Goal: Task Accomplishment & Management: Use online tool/utility

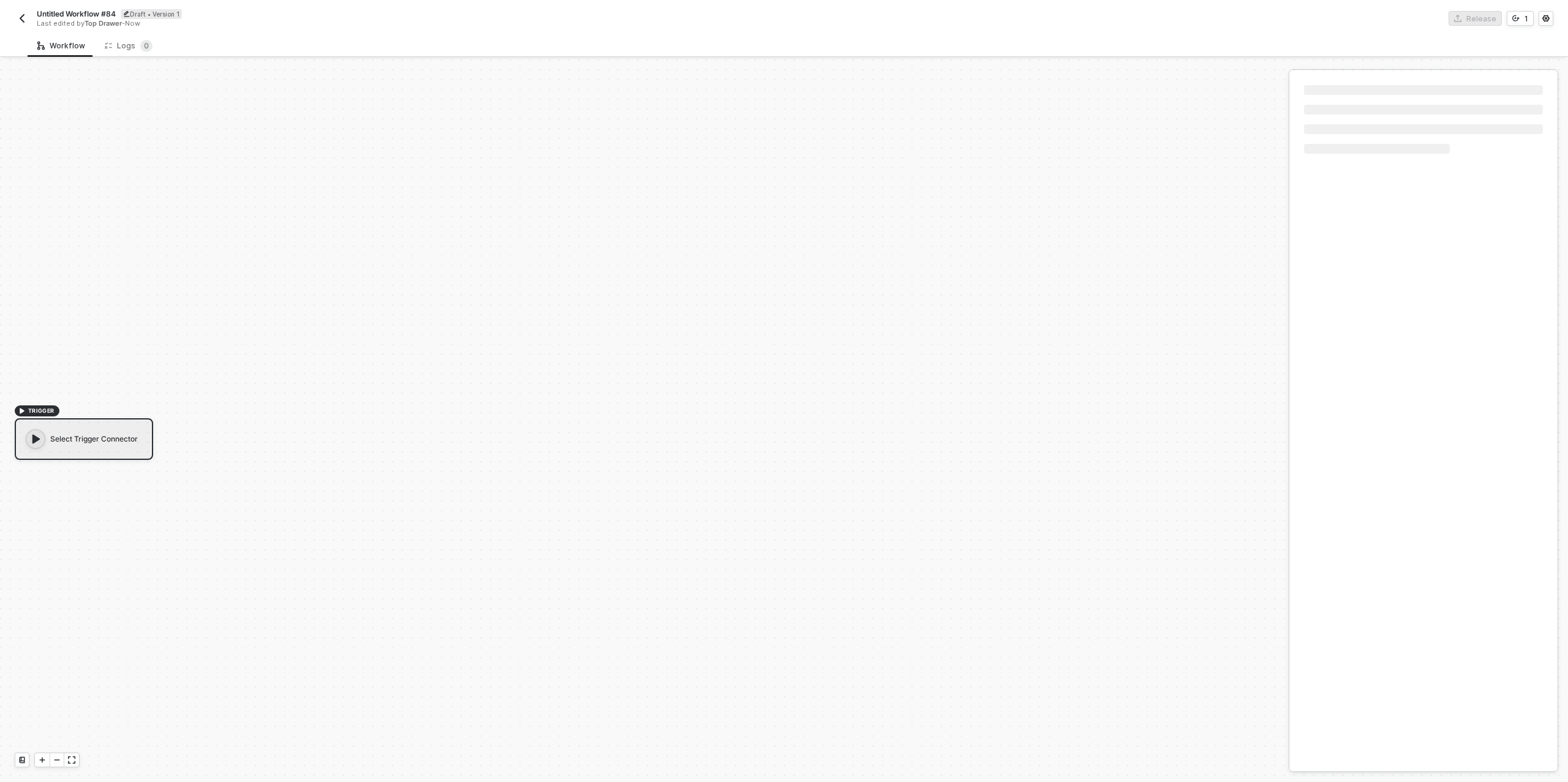
scroll to position [22, 0]
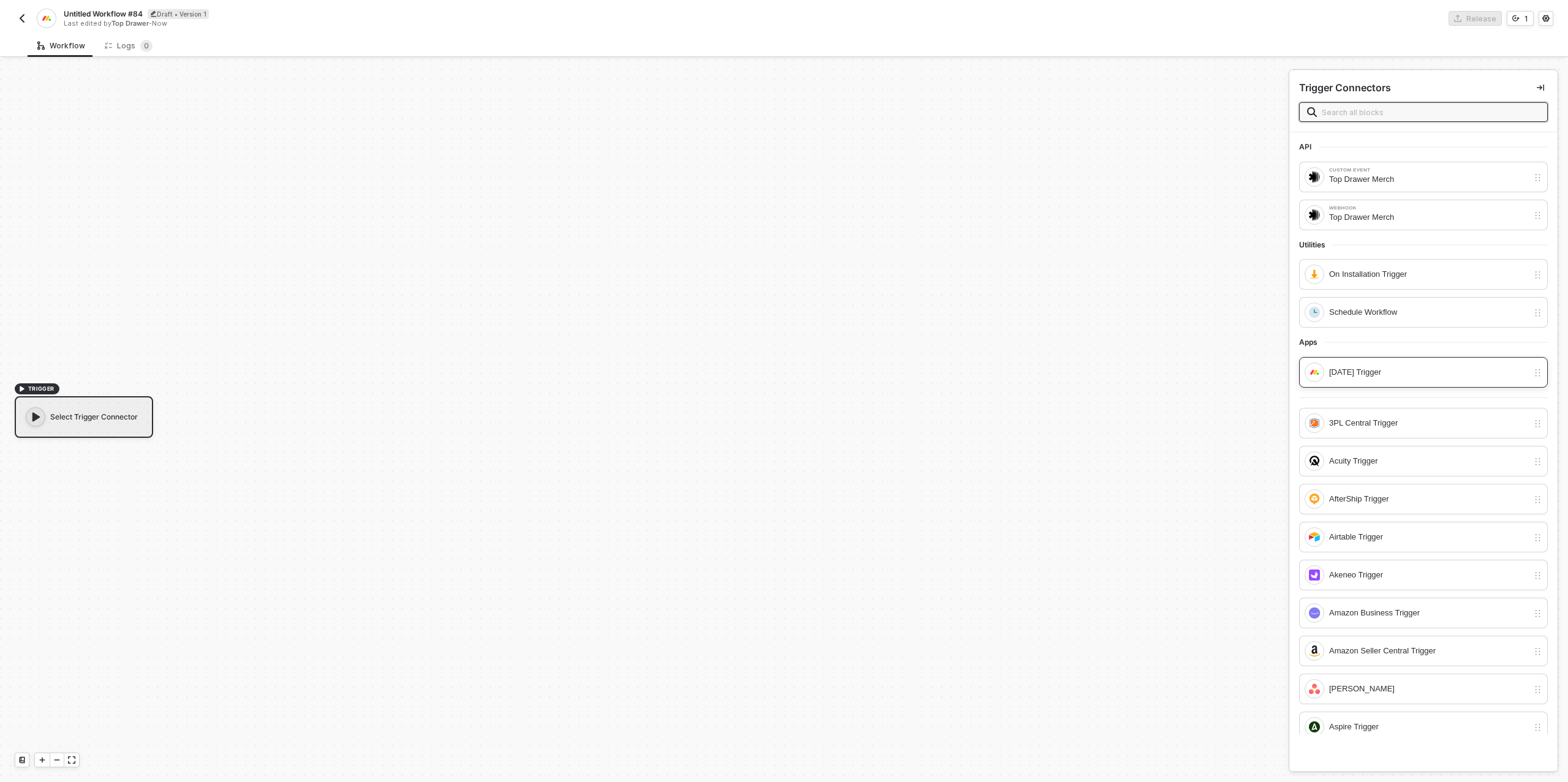
click at [1360, 370] on div "Monday Trigger" at bounding box center [1428, 372] width 199 height 13
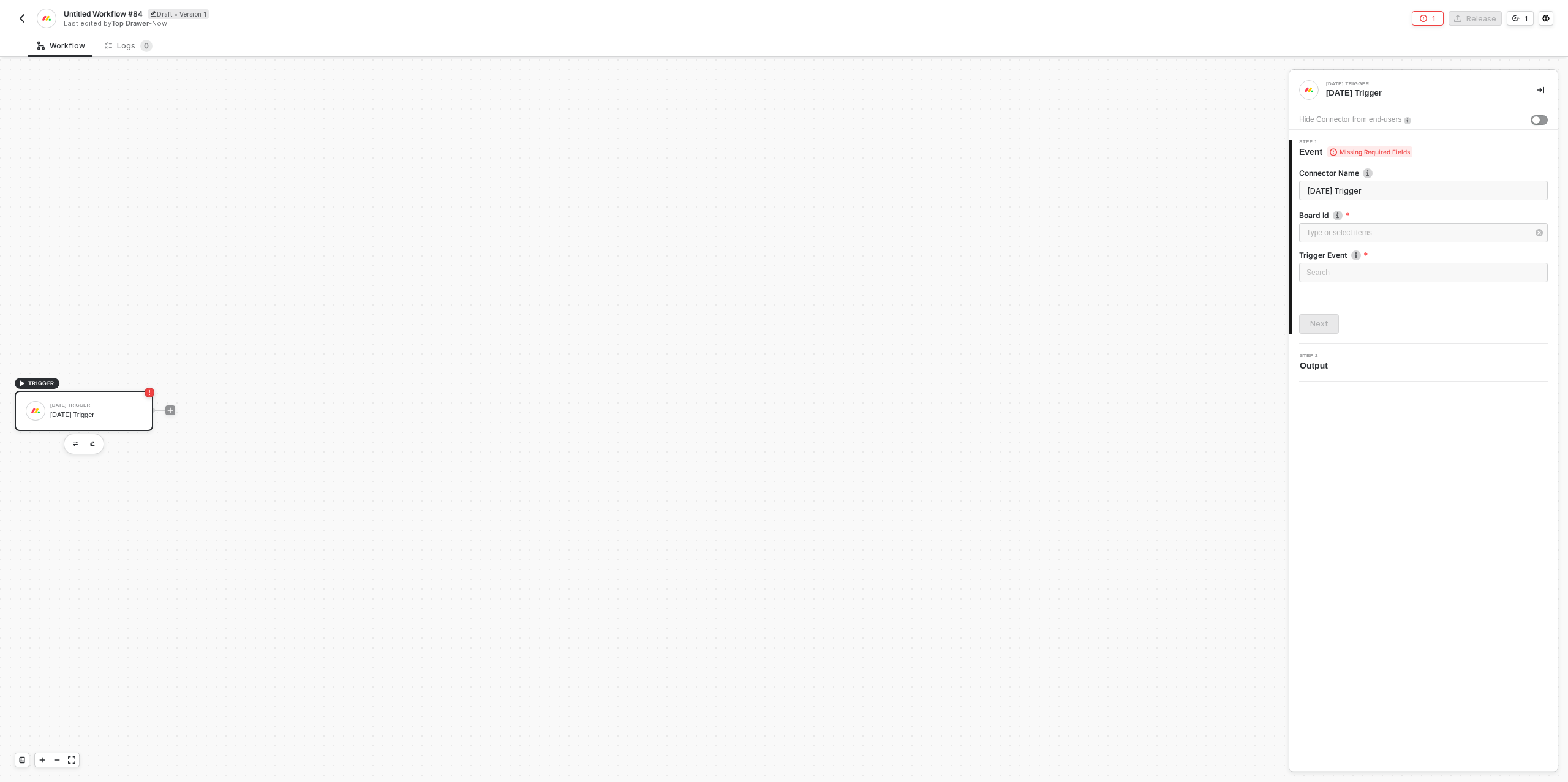
click at [109, 15] on span "Untitled Workflow #84" at bounding box center [103, 14] width 79 height 11
click at [109, 15] on input "Untitled Workflow #84" at bounding box center [167, 14] width 208 height 15
type input "G&B Ecomm"
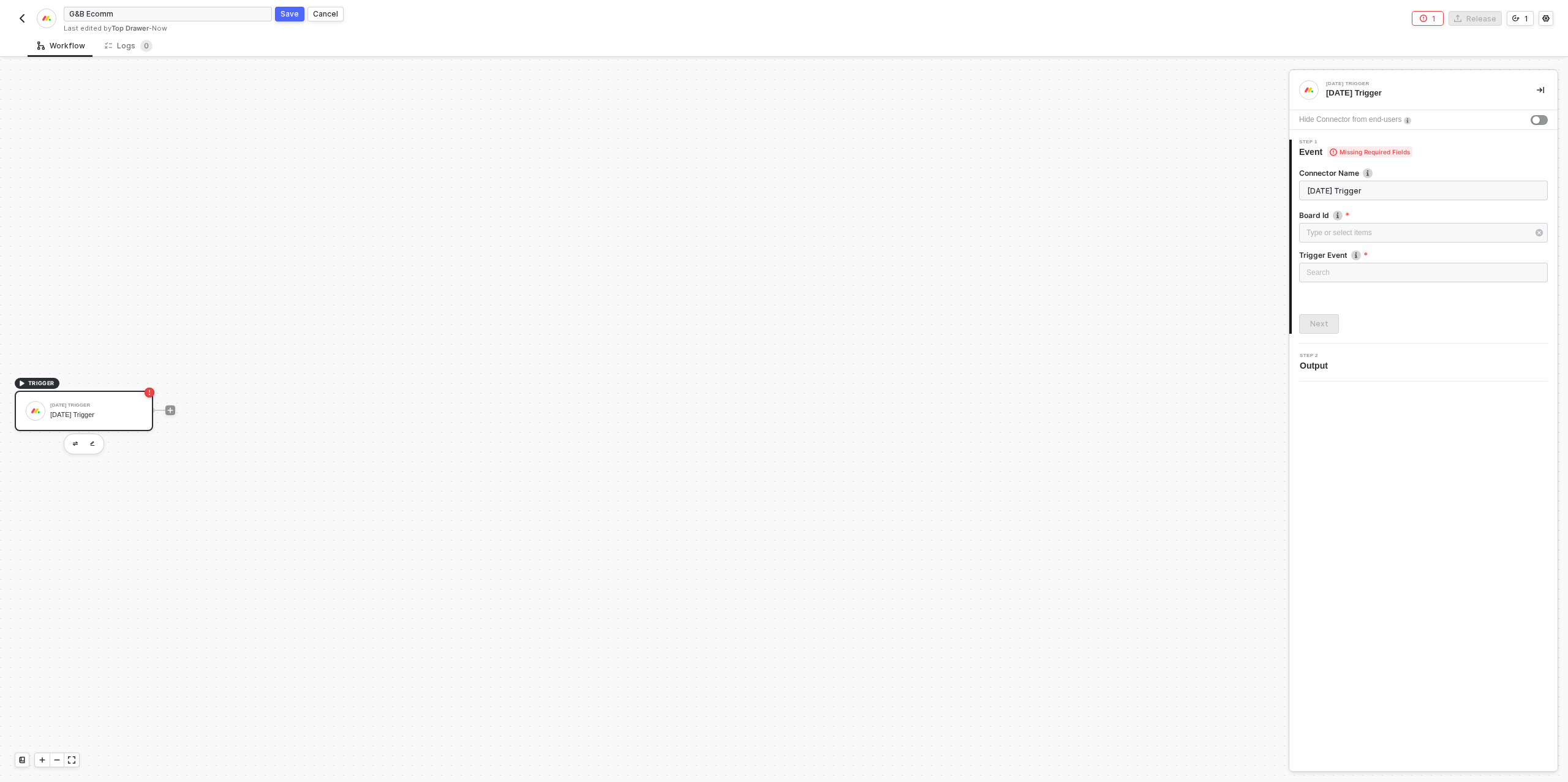
click at [203, 122] on div "TRIGGER Monday Trigger Monday Trigger" at bounding box center [641, 410] width 1282 height 745
click at [1535, 120] on div "button" at bounding box center [1536, 120] width 7 height 7
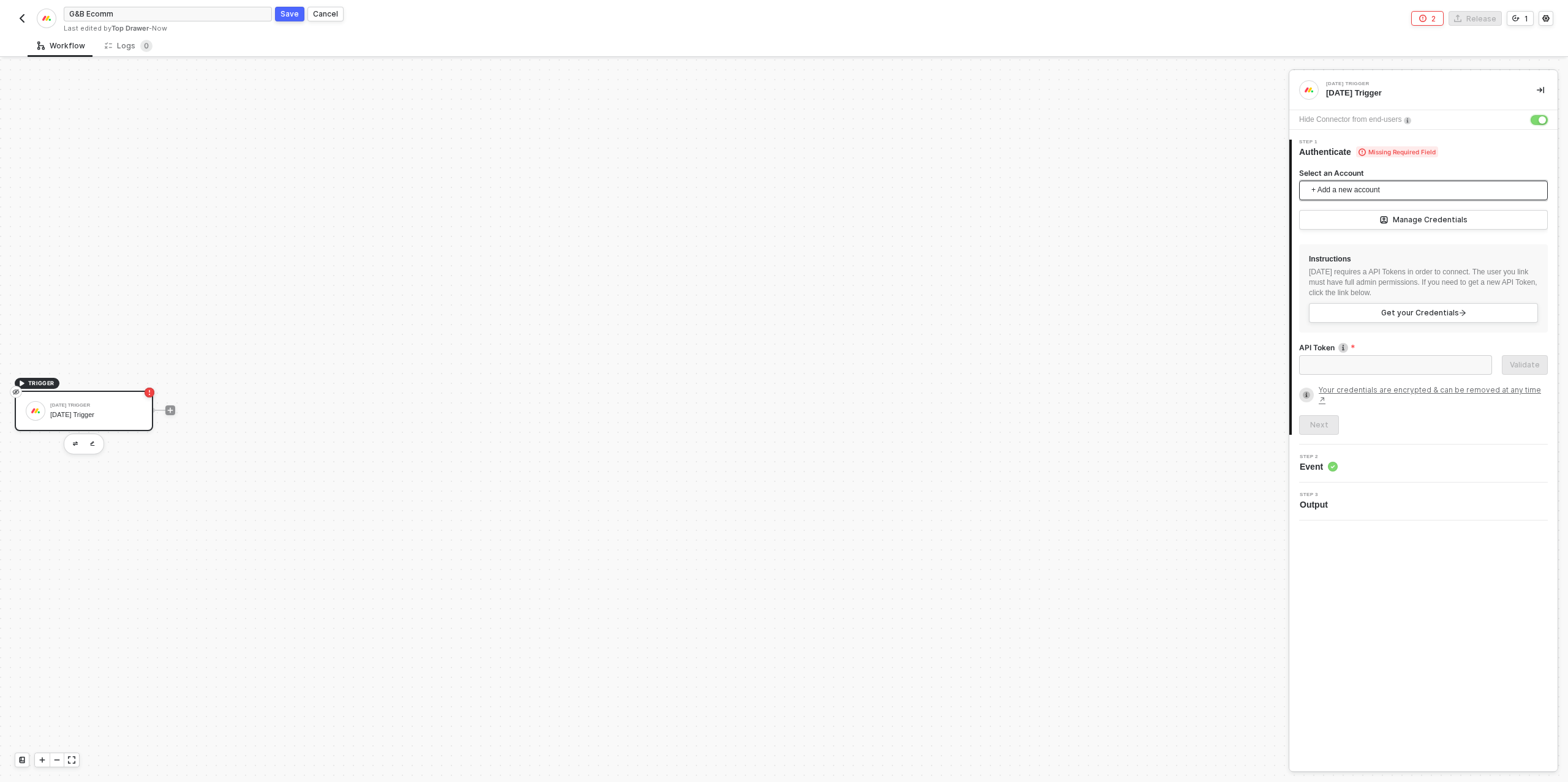
click at [1352, 191] on span "+ Add a new account" at bounding box center [1426, 190] width 229 height 19
click at [1369, 219] on span "Top Drawer's Monday" at bounding box center [1357, 217] width 98 height 13
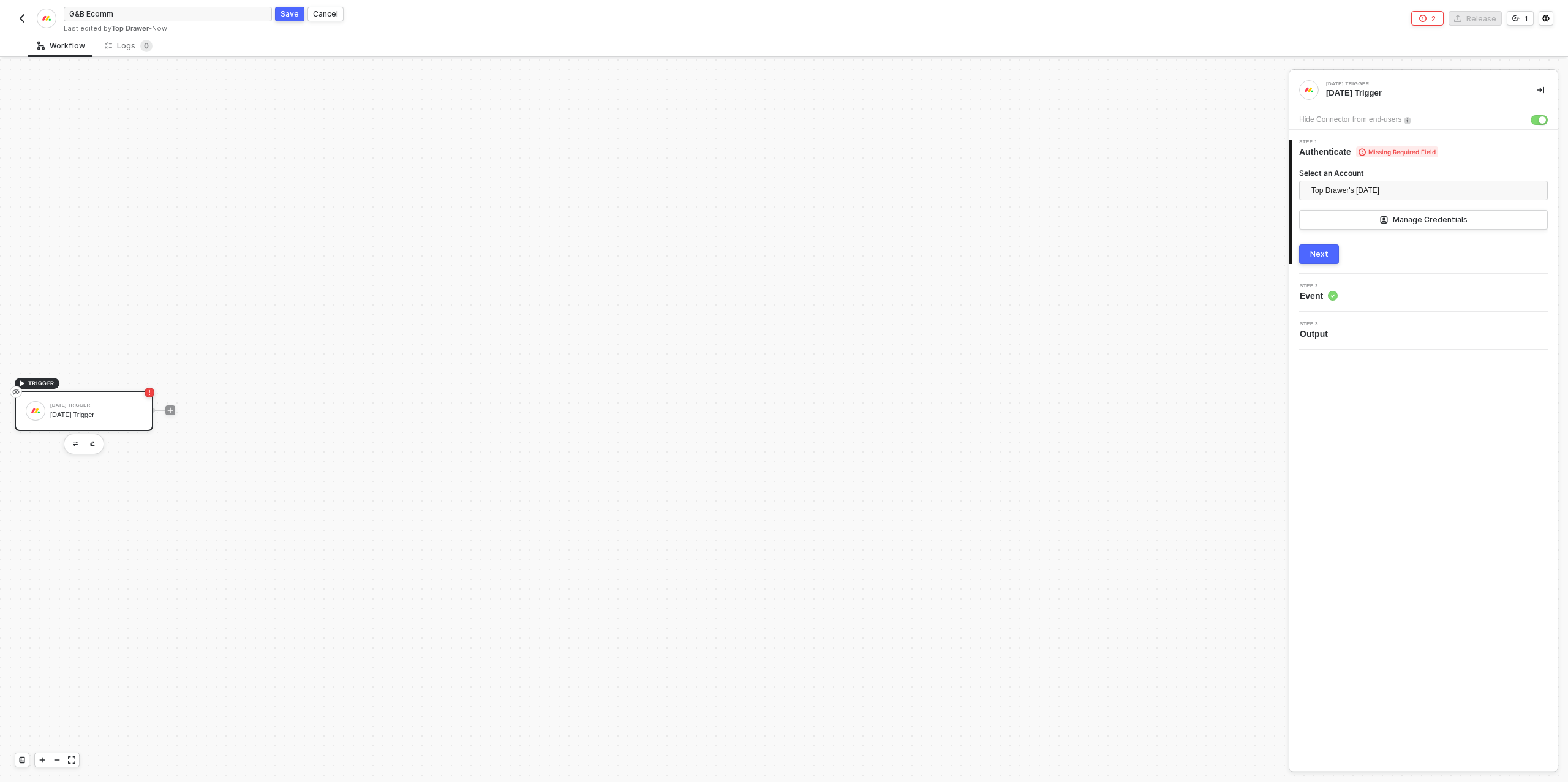
click at [1329, 245] on button "Next" at bounding box center [1319, 253] width 40 height 19
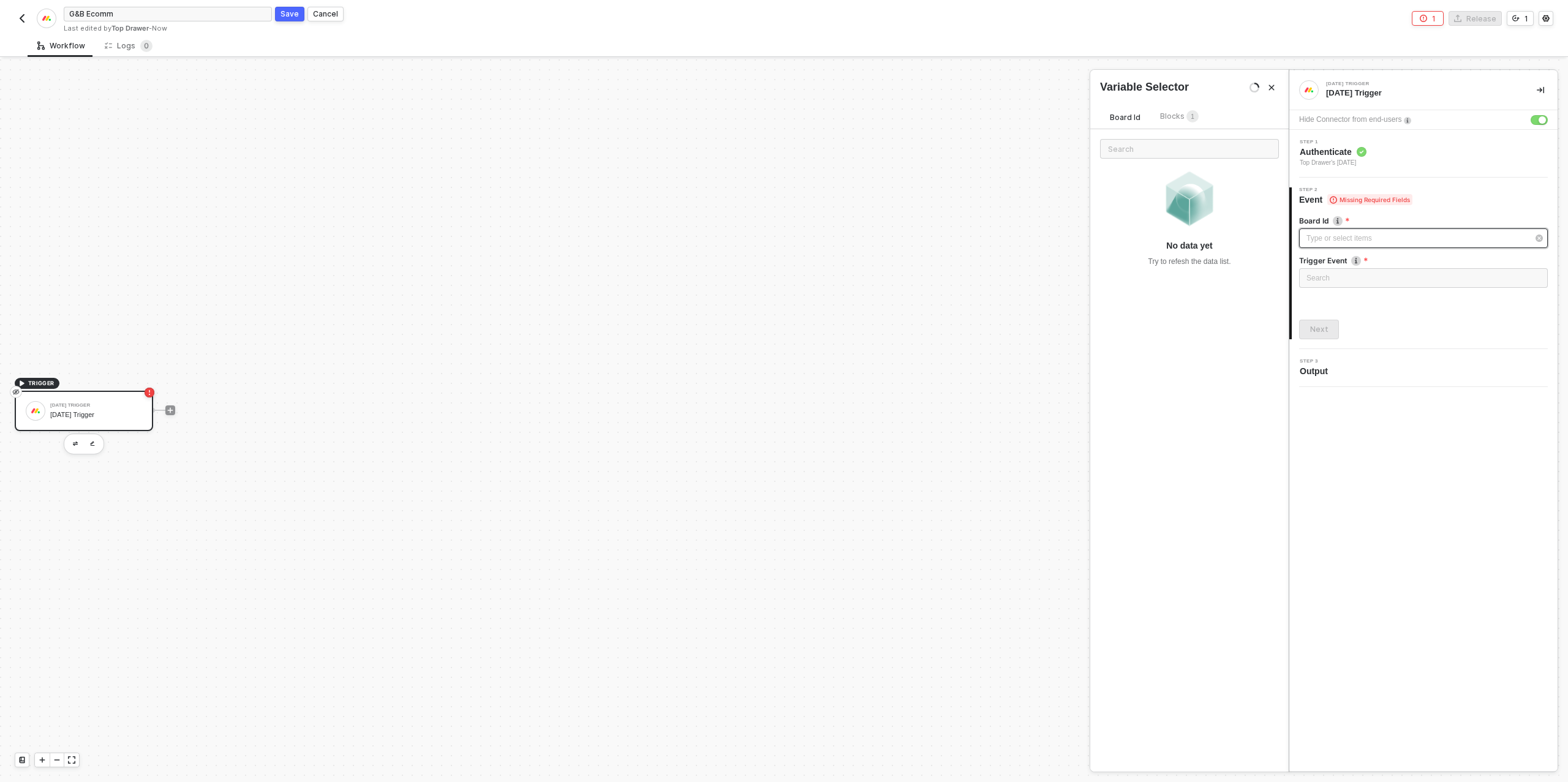
click at [1331, 245] on div "Type or select items ﻿" at bounding box center [1424, 238] width 249 height 19
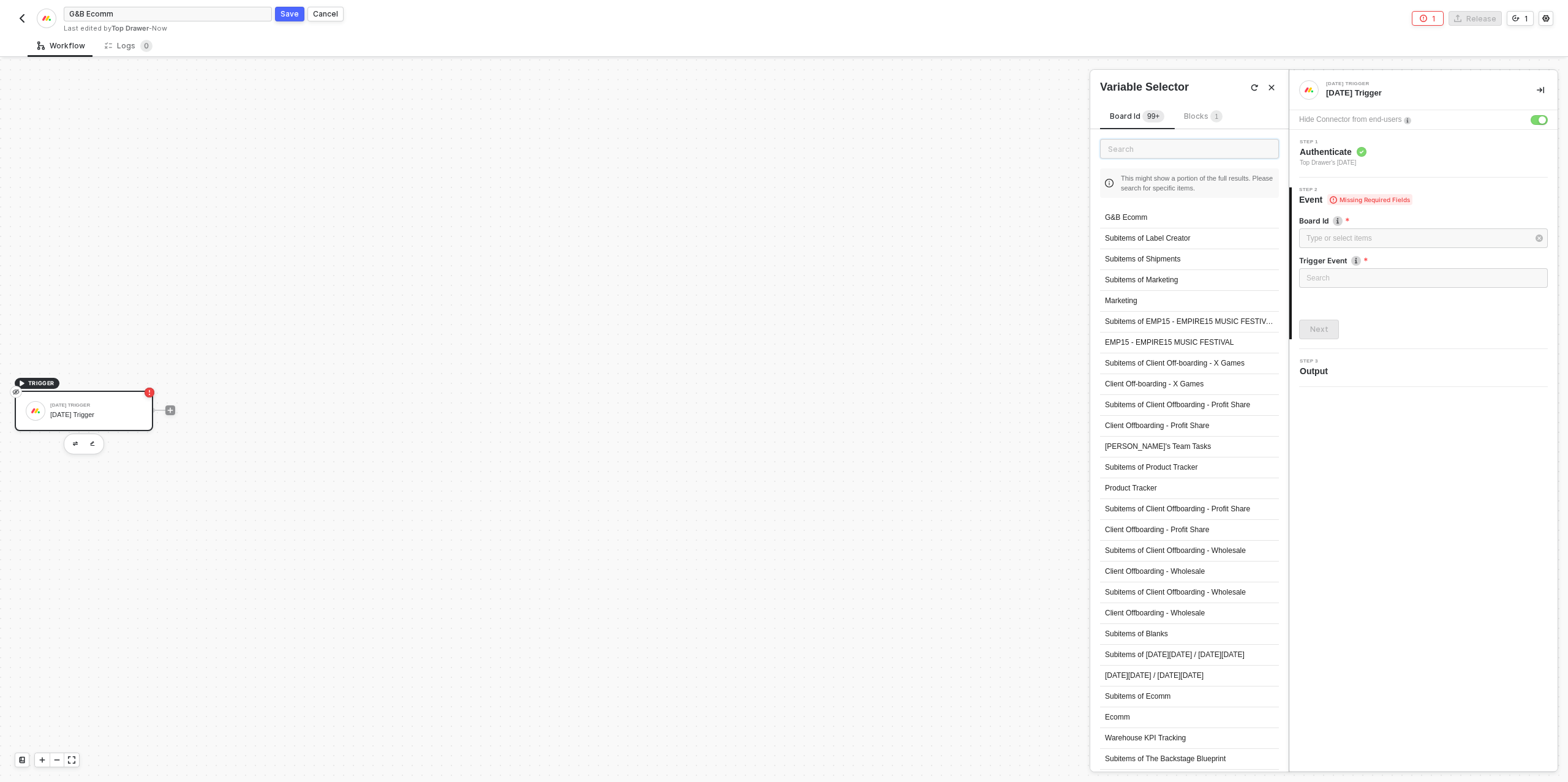
click at [1164, 148] on input "text" at bounding box center [1189, 148] width 179 height 19
type input "request"
click at [1167, 422] on div "📨 Web Request Board" at bounding box center [1189, 426] width 179 height 21
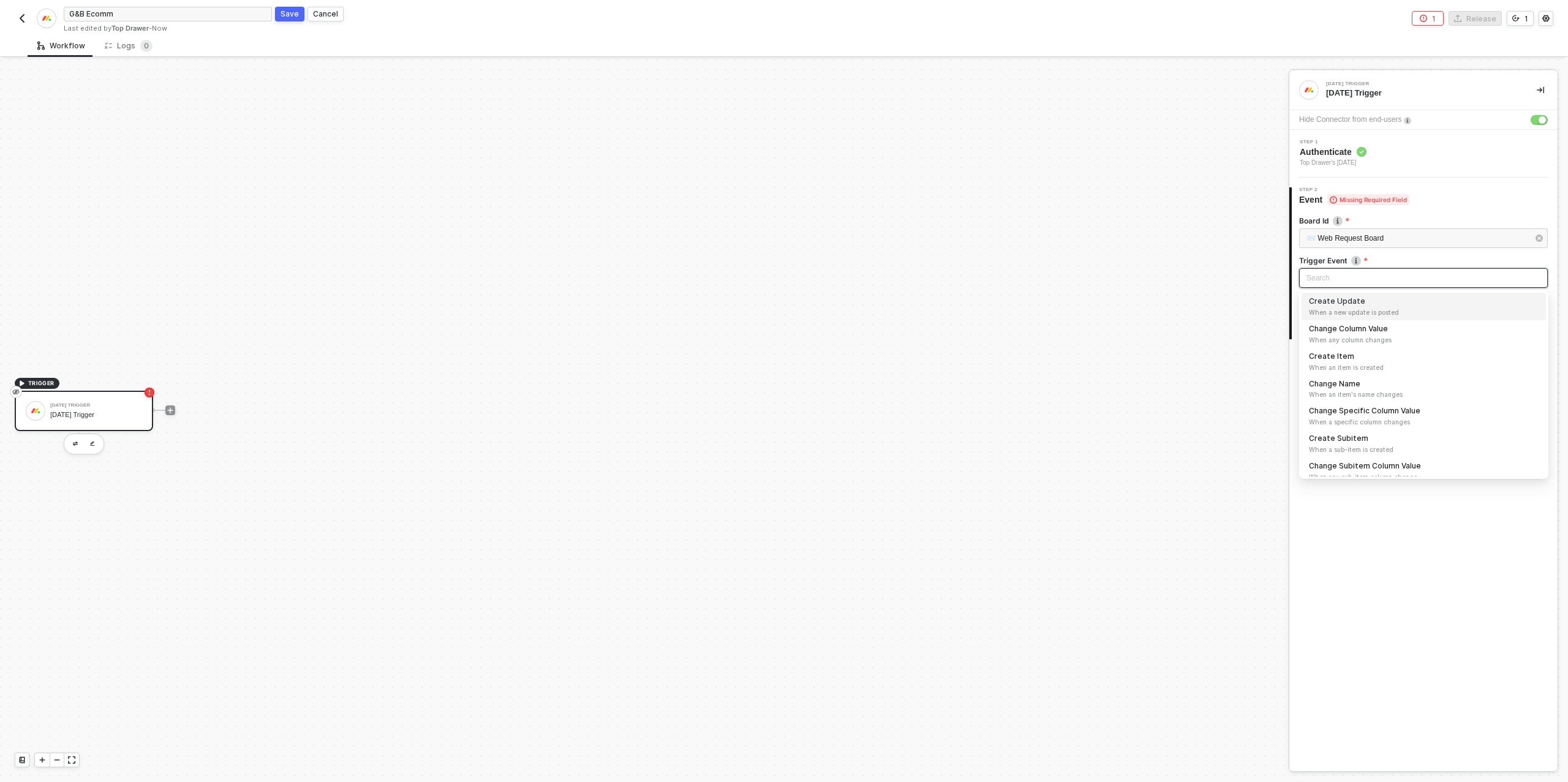
click at [1343, 271] on input "search" at bounding box center [1424, 277] width 234 height 18
click at [1360, 426] on span "When a specific column changes" at bounding box center [1423, 422] width 229 height 10
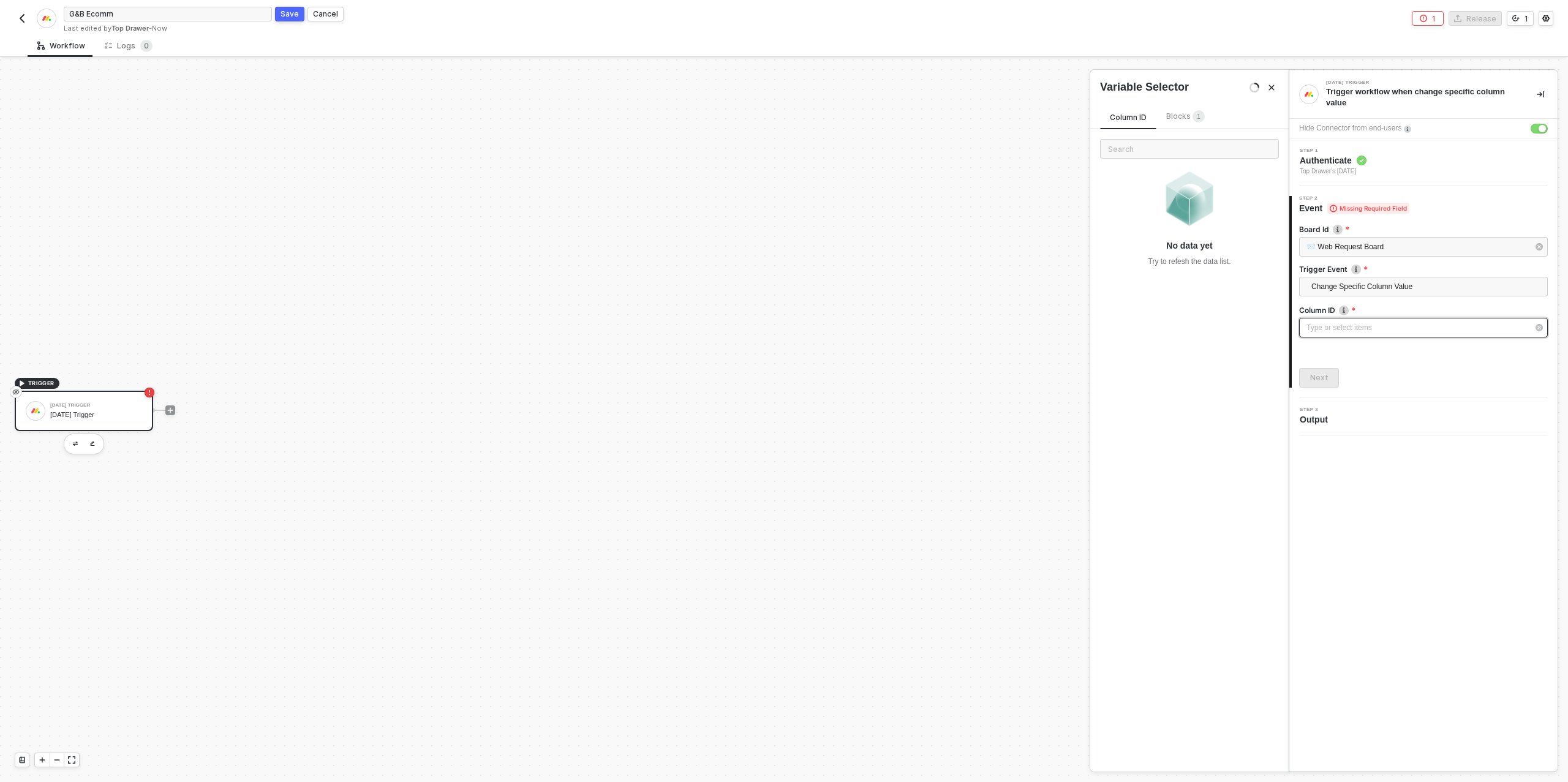
click at [1324, 322] on div "Type or select items ﻿" at bounding box center [1418, 328] width 222 height 11
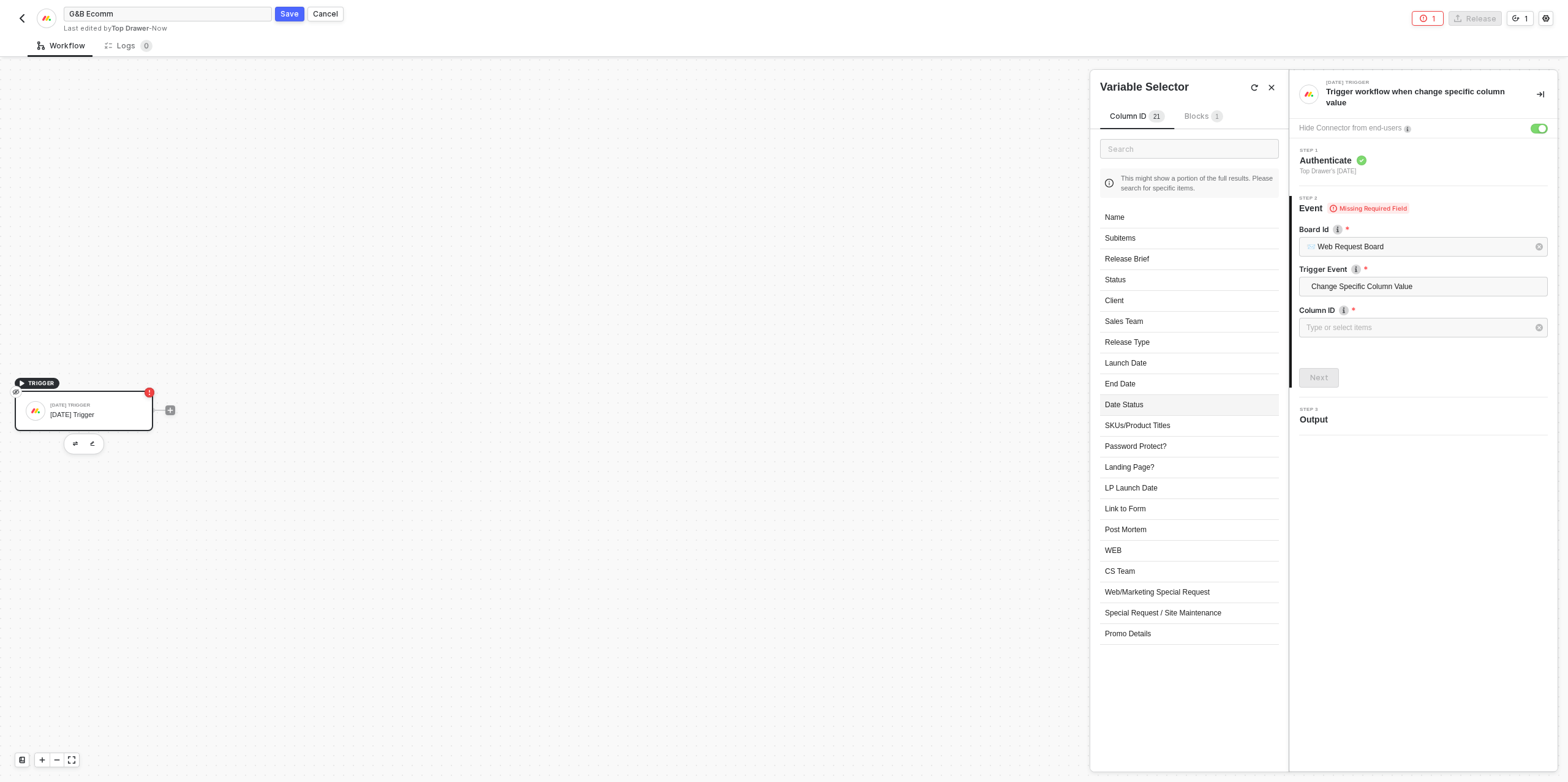
click at [1149, 406] on div "Date Status" at bounding box center [1189, 405] width 179 height 21
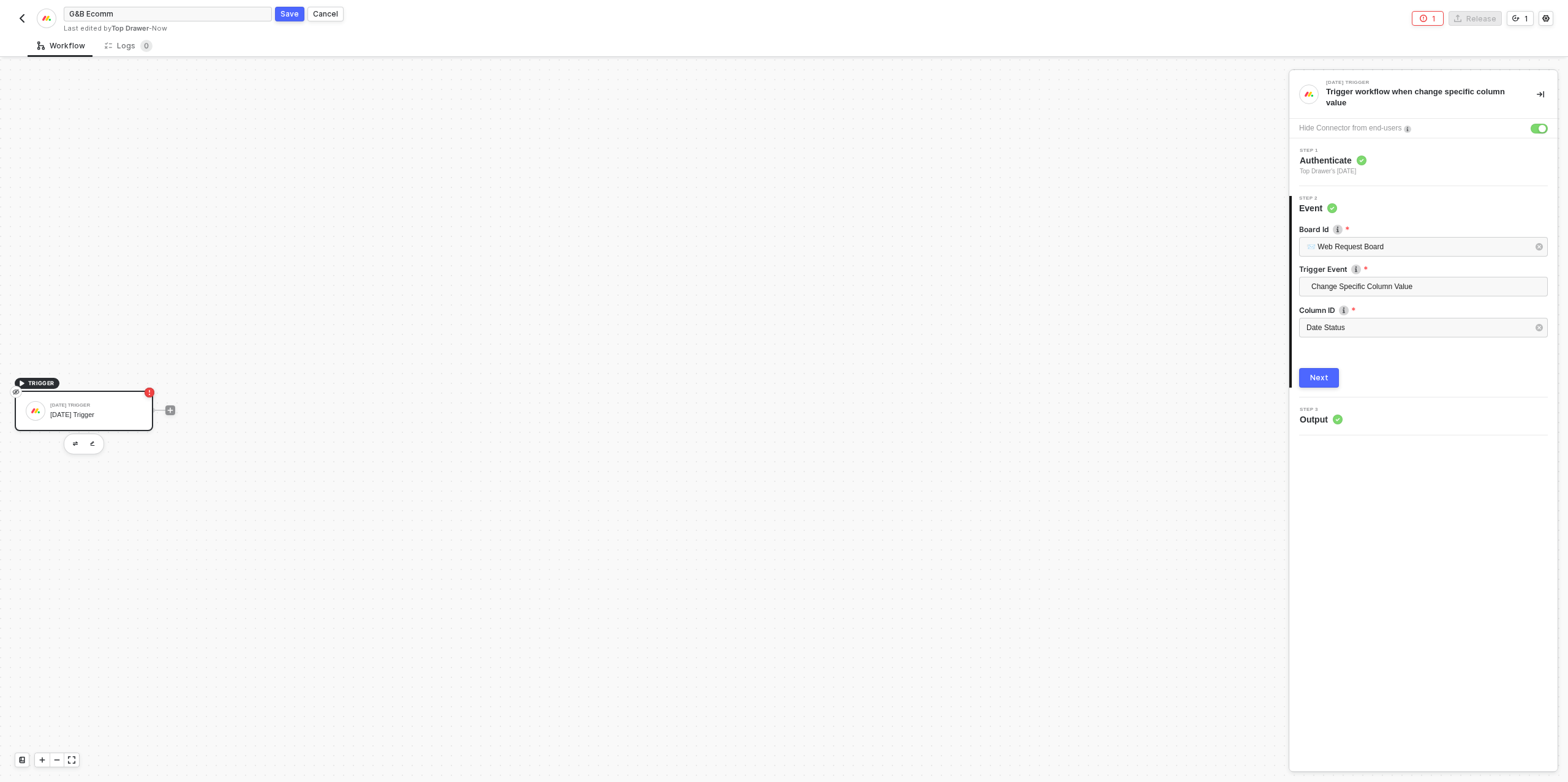
click at [1327, 376] on div "Next" at bounding box center [1319, 378] width 18 height 10
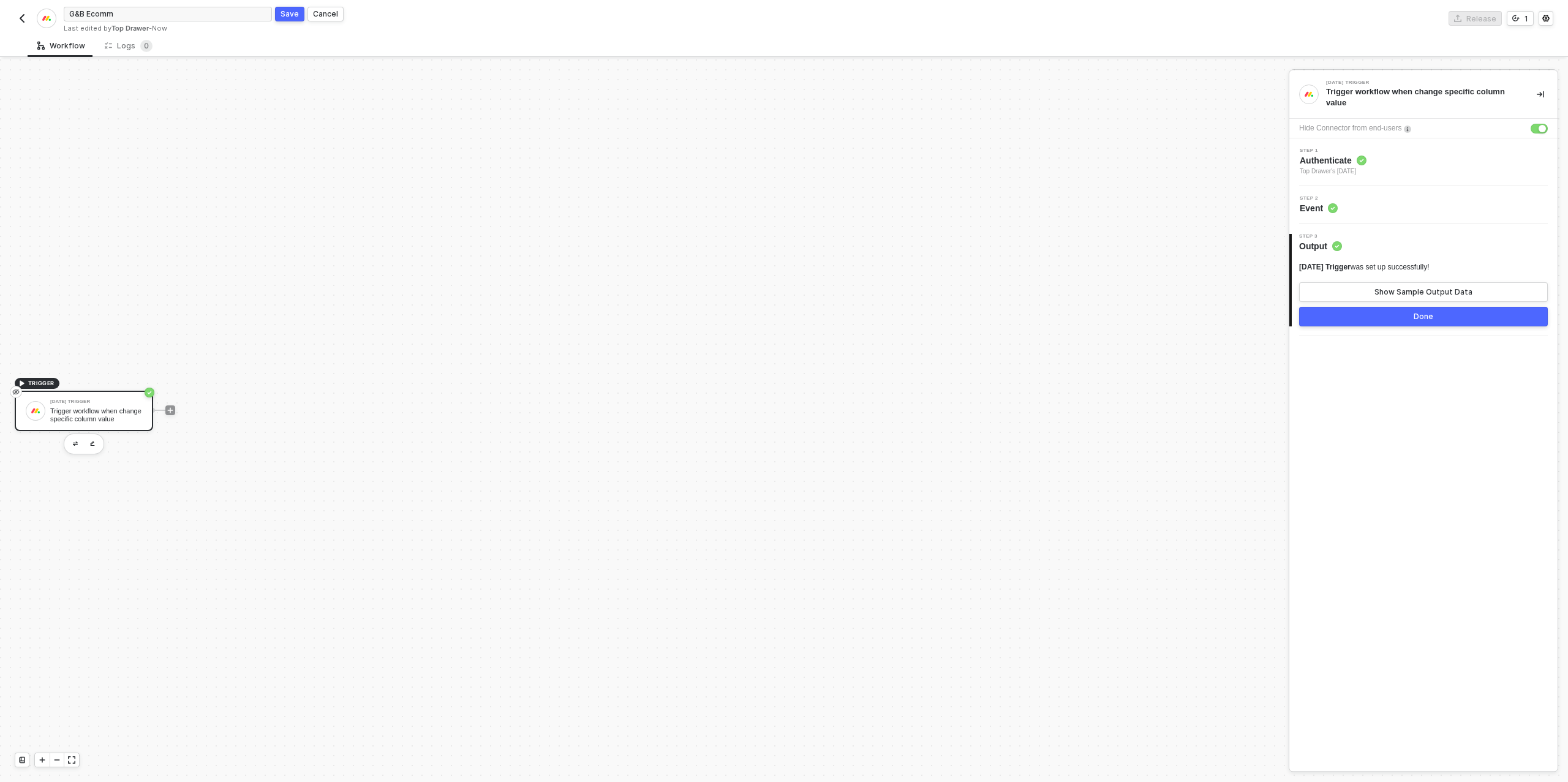
click at [1395, 315] on button "Done" at bounding box center [1424, 316] width 249 height 19
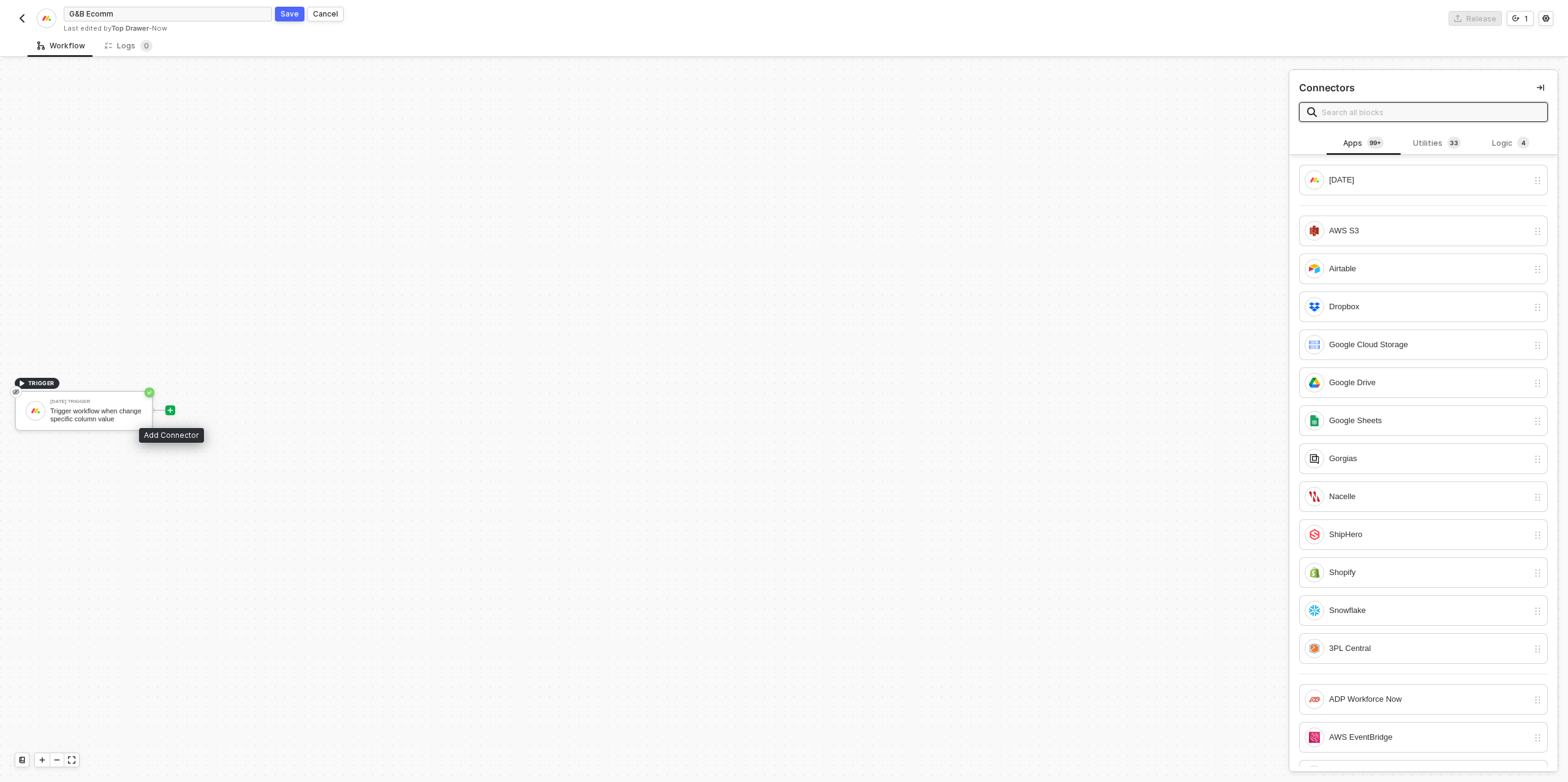
click at [175, 411] on div at bounding box center [170, 410] width 10 height 10
click at [1357, 189] on div "[DATE]" at bounding box center [1424, 180] width 249 height 31
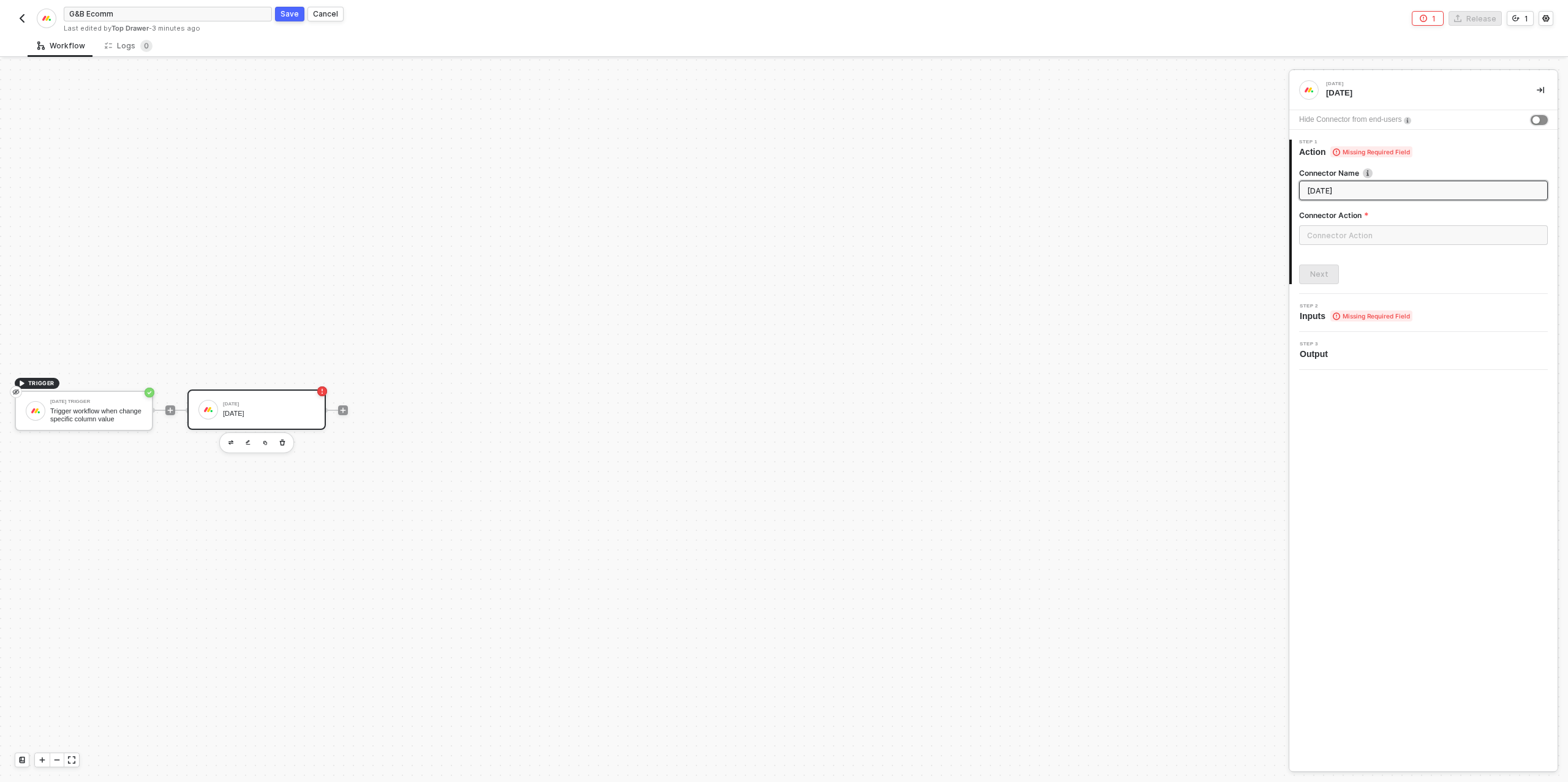
click at [1535, 118] on div "button" at bounding box center [1536, 120] width 7 height 7
click at [1348, 245] on div at bounding box center [1424, 240] width 249 height 29
click at [1351, 241] on input "text" at bounding box center [1424, 235] width 249 height 19
click at [1154, 148] on div "Items" at bounding box center [1189, 148] width 179 height 11
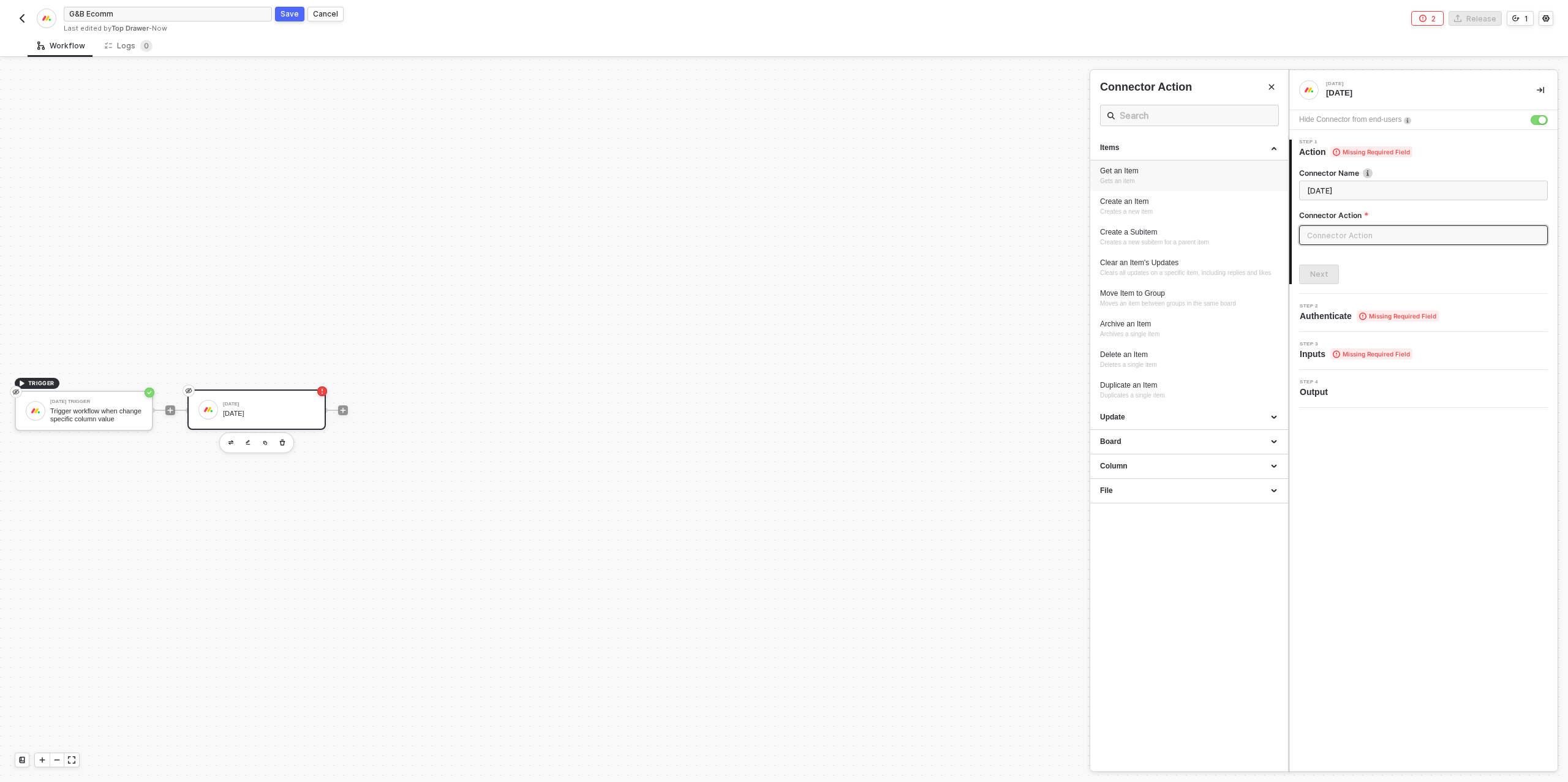
click at [1147, 180] on div "Get an Item Gets an item" at bounding box center [1189, 176] width 179 height 20
type input "Gets an item"
type input "Items - Get an Item"
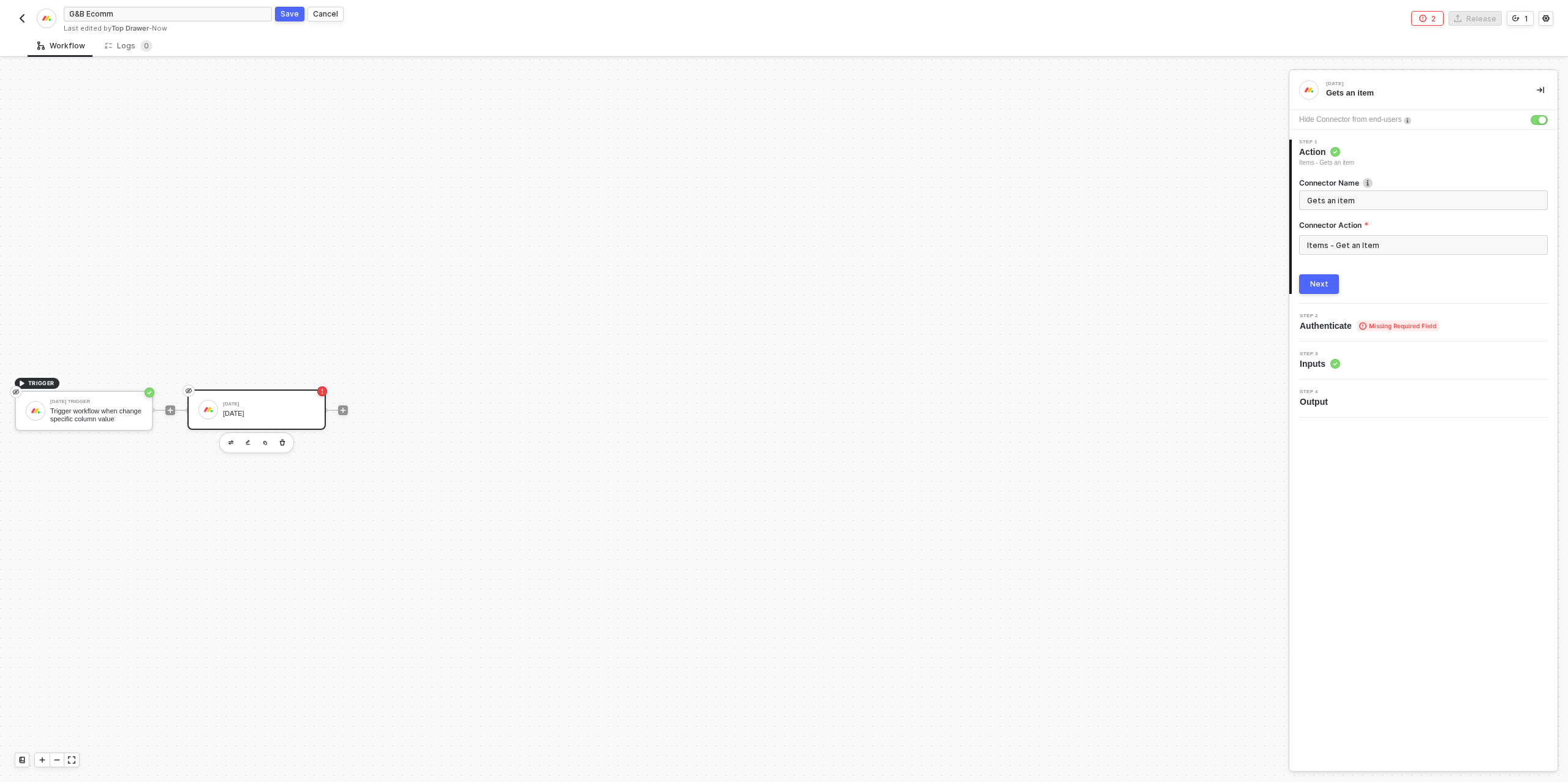
click at [1325, 287] on div "Next" at bounding box center [1319, 284] width 18 height 10
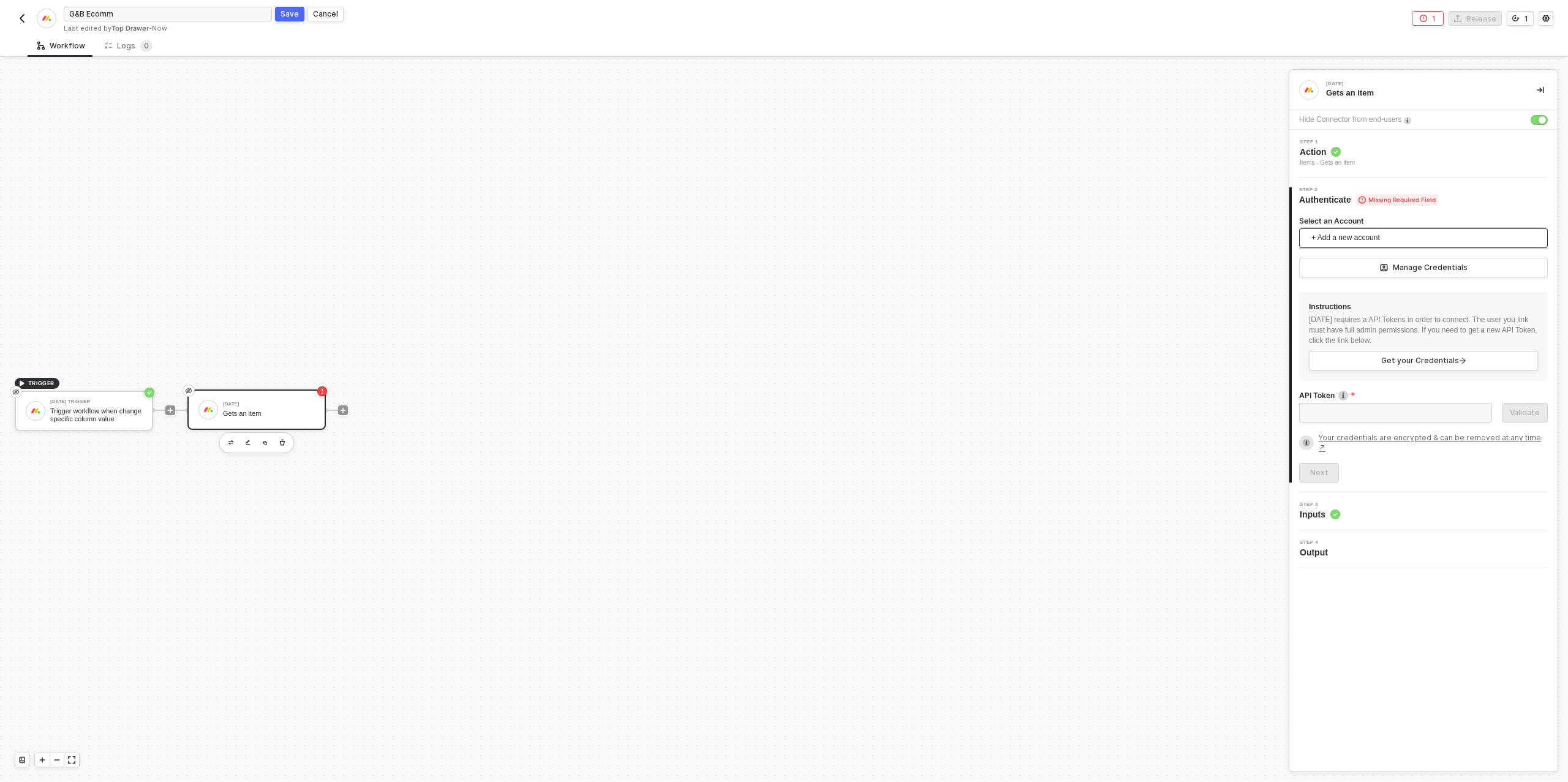
click at [1349, 233] on span "+ Add a new account" at bounding box center [1426, 238] width 229 height 19
click at [1357, 273] on span "Top Drawer's [DATE]" at bounding box center [1423, 265] width 229 height 19
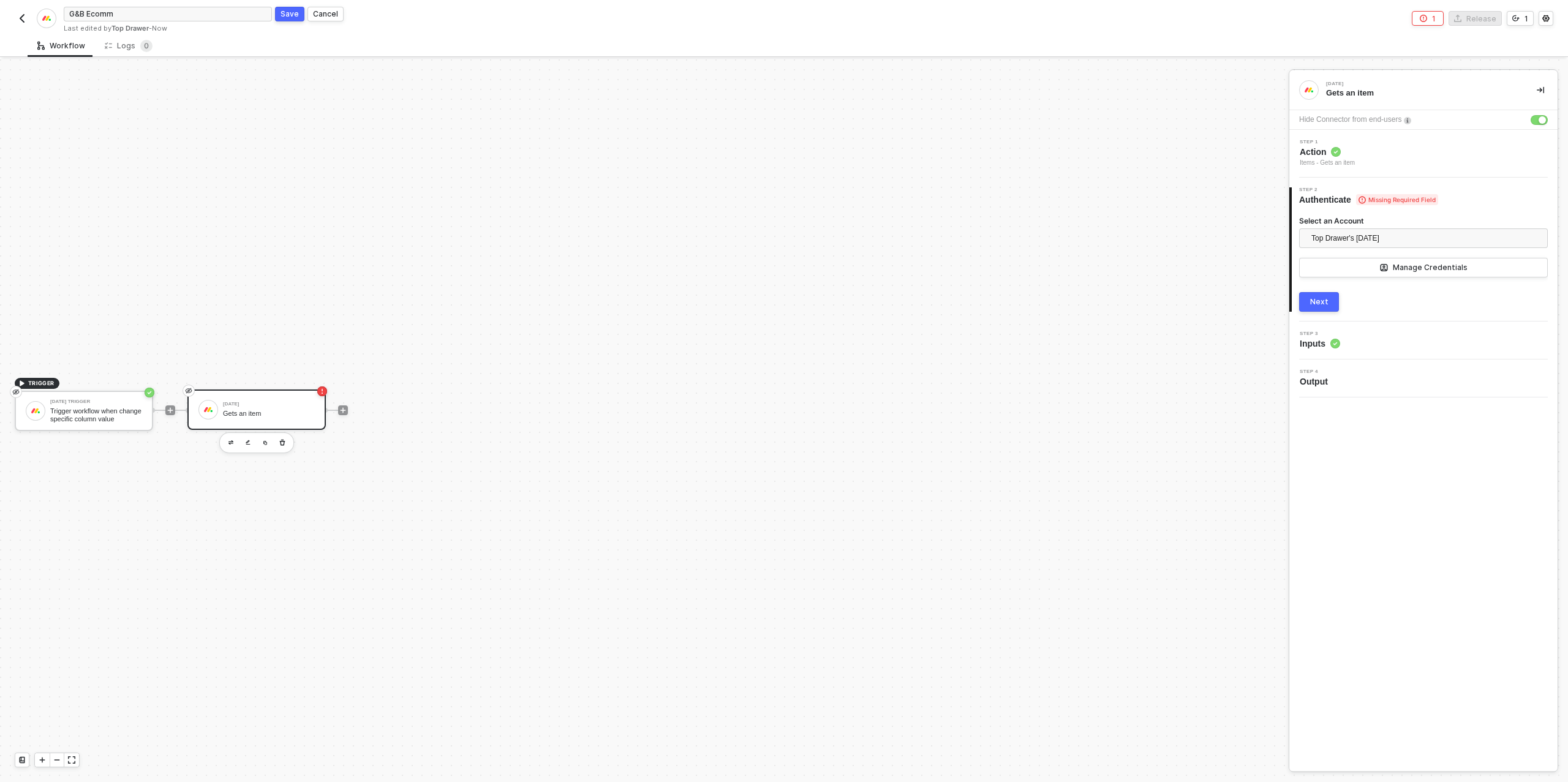
click at [1315, 302] on div "Next" at bounding box center [1319, 301] width 18 height 10
click at [1331, 281] on div "Type or select items ﻿" at bounding box center [1424, 285] width 234 height 11
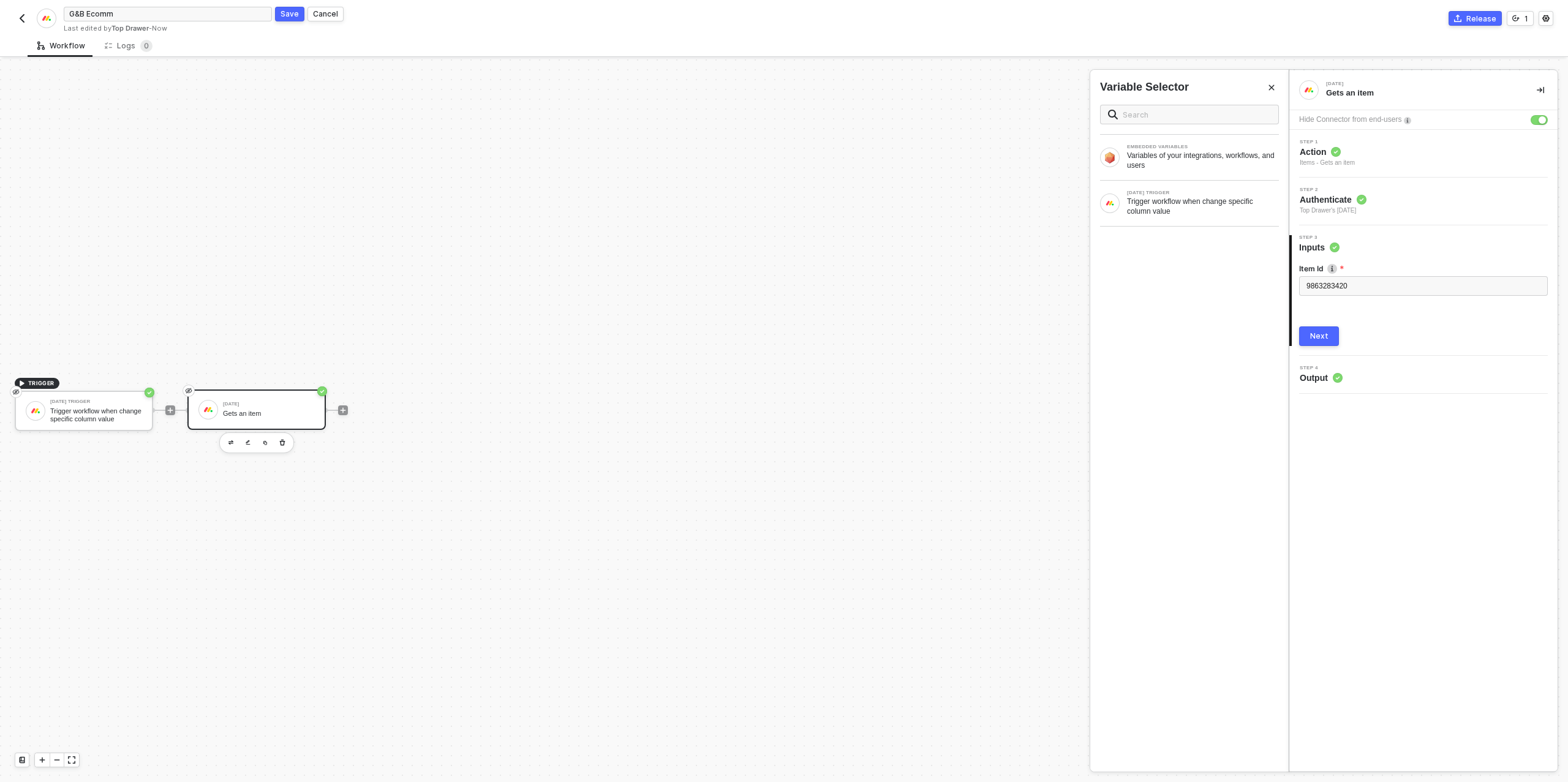
click at [1323, 337] on div "Next" at bounding box center [1319, 336] width 18 height 10
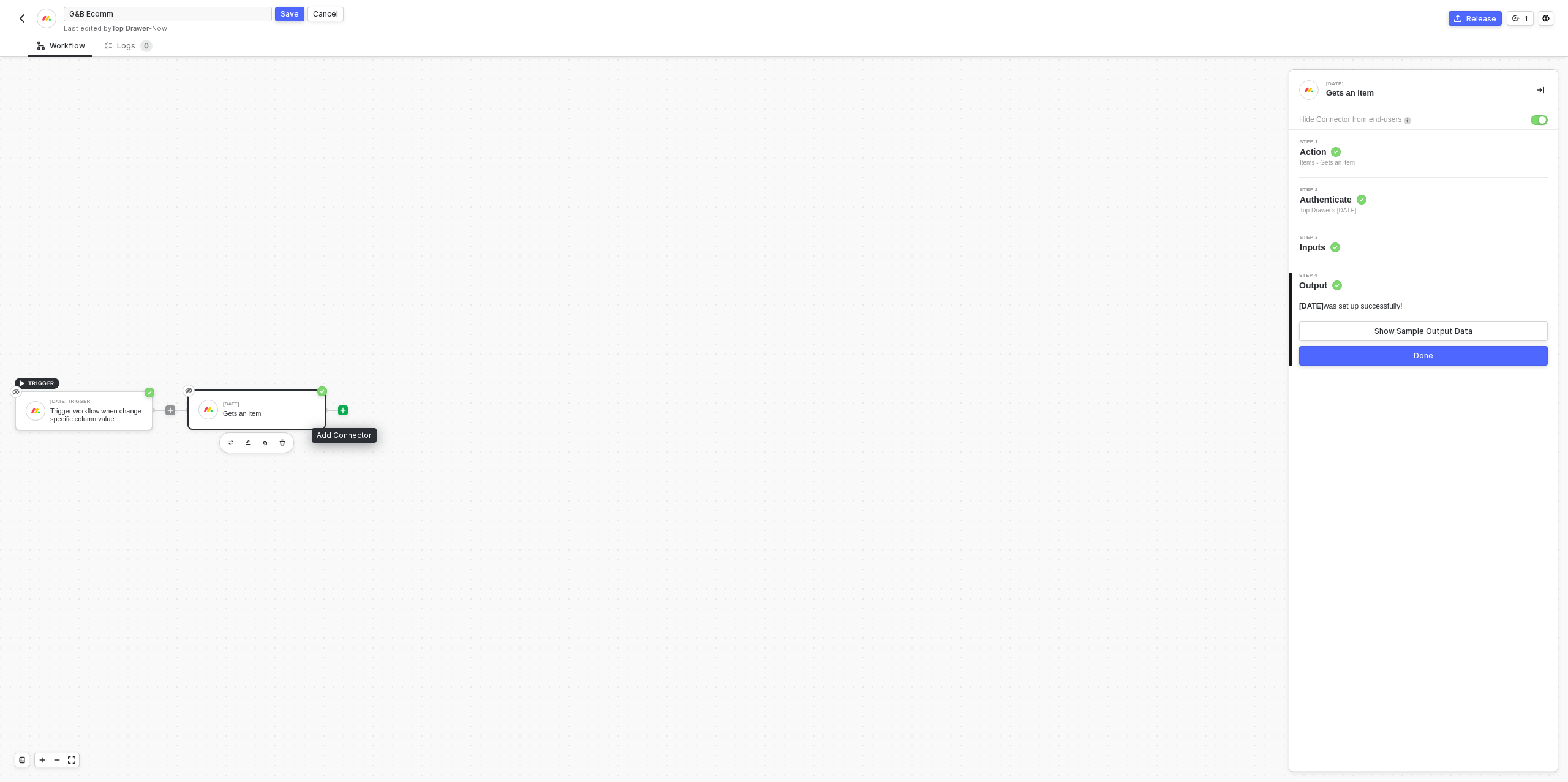
click at [342, 408] on icon "icon-play" at bounding box center [343, 410] width 5 height 5
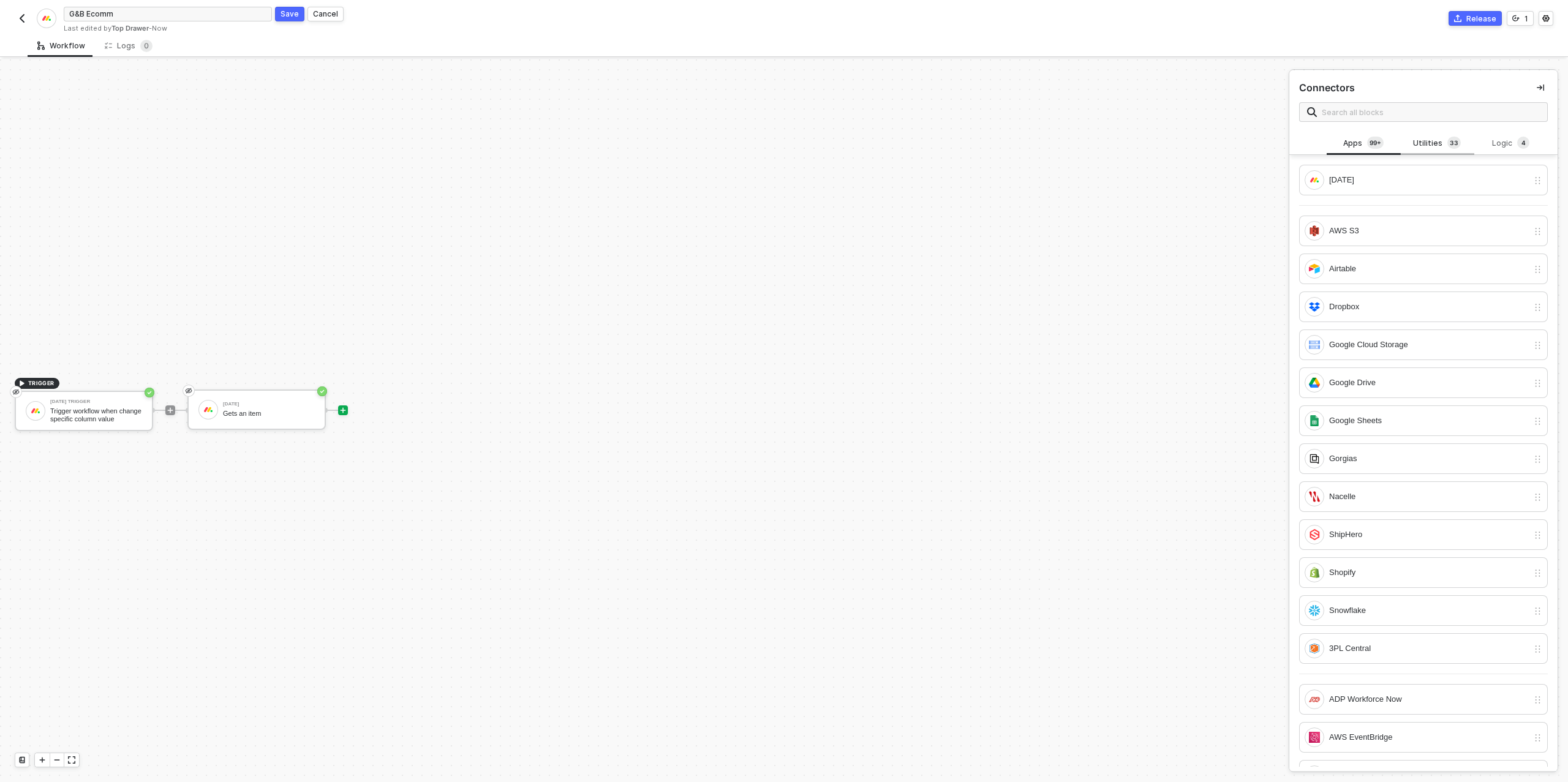
click at [1418, 147] on div "Utilities 3 3" at bounding box center [1436, 143] width 54 height 13
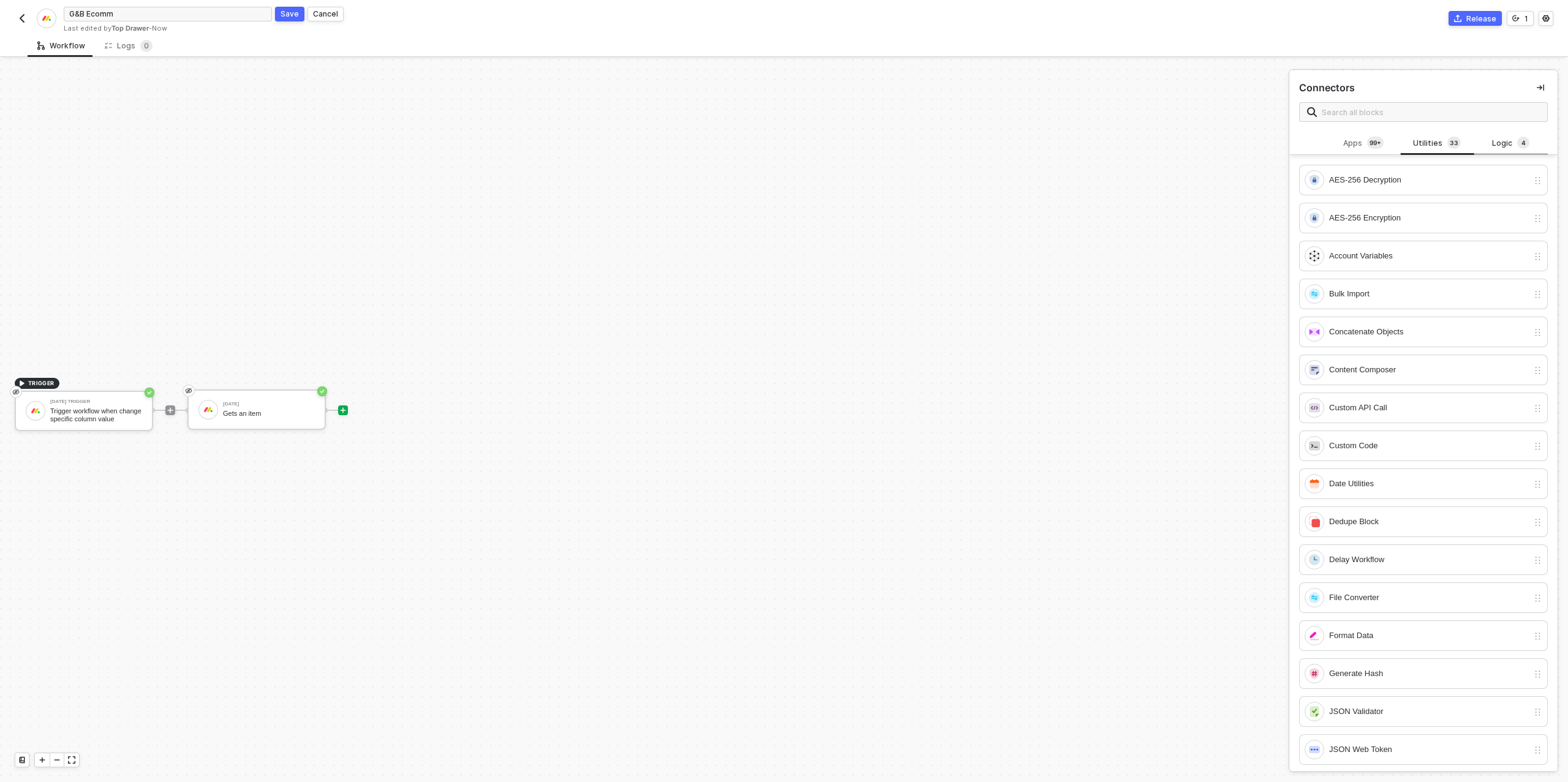
click at [1504, 142] on div "Logic 4" at bounding box center [1510, 143] width 54 height 13
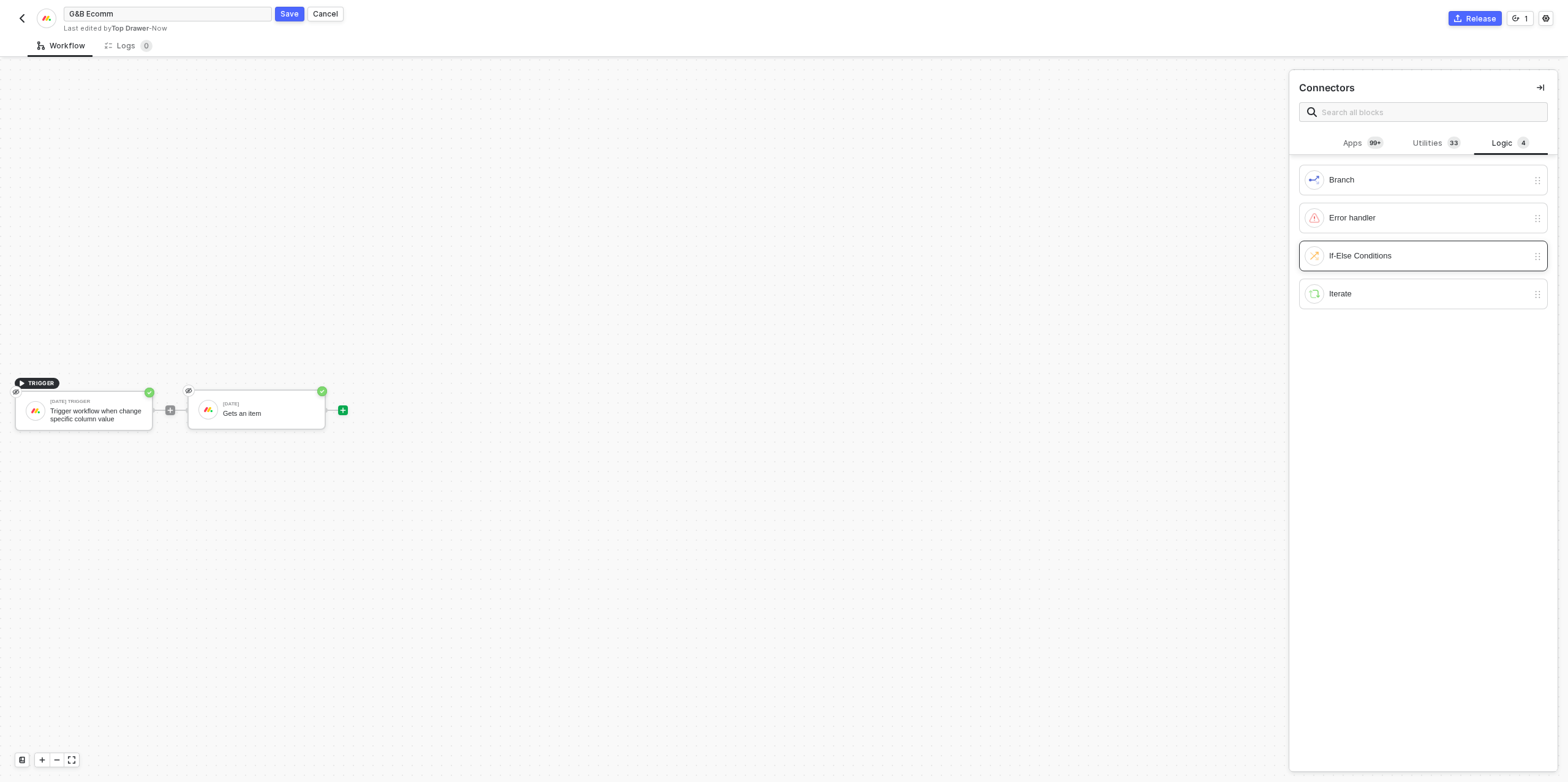
click at [1363, 258] on div "If-Else Conditions" at bounding box center [1428, 256] width 199 height 13
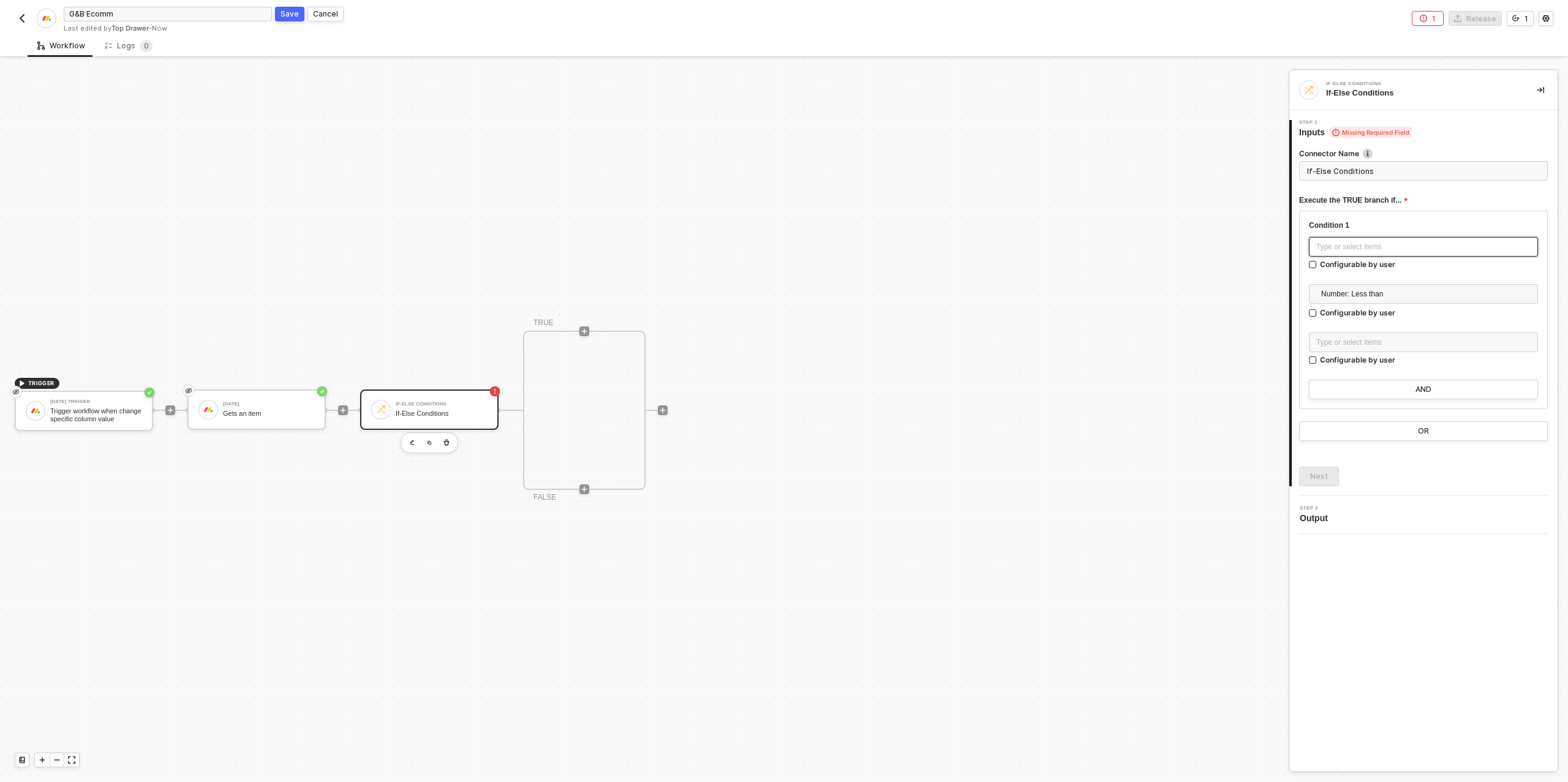
click at [1351, 245] on div "Type or select items ﻿" at bounding box center [1423, 247] width 215 height 11
click at [1155, 205] on div "Gets an item" at bounding box center [1202, 203] width 152 height 10
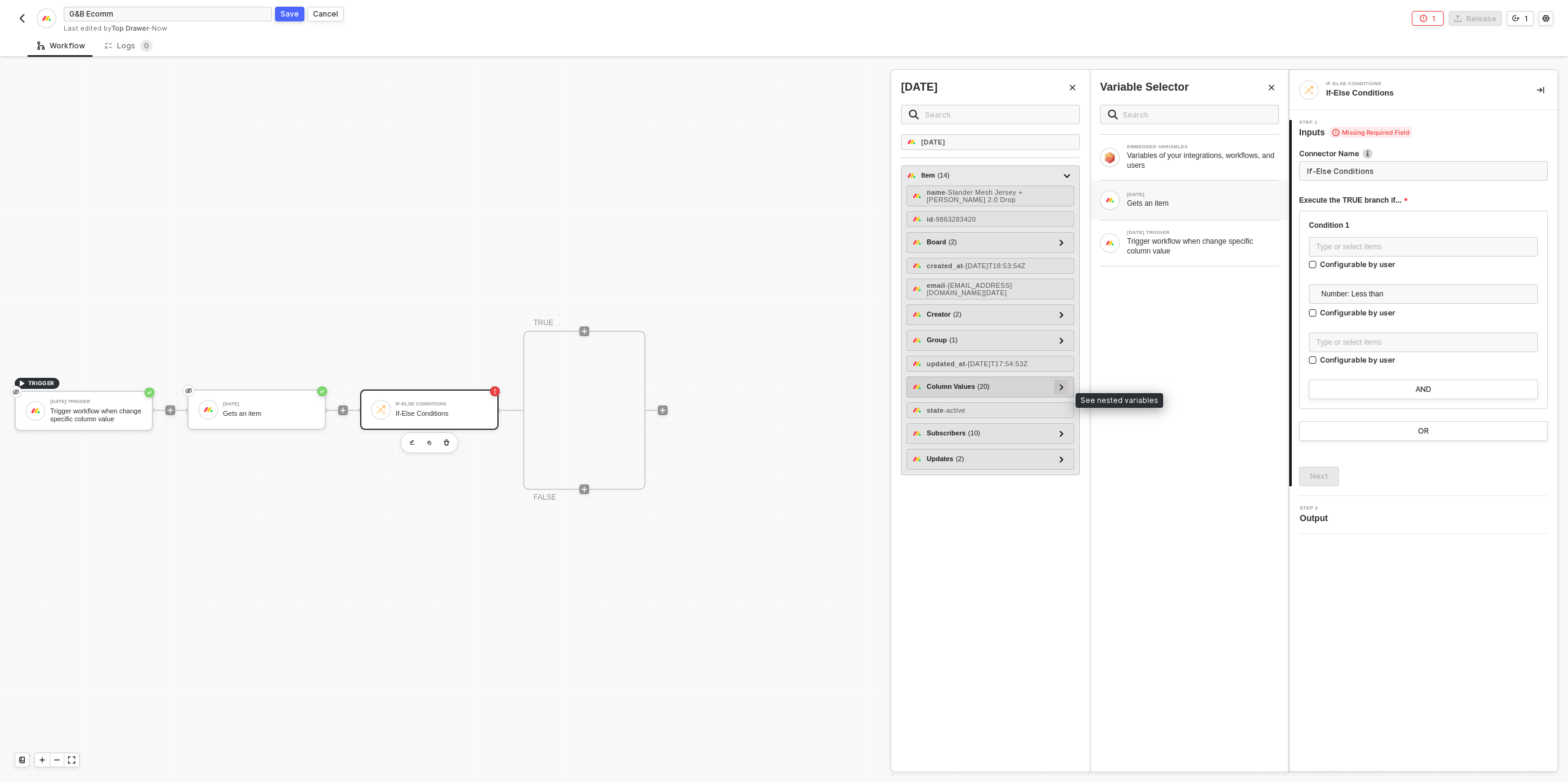
click at [1067, 394] on div at bounding box center [1061, 387] width 15 height 15
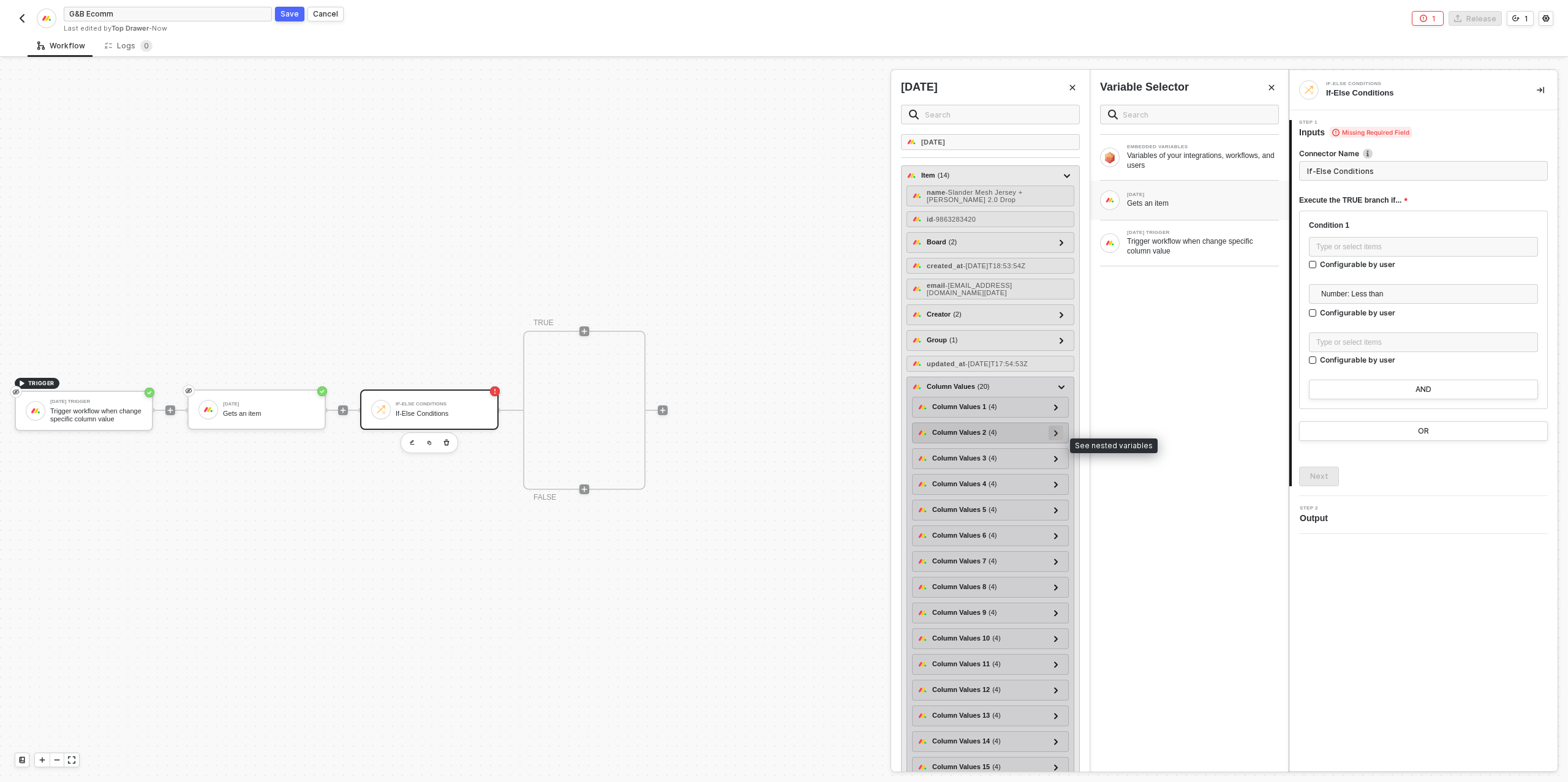
click at [1053, 439] on div at bounding box center [1055, 432] width 6 height 13
click at [1053, 435] on icon at bounding box center [1055, 433] width 6 height 4
click at [1054, 413] on div at bounding box center [1055, 406] width 6 height 13
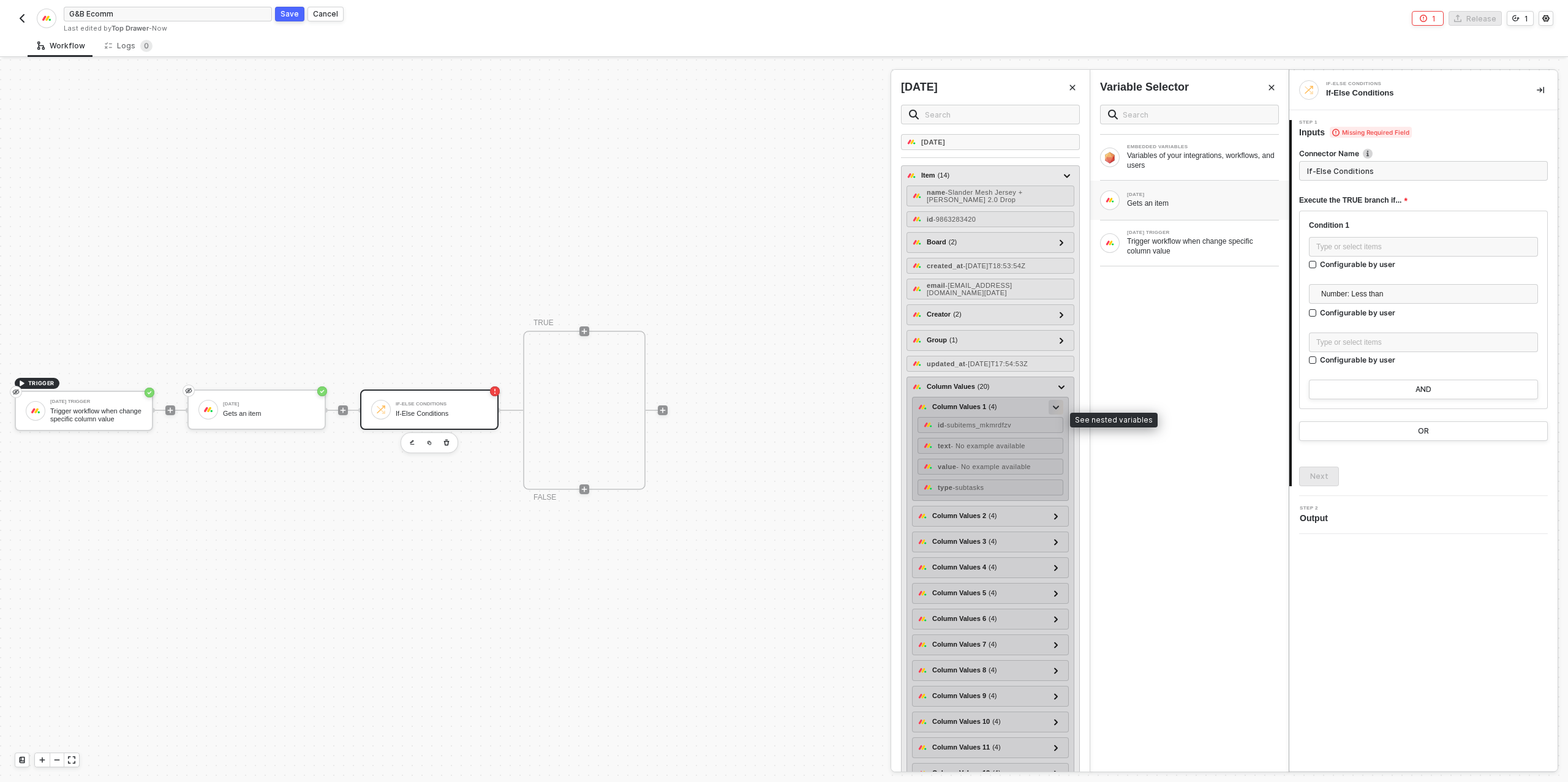
click at [1054, 413] on div at bounding box center [1055, 406] width 6 height 13
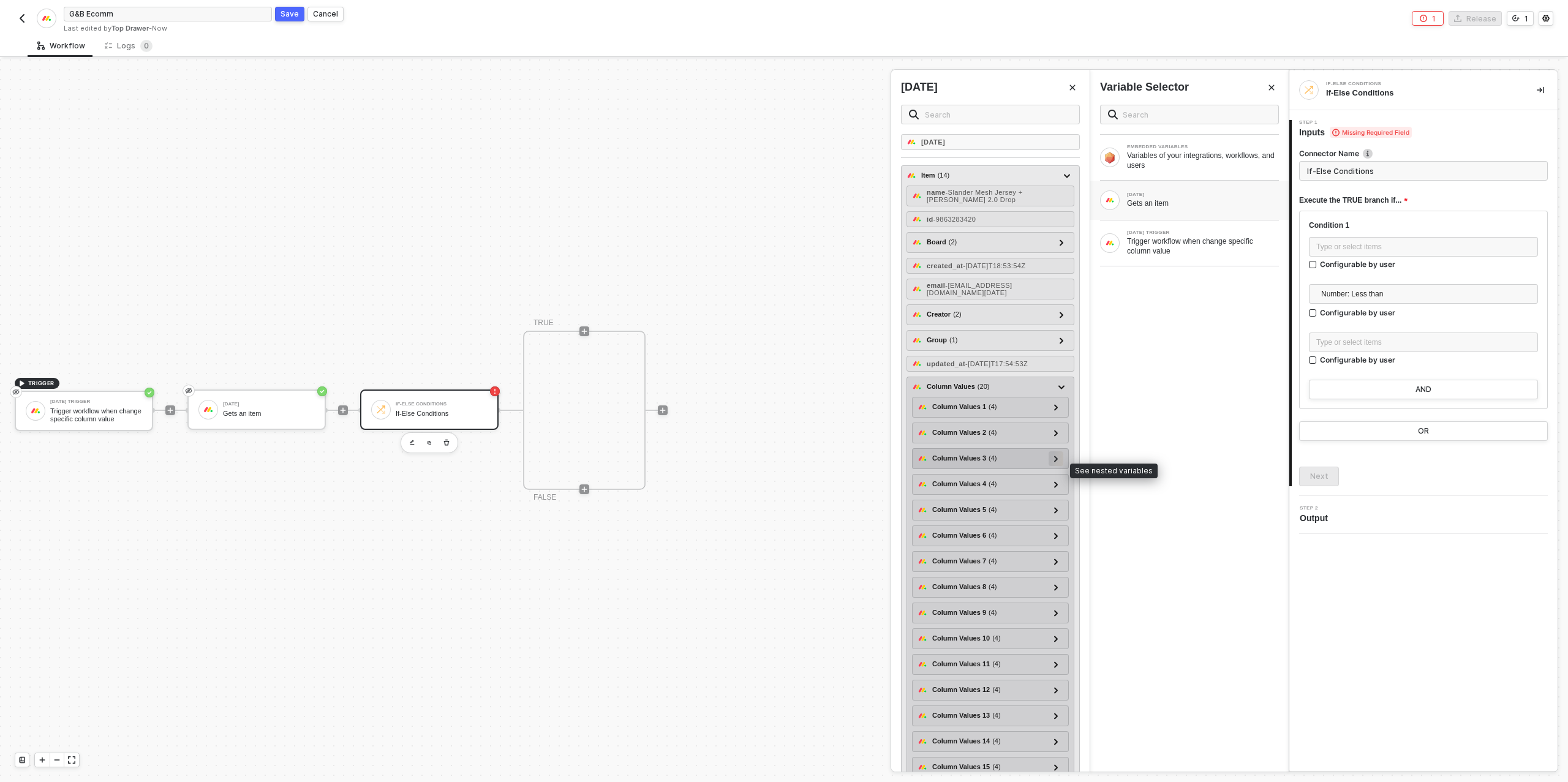
click at [1054, 462] on icon at bounding box center [1056, 458] width 4 height 6
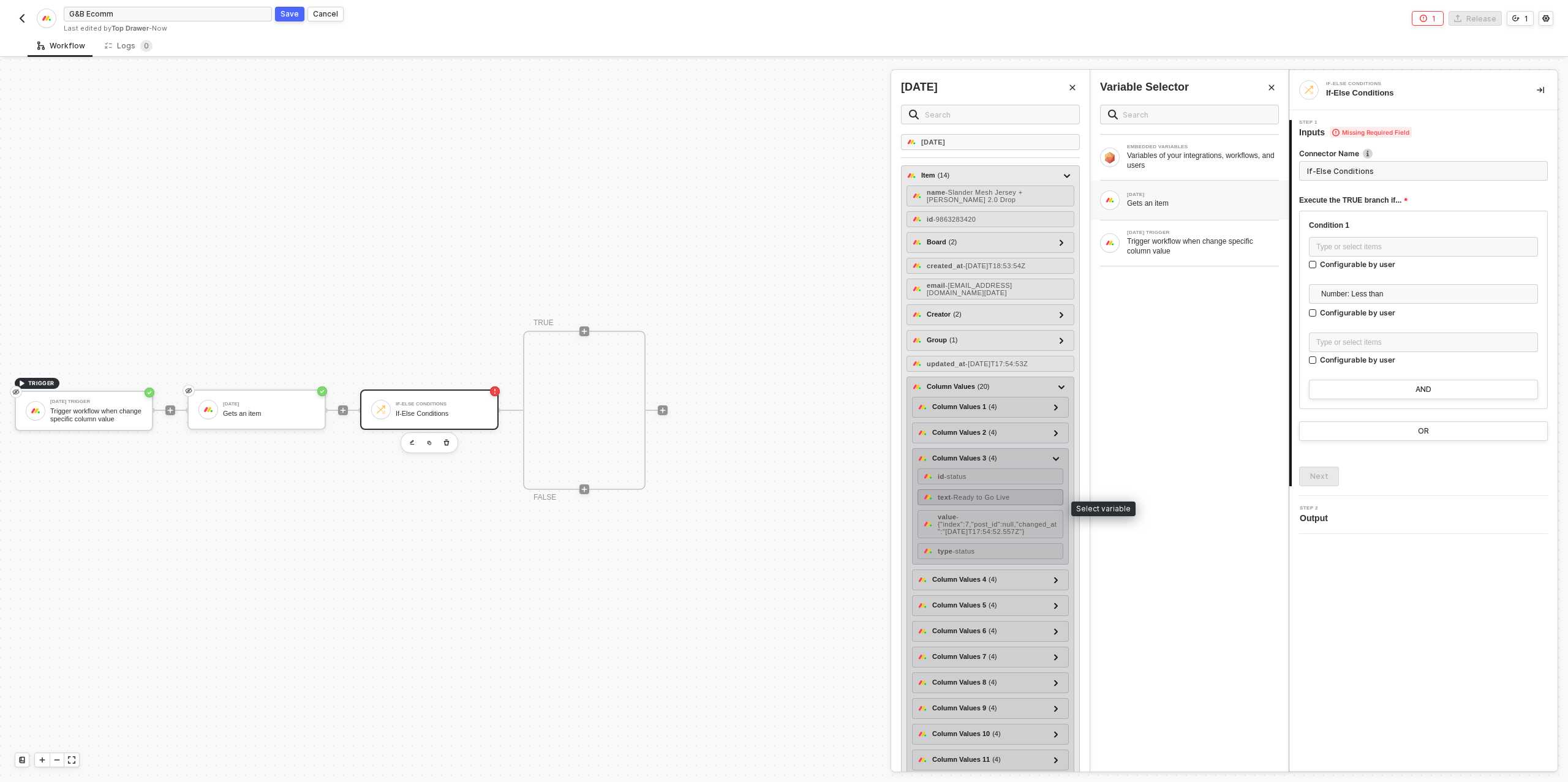
click at [994, 501] on span "- Ready to Go Live" at bounding box center [980, 497] width 59 height 7
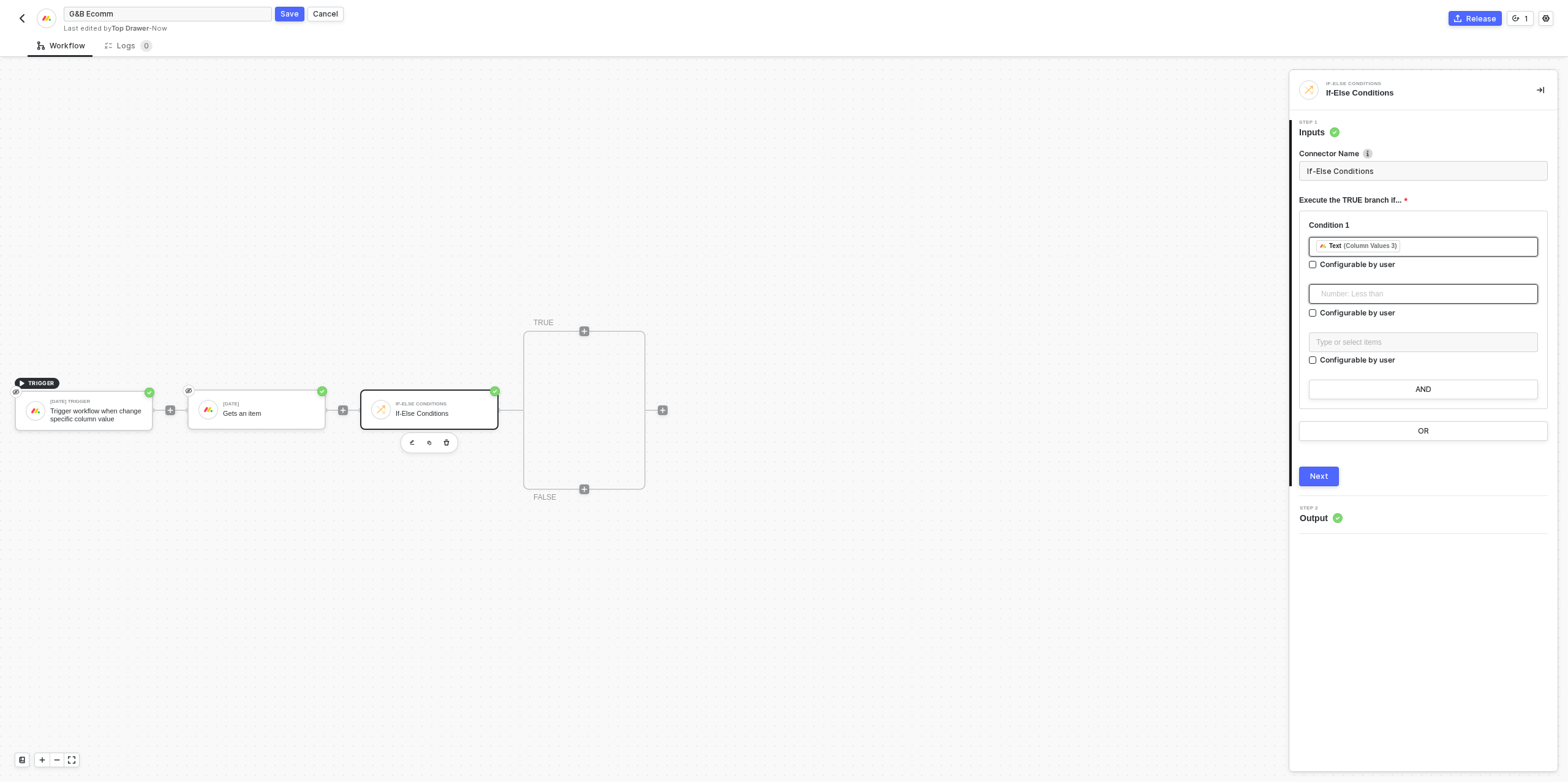
click at [1361, 291] on span "Number: Less than" at bounding box center [1426, 293] width 209 height 18
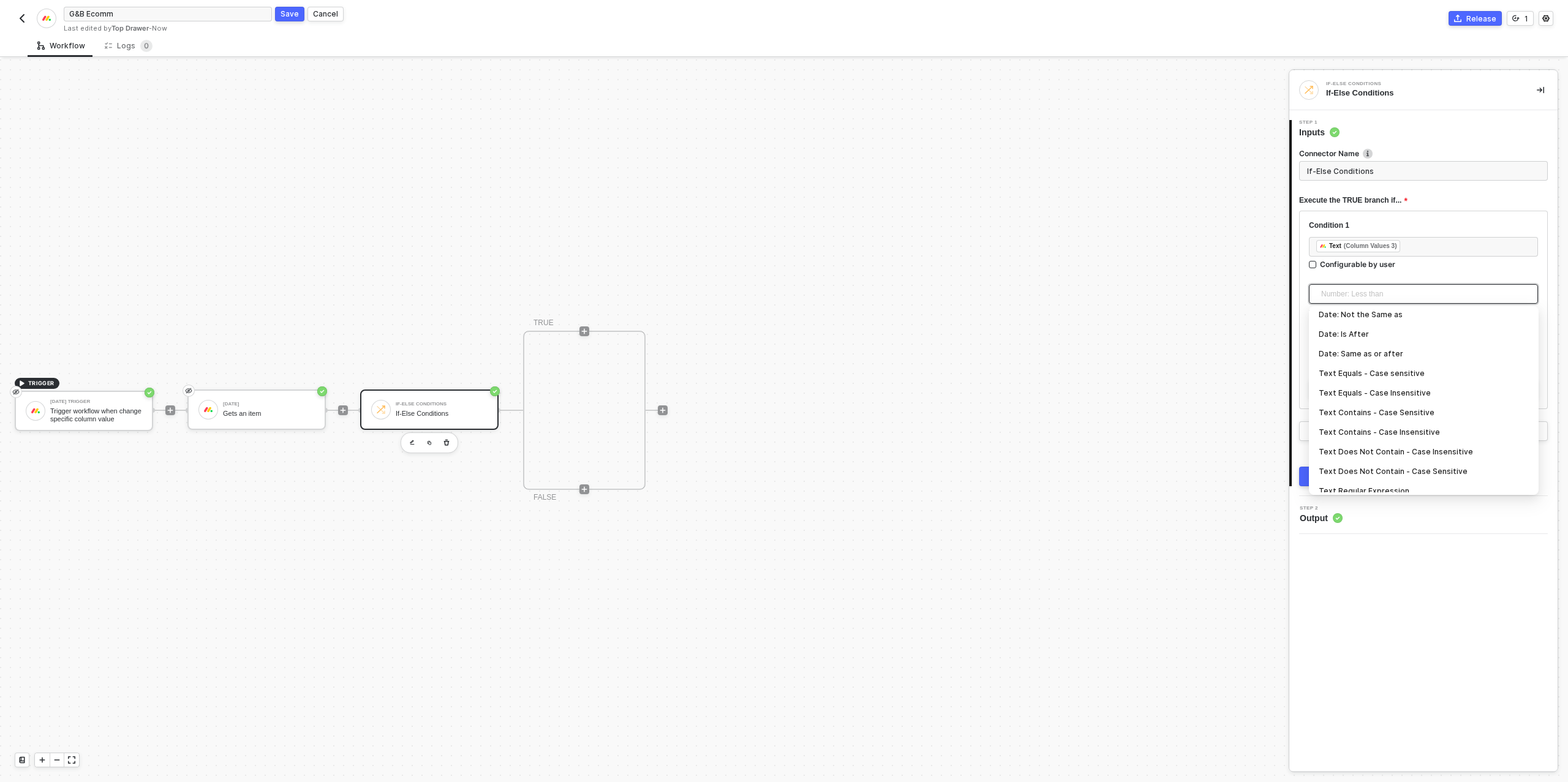
scroll to position [181, 0]
click at [1357, 432] on div "Text Contains - Case Insensitive" at bounding box center [1424, 431] width 210 height 13
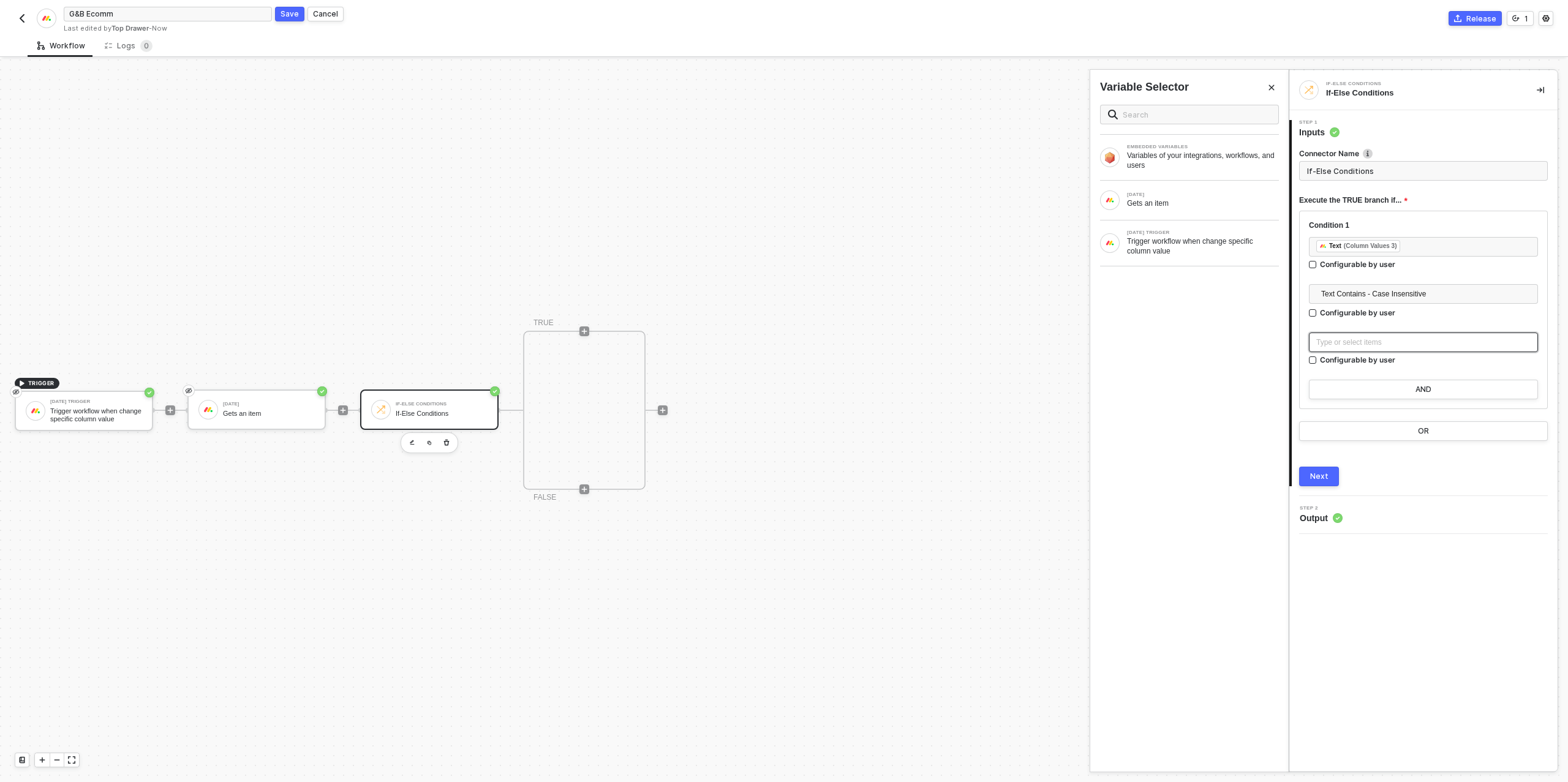
click at [1346, 344] on div "Type or select items ﻿" at bounding box center [1423, 342] width 215 height 11
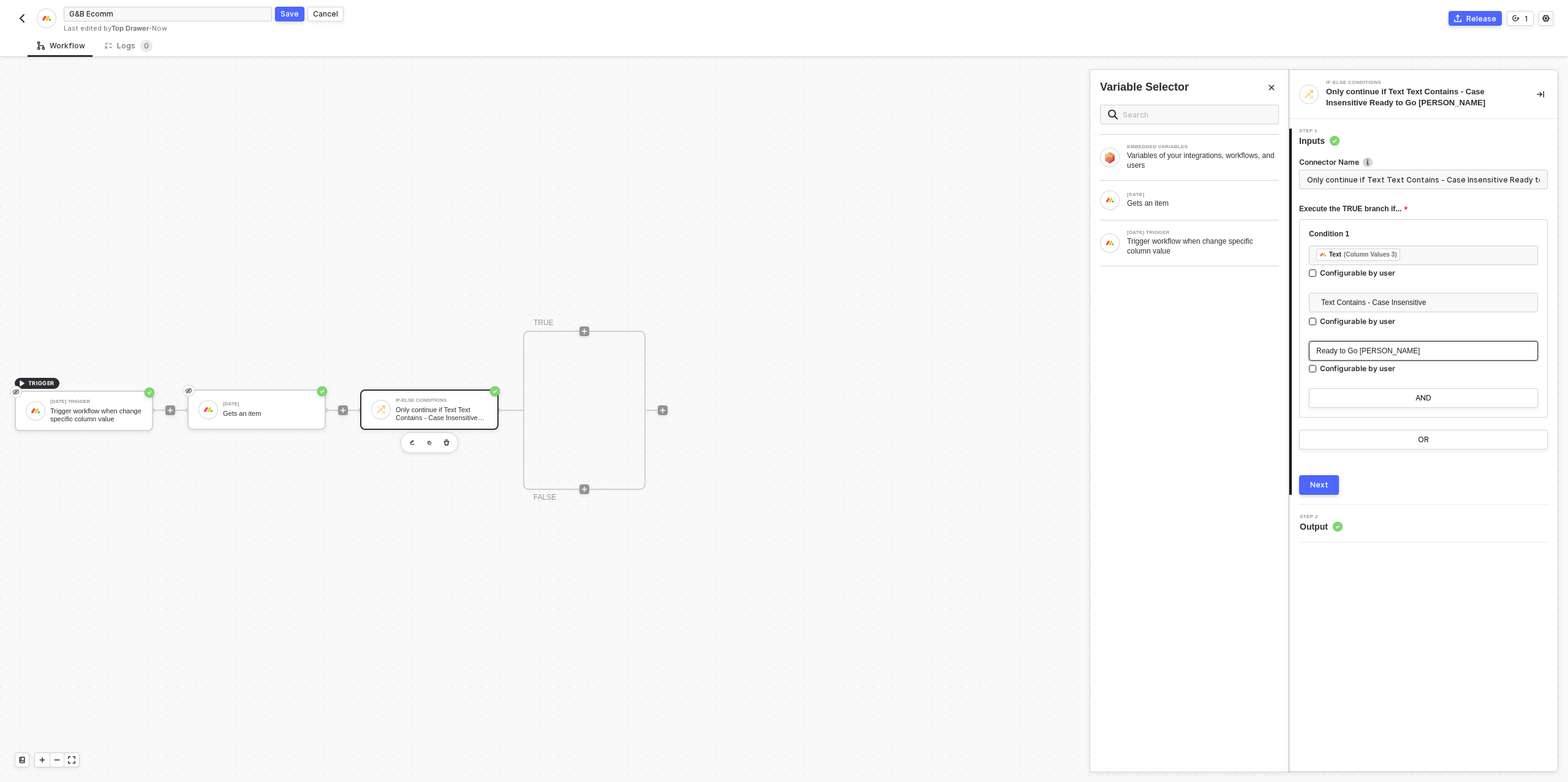
type input "Only continue if Text Text Contains - Case Insensitive Ready to Go Live"
click at [1323, 486] on div "Next" at bounding box center [1319, 485] width 18 height 10
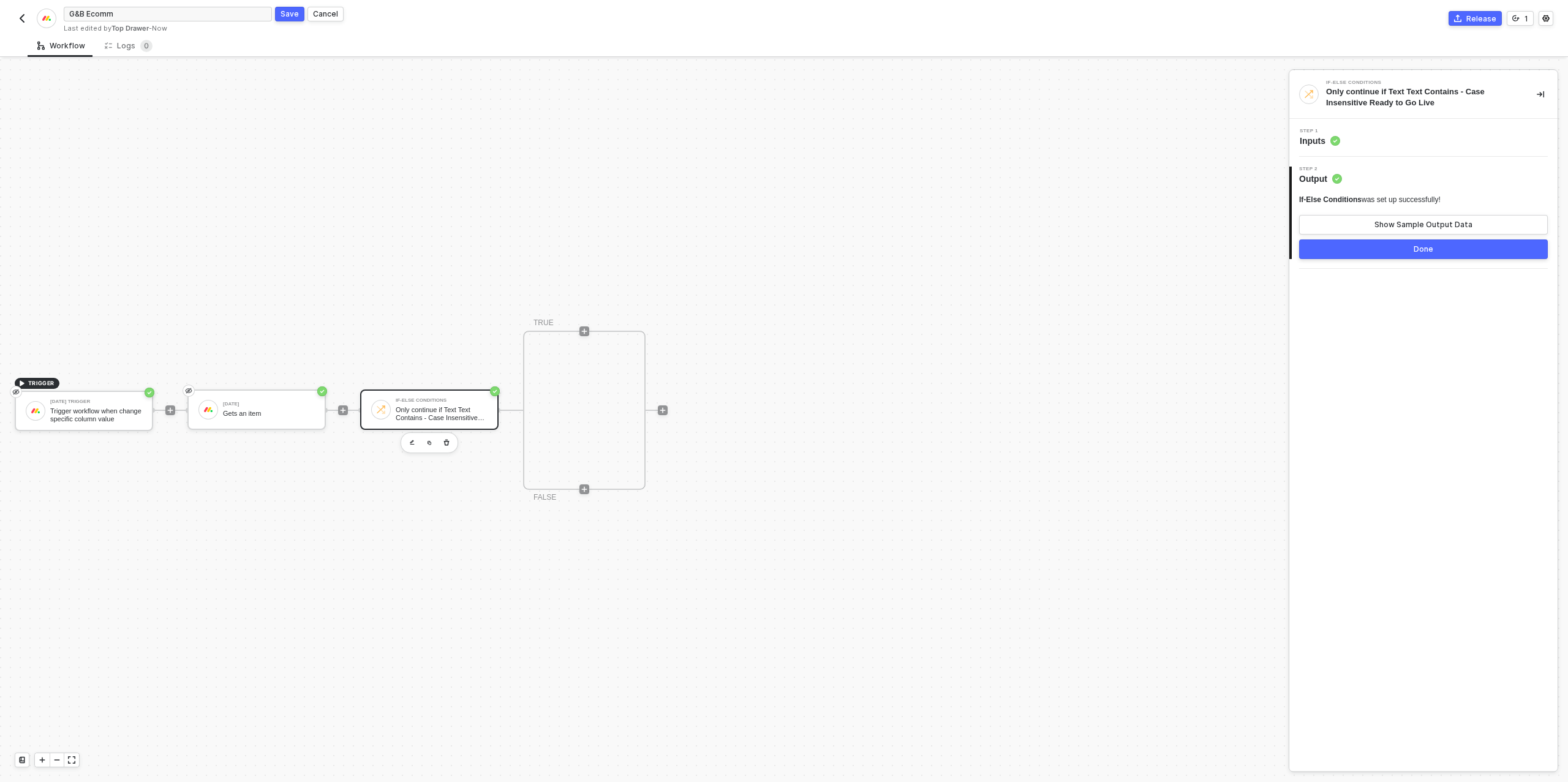
click at [1416, 254] on button "Done" at bounding box center [1424, 249] width 249 height 19
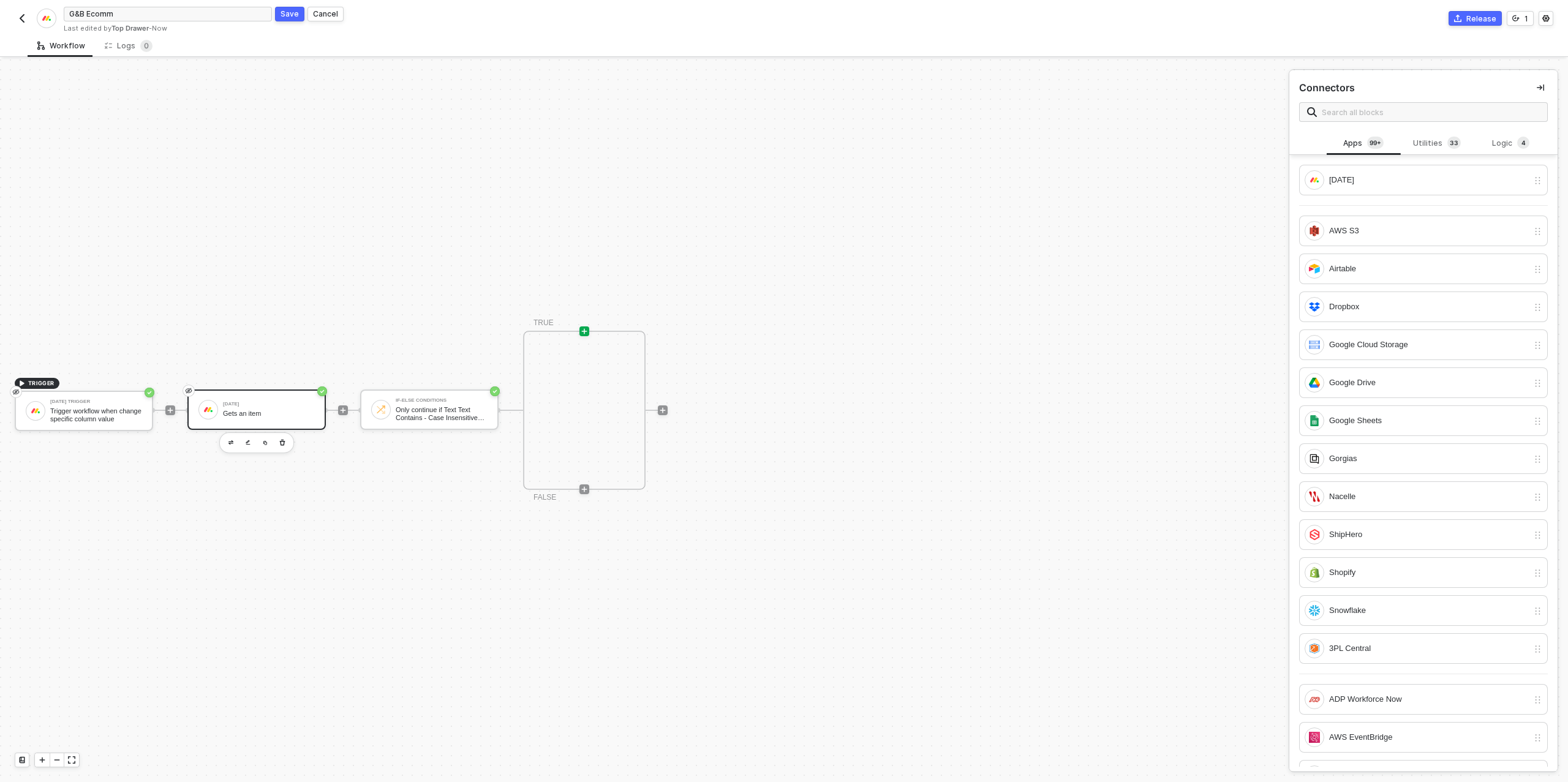
click at [273, 414] on div "Gets an item" at bounding box center [268, 414] width 92 height 8
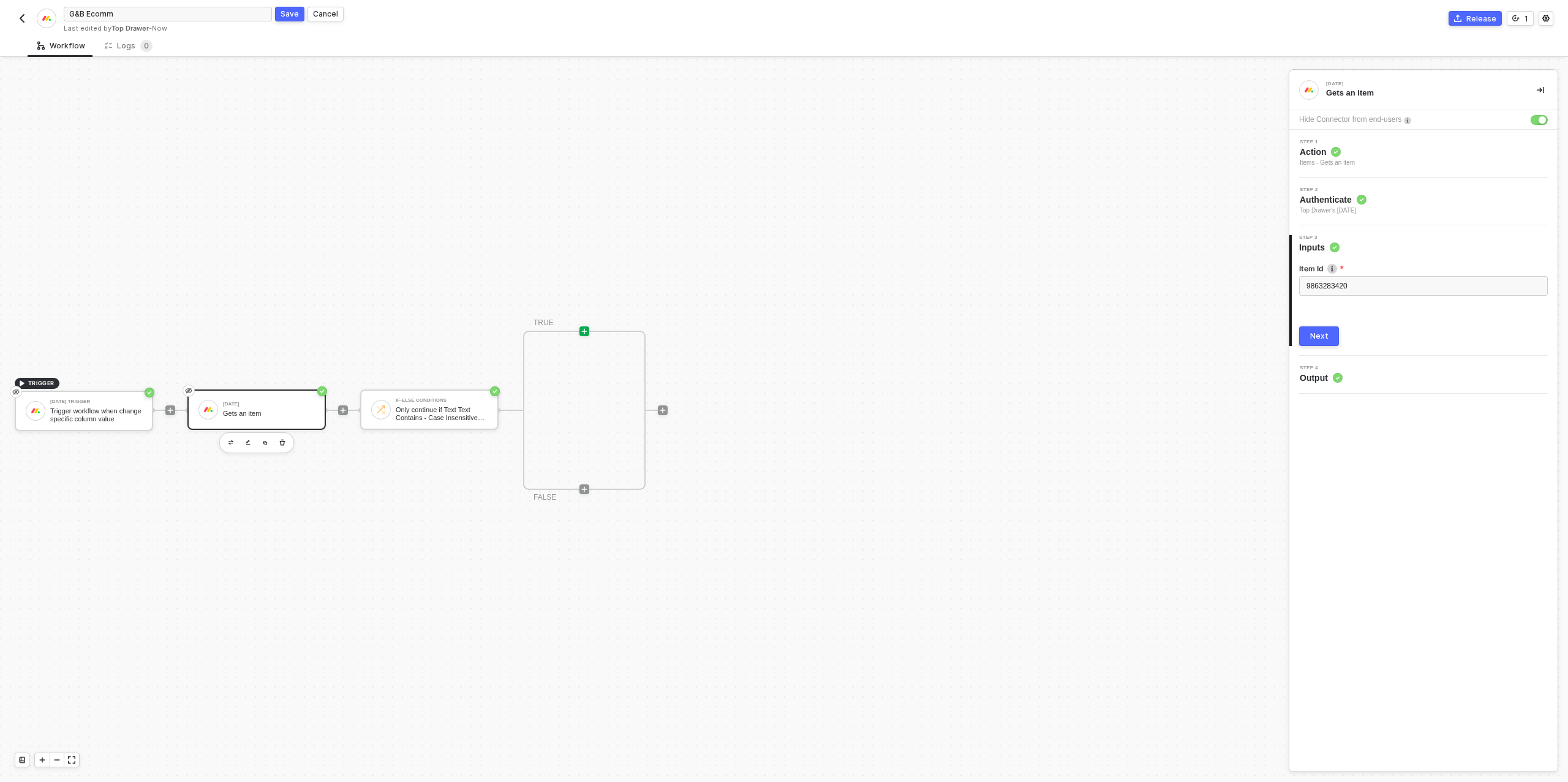
click at [584, 328] on icon "icon-play" at bounding box center [584, 331] width 7 height 7
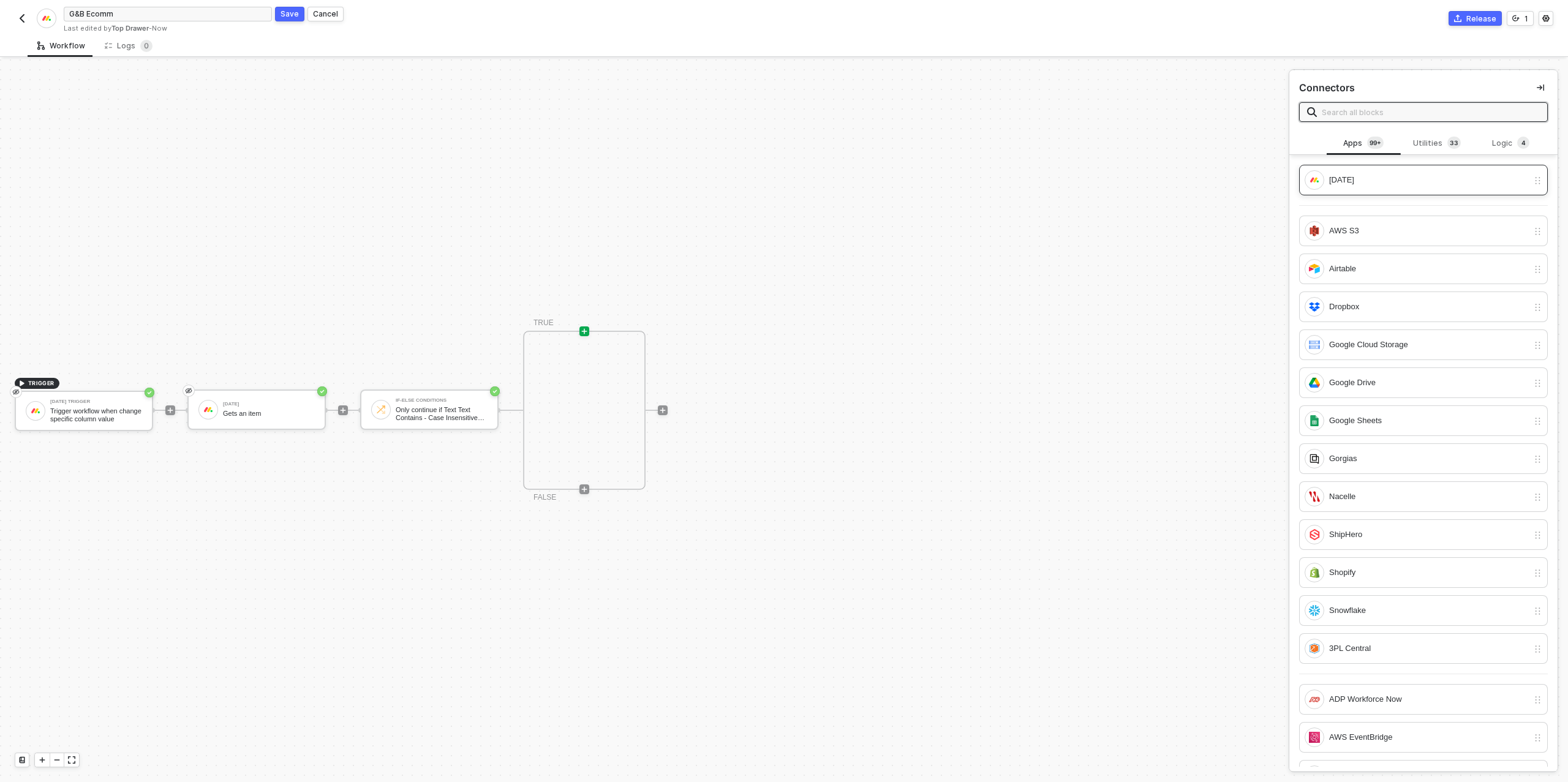
click at [1384, 182] on div "[DATE]" at bounding box center [1428, 180] width 199 height 13
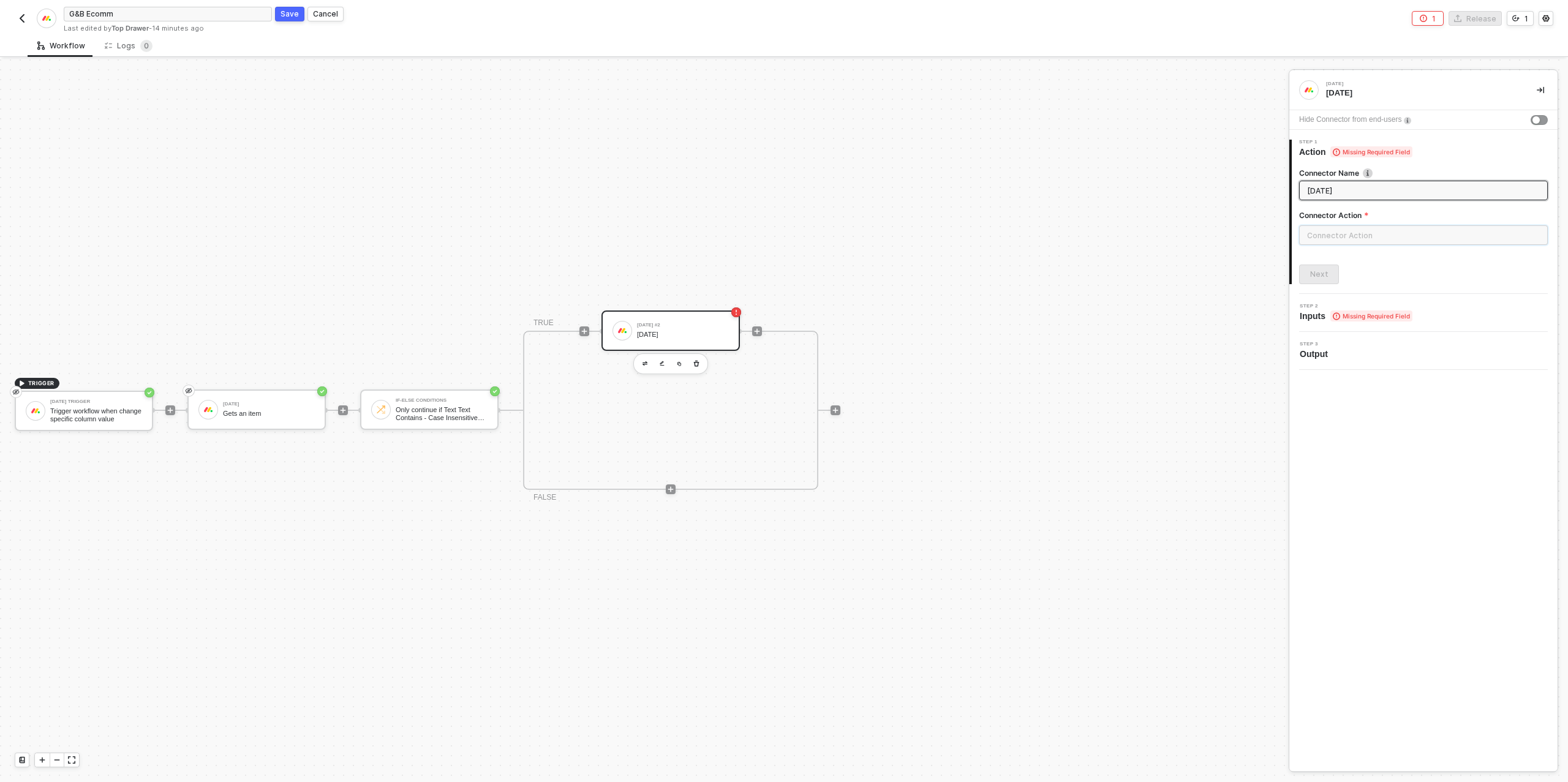
click at [1354, 229] on input "text" at bounding box center [1424, 235] width 249 height 19
click at [1222, 152] on div "Items" at bounding box center [1189, 148] width 198 height 25
click at [1181, 213] on div "Create an Item Creates a new item" at bounding box center [1189, 207] width 179 height 20
type input "Creates a new item"
type input "Items - Create an Item"
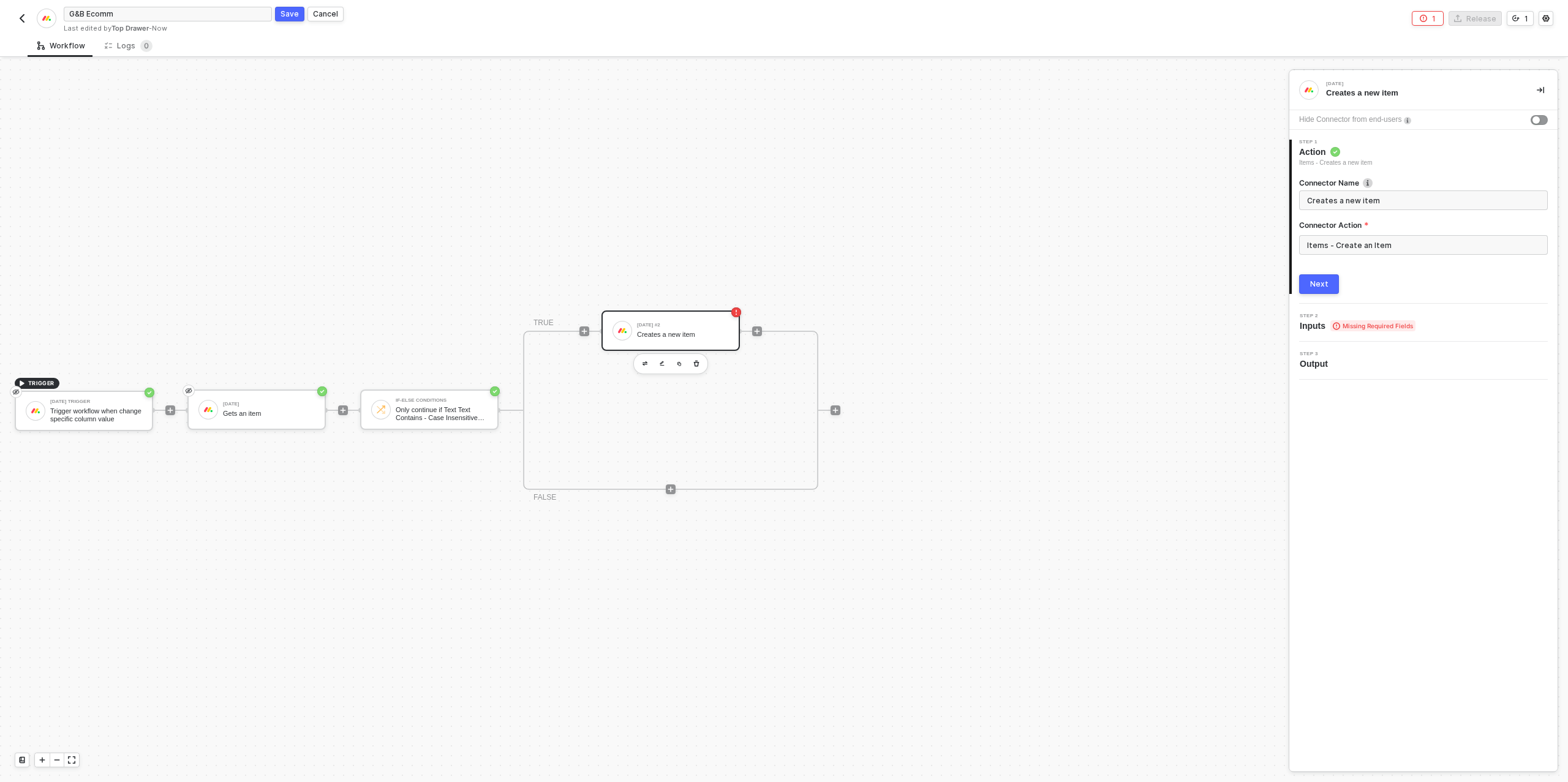
click at [1329, 285] on button "Next" at bounding box center [1319, 283] width 40 height 19
click at [1329, 238] on div "Type or select items ﻿" at bounding box center [1424, 238] width 234 height 11
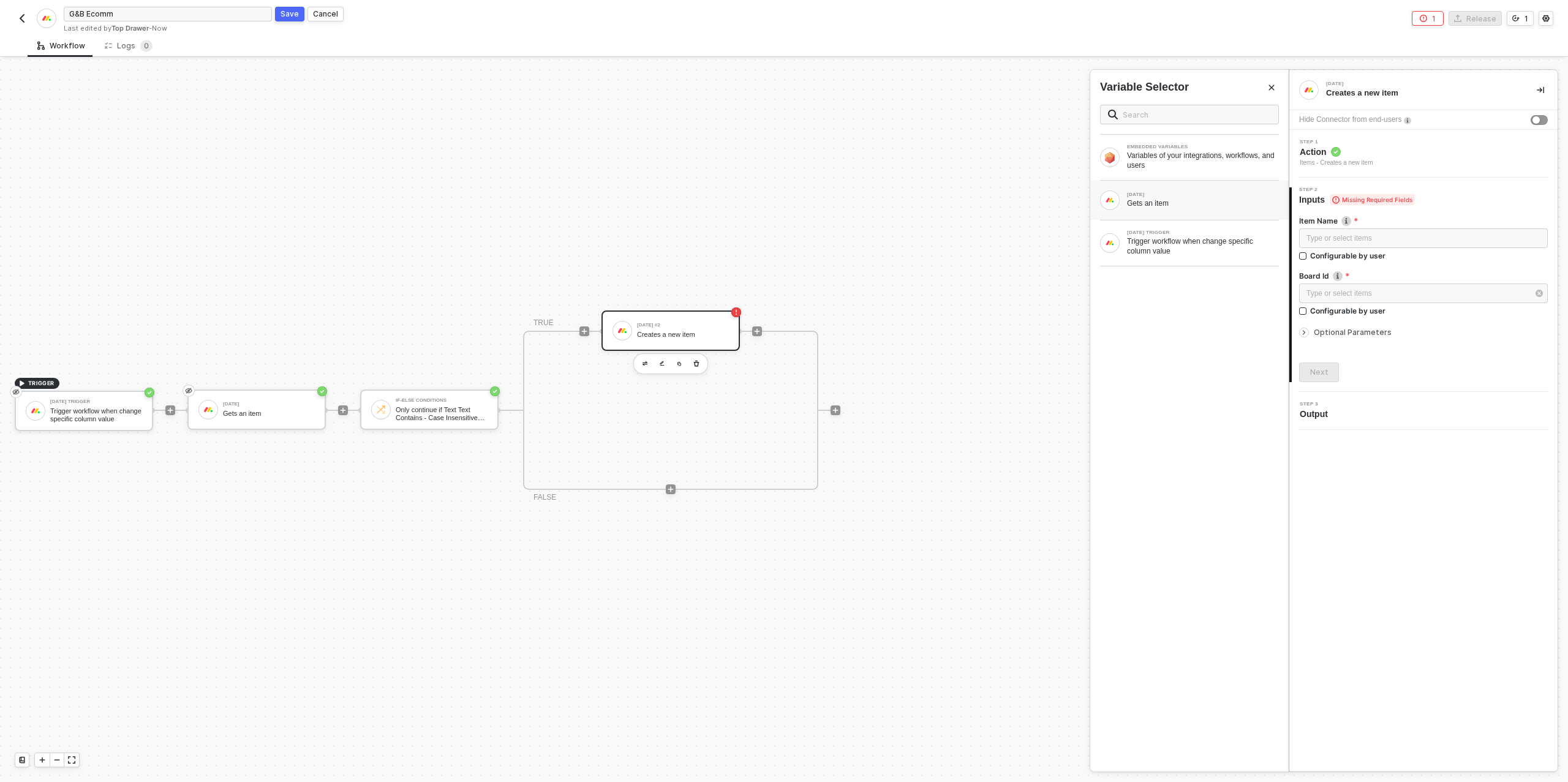
click at [1203, 209] on div "MONDAY Gets an item" at bounding box center [1189, 200] width 199 height 39
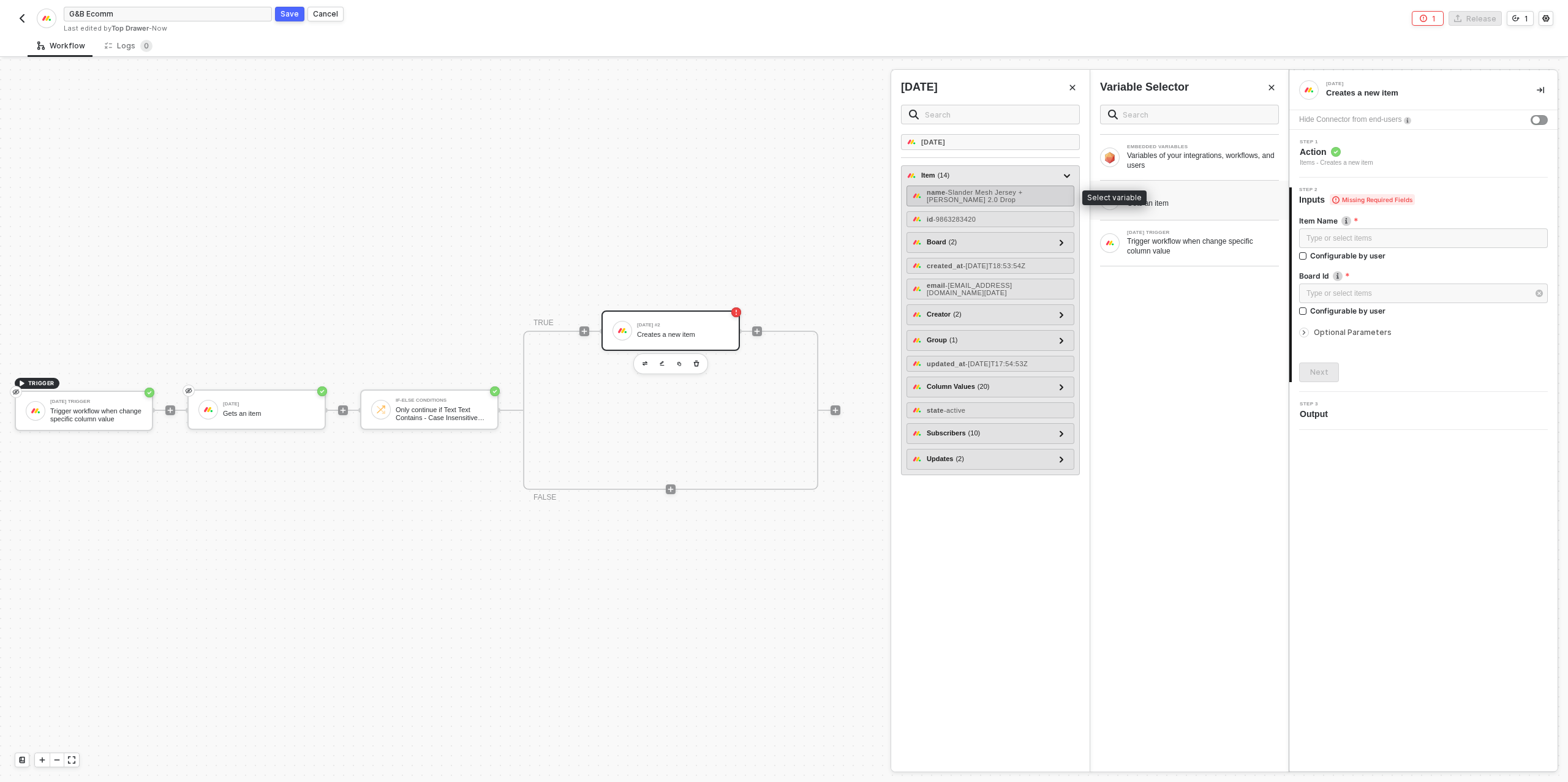
click at [992, 197] on span "- Slander Mesh Jersey + Squishmallow 2.0 Drop" at bounding box center [975, 196] width 96 height 15
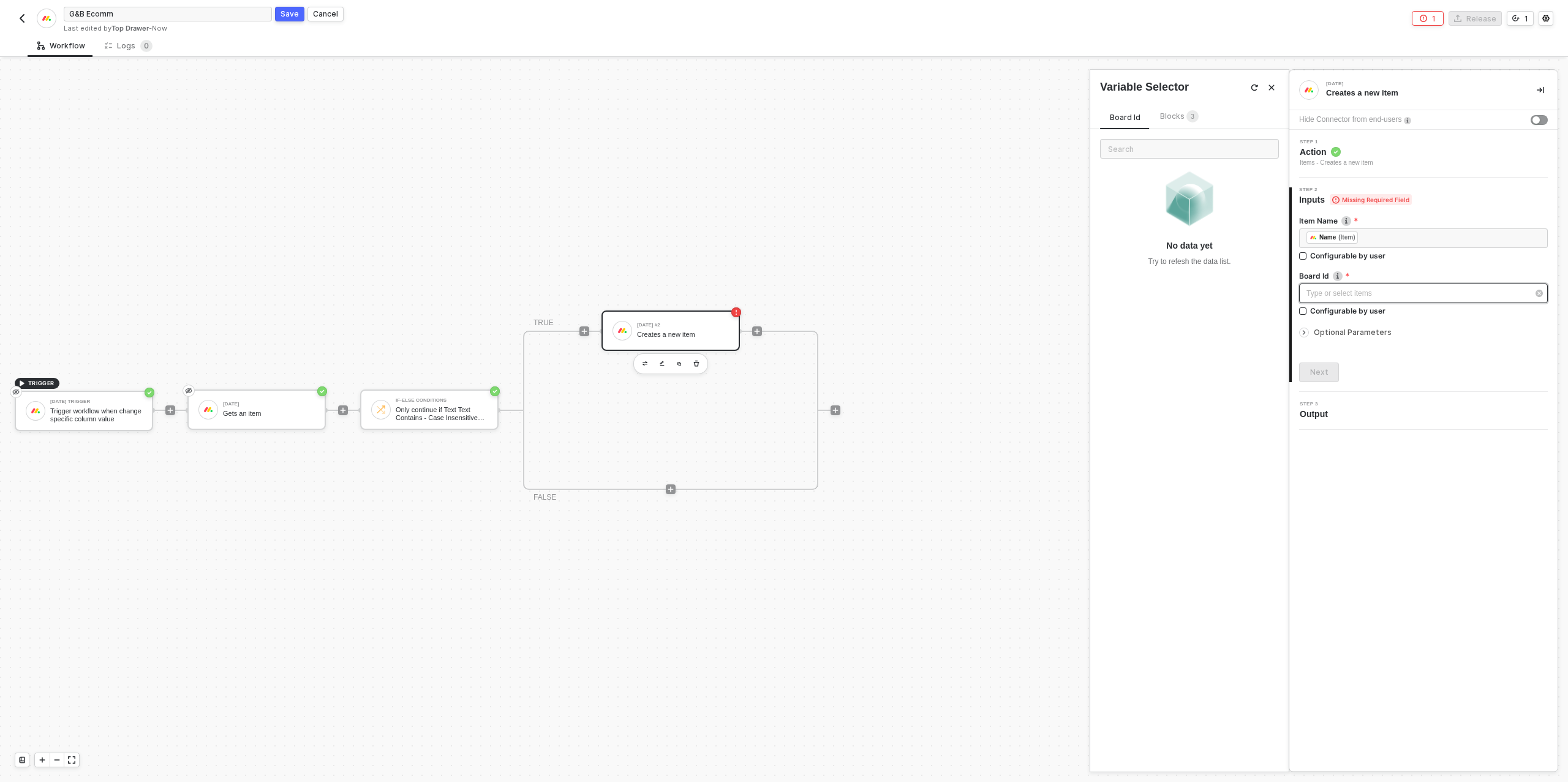
click at [1351, 291] on div "Type or select items ﻿" at bounding box center [1418, 293] width 222 height 11
click at [1164, 149] on input "text" at bounding box center [1189, 148] width 179 height 19
click at [1533, 118] on div "button" at bounding box center [1536, 120] width 7 height 7
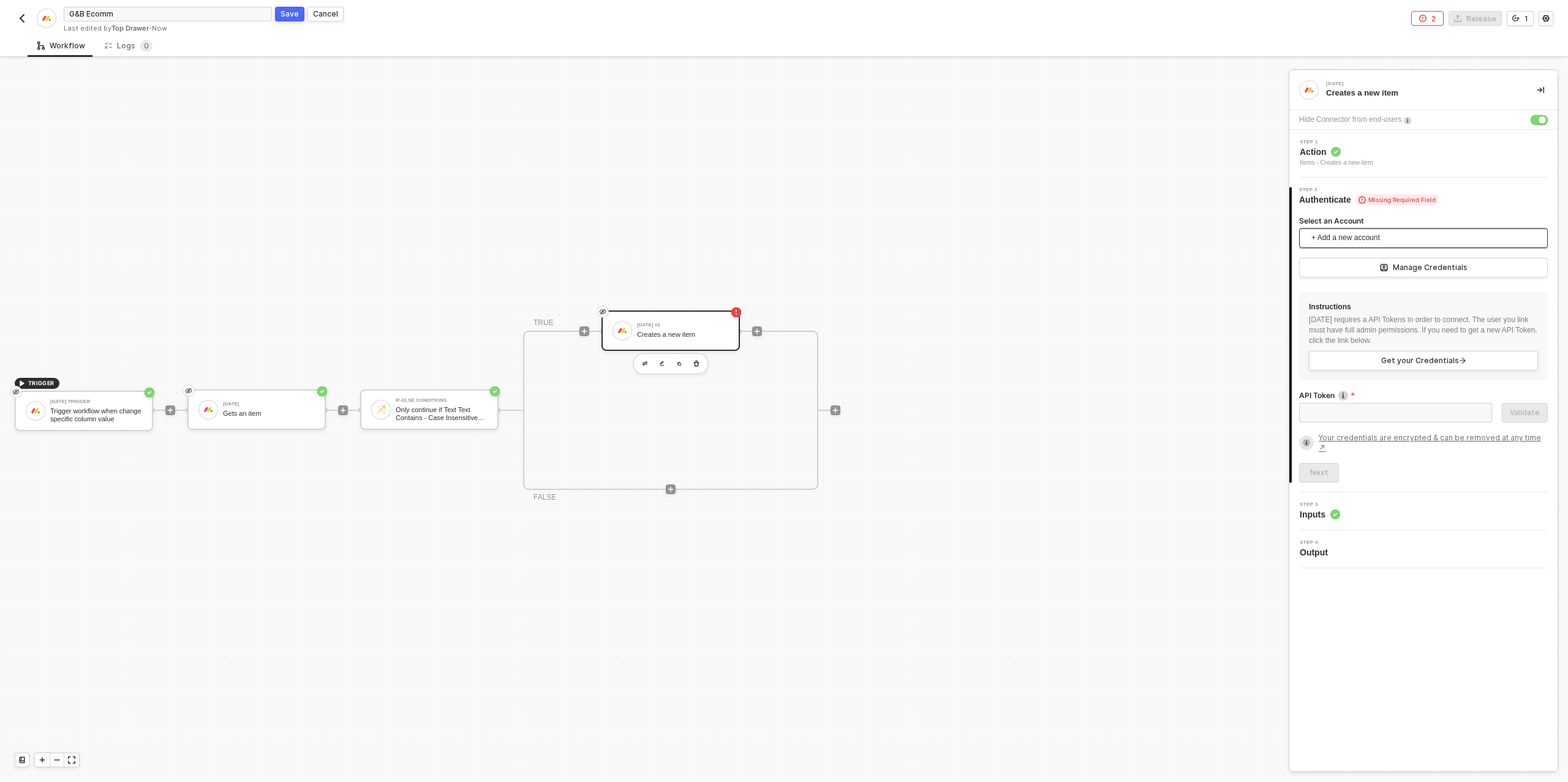
click at [1357, 235] on span "+ Add a new account" at bounding box center [1426, 238] width 229 height 19
click at [1354, 262] on span "Top Drawer's [DATE]" at bounding box center [1357, 265] width 98 height 13
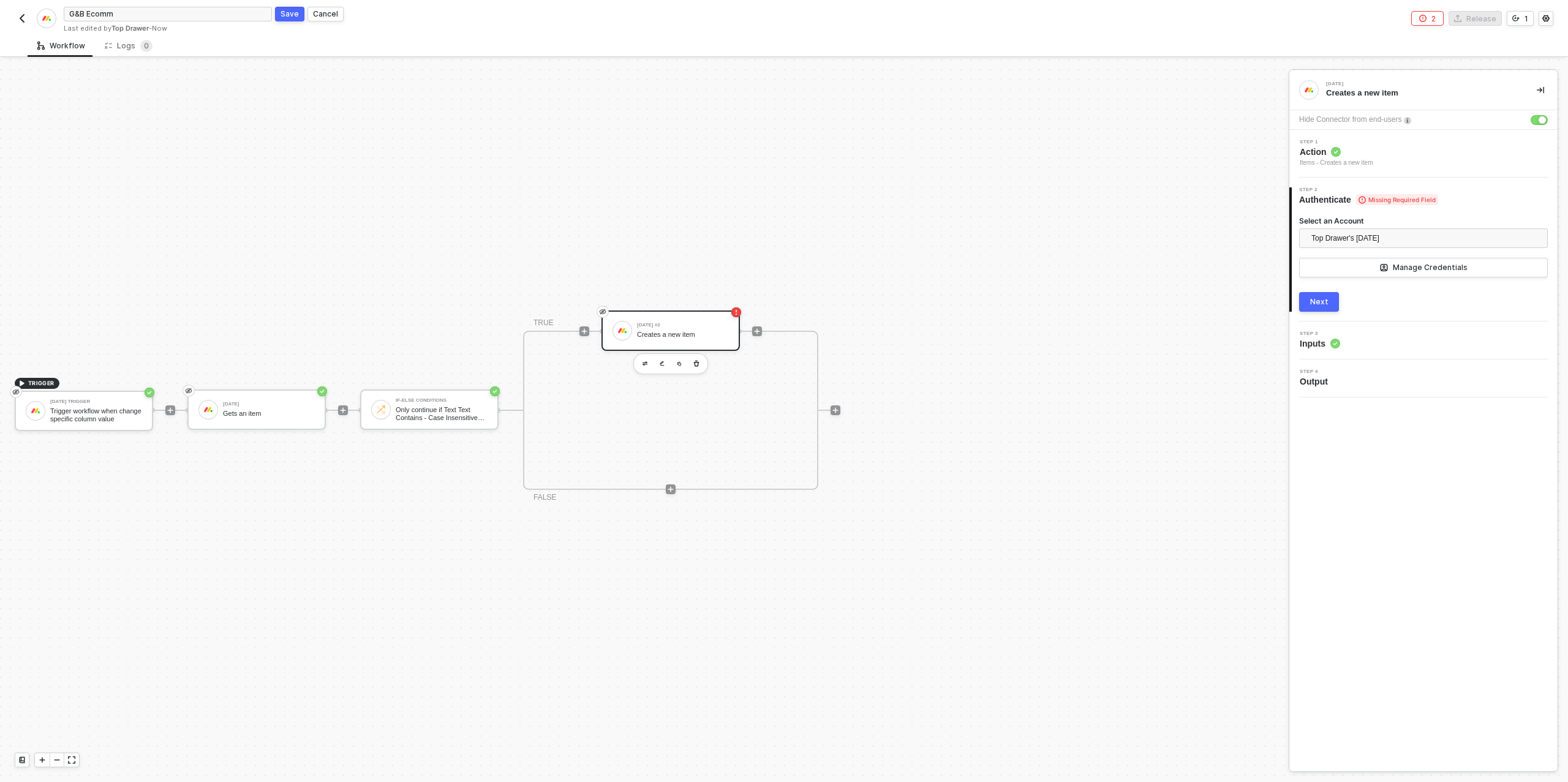
click at [1327, 298] on div "Next" at bounding box center [1319, 301] width 18 height 10
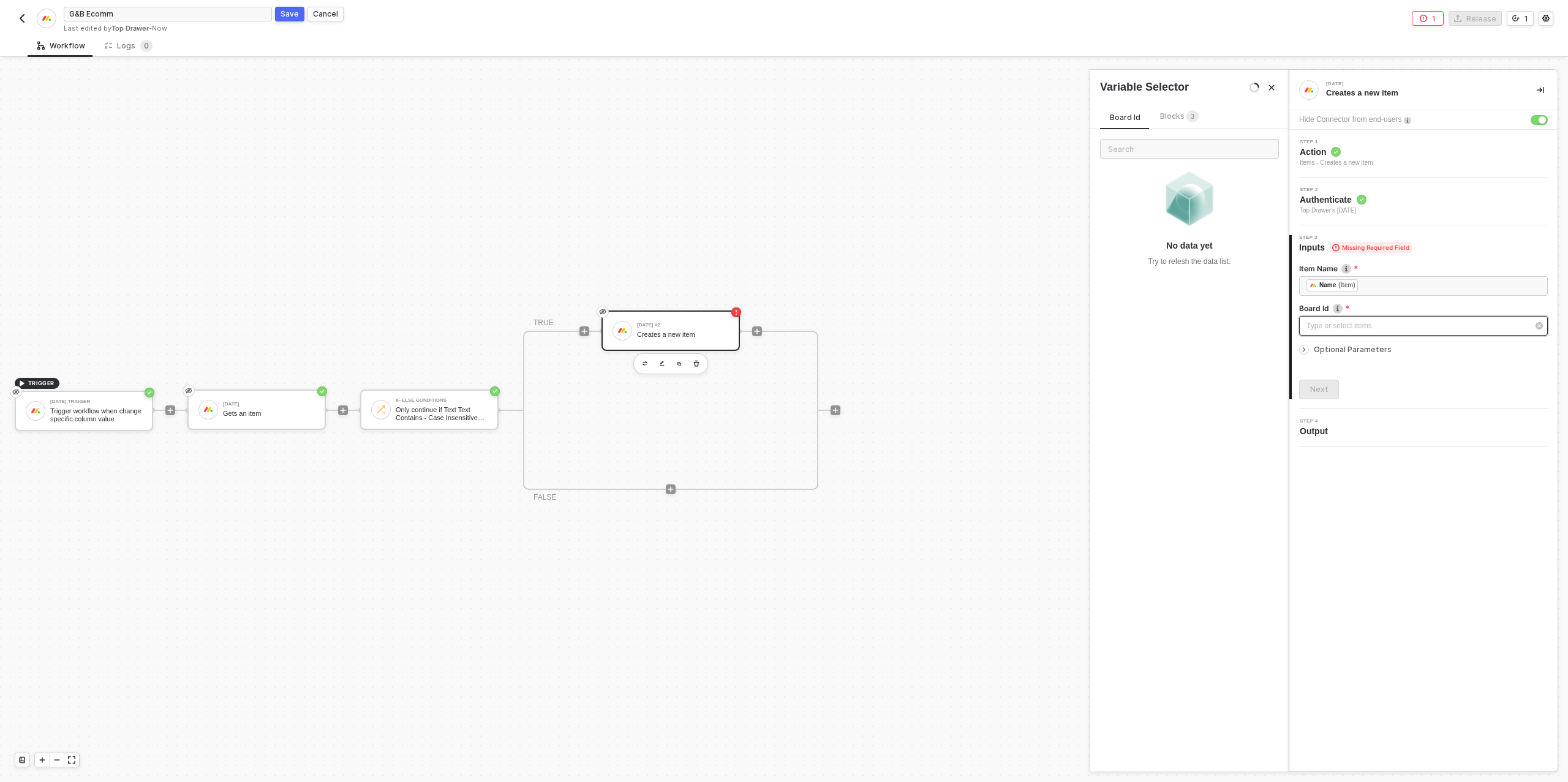
click at [1337, 325] on div "Type or select items ﻿" at bounding box center [1418, 325] width 222 height 11
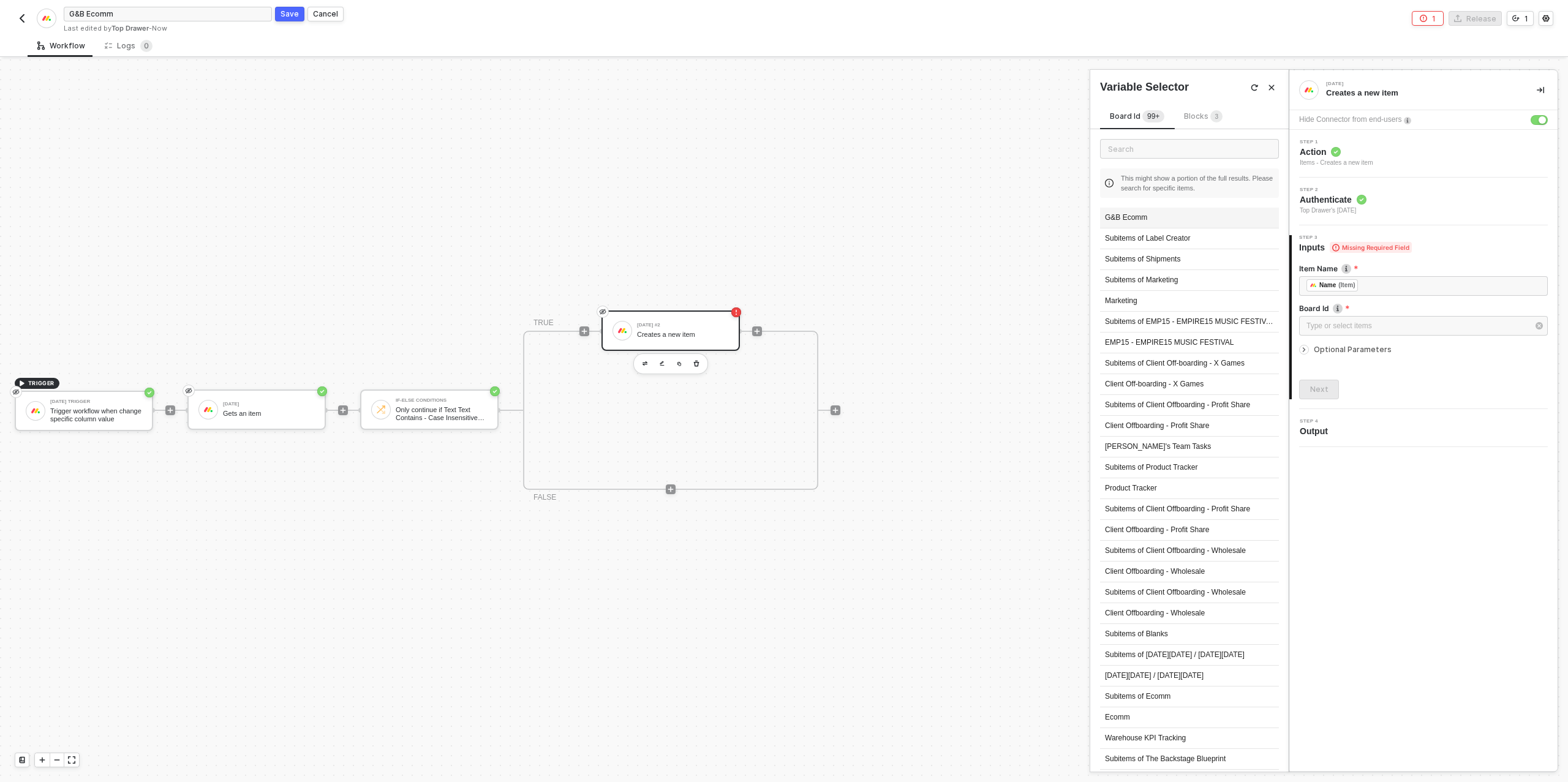
click at [1163, 221] on div "G&B Ecomm" at bounding box center [1189, 217] width 179 height 21
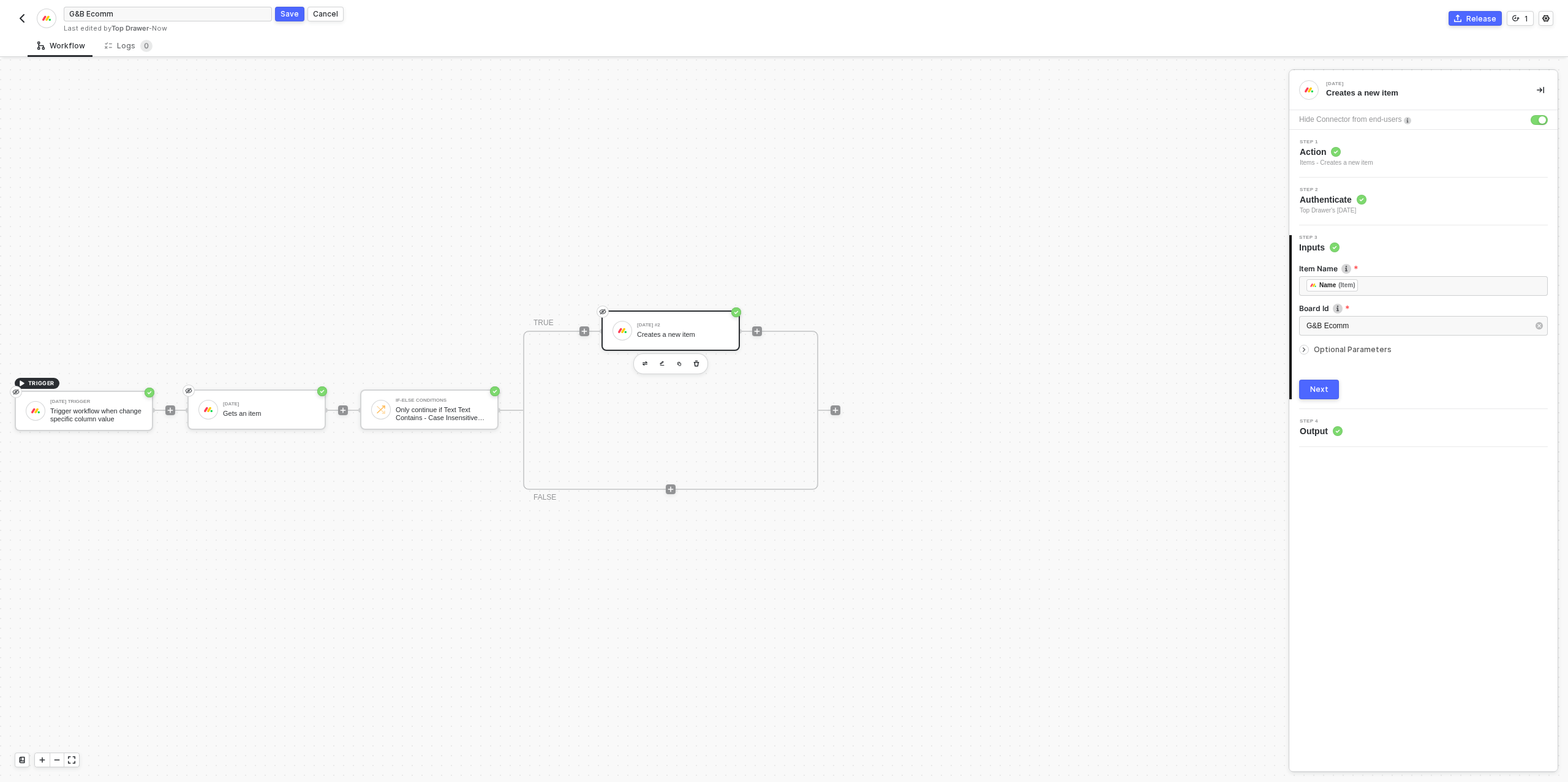
click at [1301, 346] on icon "icon-arrow-right-small" at bounding box center [1303, 349] width 7 height 7
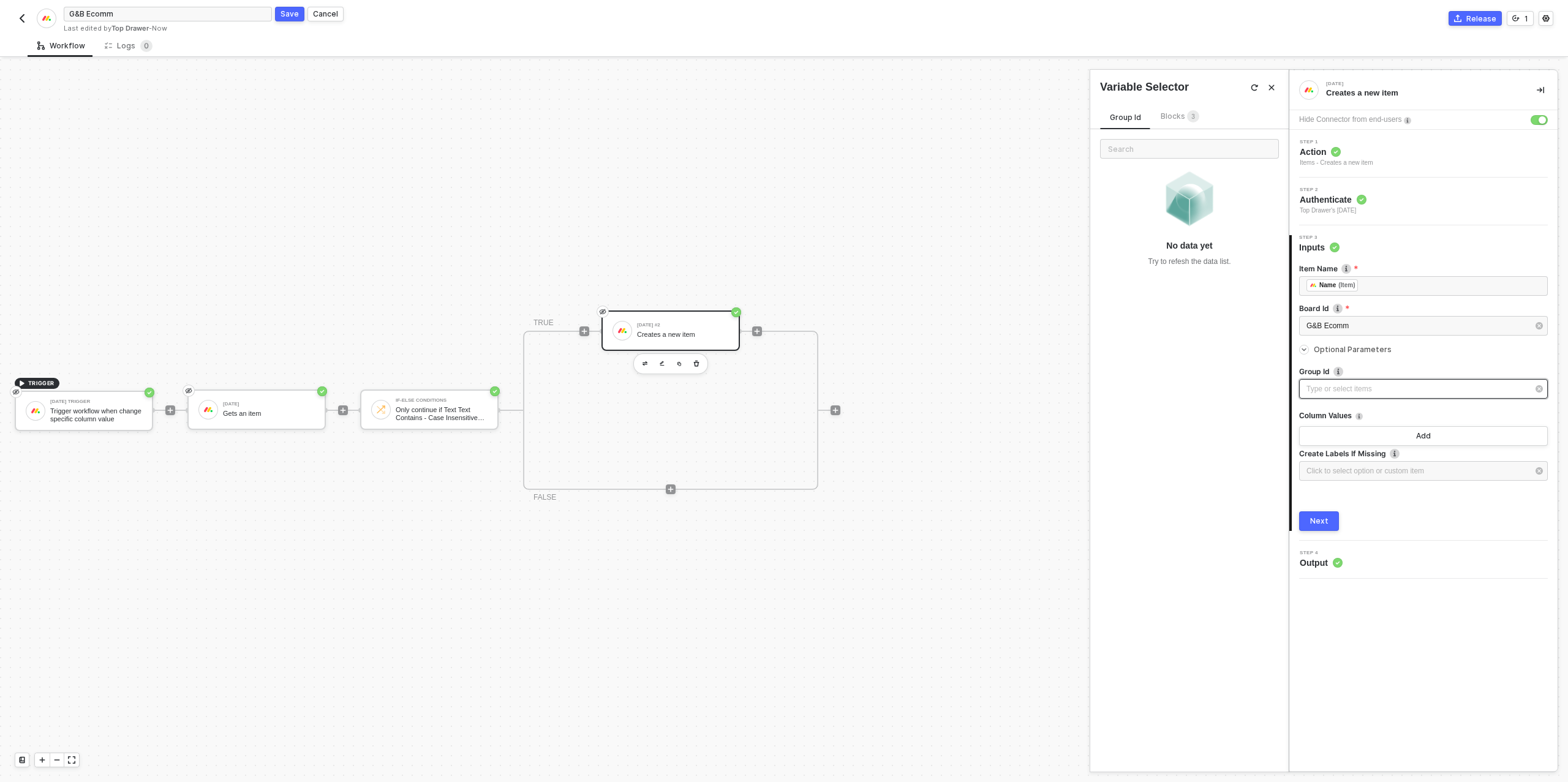
click at [1352, 381] on div "Type or select items ﻿" at bounding box center [1424, 388] width 249 height 19
click at [1165, 219] on div "Group Title" at bounding box center [1189, 217] width 179 height 21
click at [1388, 433] on button "Add" at bounding box center [1424, 435] width 249 height 19
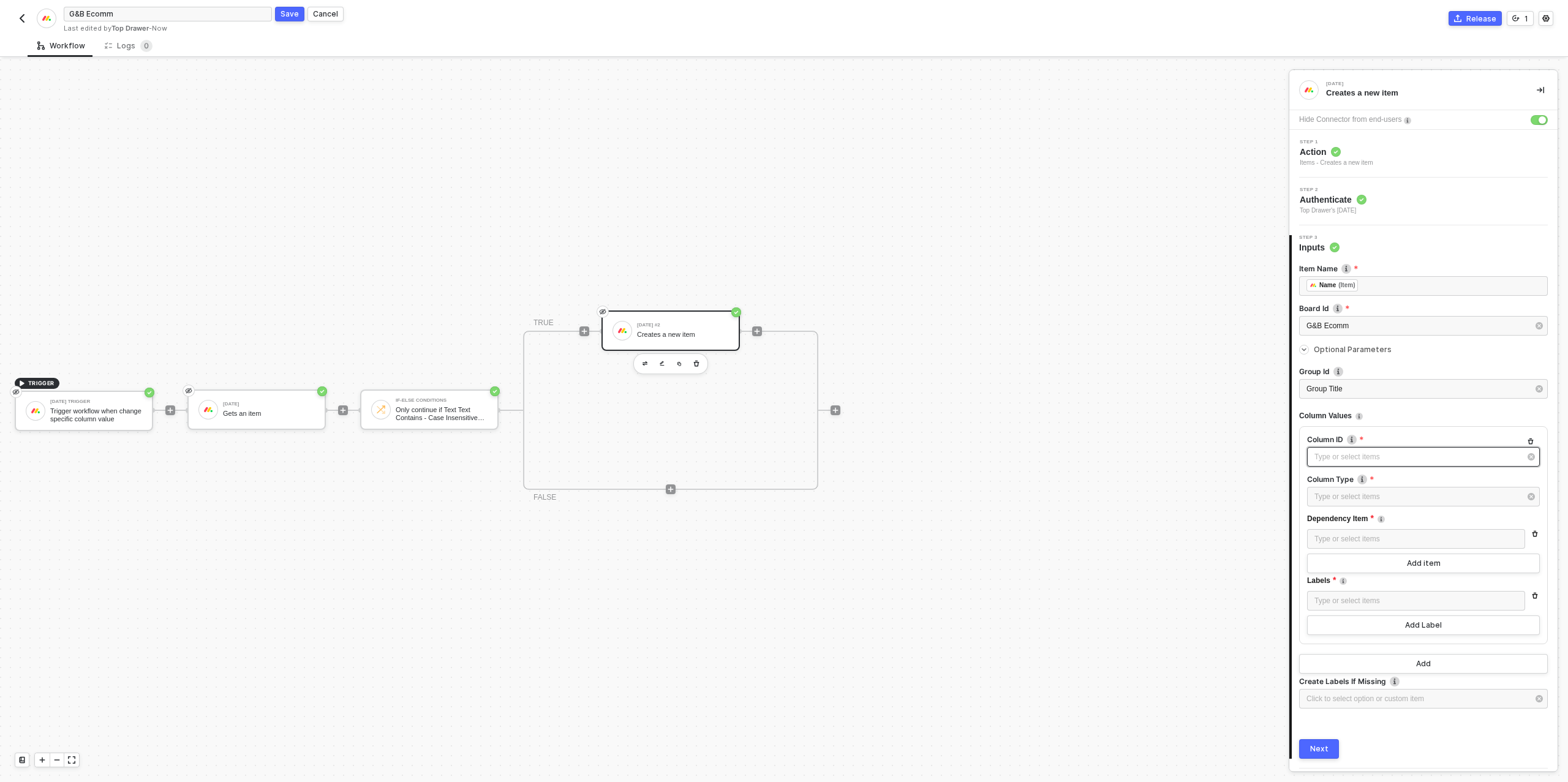
click at [1371, 454] on div "Type or select items ﻿" at bounding box center [1417, 457] width 206 height 11
click at [1147, 239] on div "Status" at bounding box center [1189, 239] width 179 height 21
click at [1361, 503] on div "Type or select items ﻿" at bounding box center [1423, 496] width 233 height 19
click at [1138, 386] on div "Status" at bounding box center [1189, 386] width 179 height 21
click at [1536, 593] on icon "button" at bounding box center [1535, 596] width 5 height 6
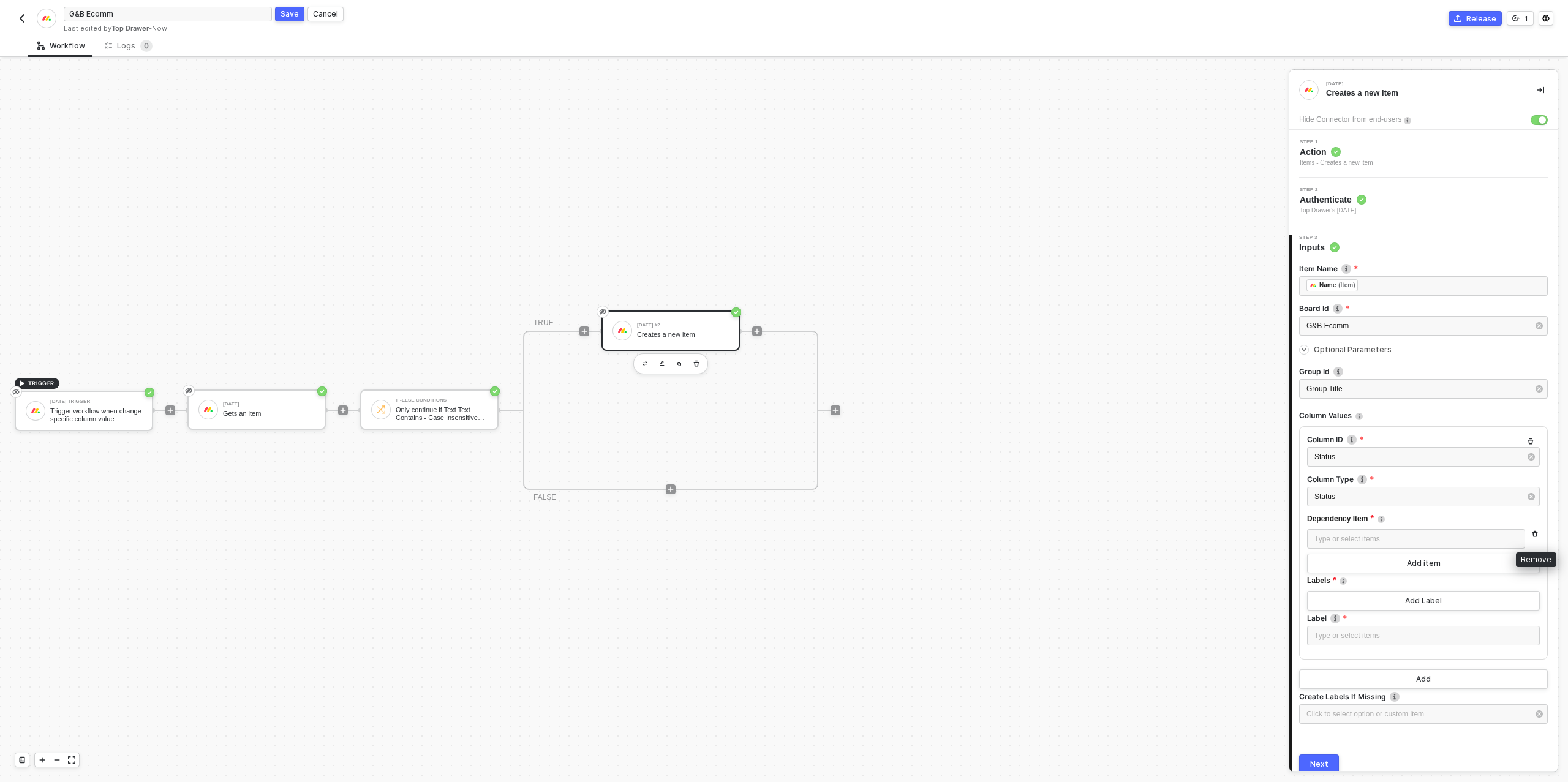
click at [1537, 534] on icon "button" at bounding box center [1535, 533] width 7 height 7
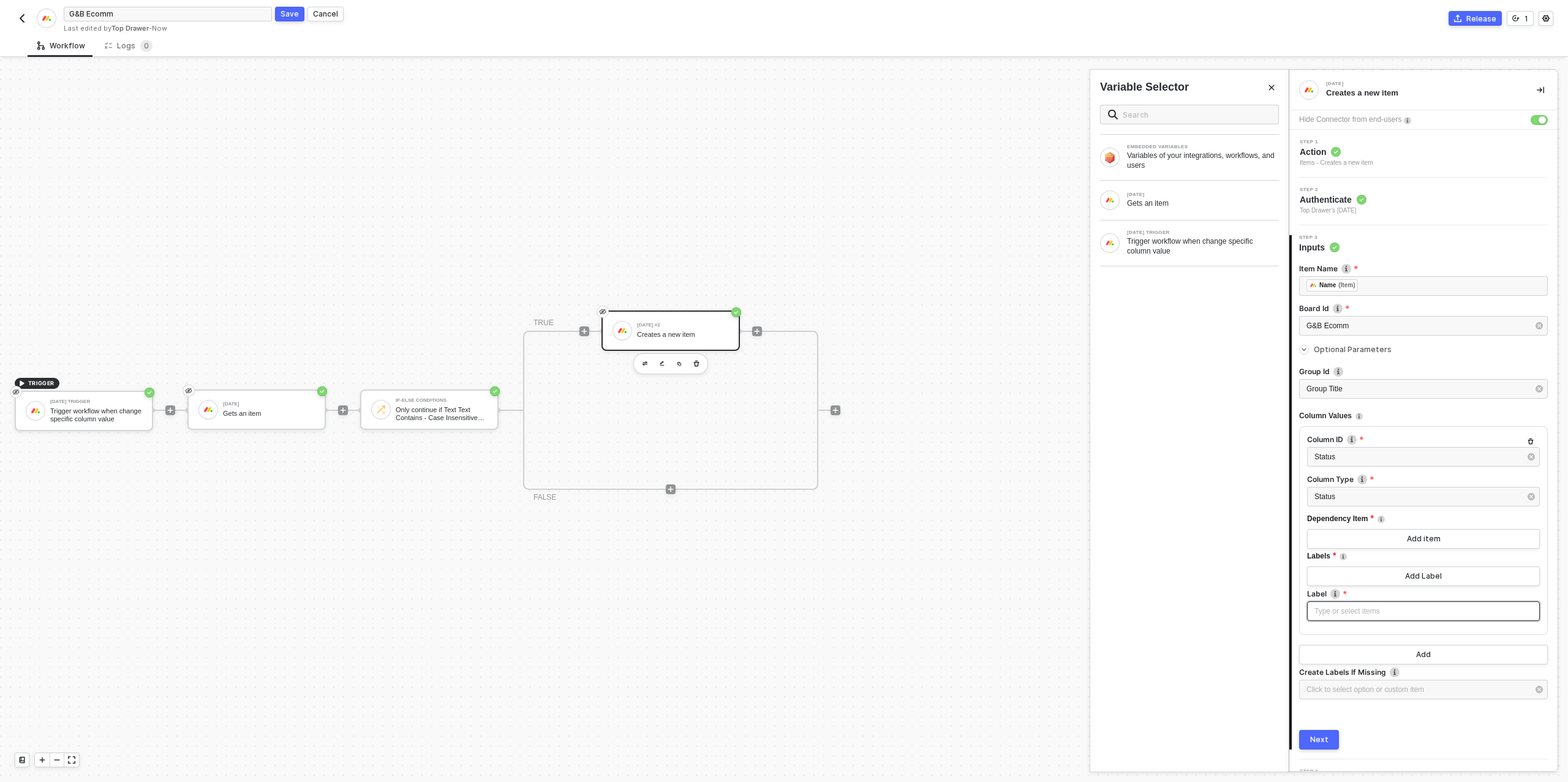
click at [1396, 614] on div "Type or select items ﻿" at bounding box center [1423, 611] width 218 height 11
click at [1167, 204] on div "Gets an item" at bounding box center [1202, 203] width 152 height 10
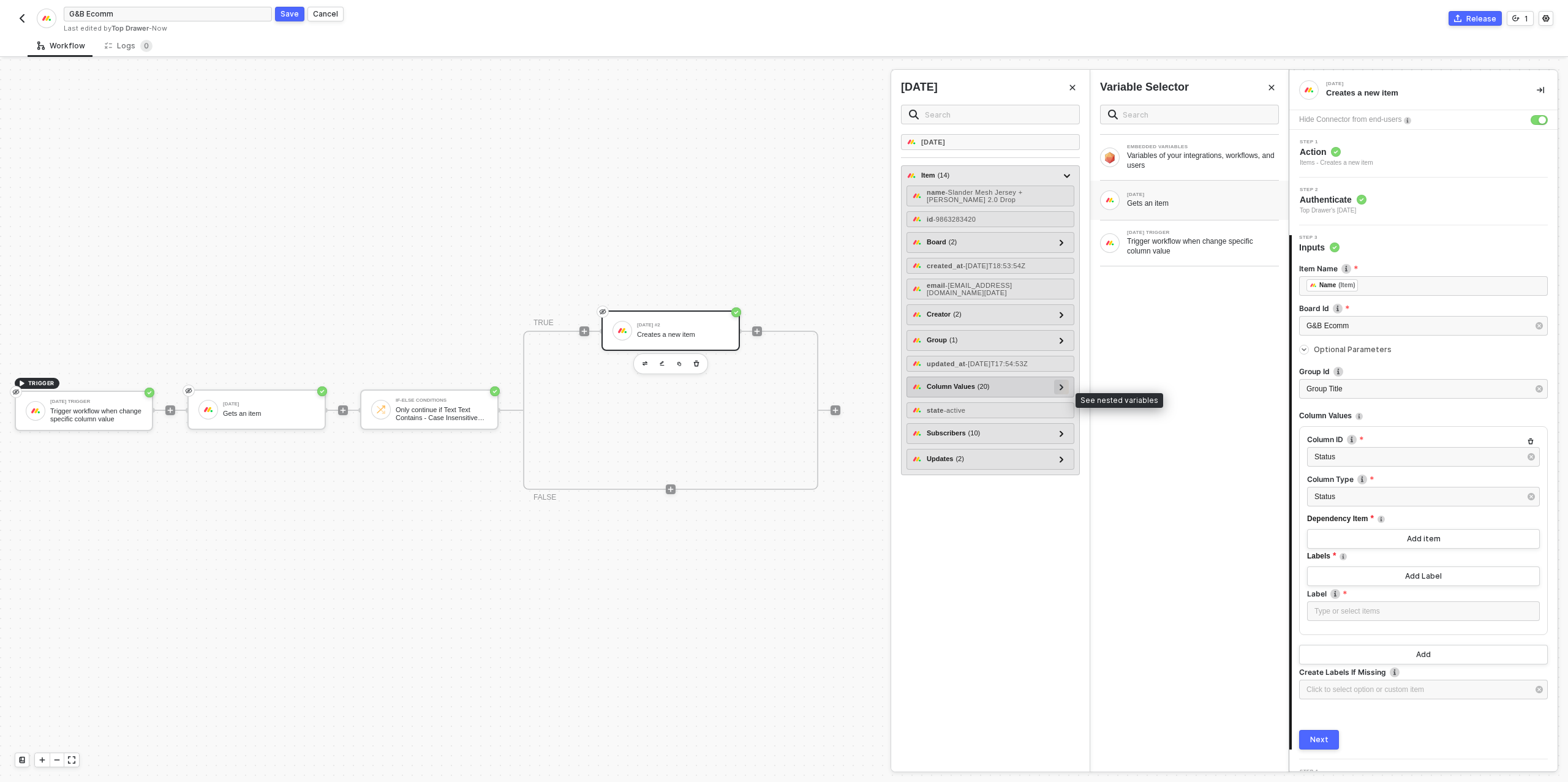
click at [1062, 390] on icon at bounding box center [1061, 386] width 4 height 6
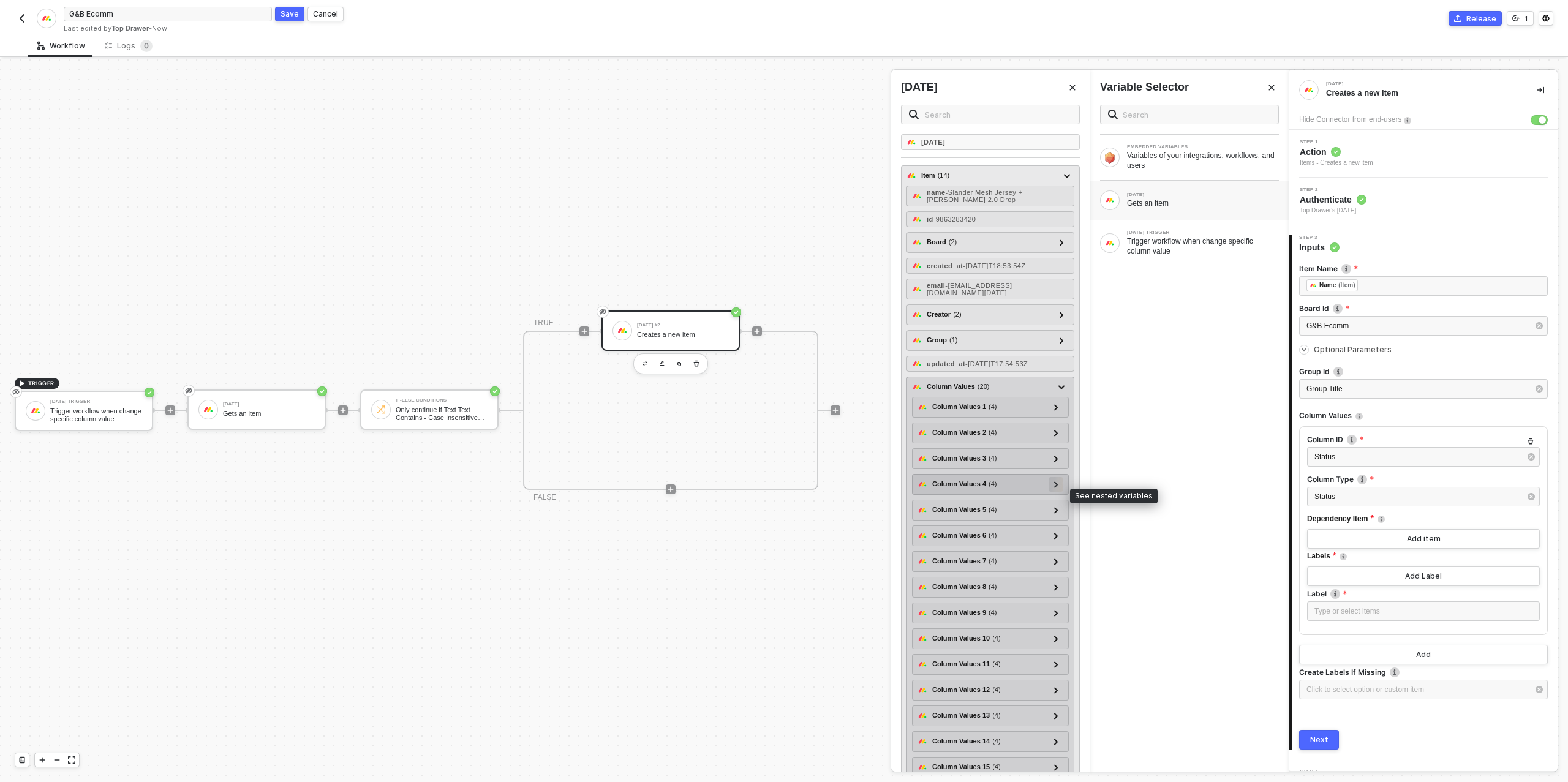
click at [1057, 487] on icon at bounding box center [1055, 484] width 3 height 6
click at [1057, 486] on icon at bounding box center [1055, 484] width 6 height 3
click at [1057, 513] on icon at bounding box center [1055, 509] width 3 height 6
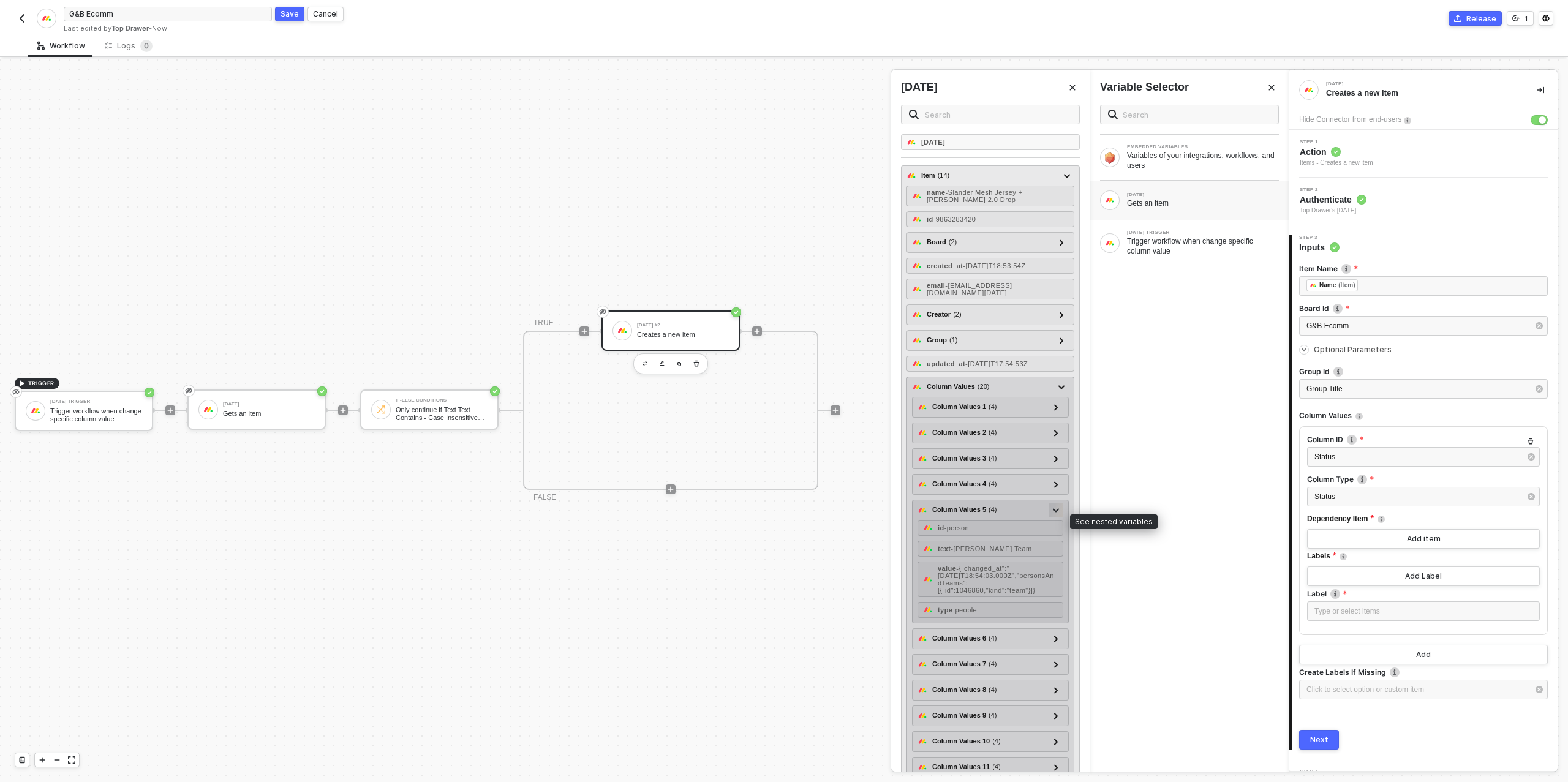
click at [1057, 512] on icon at bounding box center [1055, 509] width 6 height 3
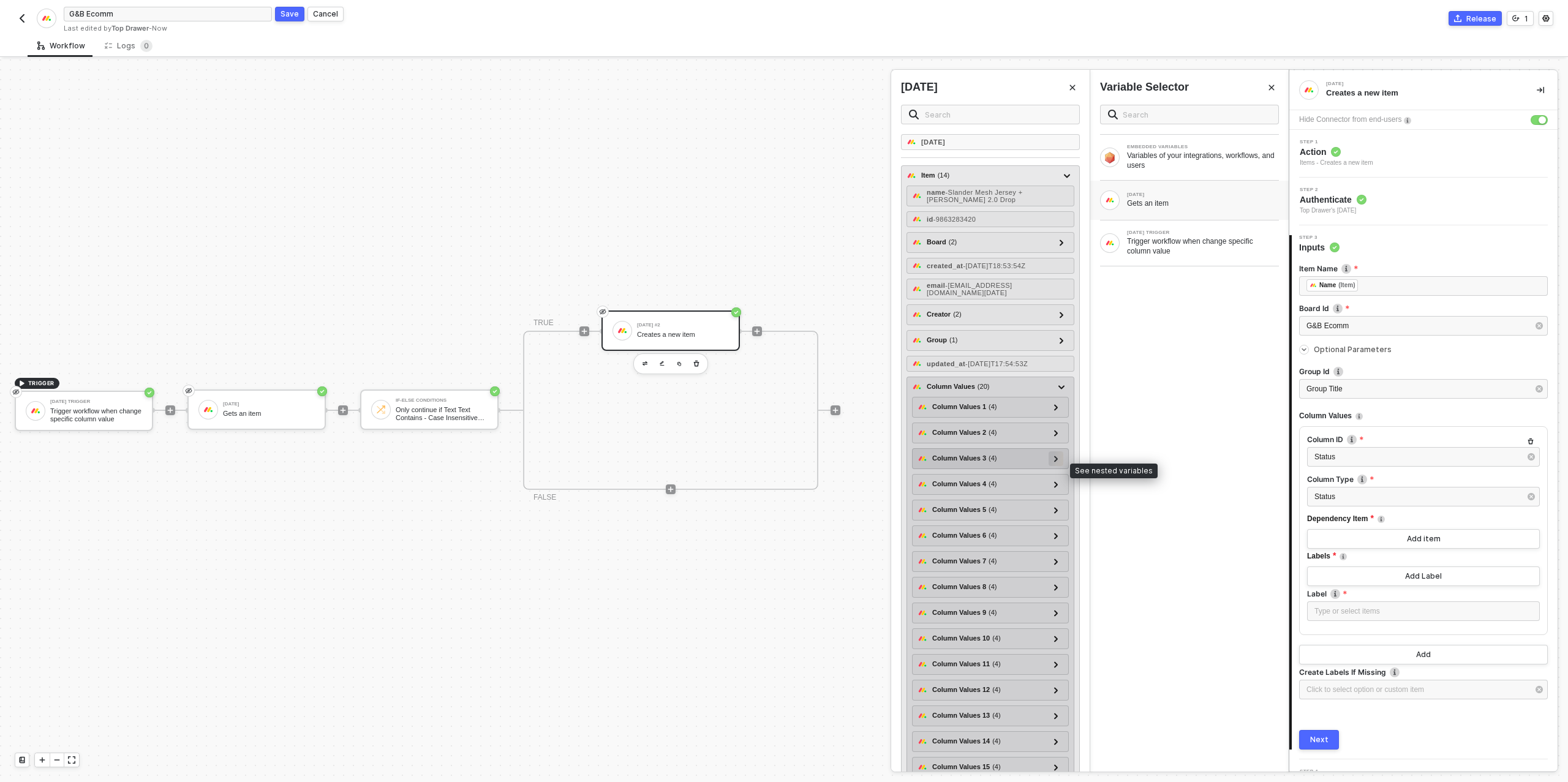
click at [1054, 462] on icon at bounding box center [1056, 458] width 4 height 6
click at [1054, 461] on icon at bounding box center [1055, 459] width 6 height 4
click at [1057, 513] on icon at bounding box center [1056, 509] width 4 height 6
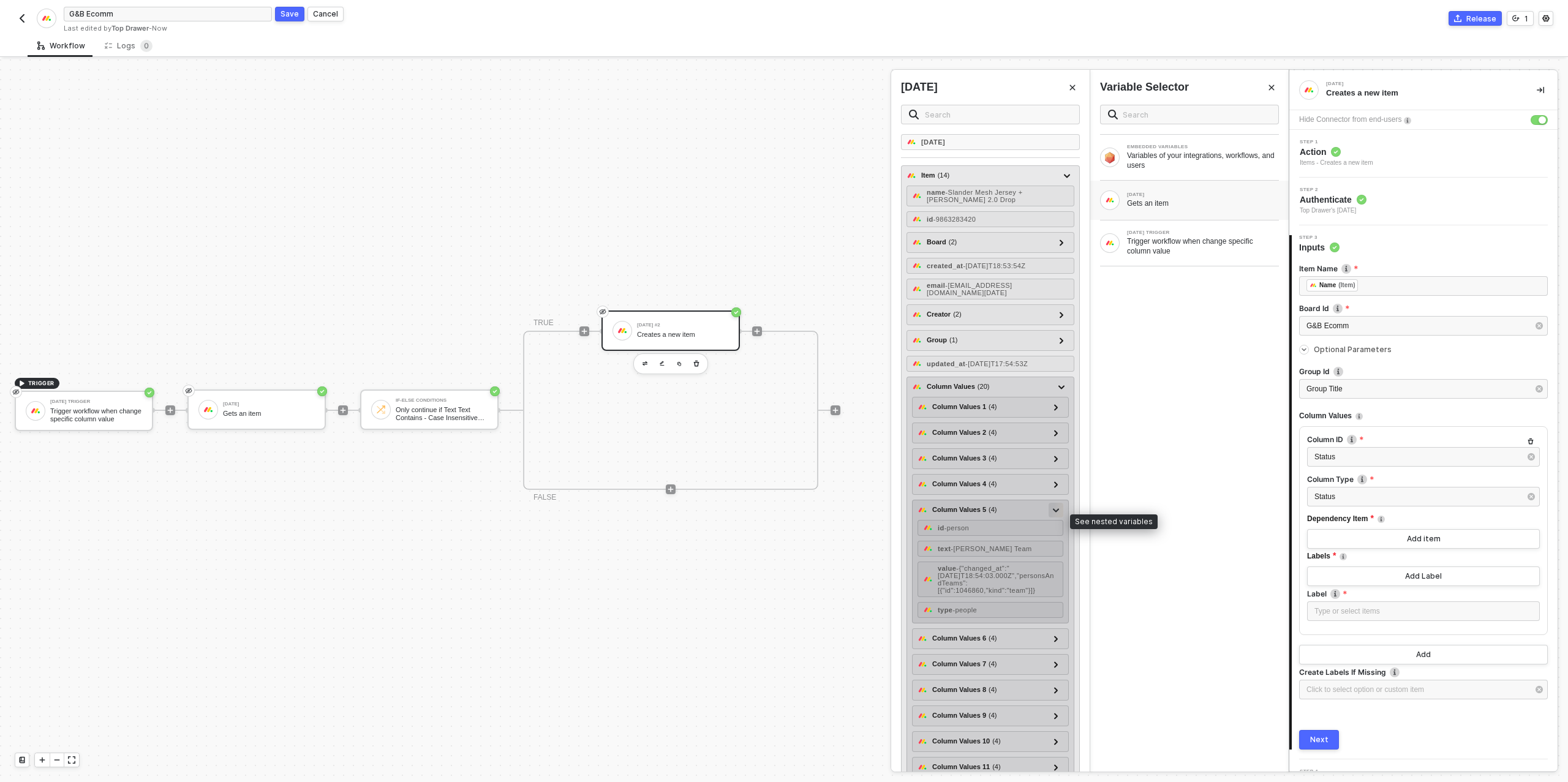
click at [1057, 513] on icon at bounding box center [1055, 510] width 6 height 4
click at [1056, 513] on icon at bounding box center [1056, 509] width 4 height 6
click at [1056, 513] on icon at bounding box center [1055, 510] width 6 height 4
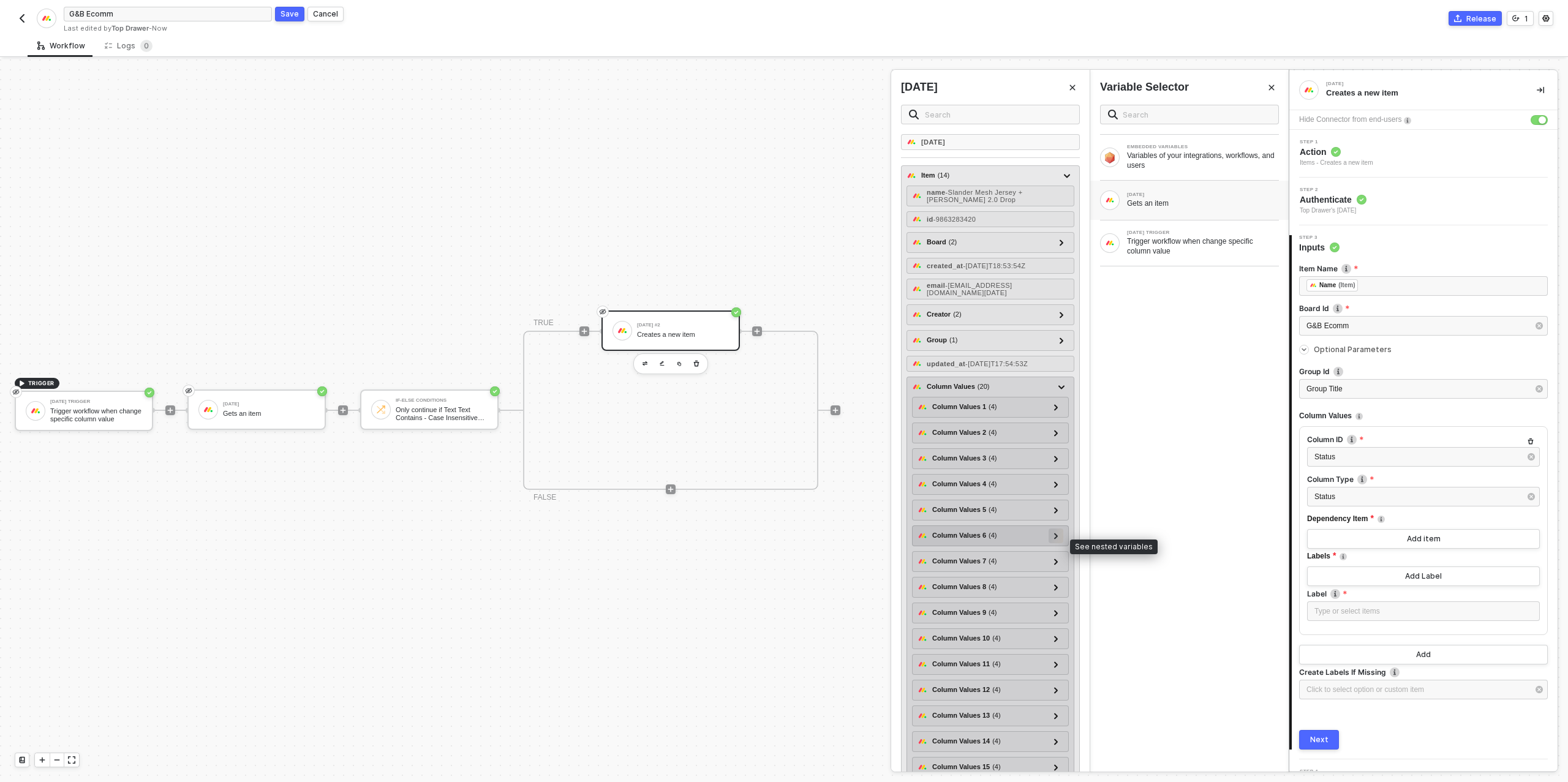
click at [1054, 539] on icon at bounding box center [1056, 535] width 4 height 6
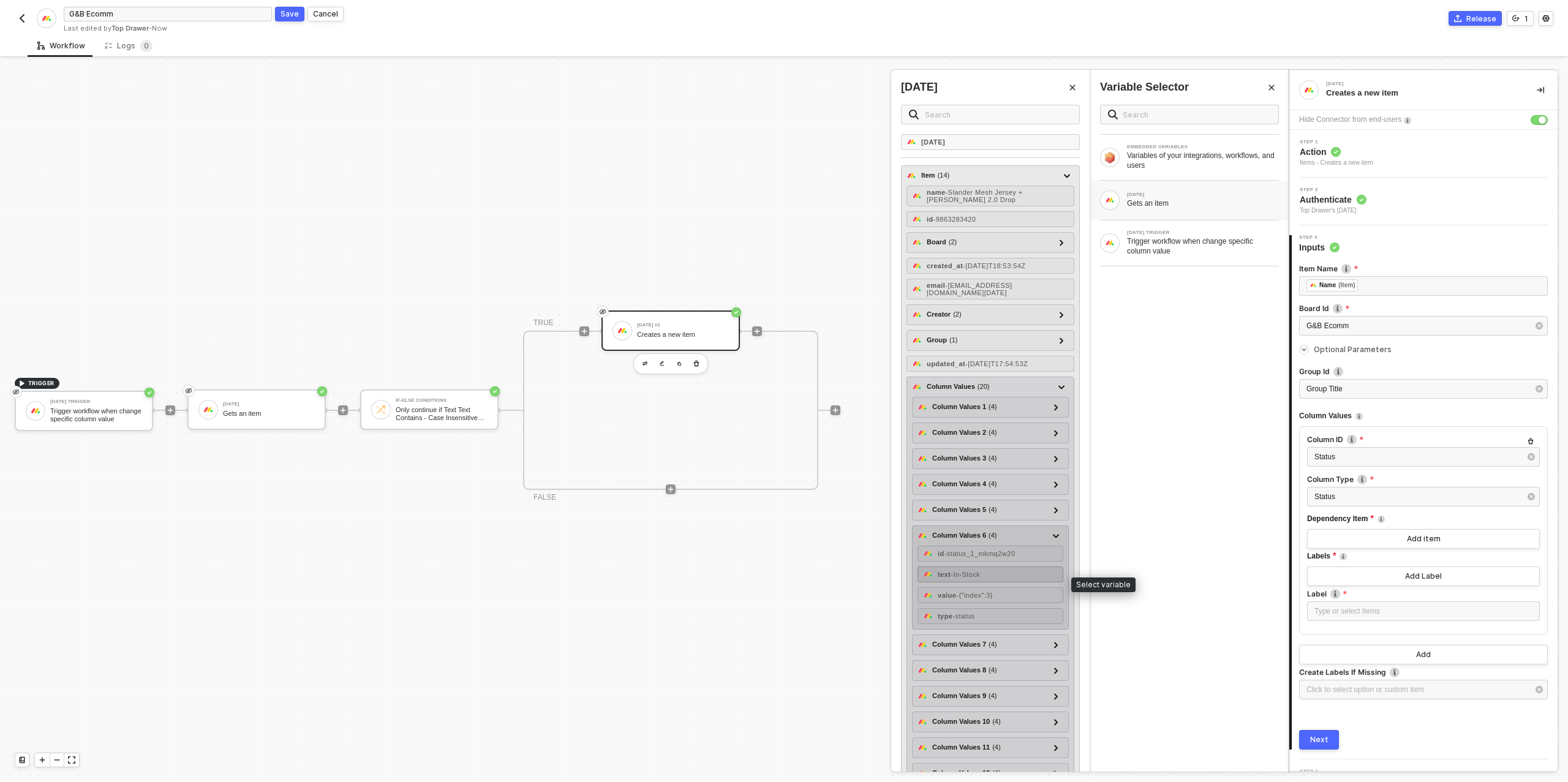
click at [1001, 580] on div "text - In-Stock" at bounding box center [990, 574] width 146 height 16
click at [1058, 538] on icon at bounding box center [1055, 536] width 6 height 4
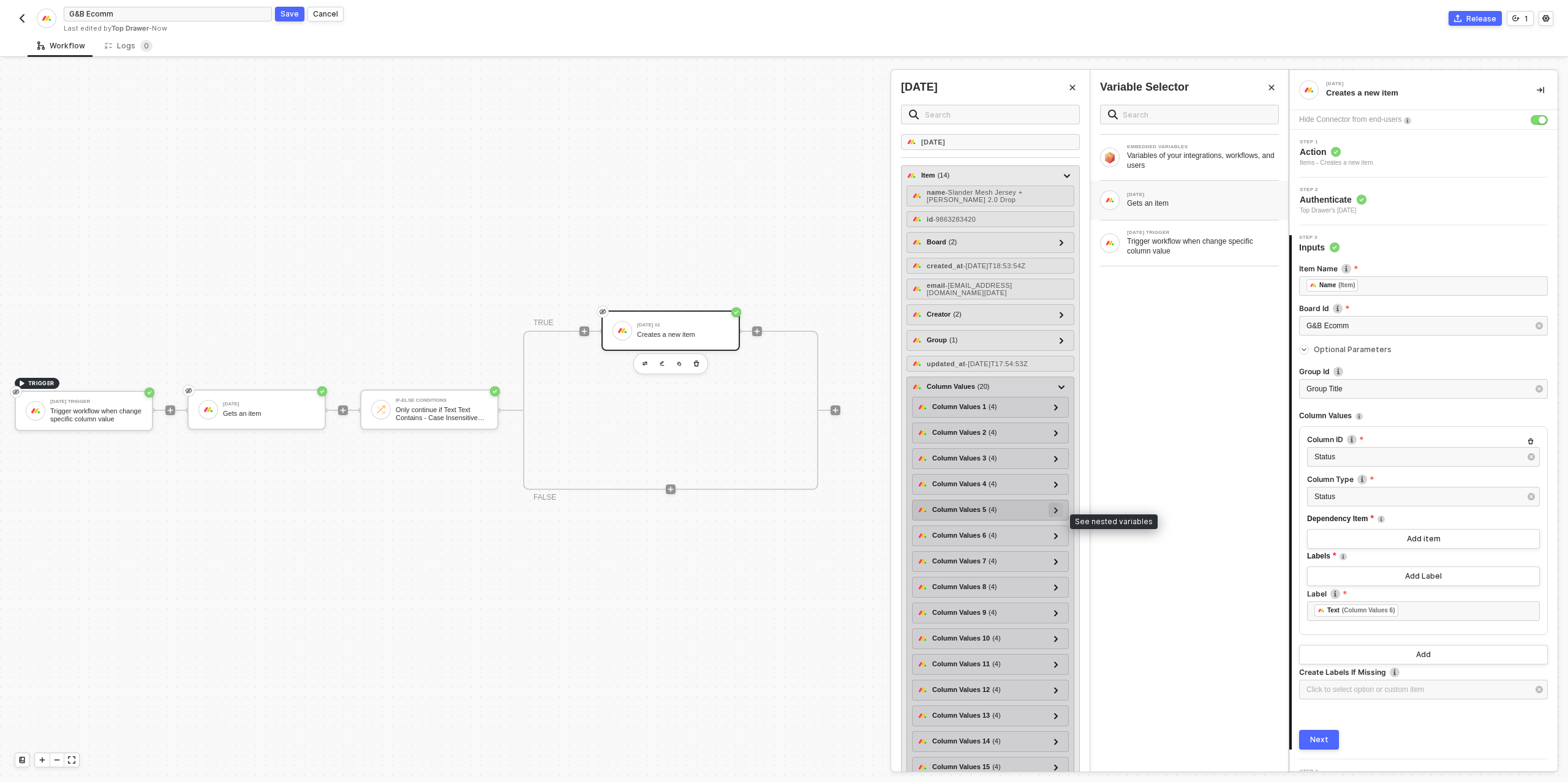
click at [1059, 517] on div at bounding box center [1056, 510] width 15 height 15
click at [1057, 487] on icon at bounding box center [1056, 484] width 4 height 6
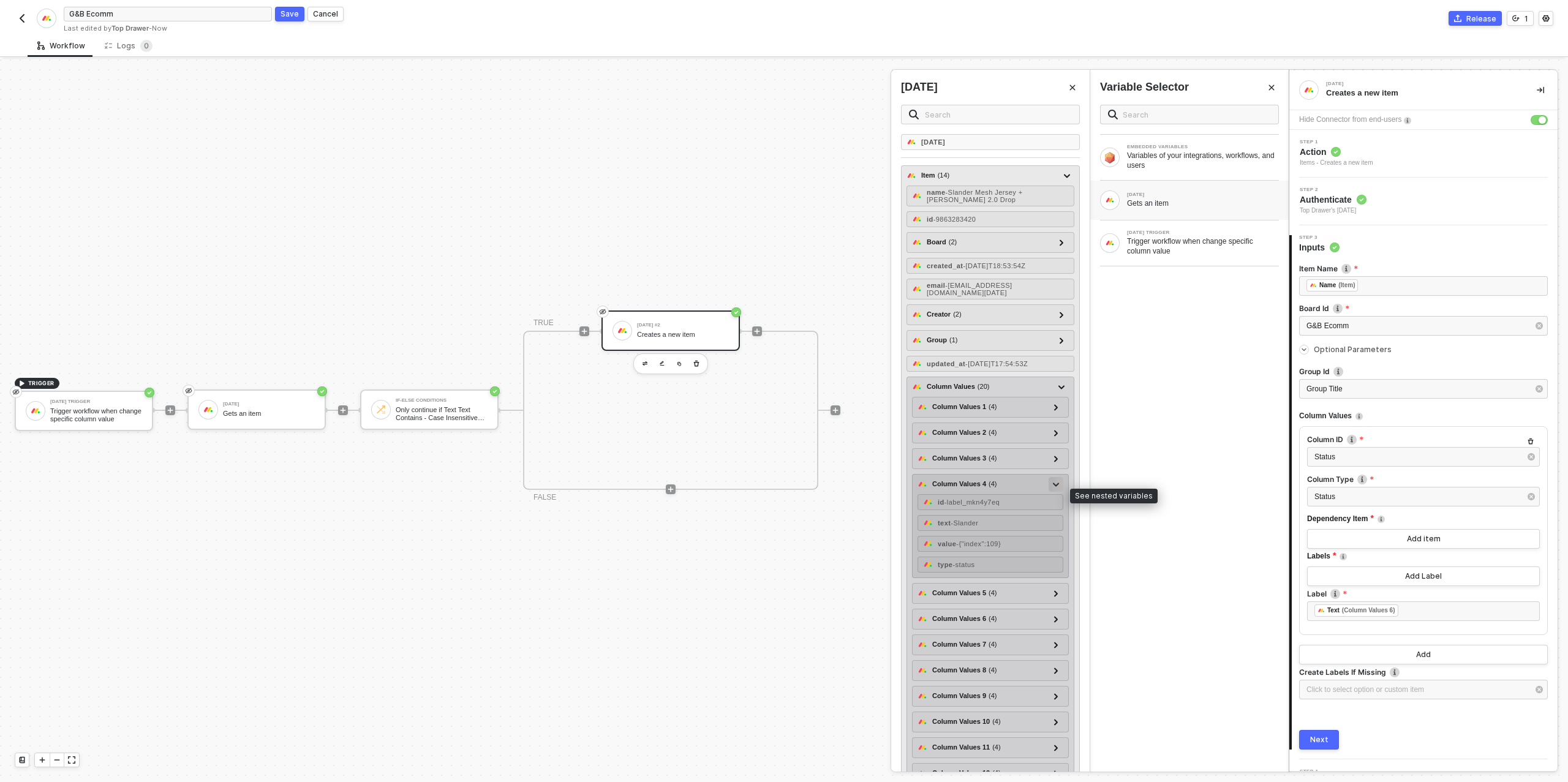
click at [1057, 487] on icon at bounding box center [1055, 485] width 6 height 4
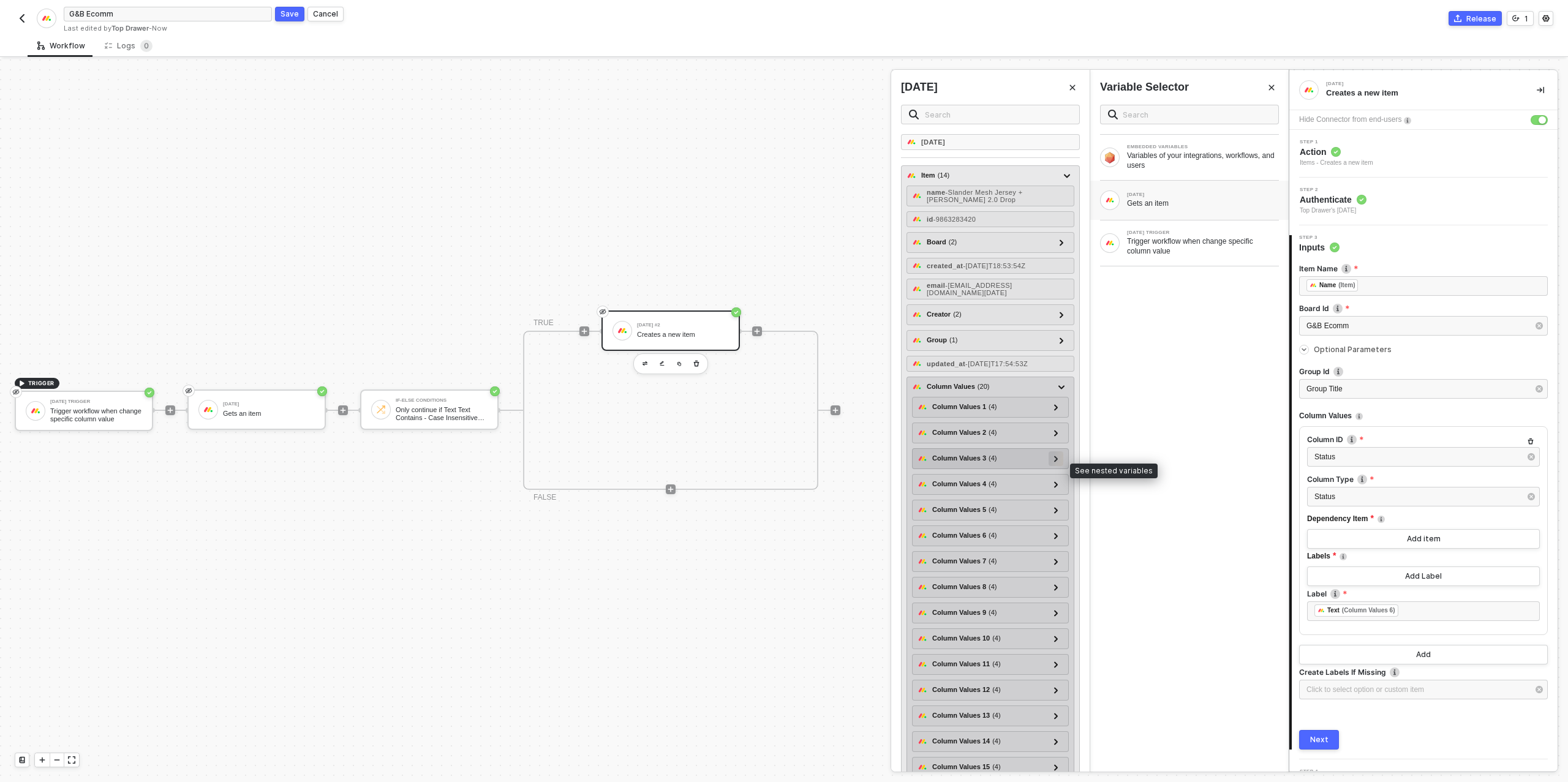
click at [1058, 462] on icon at bounding box center [1056, 458] width 4 height 6
click at [1059, 461] on icon at bounding box center [1055, 459] width 6 height 4
click at [1056, 567] on div at bounding box center [1055, 561] width 6 height 13
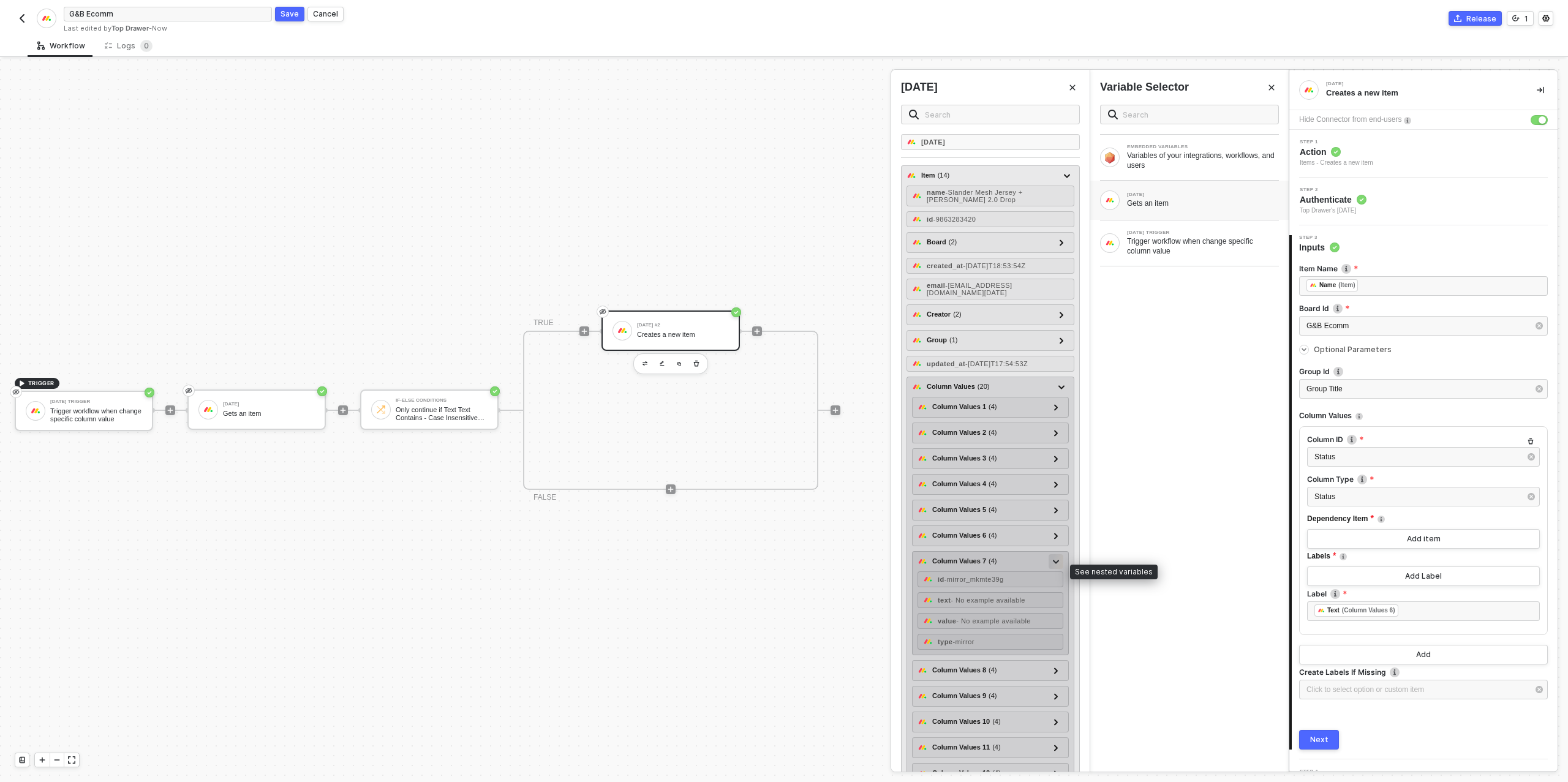
click at [1056, 567] on div at bounding box center [1055, 561] width 6 height 13
click at [1054, 590] on icon at bounding box center [1056, 587] width 4 height 6
click at [1054, 590] on icon at bounding box center [1055, 588] width 6 height 4
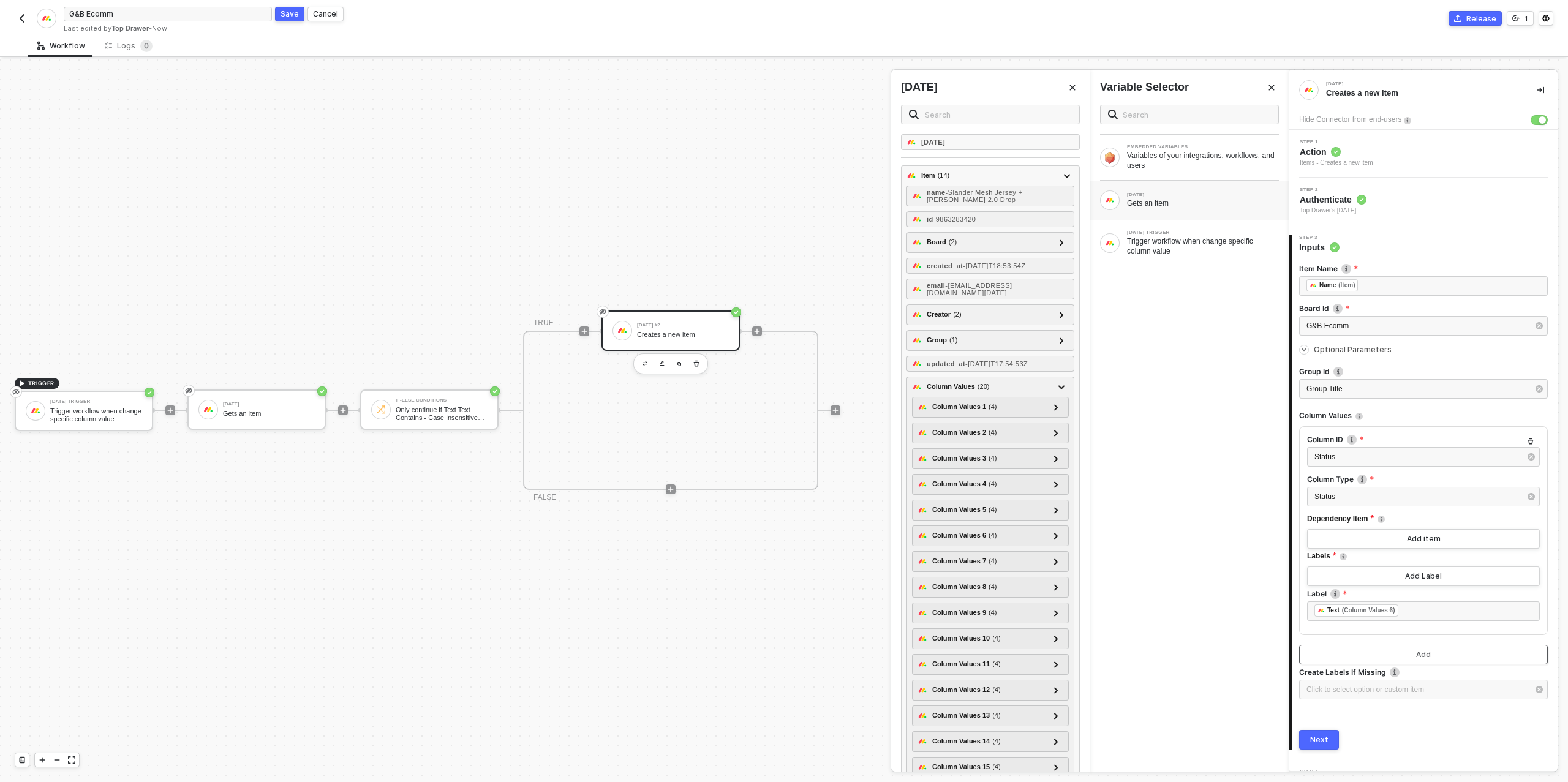
click at [1407, 654] on button "Add" at bounding box center [1424, 654] width 249 height 19
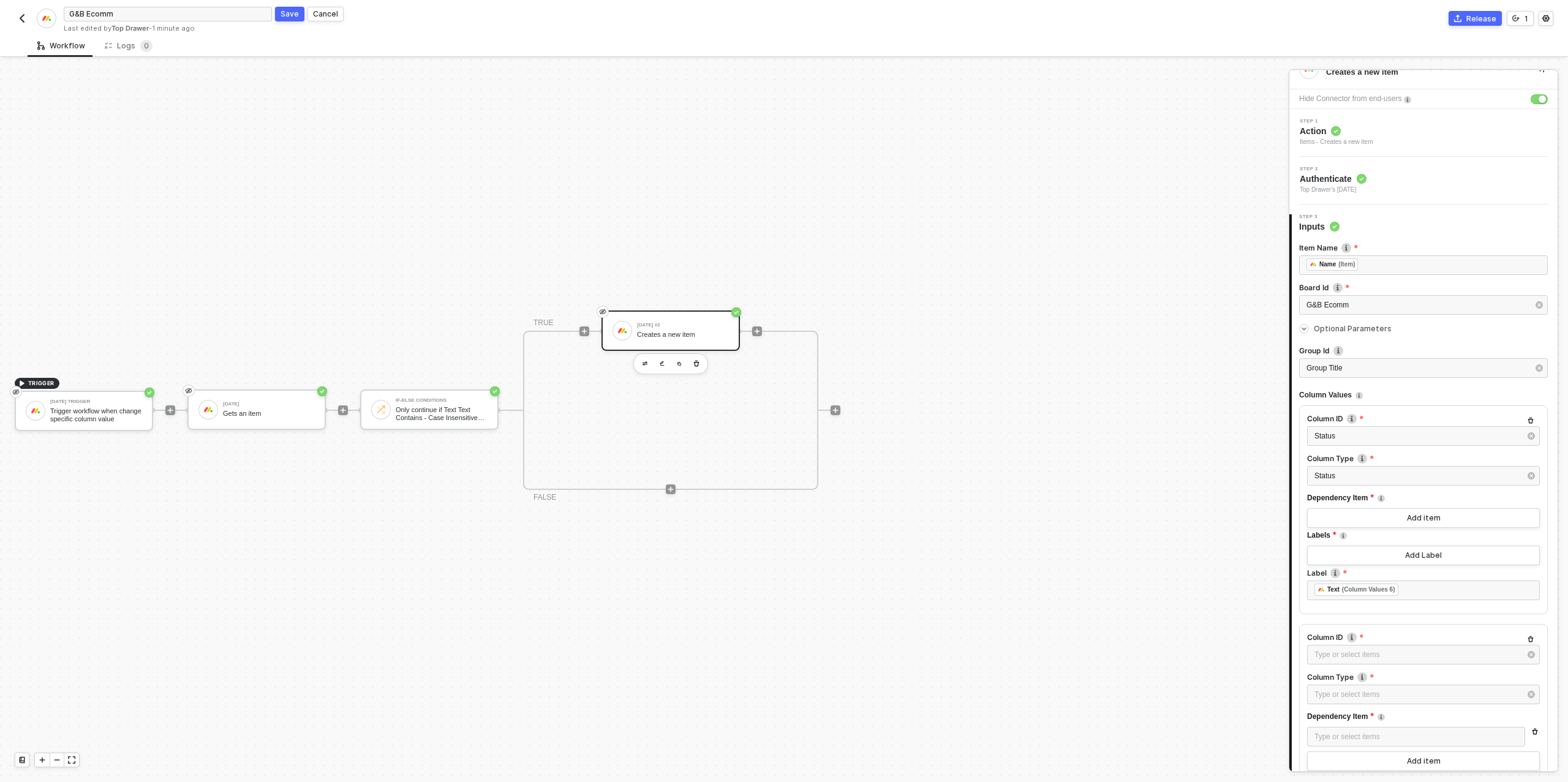
click at [1359, 673] on div "Column ID Type or select items ﻿ Column Type Type or select items ﻿ Dependency …" at bounding box center [1424, 733] width 249 height 218
click at [1347, 650] on div "Type or select items ﻿" at bounding box center [1417, 652] width 206 height 11
click at [1150, 256] on div "Launch Date" at bounding box center [1189, 259] width 179 height 21
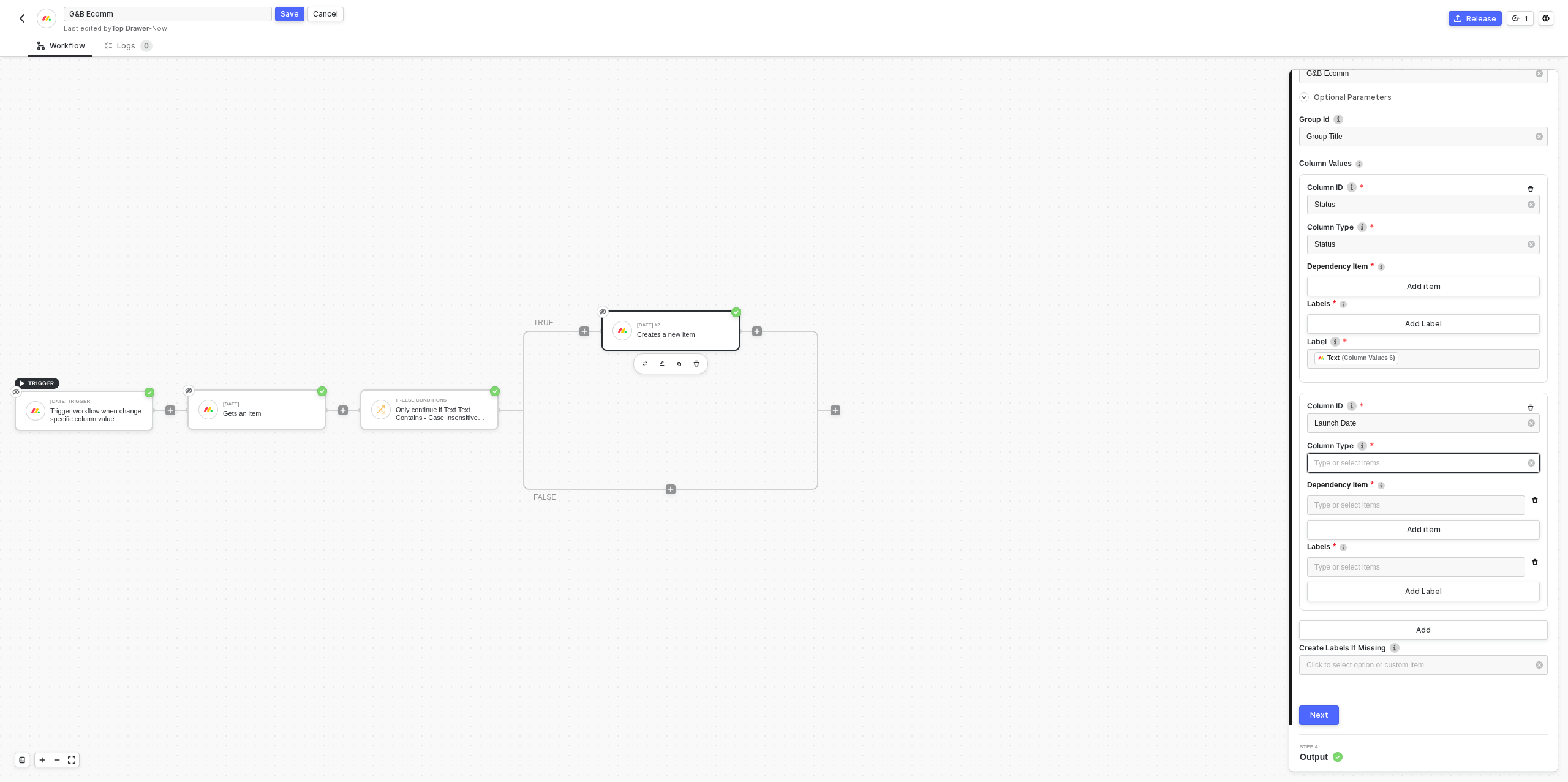
click at [1353, 466] on div "Type or select items ﻿" at bounding box center [1417, 463] width 206 height 11
click at [1147, 242] on div "Date" at bounding box center [1189, 241] width 179 height 21
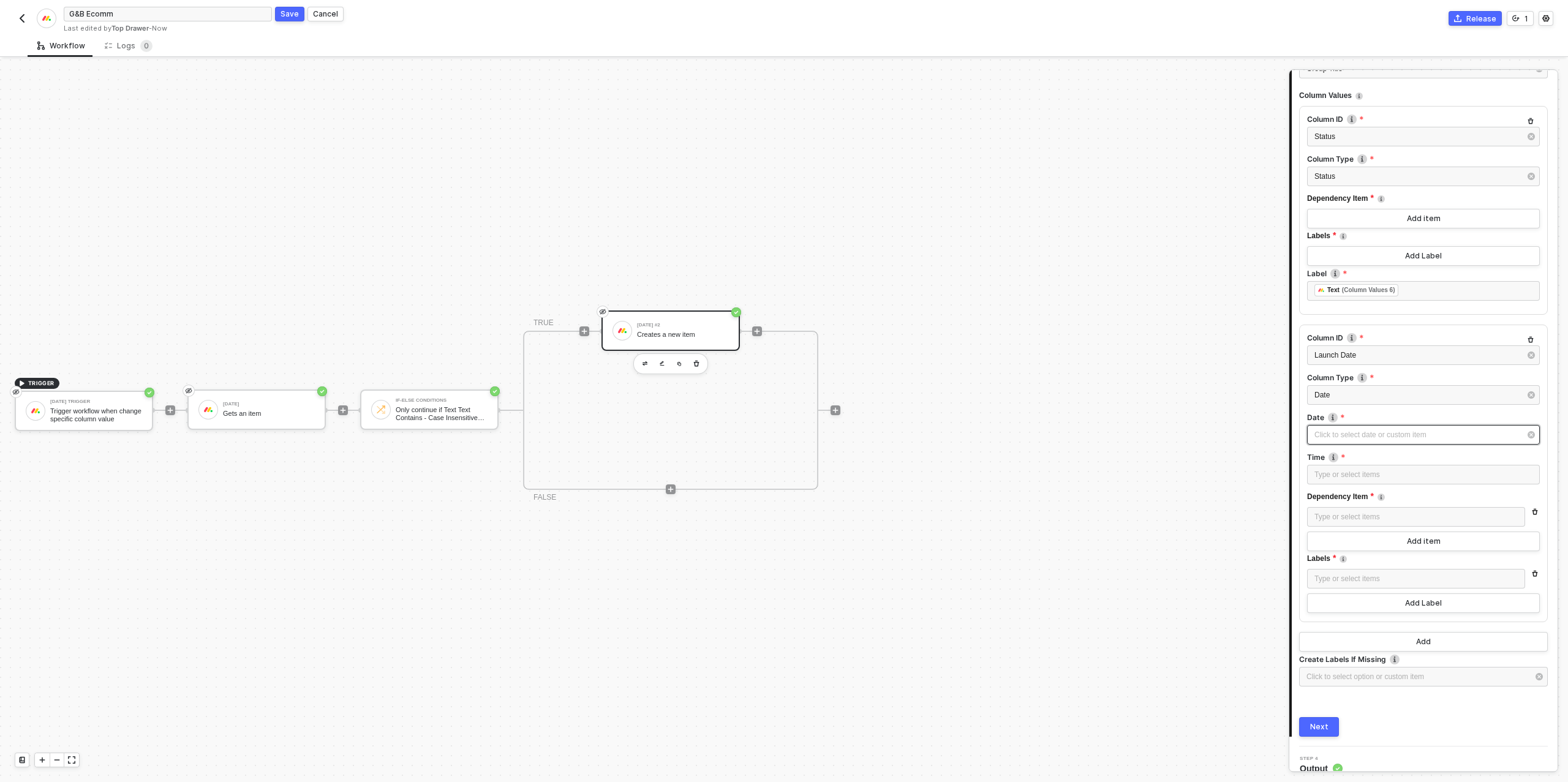
scroll to position [315, 0]
click at [583, 330] on icon "icon-play" at bounding box center [584, 331] width 7 height 7
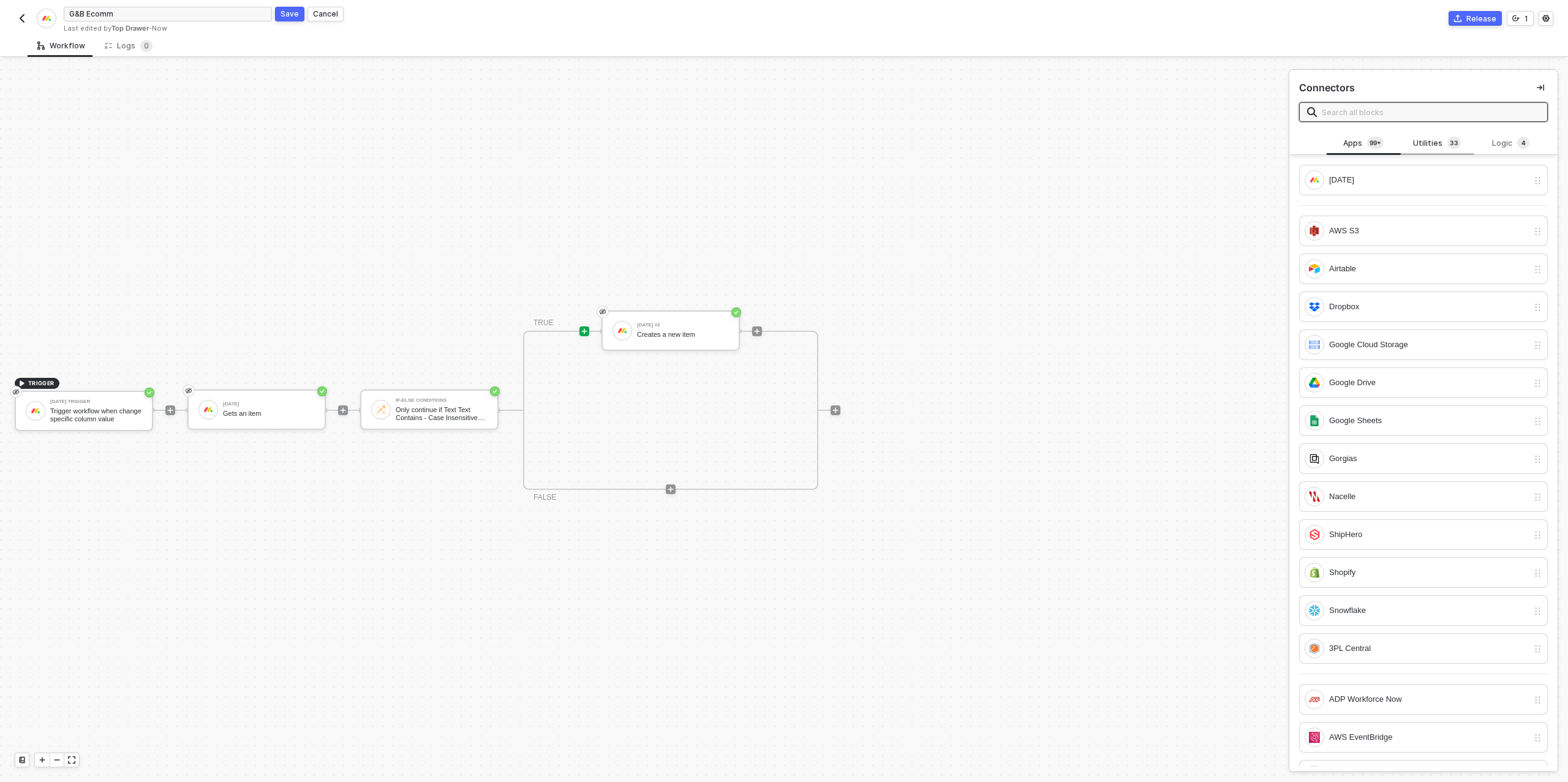
click at [1424, 140] on div "Utilities 3 3" at bounding box center [1436, 143] width 54 height 13
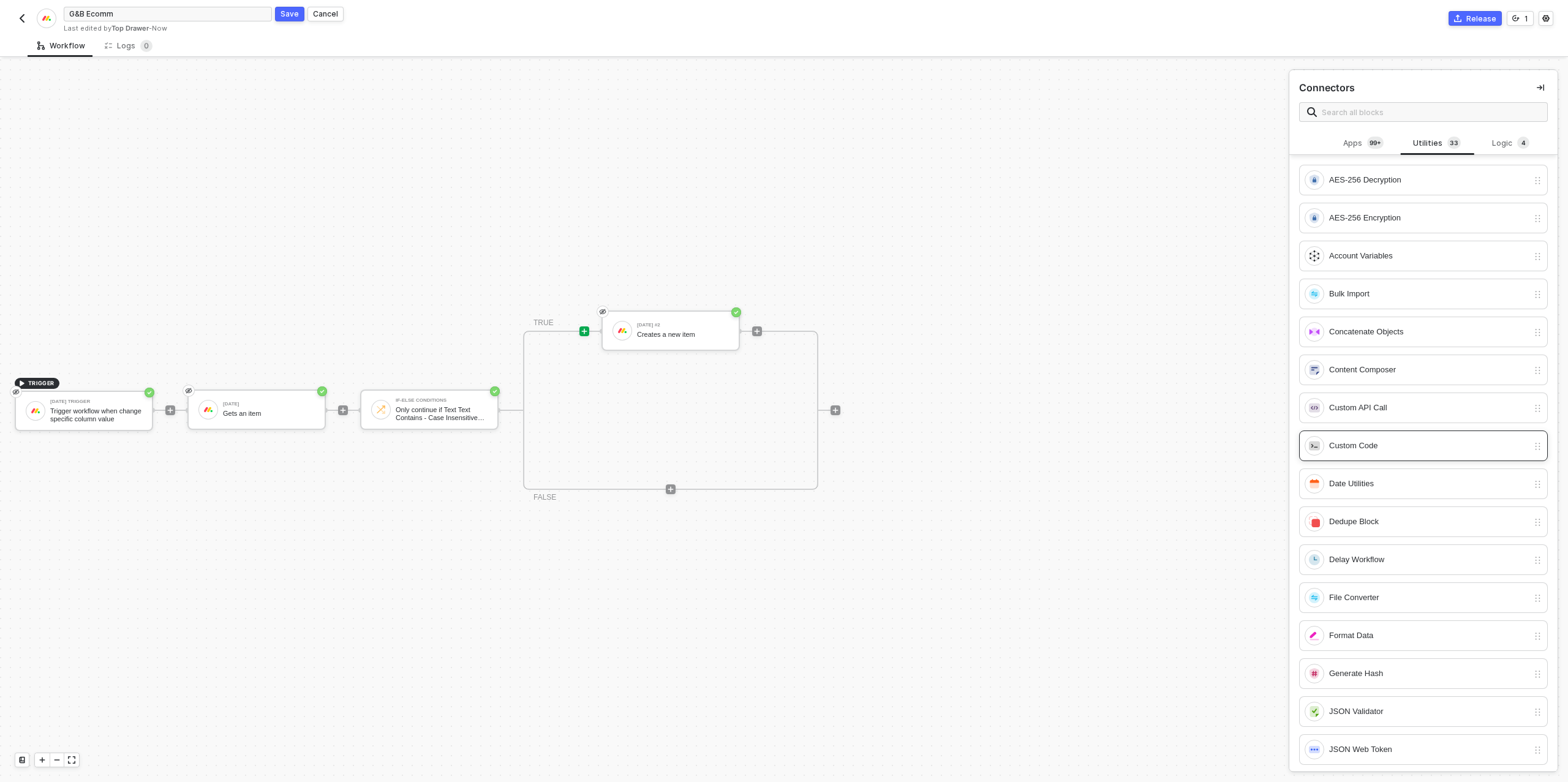
click at [1393, 442] on div "Custom Code" at bounding box center [1428, 446] width 199 height 13
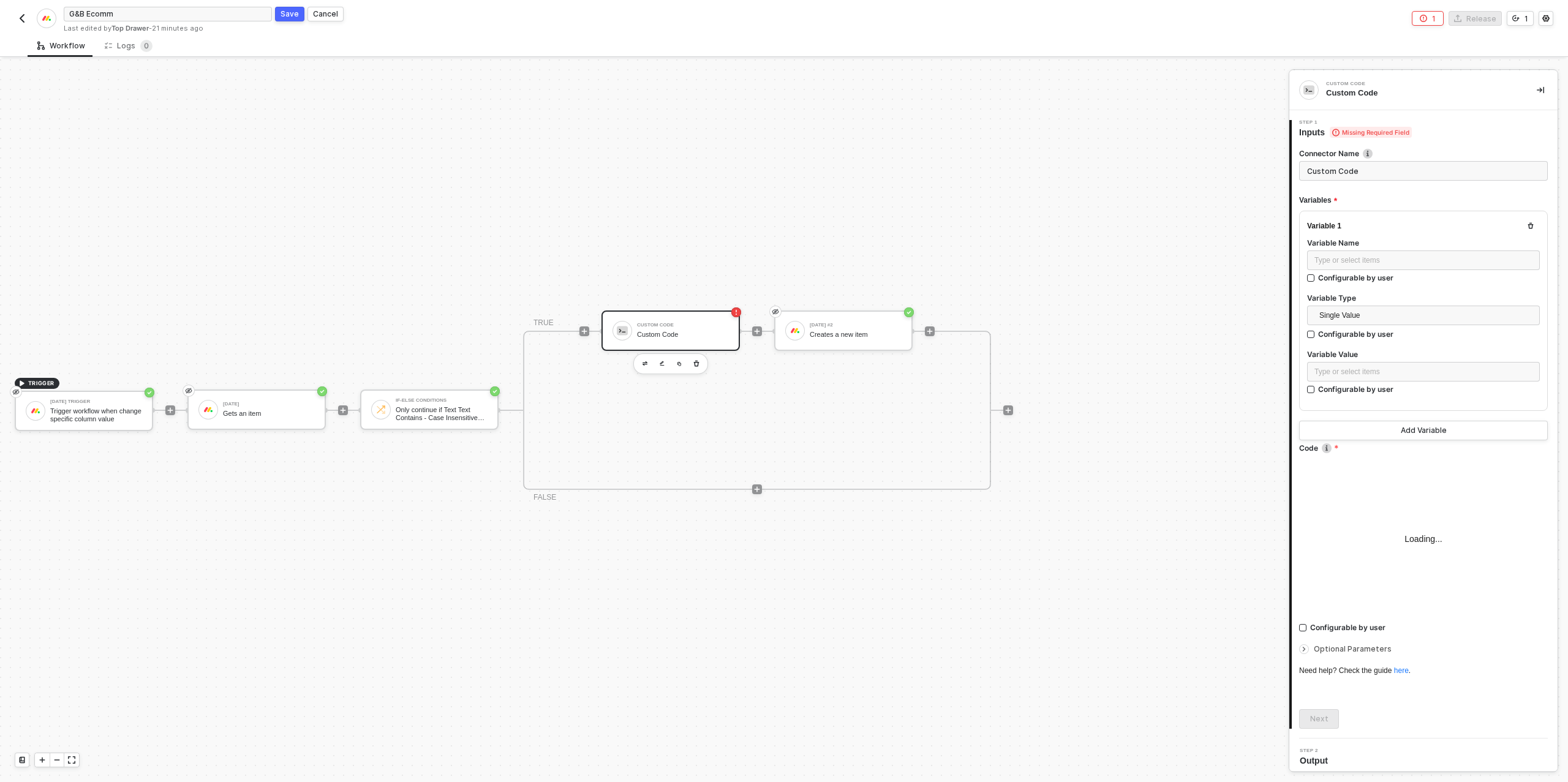
type textarea "/* You can access variables on the inputData object. ex: const myVariable = inp…"
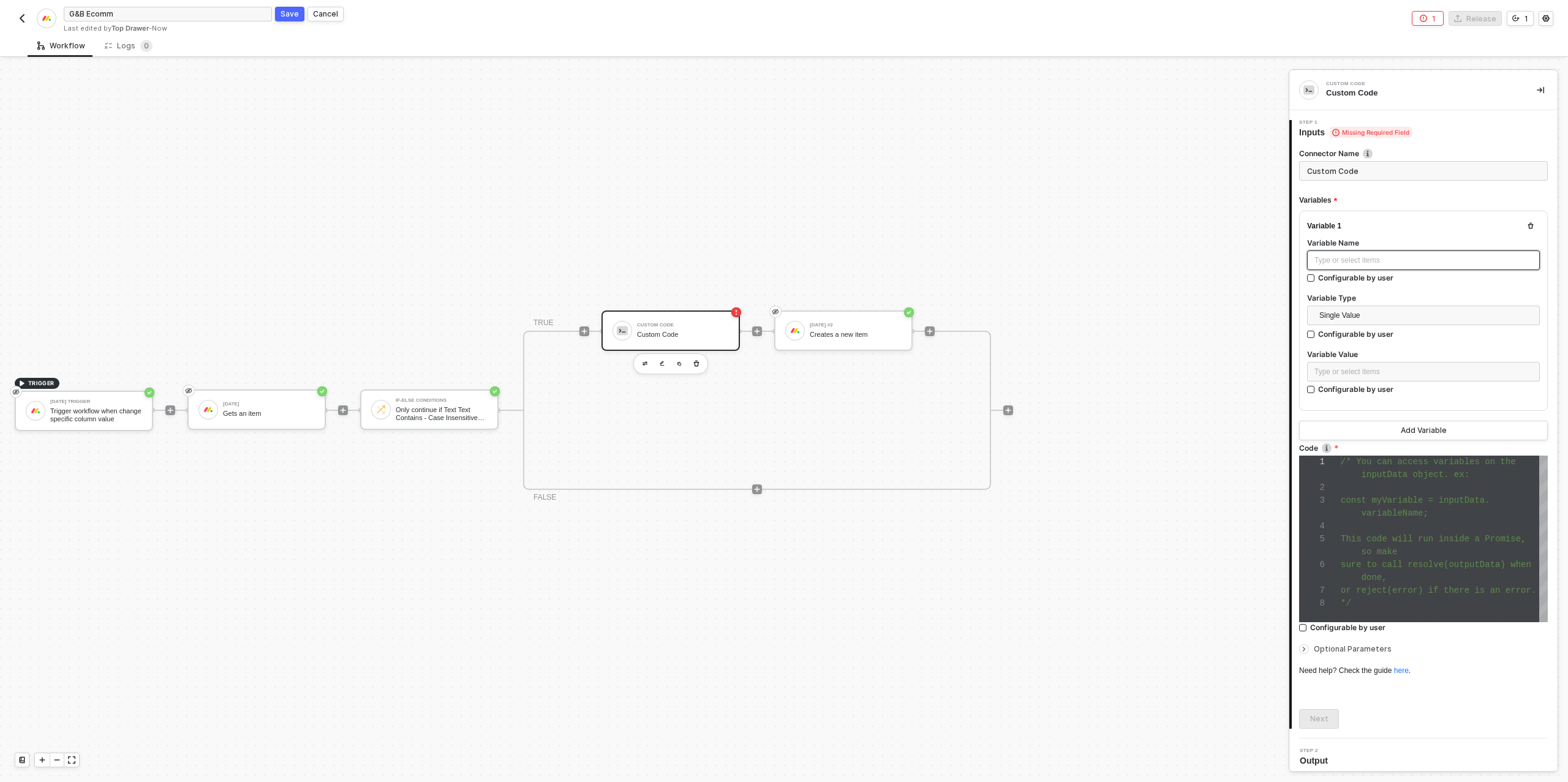
click at [1383, 259] on div "Type or select items ﻿" at bounding box center [1423, 260] width 218 height 11
click at [1355, 375] on div "Type or select items ﻿" at bounding box center [1423, 372] width 218 height 11
click at [1210, 205] on div "Gets an item" at bounding box center [1202, 203] width 152 height 10
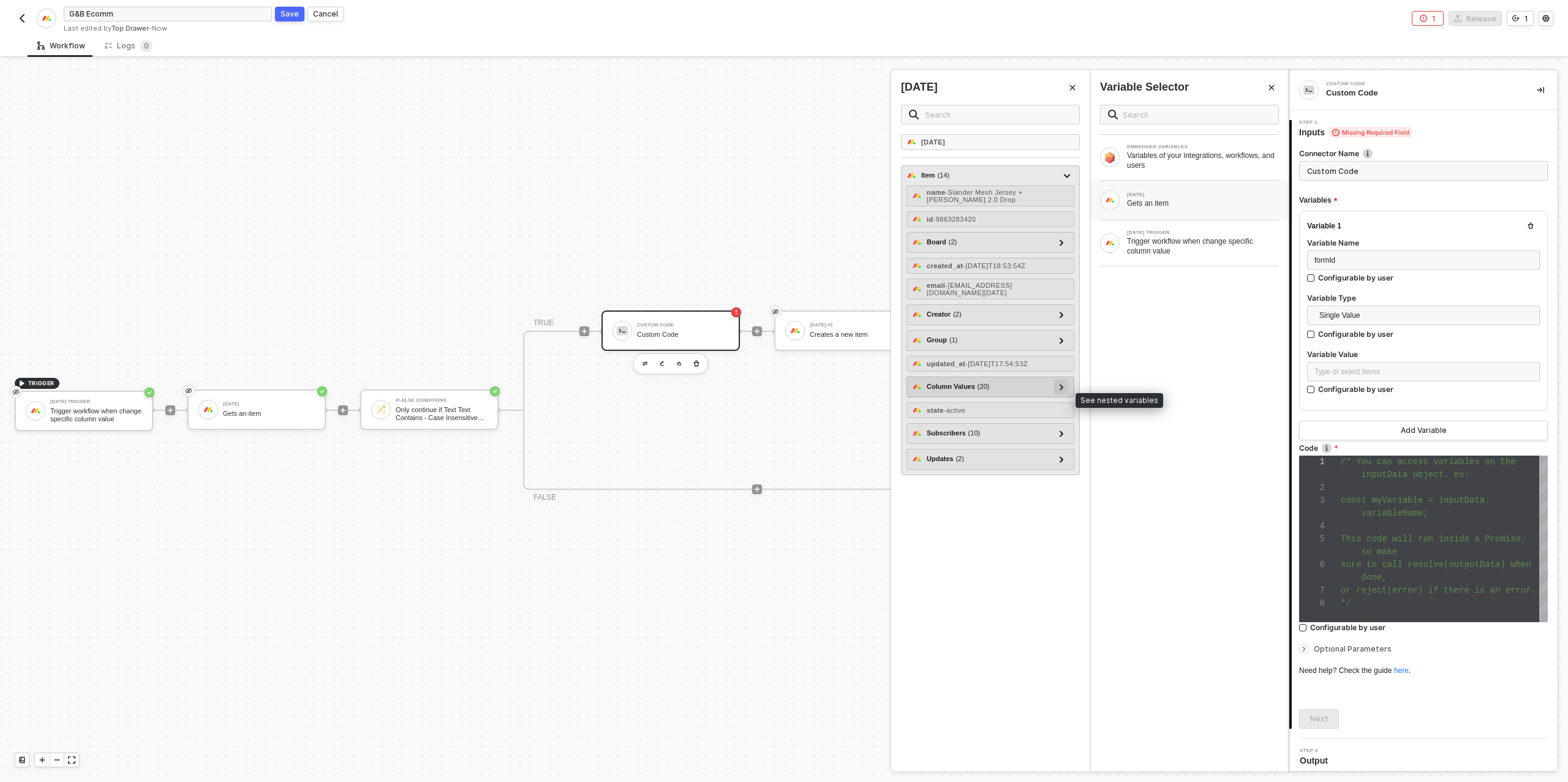
click at [1063, 390] on icon at bounding box center [1061, 386] width 4 height 6
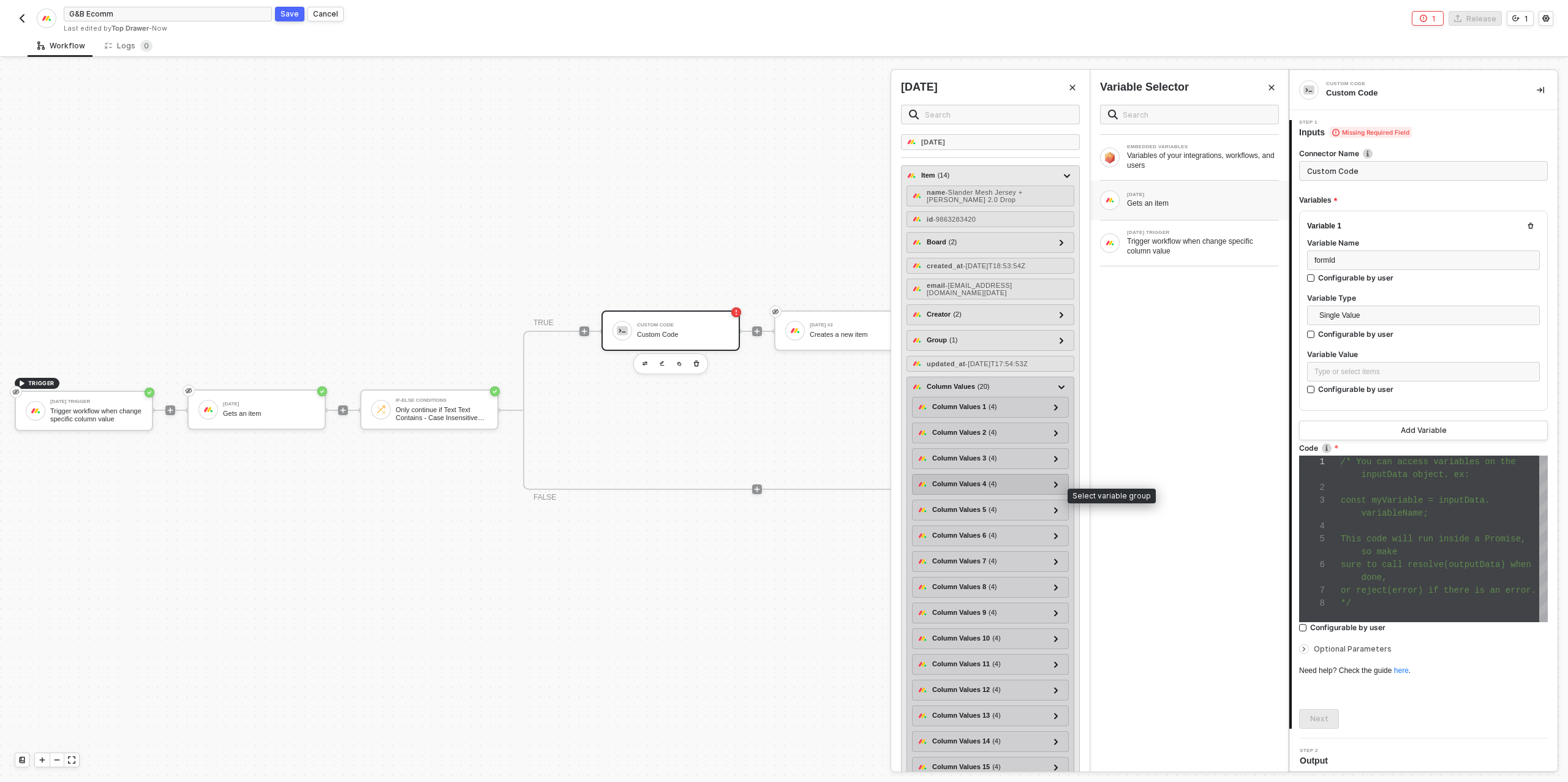
scroll to position [228, 0]
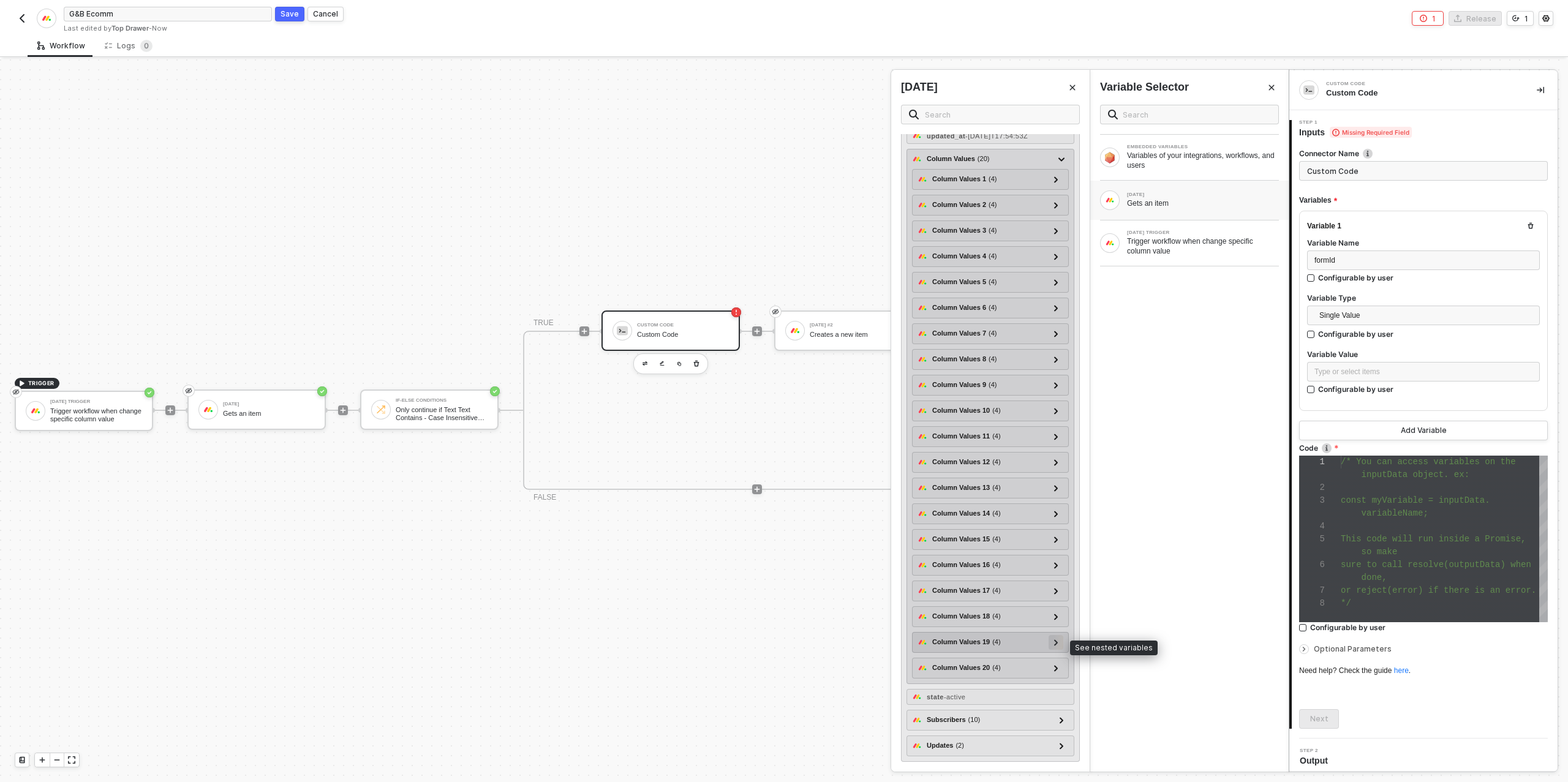
click at [1058, 645] on icon at bounding box center [1056, 642] width 4 height 6
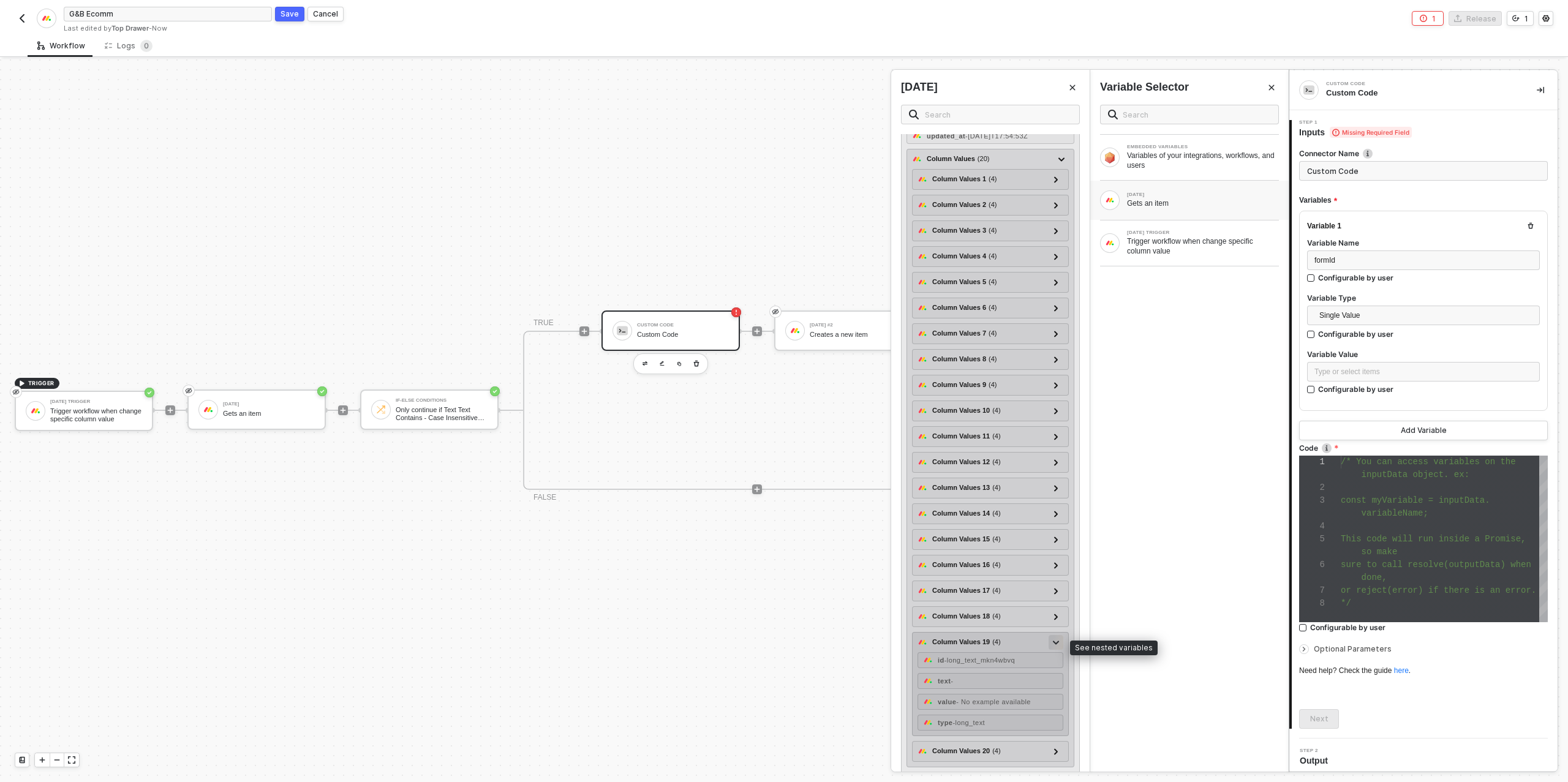
click at [1055, 644] on icon at bounding box center [1055, 642] width 6 height 4
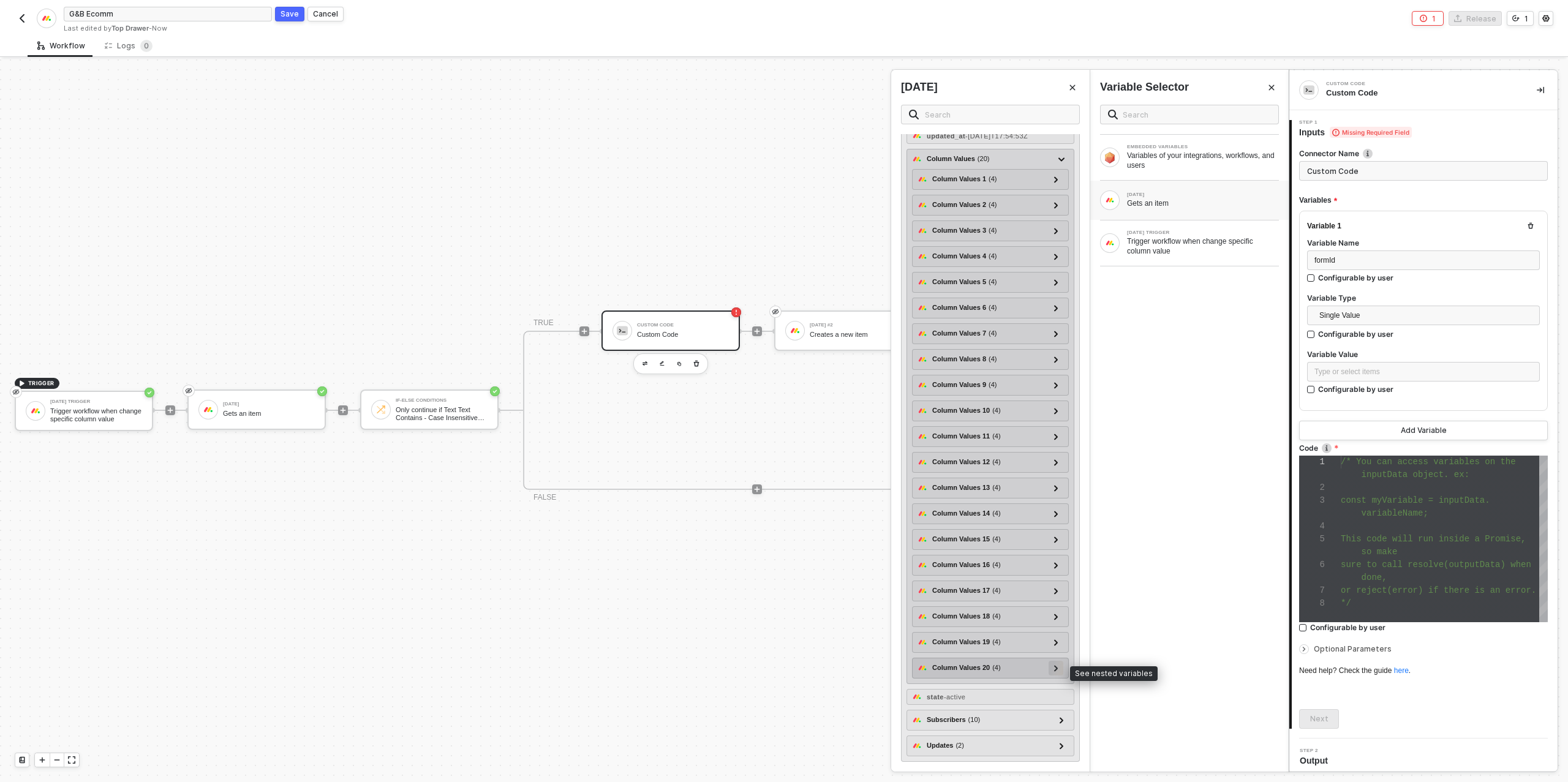
click at [1055, 668] on icon at bounding box center [1056, 668] width 4 height 6
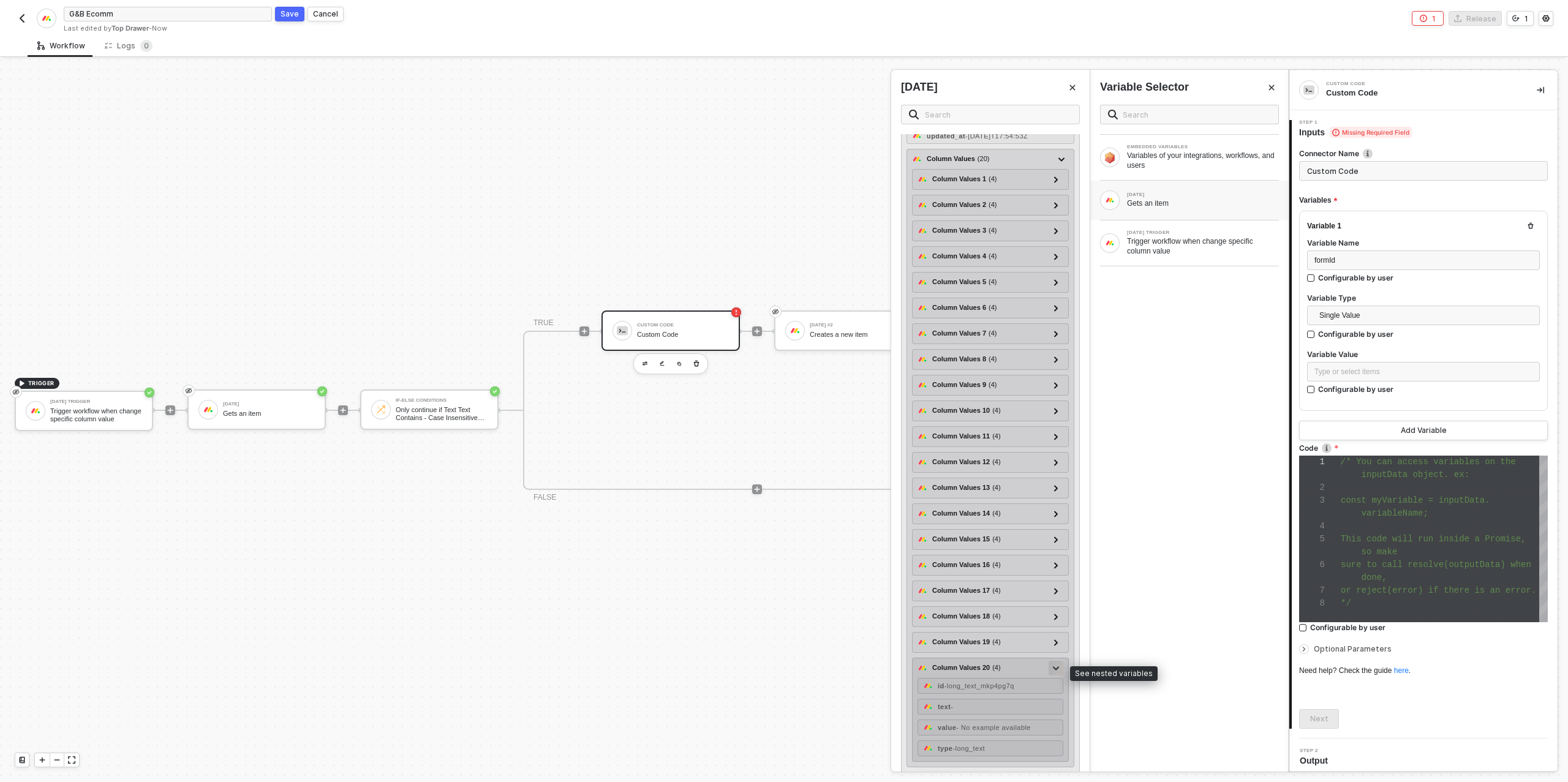
click at [1055, 668] on icon at bounding box center [1055, 668] width 6 height 4
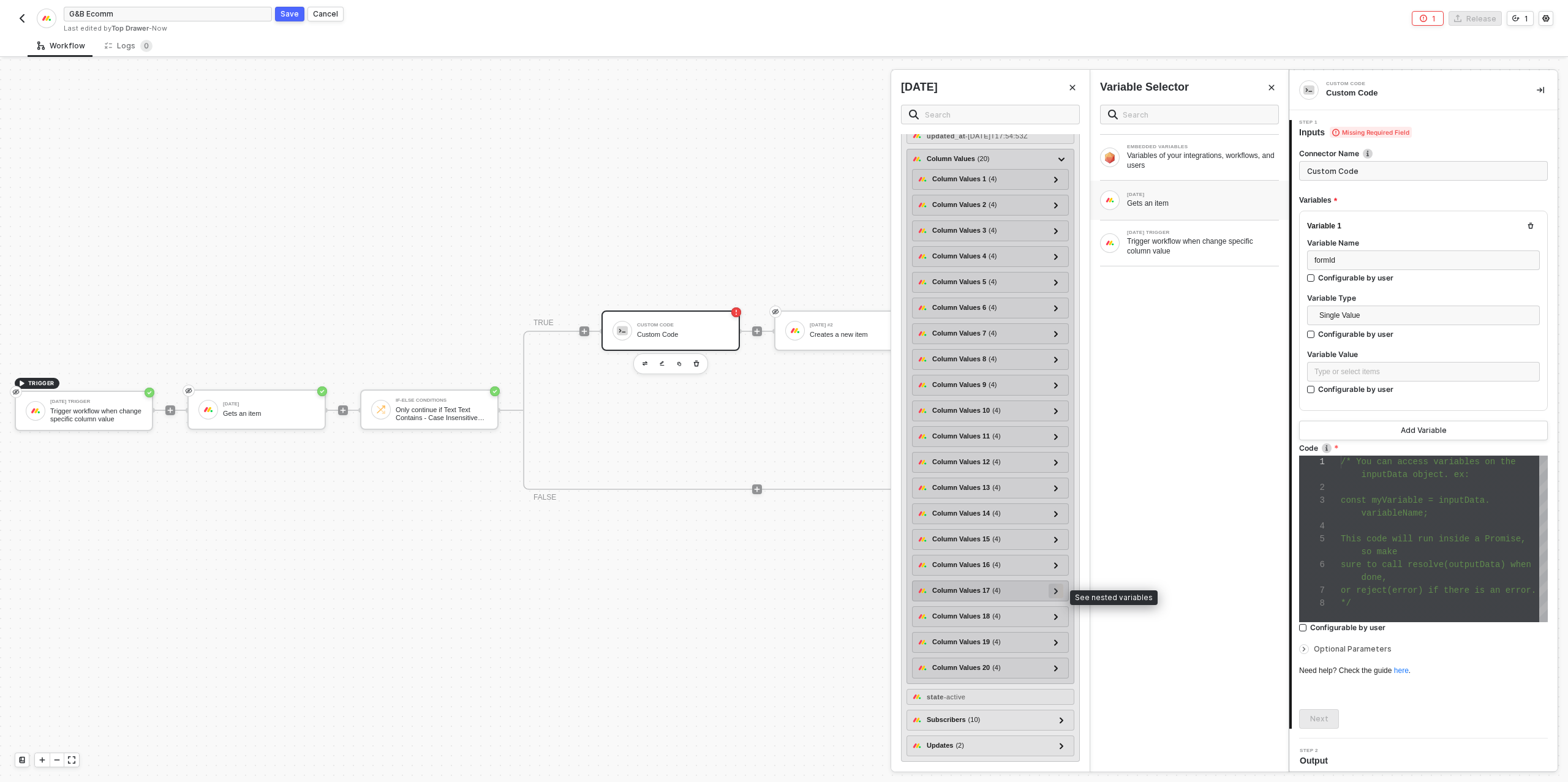
click at [1058, 594] on icon at bounding box center [1056, 590] width 4 height 6
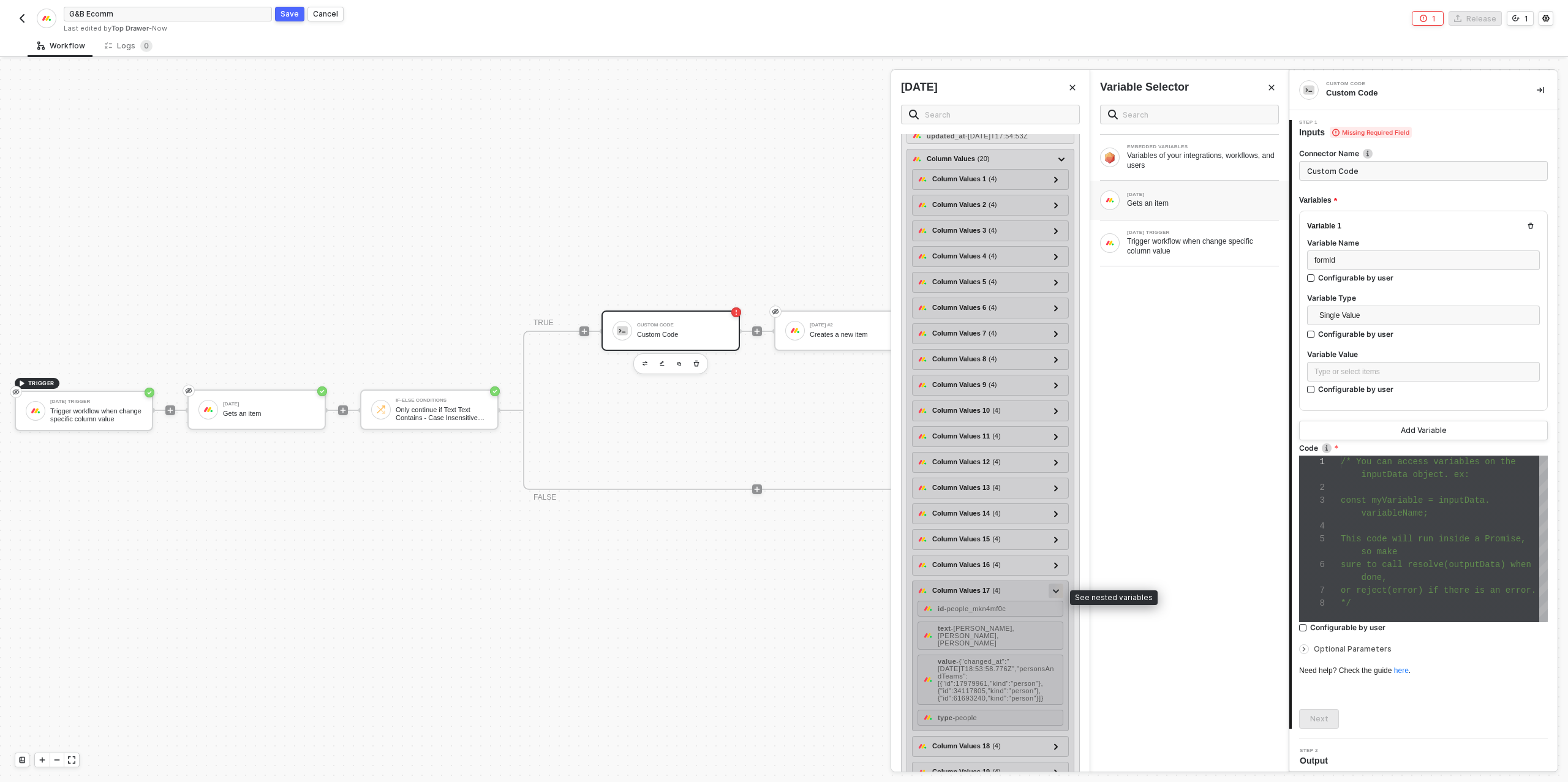
click at [1058, 593] on icon at bounding box center [1055, 591] width 6 height 4
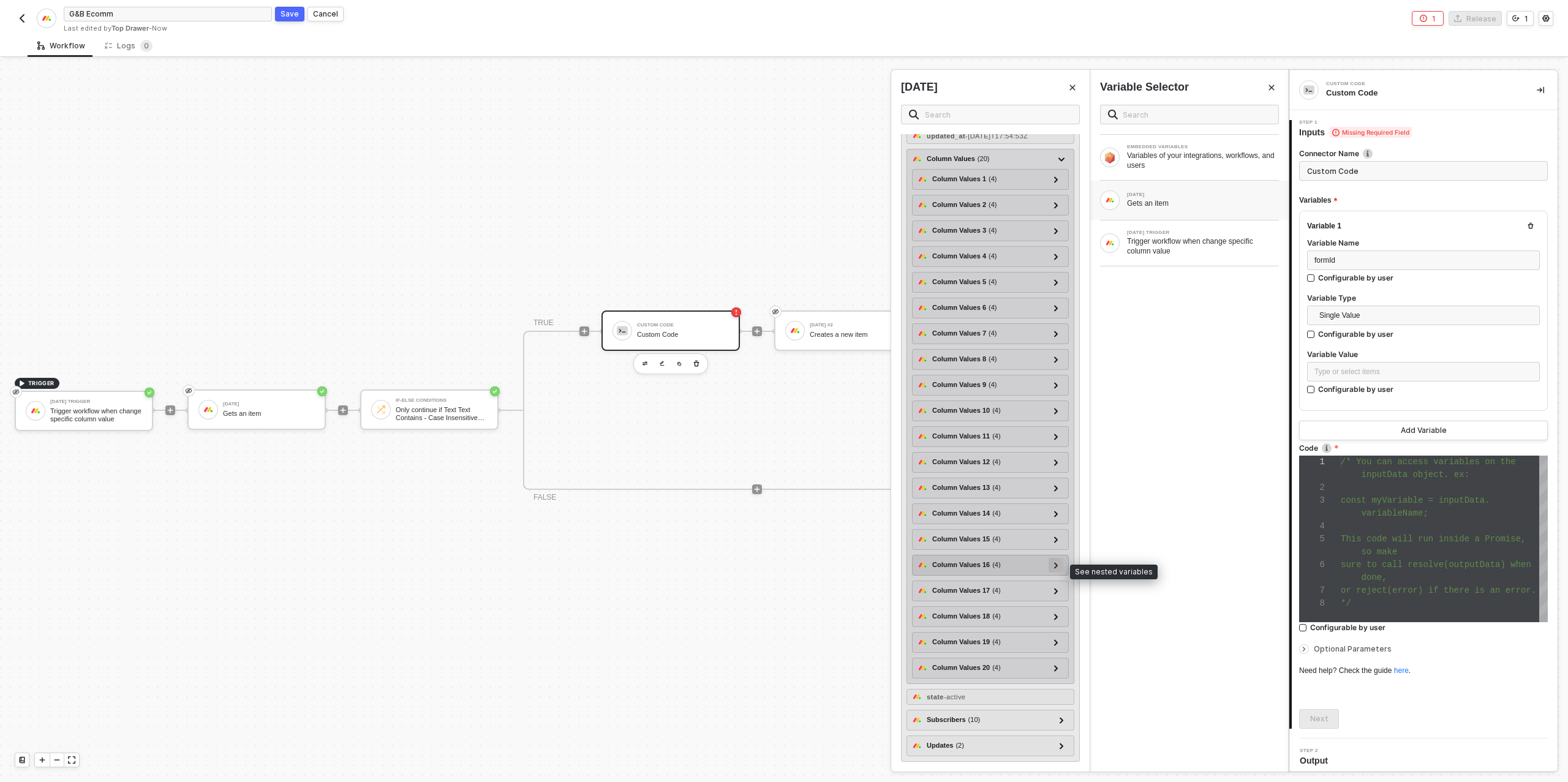
click at [1057, 568] on icon at bounding box center [1055, 565] width 3 height 6
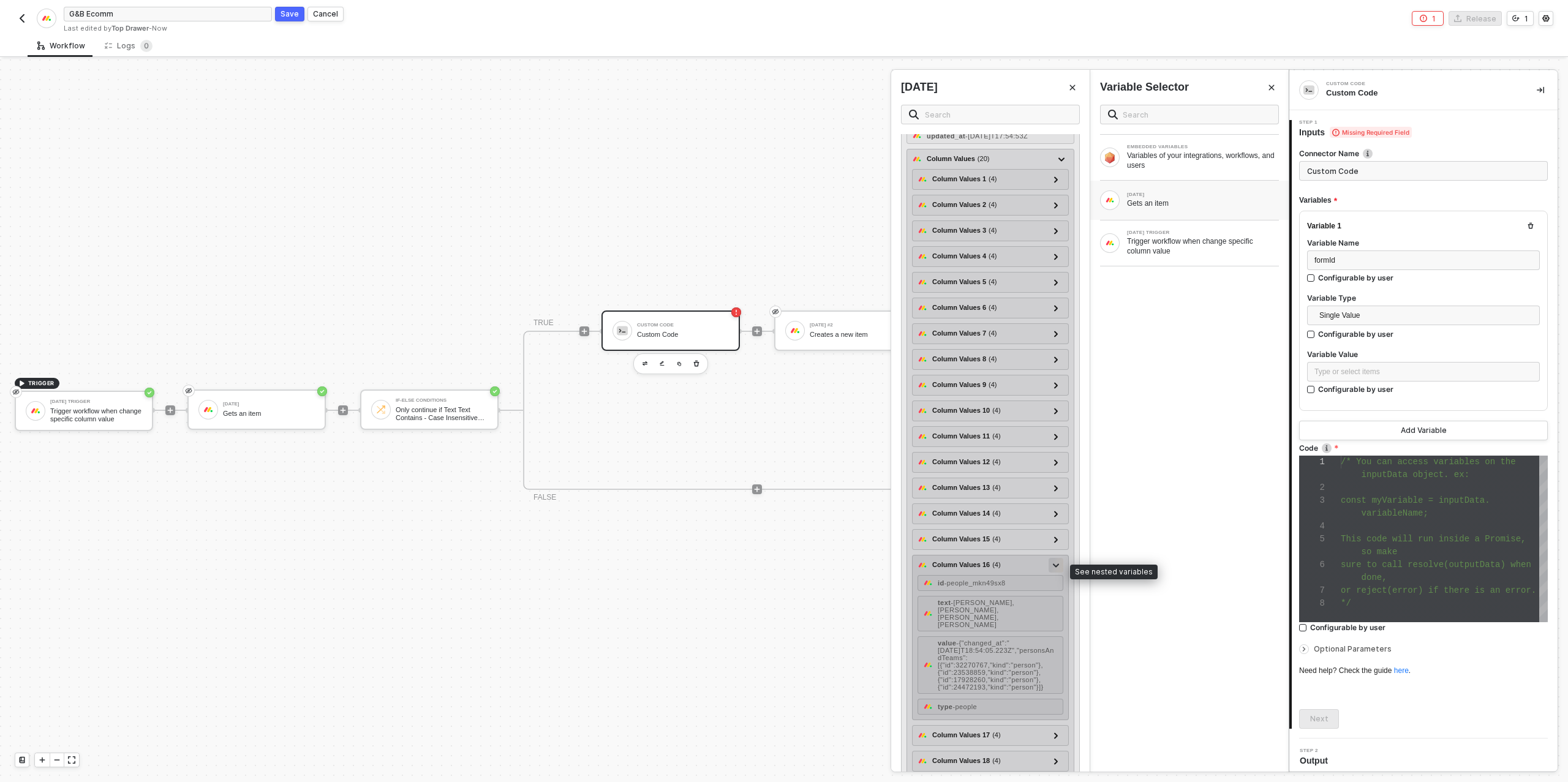
click at [1057, 567] on icon at bounding box center [1055, 565] width 6 height 4
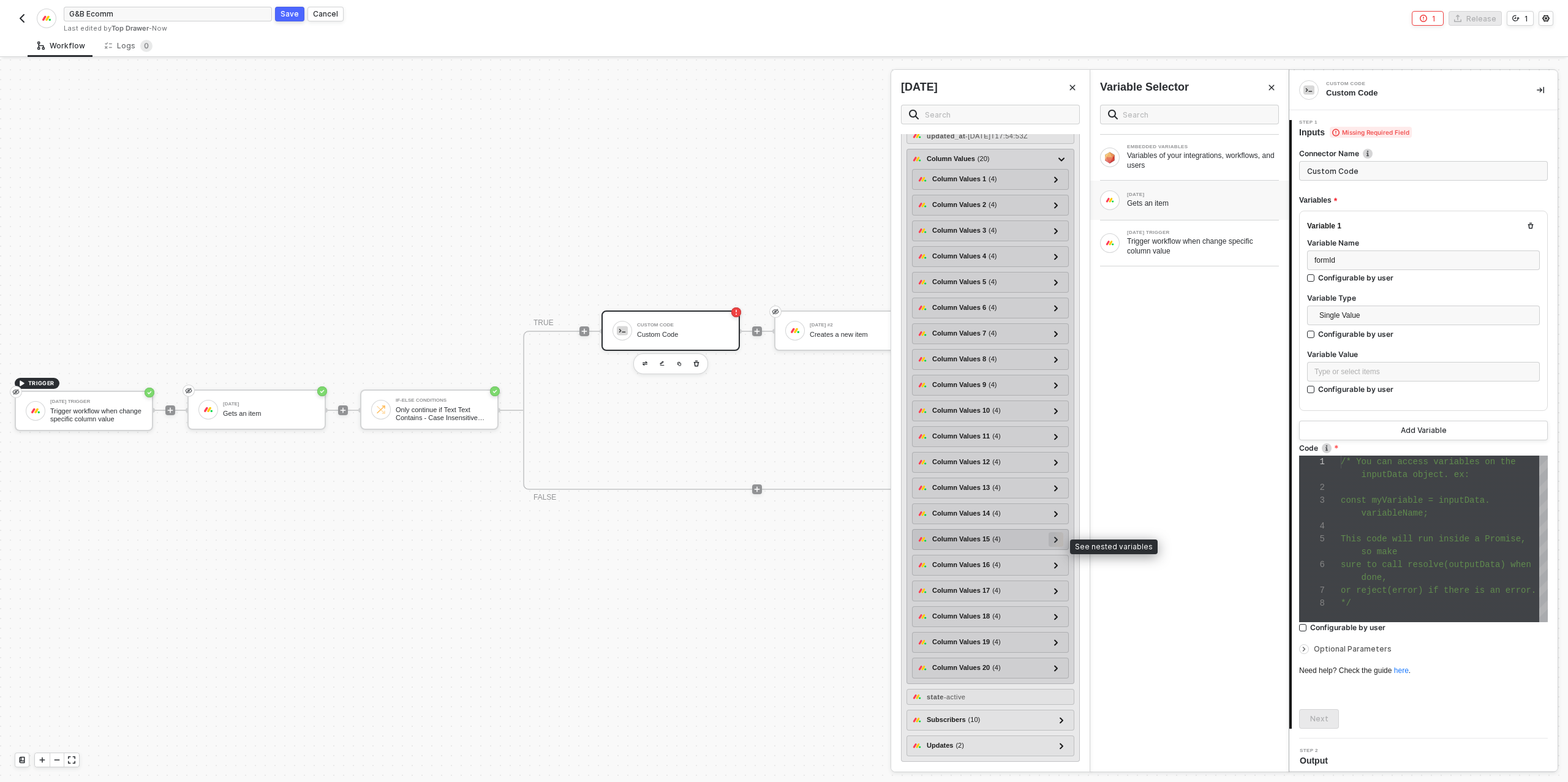
click at [1055, 542] on icon at bounding box center [1055, 539] width 3 height 6
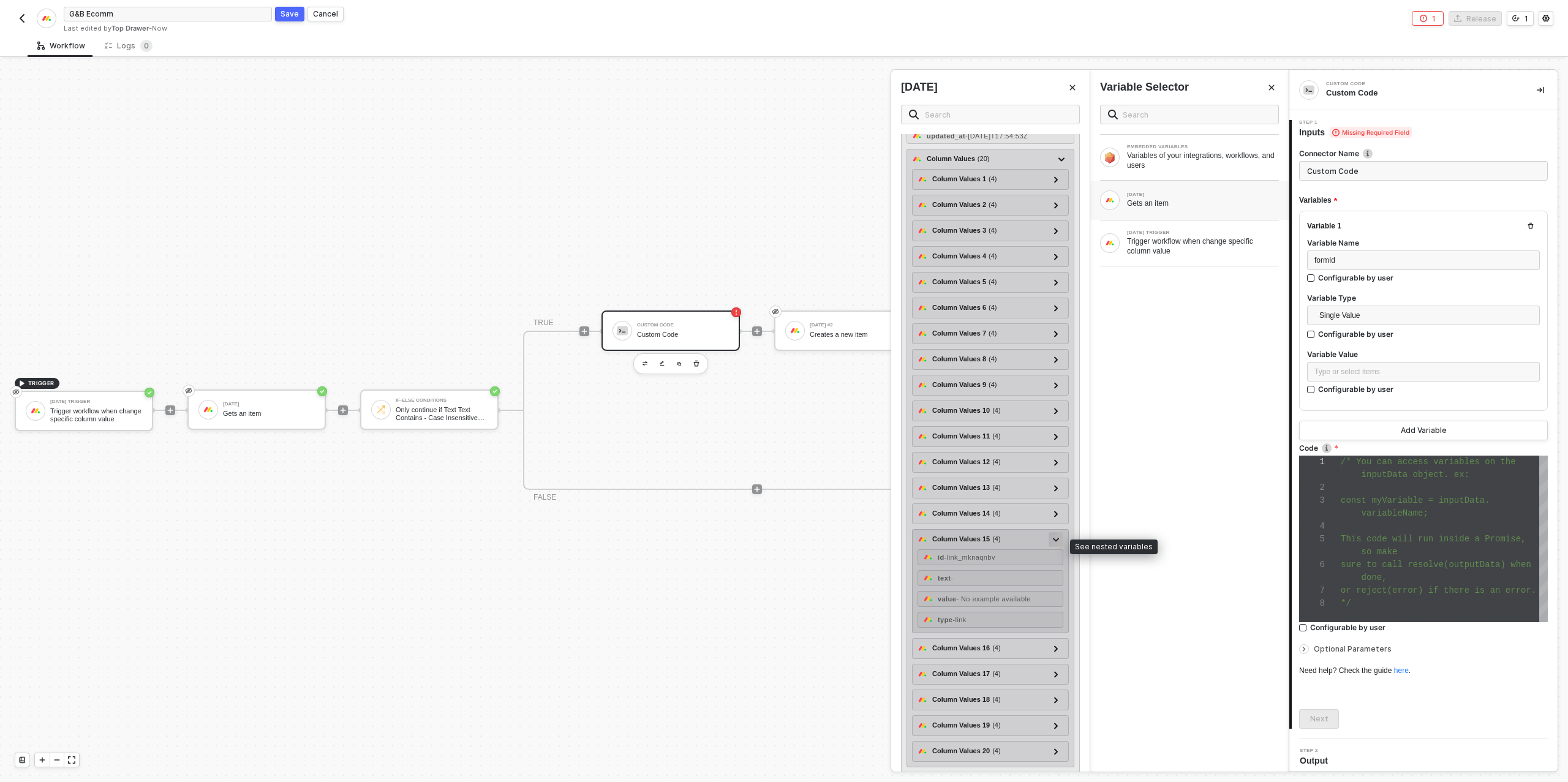
click at [1055, 542] on icon at bounding box center [1055, 539] width 6 height 4
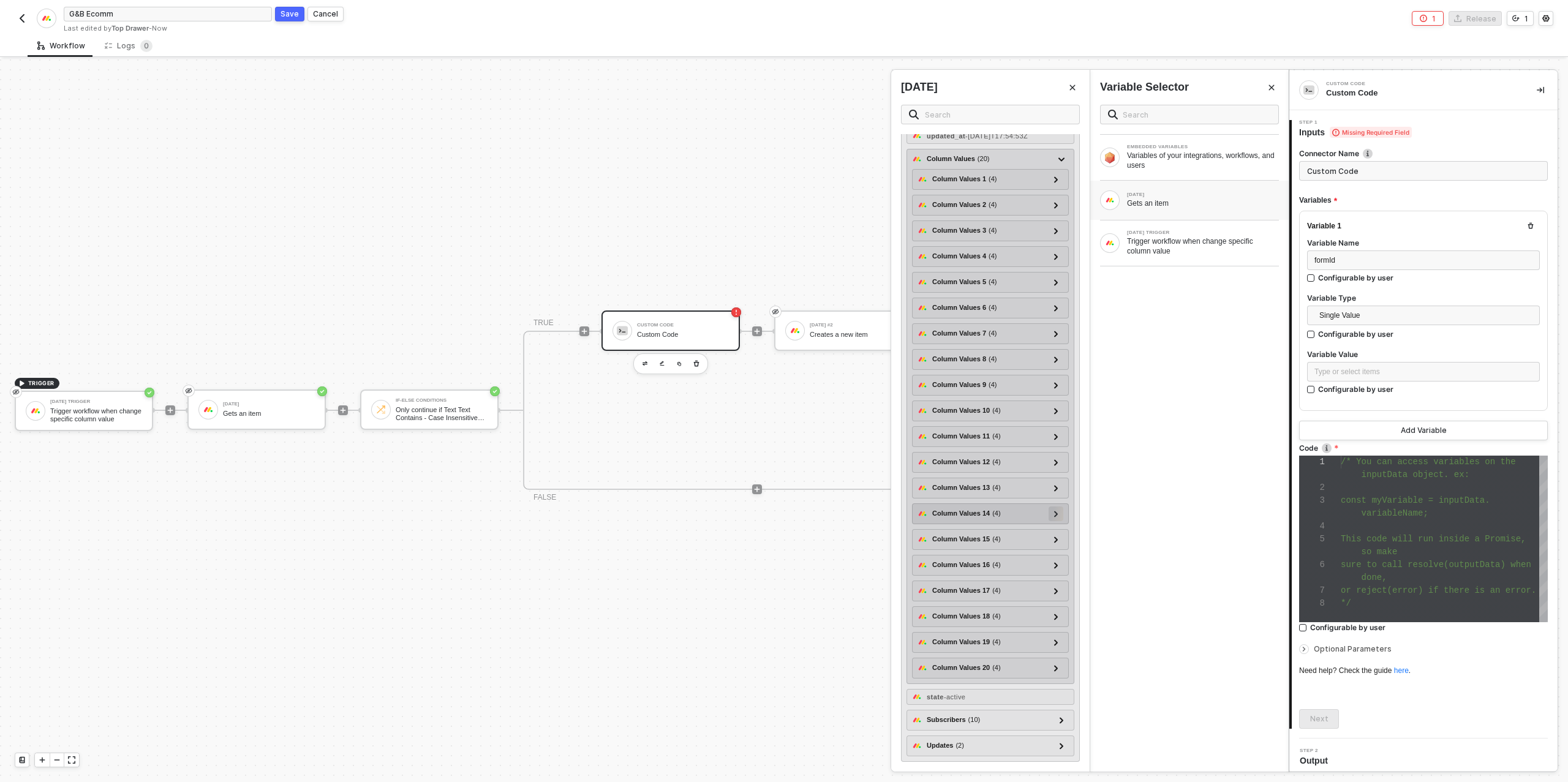
click at [1058, 515] on icon at bounding box center [1056, 513] width 4 height 6
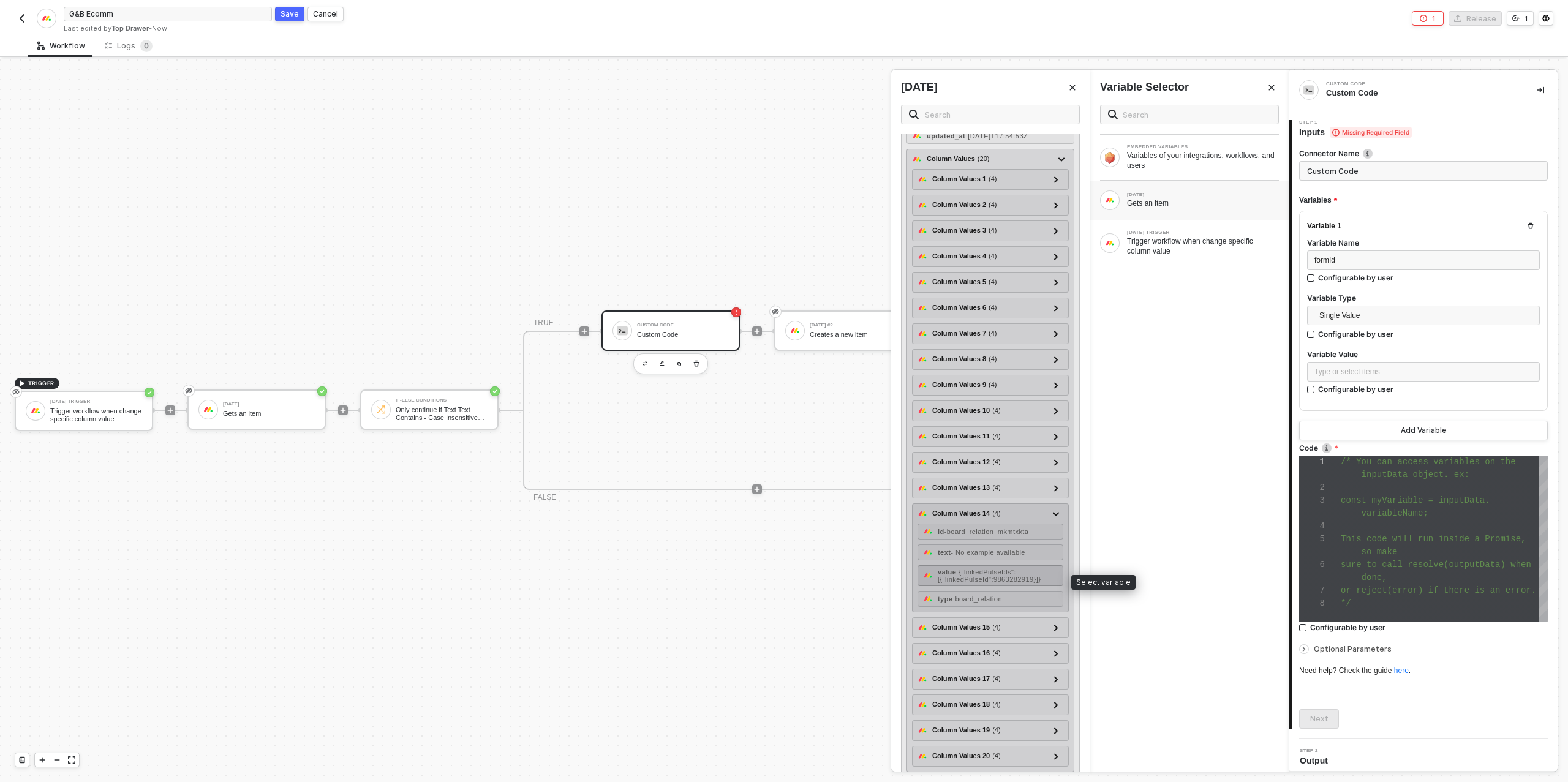
click at [1008, 582] on span "- {"linkedPulseIds":[{"linkedPulseId":9863282919}]}" at bounding box center [989, 575] width 103 height 15
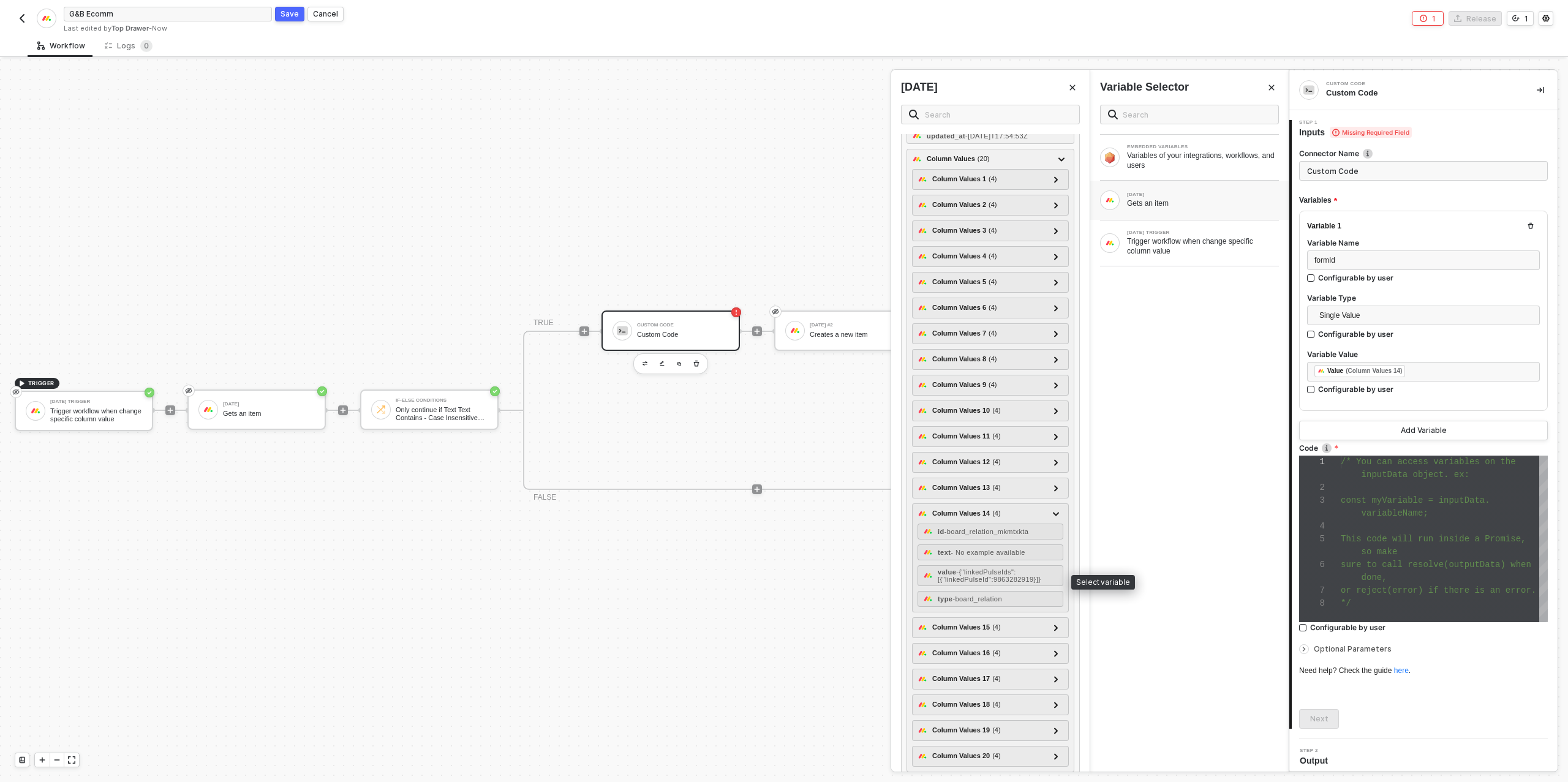
click at [1429, 534] on span "This code will run inside a Promise," at bounding box center [1433, 539] width 185 height 10
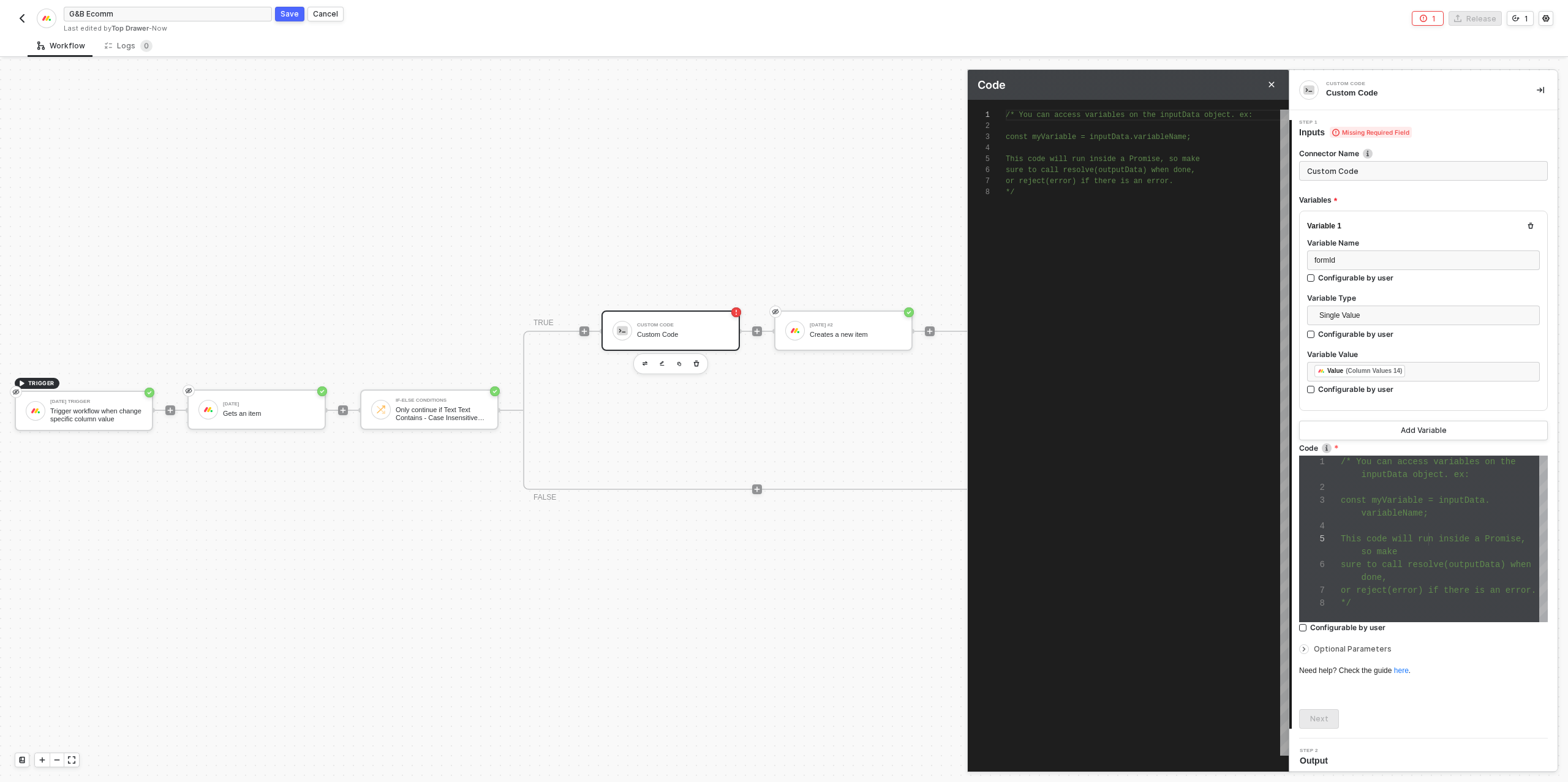
scroll to position [77, 0]
click at [1031, 198] on div "/* You can access variables on the inputData objec t. ex: const myVariable = in…" at bounding box center [1147, 432] width 283 height 646
paste textarea "resolve([JSON.stringify(res.linkedPulseIds[0].linkedPulseId)])"
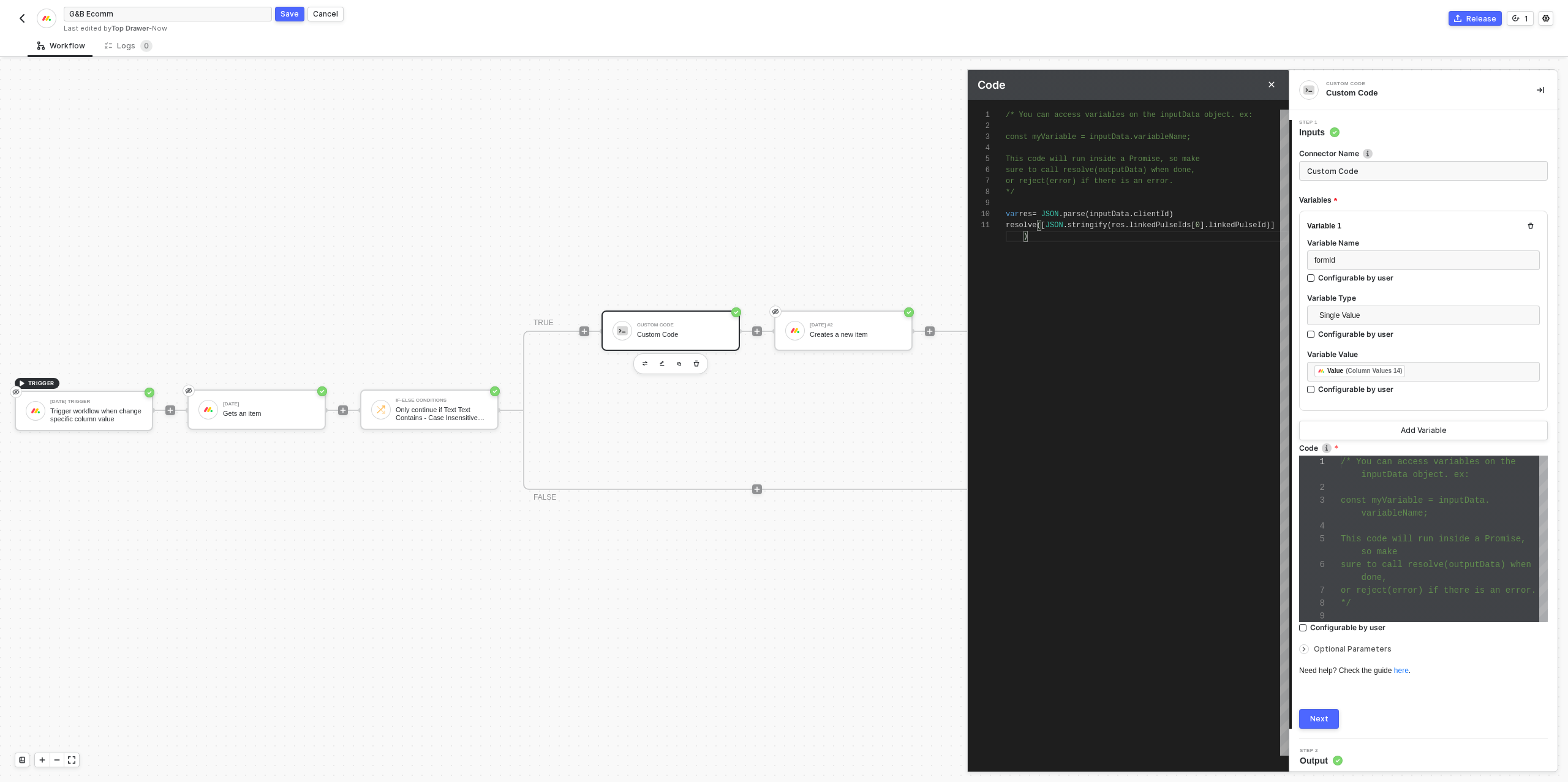
type textarea "resolve([JSON.stringify(res.linkedPulseIds[0].linkedPulseId)])"
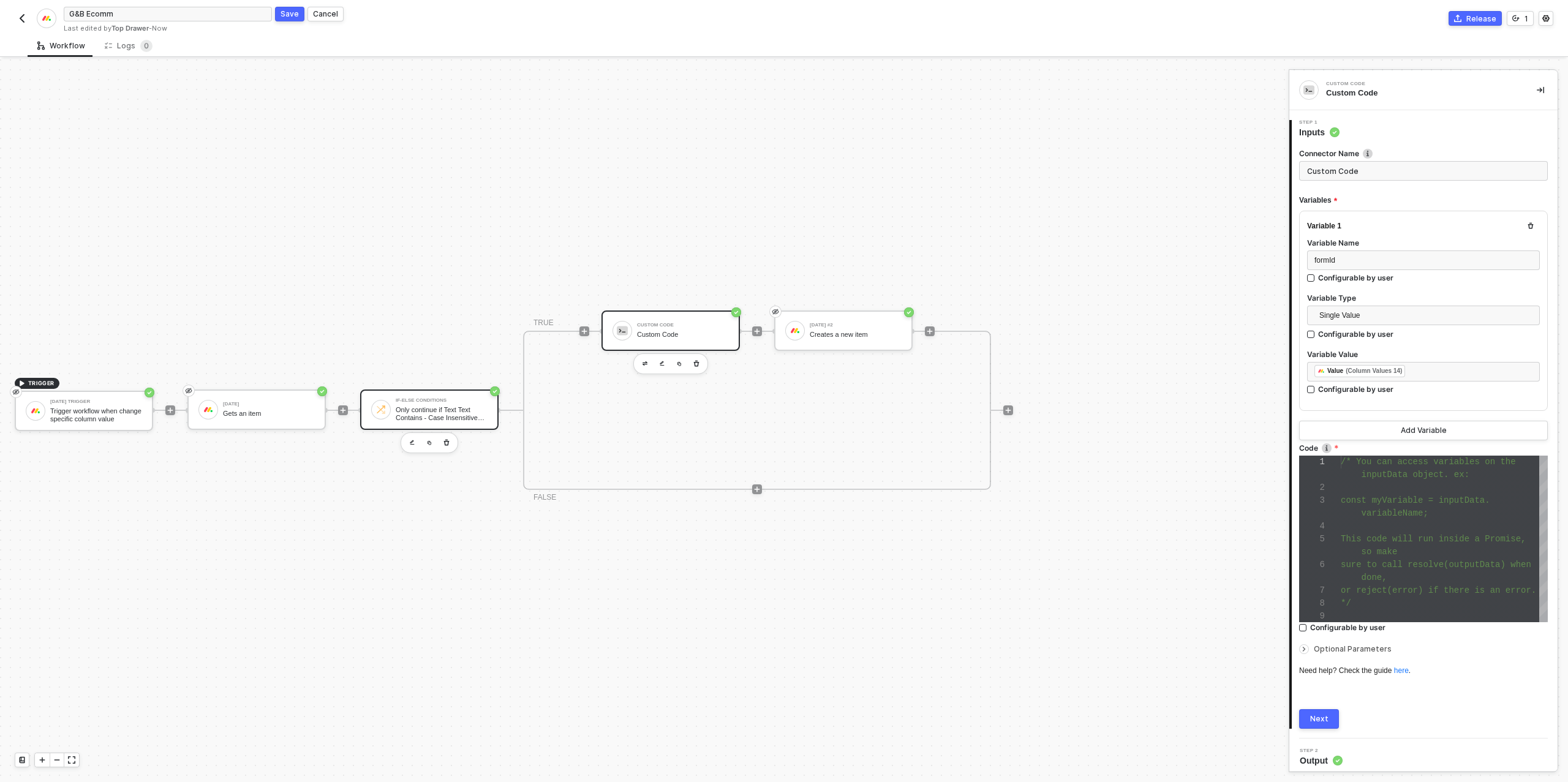
click at [425, 409] on div "Only continue if Text Text Contains - Case Insensitive Ready to Go Live" at bounding box center [441, 413] width 92 height 15
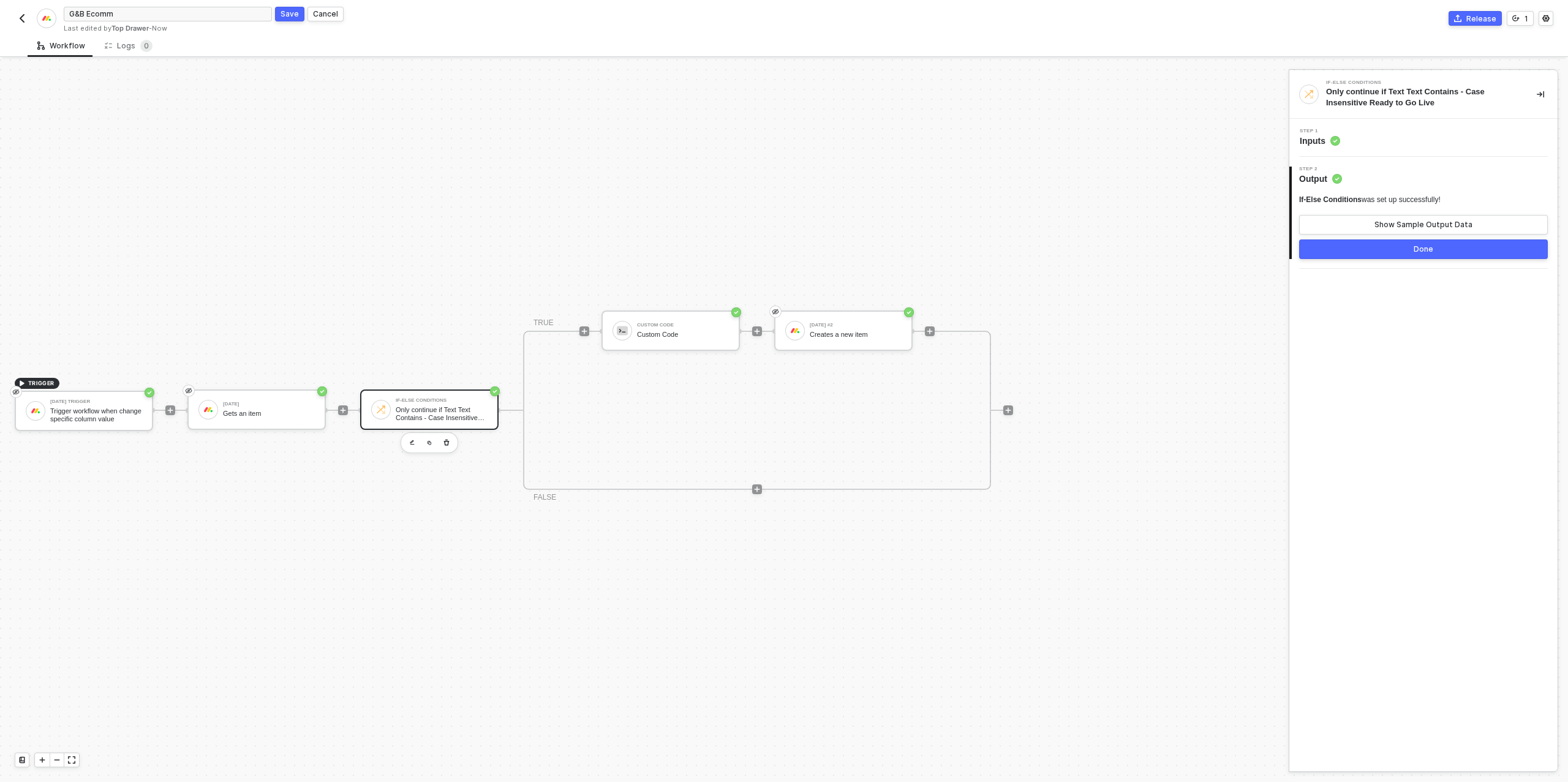
click at [1365, 138] on div "Step 1 Inputs" at bounding box center [1425, 137] width 265 height 18
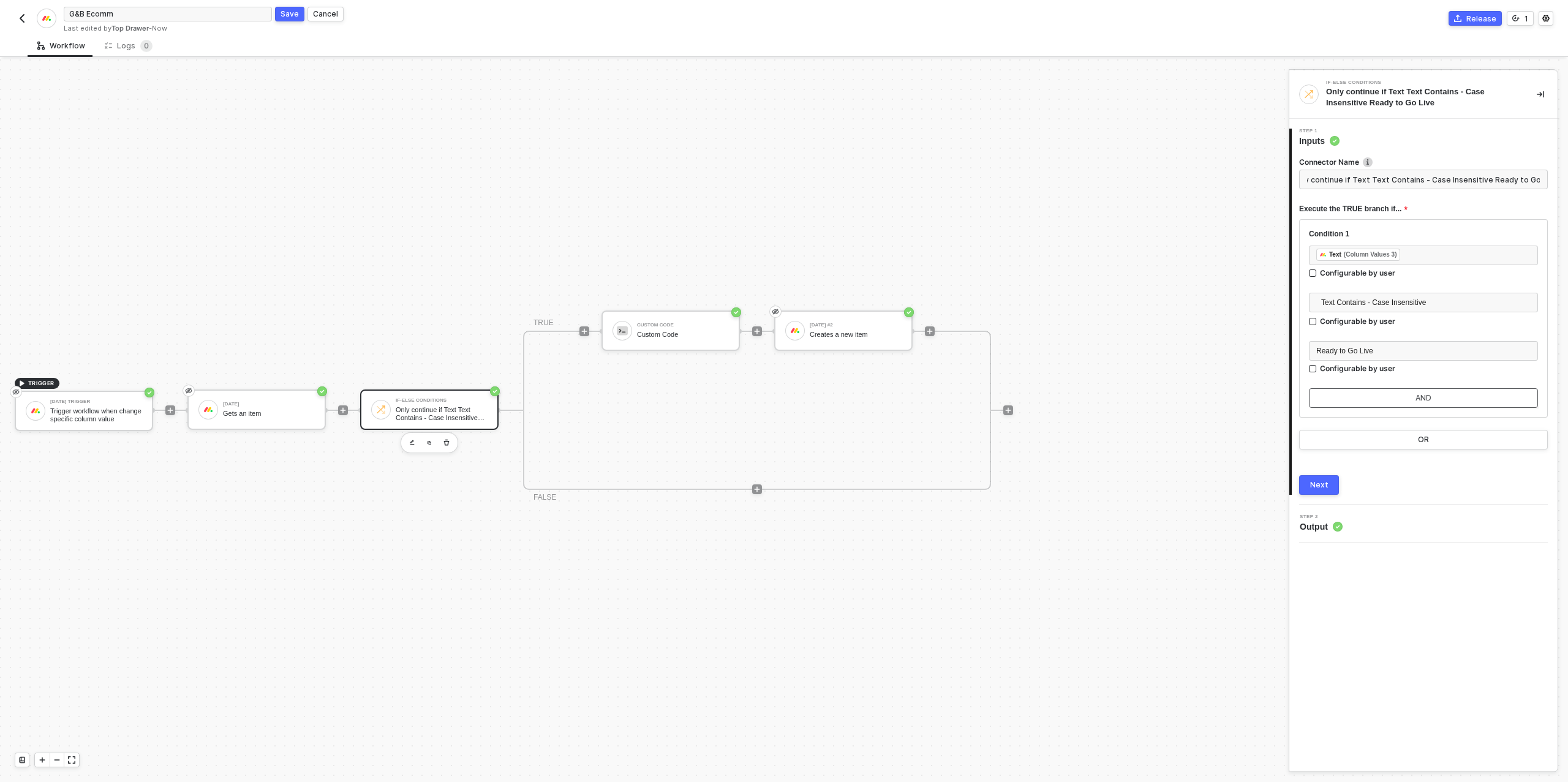
scroll to position [0, 0]
click at [1438, 390] on button "AND" at bounding box center [1423, 398] width 229 height 19
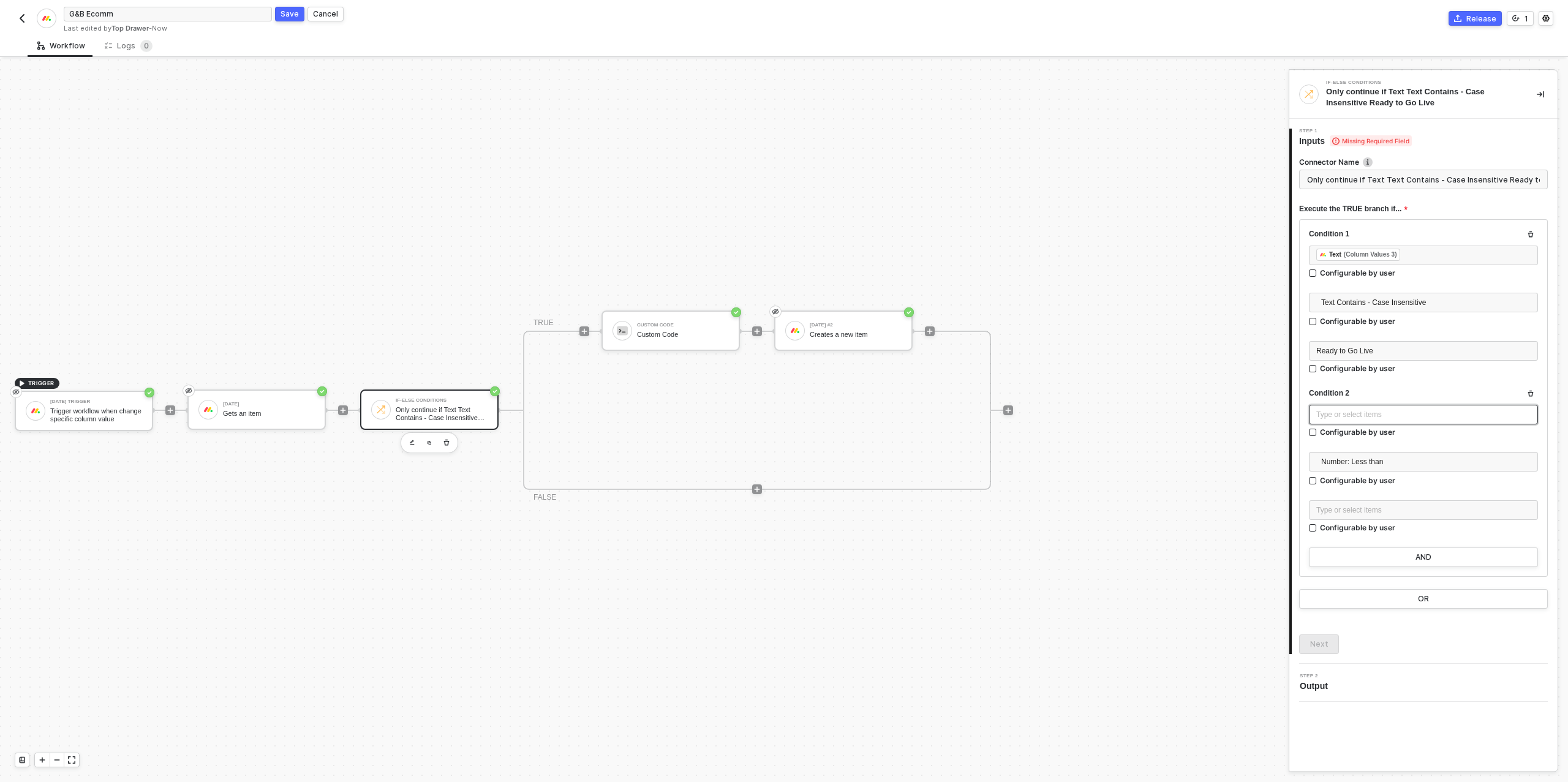
click at [1399, 412] on div "Type or select items ﻿" at bounding box center [1423, 414] width 215 height 11
click at [1186, 194] on div "[DATE]" at bounding box center [1202, 194] width 152 height 5
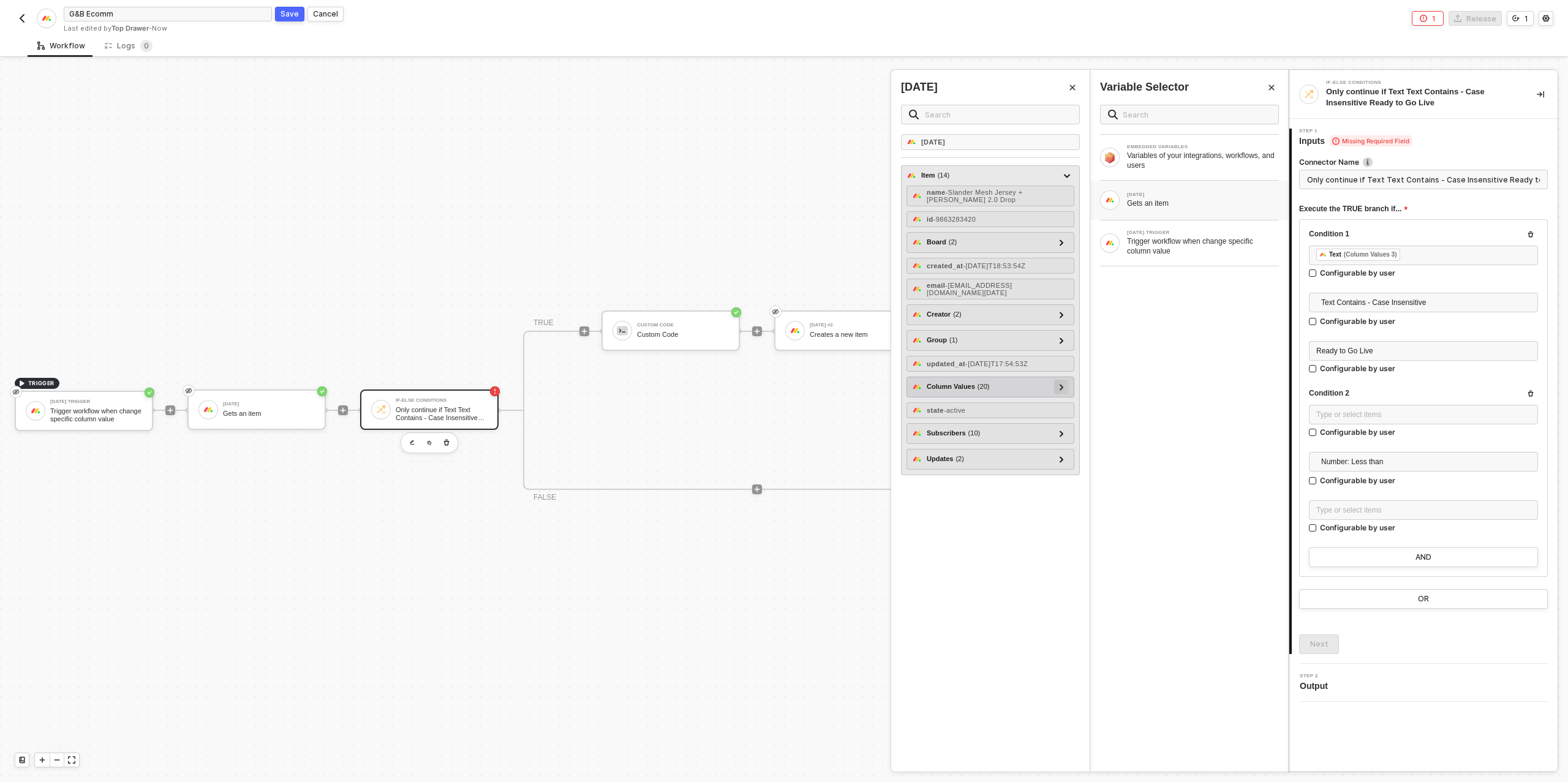
click at [1060, 390] on icon at bounding box center [1060, 386] width 3 height 6
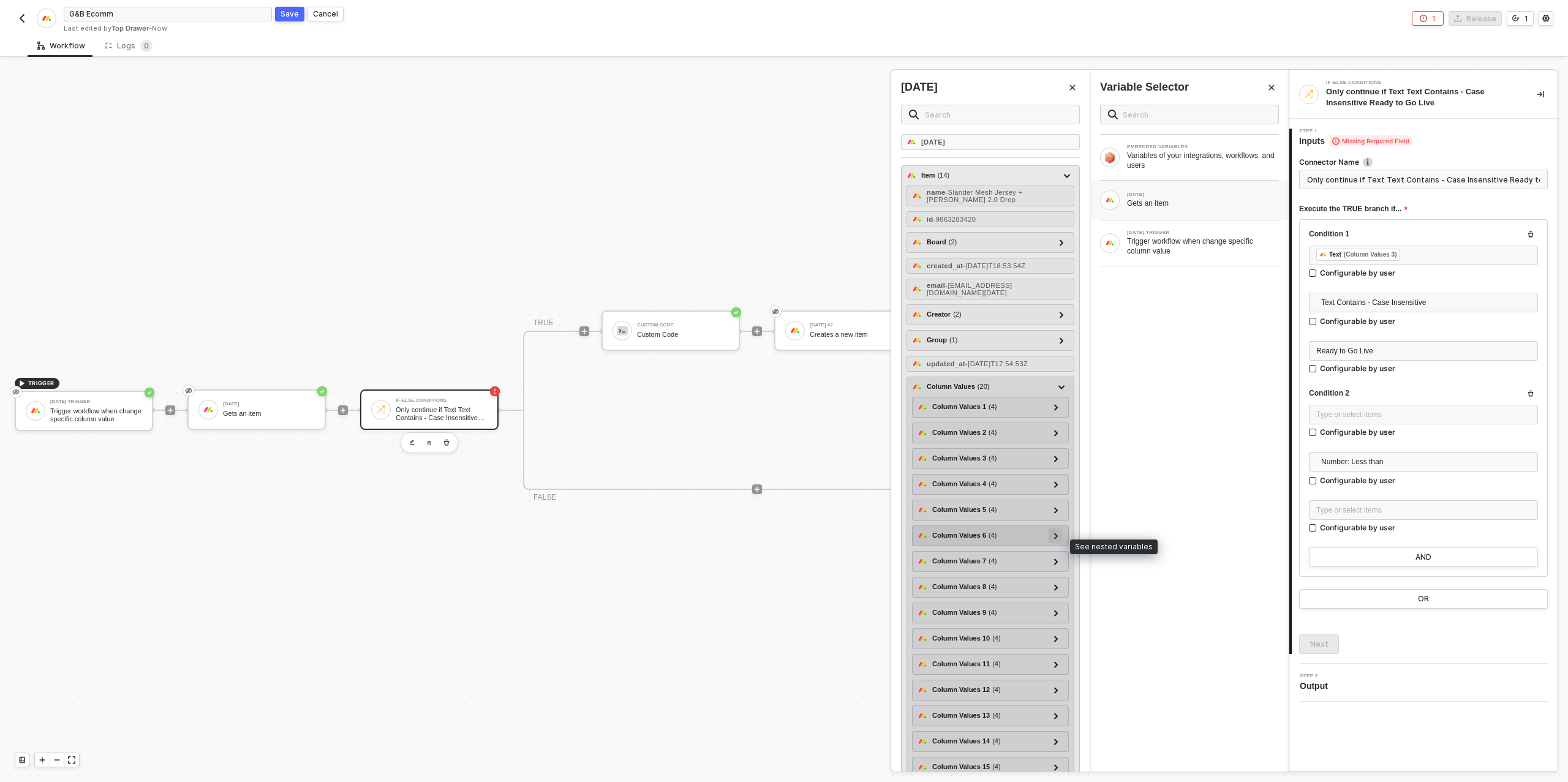
click at [1054, 539] on icon at bounding box center [1056, 535] width 4 height 6
click at [1054, 538] on icon at bounding box center [1055, 536] width 6 height 4
click at [1054, 564] on icon at bounding box center [1056, 561] width 4 height 6
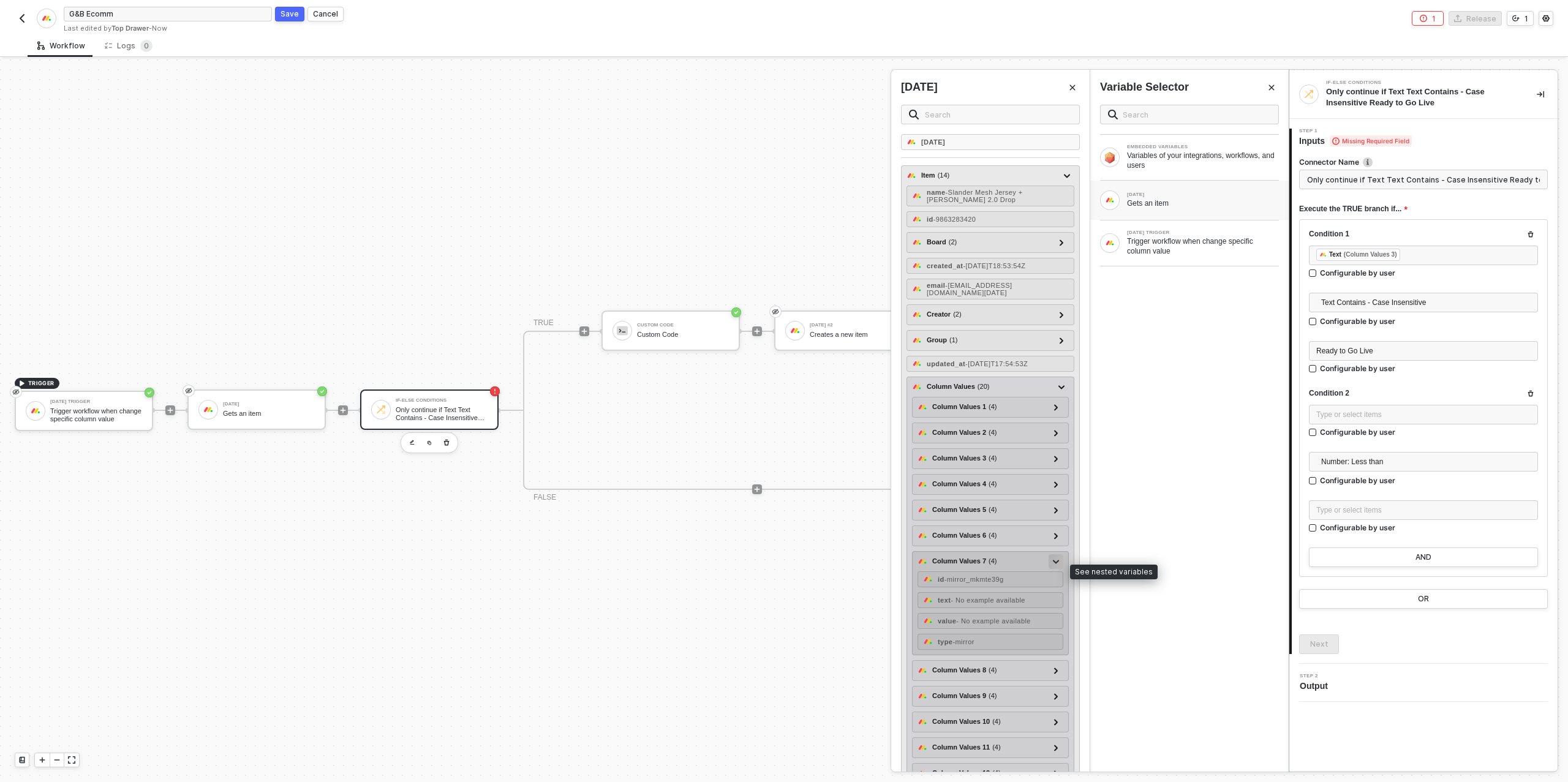
click at [1054, 563] on icon at bounding box center [1055, 561] width 6 height 3
click at [1055, 590] on icon at bounding box center [1055, 587] width 3 height 6
click at [1055, 593] on div at bounding box center [1055, 586] width 6 height 13
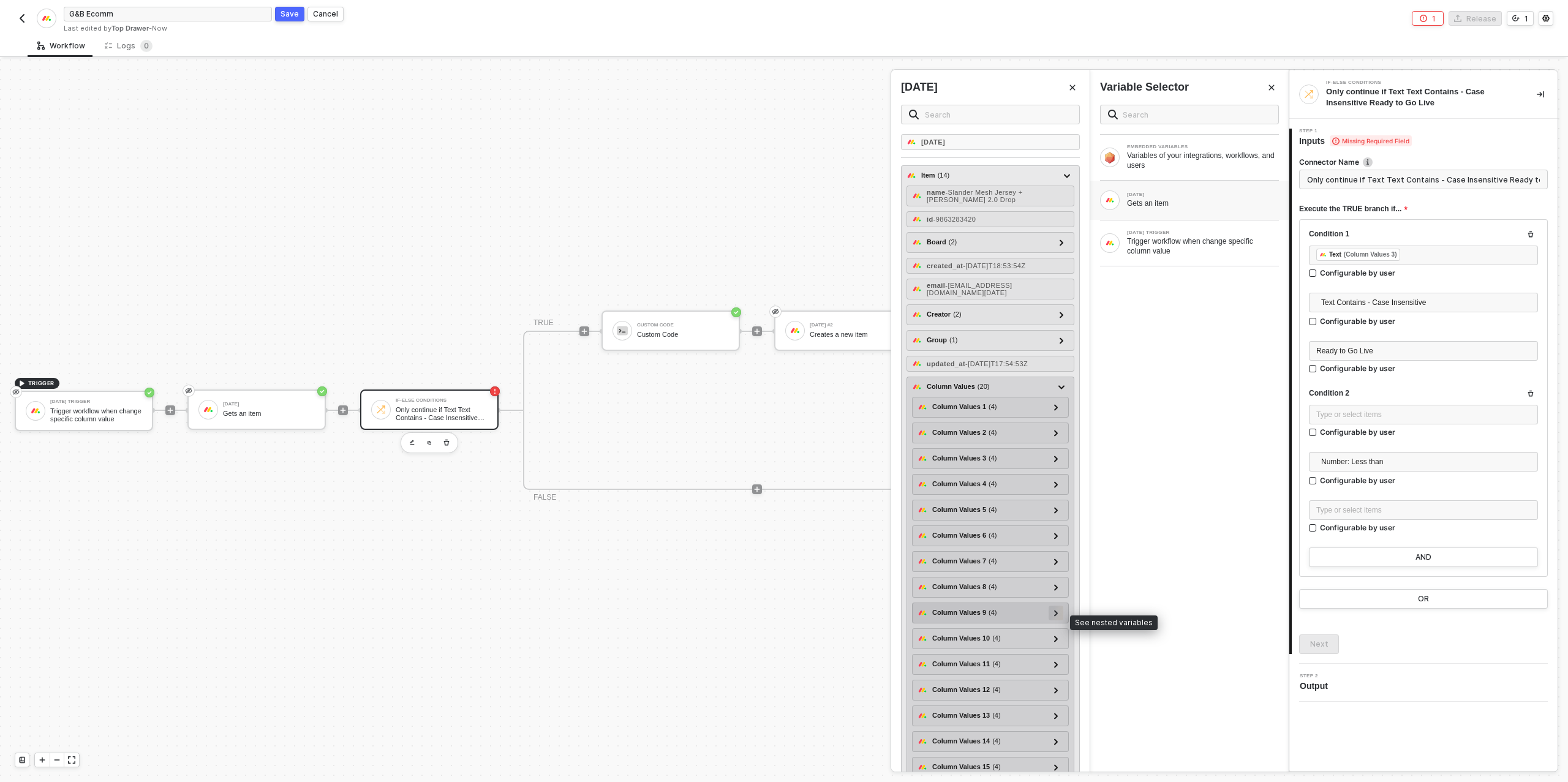
click at [1057, 616] on icon at bounding box center [1055, 612] width 3 height 6
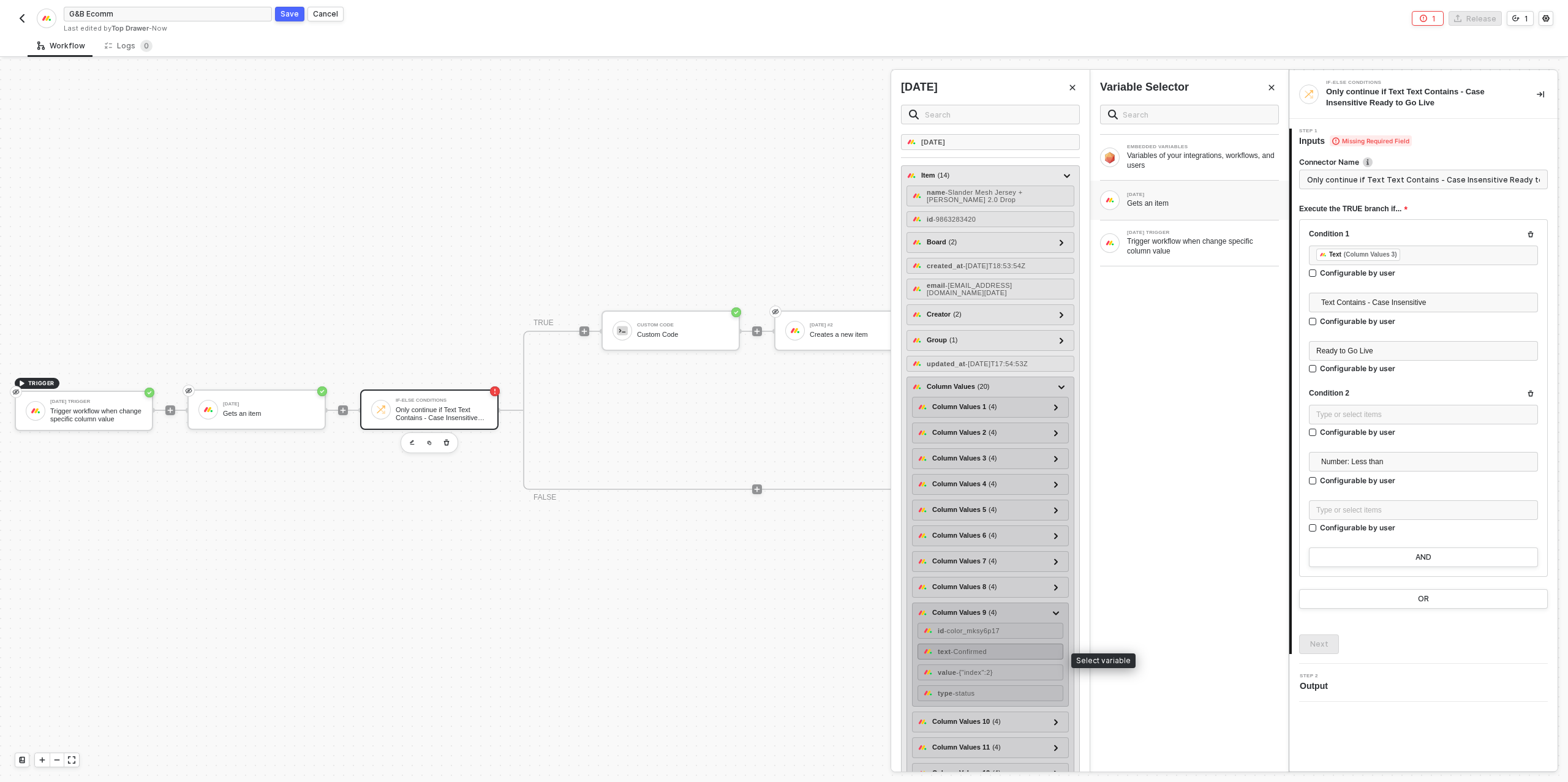
click at [1005, 657] on div "text - Confirmed" at bounding box center [990, 652] width 146 height 16
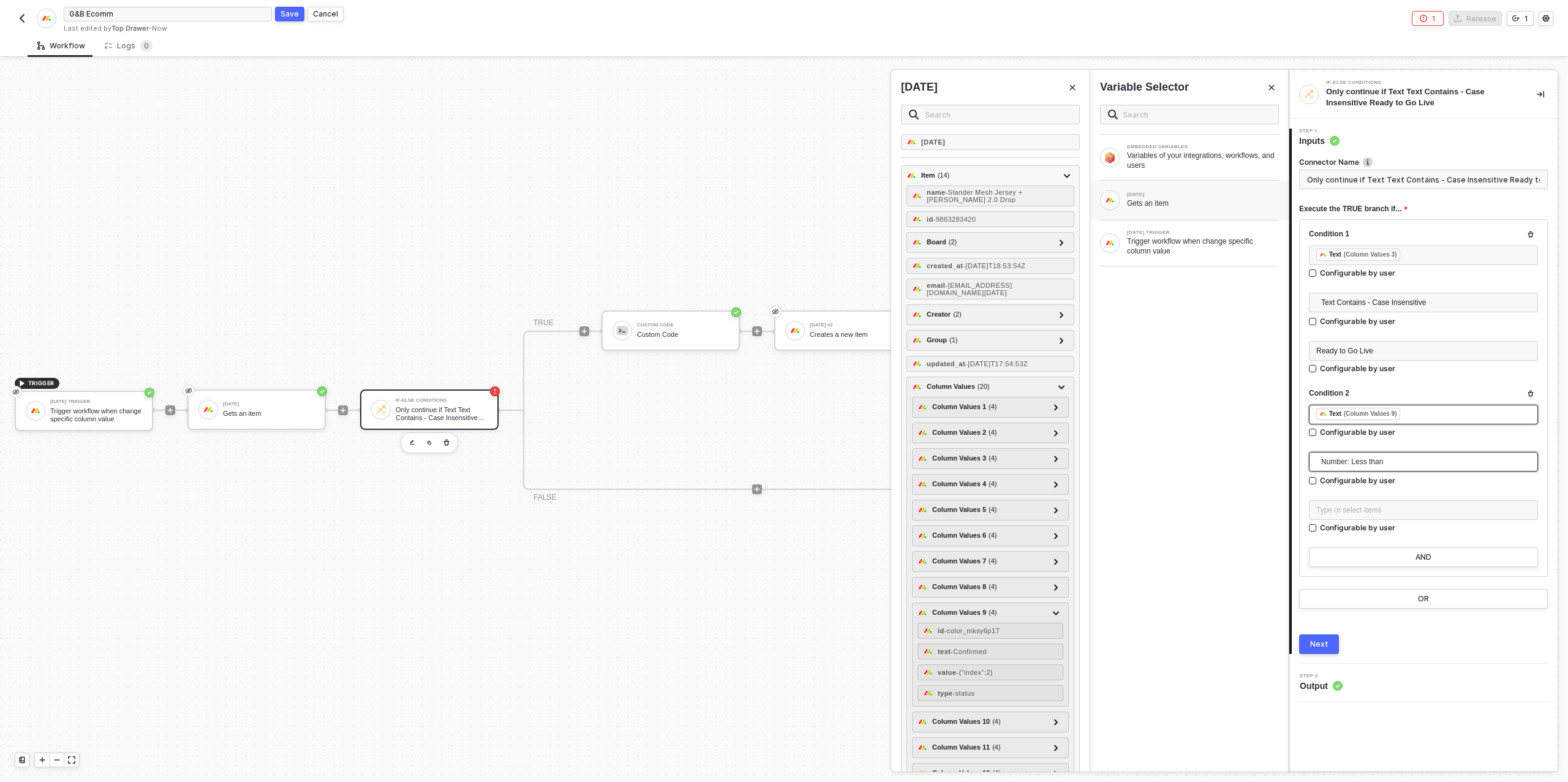
click at [1379, 463] on span "Number: Less than" at bounding box center [1426, 461] width 209 height 18
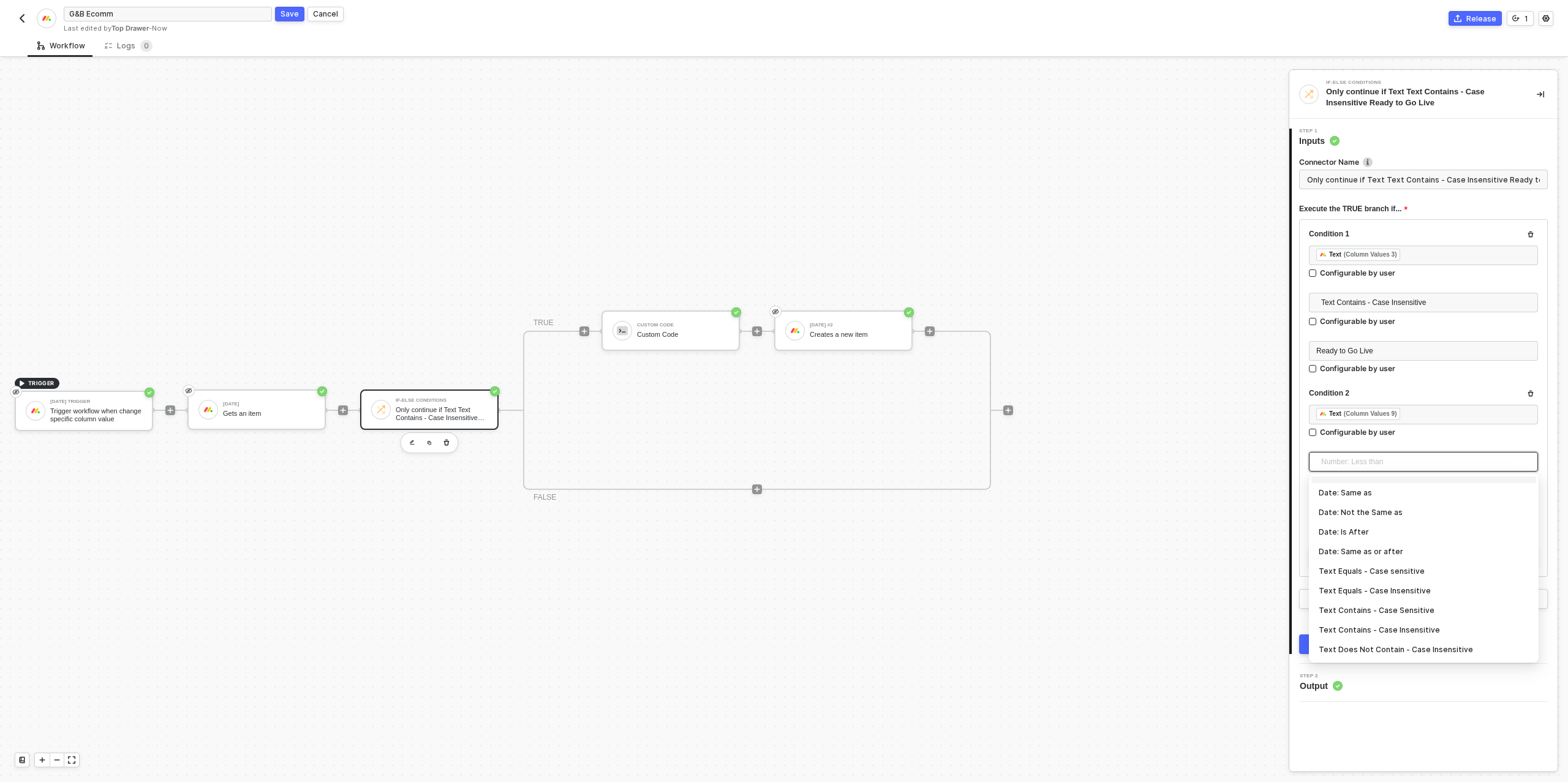
scroll to position [150, 0]
click at [1373, 590] on div "Text Equals - Case Insensitive" at bounding box center [1424, 590] width 210 height 13
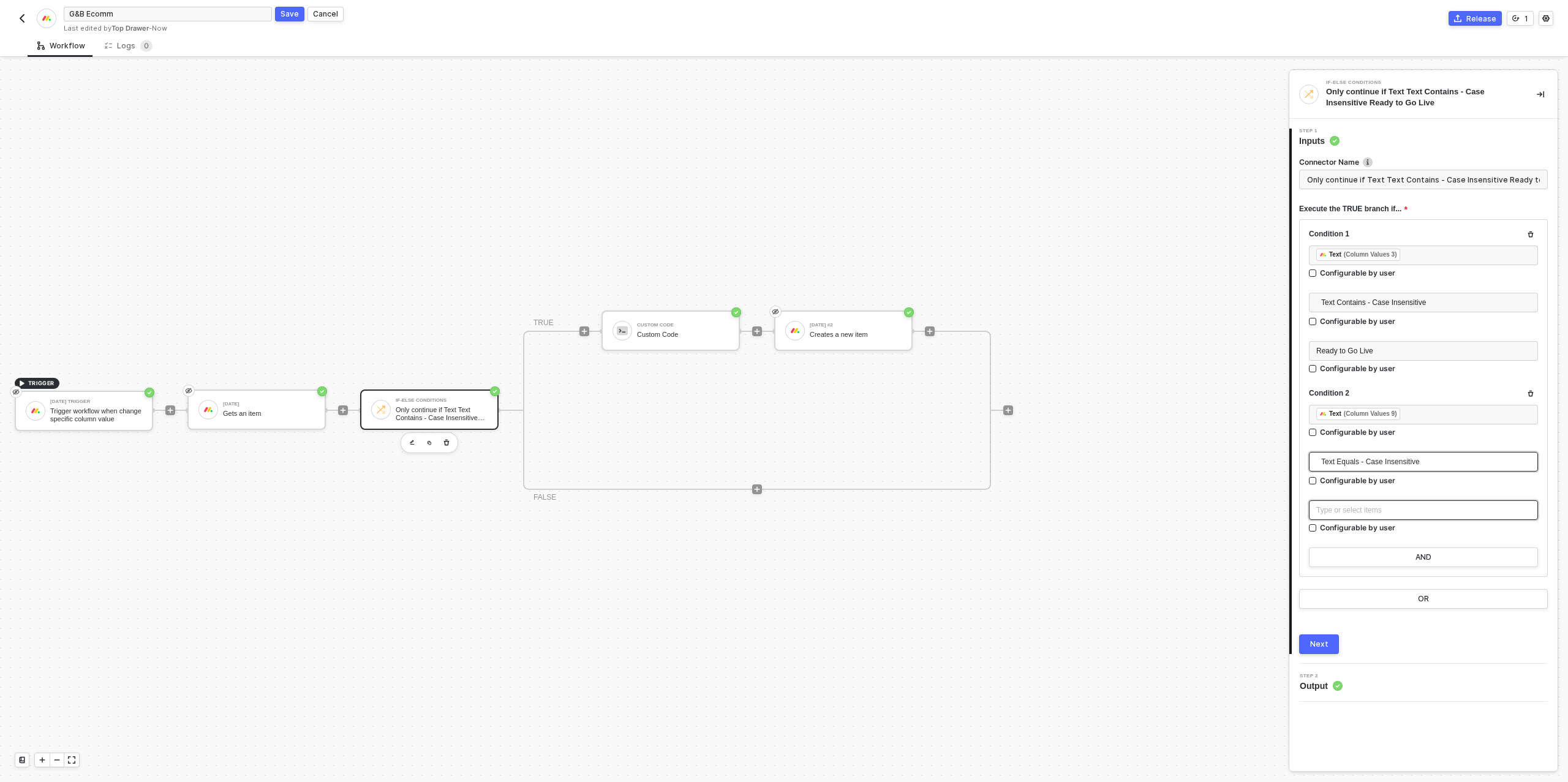
click at [1365, 507] on div "Type or select items ﻿" at bounding box center [1423, 510] width 215 height 11
click at [1322, 644] on div "Next" at bounding box center [1319, 644] width 18 height 10
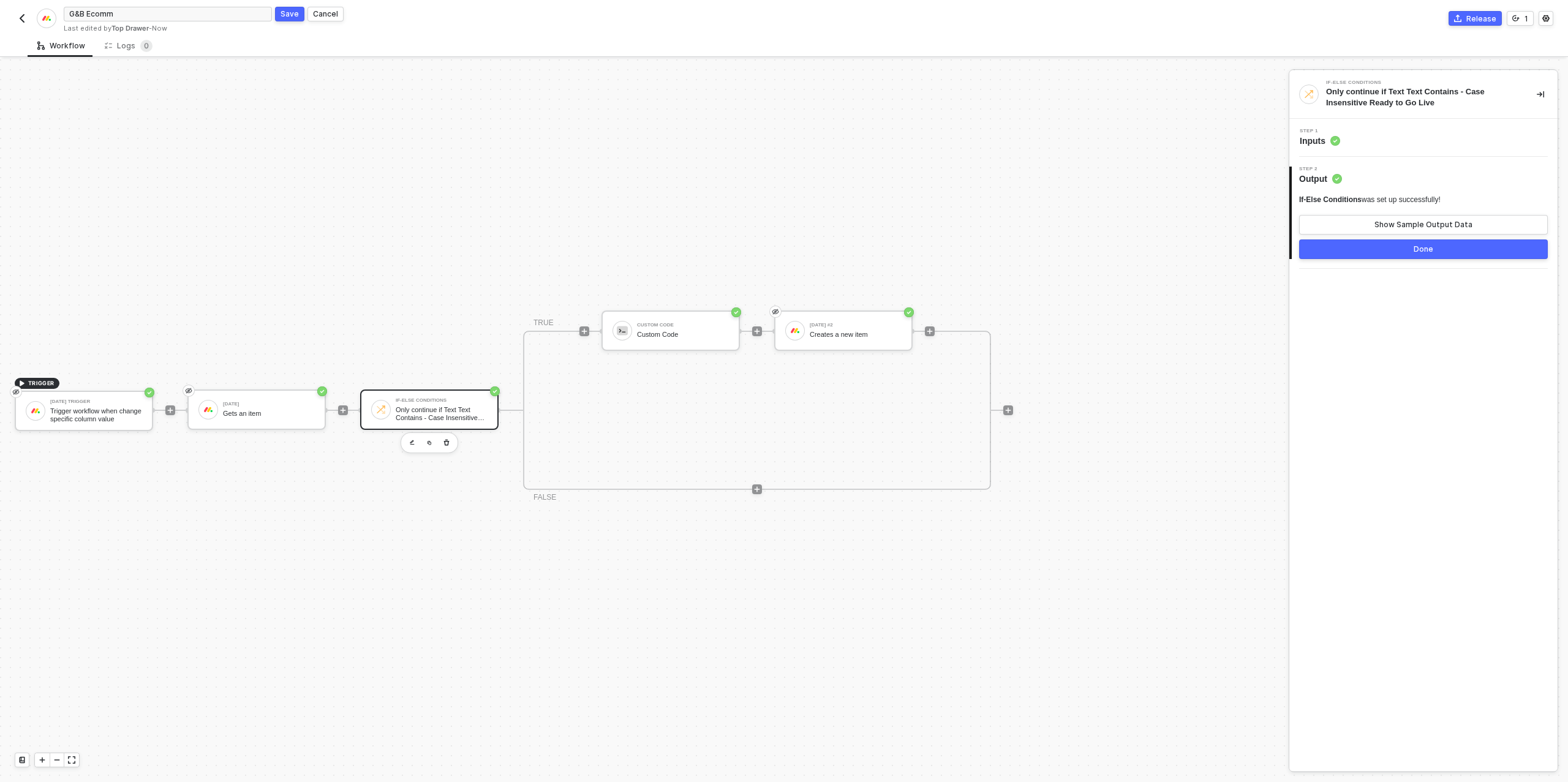
click at [1432, 247] on div "Done" at bounding box center [1423, 249] width 19 height 10
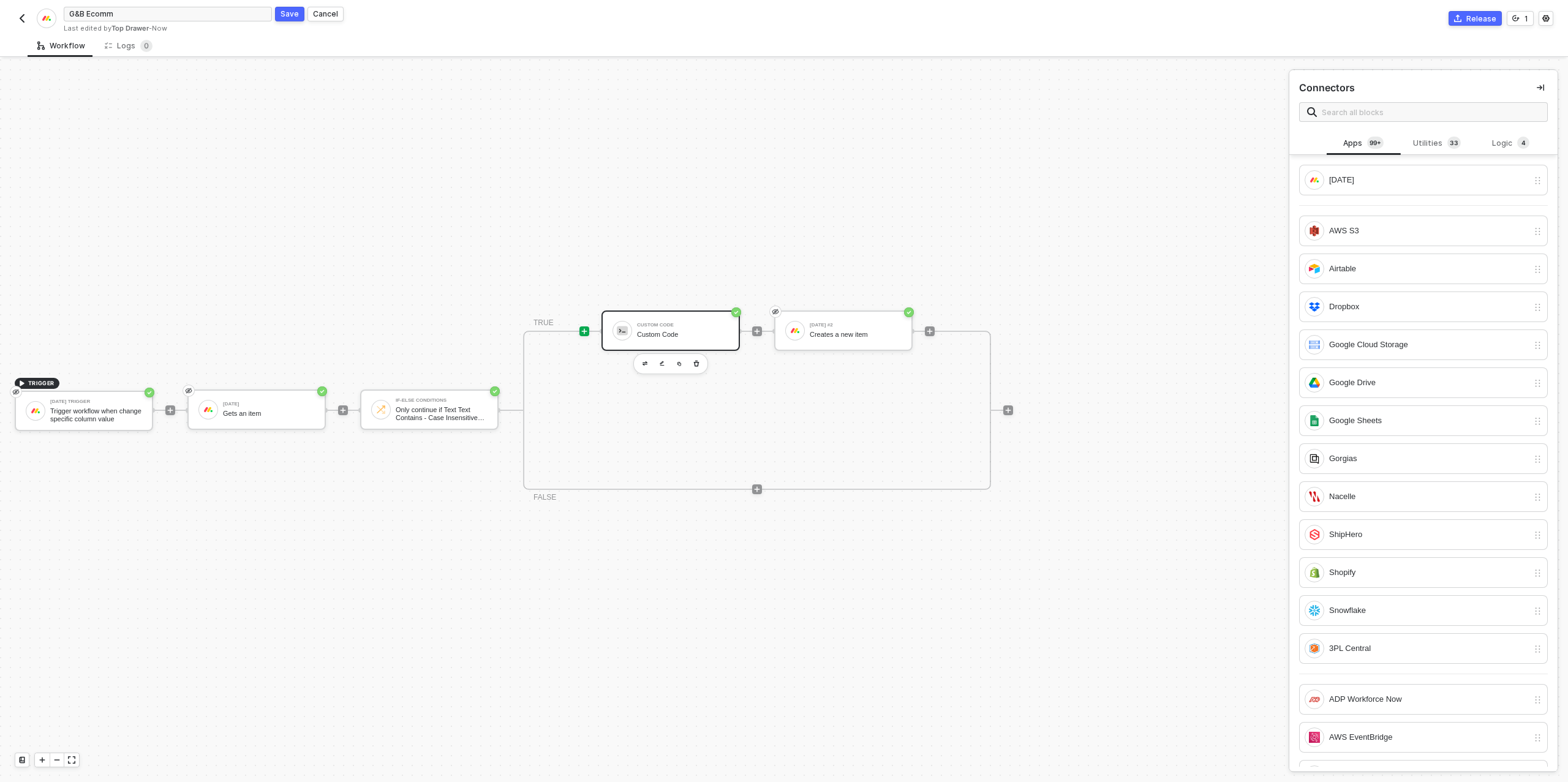
click at [642, 334] on div "Custom Code" at bounding box center [683, 335] width 92 height 8
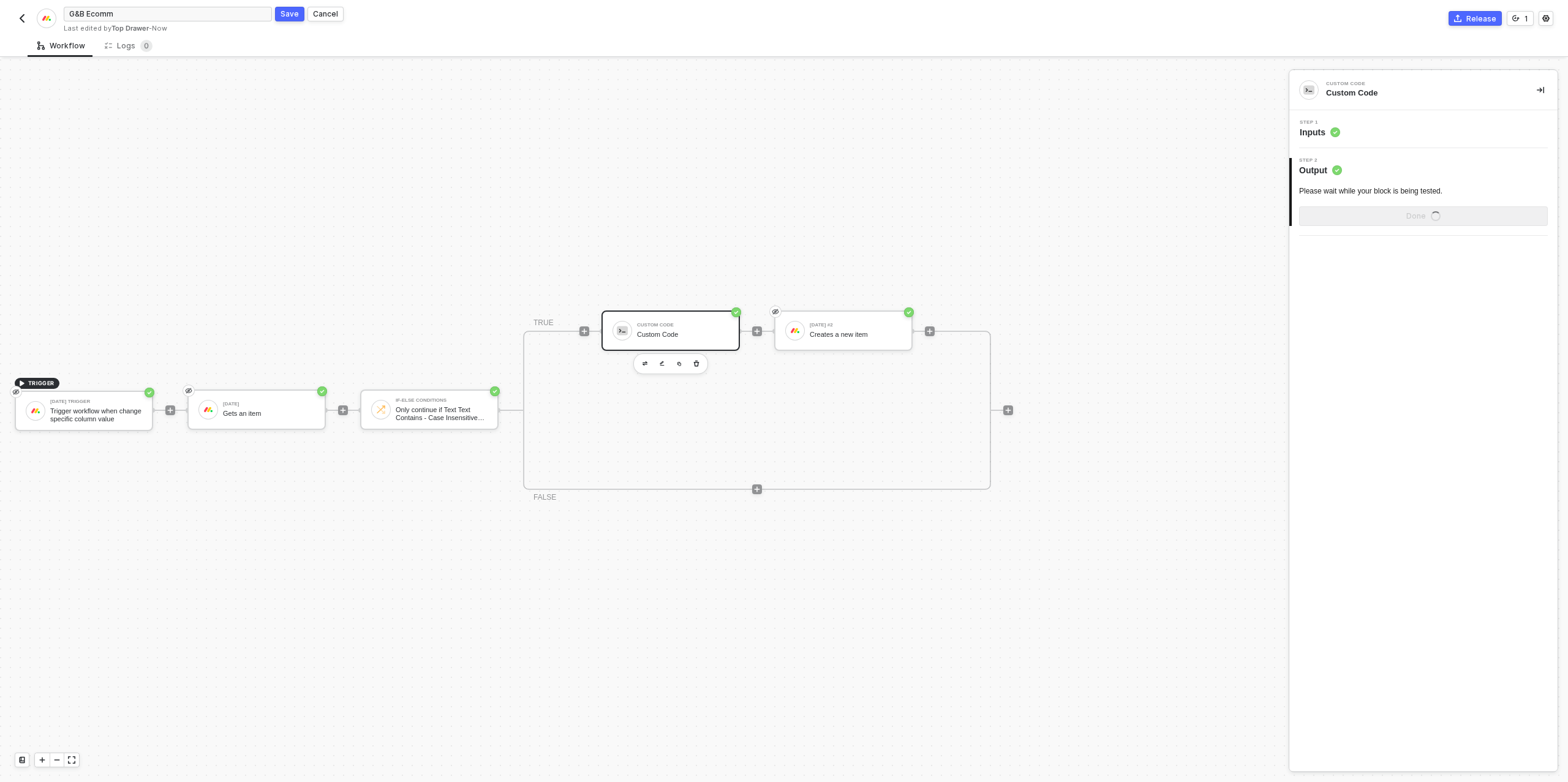
click at [653, 333] on div "Custom Code" at bounding box center [683, 335] width 92 height 8
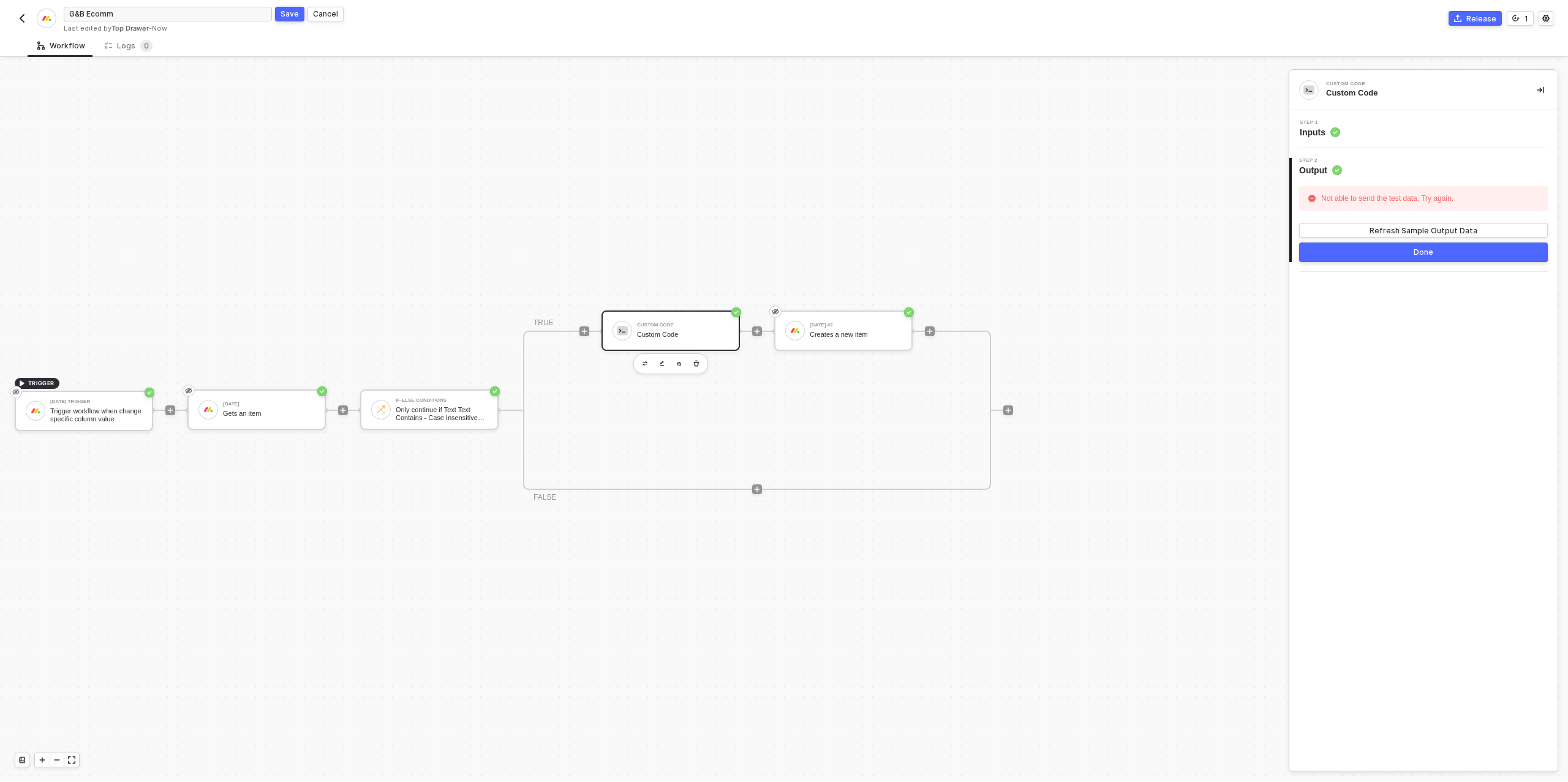
click at [1365, 132] on div "Step 1 Inputs" at bounding box center [1425, 129] width 265 height 18
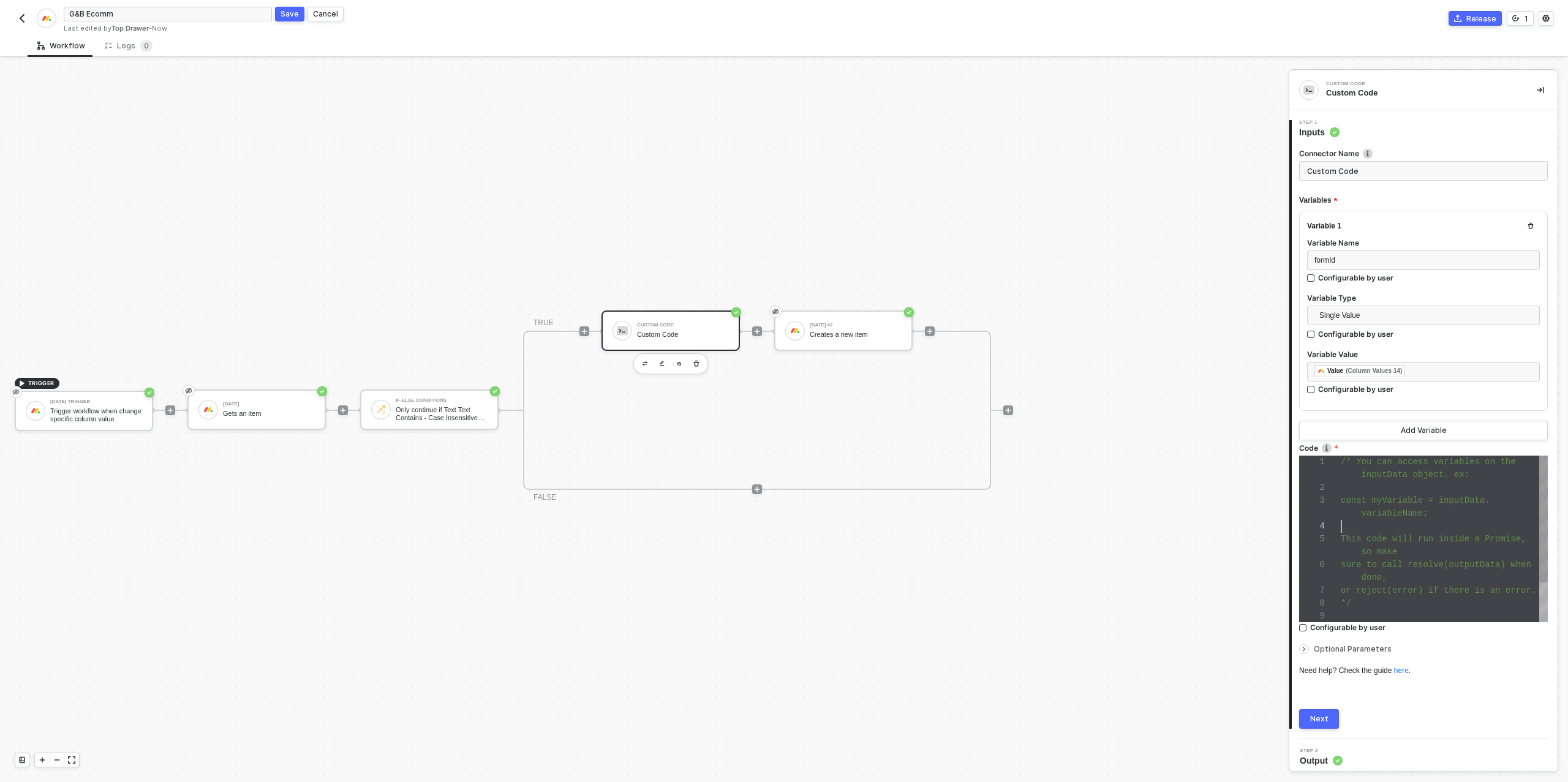
click at [1421, 528] on div at bounding box center [1444, 526] width 207 height 13
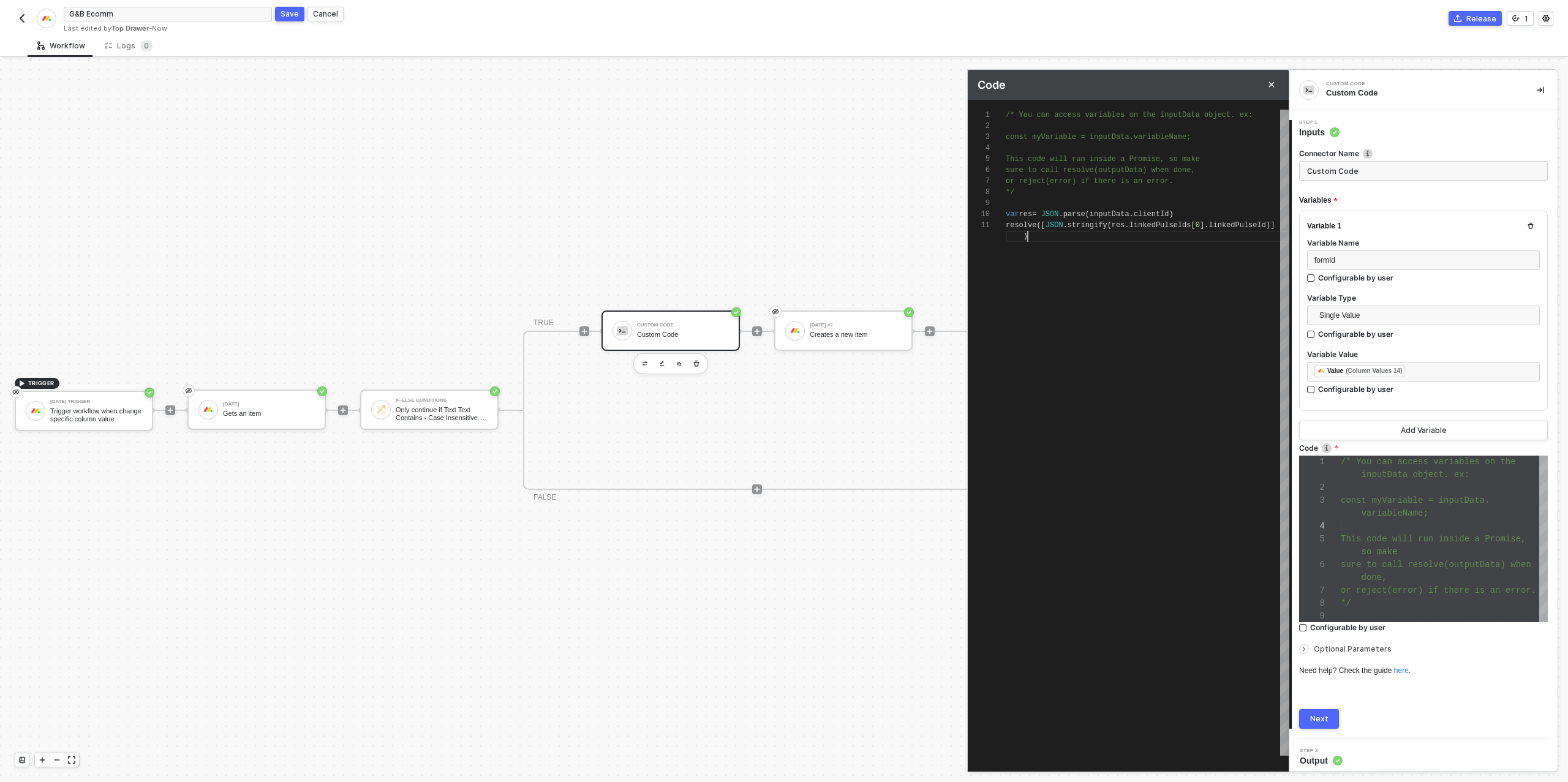
scroll to position [0, 22]
click at [1050, 233] on div ")" at bounding box center [1147, 236] width 283 height 11
type textarea "/* You can access variables on the inputData object. ex: const myVariable = inp…"
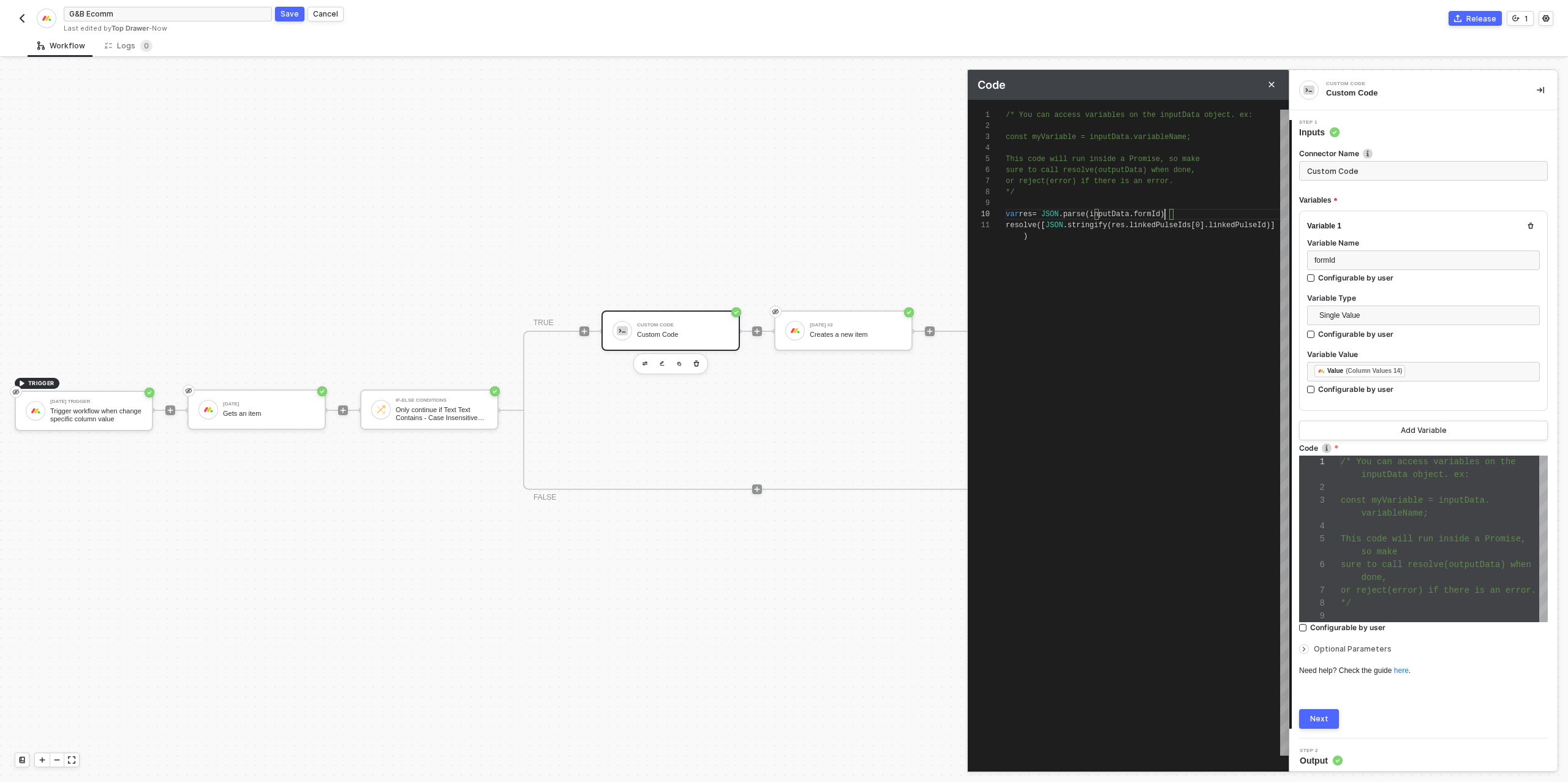
click at [1323, 714] on div "Next" at bounding box center [1319, 719] width 18 height 10
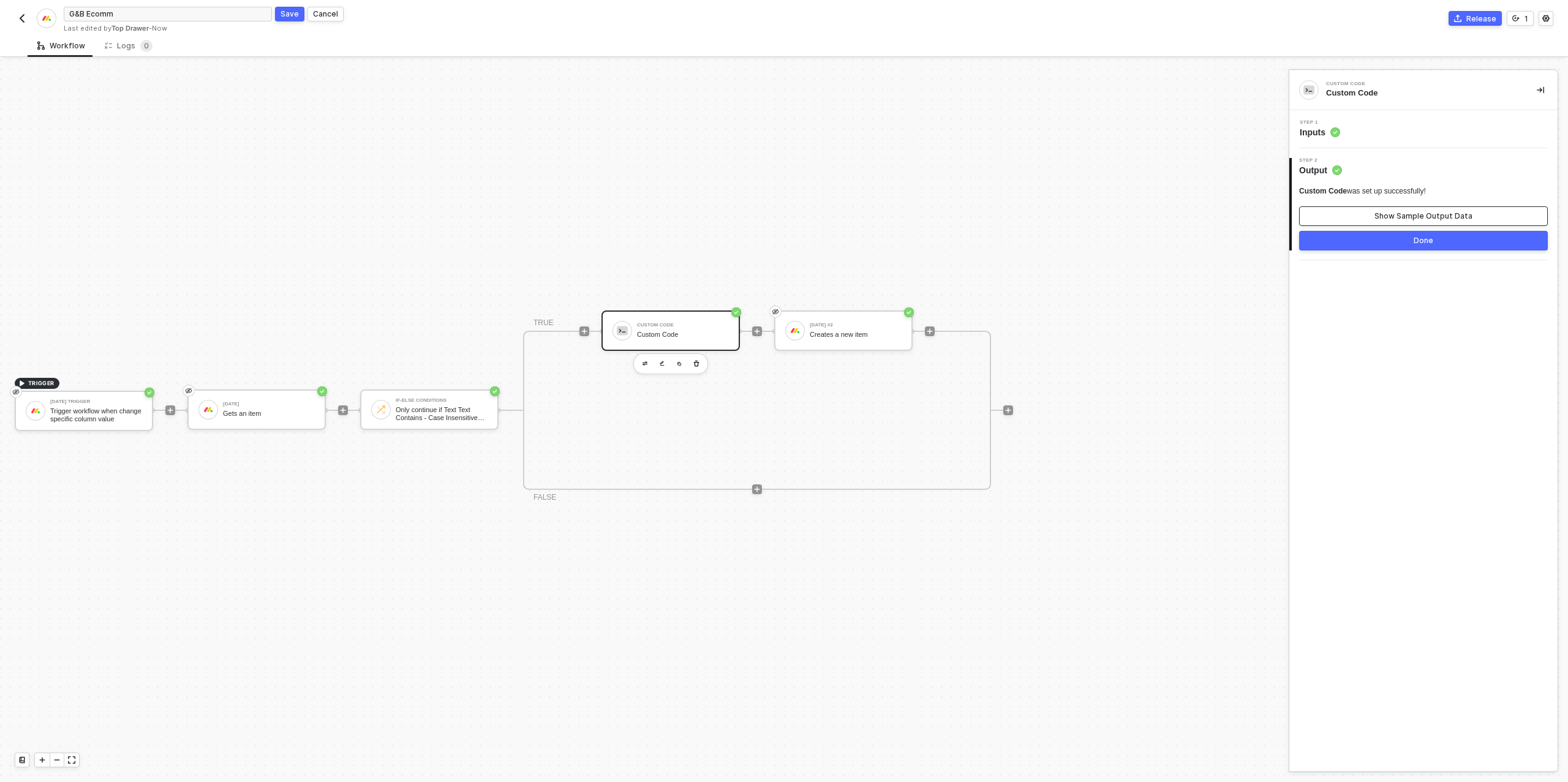
click at [1409, 213] on div "Show Sample Output Data" at bounding box center [1423, 216] width 98 height 10
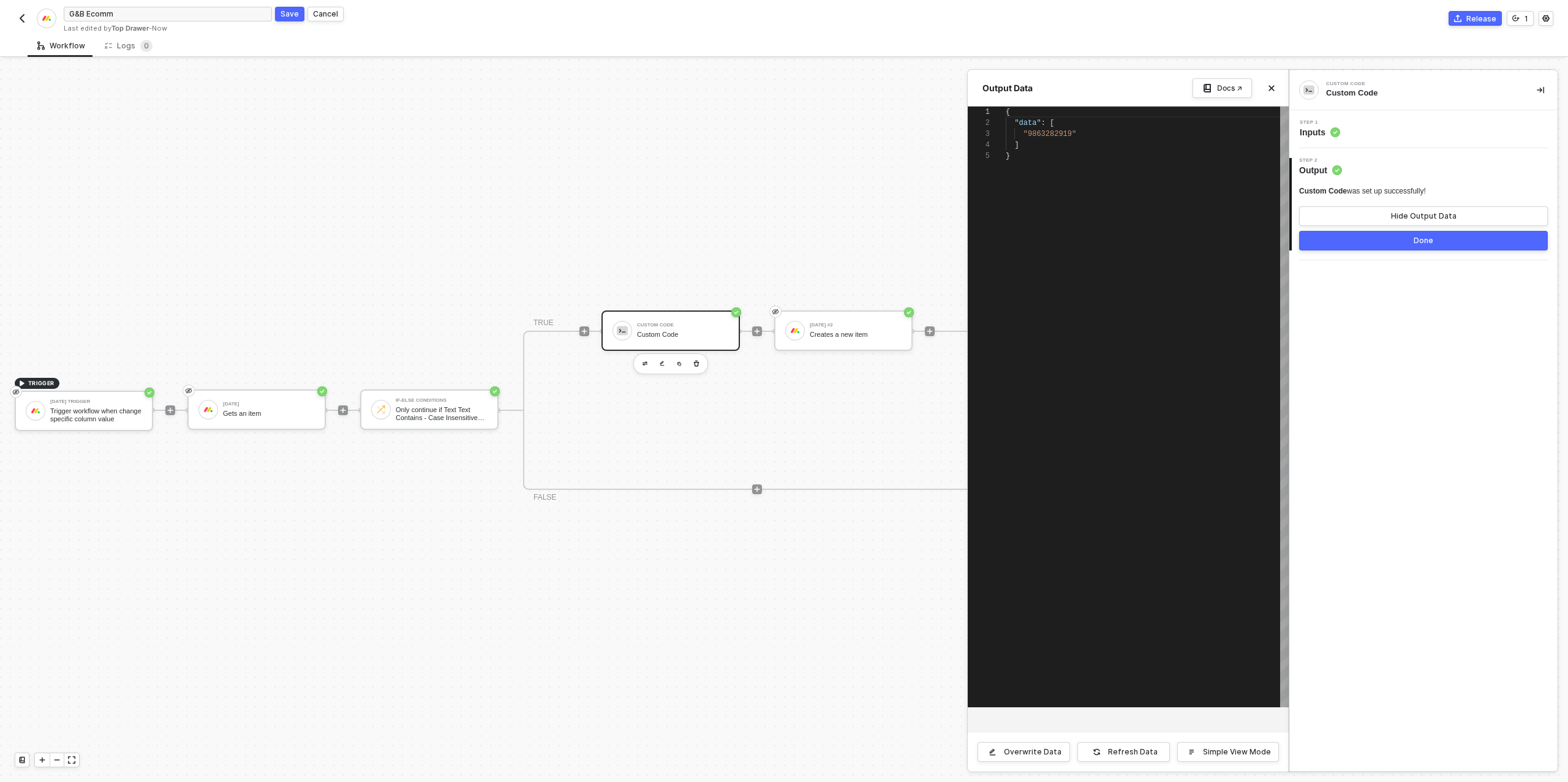
scroll to position [44, 0]
click at [1391, 237] on button "Done" at bounding box center [1424, 240] width 249 height 19
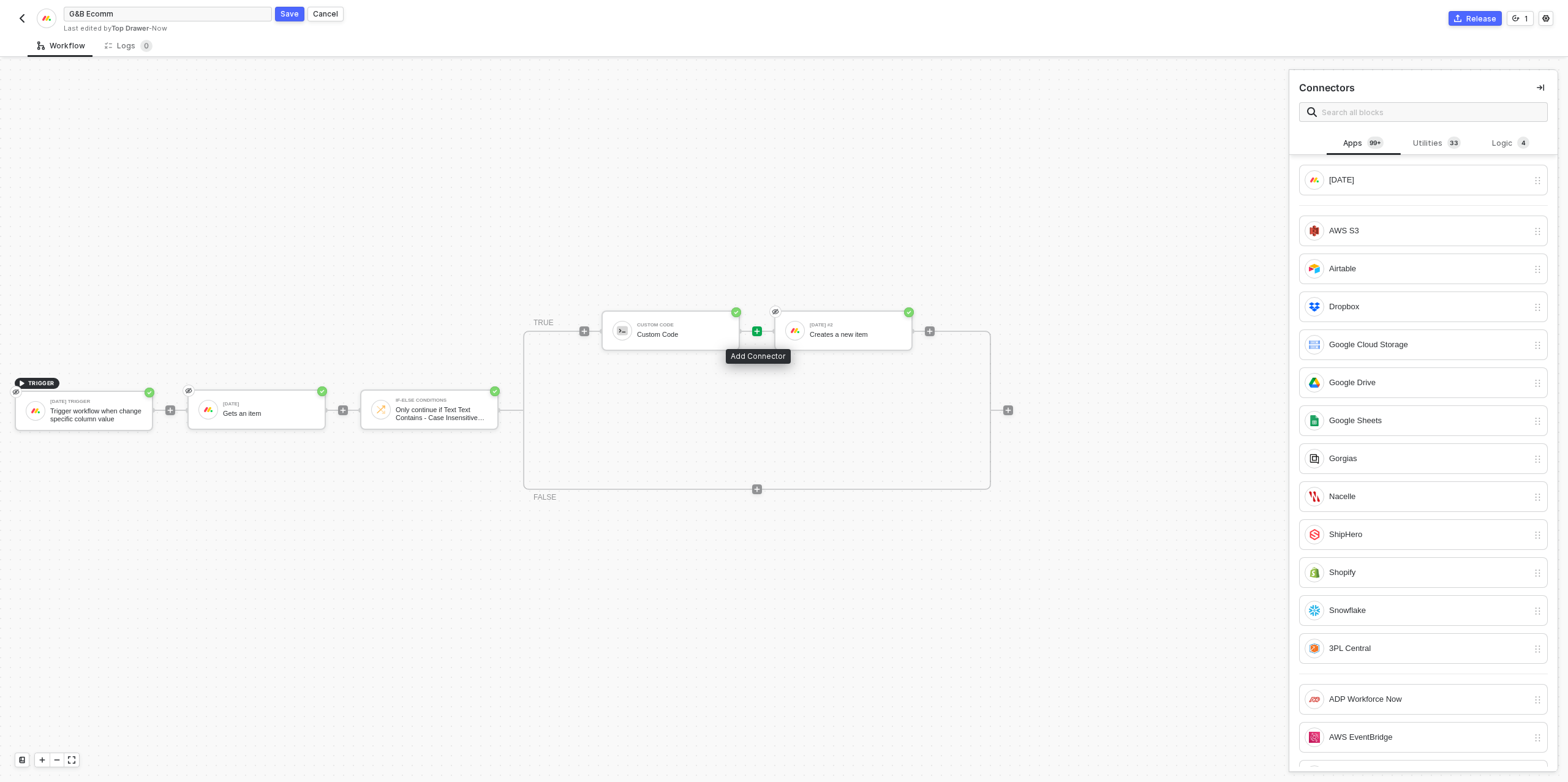
click at [755, 334] on div at bounding box center [757, 331] width 10 height 10
click at [1357, 189] on div "[DATE]" at bounding box center [1424, 180] width 249 height 31
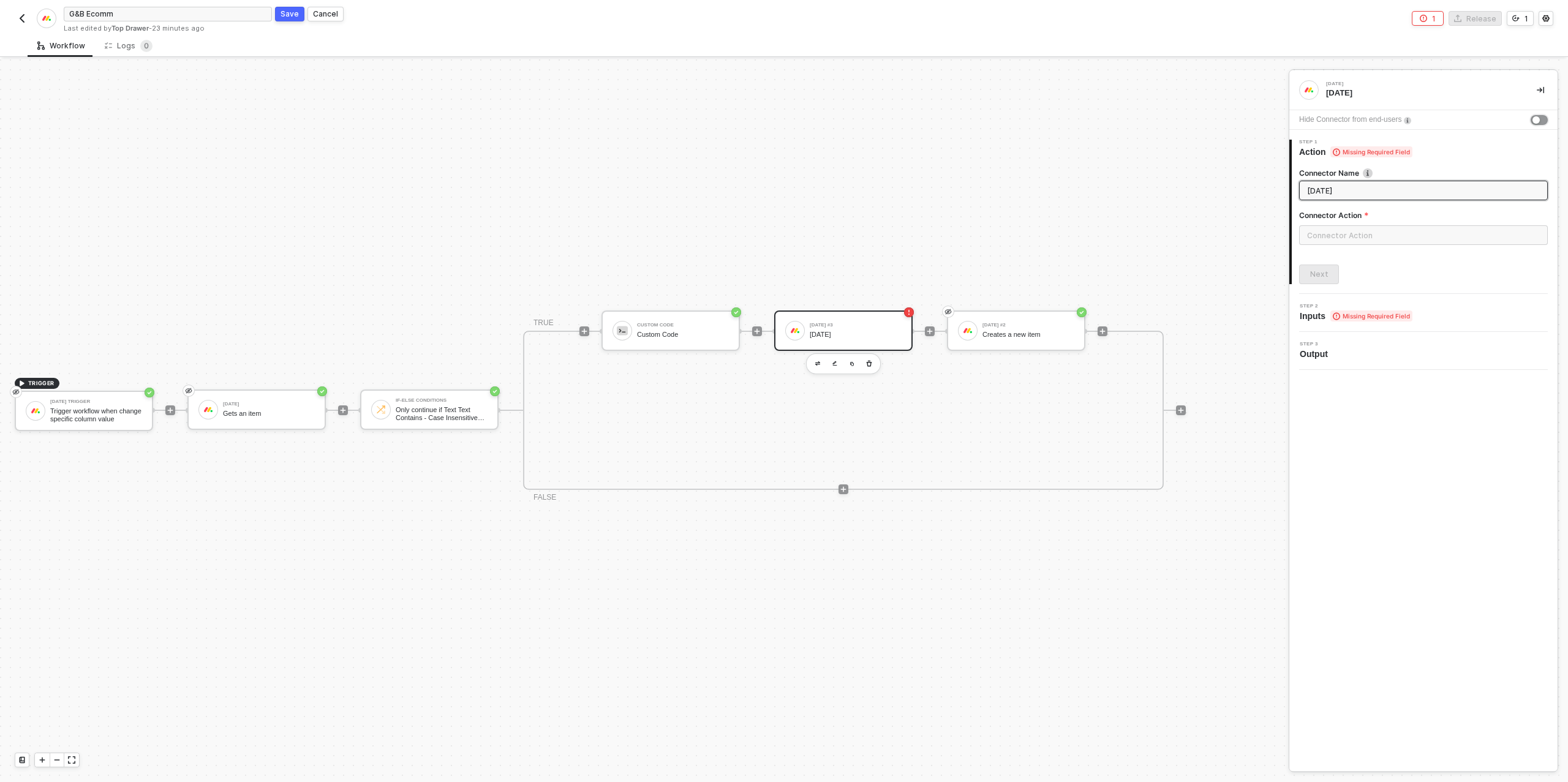
drag, startPoint x: 1537, startPoint y: 116, endPoint x: 1474, endPoint y: 149, distance: 71.1
click at [1537, 116] on div "button" at bounding box center [1536, 120] width 7 height 7
click at [1343, 237] on input "text" at bounding box center [1424, 235] width 249 height 19
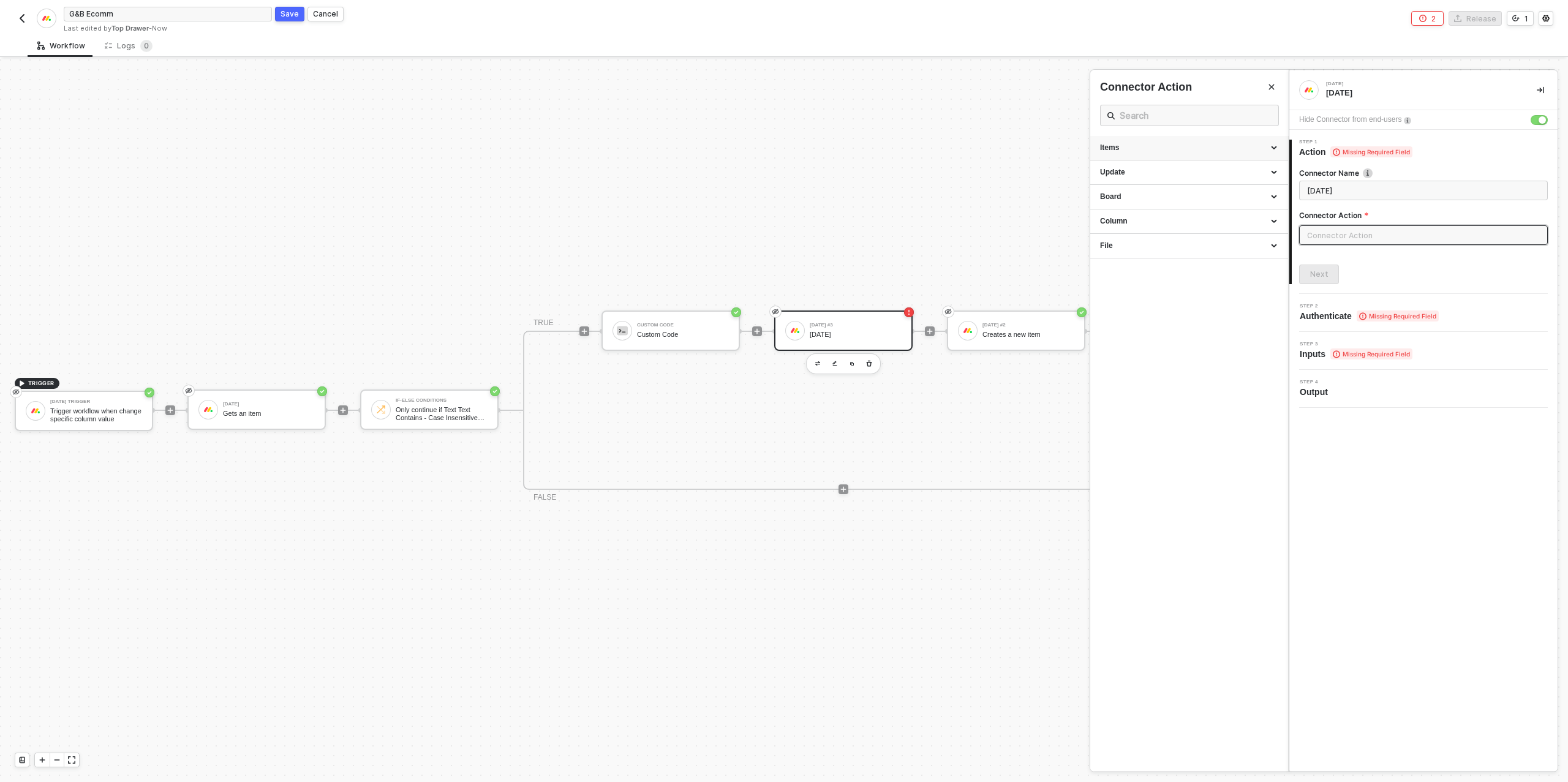
click at [1149, 144] on div "Items" at bounding box center [1189, 148] width 179 height 11
click at [1137, 174] on div "Get an Item" at bounding box center [1189, 171] width 179 height 11
type input "Gets an item"
type input "Items - Get an Item"
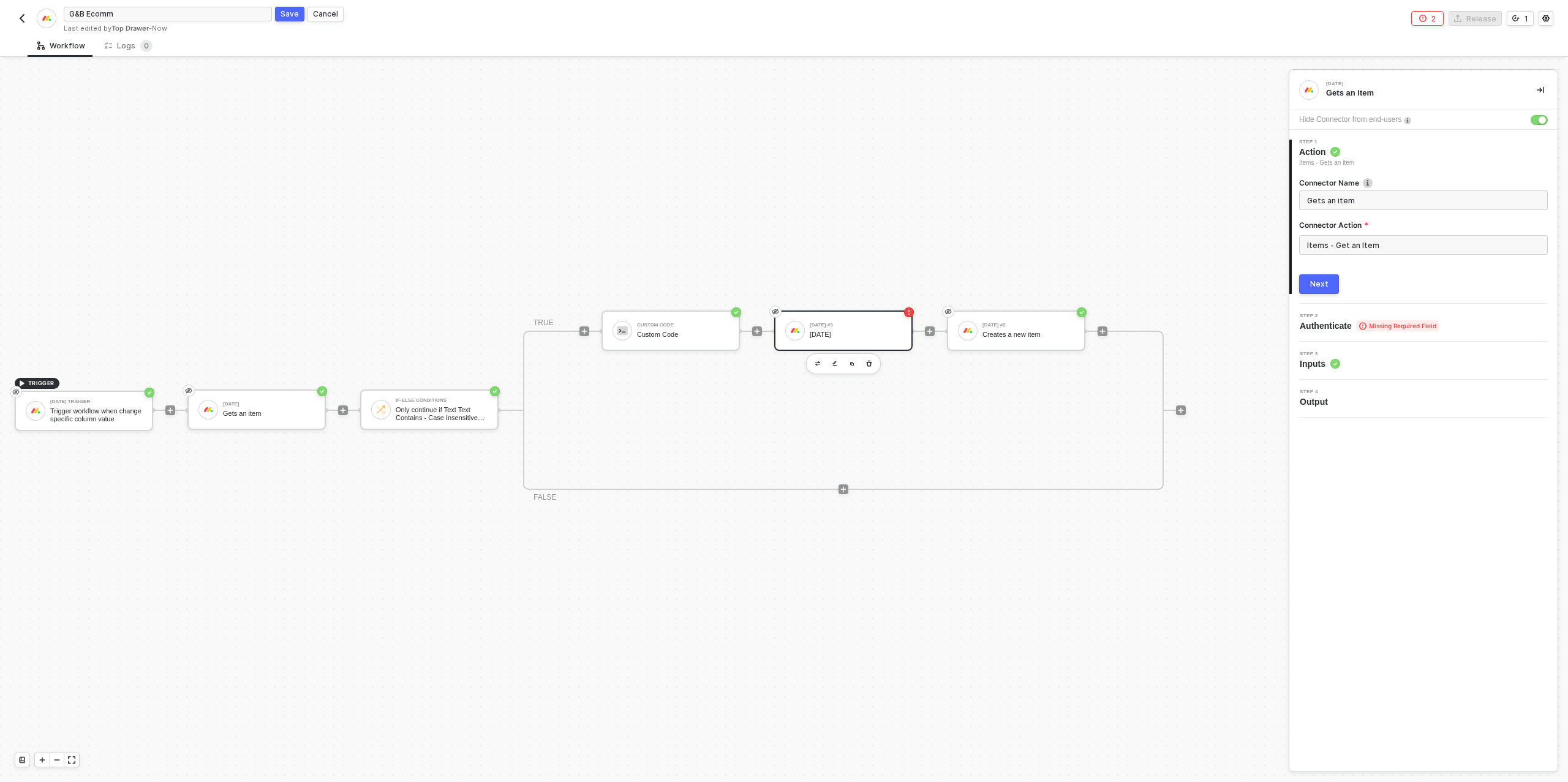
click at [1336, 281] on button "Next" at bounding box center [1319, 283] width 40 height 19
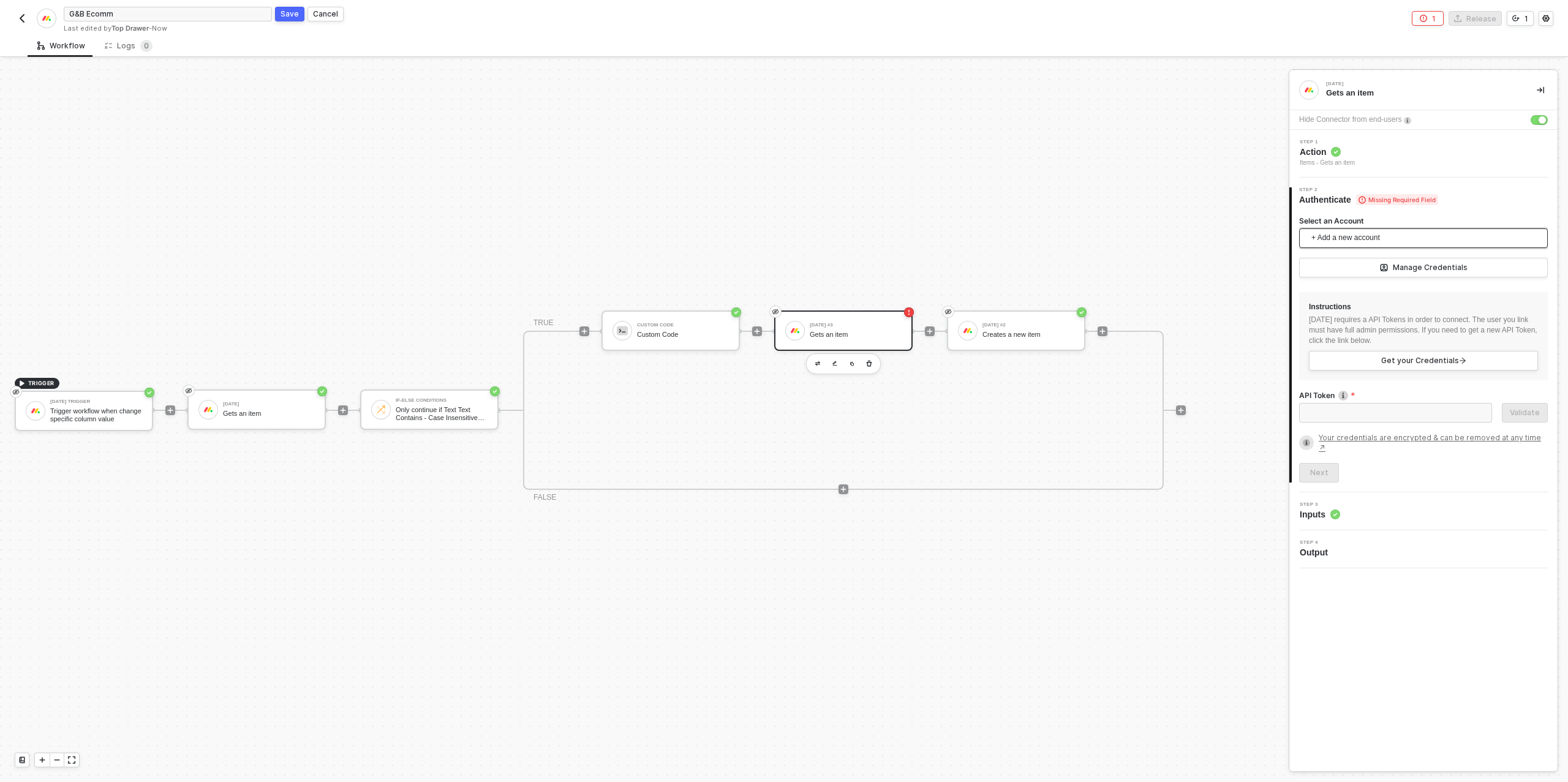
click at [1345, 239] on span "+ Add a new account" at bounding box center [1426, 238] width 229 height 19
click at [1345, 265] on span "Top Drawer's [DATE]" at bounding box center [1357, 265] width 98 height 13
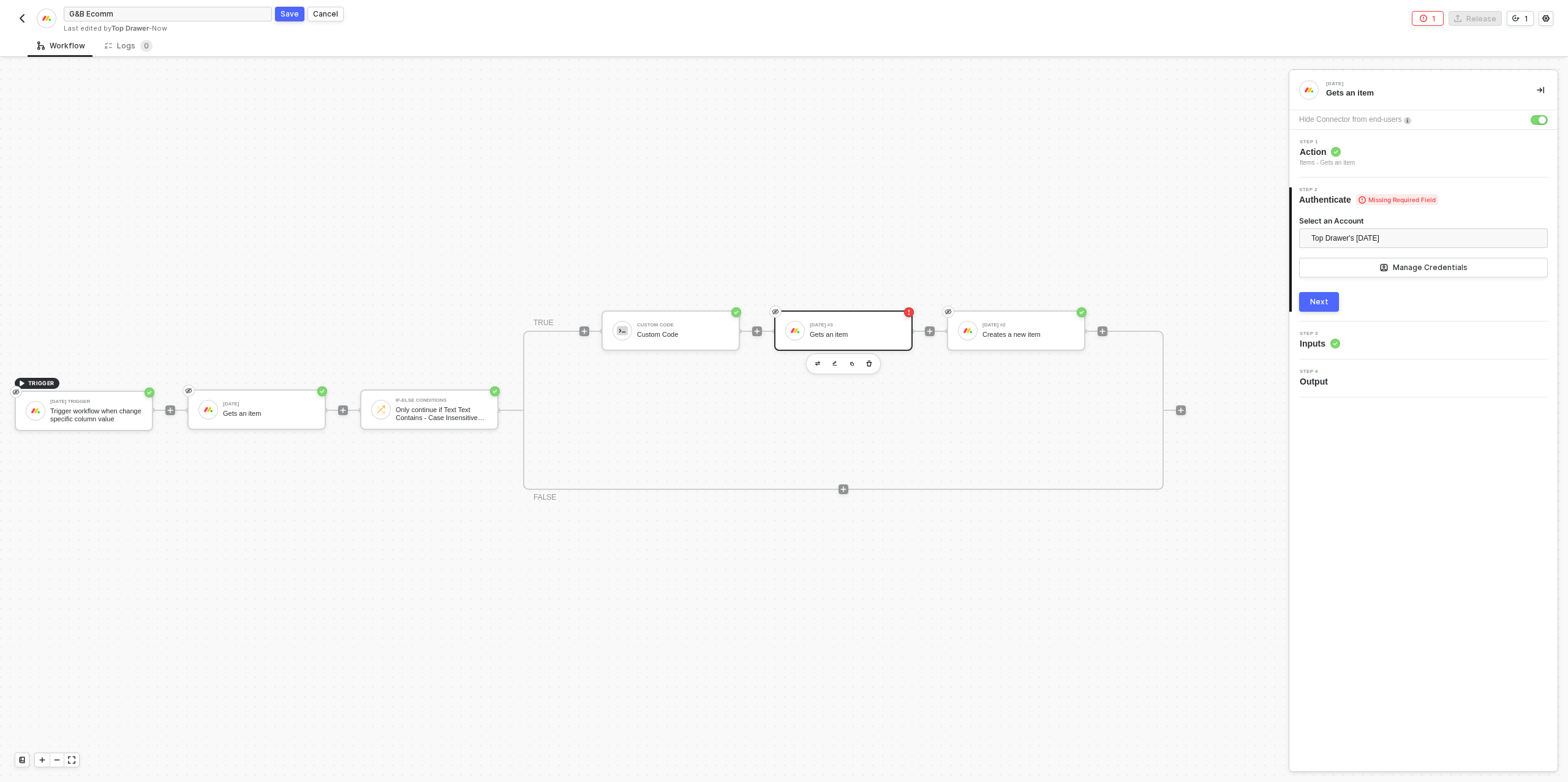
click at [1317, 297] on div "Next" at bounding box center [1319, 301] width 18 height 10
click at [1331, 284] on div "Type or select items ﻿" at bounding box center [1424, 285] width 234 height 11
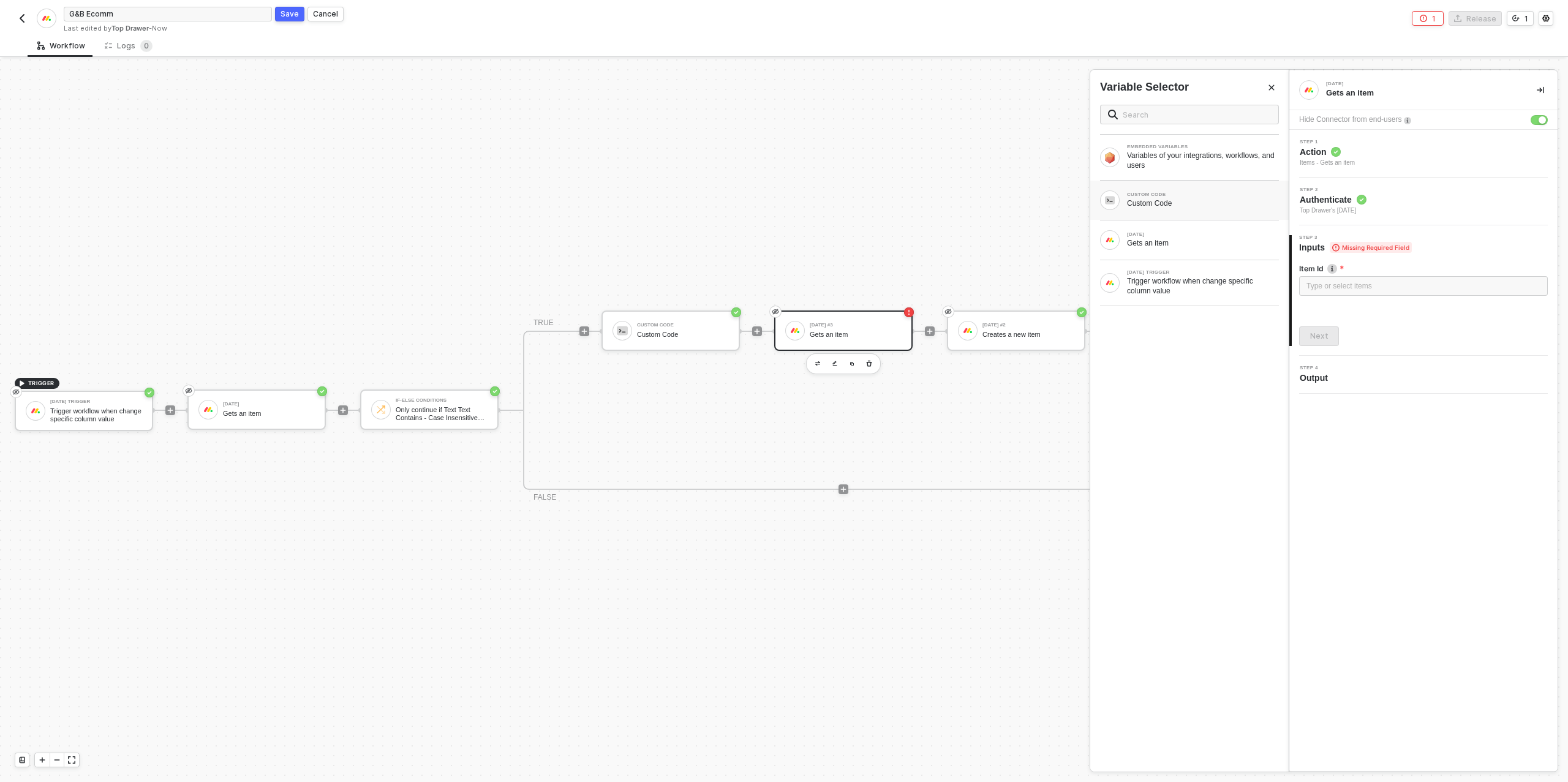
click at [1184, 207] on div "Custom Code" at bounding box center [1202, 203] width 152 height 10
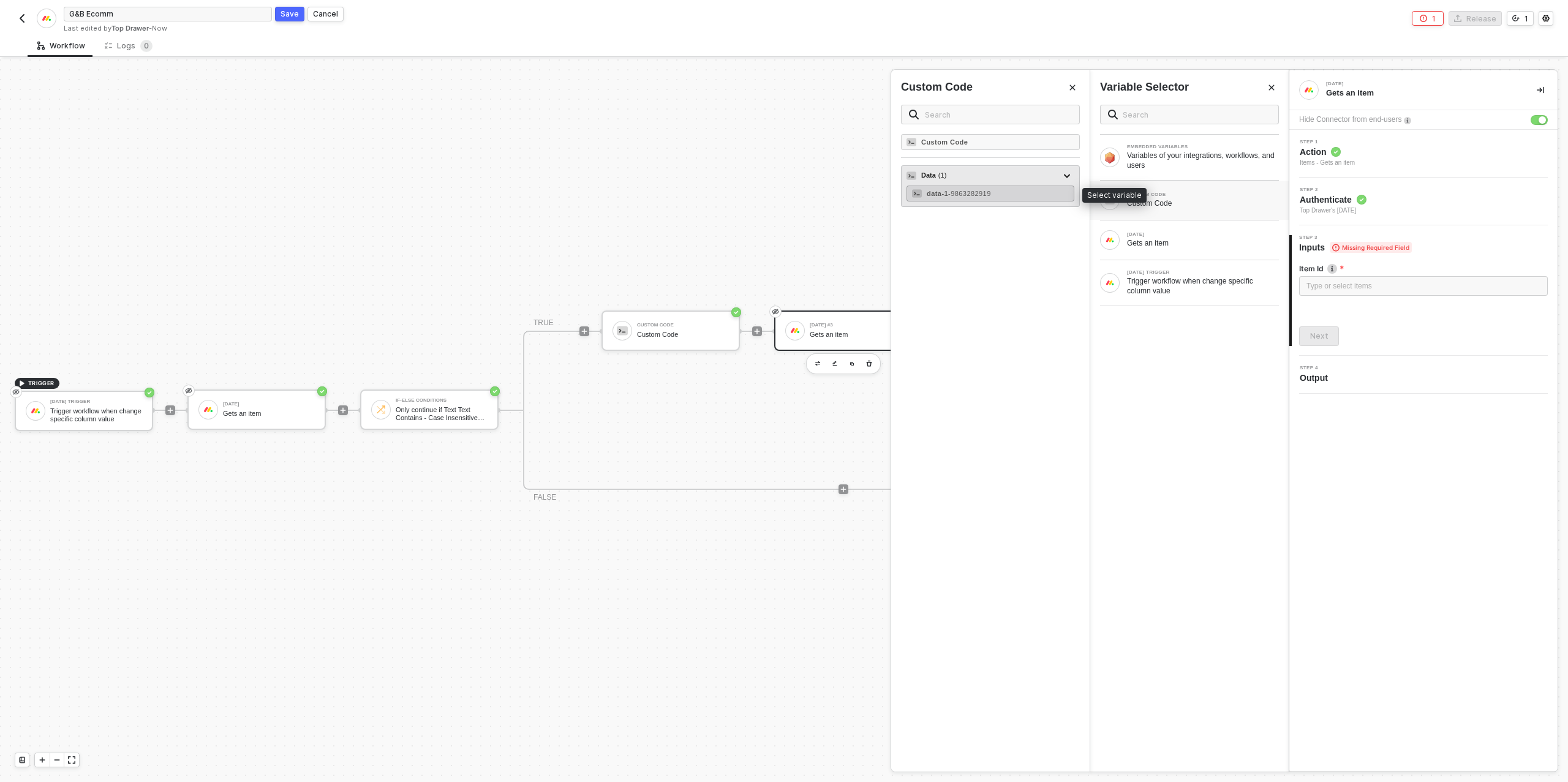
click at [970, 193] on span "- 9863282919" at bounding box center [970, 193] width 43 height 7
click at [1314, 336] on div "Next" at bounding box center [1319, 336] width 18 height 10
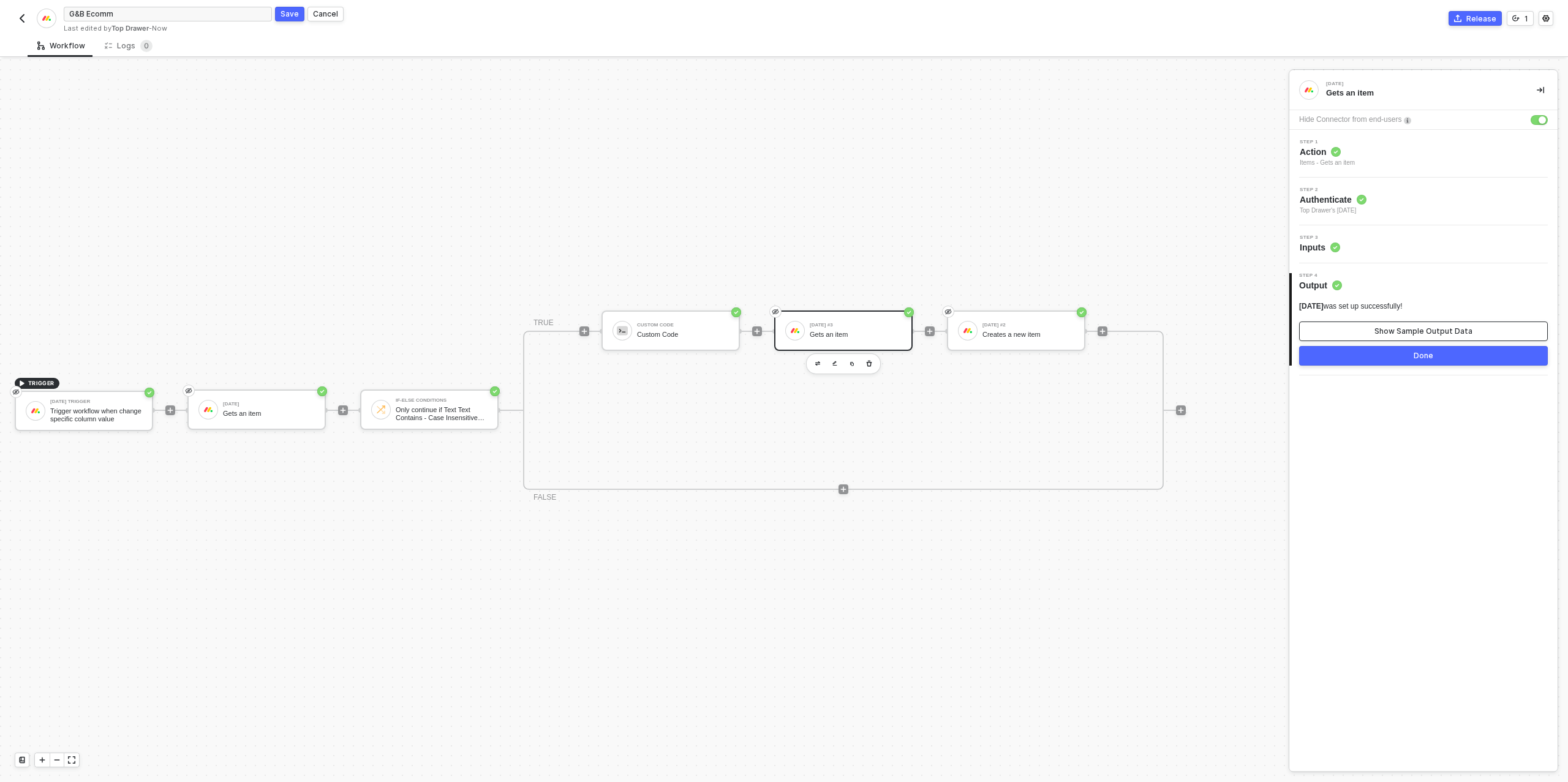
click at [1338, 335] on button "Show Sample Output Data" at bounding box center [1424, 331] width 249 height 19
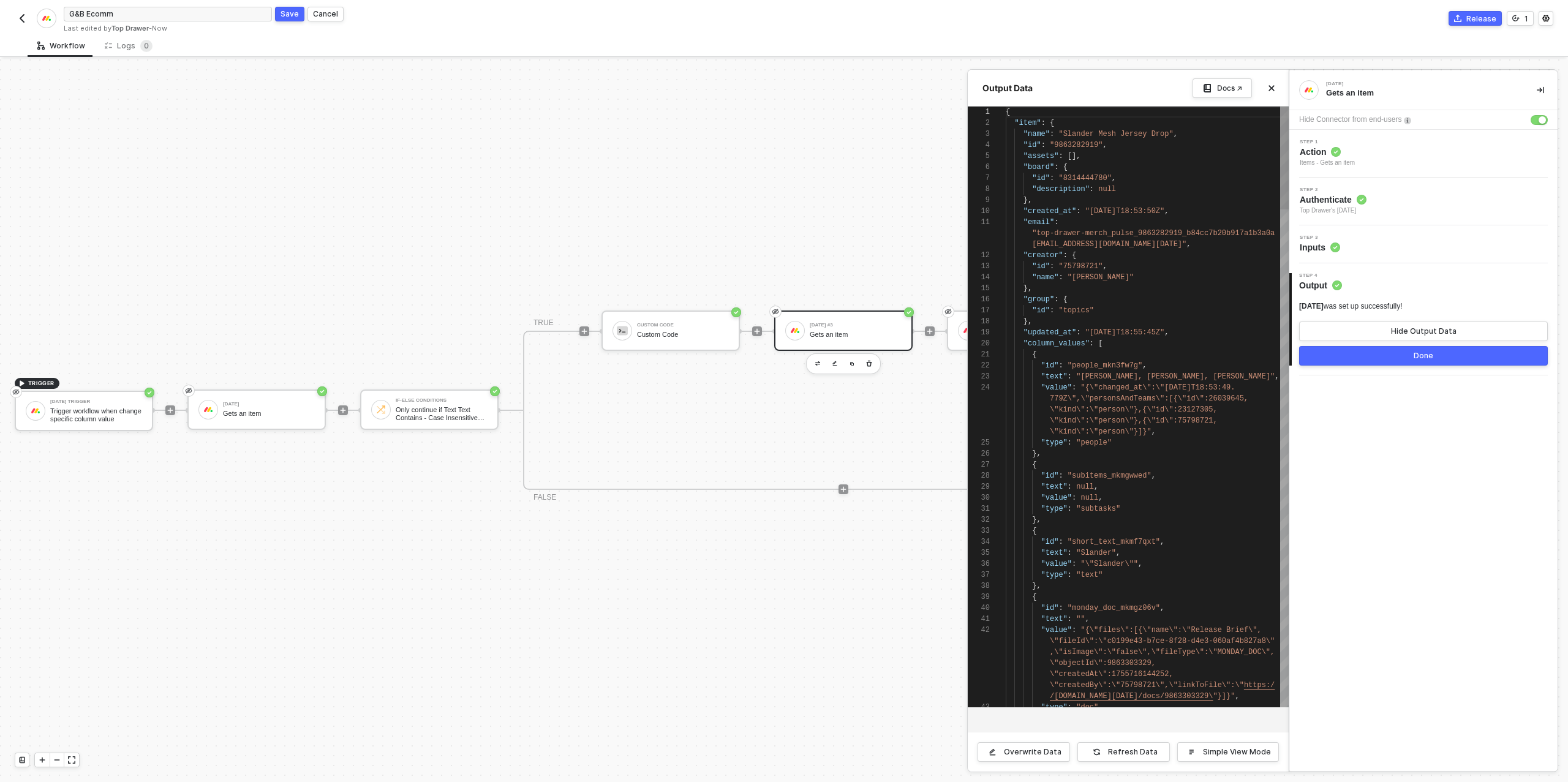
scroll to position [110, 0]
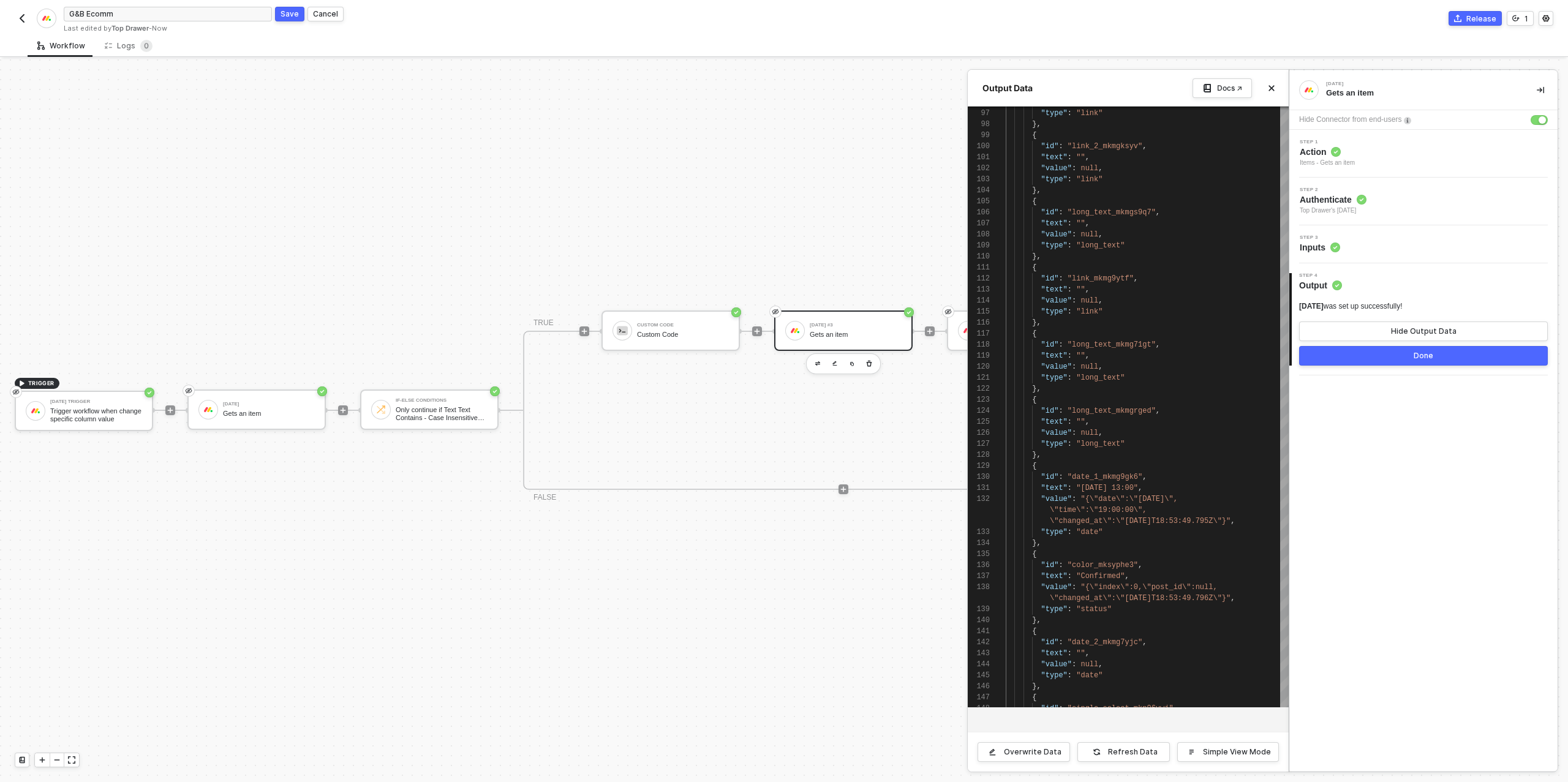
click at [1360, 354] on button "Done" at bounding box center [1424, 355] width 249 height 19
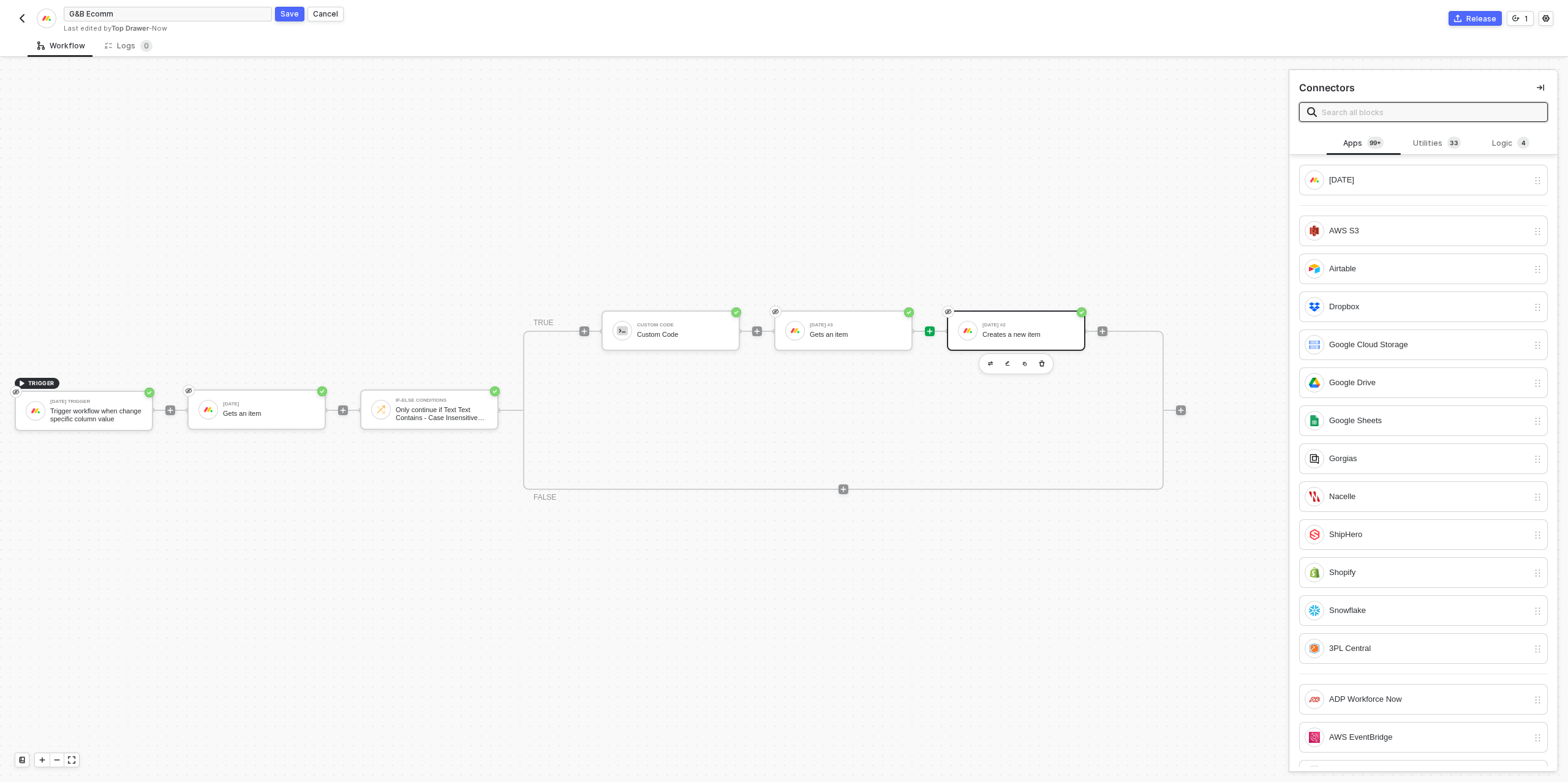
click at [1018, 331] on div "Creates a new item" at bounding box center [1028, 335] width 92 height 8
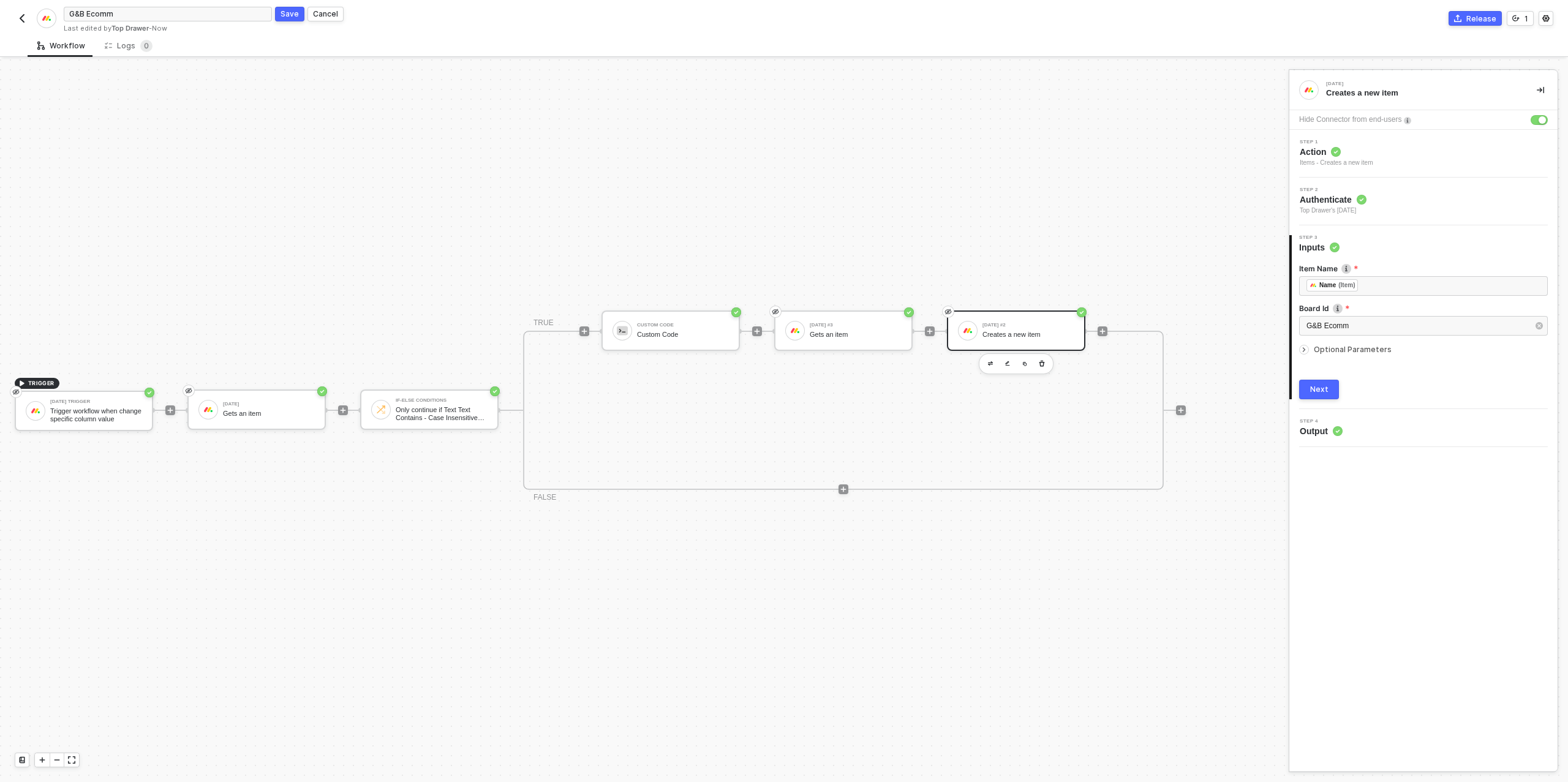
click at [1302, 350] on icon "icon-arrow-right-small" at bounding box center [1303, 349] width 7 height 7
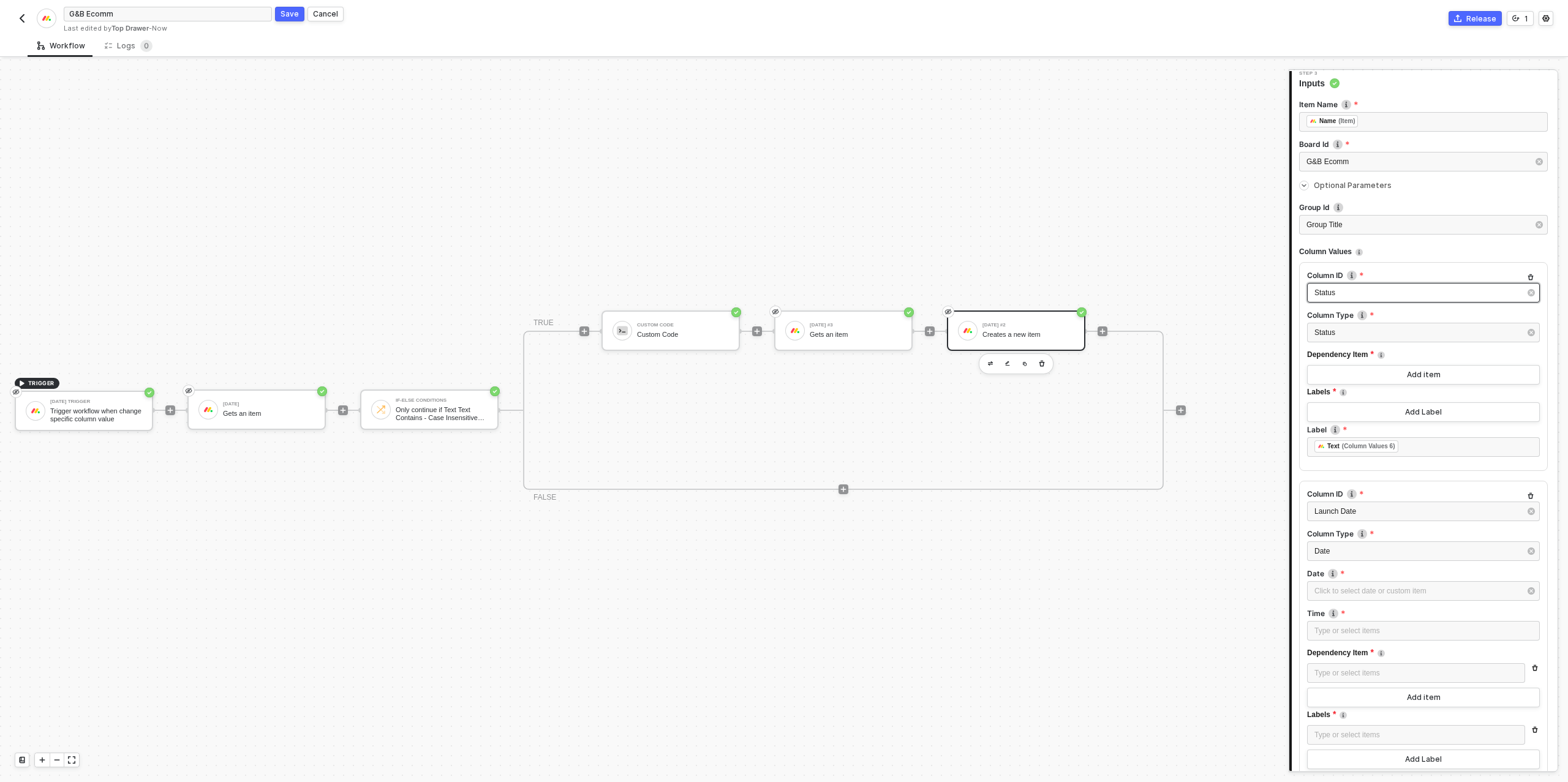
scroll to position [218, 0]
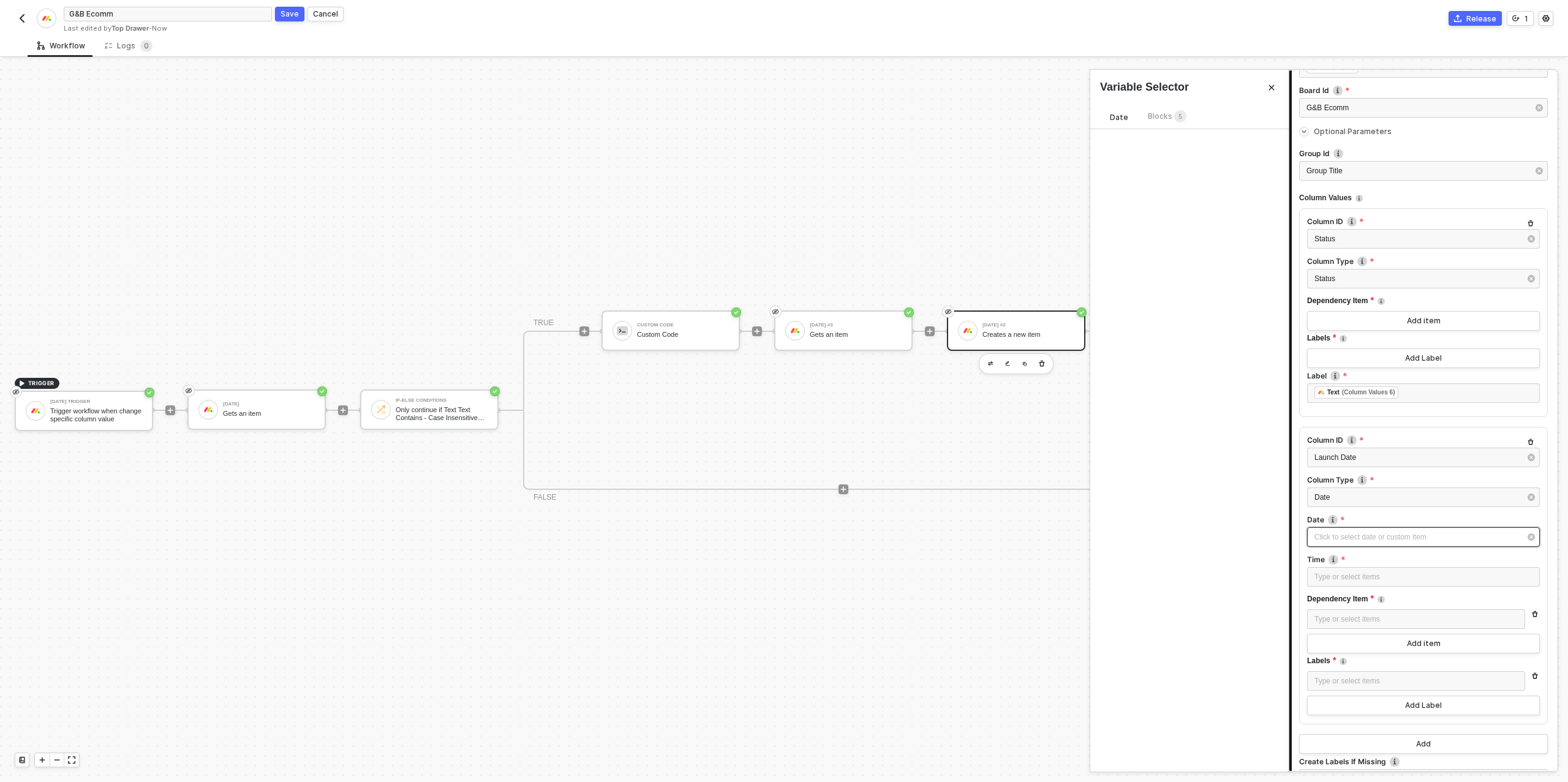
click at [1365, 535] on div "Click to select date or custom item ﻿" at bounding box center [1417, 537] width 206 height 11
type input "[DATE]"
click at [1159, 106] on div "Date Blocks 5 Sep 2025 Su Mo Tu We Th Fr Sa 31 1 2 3 4 5 6 7 8 9 10 11 12 13 14…" at bounding box center [1189, 433] width 199 height 676
click at [1159, 117] on span "Blocks 5" at bounding box center [1167, 116] width 39 height 9
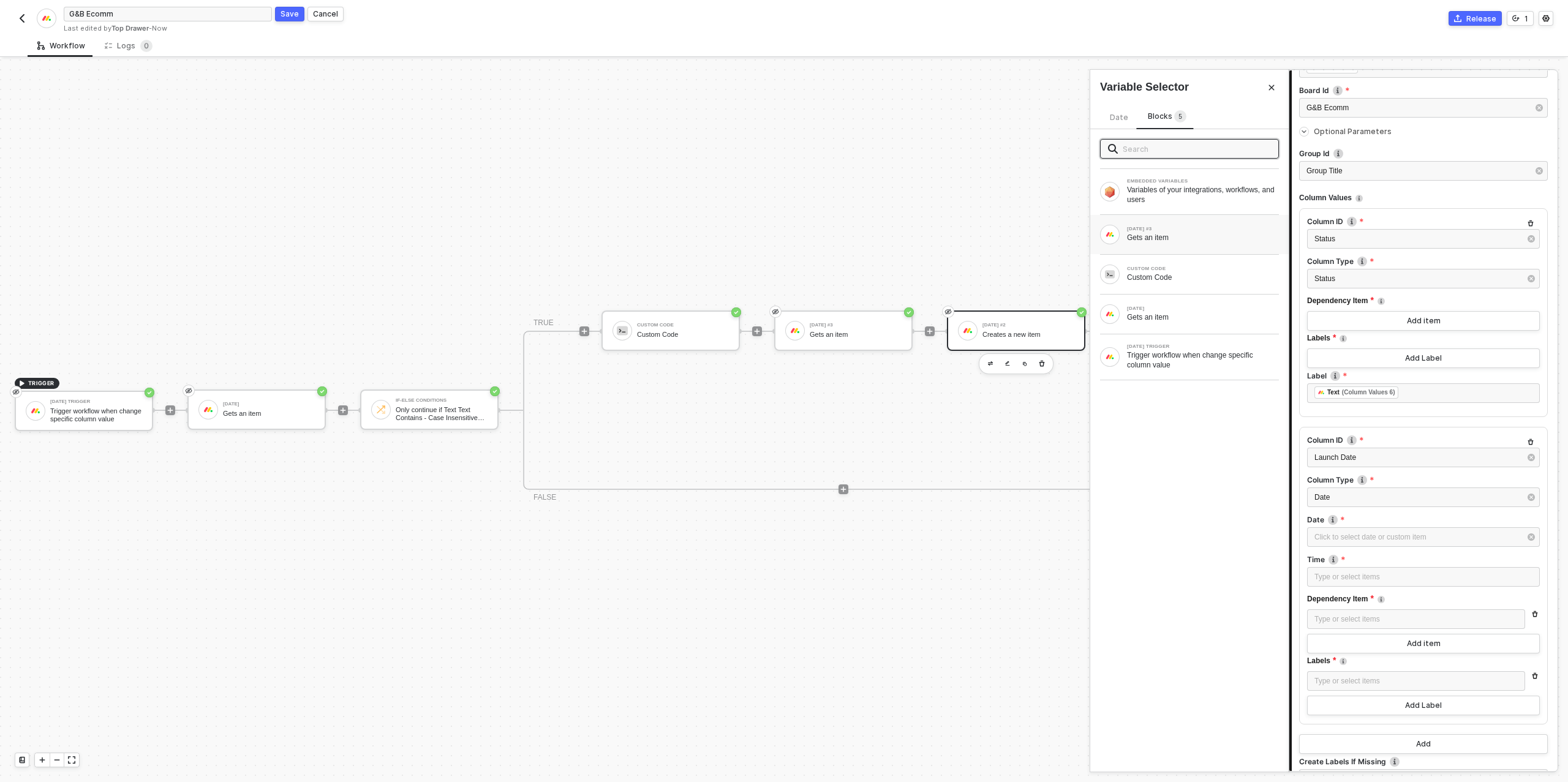
click at [1182, 233] on div "Gets an item" at bounding box center [1202, 237] width 152 height 10
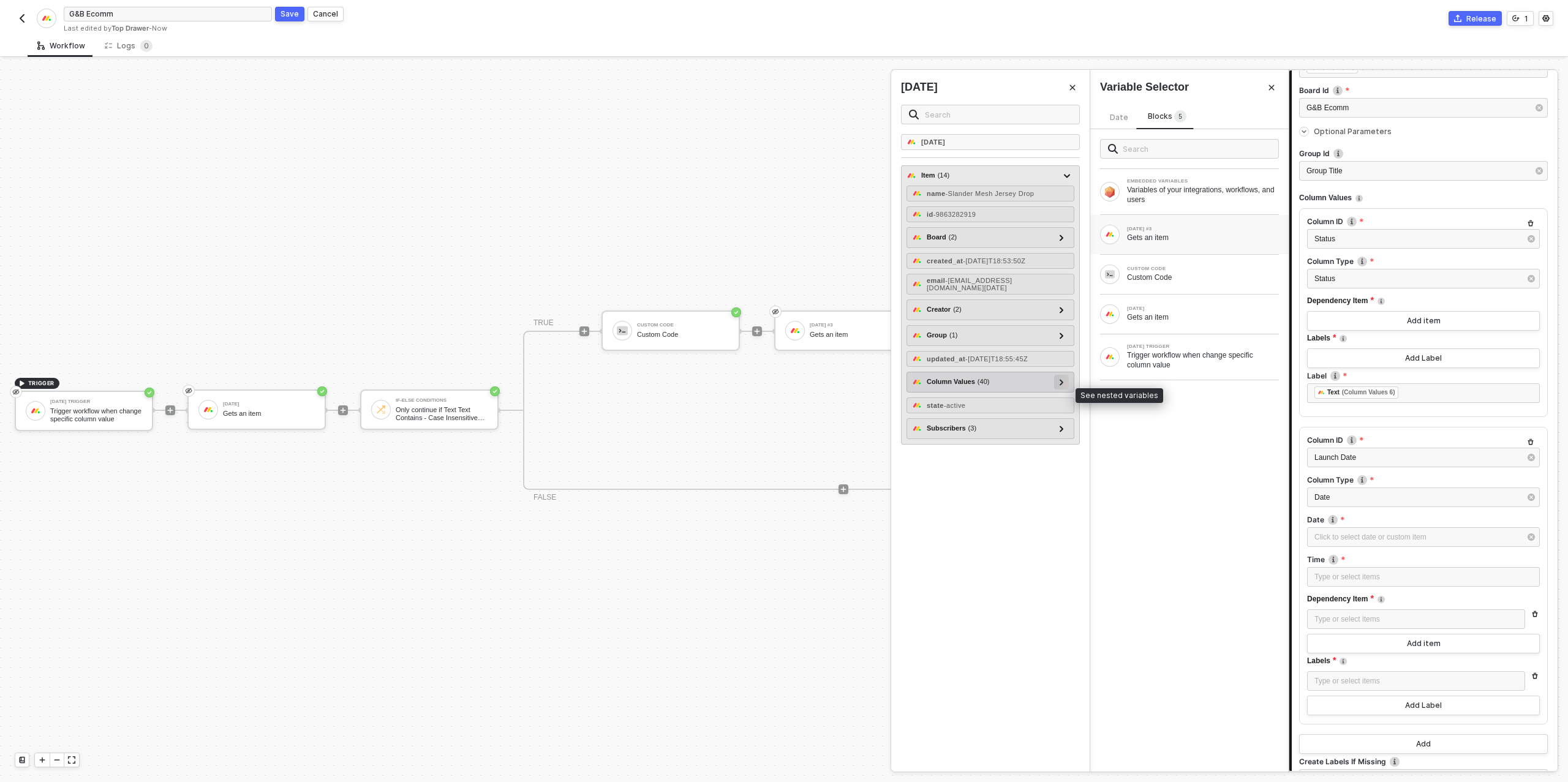
click at [1062, 385] on icon at bounding box center [1060, 382] width 3 height 6
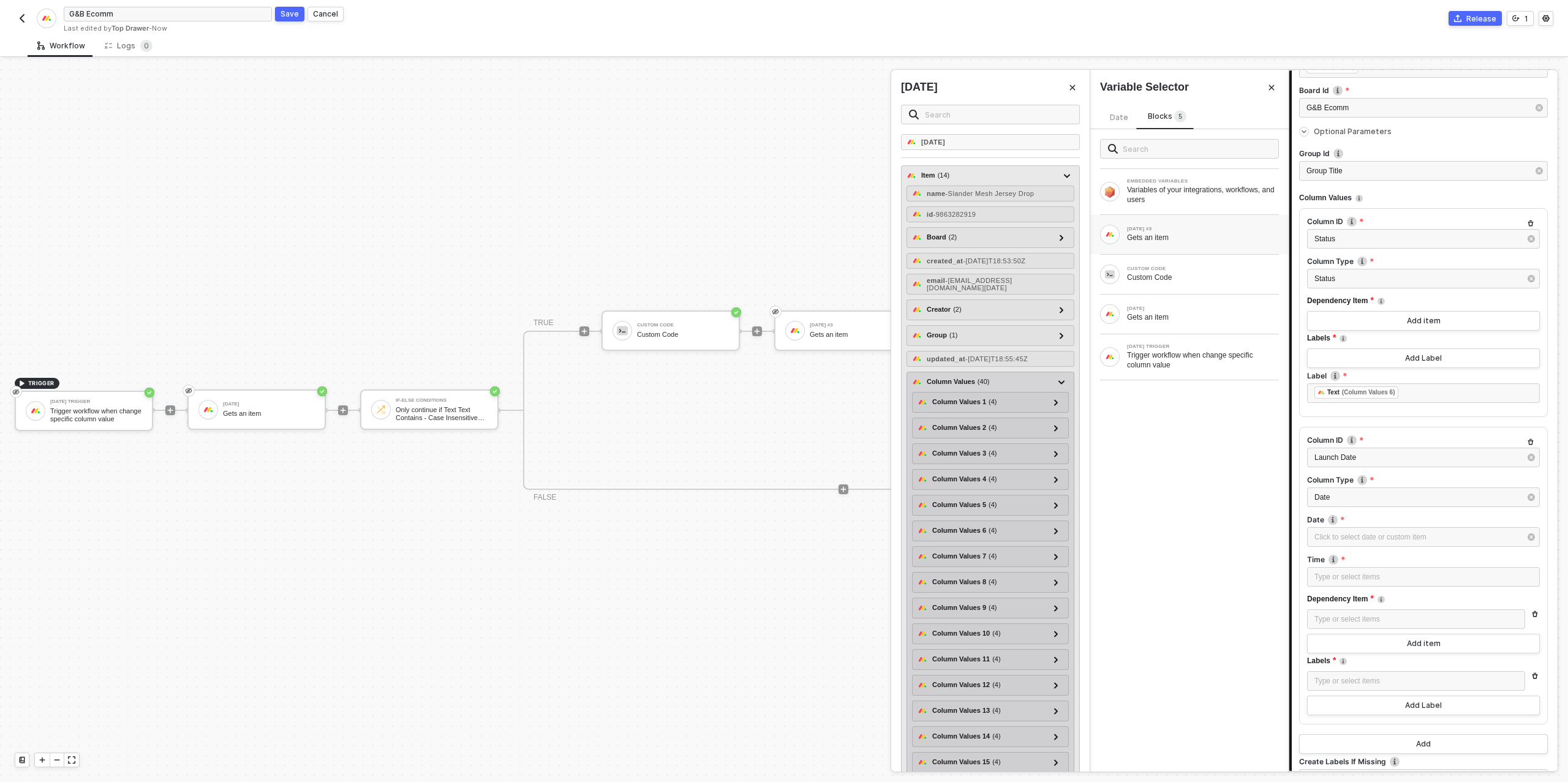
scroll to position [94, 0]
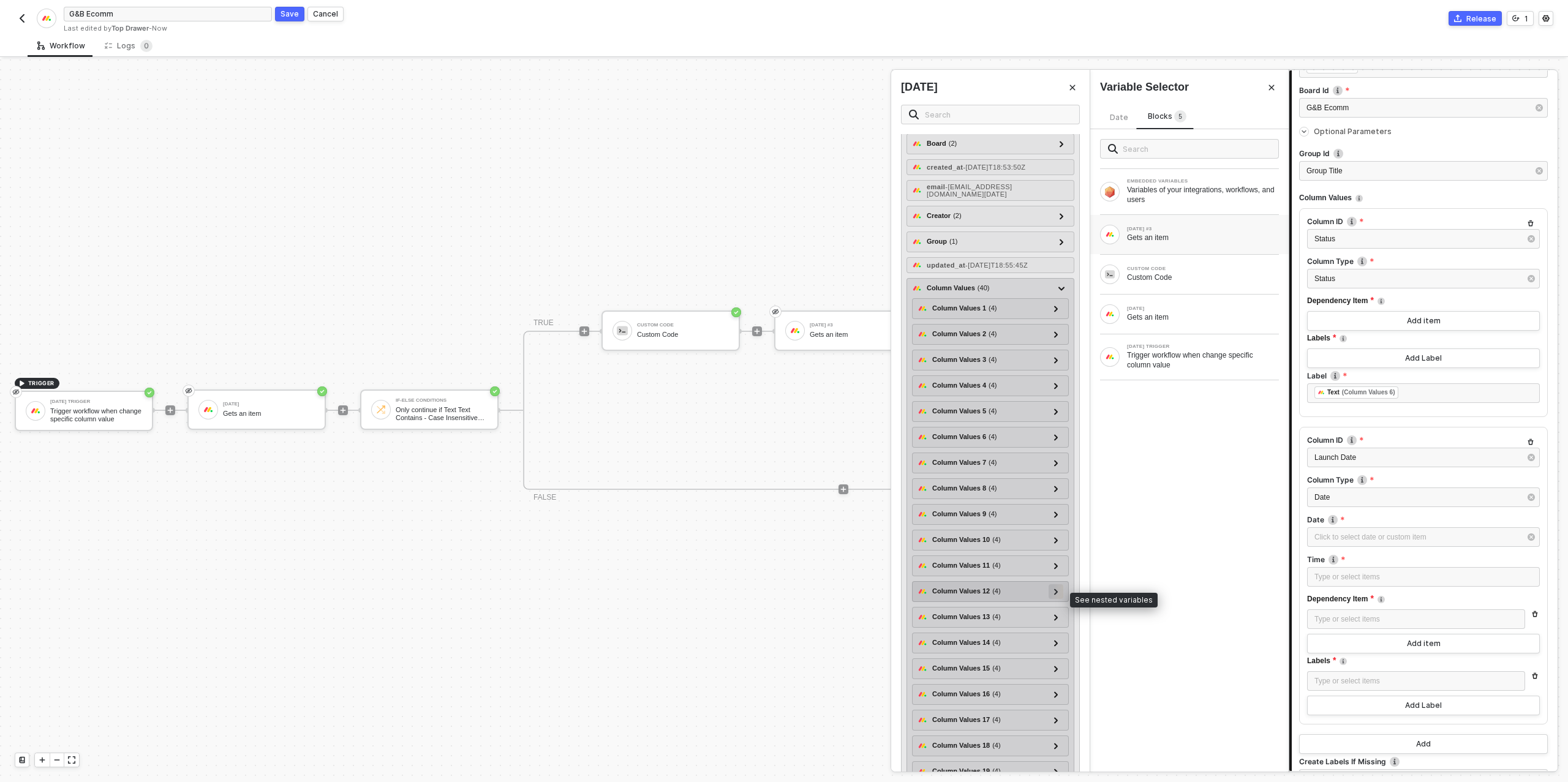
click at [1061, 598] on div at bounding box center [1056, 592] width 15 height 15
click at [1059, 598] on div at bounding box center [1056, 592] width 15 height 15
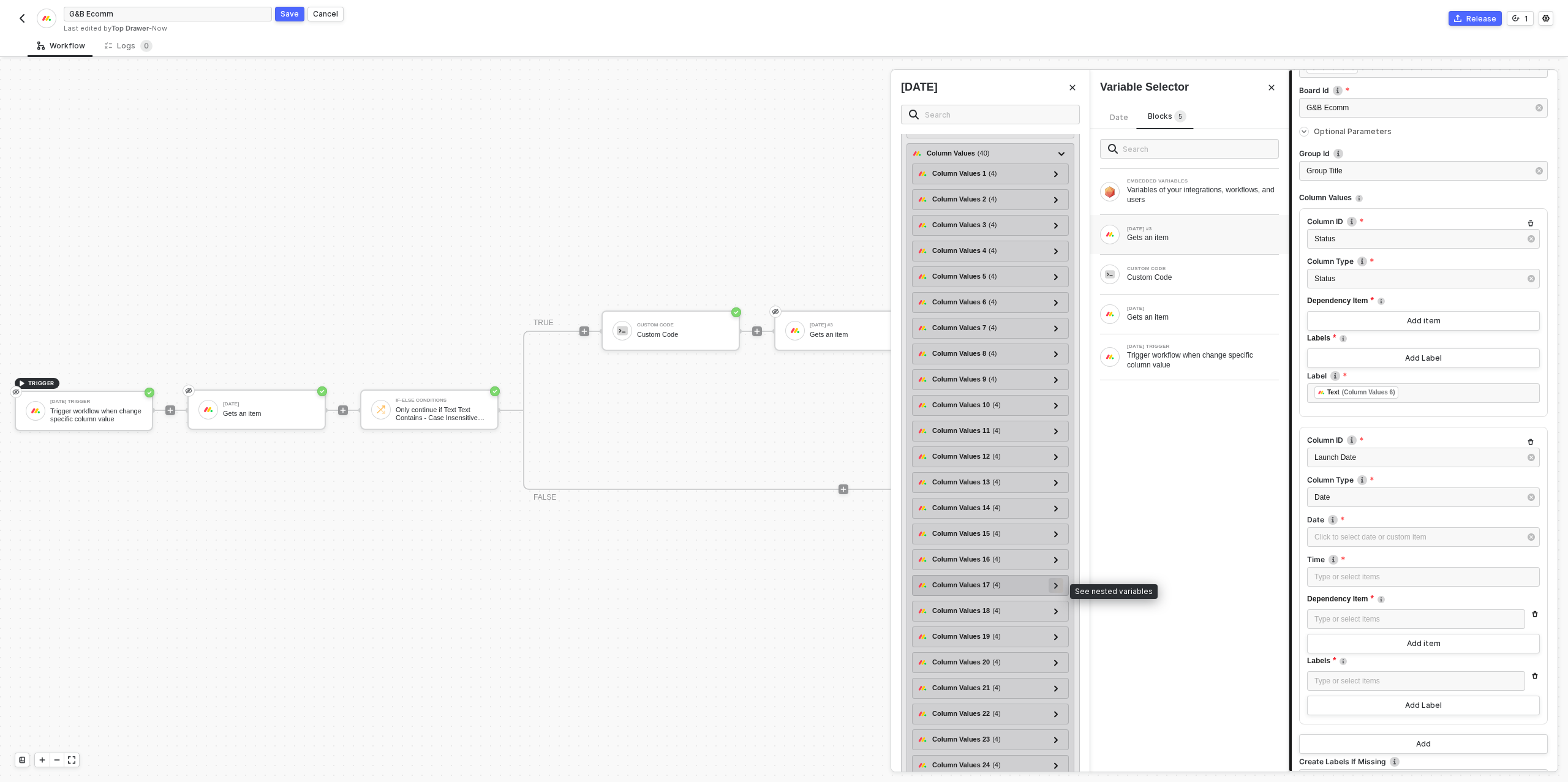
click at [1060, 584] on div at bounding box center [1056, 585] width 15 height 15
click at [1060, 584] on div at bounding box center [1056, 585] width 15 height 15
click at [1057, 561] on icon at bounding box center [1056, 559] width 4 height 6
click at [1056, 561] on icon at bounding box center [1055, 559] width 6 height 4
click at [1058, 614] on icon at bounding box center [1056, 610] width 4 height 6
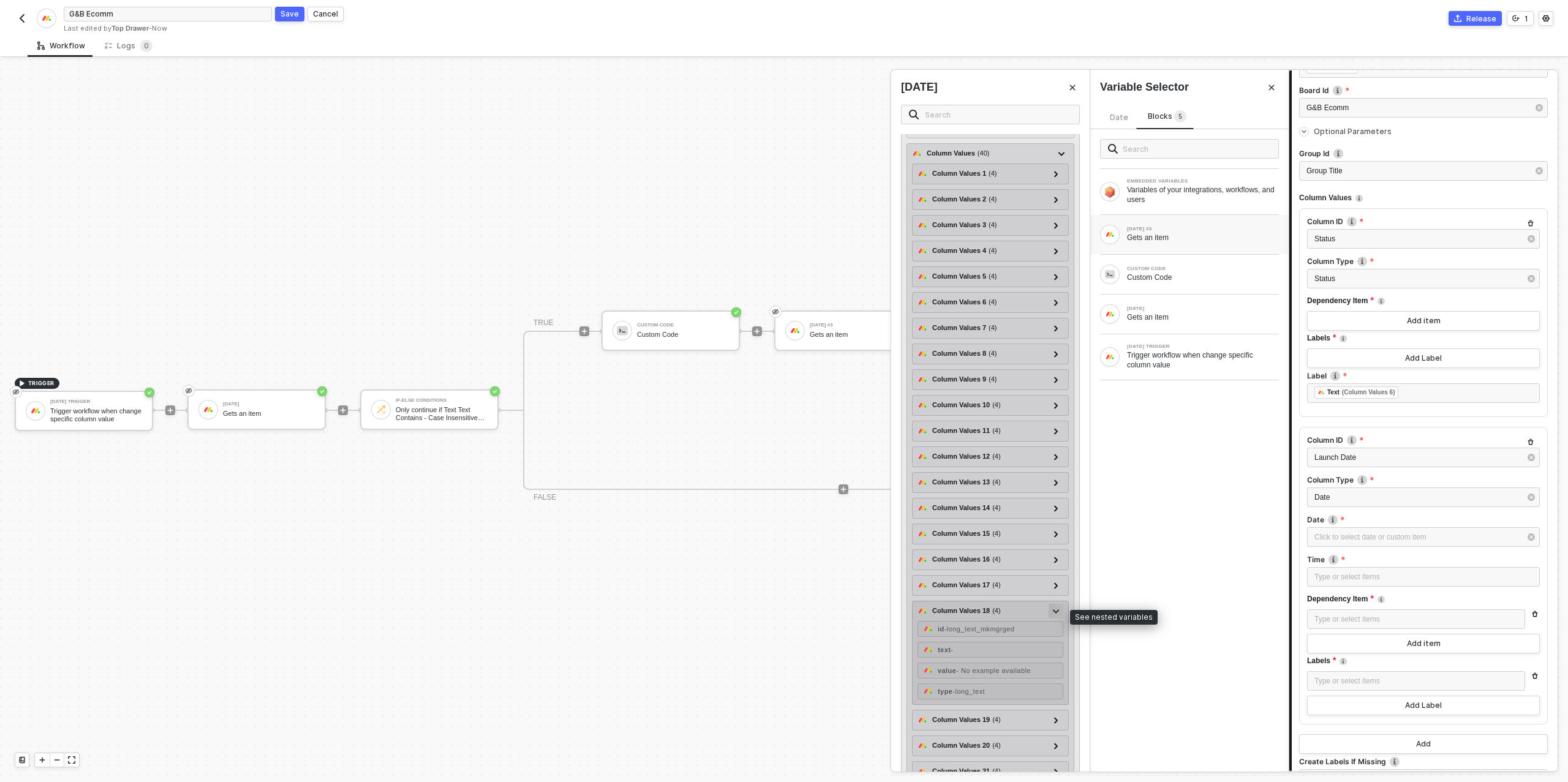
click at [1058, 614] on icon at bounding box center [1055, 611] width 6 height 4
click at [1055, 642] on div at bounding box center [1055, 636] width 6 height 13
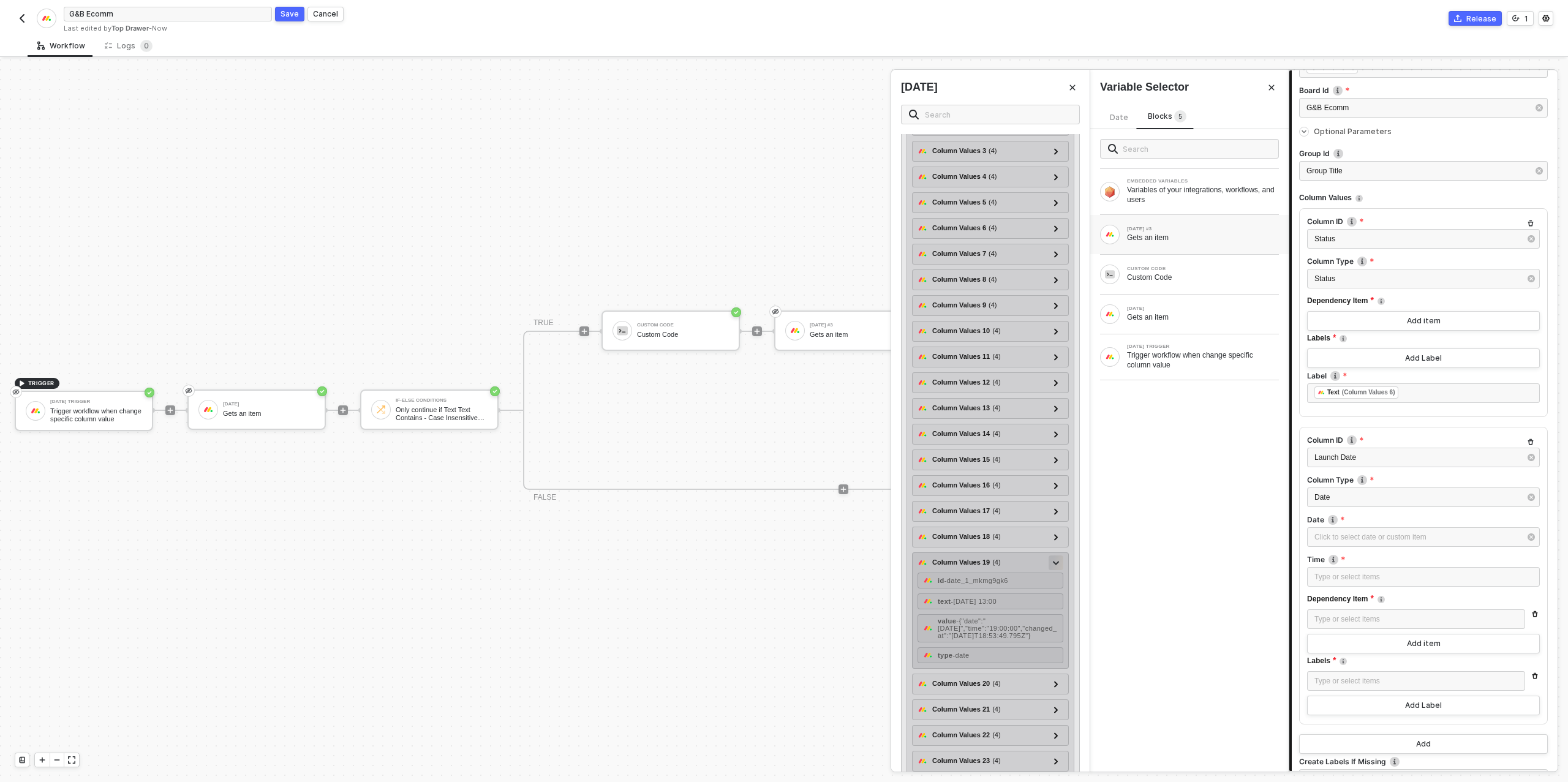
scroll to position [304, 0]
click at [996, 601] on span "- 2025-09-05 13:00" at bounding box center [973, 599] width 46 height 7
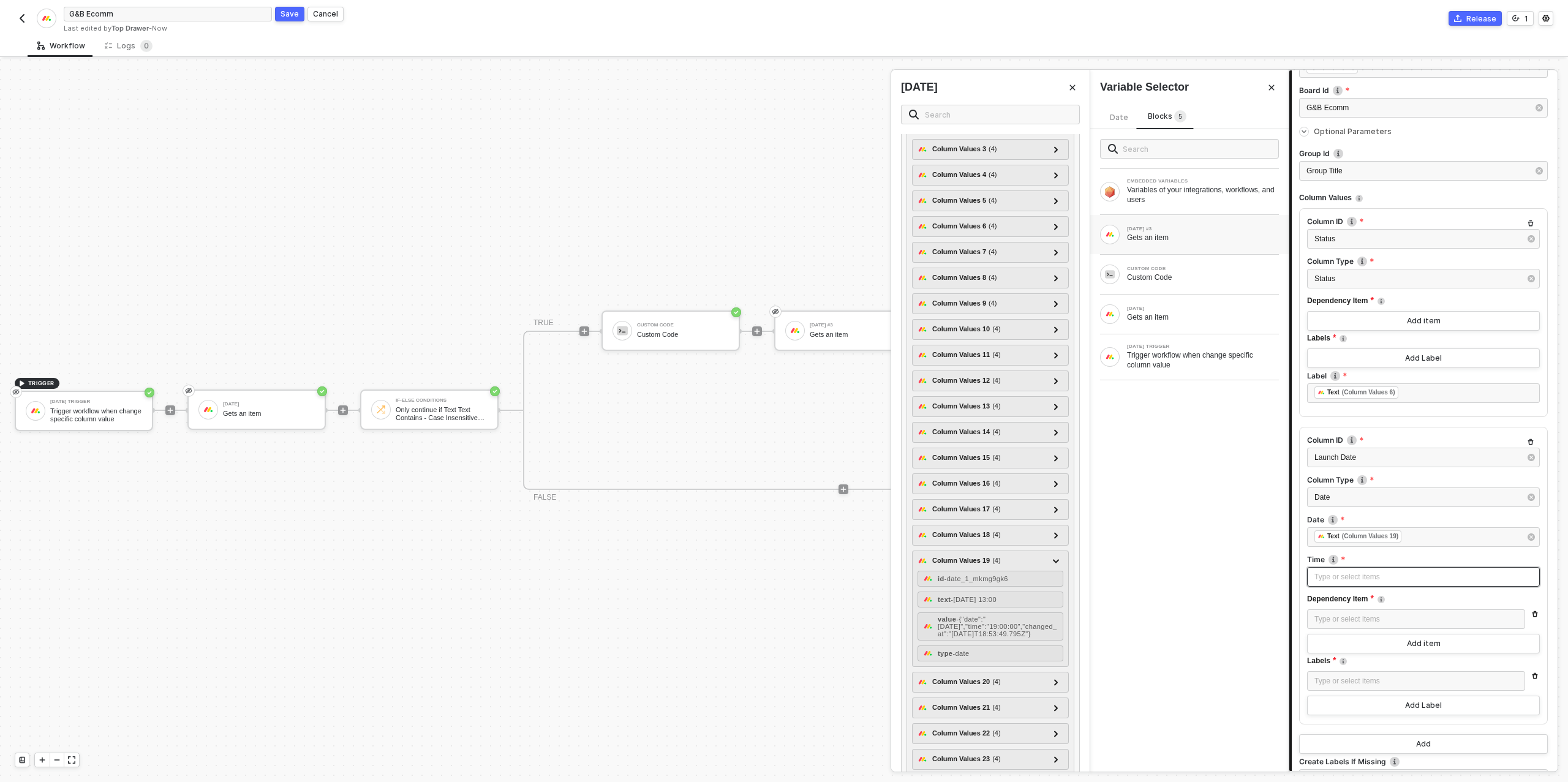
click at [1391, 580] on div "Type or select items ﻿" at bounding box center [1423, 577] width 218 height 11
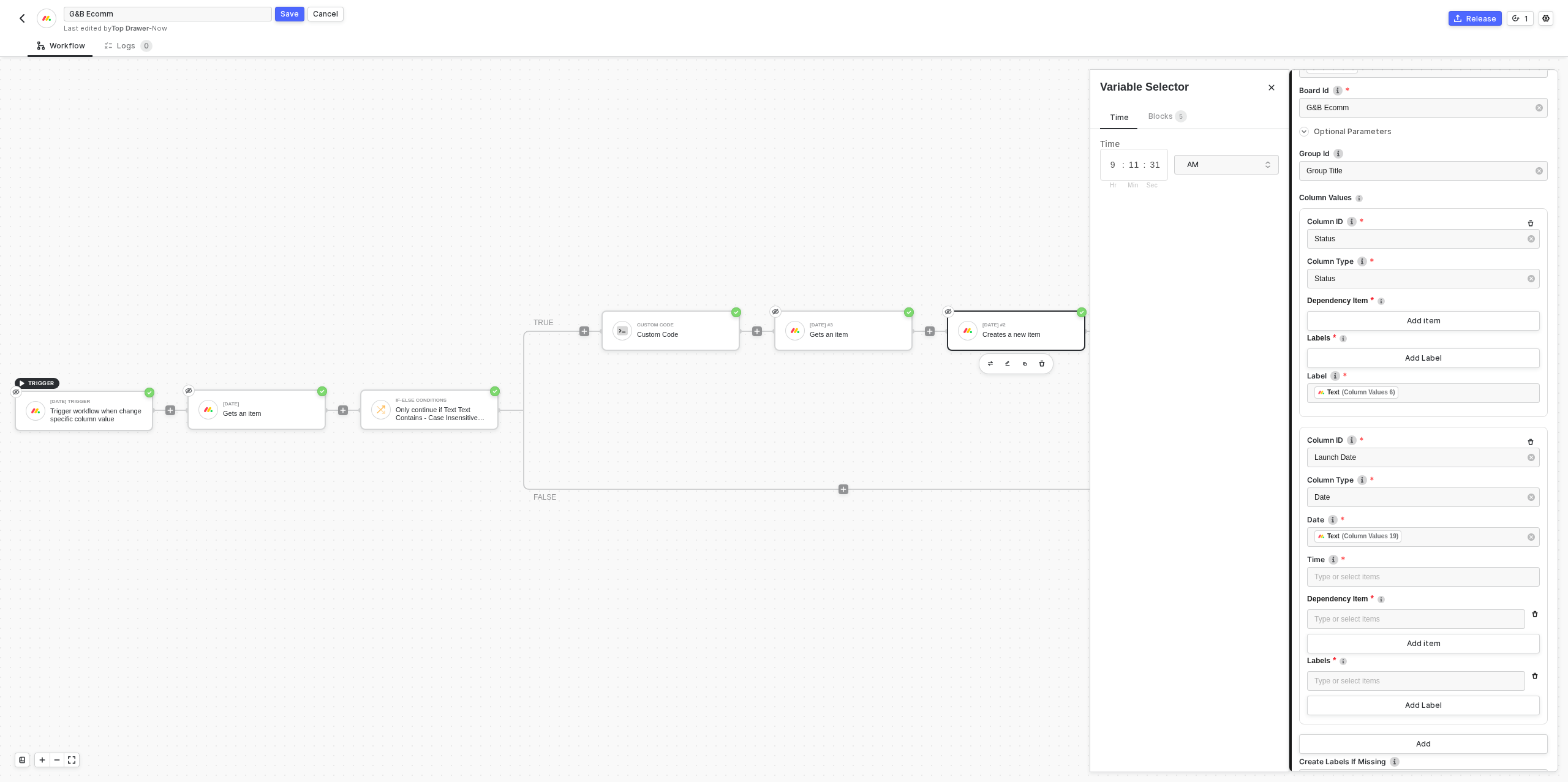
click at [1165, 112] on span "Blocks 5" at bounding box center [1167, 116] width 39 height 9
click at [1173, 241] on div "Gets an item" at bounding box center [1202, 237] width 152 height 10
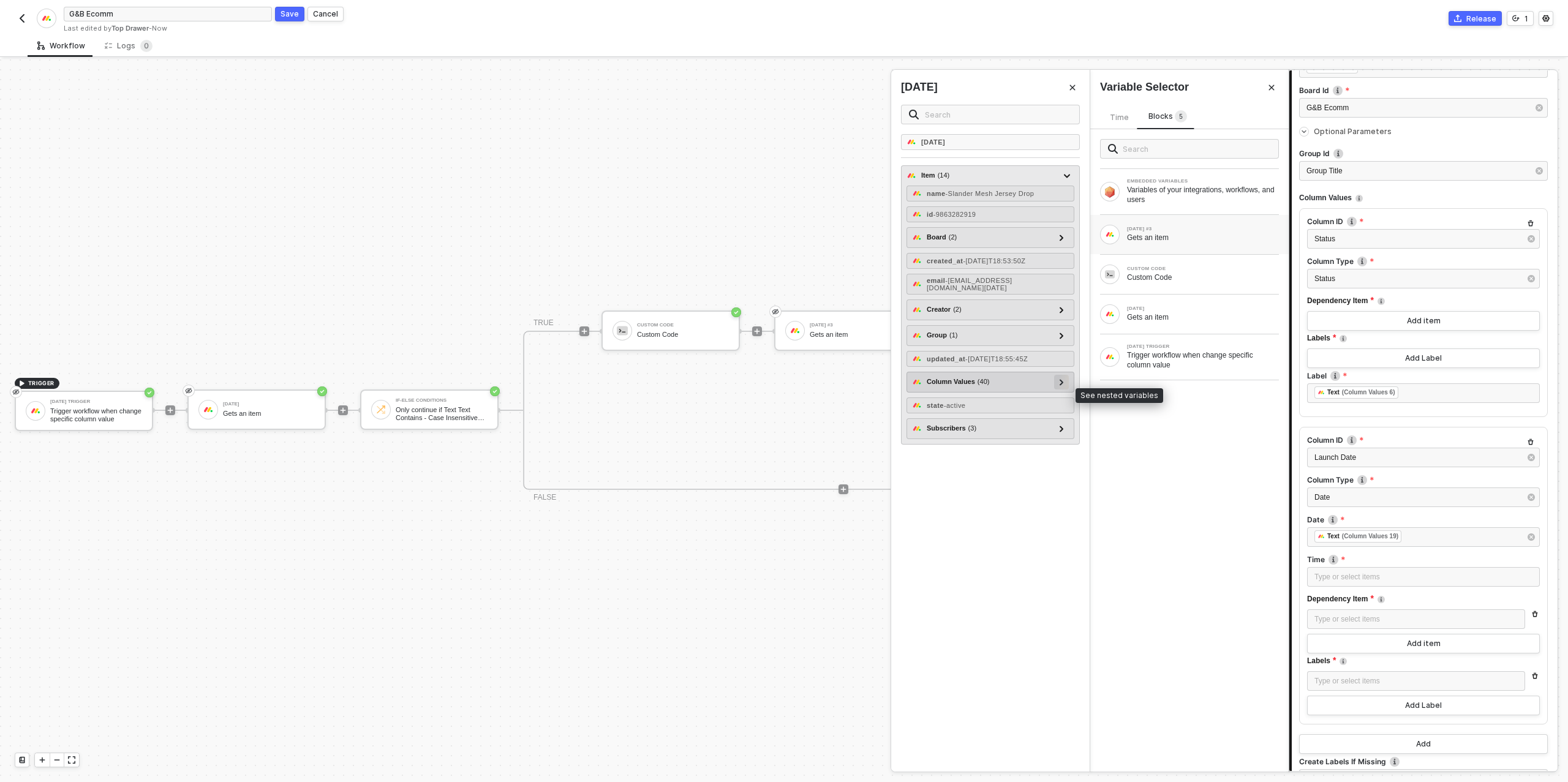
click at [1065, 388] on div at bounding box center [1061, 382] width 15 height 15
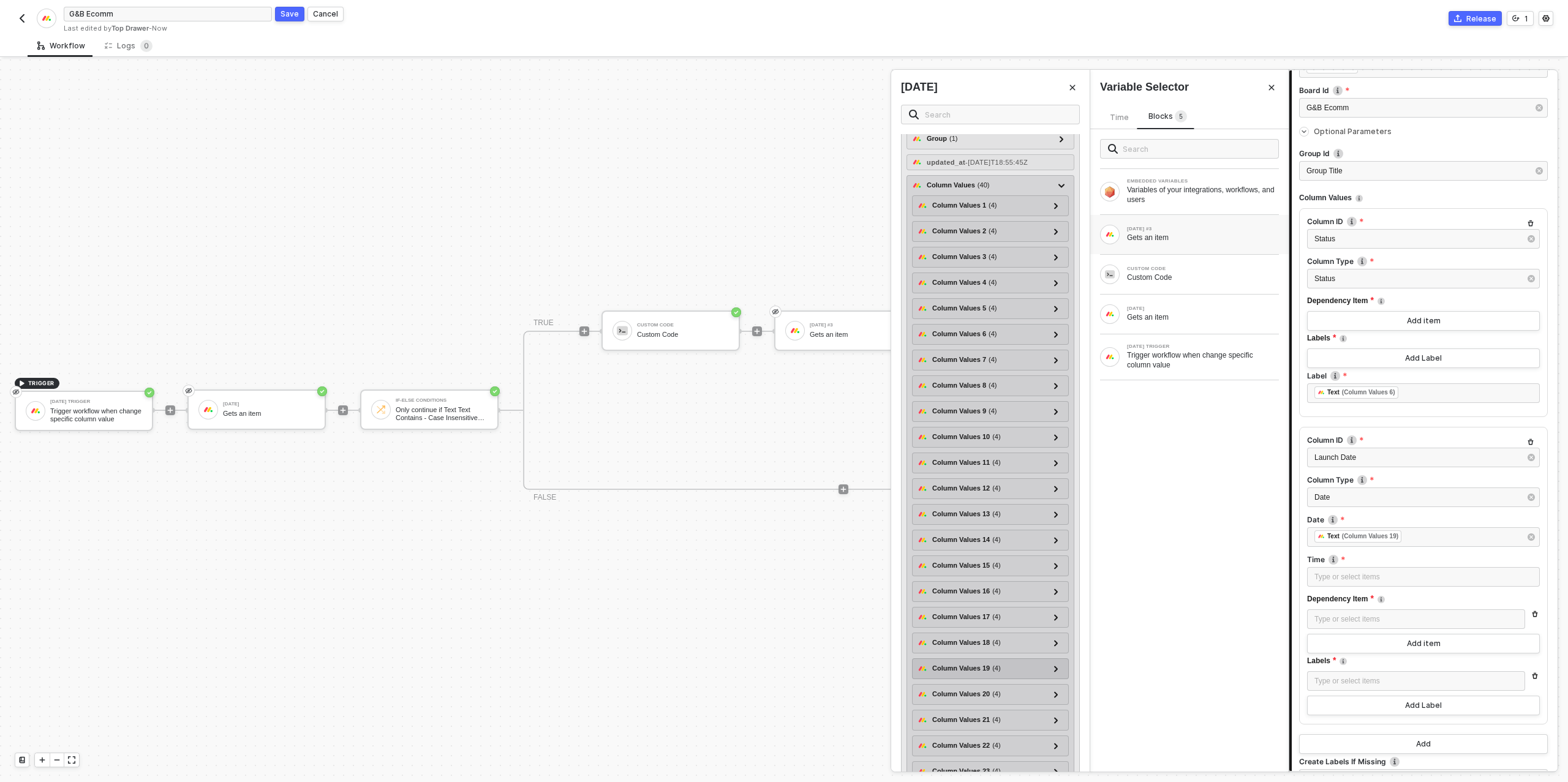
scroll to position [230, 0]
click at [1056, 637] on icon at bounding box center [1056, 634] width 4 height 6
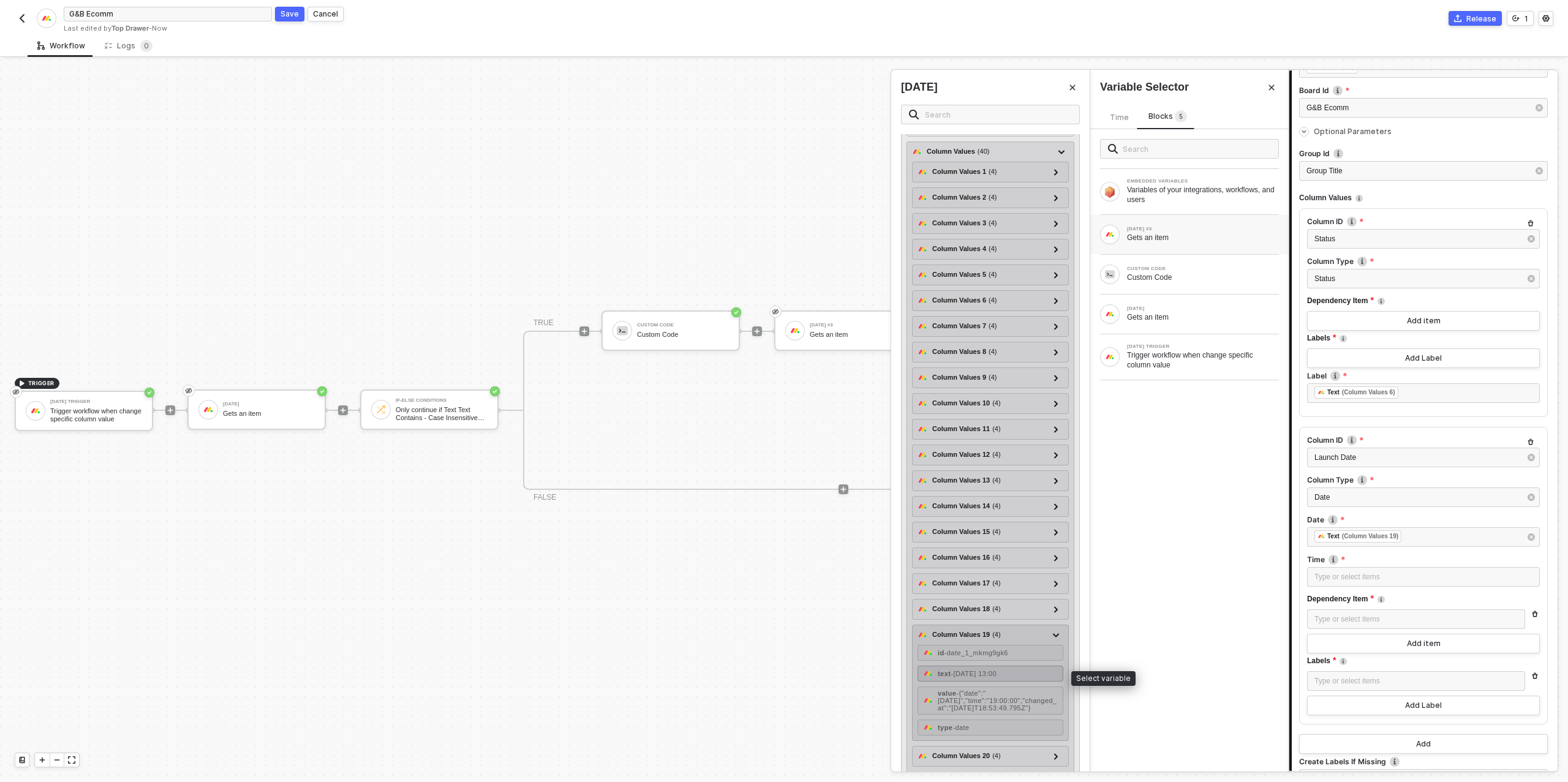
click at [996, 675] on span "- 2025-09-05 13:00" at bounding box center [973, 673] width 46 height 7
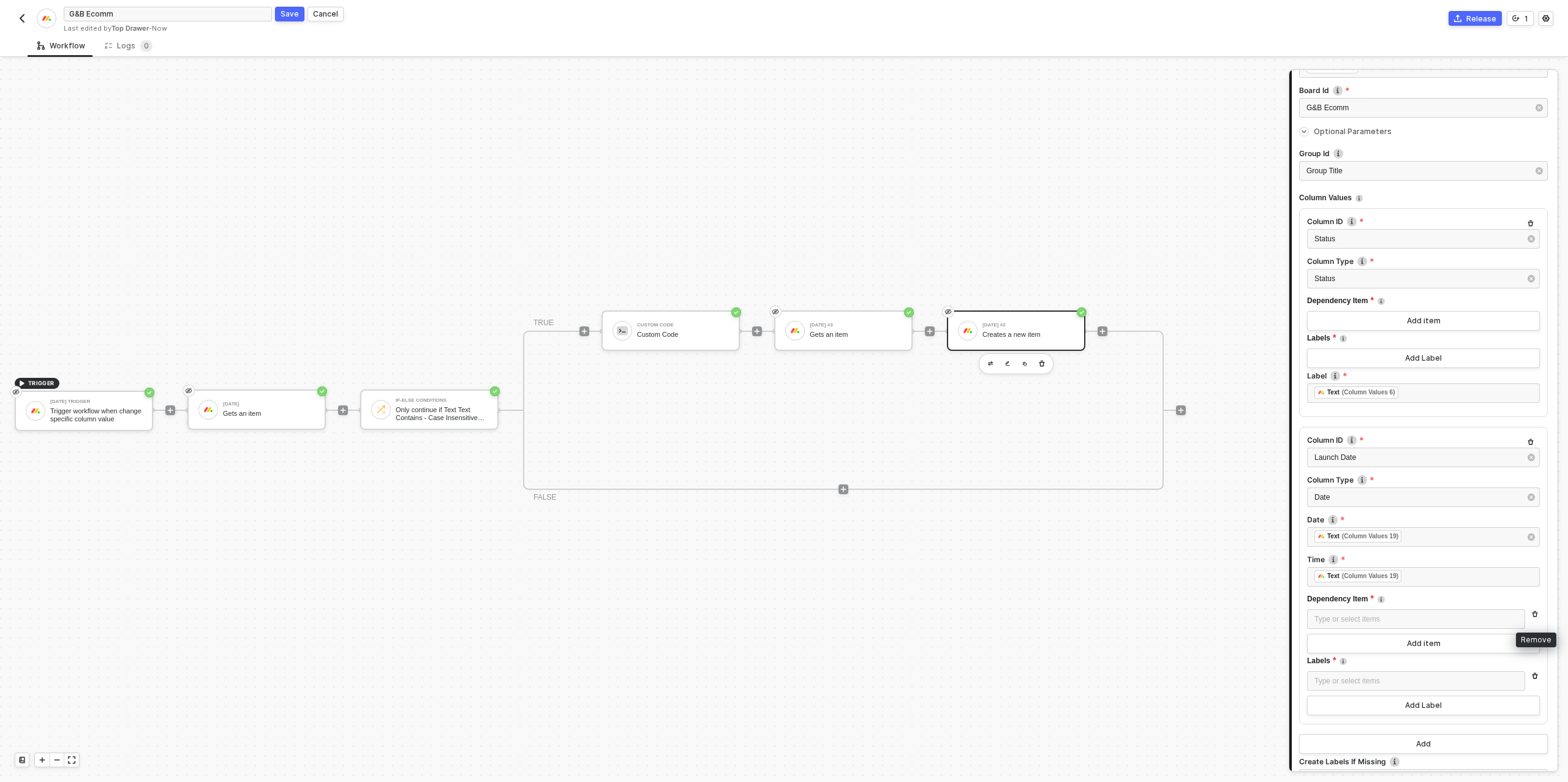
click at [1534, 611] on icon "button" at bounding box center [1535, 614] width 5 height 6
click at [1534, 649] on icon "button" at bounding box center [1535, 651] width 5 height 6
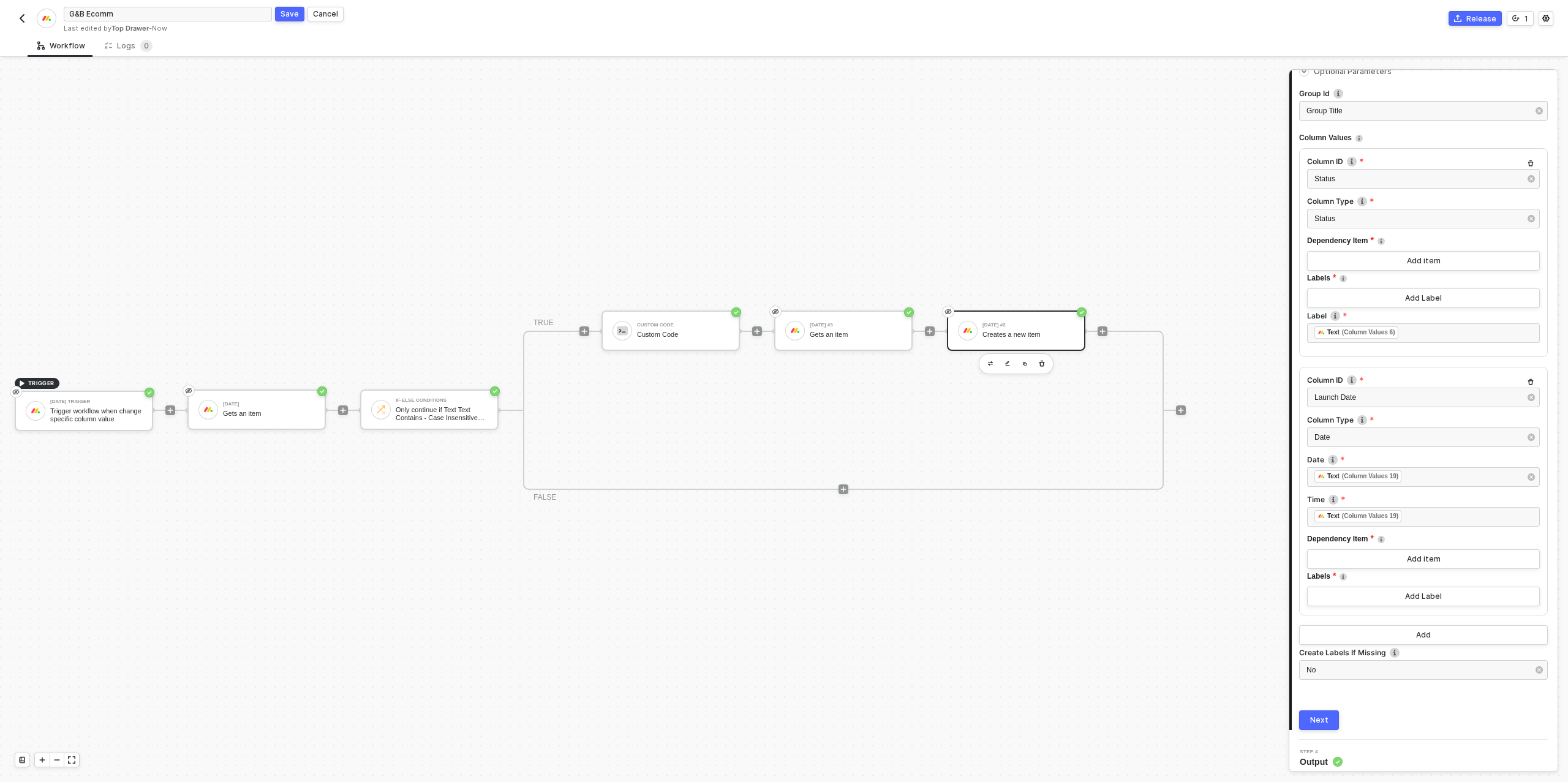
scroll to position [283, 0]
click at [1377, 670] on div "No" at bounding box center [1424, 664] width 249 height 19
click at [1102, 142] on input "Yes" at bounding box center [1103, 144] width 7 height 7
click at [1405, 629] on button "Add" at bounding box center [1424, 630] width 249 height 19
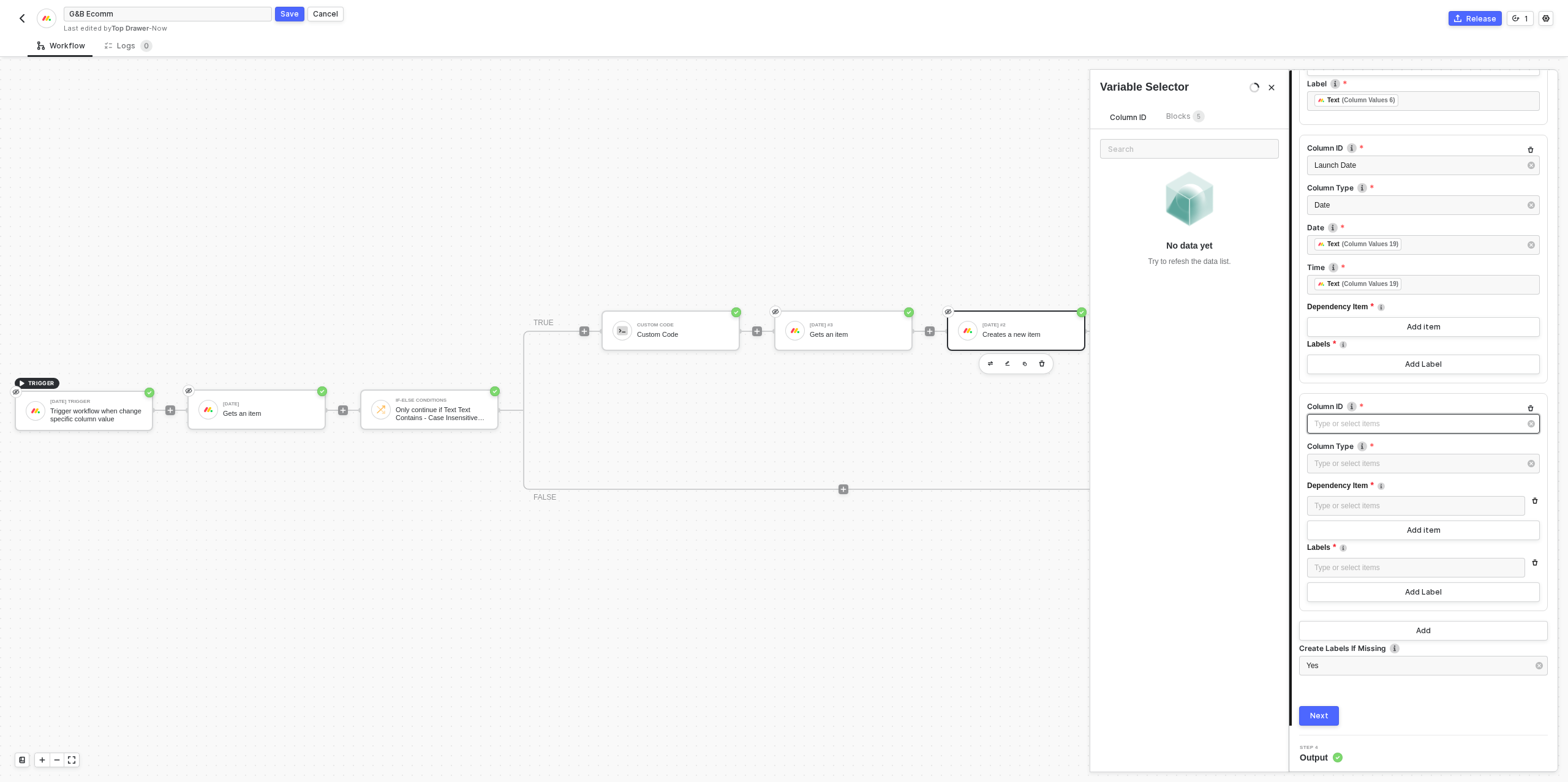
click at [1375, 426] on div "Type or select items ﻿" at bounding box center [1417, 424] width 206 height 11
click at [1147, 280] on div "SKUs/Product Titles" at bounding box center [1189, 280] width 179 height 21
click at [1375, 462] on div "Type or select items ﻿" at bounding box center [1417, 463] width 206 height 11
click at [1126, 362] on div "Text" at bounding box center [1189, 366] width 179 height 21
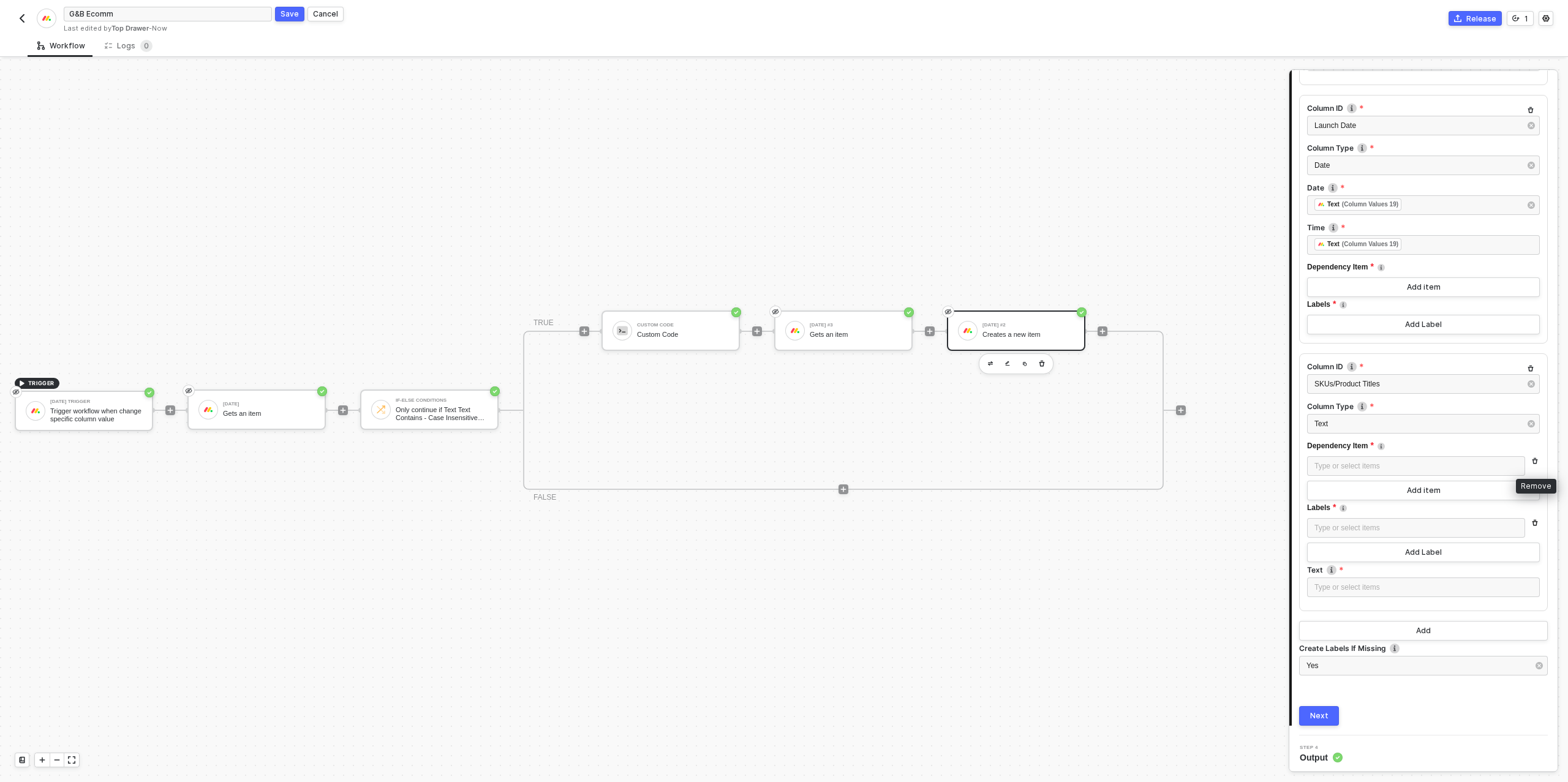
click at [1535, 458] on icon "button" at bounding box center [1535, 461] width 5 height 6
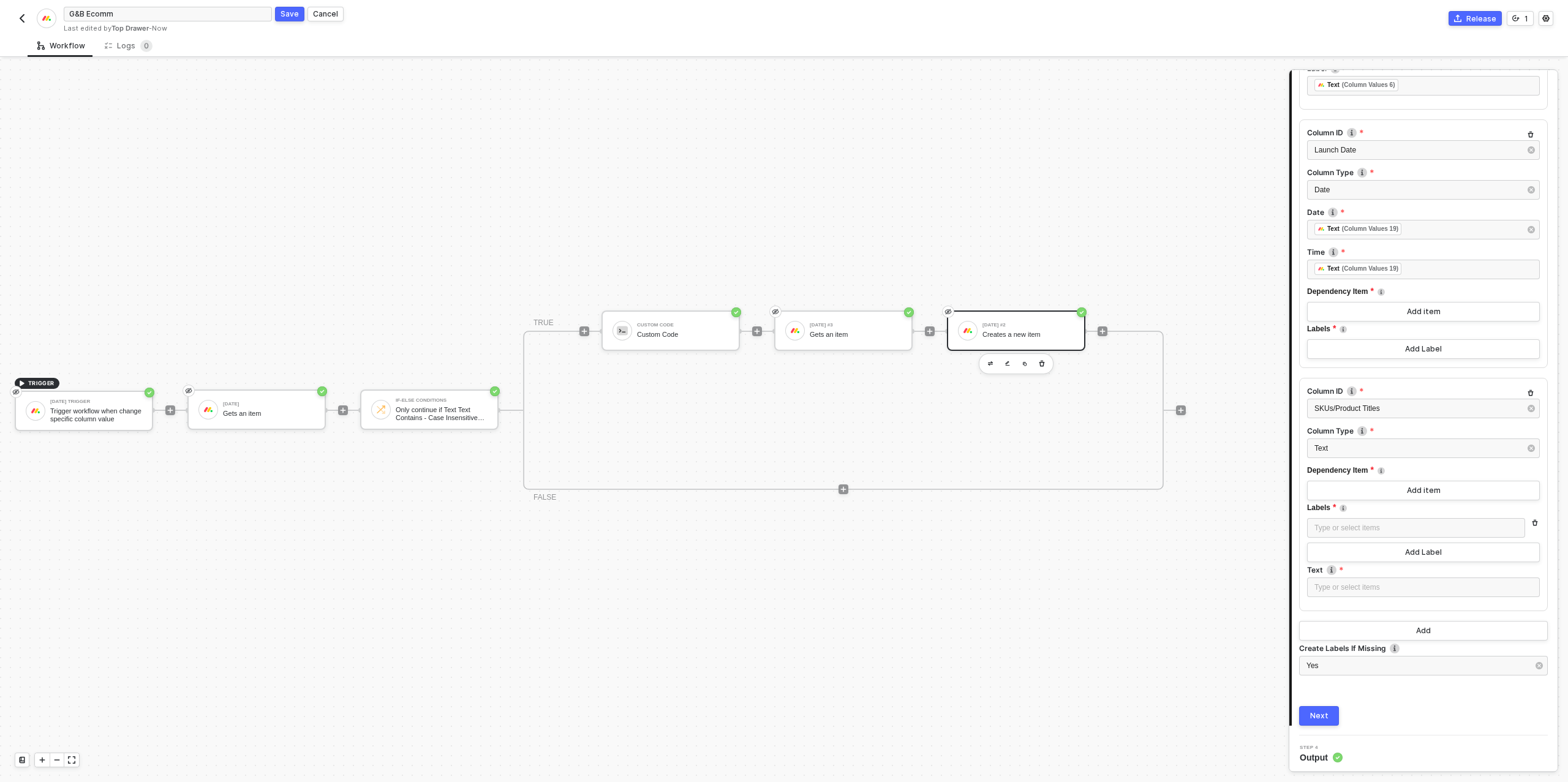
click at [1537, 518] on button "button" at bounding box center [1535, 523] width 10 height 10
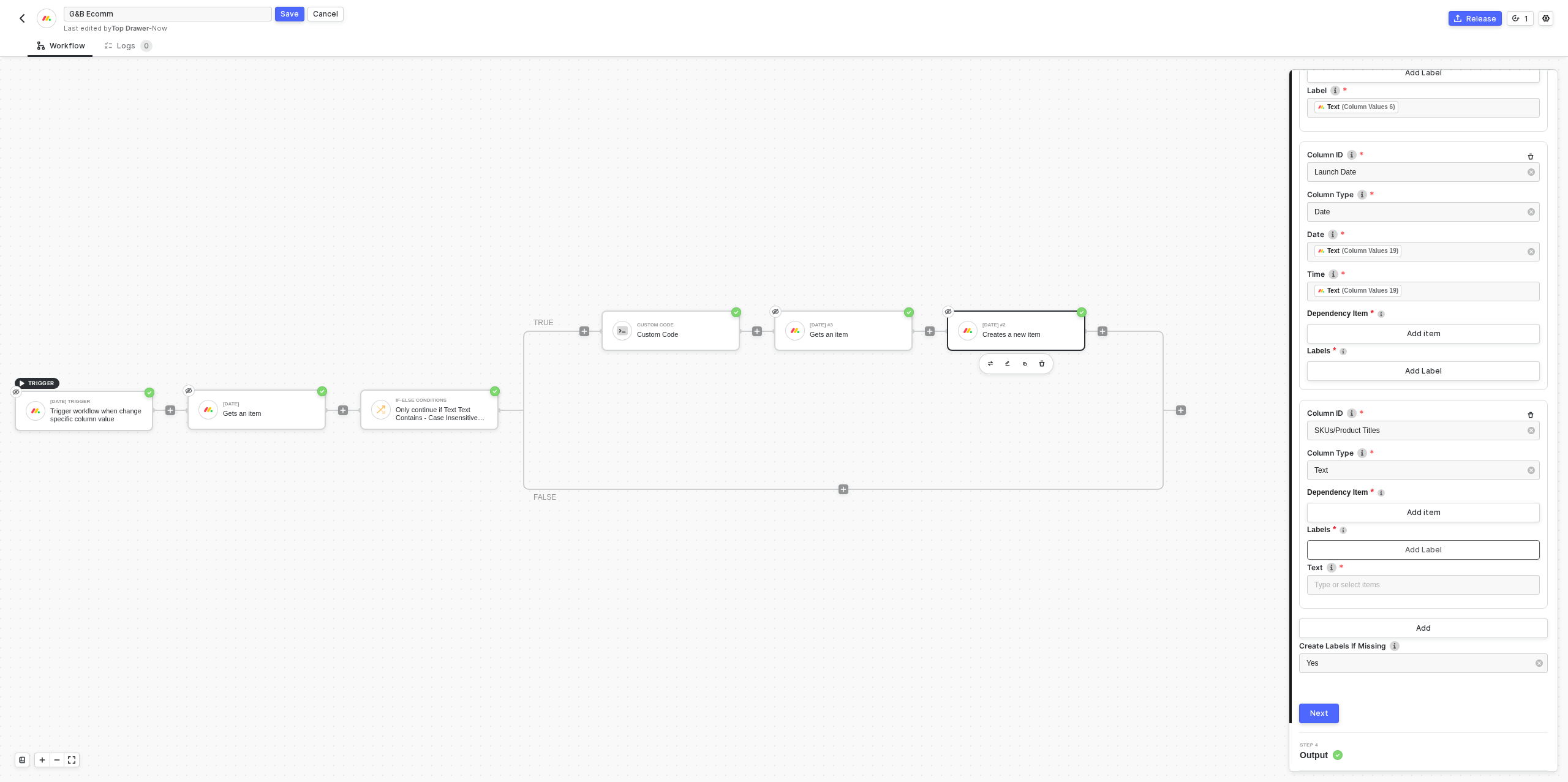
scroll to position [501, 0]
click at [1407, 584] on div "Type or select items ﻿" at bounding box center [1423, 587] width 218 height 11
click at [1171, 279] on div "Gets an item" at bounding box center [1202, 283] width 152 height 10
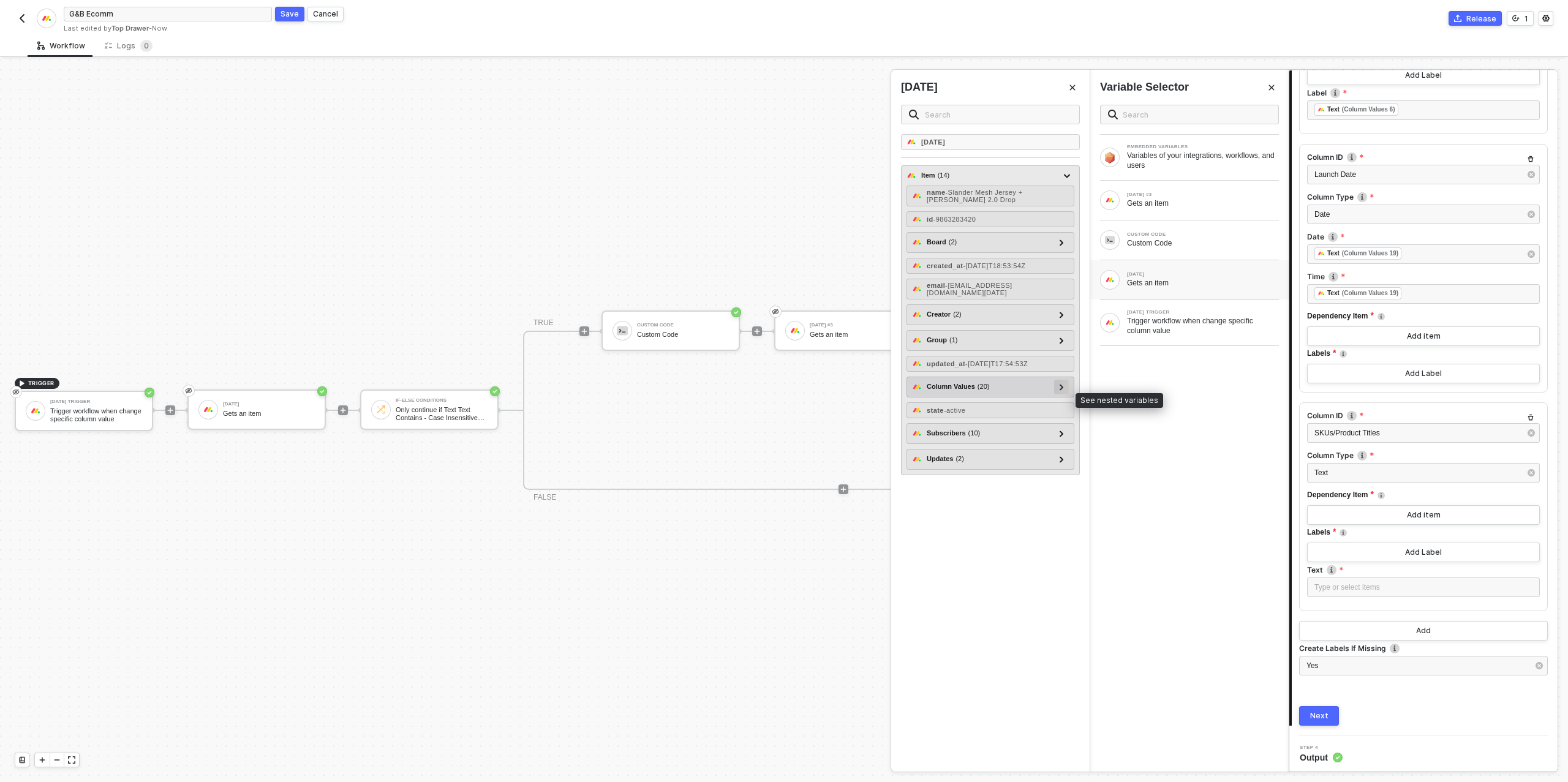
click at [1058, 394] on div at bounding box center [1061, 387] width 15 height 15
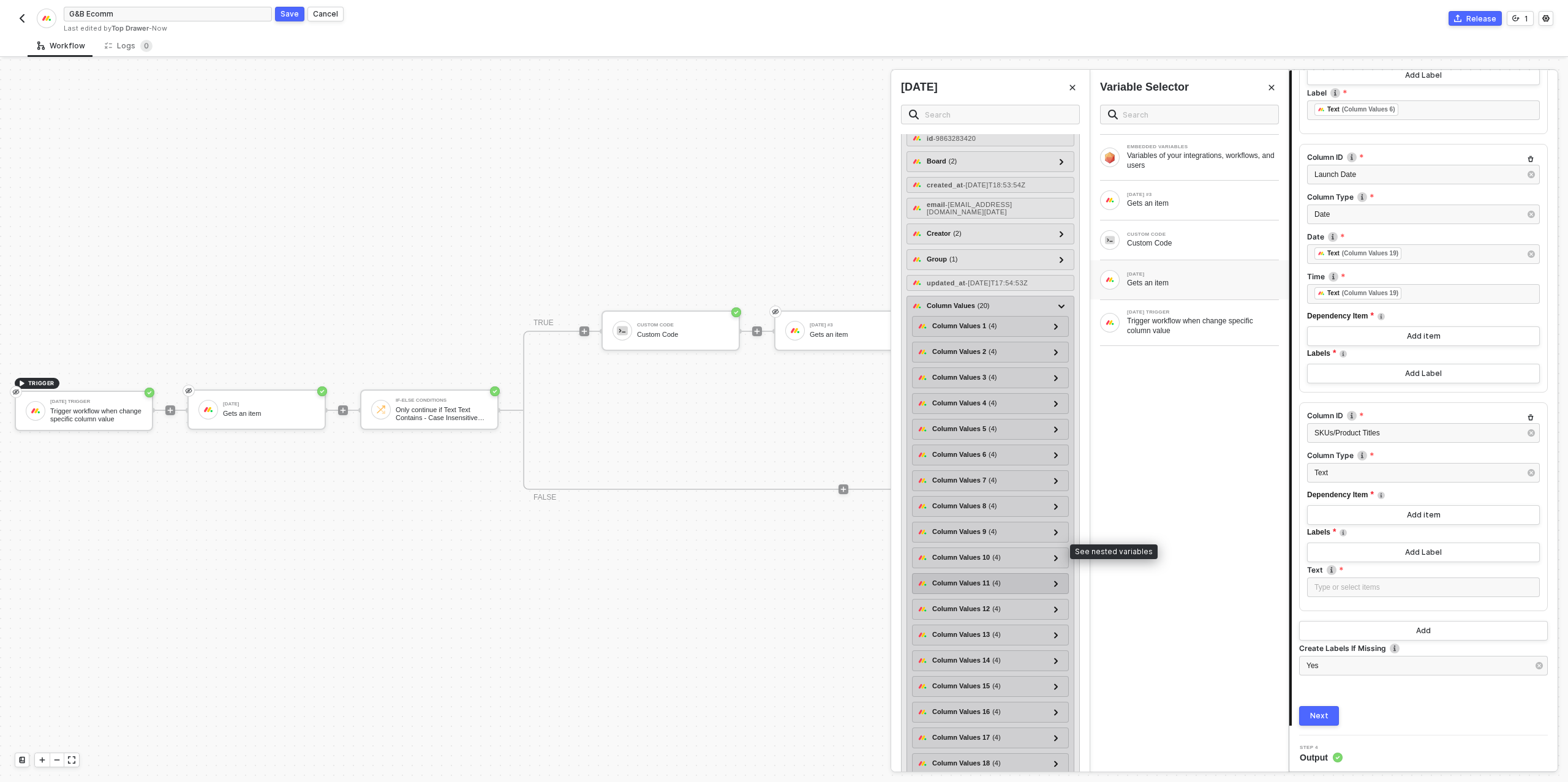
scroll to position [96, 0]
click at [1058, 598] on icon at bounding box center [1055, 594] width 3 height 6
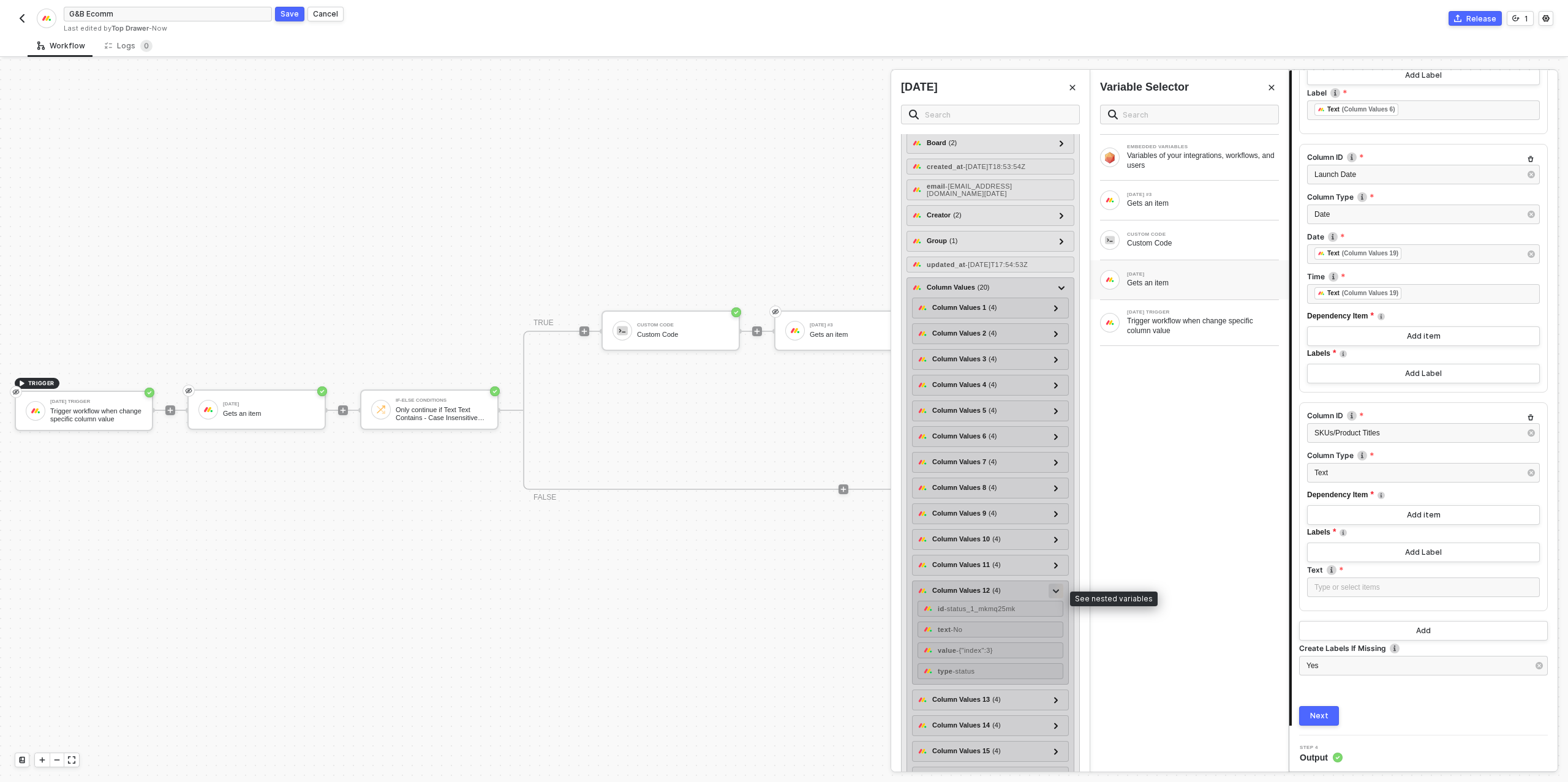
click at [1060, 595] on div at bounding box center [1056, 591] width 15 height 15
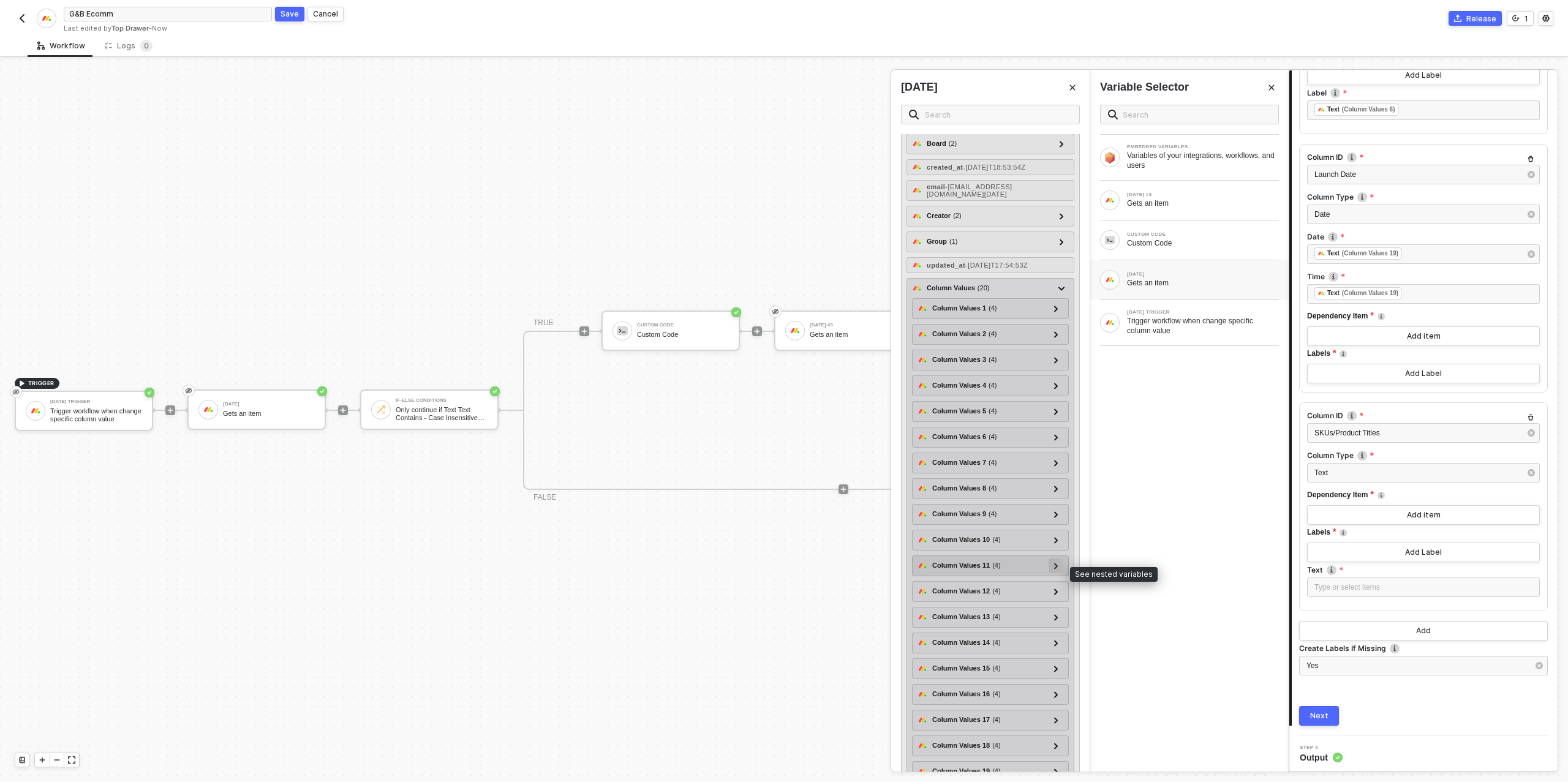
click at [1058, 569] on icon at bounding box center [1056, 565] width 4 height 6
click at [1058, 568] on icon at bounding box center [1055, 566] width 6 height 4
click at [1058, 543] on icon at bounding box center [1056, 539] width 4 height 6
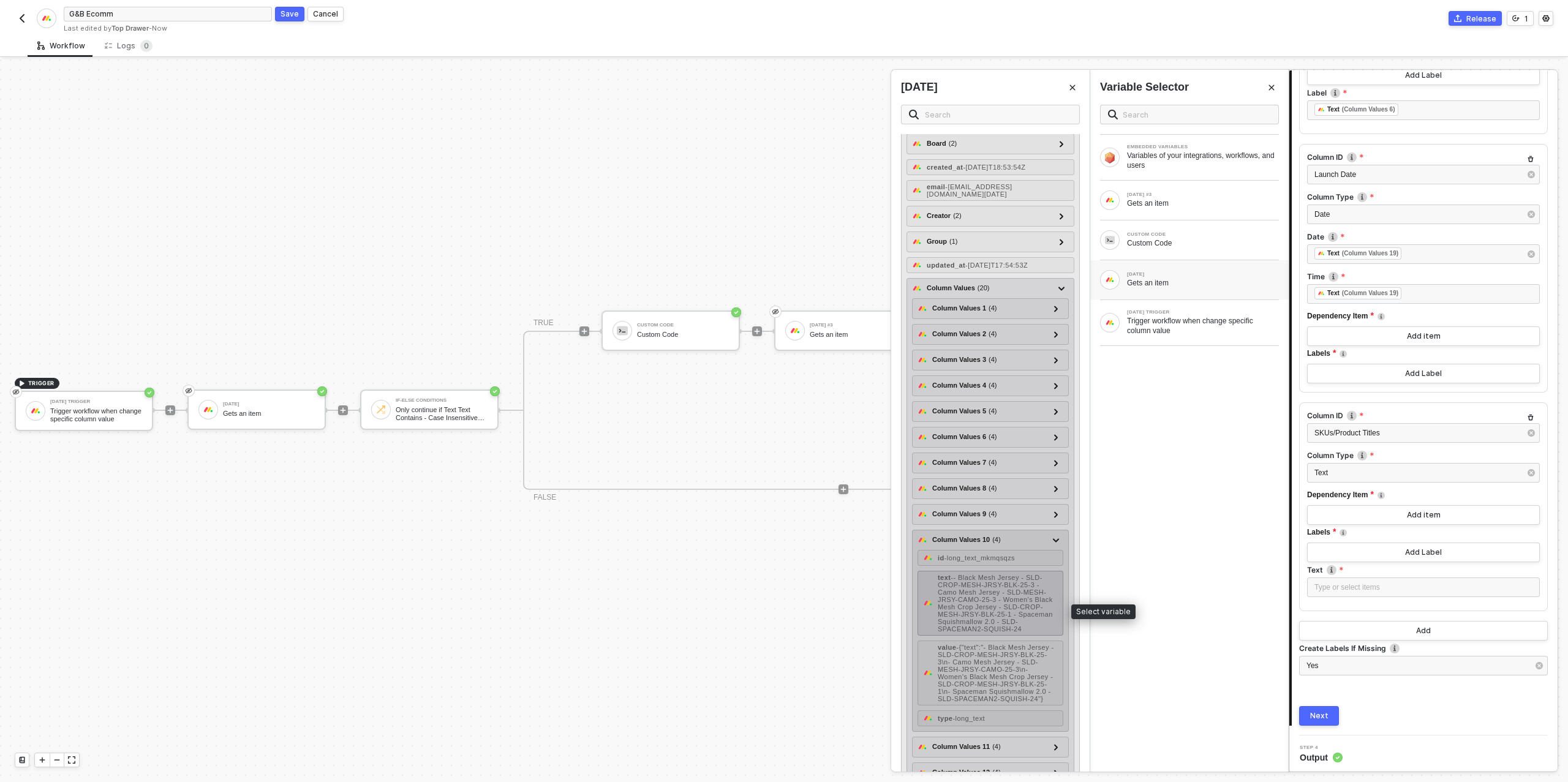
click at [1012, 609] on span "- - Black Mesh Jersey - SLD-CROP-MESH-JRSY-BLK-25-3 - Camo Mesh Jersey - SLD-ME…" at bounding box center [995, 603] width 115 height 59
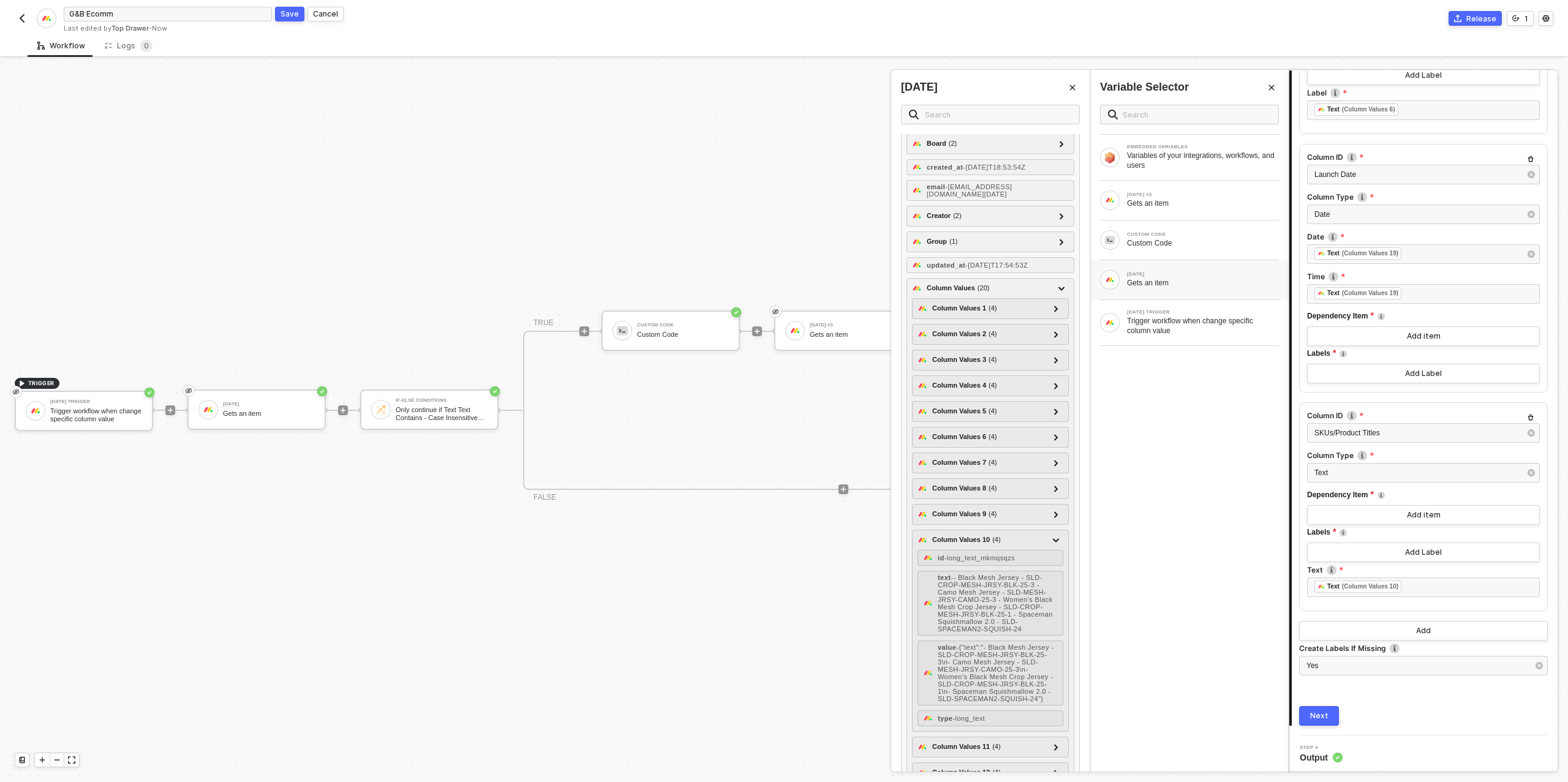
click at [1324, 711] on div "Next" at bounding box center [1319, 715] width 18 height 10
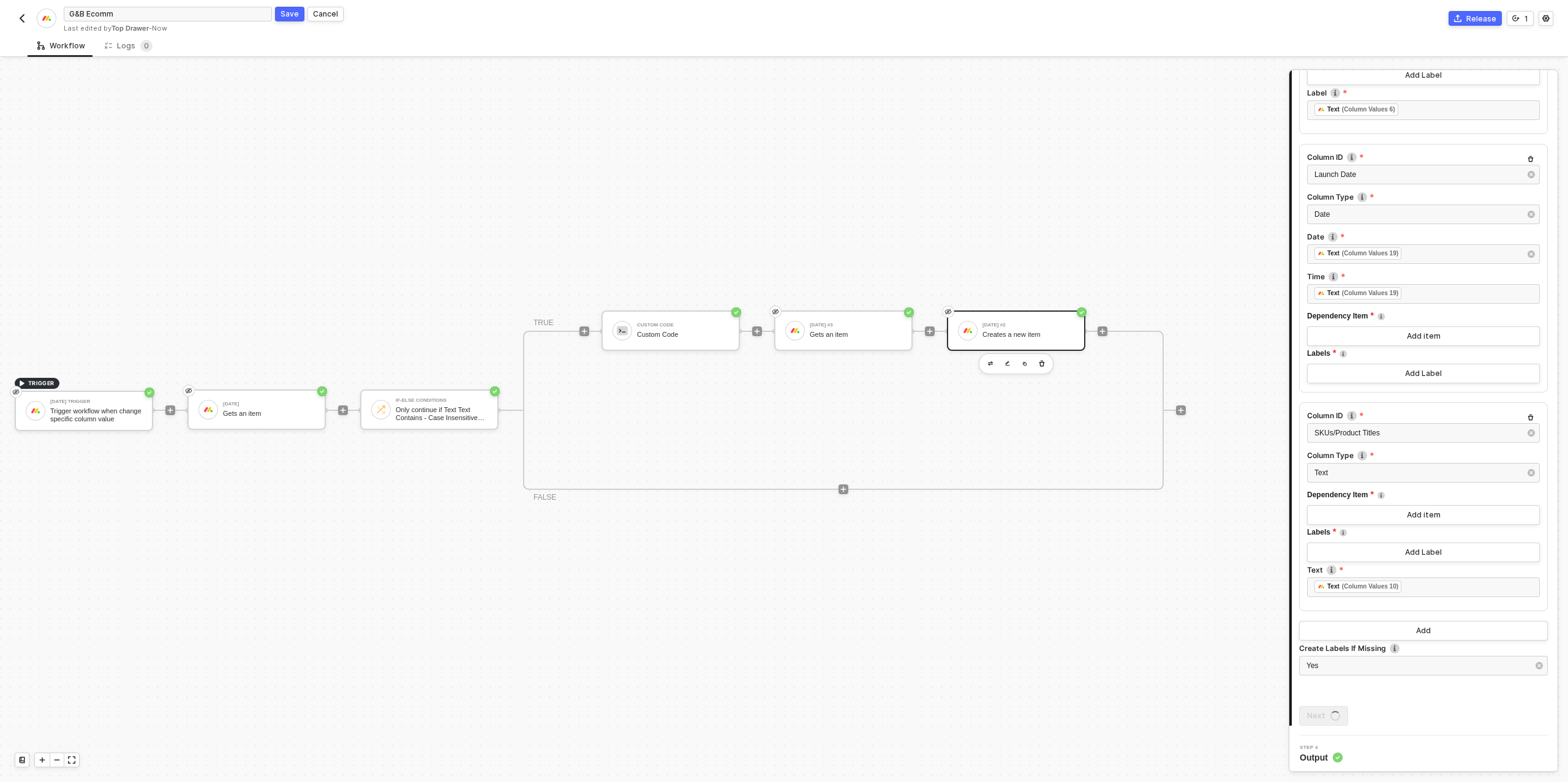
scroll to position [0, 0]
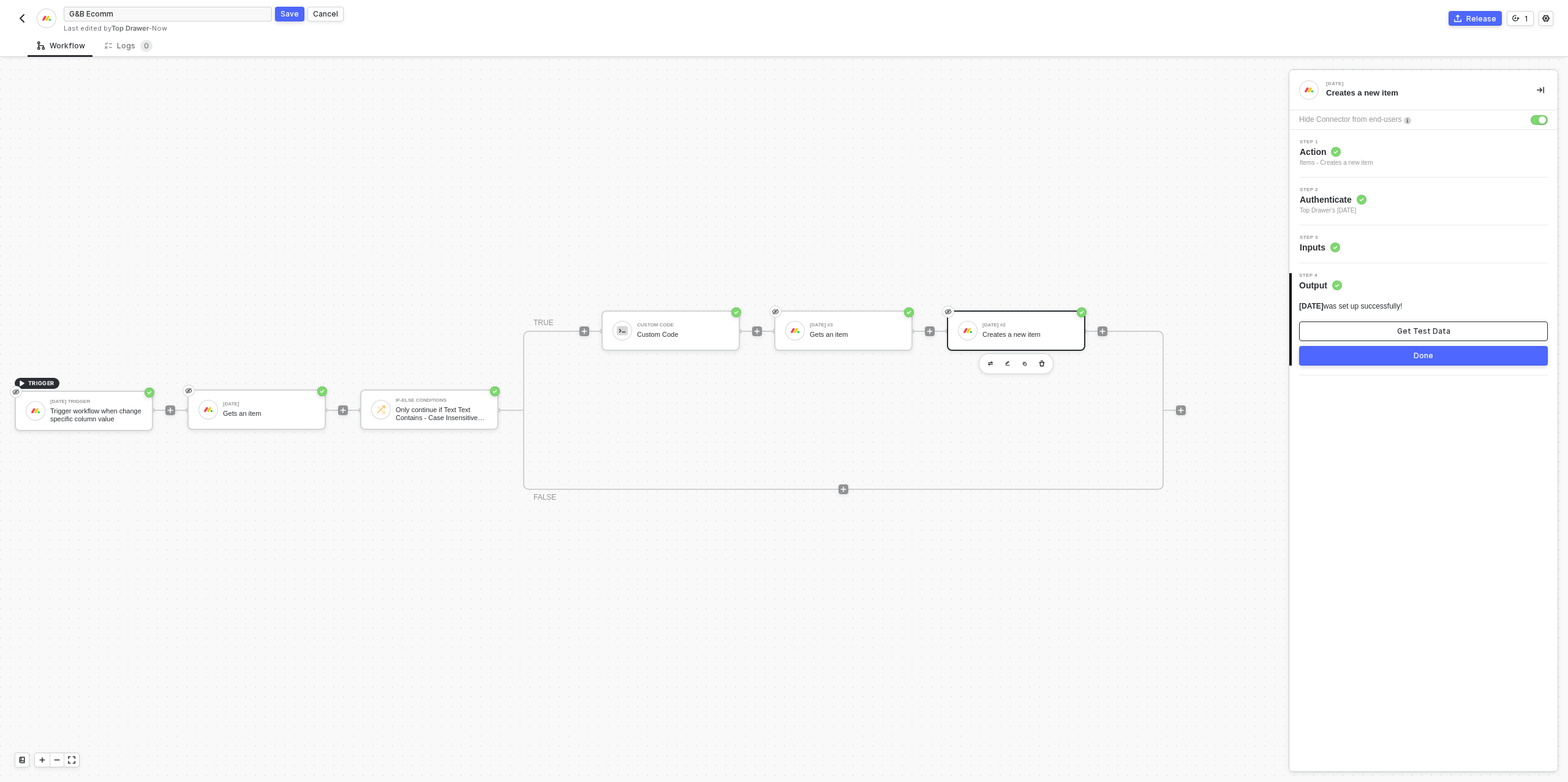
click at [1416, 326] on div "Get Test Data" at bounding box center [1424, 331] width 53 height 10
click at [1403, 353] on button "Done" at bounding box center [1424, 355] width 249 height 19
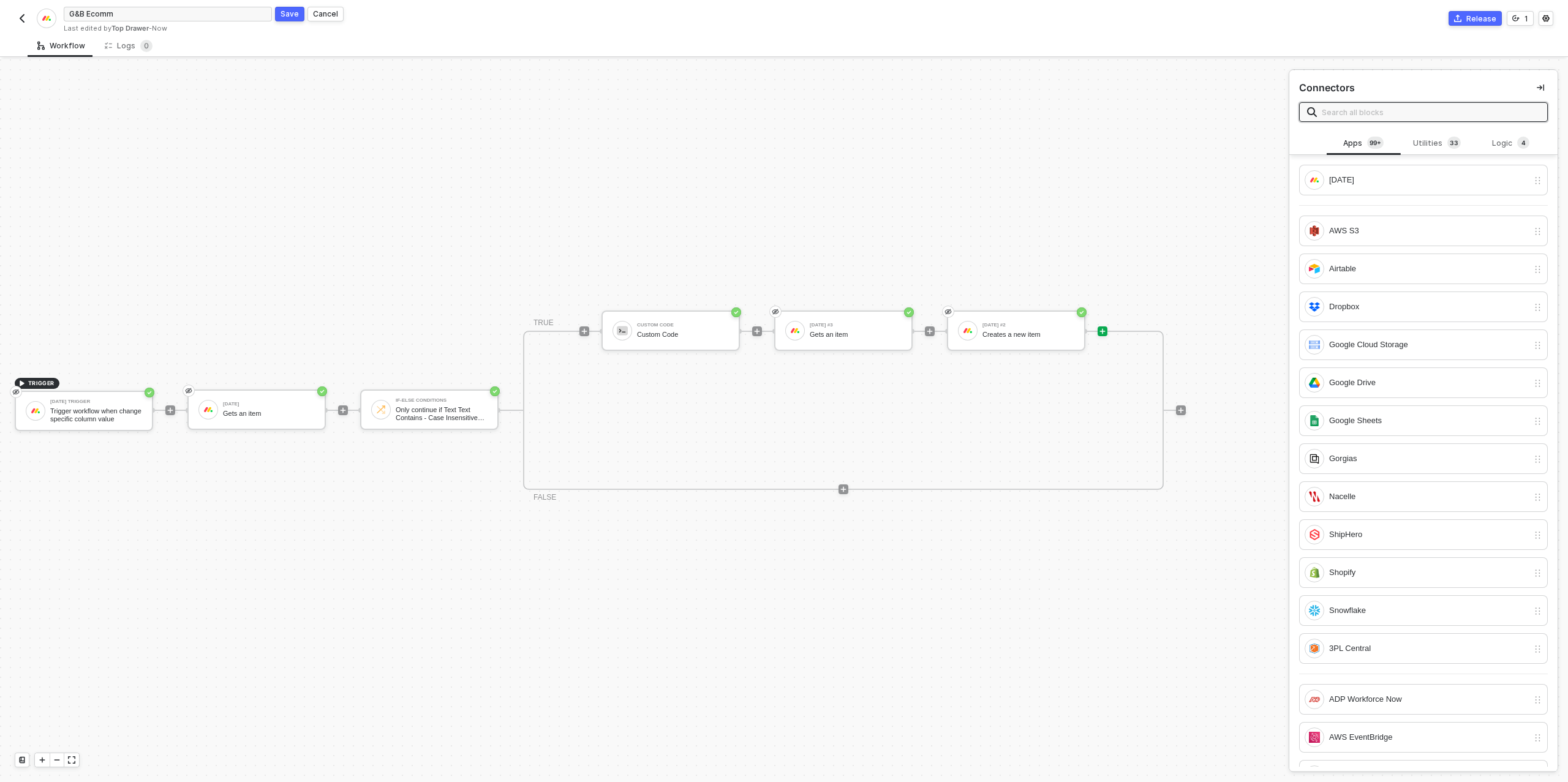
click at [289, 17] on div "Save" at bounding box center [289, 14] width 18 height 11
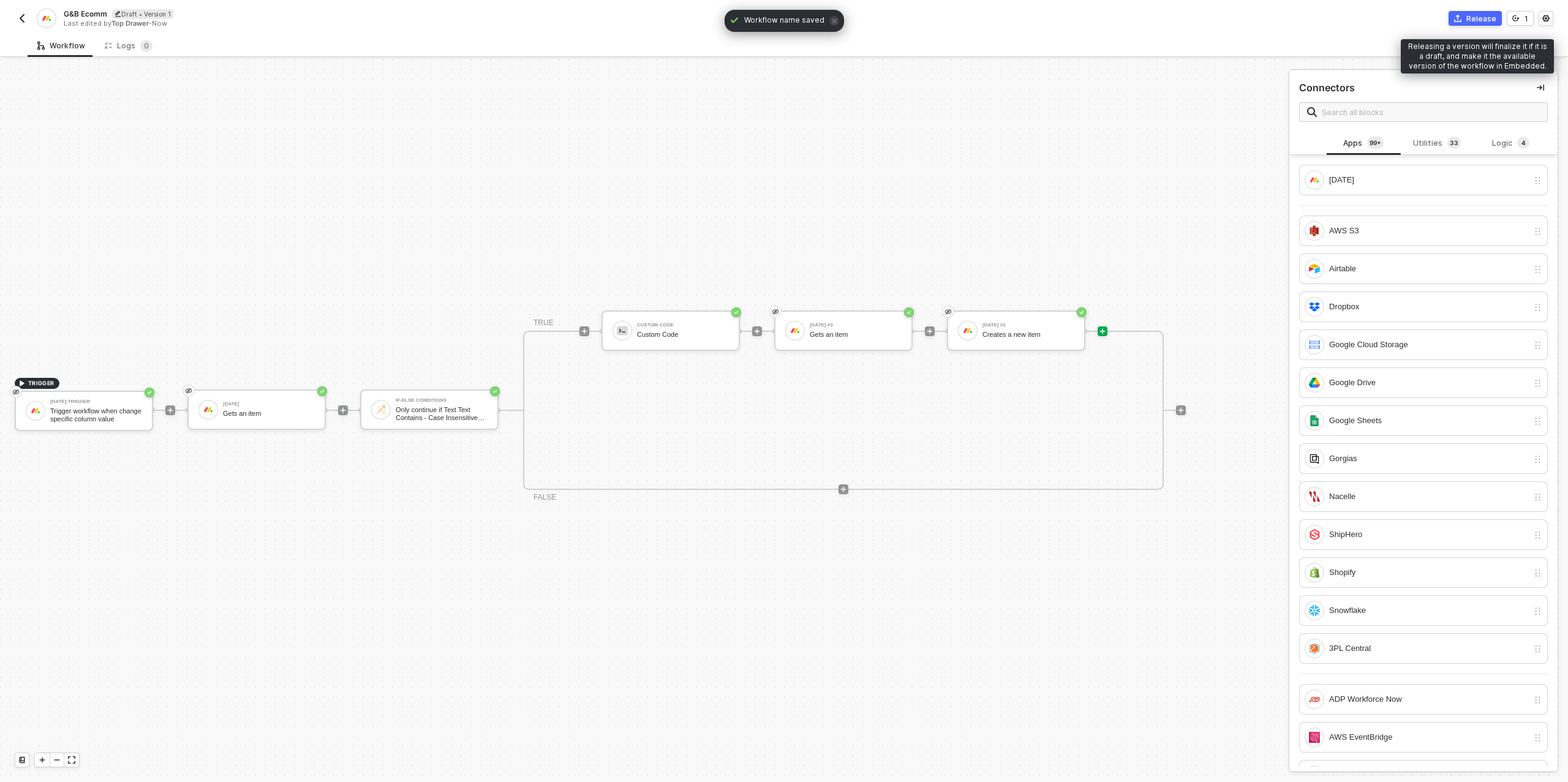
click at [1474, 21] on div "Release" at bounding box center [1481, 19] width 30 height 11
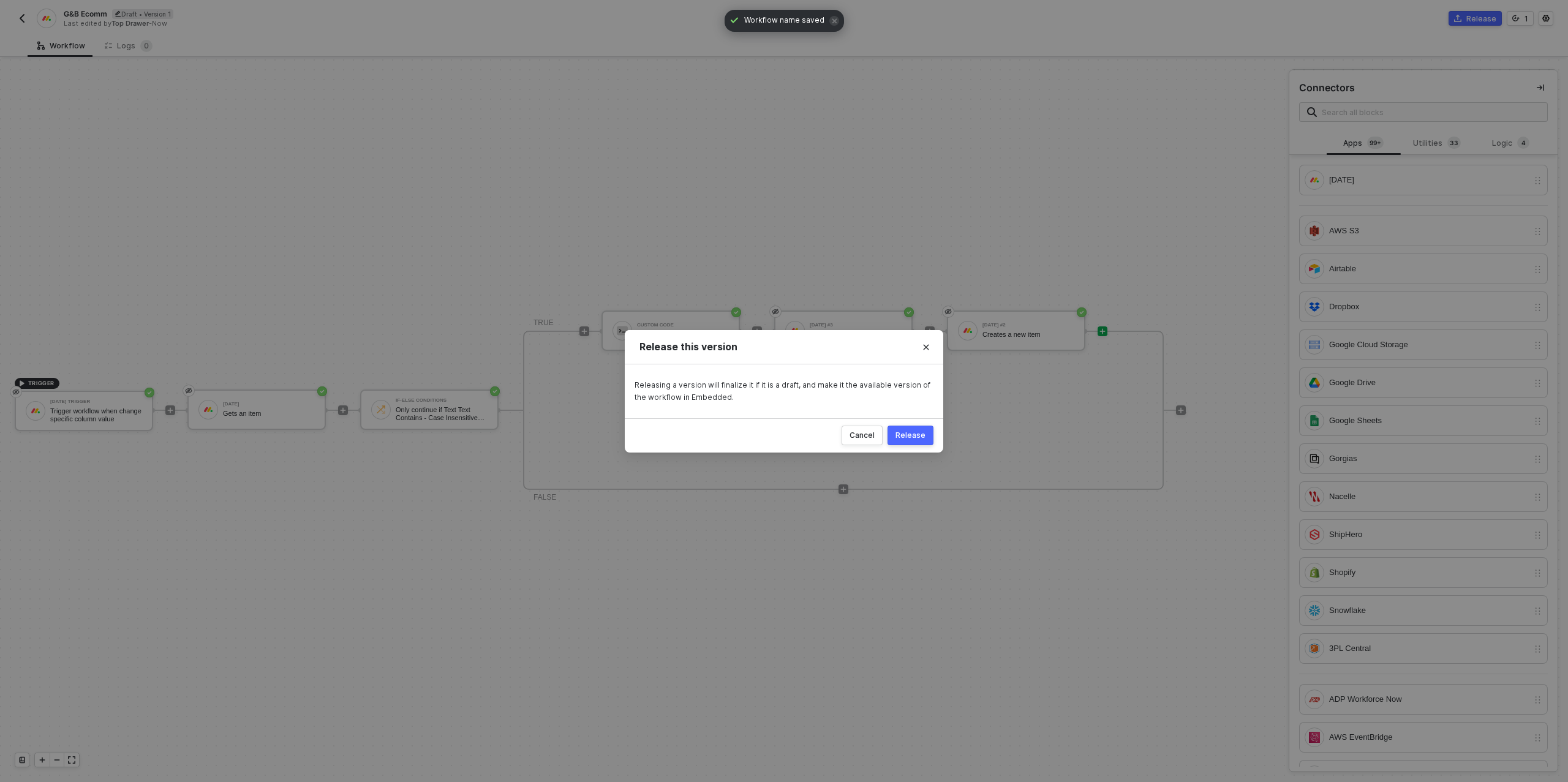
click at [900, 438] on div "Release" at bounding box center [910, 435] width 30 height 10
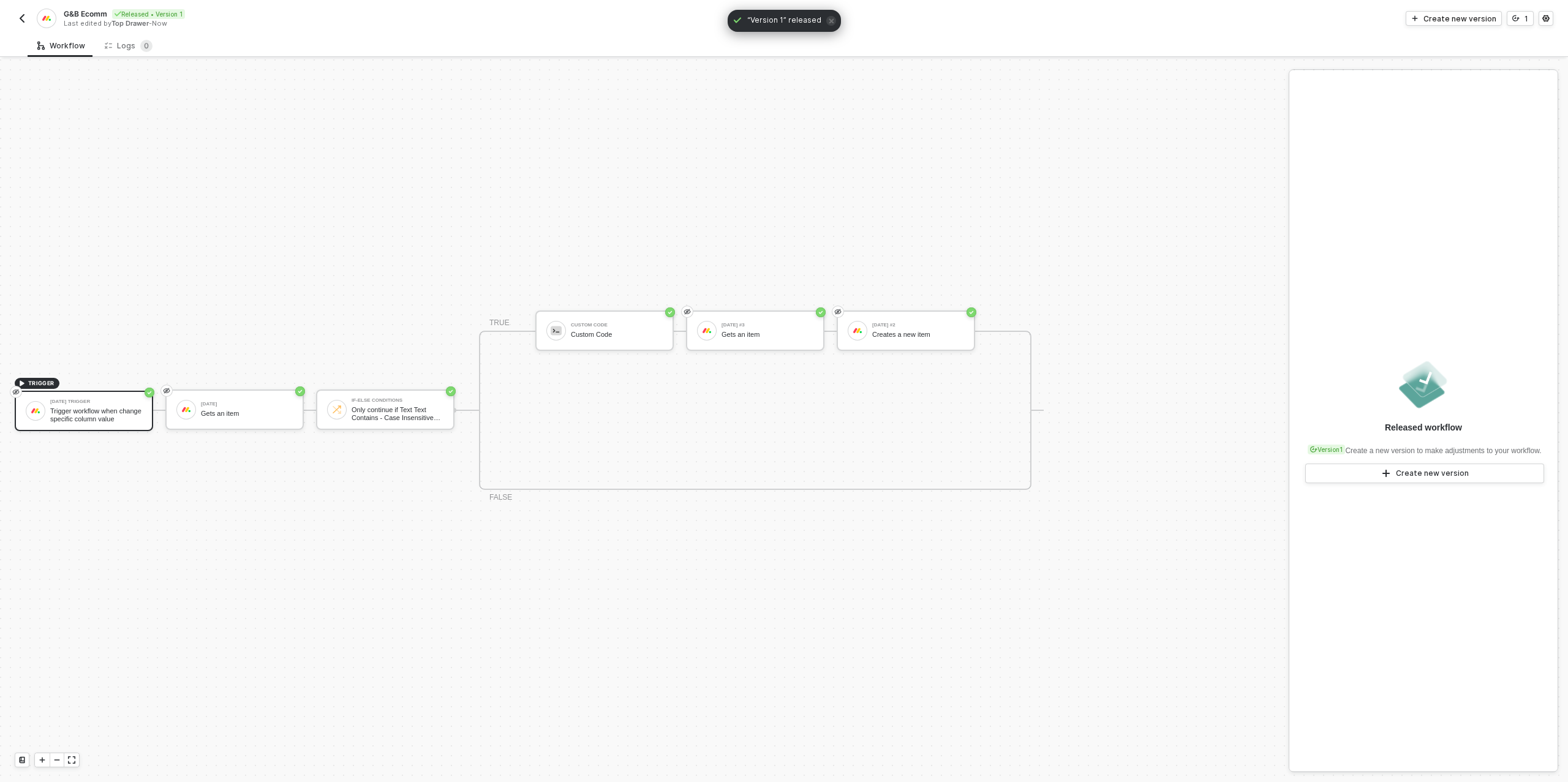
click at [23, 15] on img "button" at bounding box center [22, 18] width 10 height 10
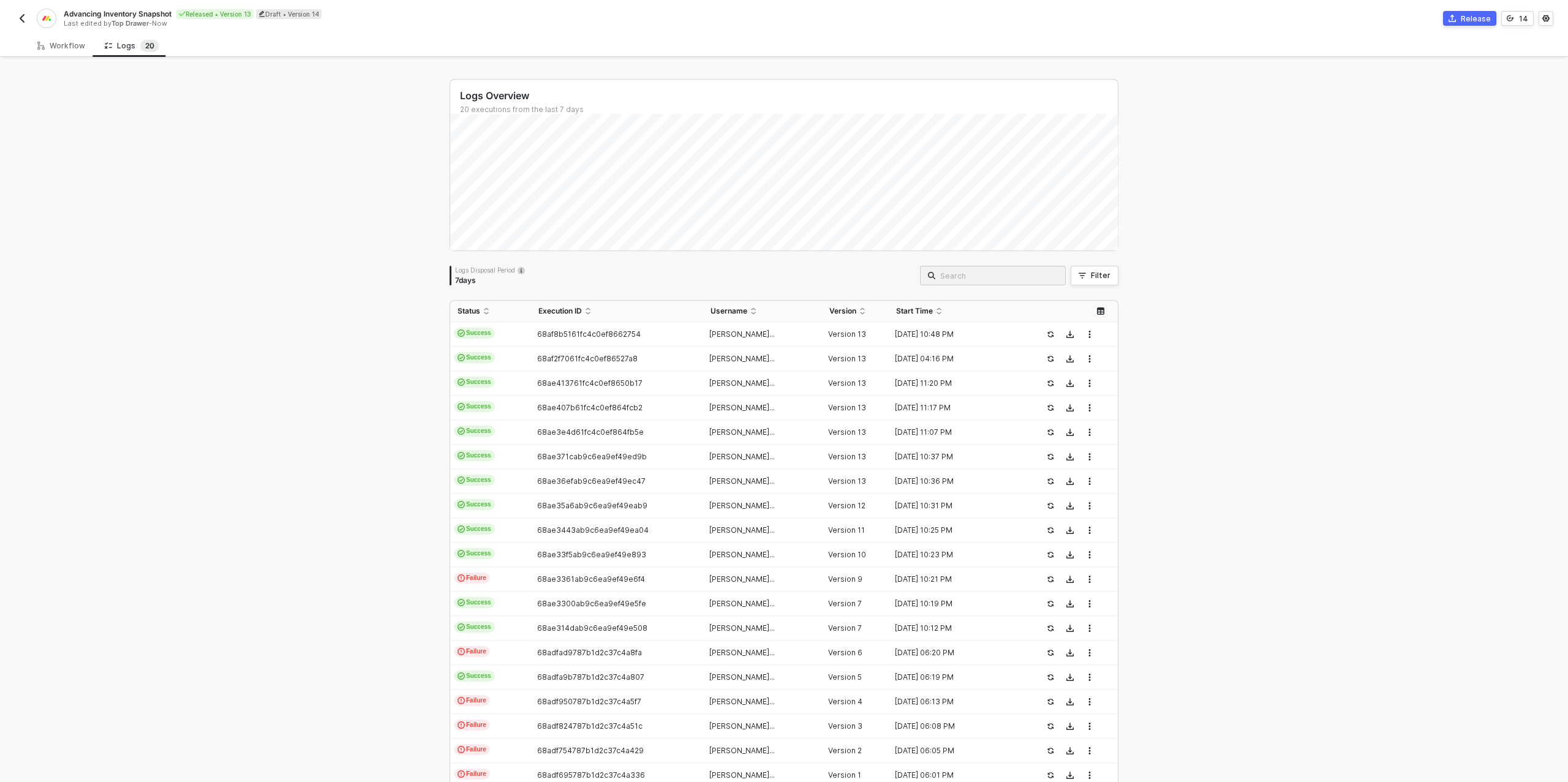
click at [21, 20] on img "button" at bounding box center [22, 18] width 10 height 10
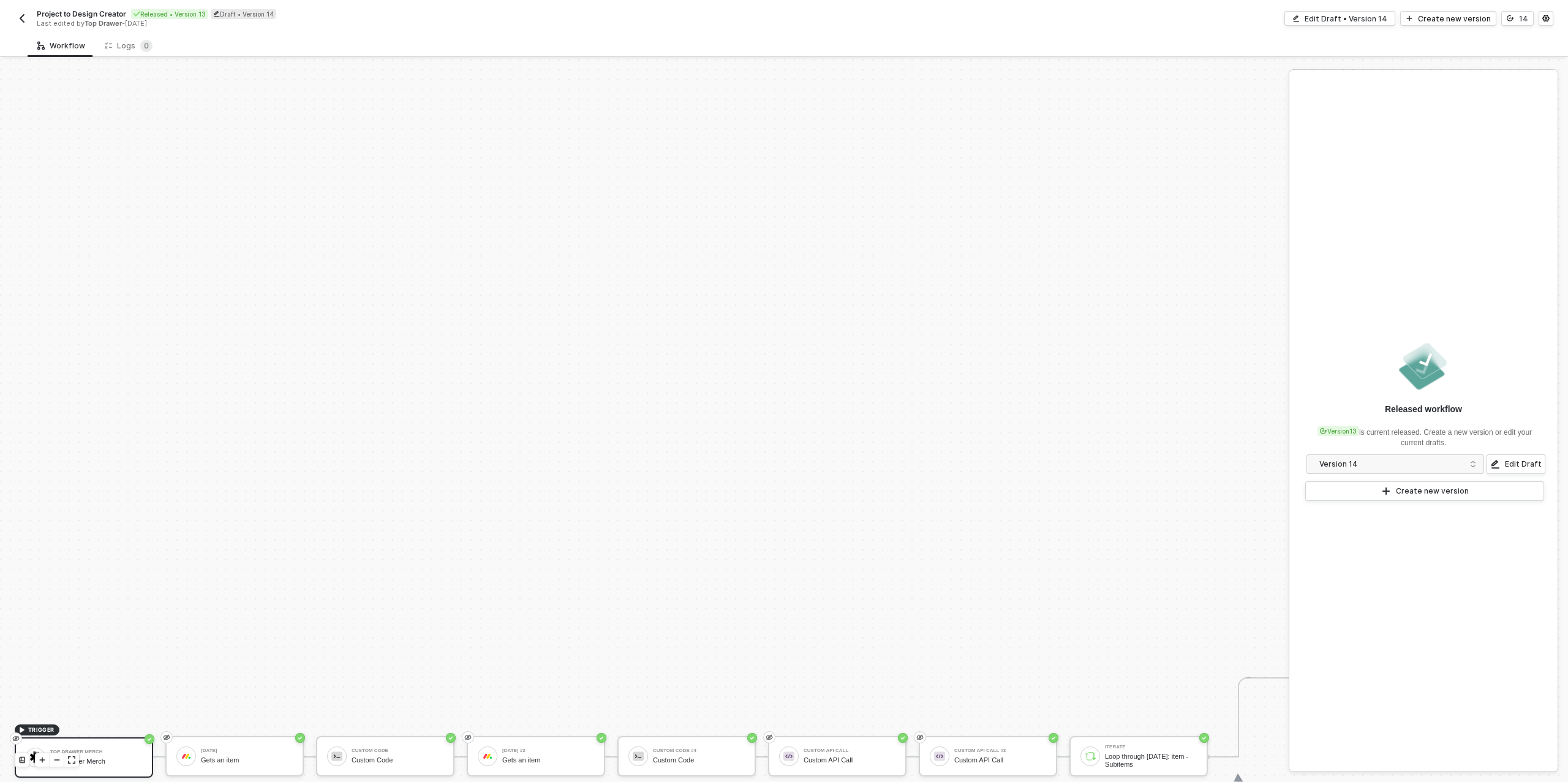
scroll to position [348, 0]
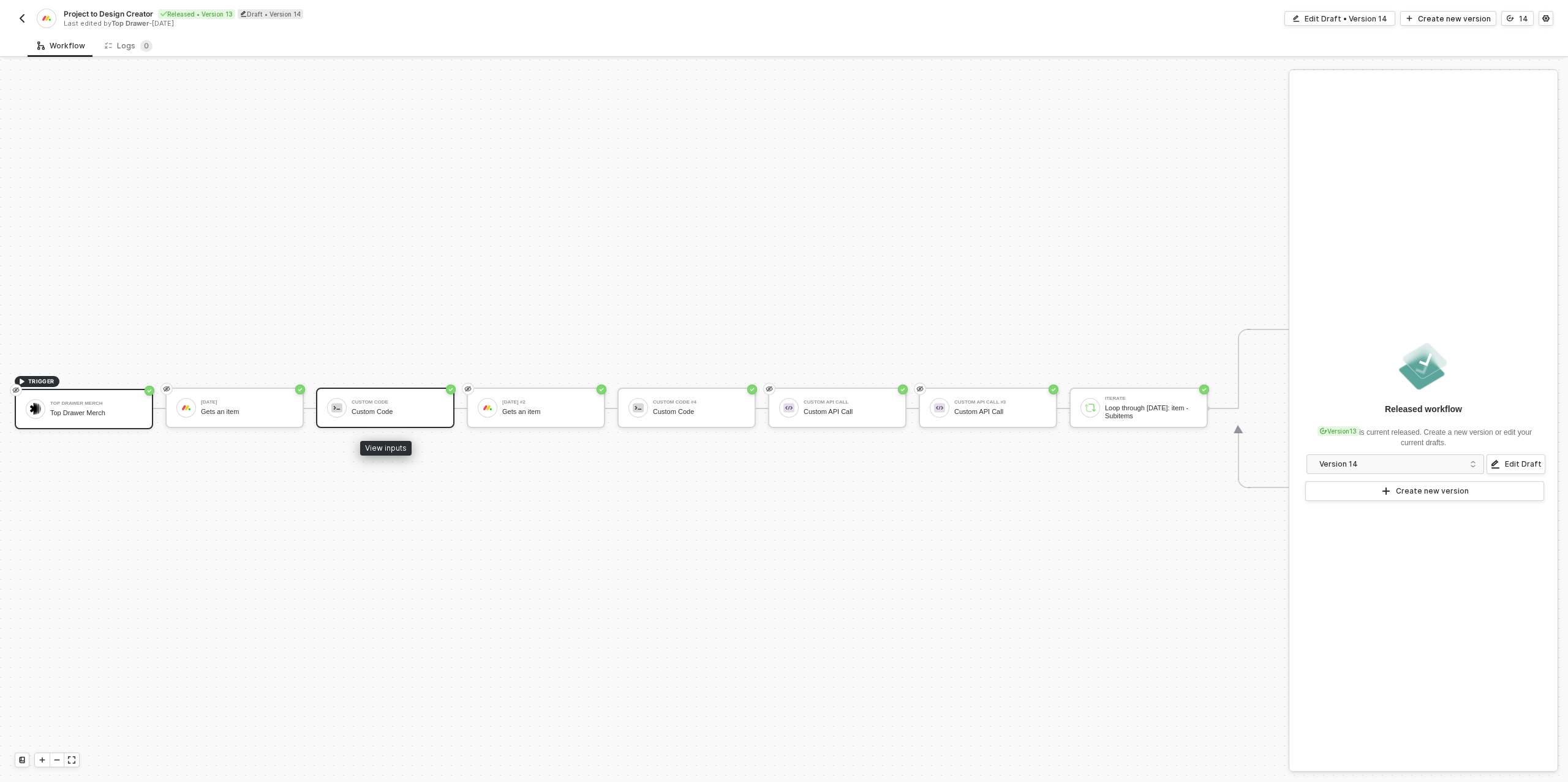
click at [336, 398] on div at bounding box center [336, 407] width 19 height 19
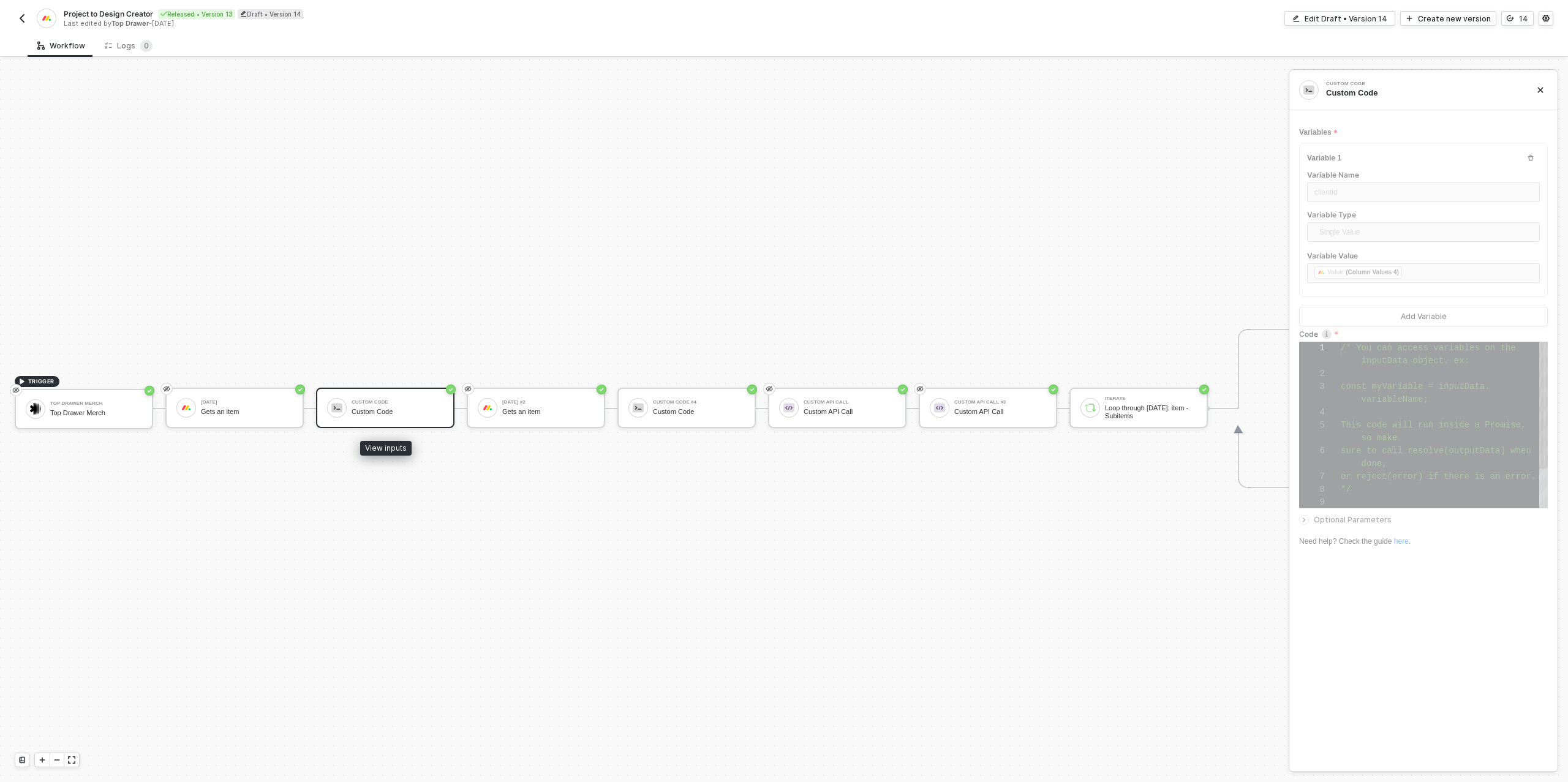
scroll to position [77, 0]
click at [1515, 13] on button "14" at bounding box center [1517, 18] width 33 height 15
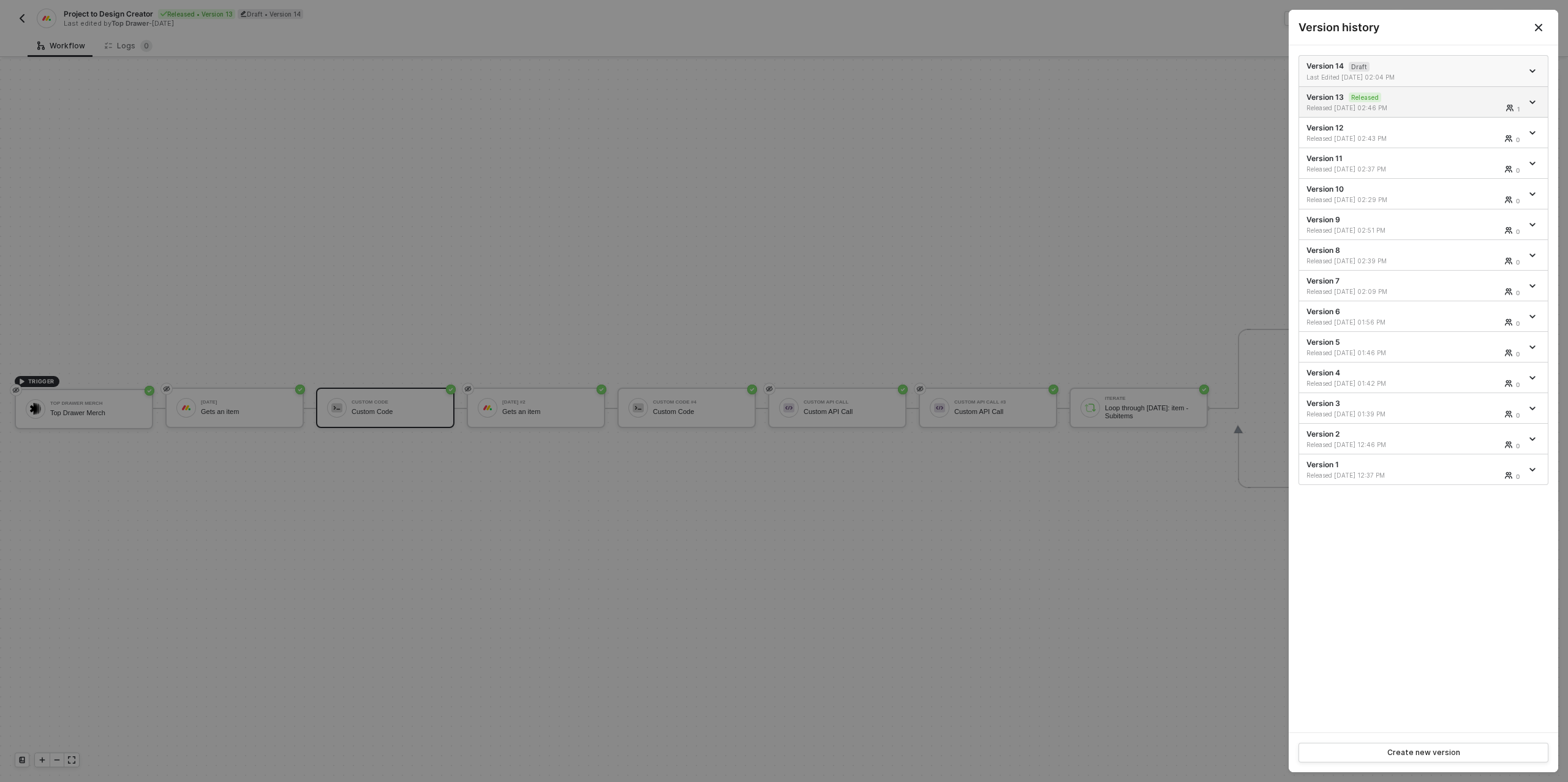
click at [1435, 61] on div "Version 14 Draft Last Edited 08/27/2025 02:04 PM" at bounding box center [1414, 71] width 215 height 21
click at [1091, 309] on div at bounding box center [784, 391] width 1568 height 782
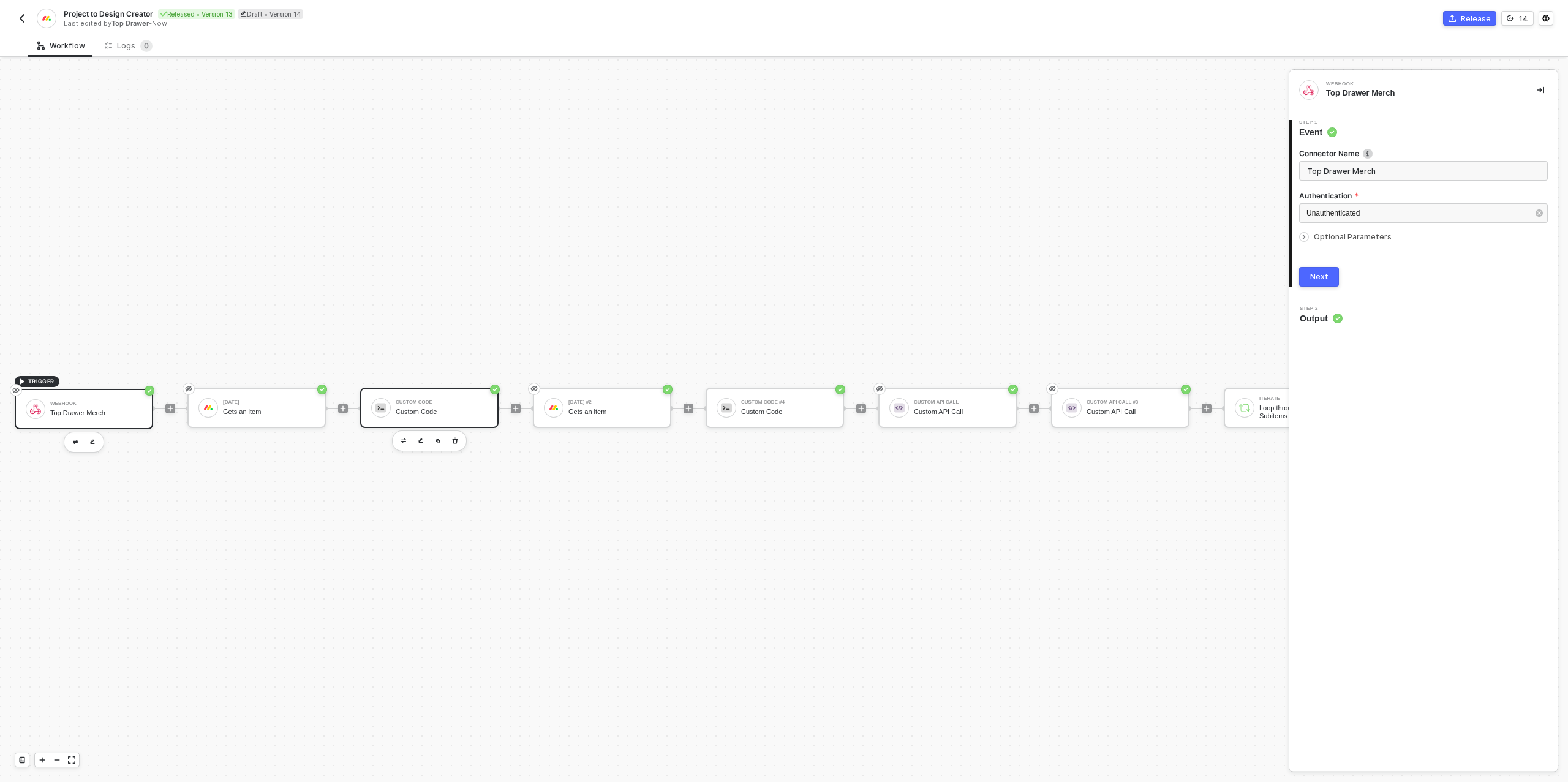
click at [447, 413] on div "Custom Code" at bounding box center [441, 412] width 92 height 8
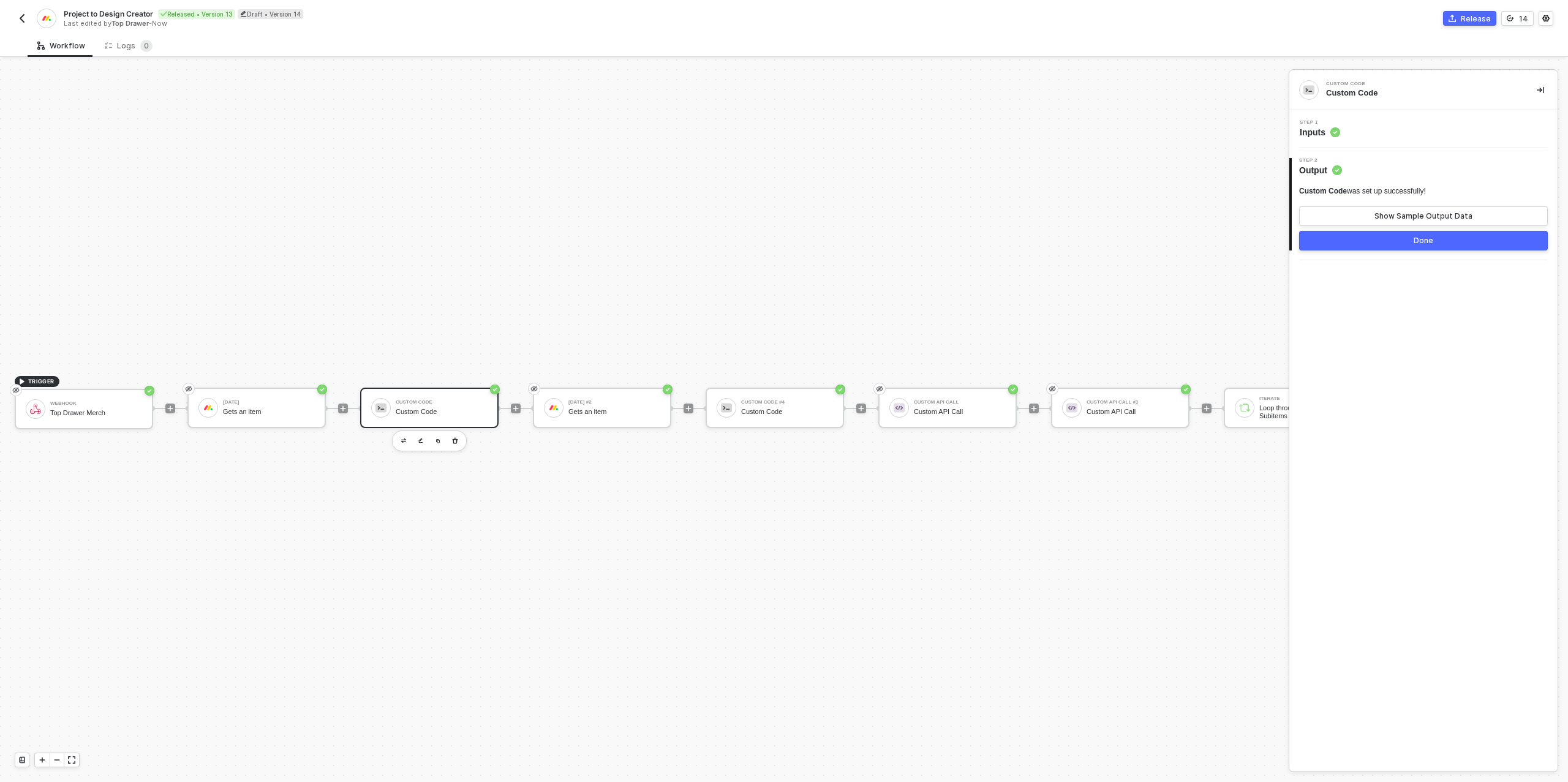
click at [1369, 124] on div "Step 1 Inputs" at bounding box center [1425, 129] width 265 height 18
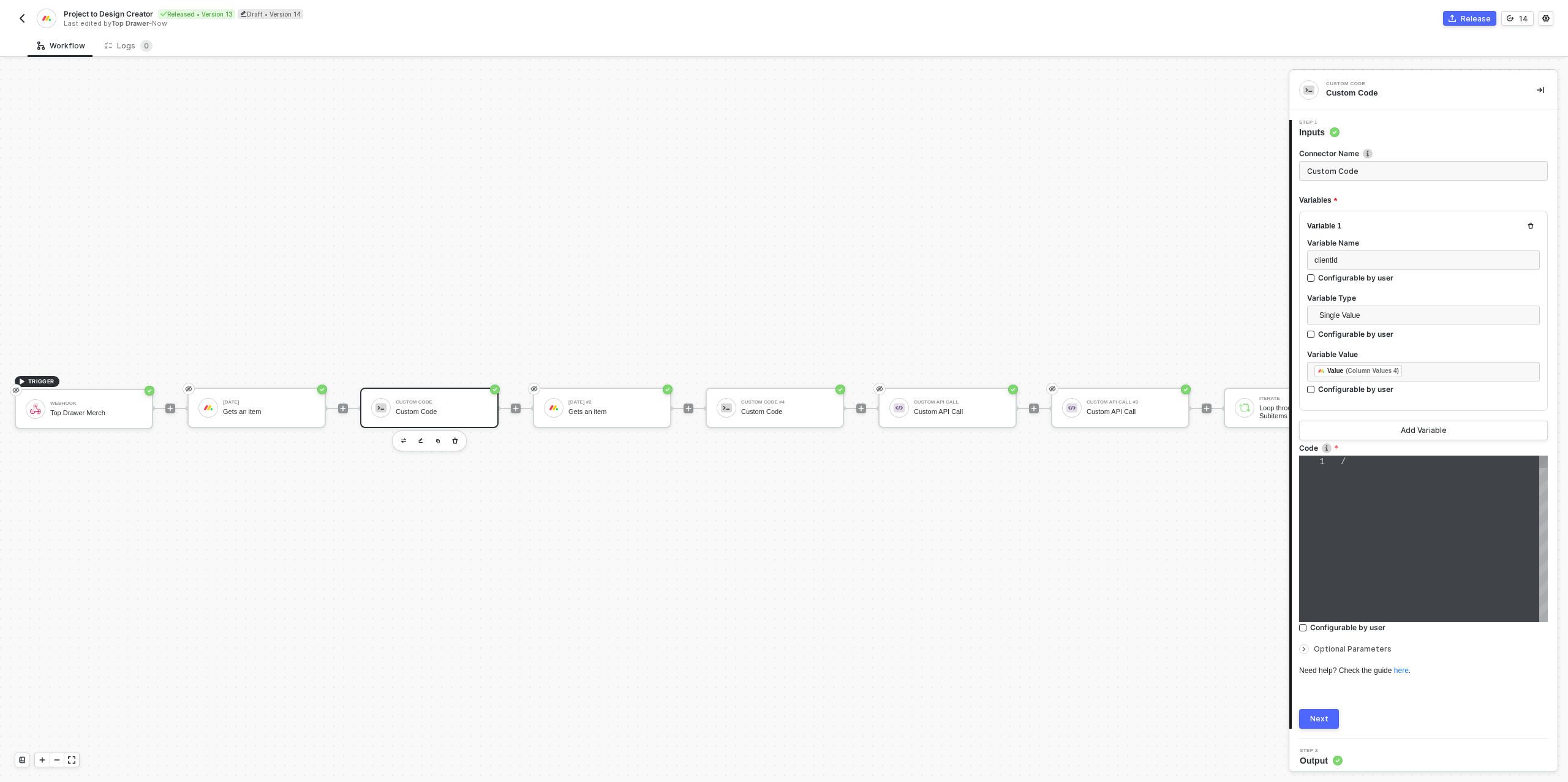
type textarea "/* You can access variables on the inputData object. ex: const myVariable = inp…"
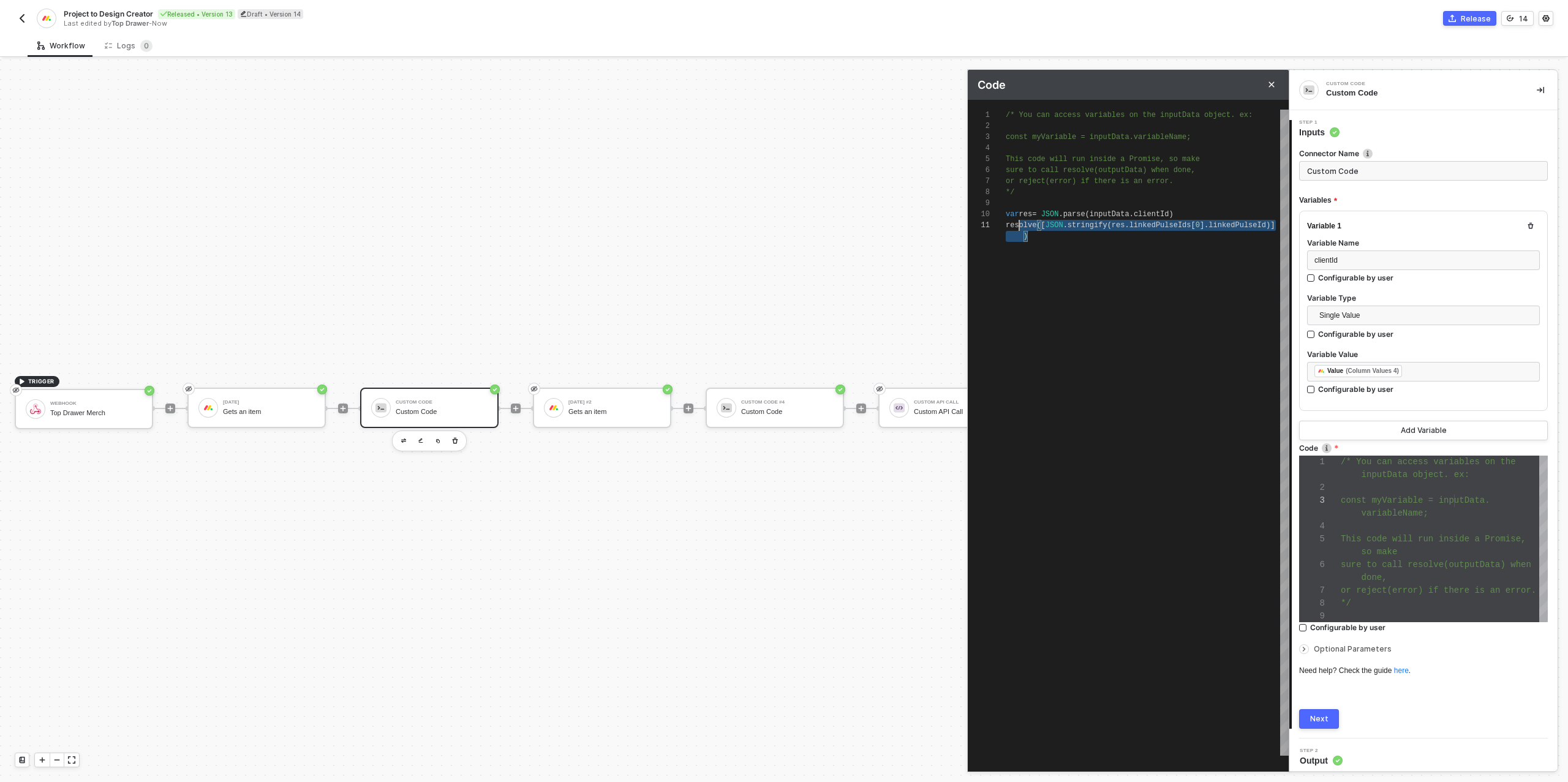
scroll to position [0, 0]
type textarea "/* You can access variables on the inputData object. ex: const myVariable = inp…"
drag, startPoint x: 1042, startPoint y: 239, endPoint x: 1002, endPoint y: 205, distance: 52.5
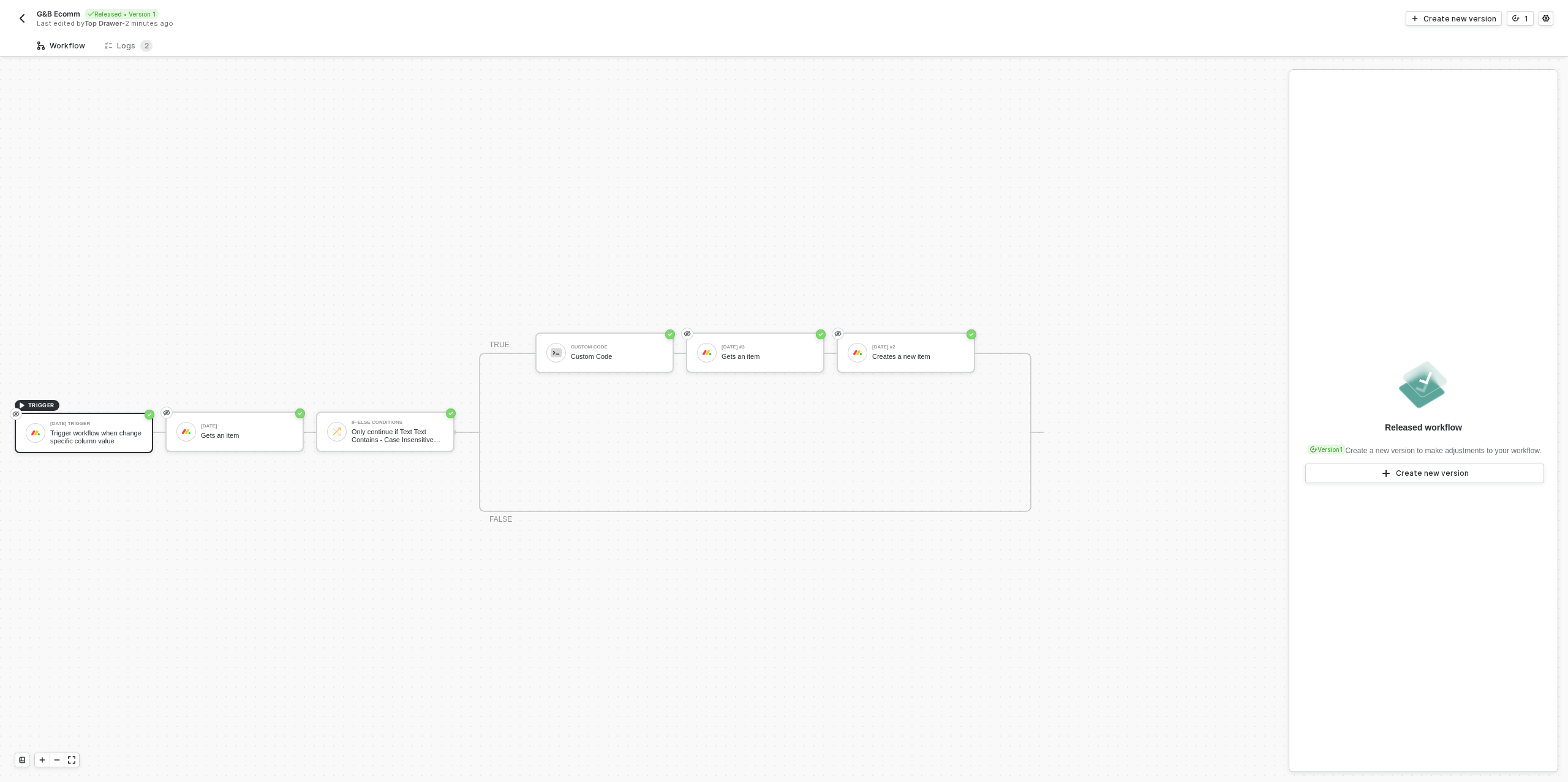
scroll to position [22, 0]
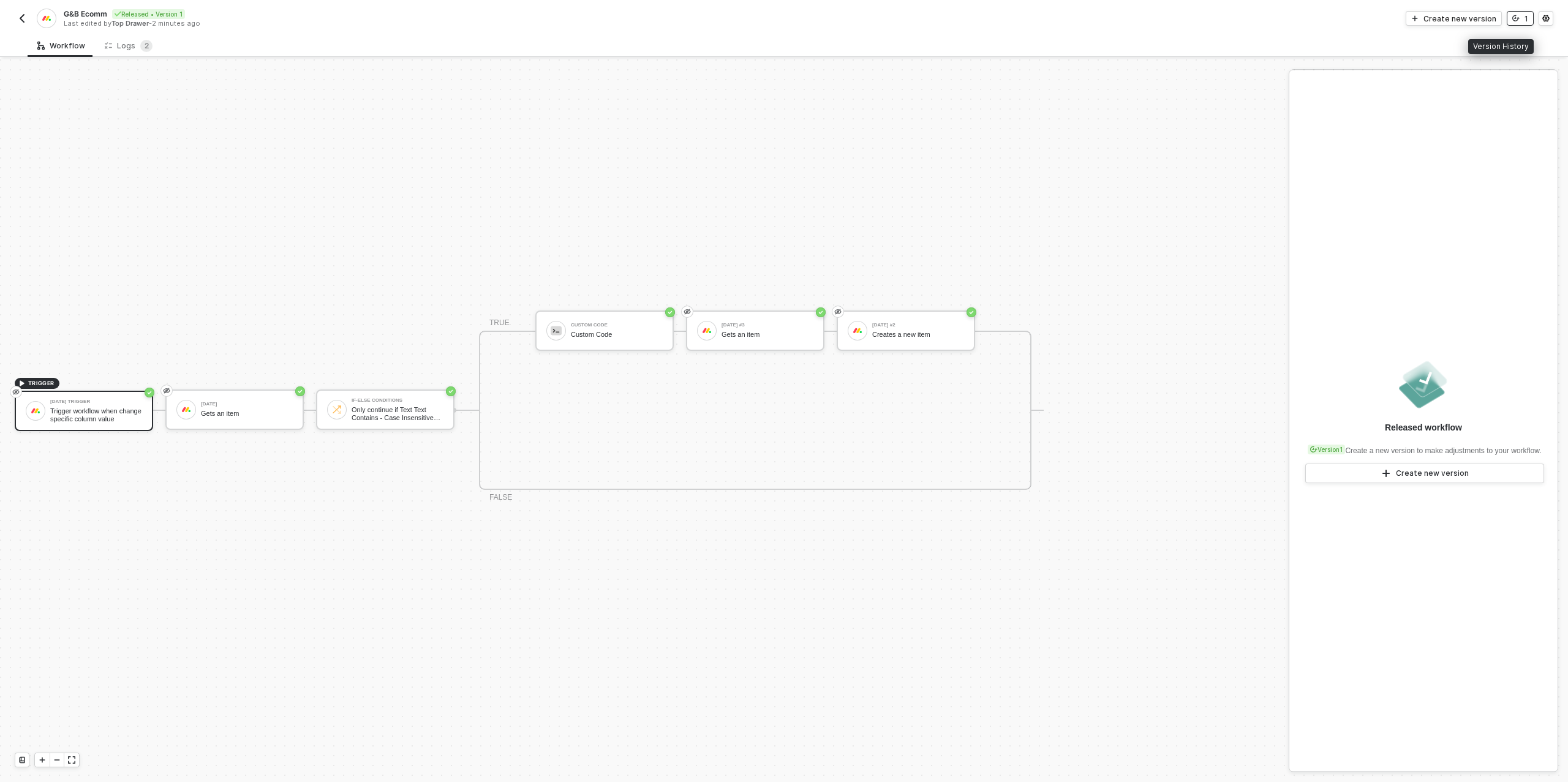
click at [1519, 15] on icon "icon-versioning" at bounding box center [1515, 18] width 7 height 7
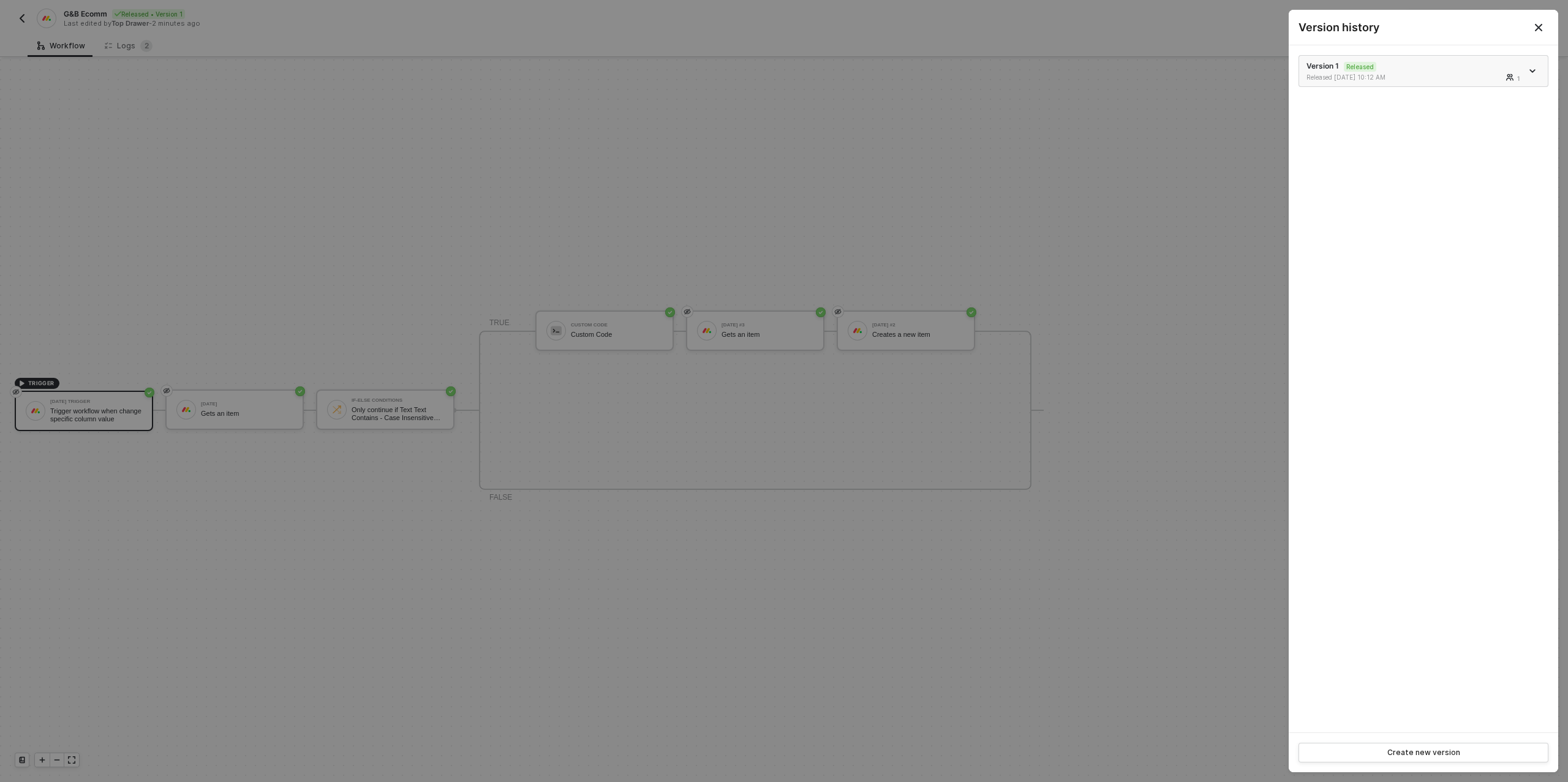
click at [1529, 71] on icon "icon-arrow-down" at bounding box center [1532, 71] width 6 height 6
click at [1494, 95] on div "Make a copy" at bounding box center [1490, 90] width 76 height 11
click at [568, 195] on div at bounding box center [784, 391] width 1568 height 782
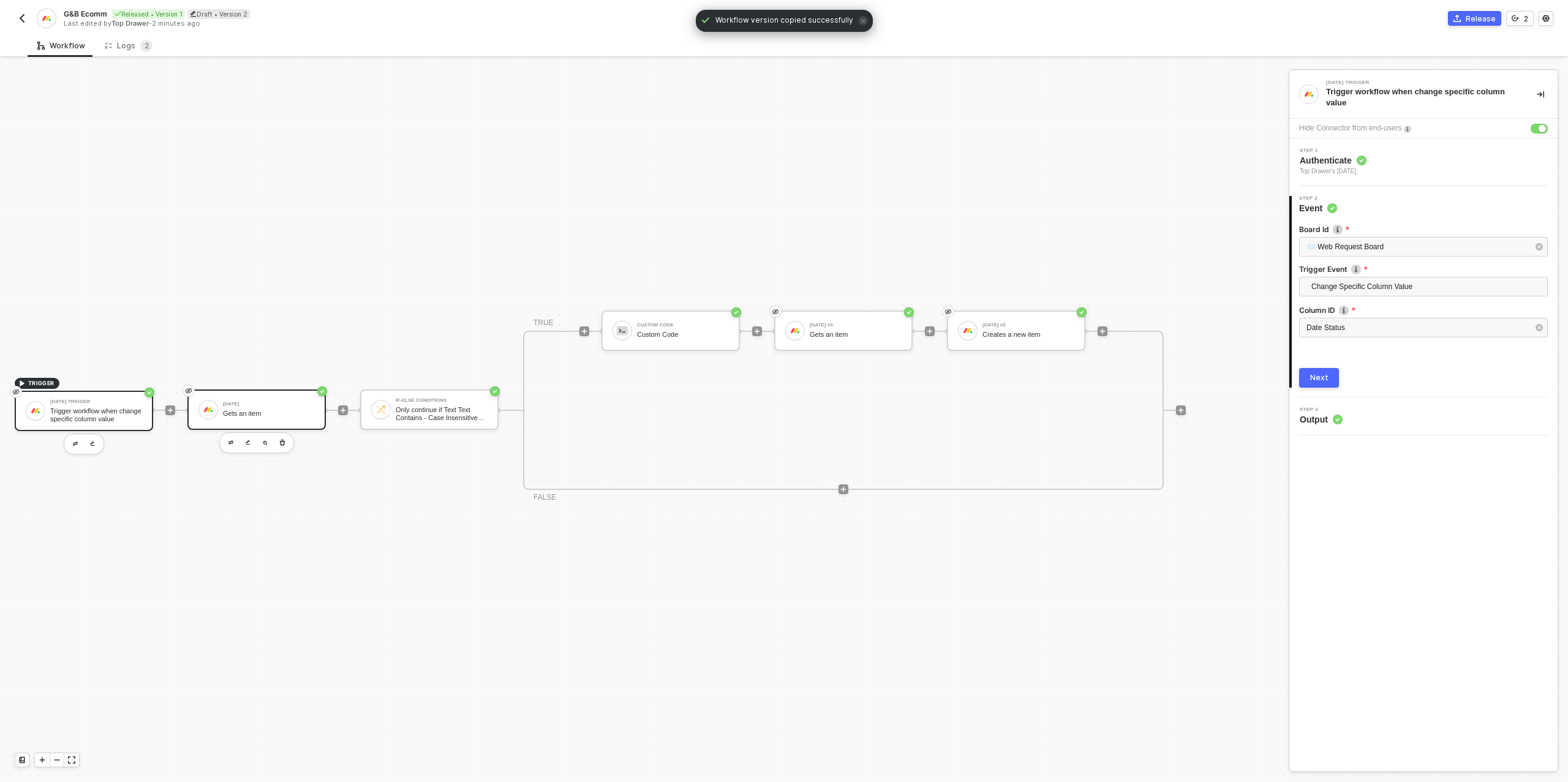
click at [256, 411] on div "Gets an item" at bounding box center [268, 414] width 92 height 8
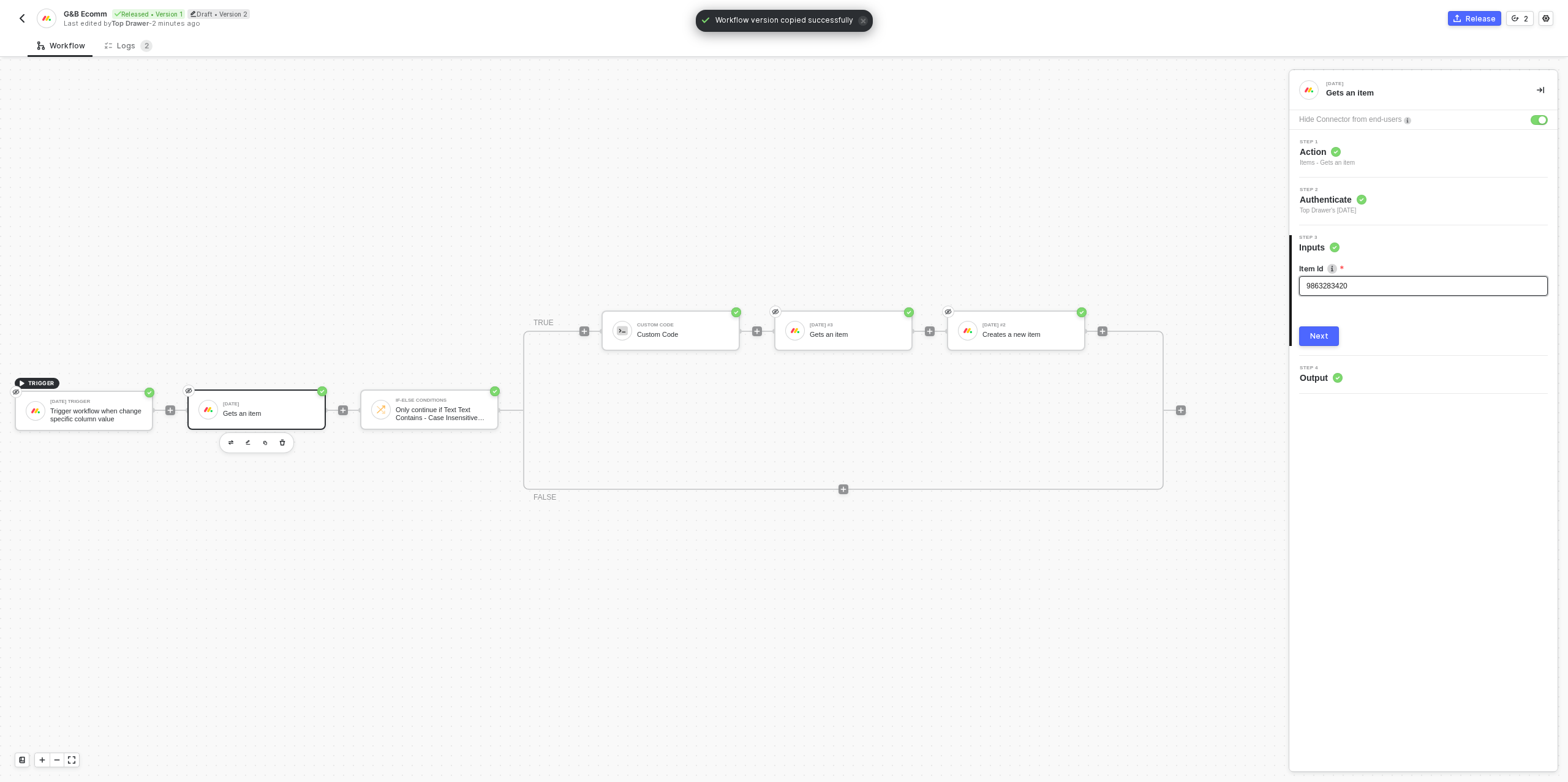
click at [1406, 287] on div "9863283420" at bounding box center [1424, 285] width 234 height 11
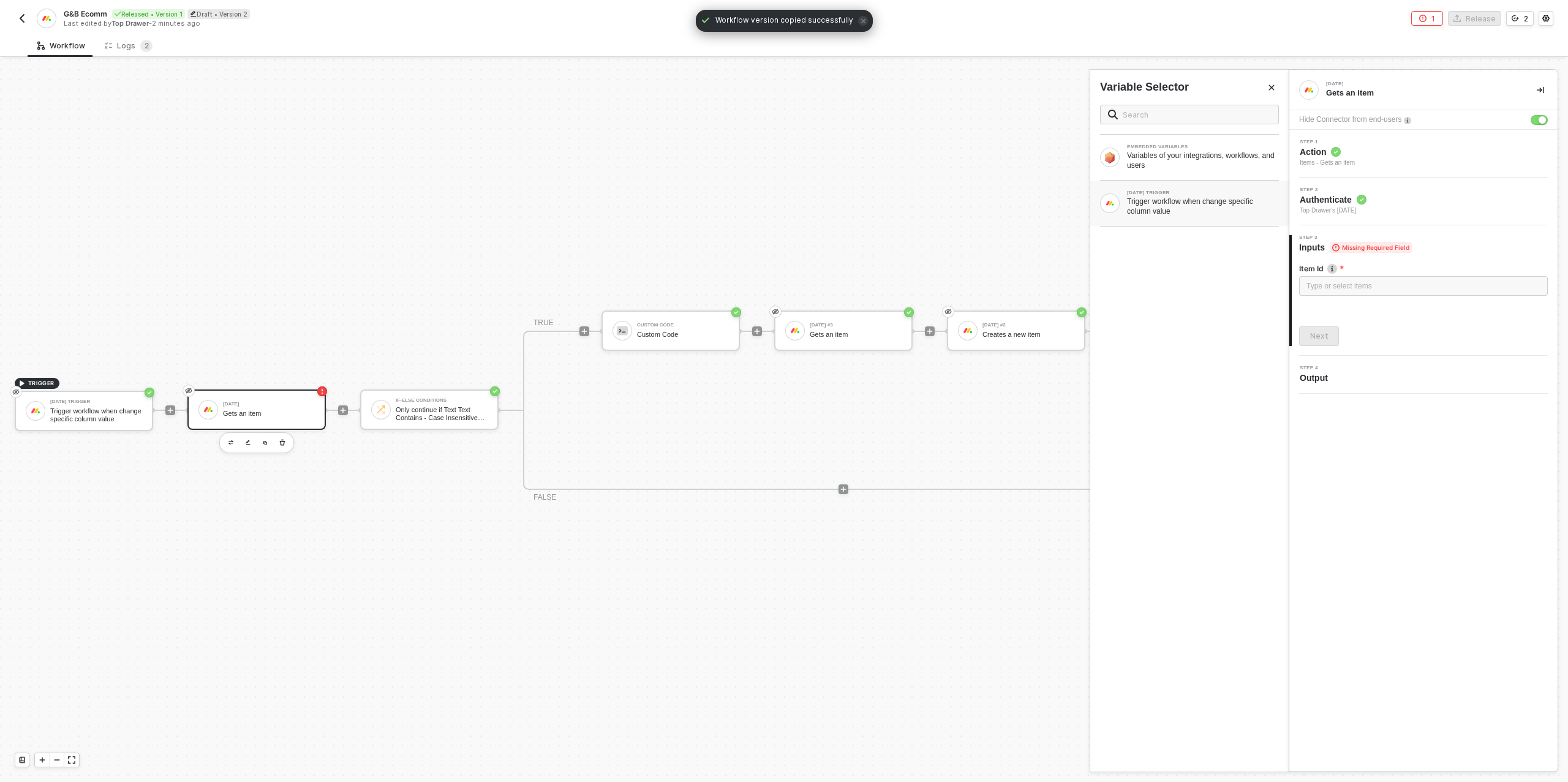
click at [1196, 207] on div "Trigger workflow when change specific column value" at bounding box center [1202, 206] width 152 height 19
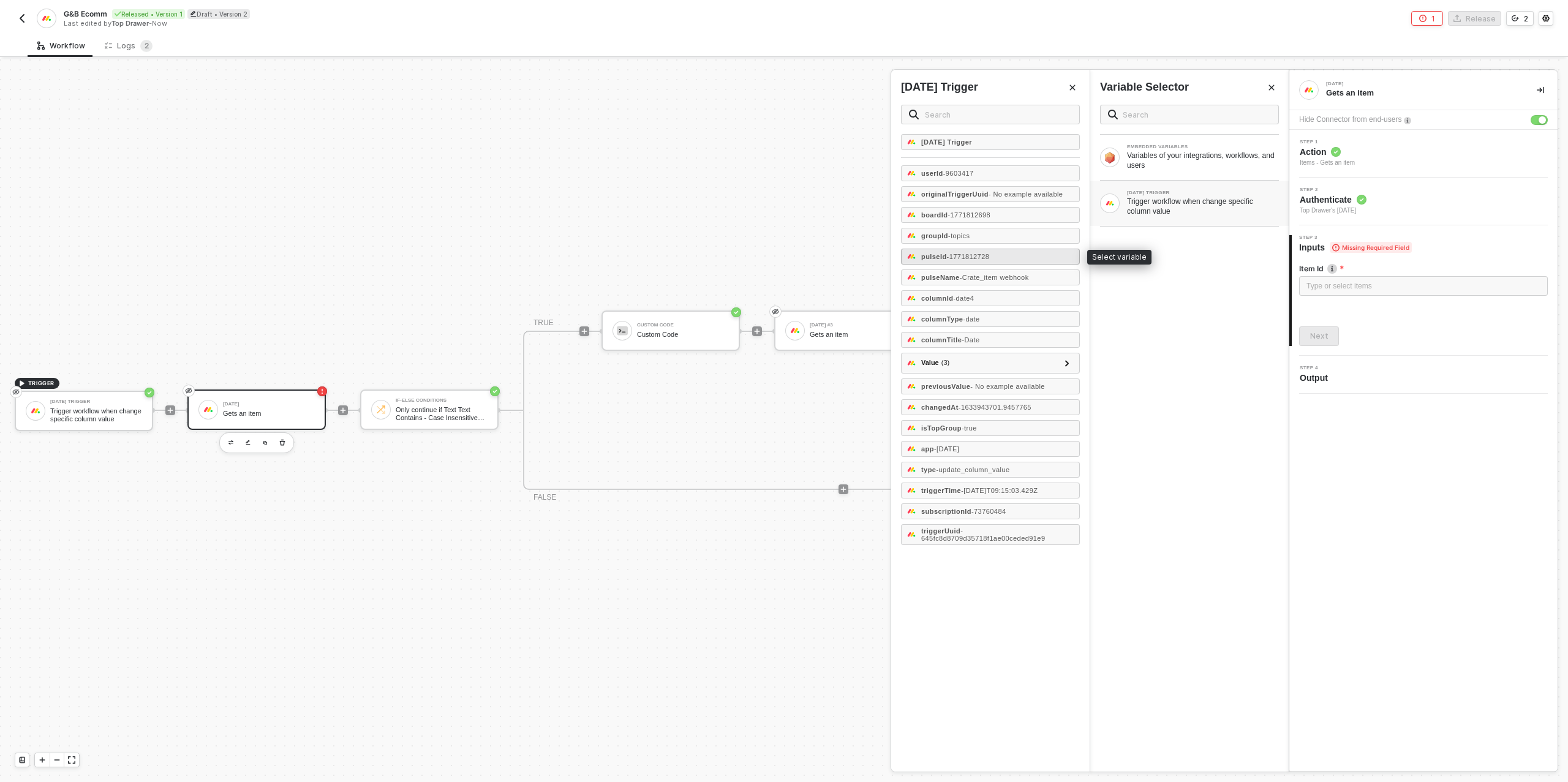
click at [965, 253] on span "- 1771812728" at bounding box center [968, 256] width 43 height 7
click at [1315, 337] on div "Next" at bounding box center [1319, 336] width 18 height 10
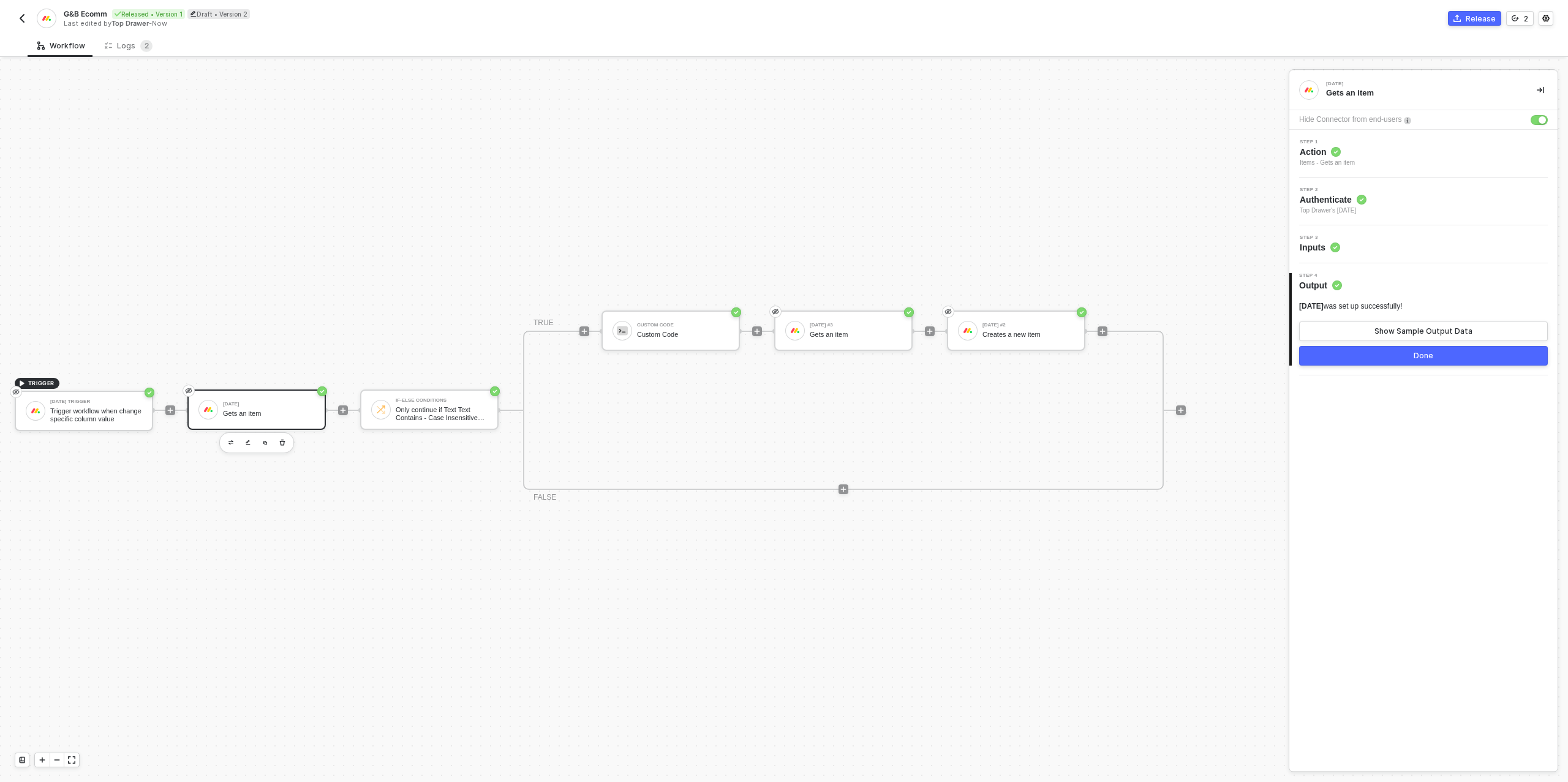
click at [1392, 360] on button "Done" at bounding box center [1424, 355] width 249 height 19
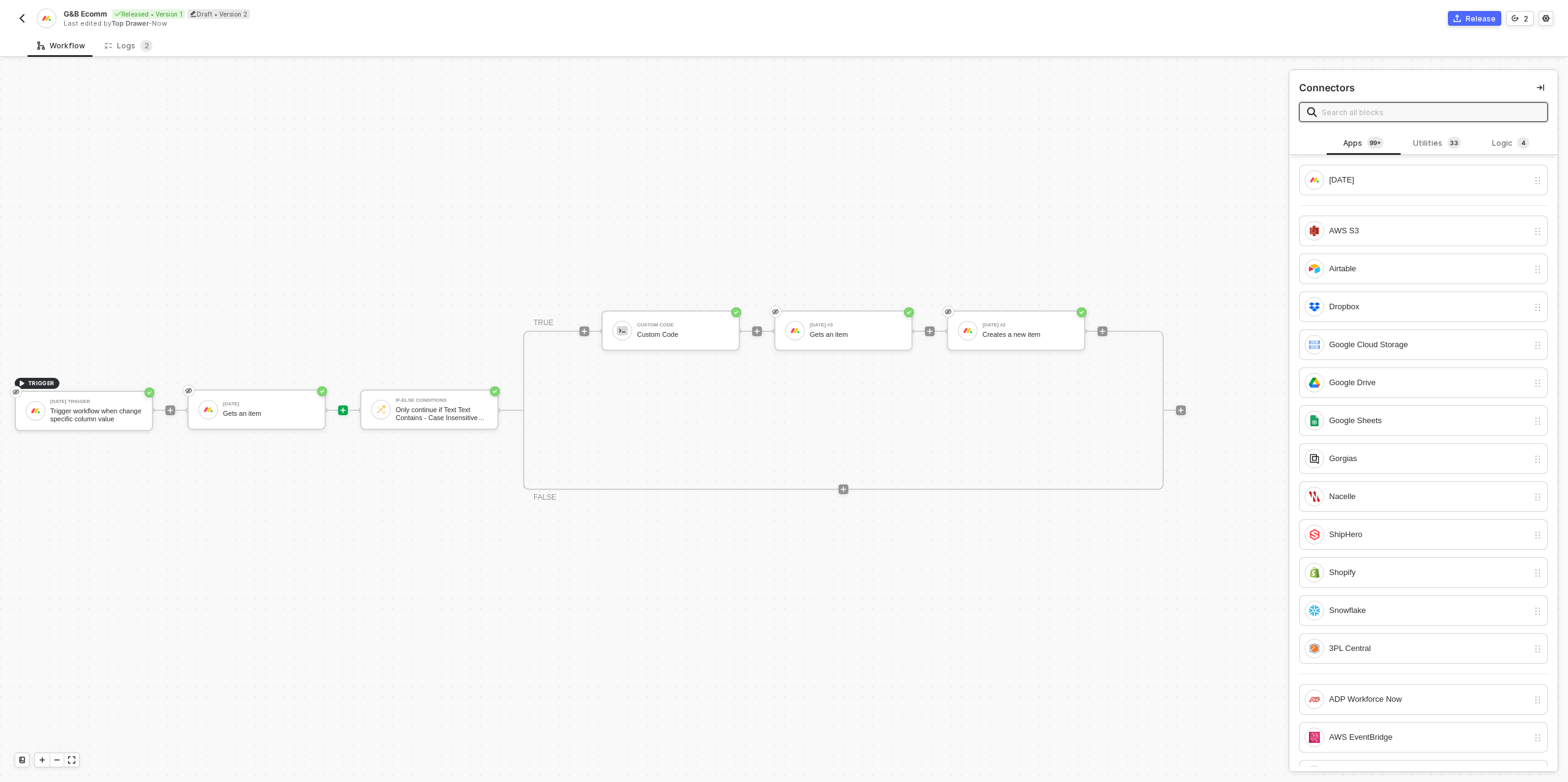
click at [1471, 21] on div "Release" at bounding box center [1480, 19] width 30 height 11
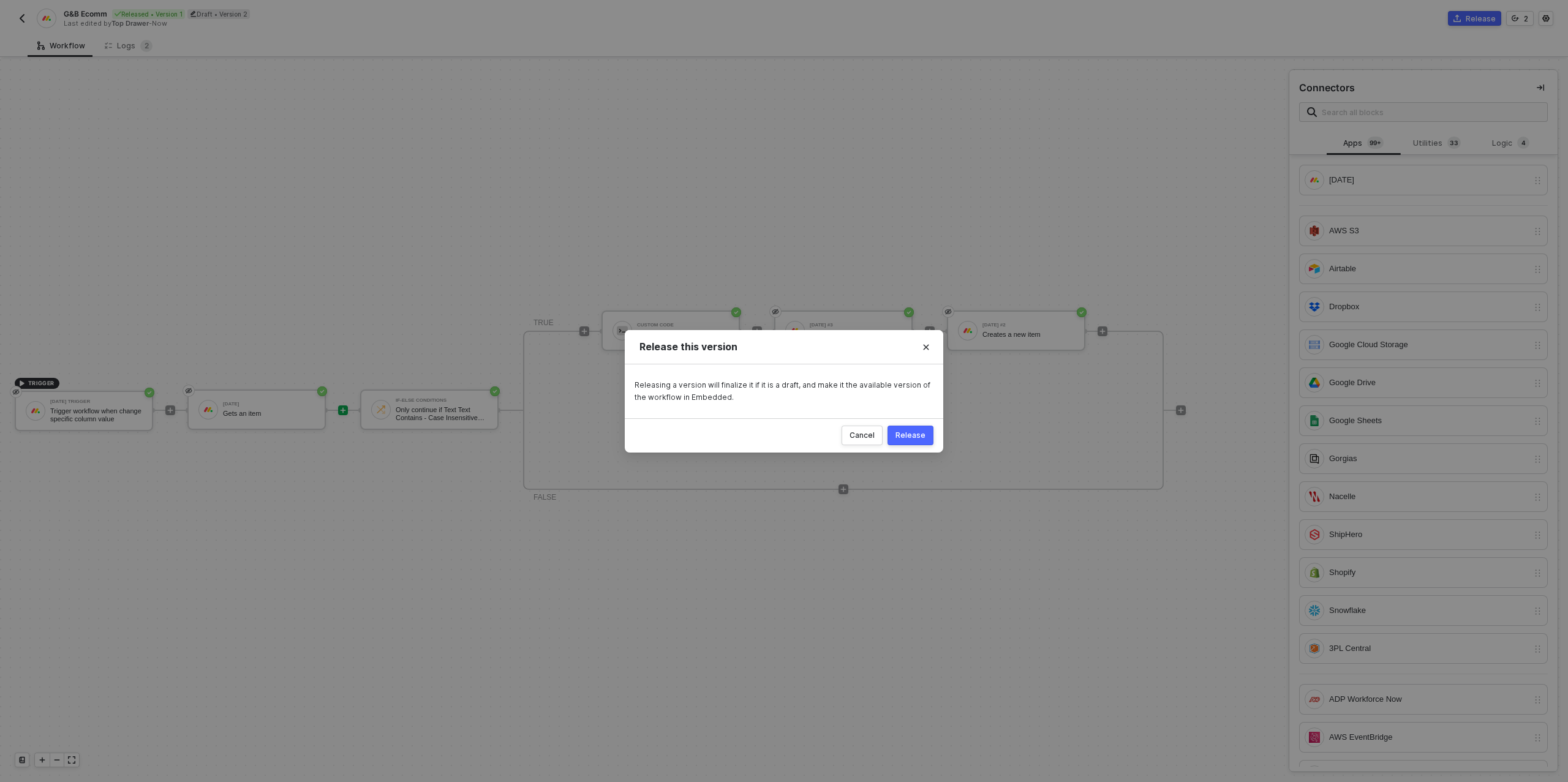
click at [924, 434] on div "Release" at bounding box center [910, 435] width 30 height 10
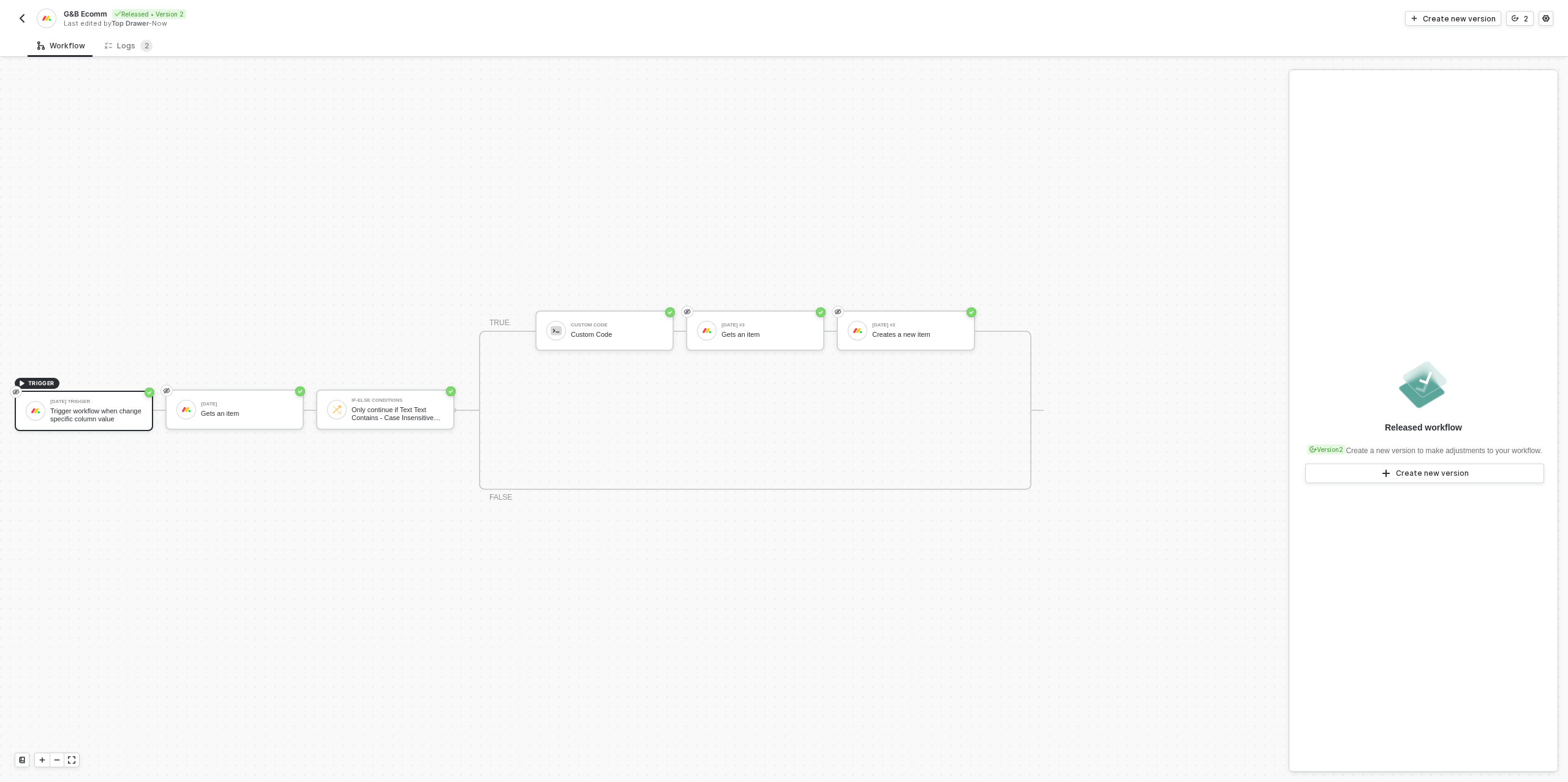
click at [21, 19] on img "button" at bounding box center [22, 18] width 10 height 10
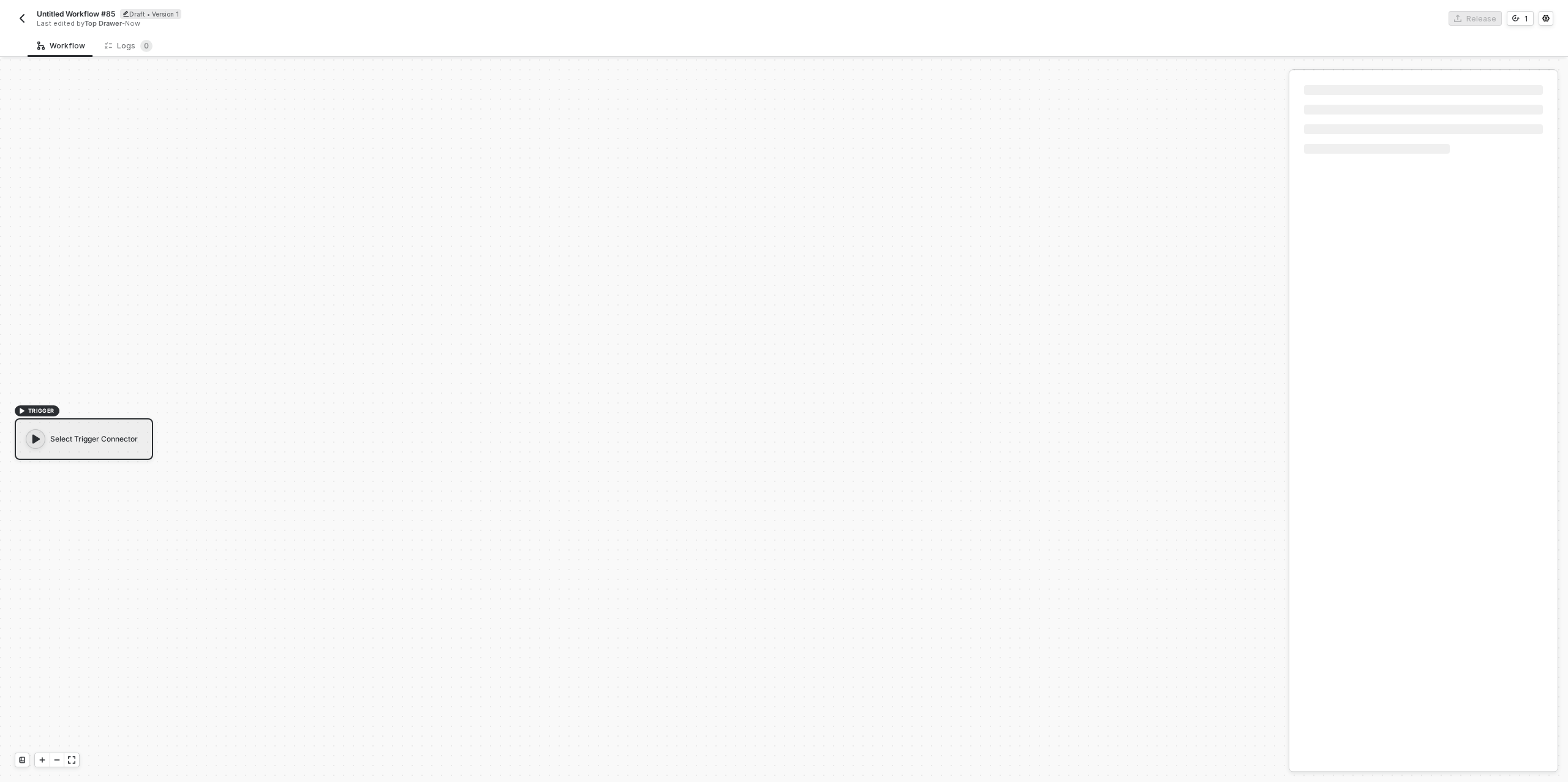
scroll to position [22, 0]
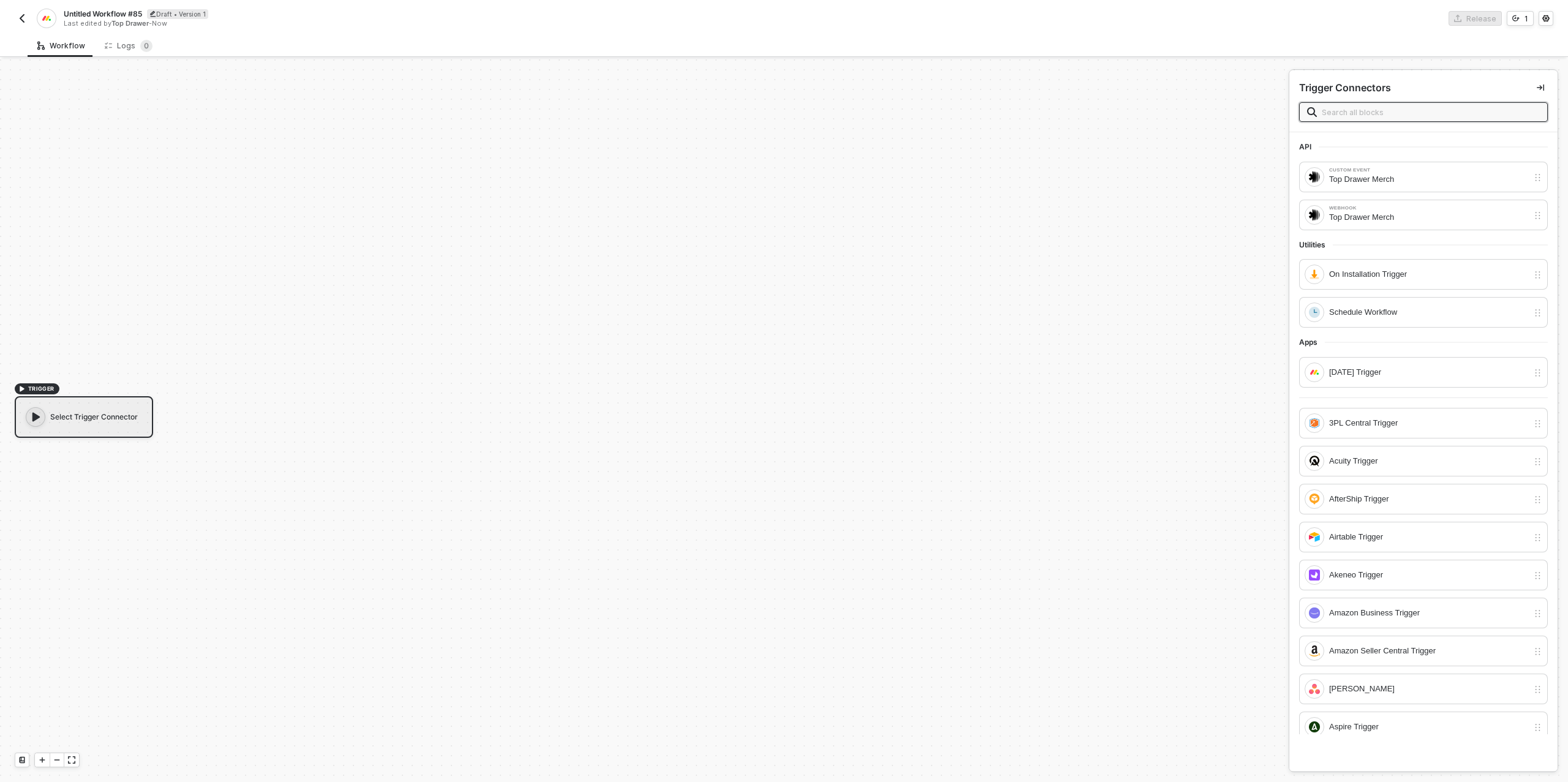
click at [106, 15] on span "Untitled Workflow #85" at bounding box center [102, 14] width 78 height 11
click at [108, 15] on input "Untitled Workflow #85" at bounding box center [167, 14] width 208 height 15
type input "G&B Production"
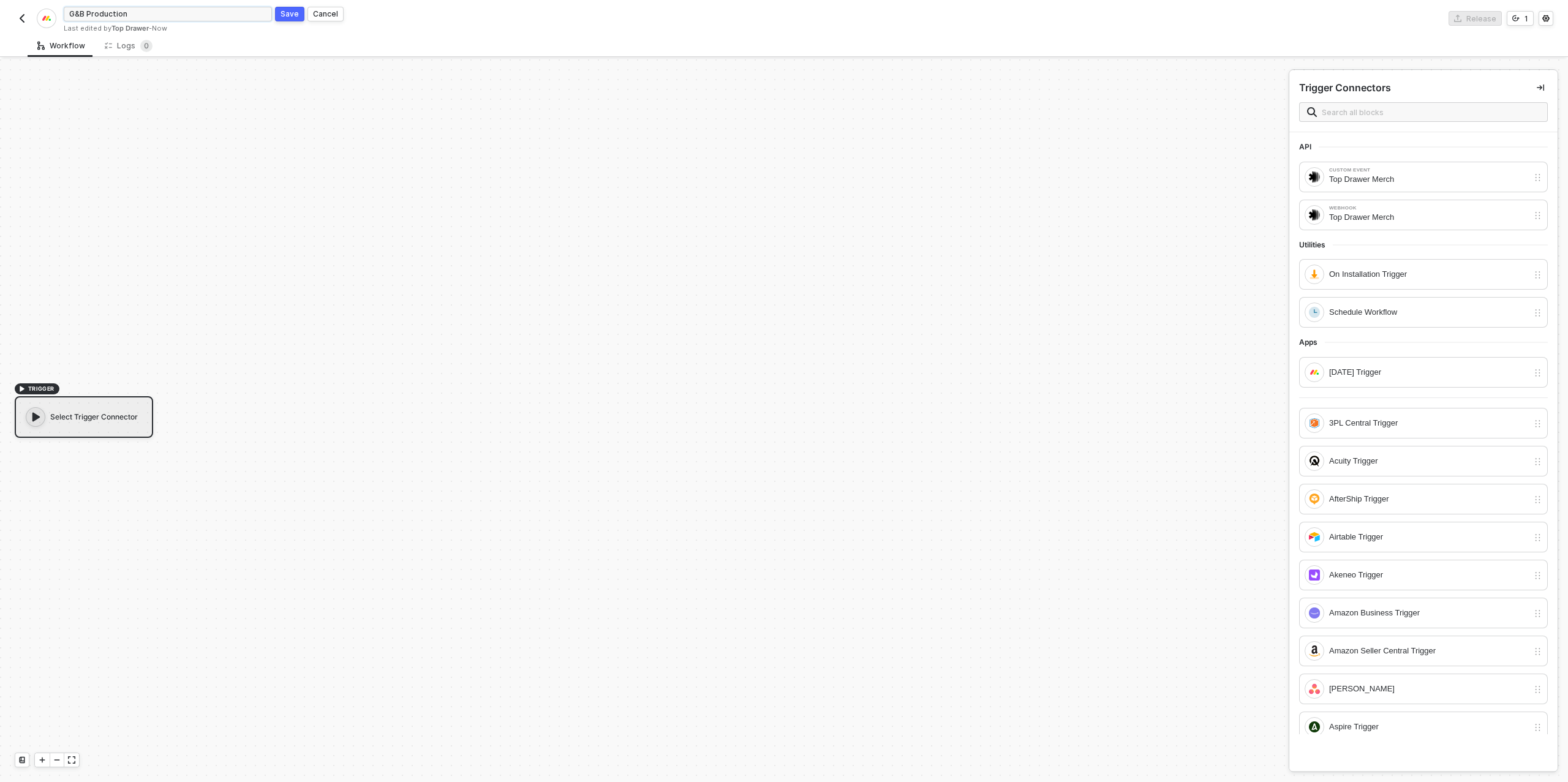
click button "Save" at bounding box center [290, 14] width 29 height 15
click at [1404, 372] on div "[DATE] Trigger" at bounding box center [1428, 372] width 199 height 13
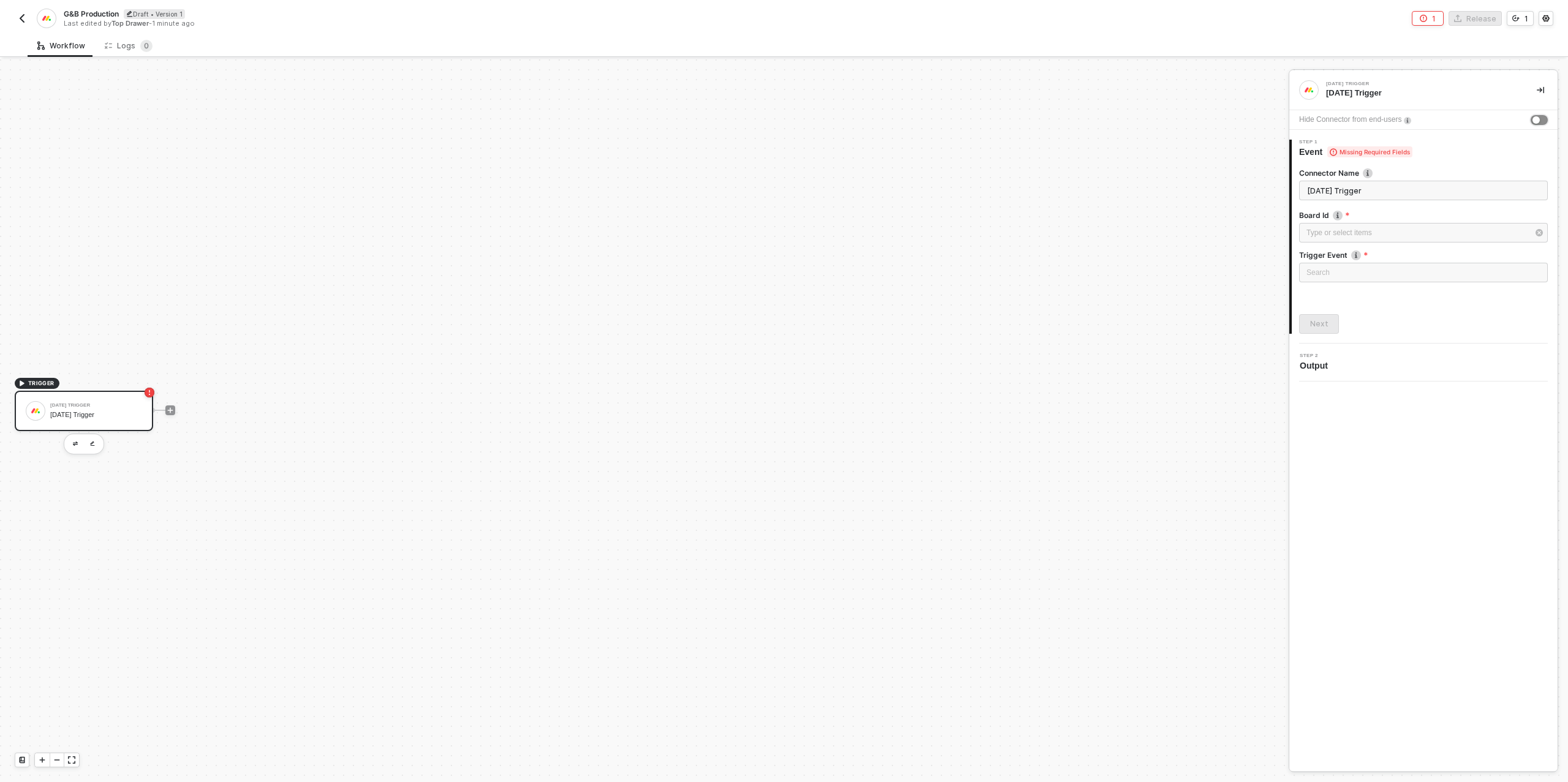
click at [1539, 120] on div "button" at bounding box center [1536, 120] width 7 height 7
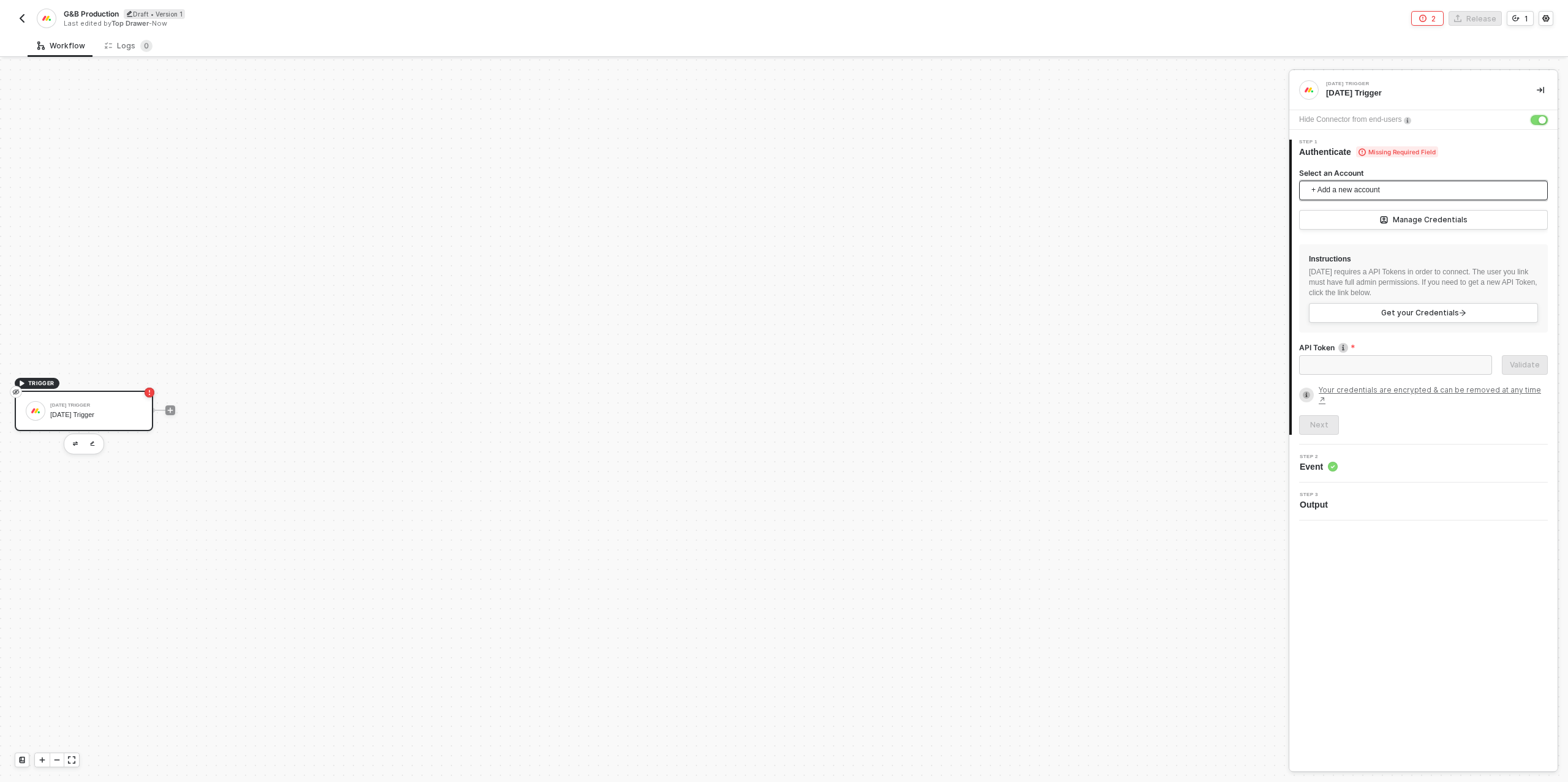
click at [1355, 188] on span "+ Add a new account" at bounding box center [1426, 190] width 229 height 19
click at [1359, 219] on span "Top Drawer's [DATE]" at bounding box center [1357, 217] width 98 height 13
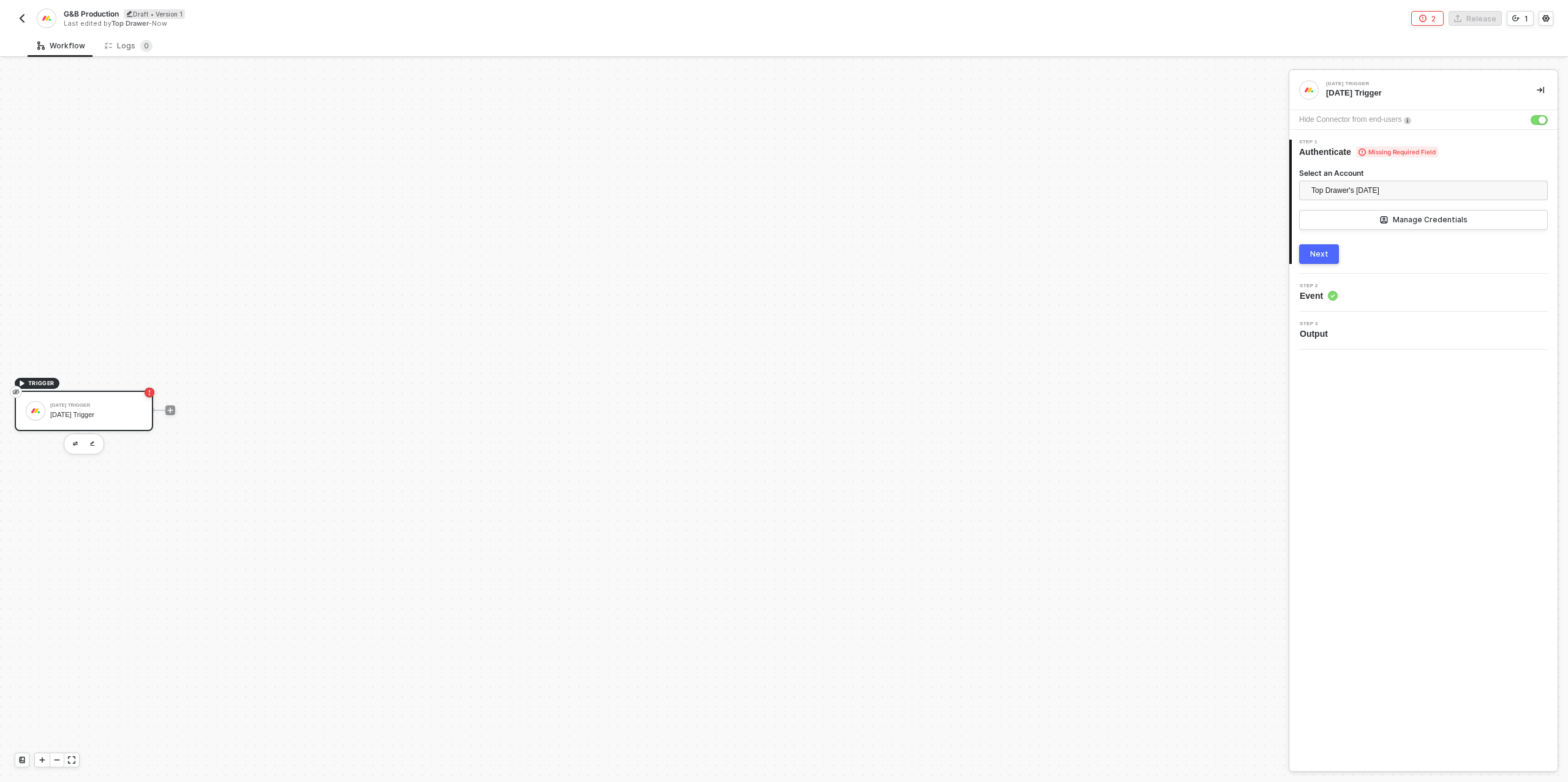
click at [1331, 253] on button "Next" at bounding box center [1319, 253] width 40 height 19
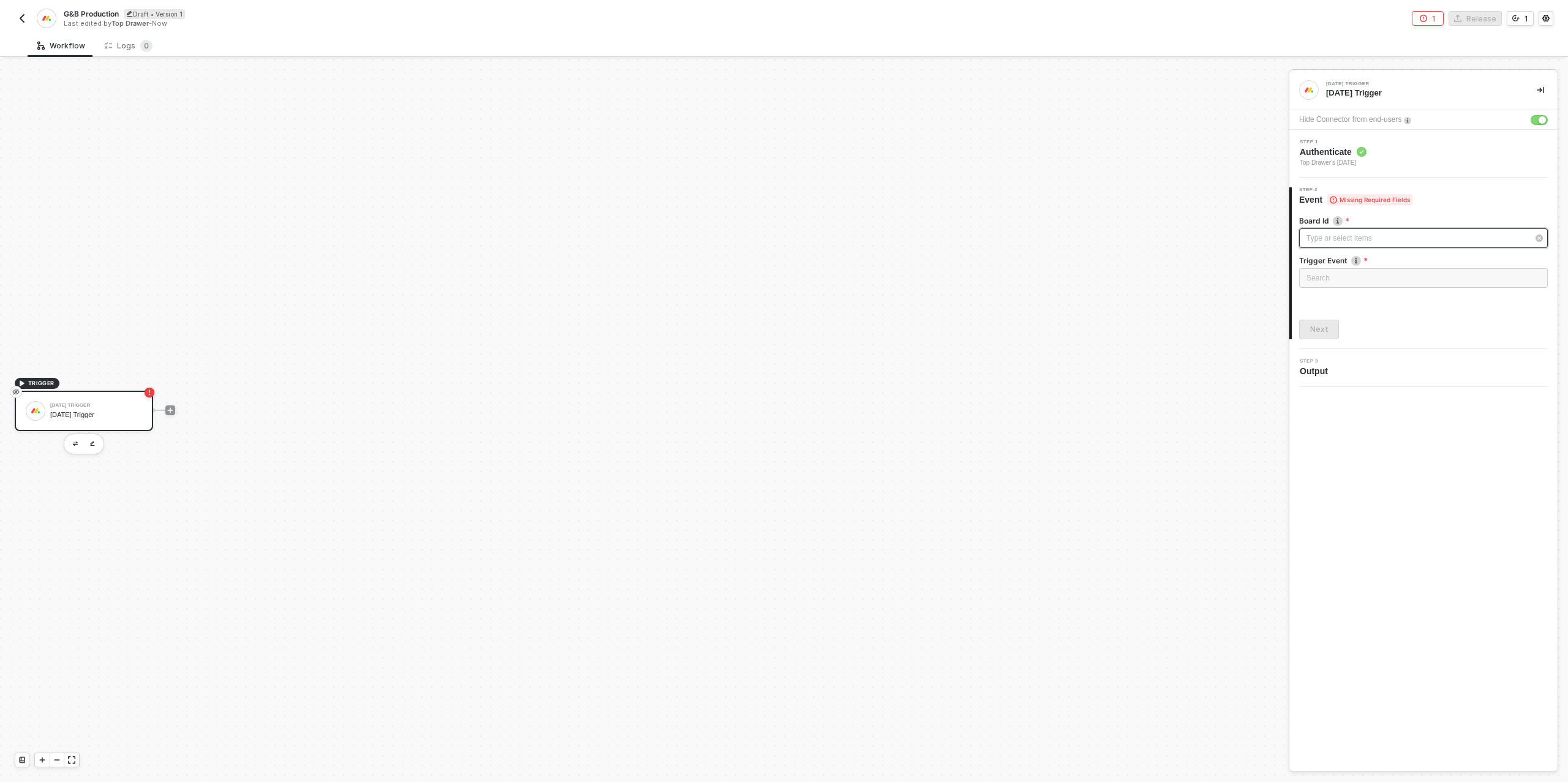
click at [1335, 234] on div "Type or select items ﻿" at bounding box center [1418, 238] width 222 height 11
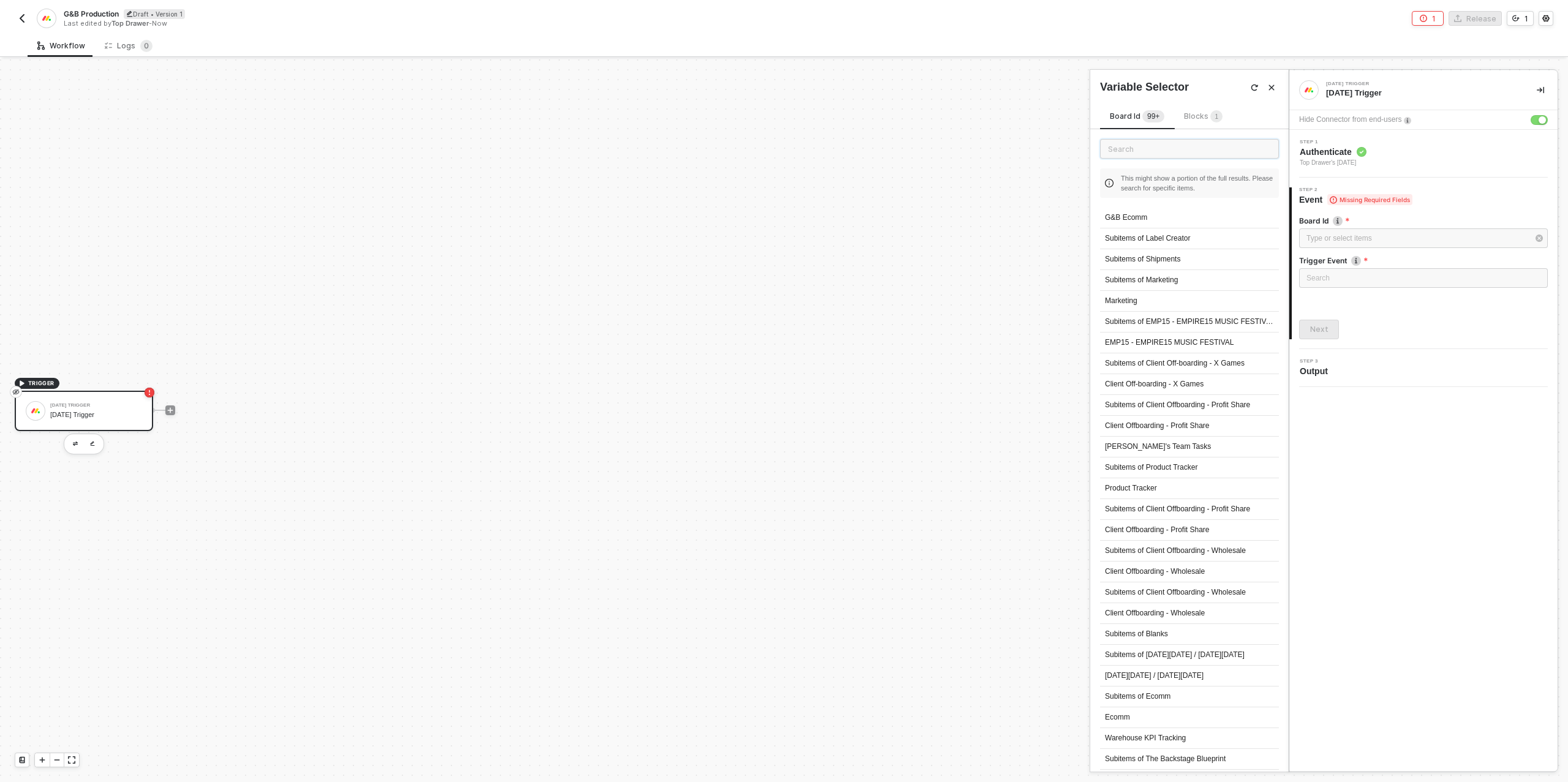
click at [1153, 155] on input "text" at bounding box center [1189, 148] width 179 height 19
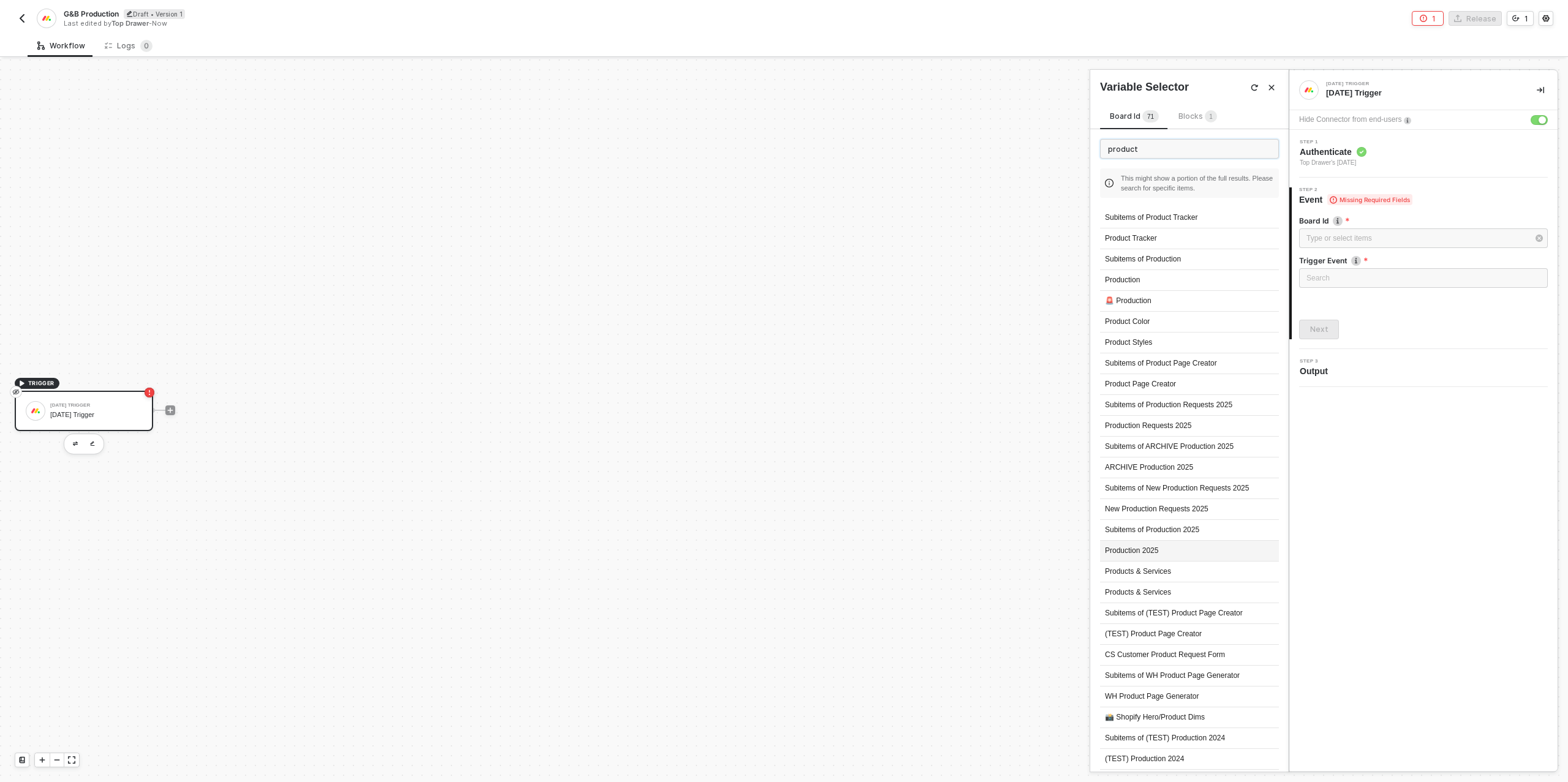
type input "product"
click at [1155, 547] on div "Production 2025" at bounding box center [1189, 551] width 179 height 21
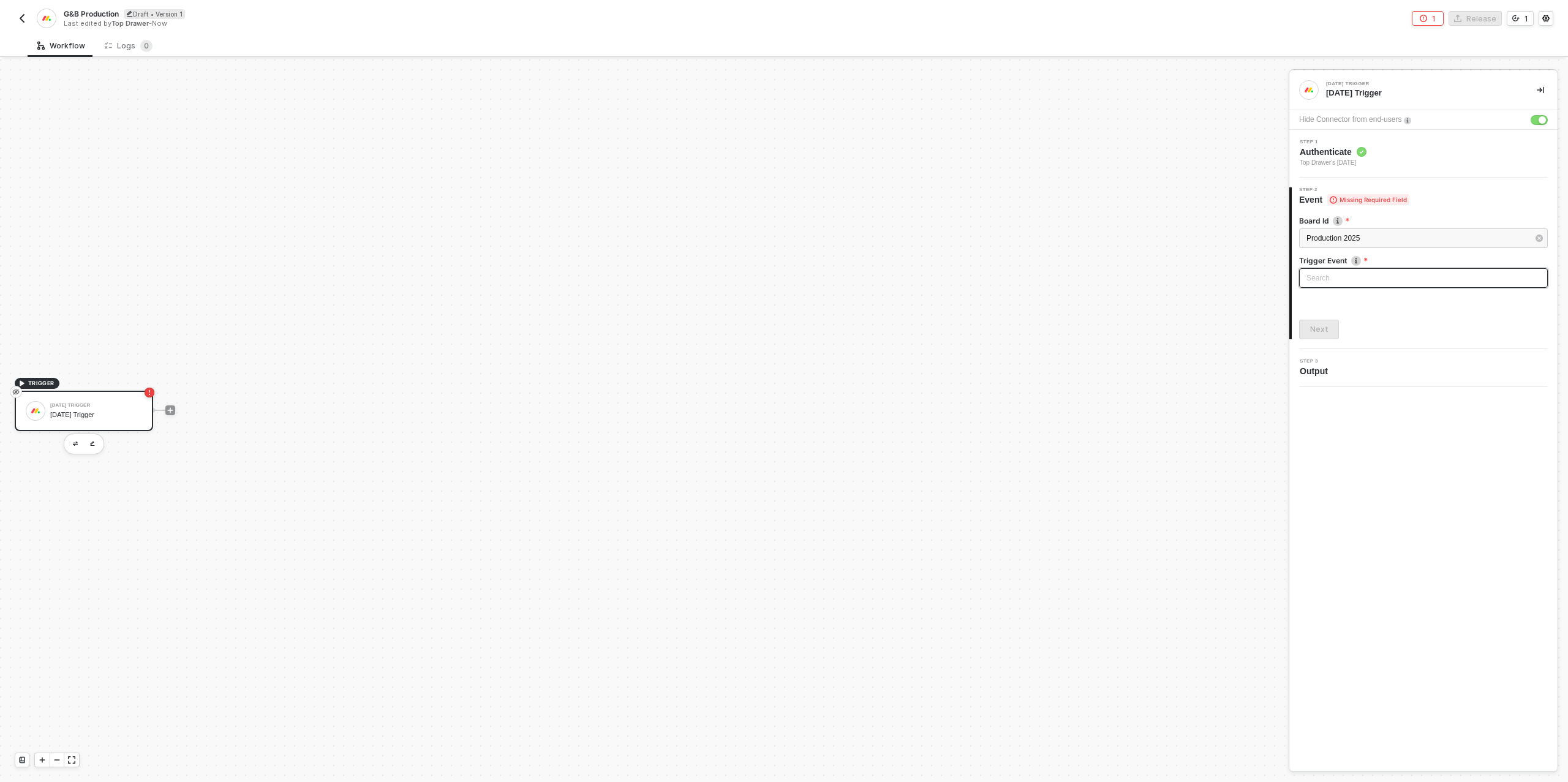
click at [1359, 277] on input "search" at bounding box center [1424, 277] width 234 height 18
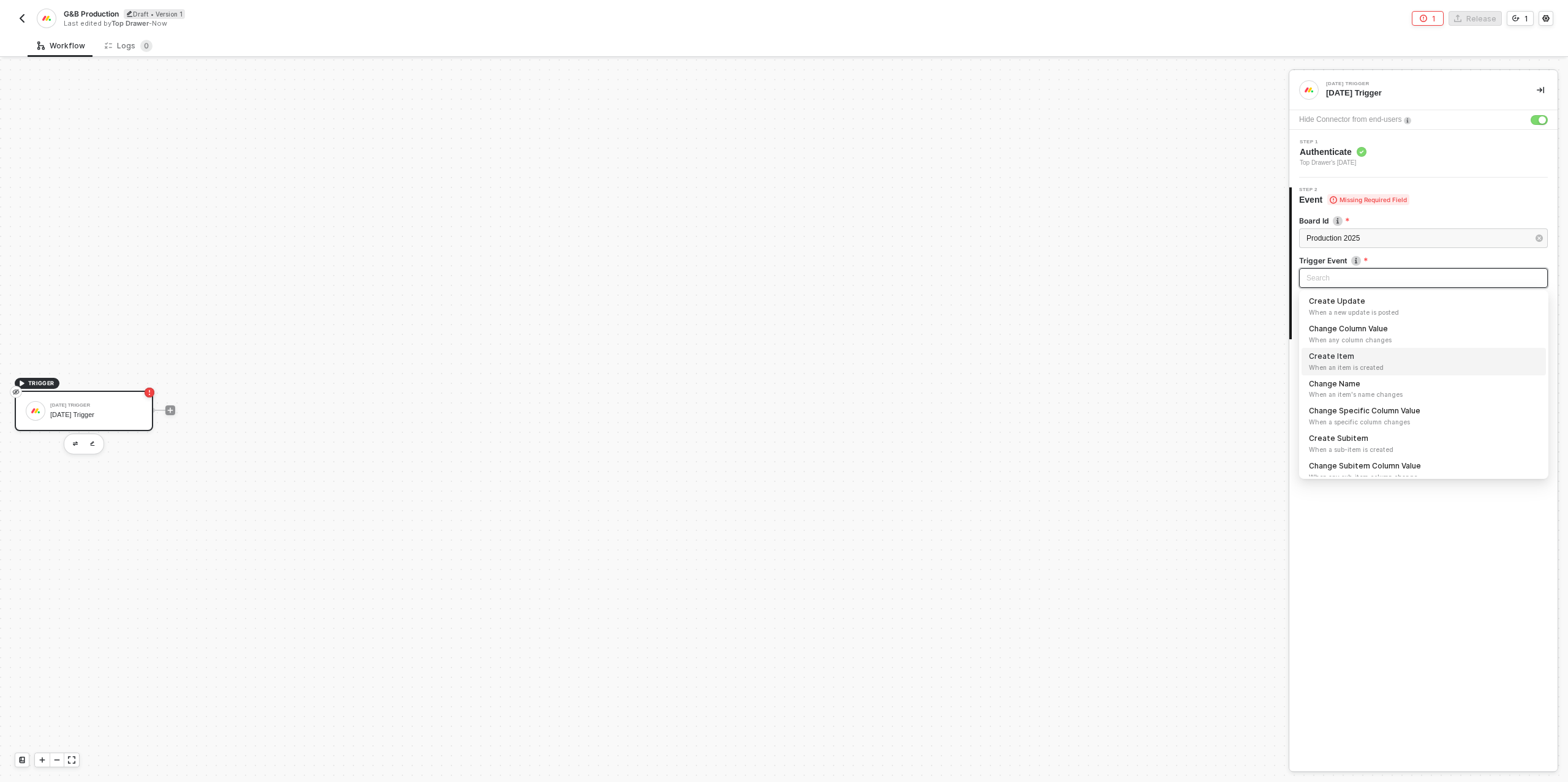
click at [1355, 368] on span "When an item is created" at bounding box center [1423, 367] width 229 height 10
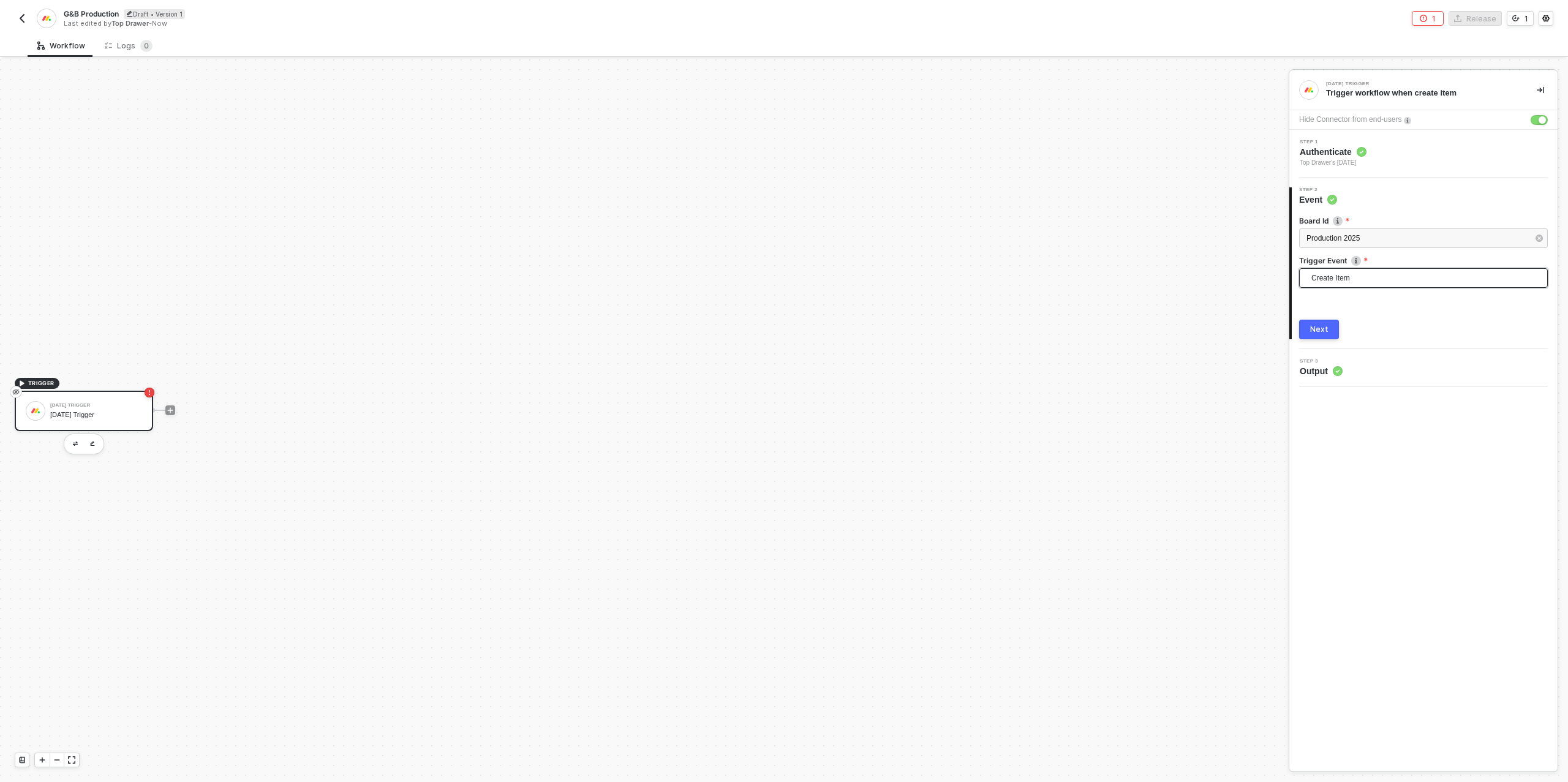
click at [1321, 324] on div "Next" at bounding box center [1319, 329] width 18 height 10
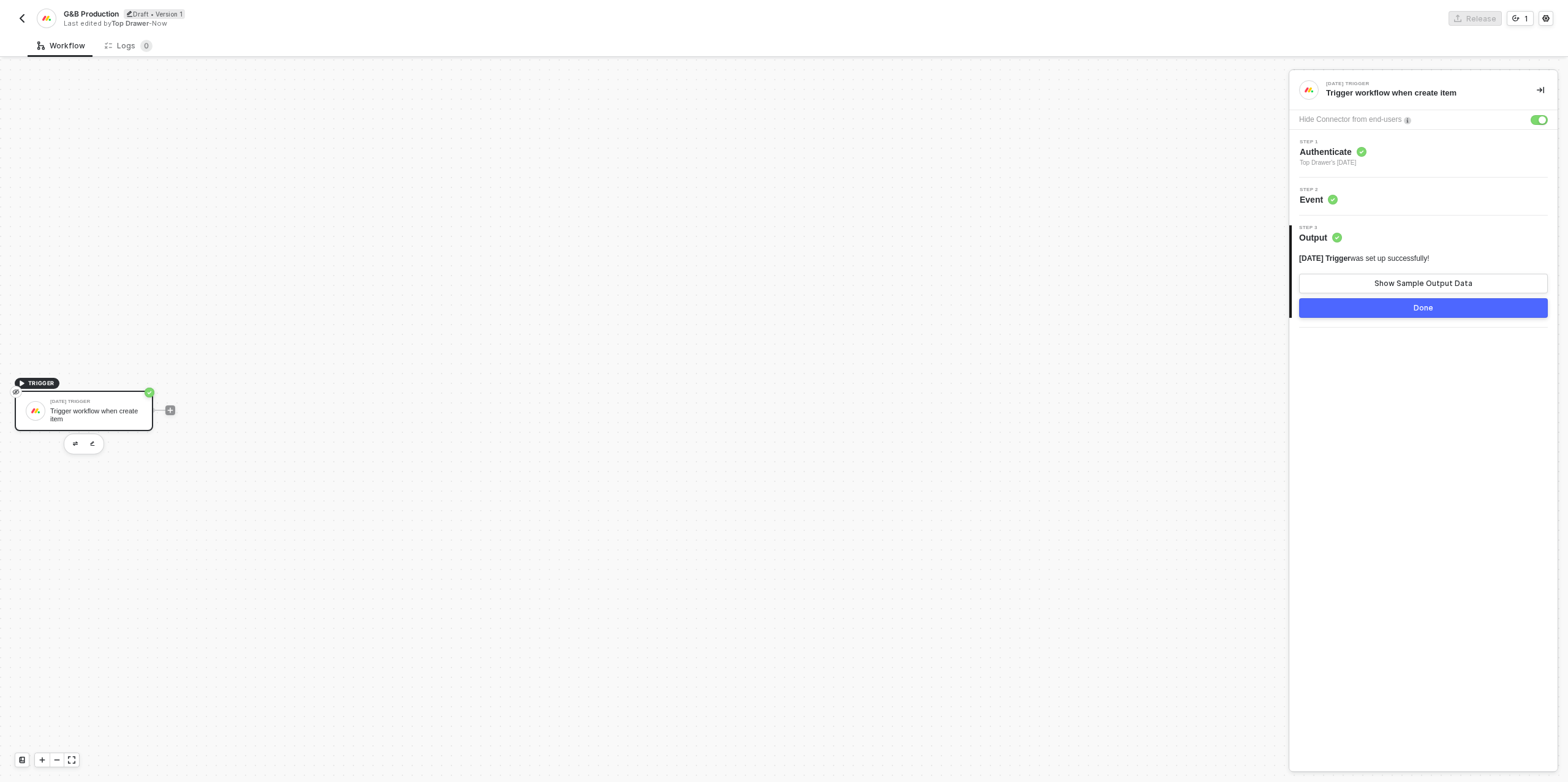
click at [1375, 303] on button "Done" at bounding box center [1424, 307] width 249 height 19
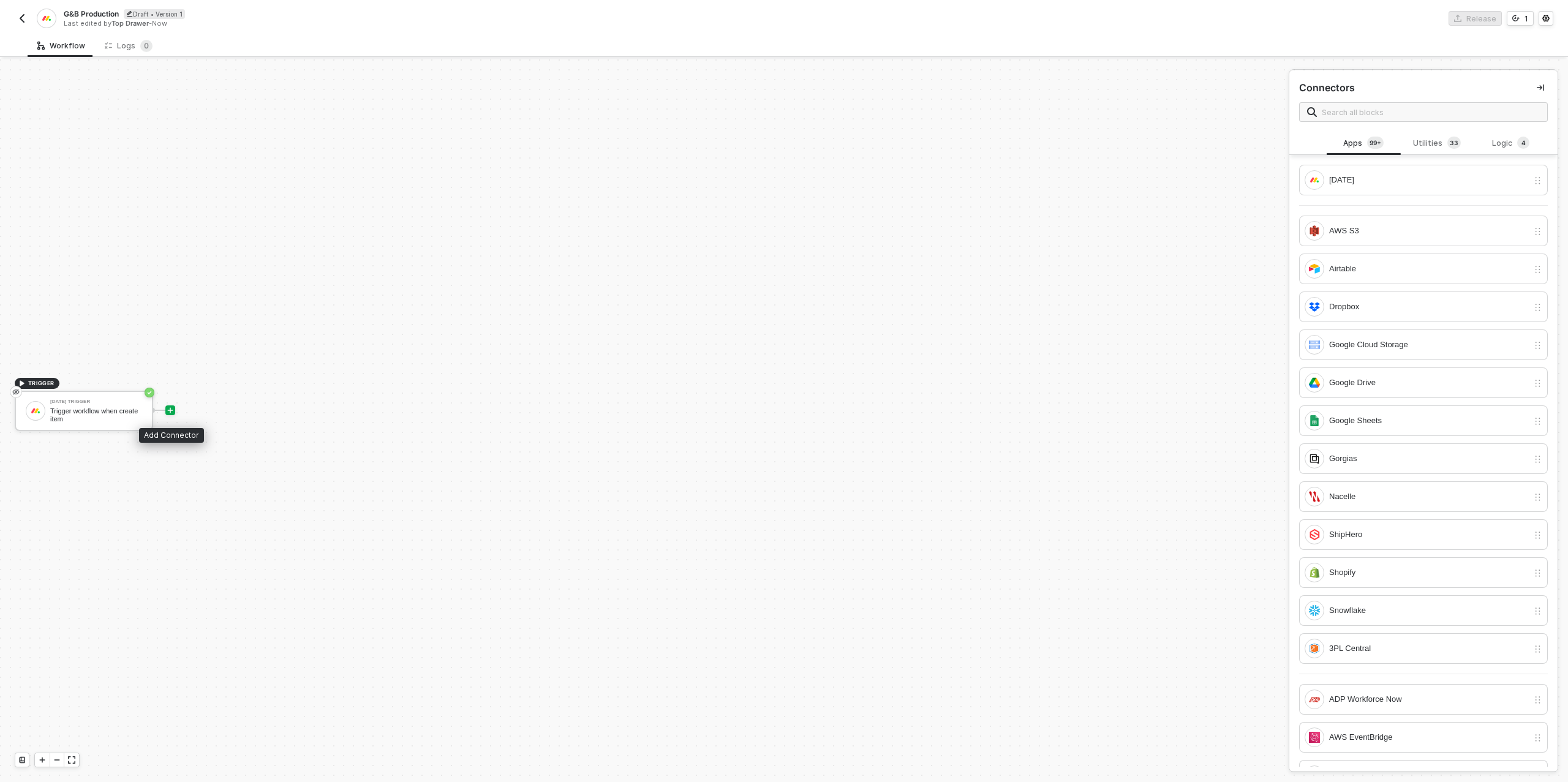
click at [173, 411] on icon "icon-play" at bounding box center [170, 410] width 7 height 7
click at [1392, 178] on div "[DATE]" at bounding box center [1428, 180] width 199 height 13
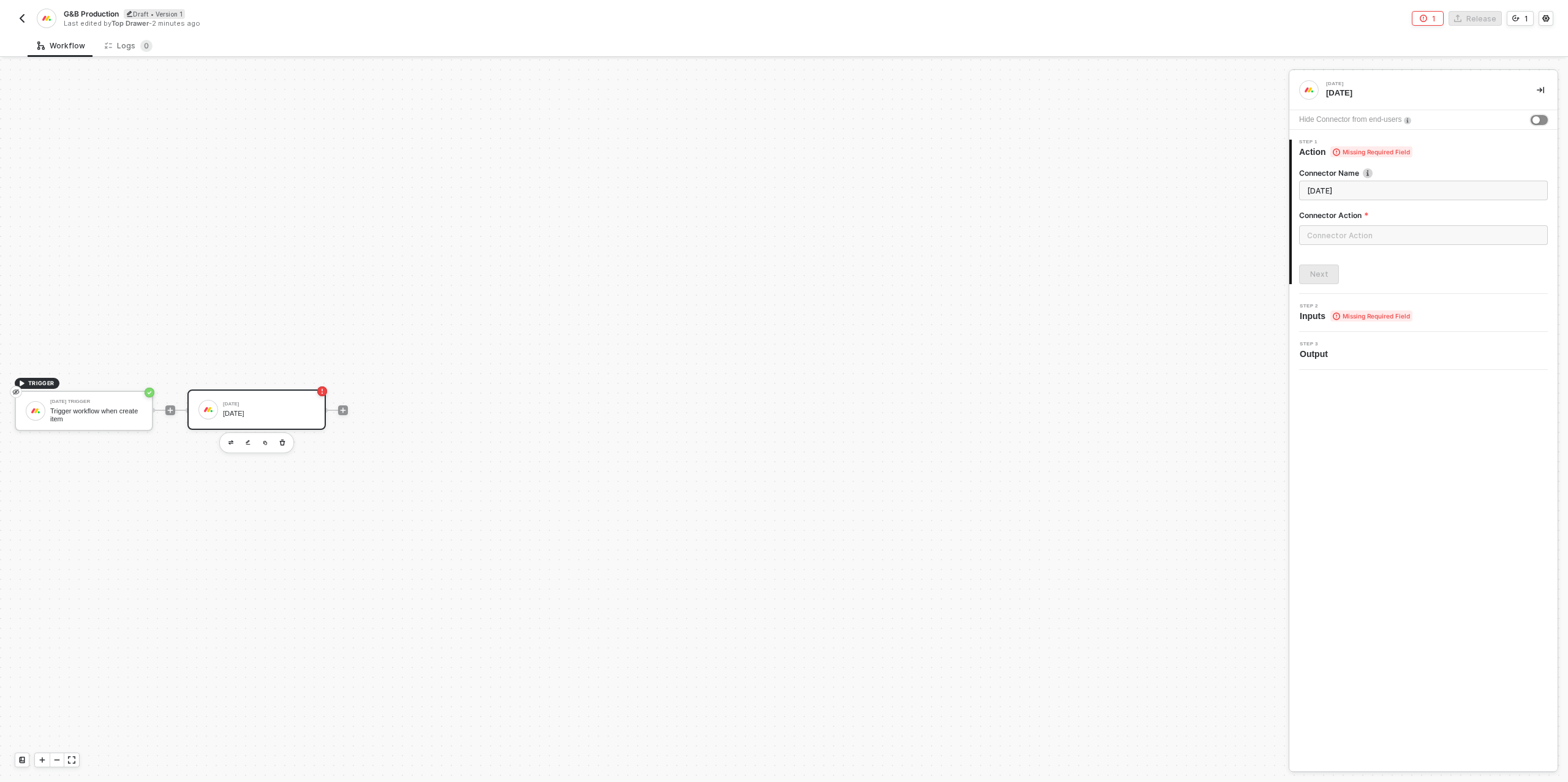
click at [1538, 115] on button "button" at bounding box center [1539, 120] width 17 height 10
click at [1358, 228] on input "text" at bounding box center [1424, 235] width 249 height 19
click at [1163, 149] on div "Items" at bounding box center [1189, 148] width 179 height 11
click at [1140, 178] on div "Get an Item Gets an item" at bounding box center [1189, 176] width 179 height 20
type input "Gets an item"
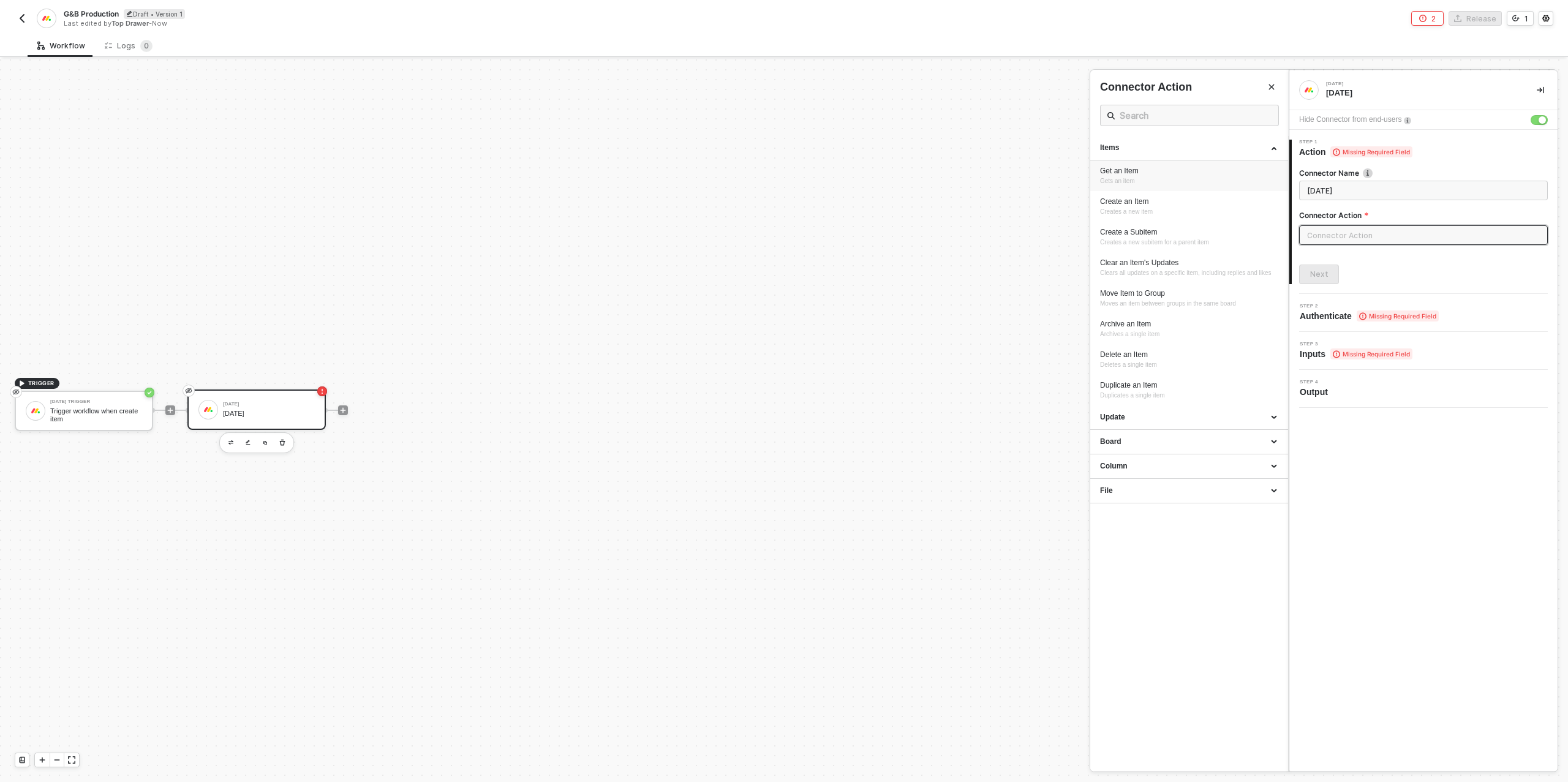
type input "Items - Get an Item"
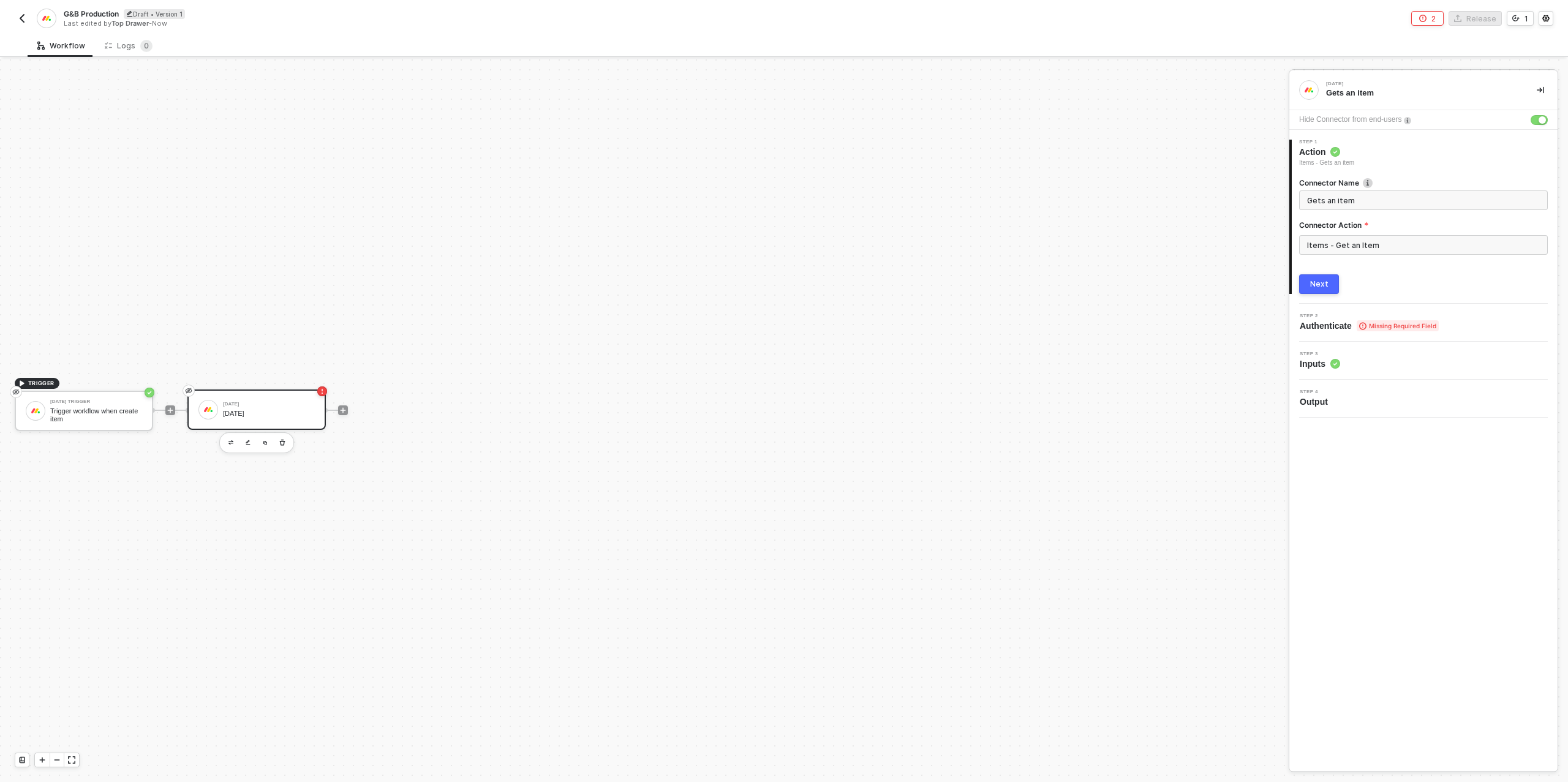
click at [1321, 284] on div "Next" at bounding box center [1319, 284] width 18 height 10
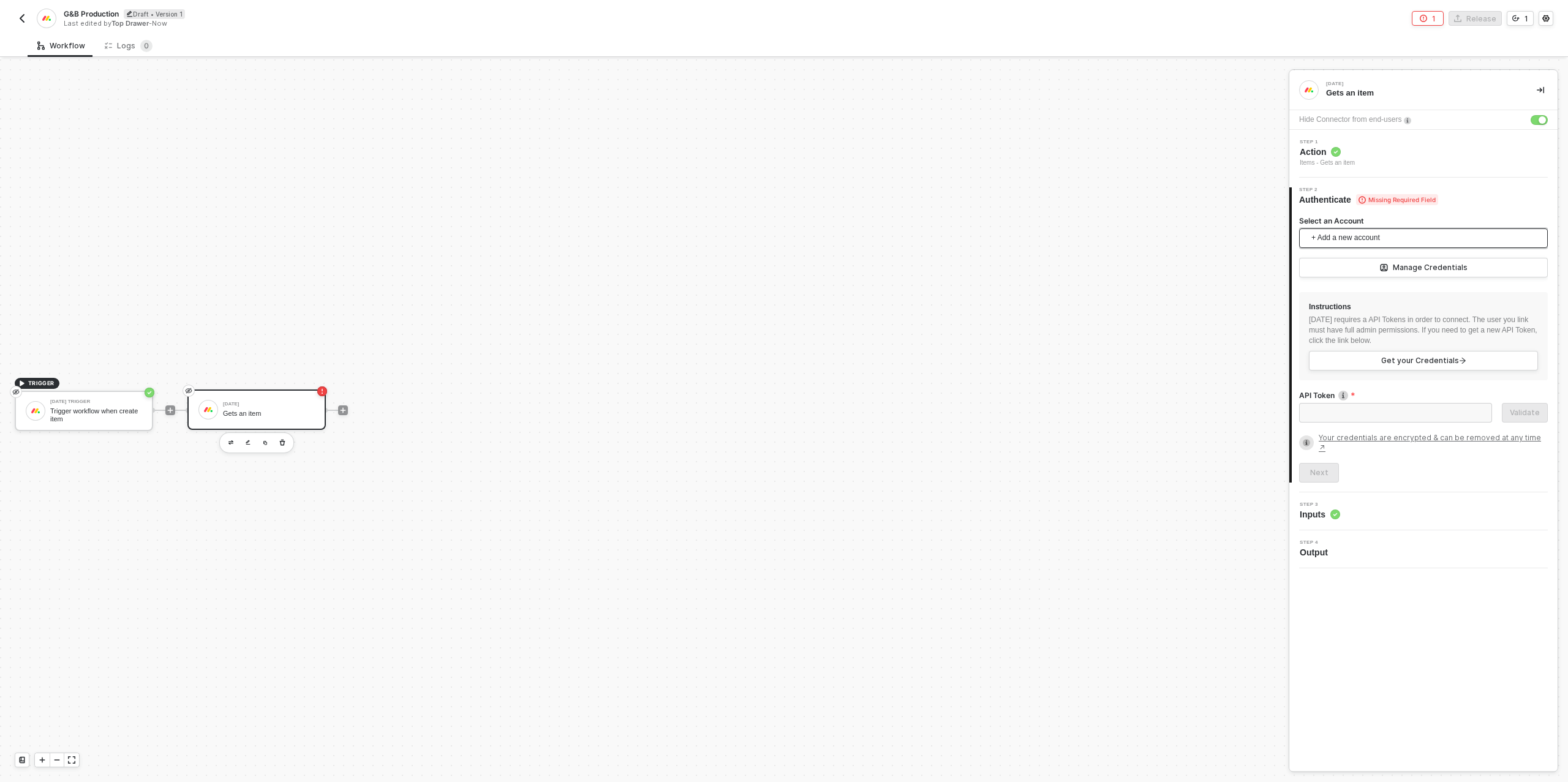
click at [1366, 237] on span "+ Add a new account" at bounding box center [1426, 238] width 229 height 19
click at [1363, 265] on span "Top Drawer's [DATE]" at bounding box center [1357, 265] width 98 height 13
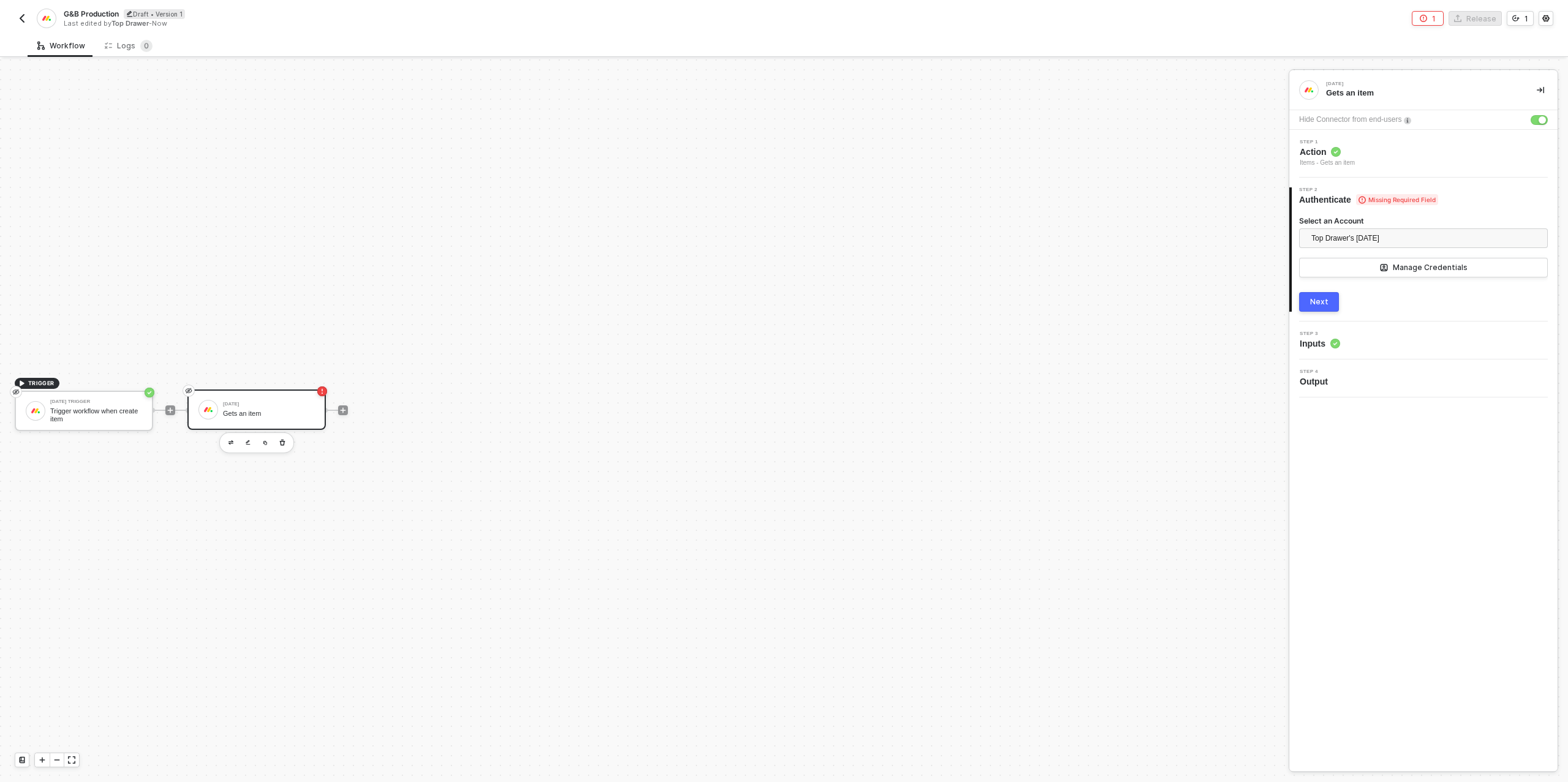
click at [1321, 301] on div "Next" at bounding box center [1319, 301] width 18 height 10
click at [1338, 291] on div "Type or select items ﻿" at bounding box center [1424, 285] width 249 height 19
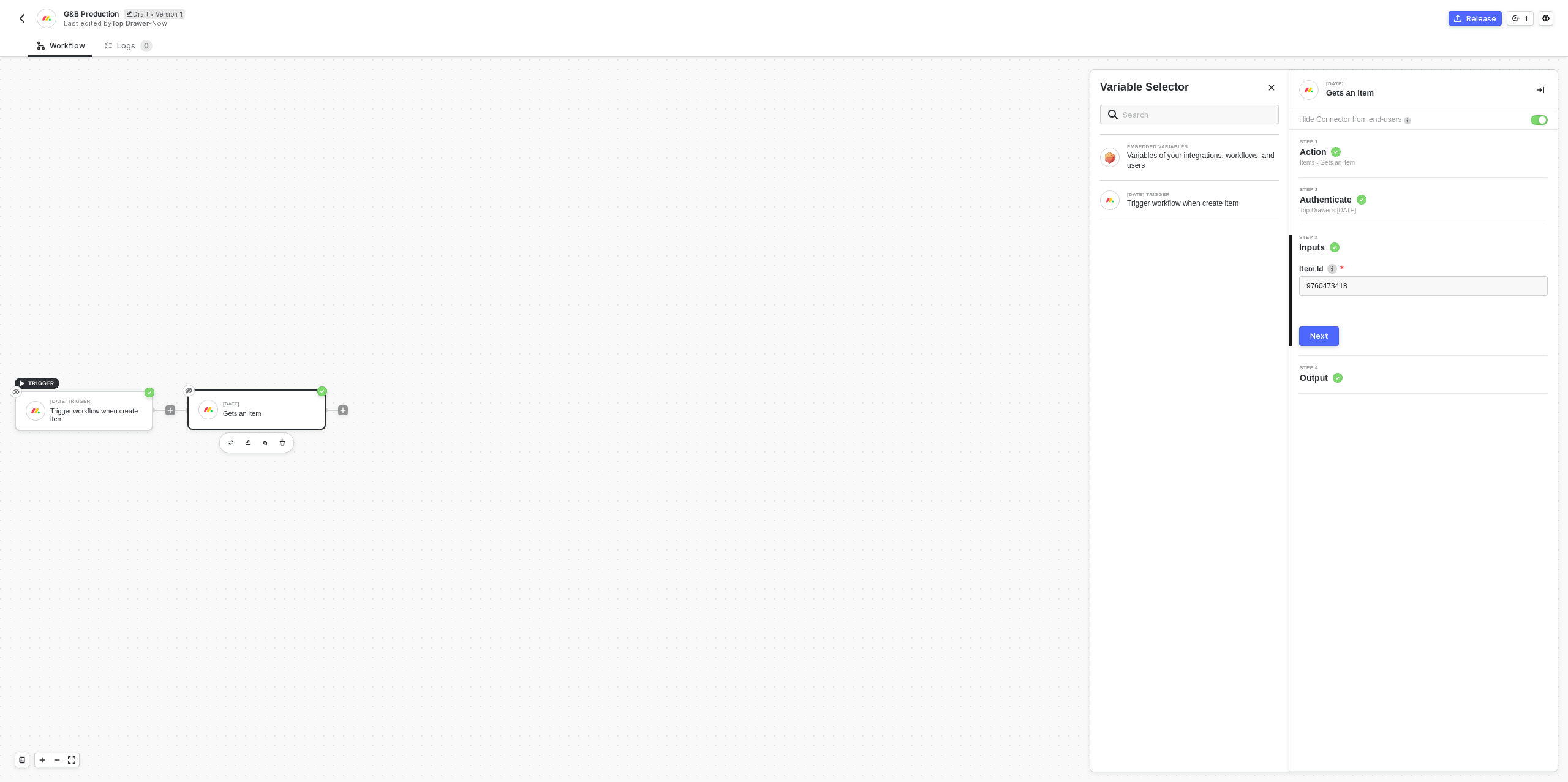
click at [1320, 331] on div "Next" at bounding box center [1319, 336] width 18 height 10
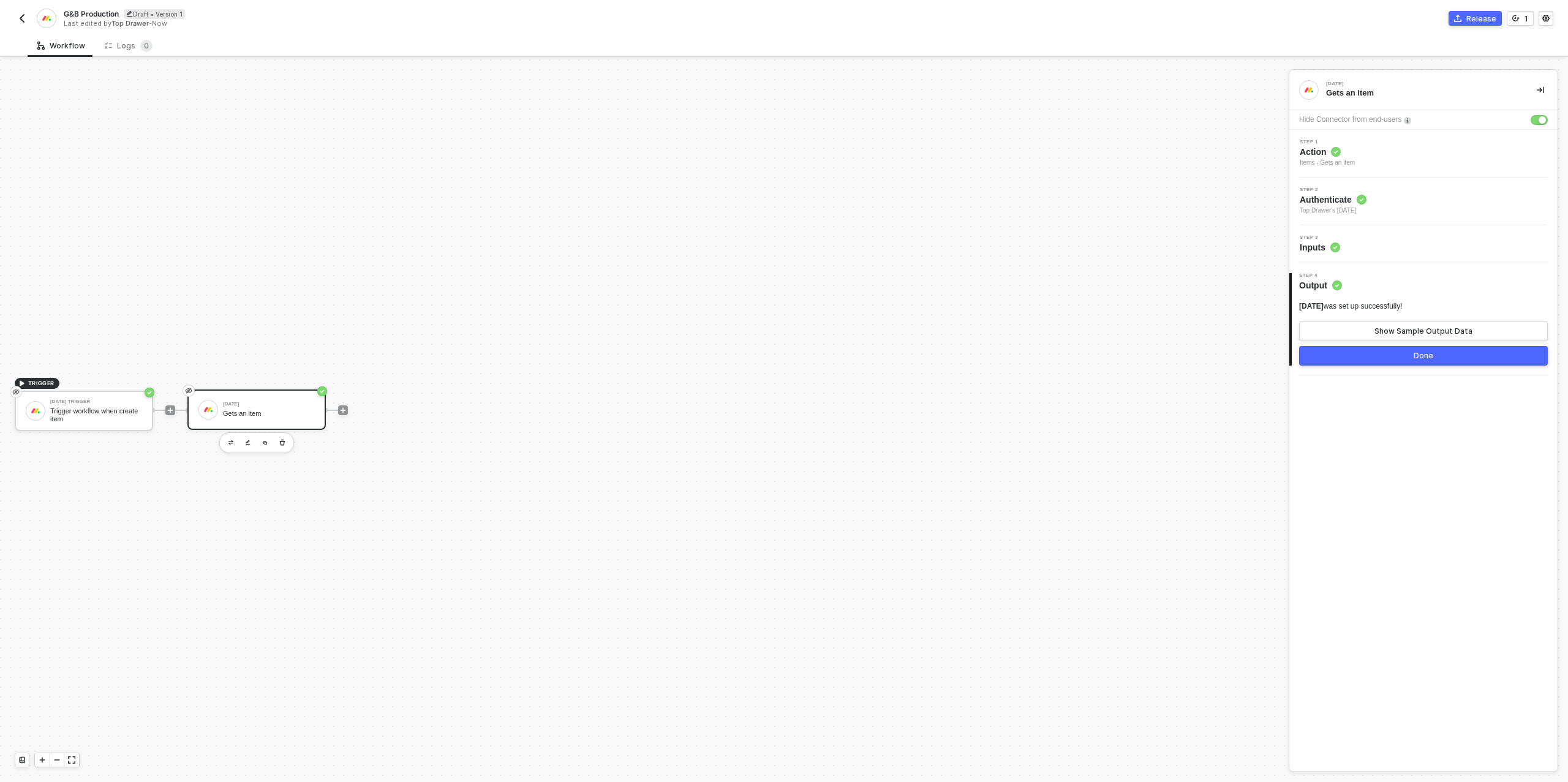
click at [1393, 356] on button "Done" at bounding box center [1424, 355] width 249 height 19
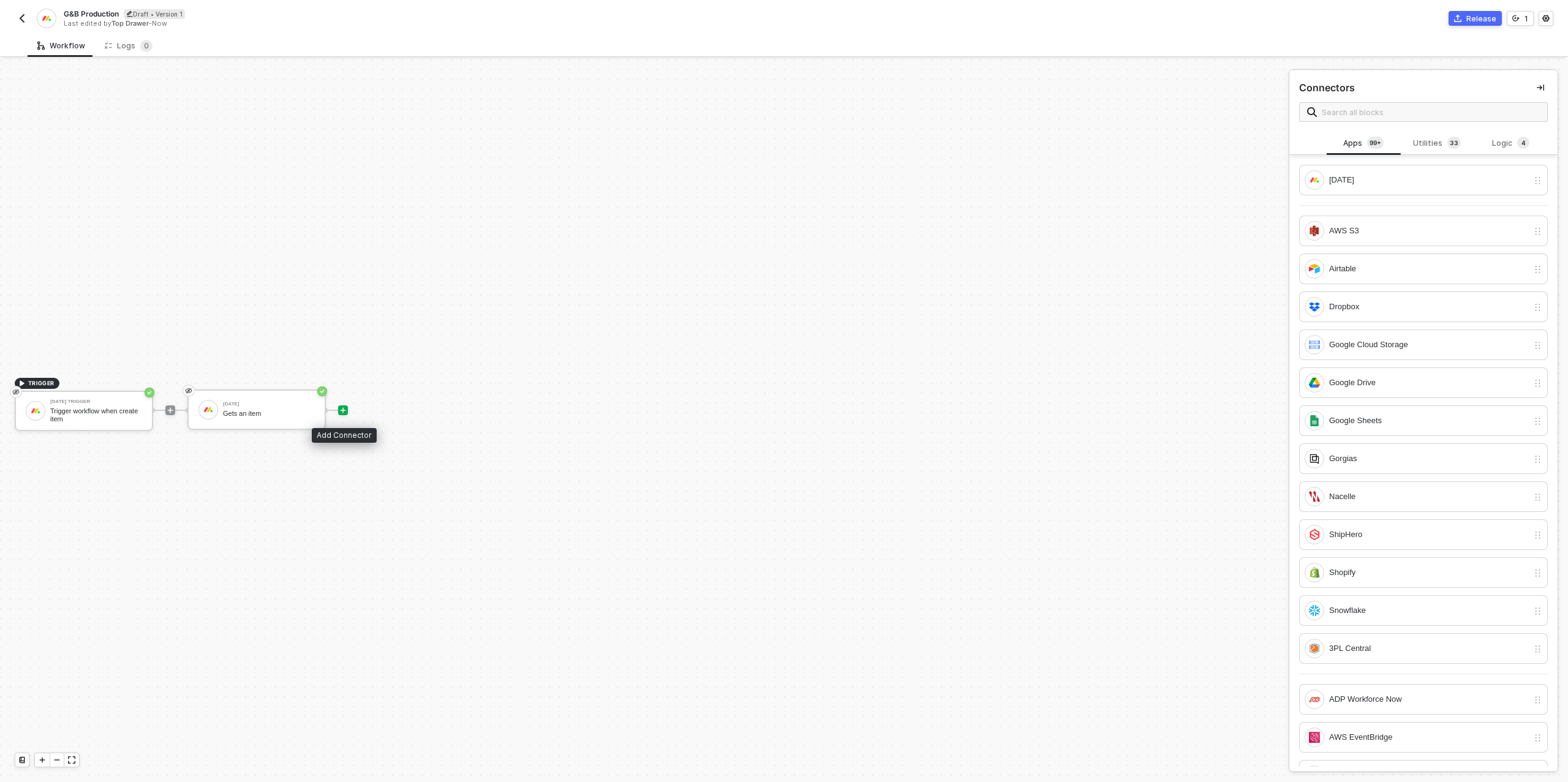
click at [346, 407] on icon "icon-play" at bounding box center [342, 410] width 7 height 7
click at [1491, 142] on div "Logic 4" at bounding box center [1510, 143] width 54 height 13
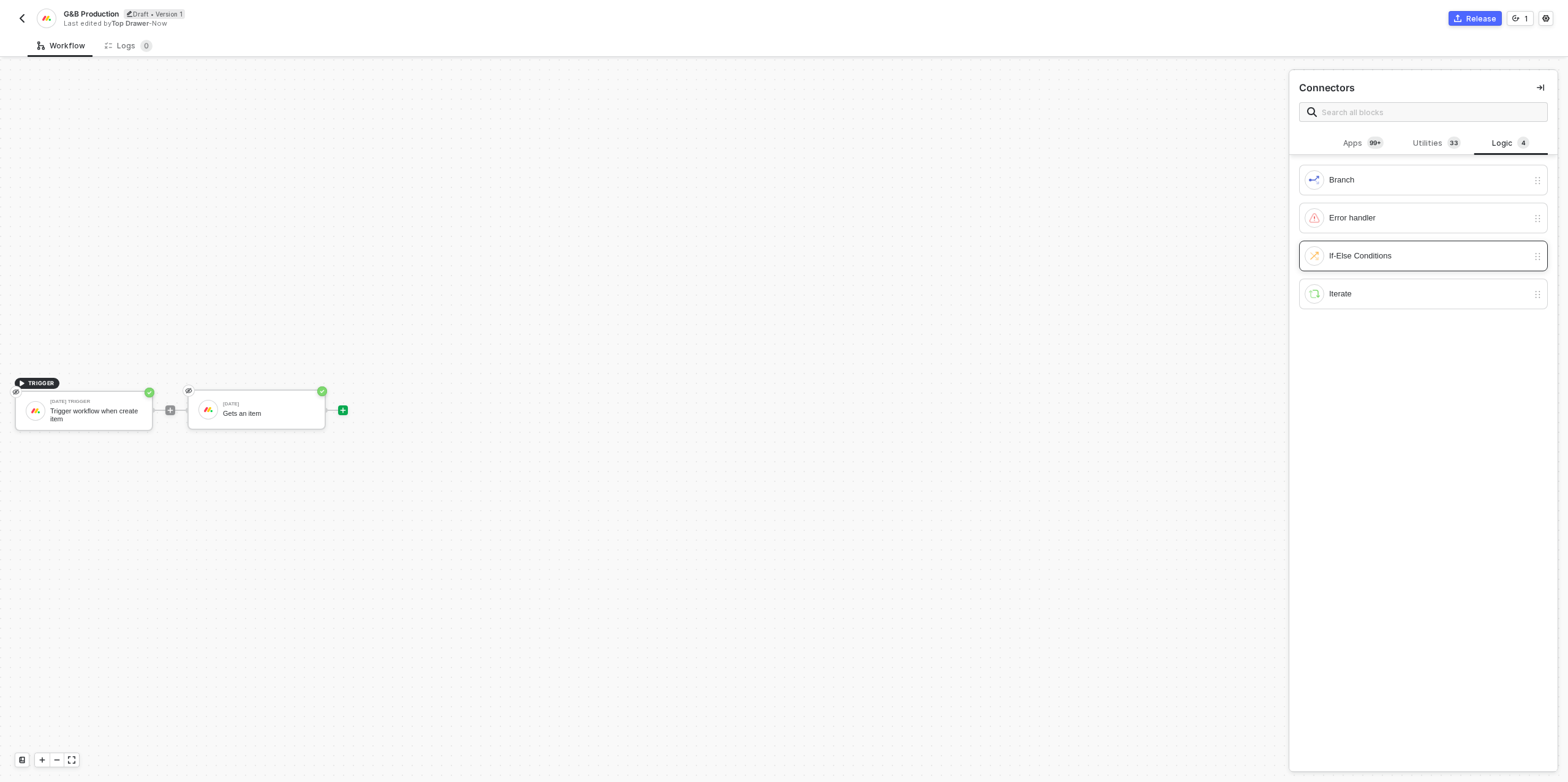
click at [1372, 246] on div "If-Else Conditions" at bounding box center [1416, 255] width 223 height 19
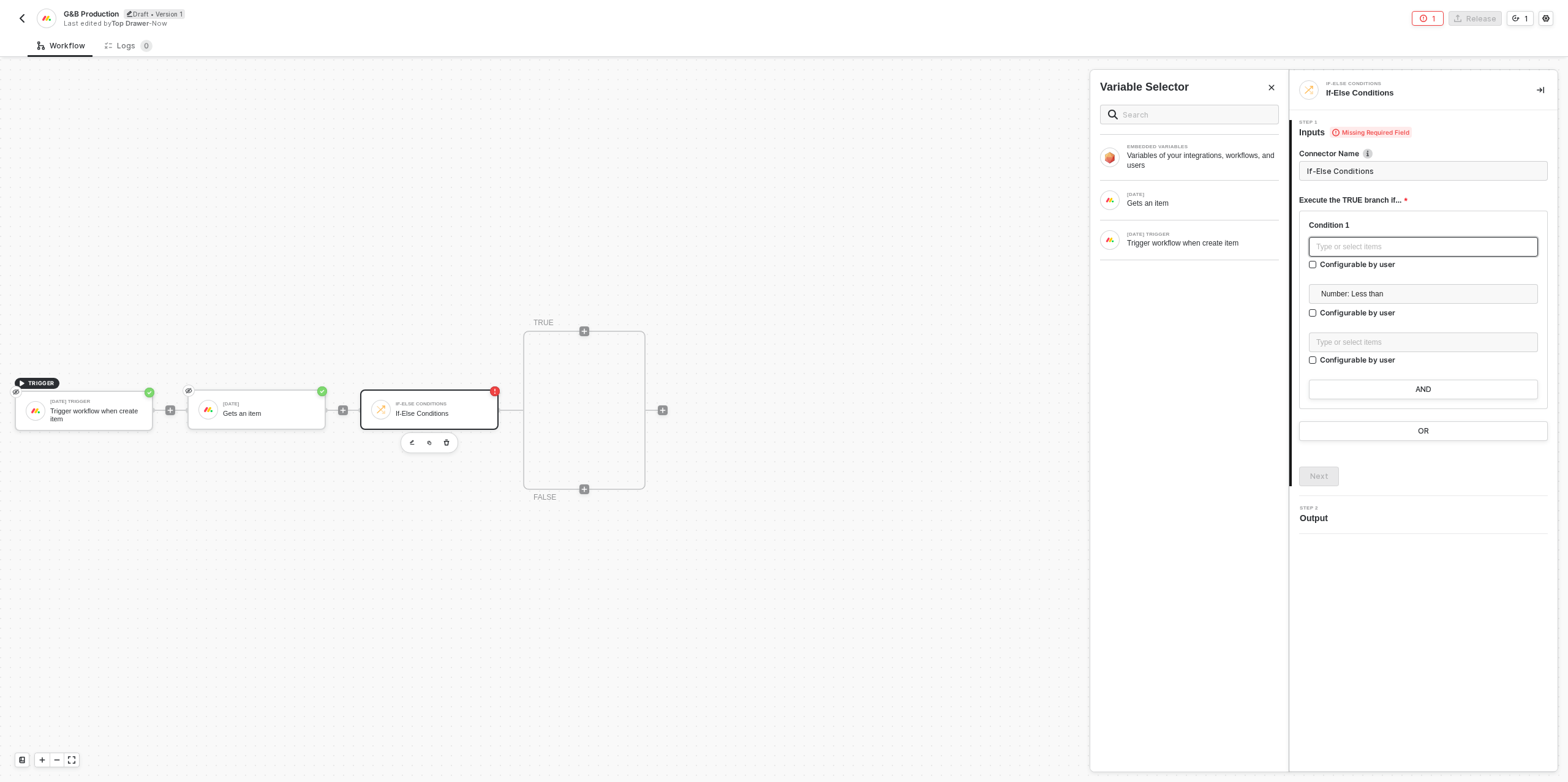
click at [1424, 249] on div "Type or select items ﻿" at bounding box center [1423, 247] width 215 height 11
click at [1166, 207] on div "Gets an item" at bounding box center [1202, 203] width 152 height 10
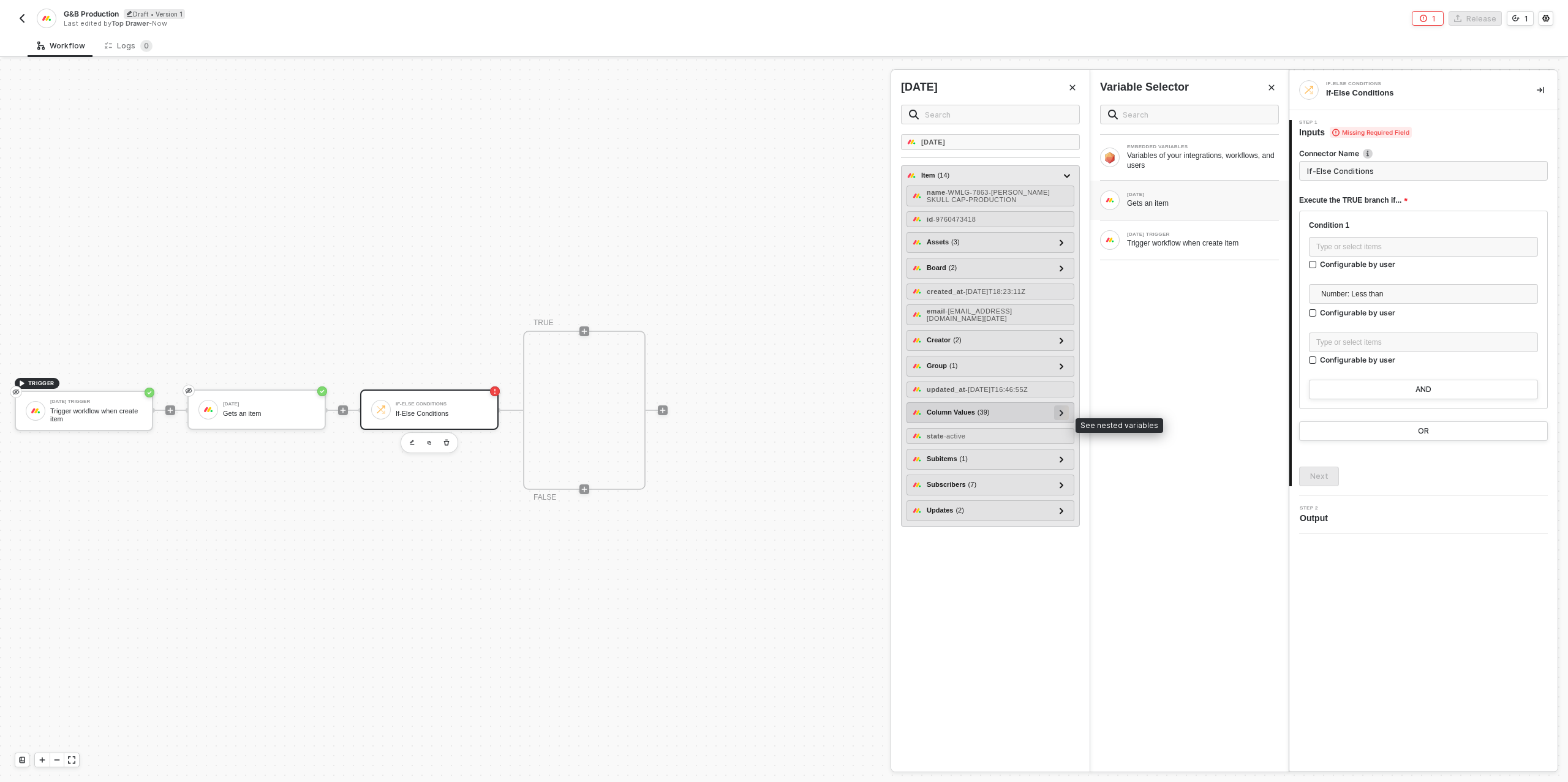
click at [1062, 416] on icon at bounding box center [1061, 412] width 4 height 6
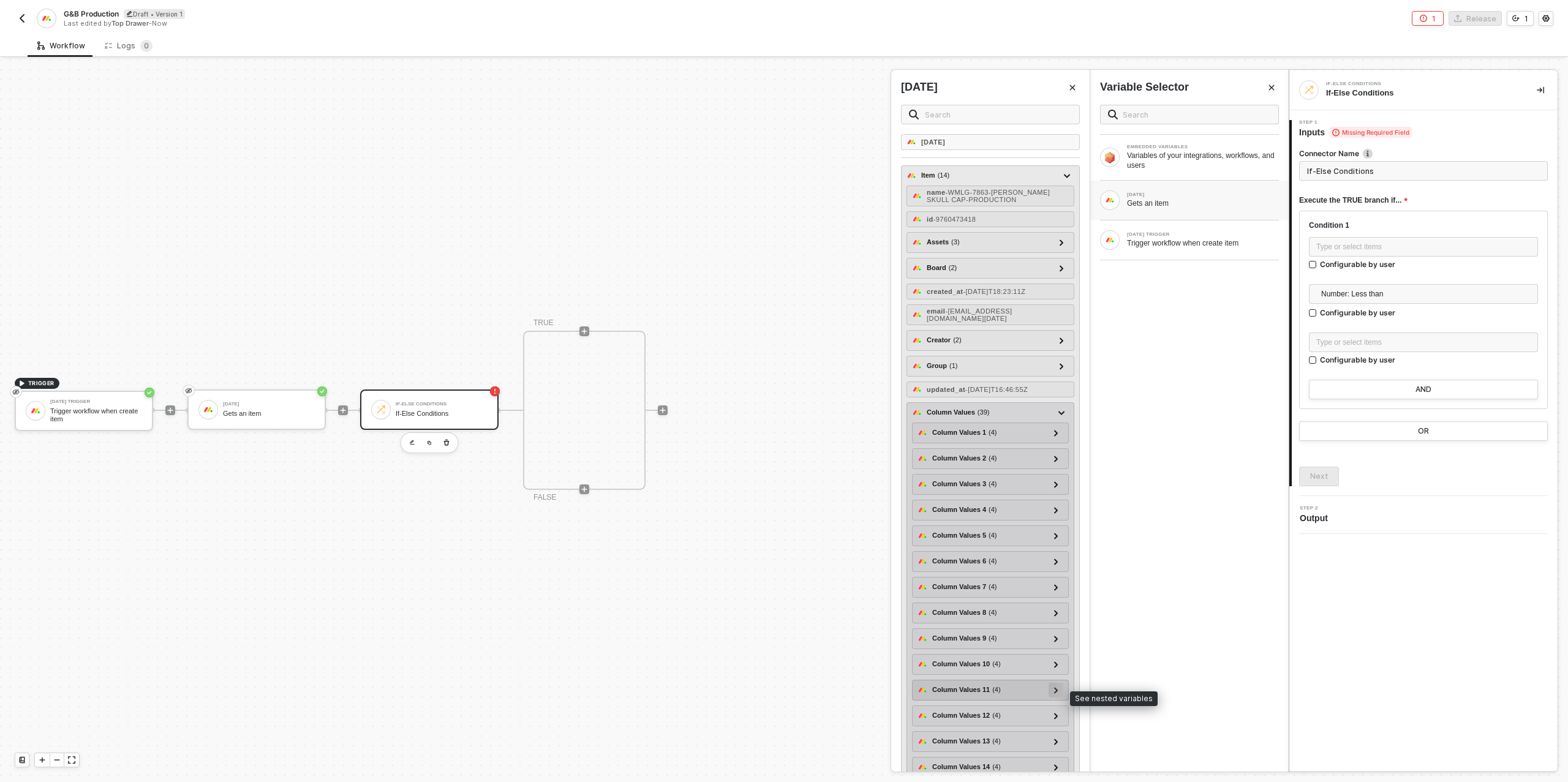
click at [1057, 693] on icon at bounding box center [1055, 690] width 3 height 6
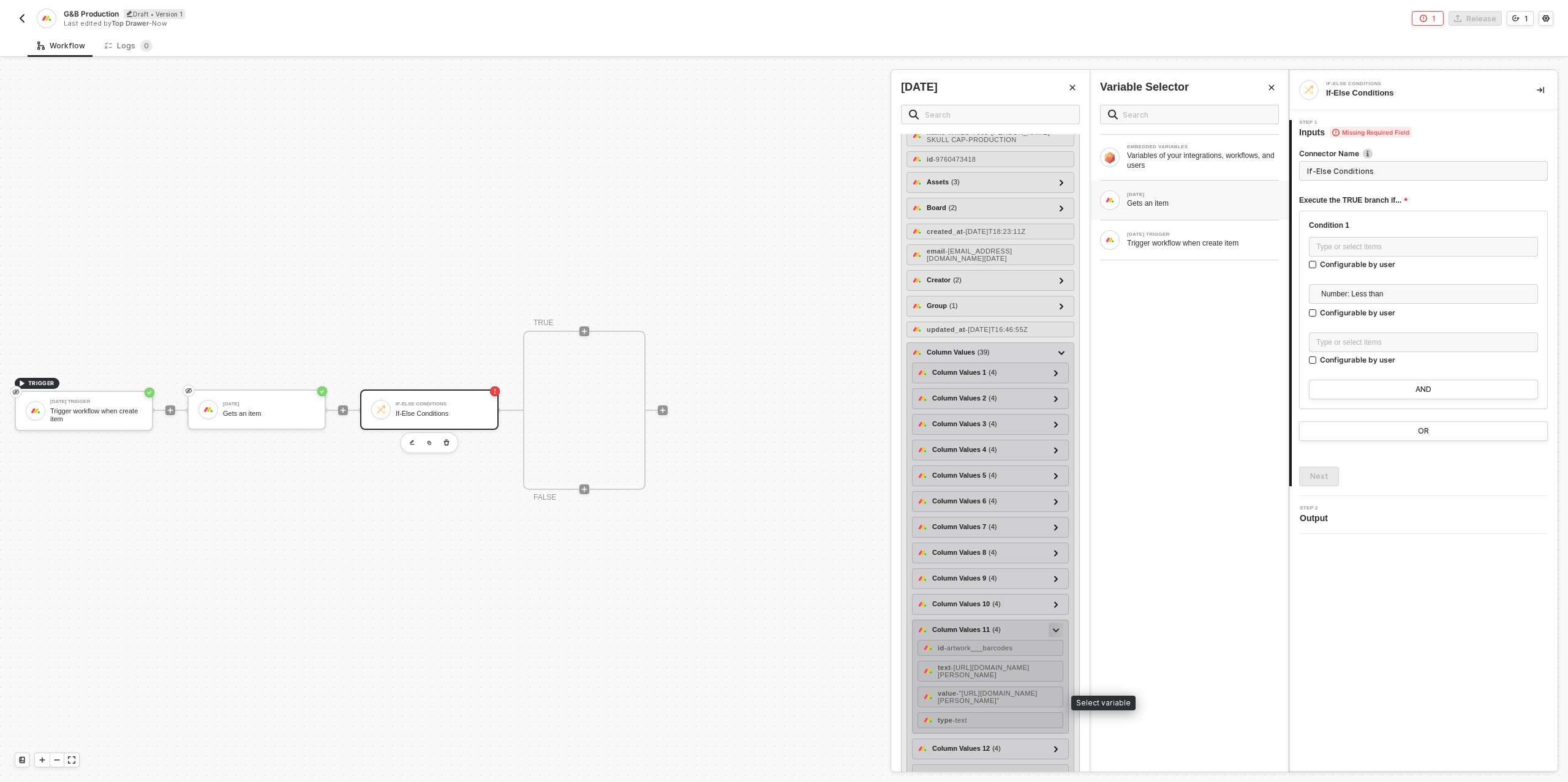
scroll to position [69, 0]
drag, startPoint x: 1051, startPoint y: 623, endPoint x: 1003, endPoint y: 616, distance: 48.5
click at [1051, 623] on div at bounding box center [1056, 621] width 15 height 15
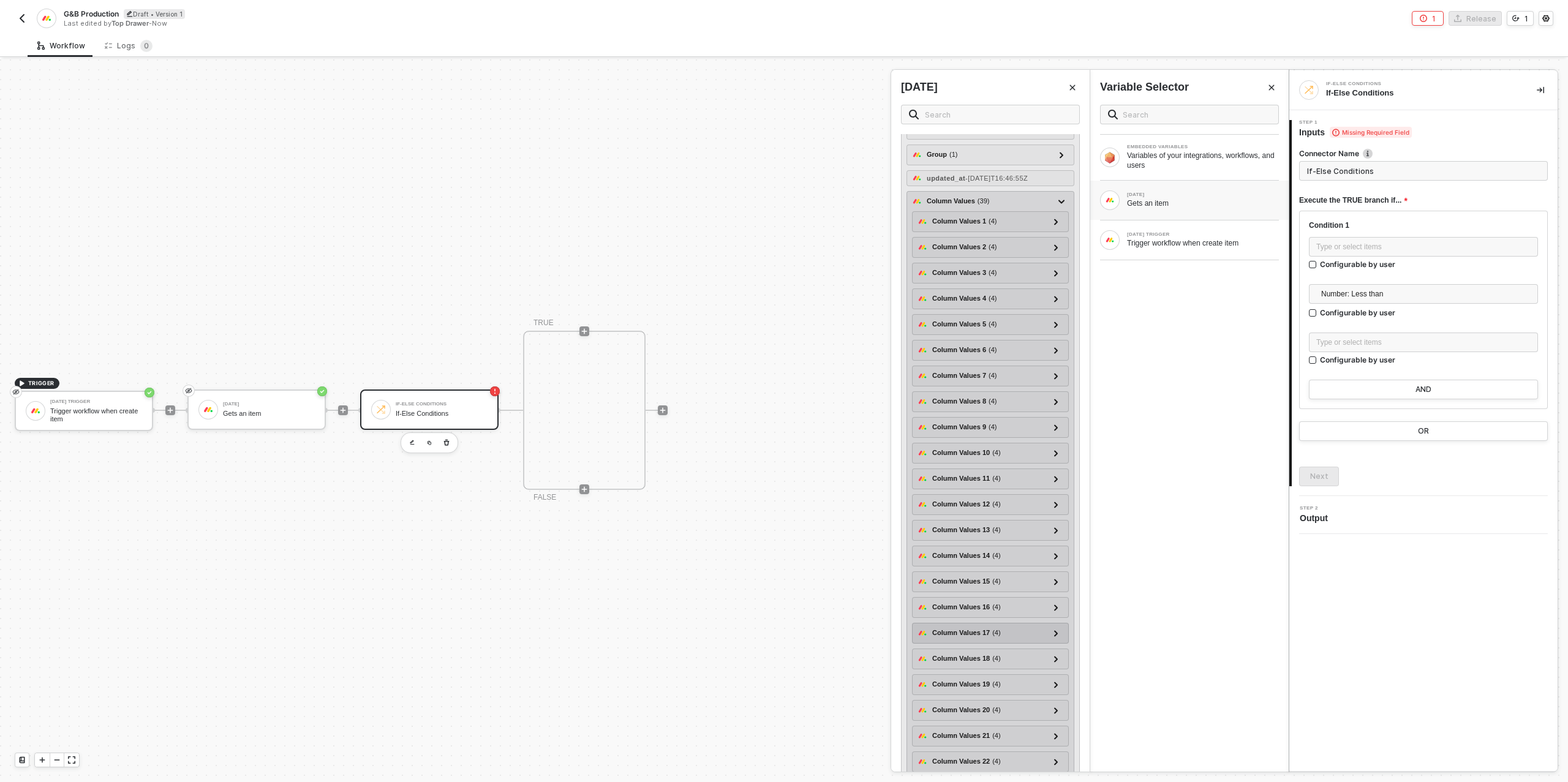
scroll to position [231, 0]
click at [1058, 666] on icon at bounding box center [1055, 664] width 3 height 6
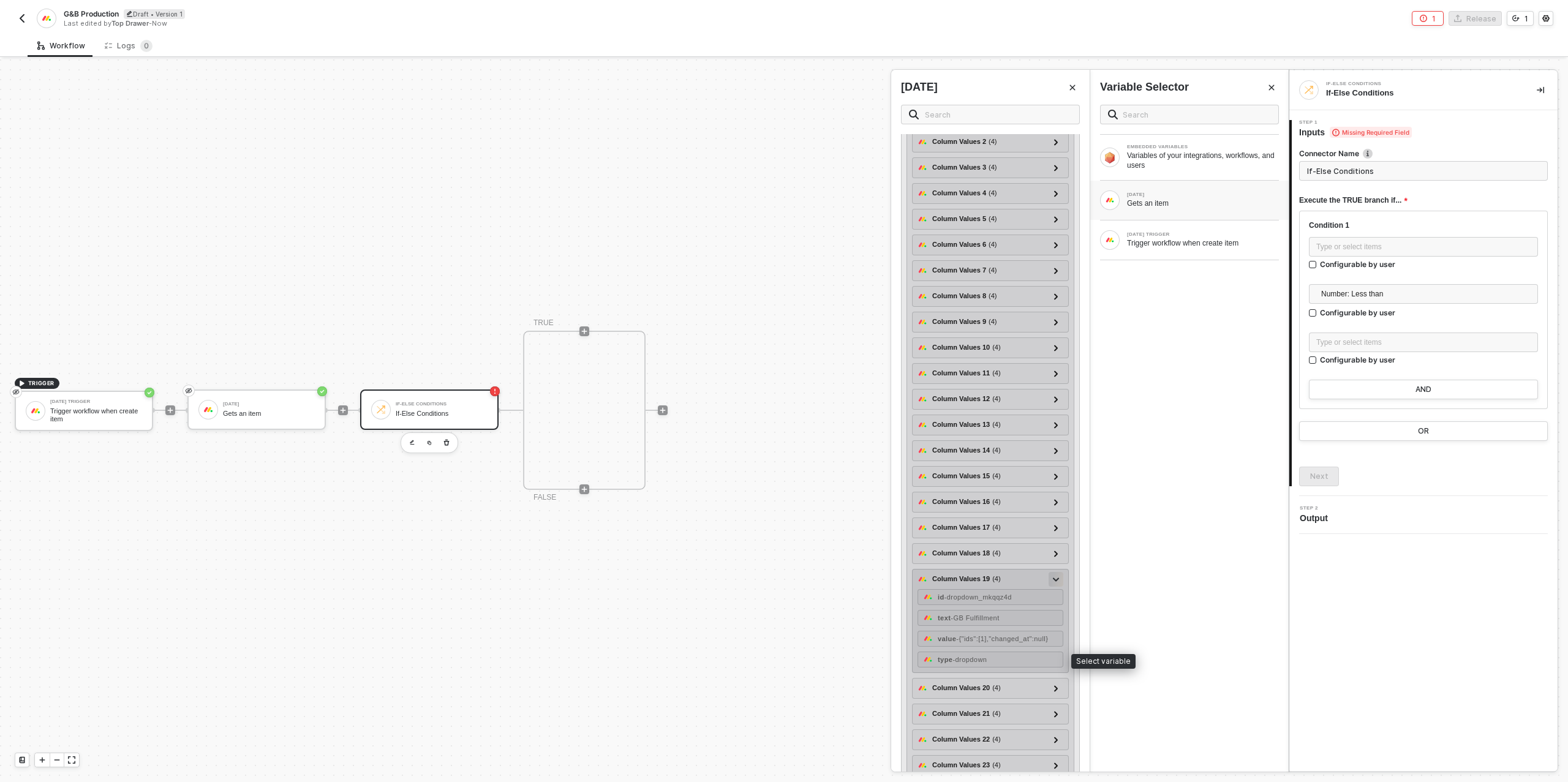
scroll to position [330, 0]
click at [1009, 608] on div "text - GB Fulfillment" at bounding box center [990, 605] width 146 height 16
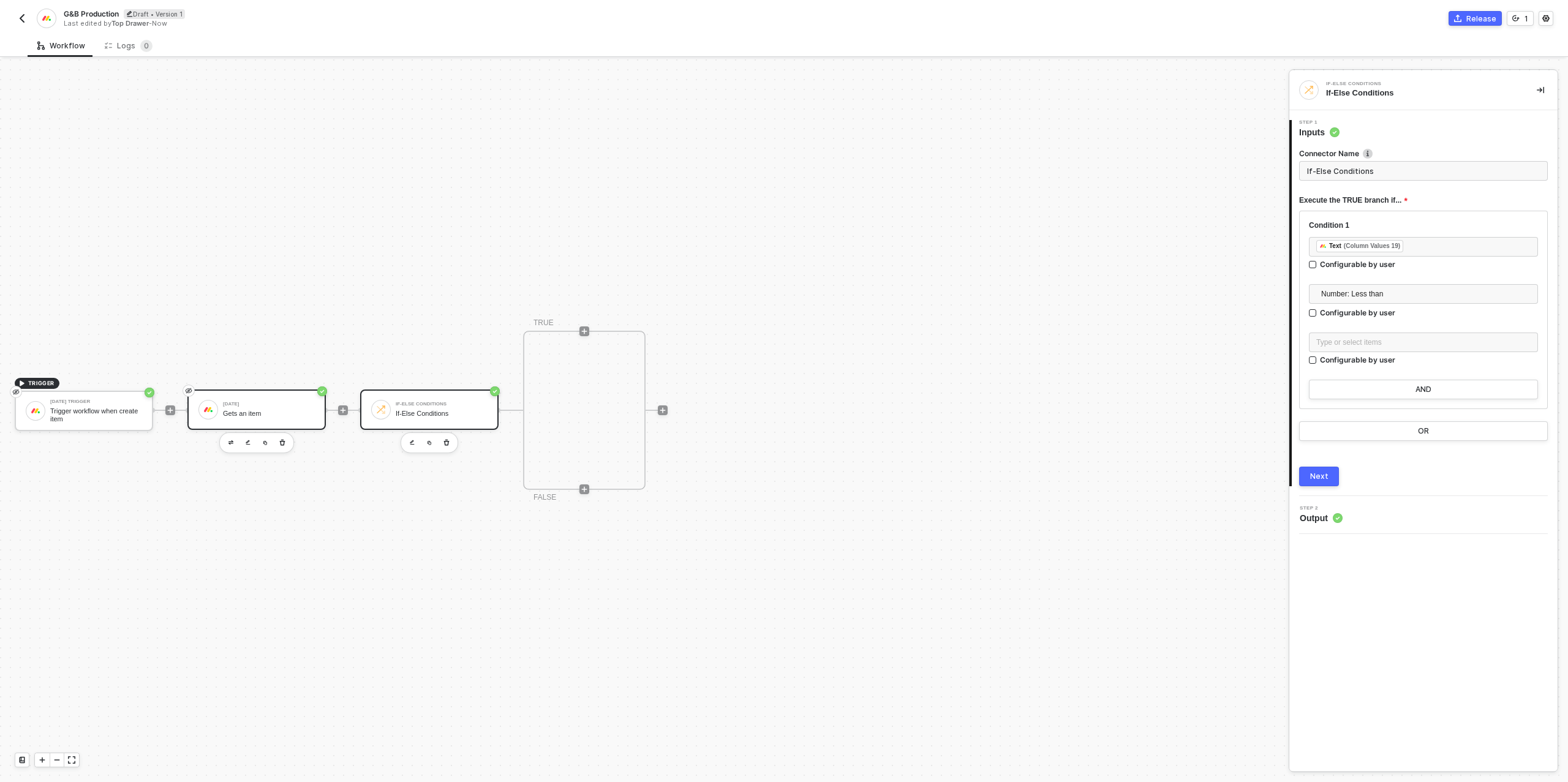
click at [255, 403] on div "[DATE]" at bounding box center [268, 404] width 92 height 5
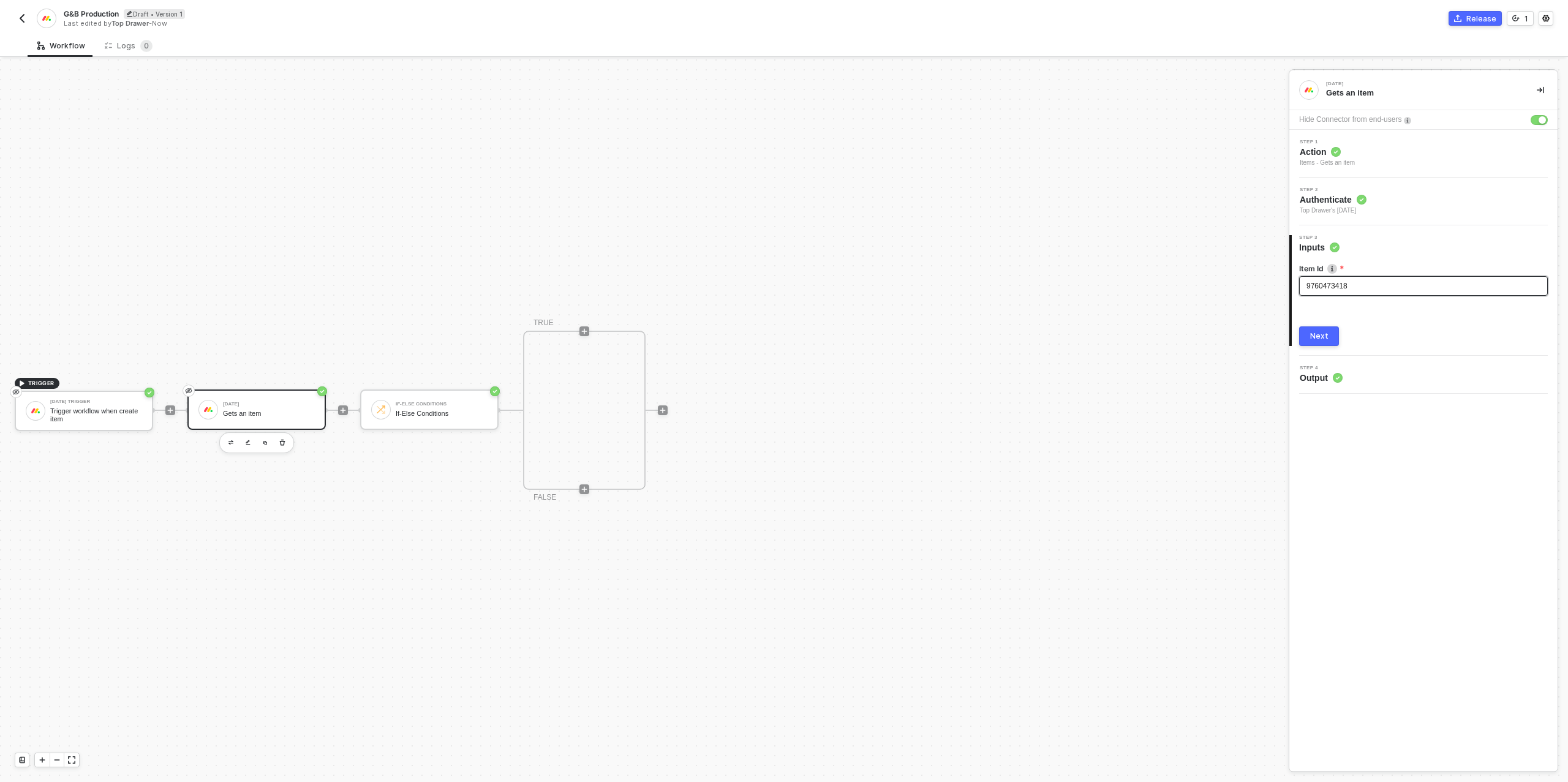
click at [1335, 290] on div "9760473418" at bounding box center [1424, 285] width 234 height 11
click at [1324, 334] on div "Next" at bounding box center [1319, 336] width 18 height 10
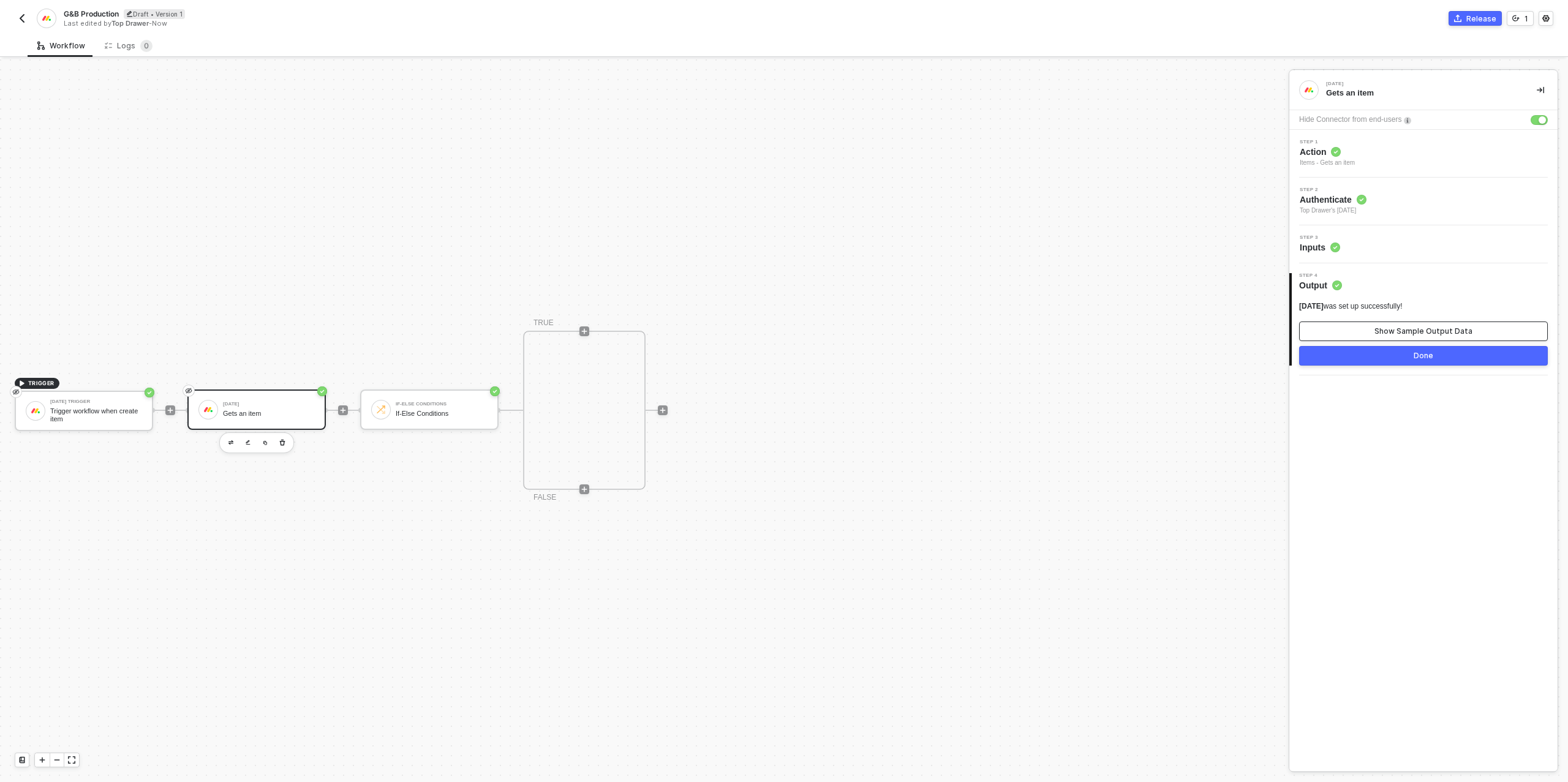
click at [1356, 333] on button "Show Sample Output Data" at bounding box center [1424, 331] width 249 height 19
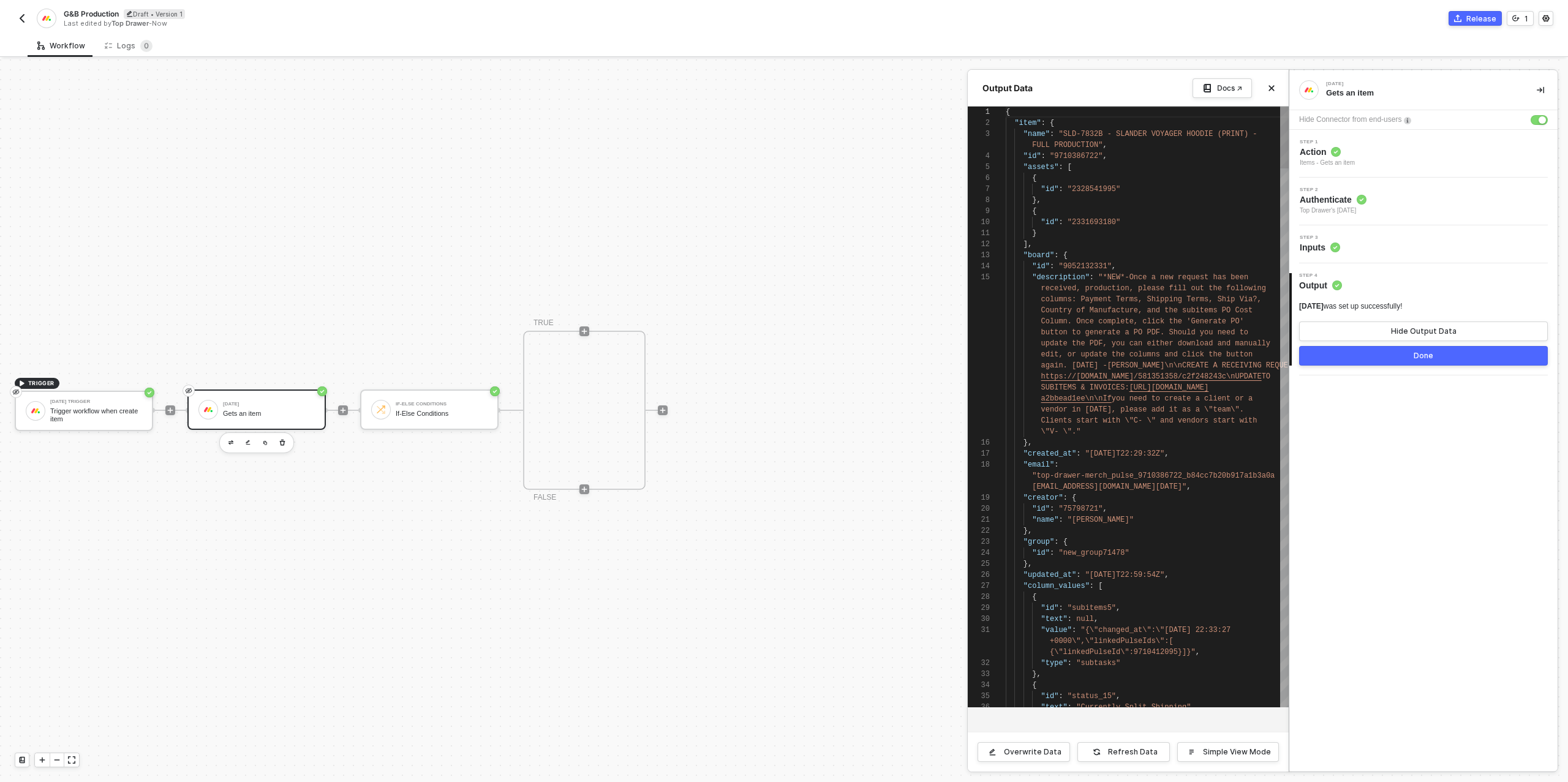
scroll to position [99, 0]
click at [1355, 358] on button "Done" at bounding box center [1424, 355] width 249 height 19
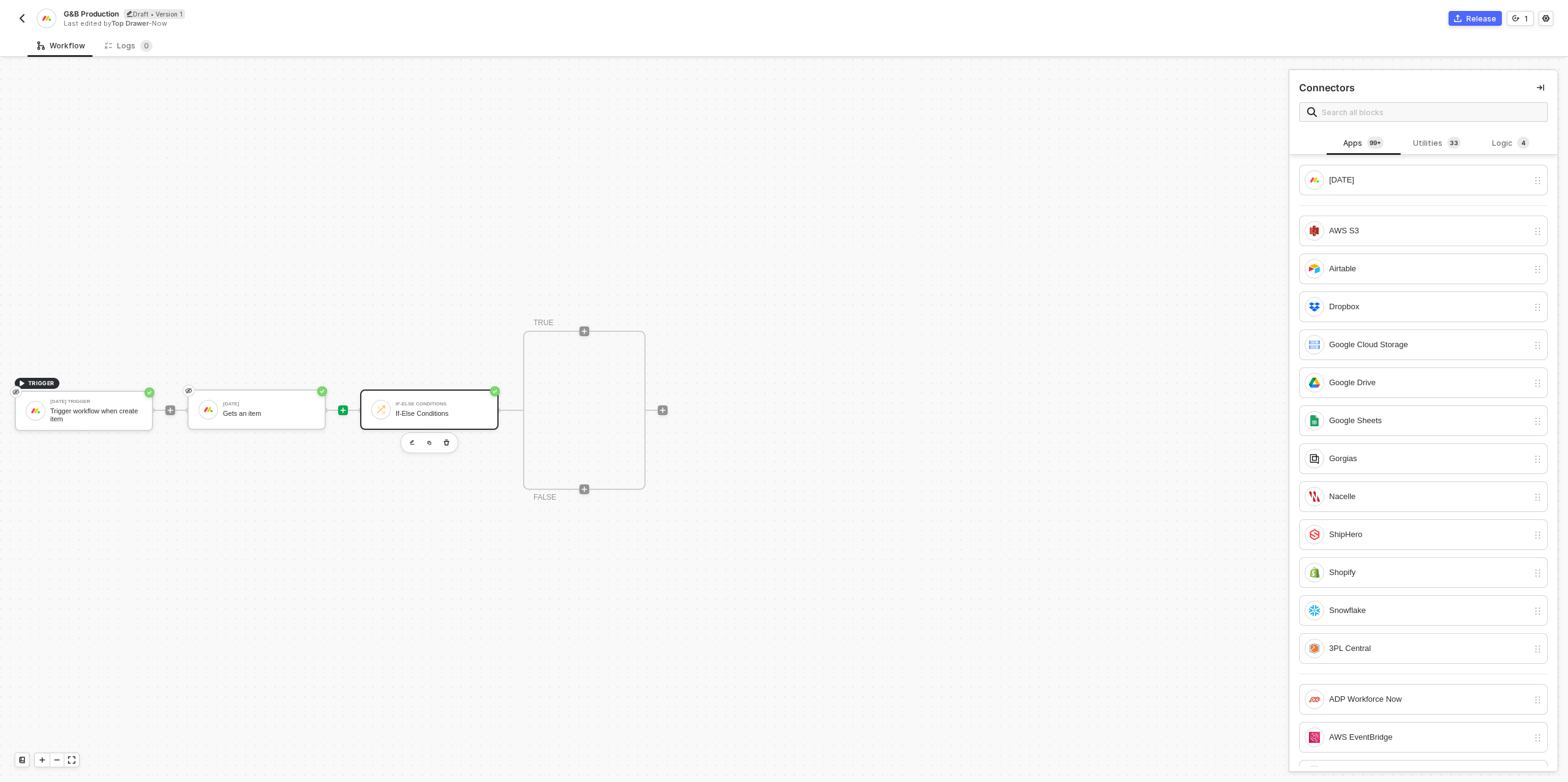
click at [423, 402] on div "If-Else Conditions" at bounding box center [441, 404] width 92 height 5
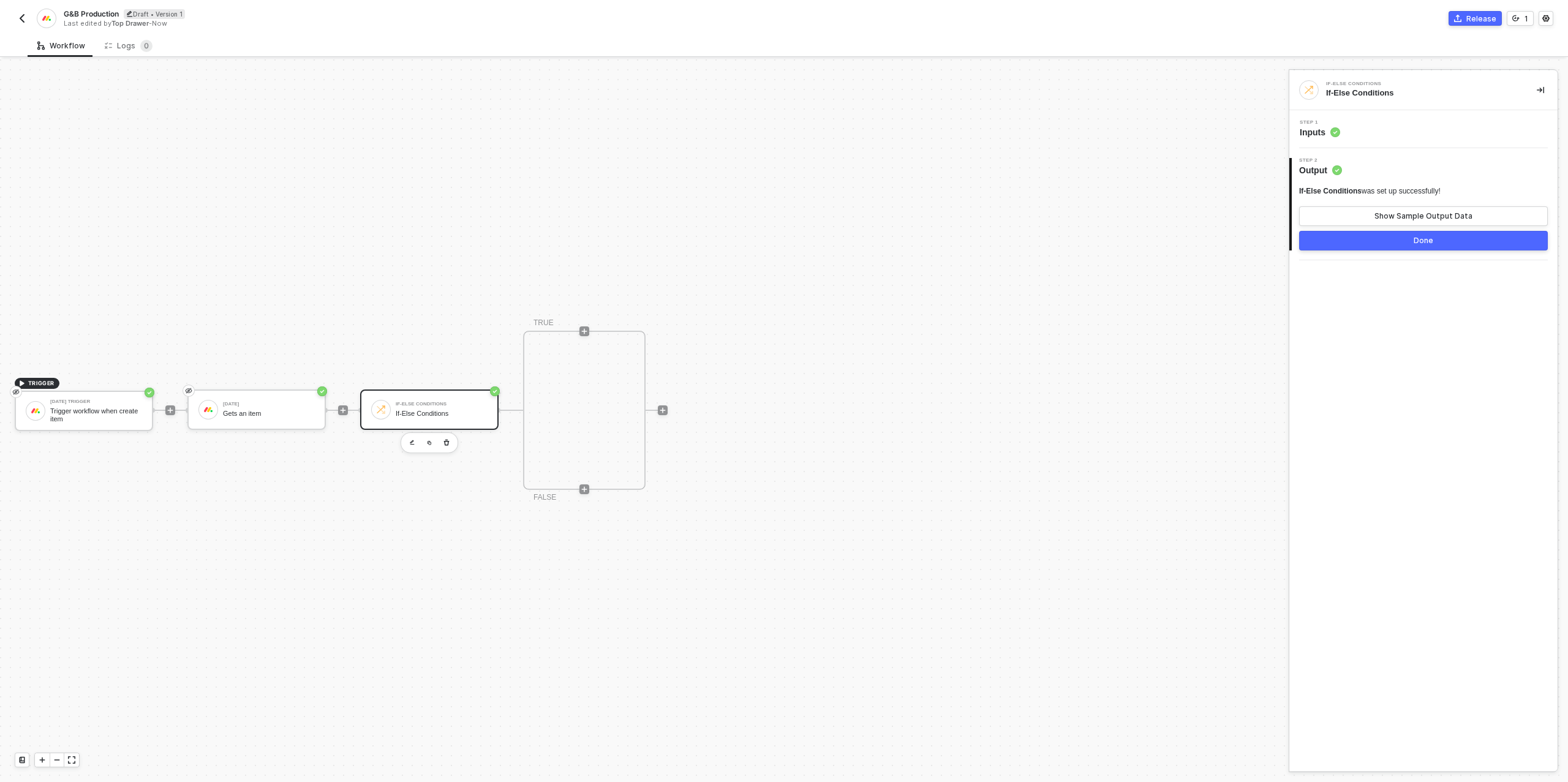
click at [1368, 130] on div "Step 1 Inputs" at bounding box center [1425, 129] width 265 height 18
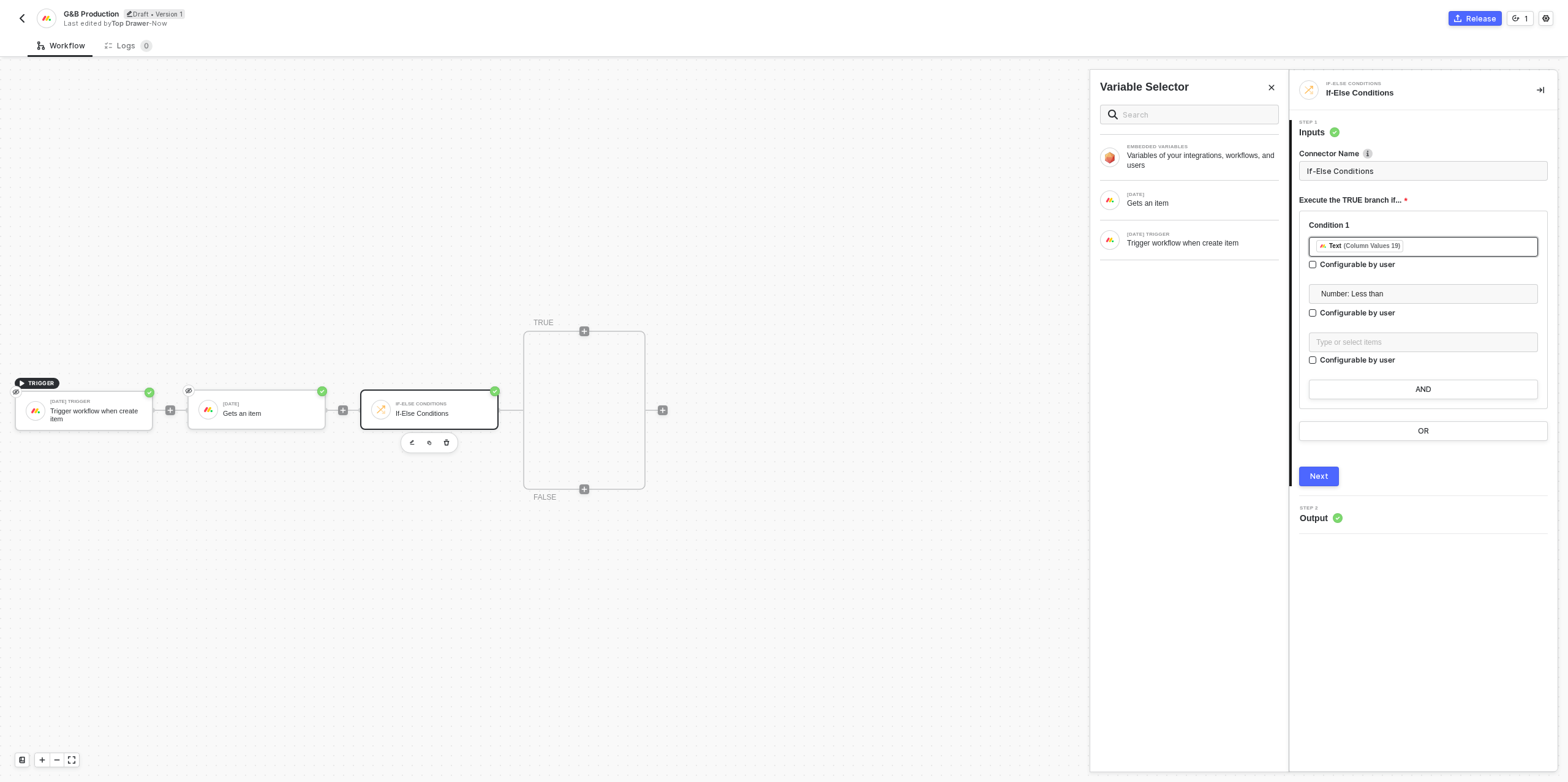
click at [1439, 242] on div "﻿ ﻿ Text (Column Values 19) ﻿" at bounding box center [1423, 247] width 215 height 13
click at [1160, 192] on div "[DATE]" at bounding box center [1202, 194] width 152 height 5
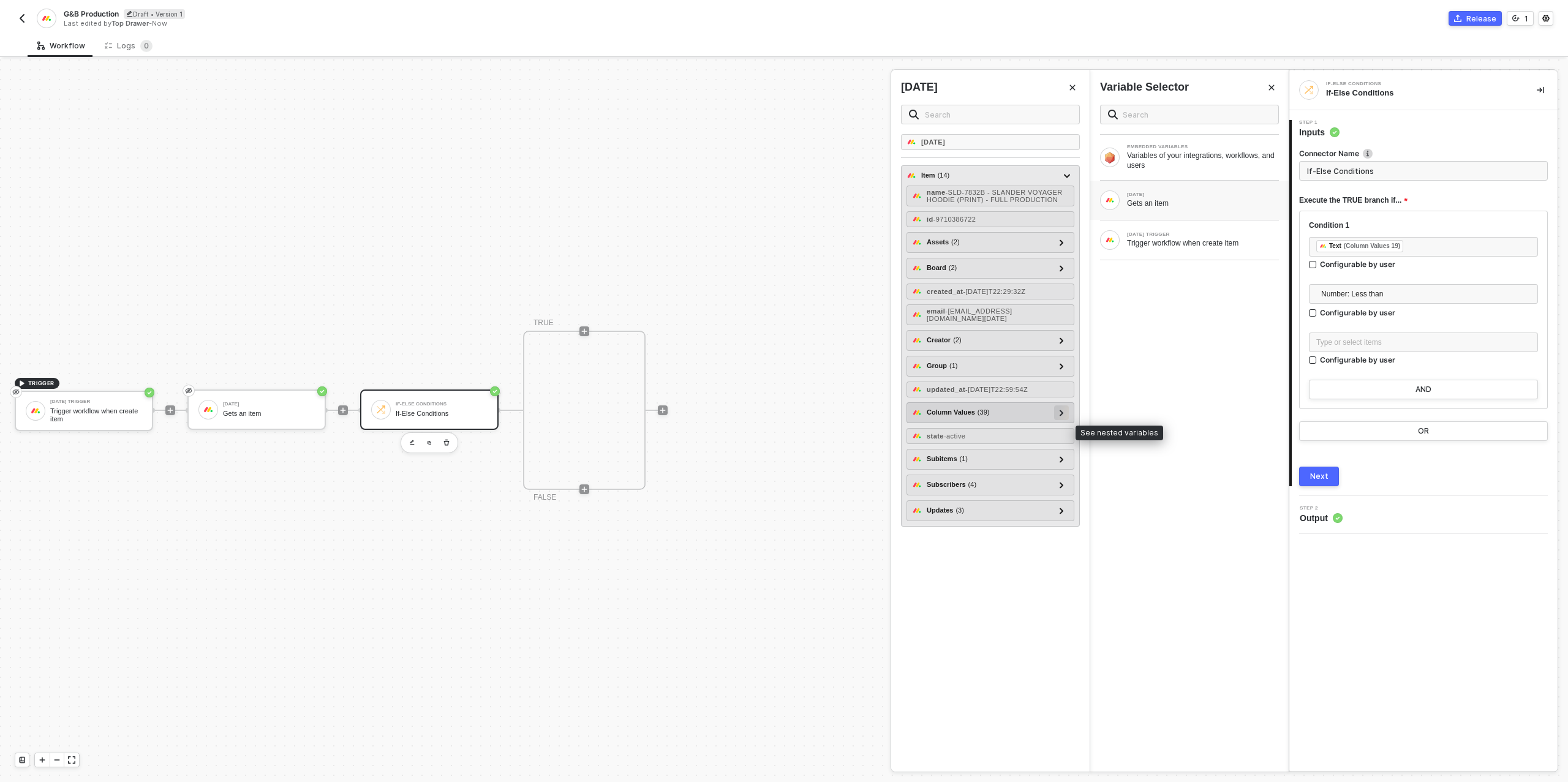
click at [1065, 418] on div at bounding box center [1061, 412] width 6 height 13
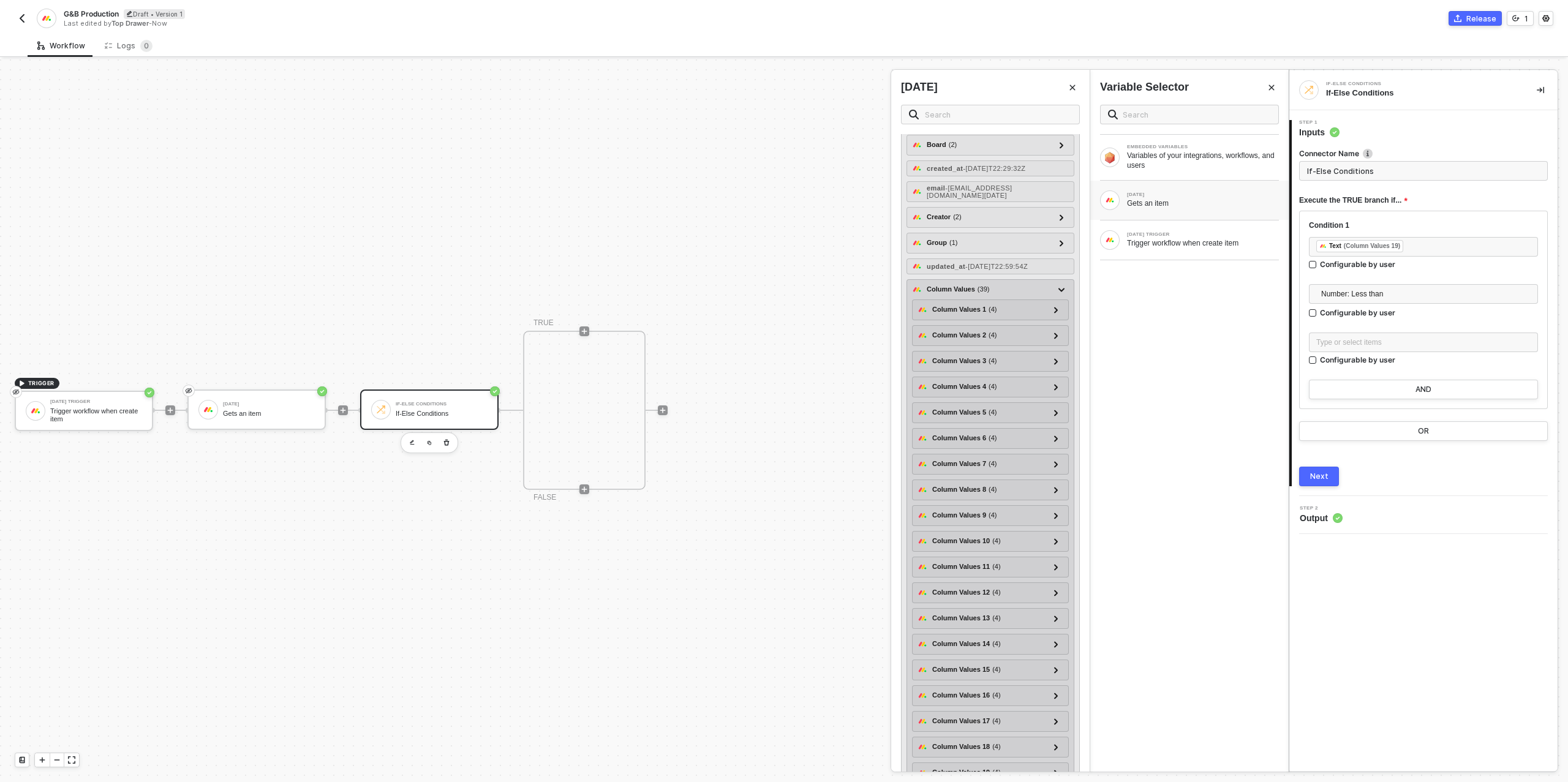
scroll to position [214, 0]
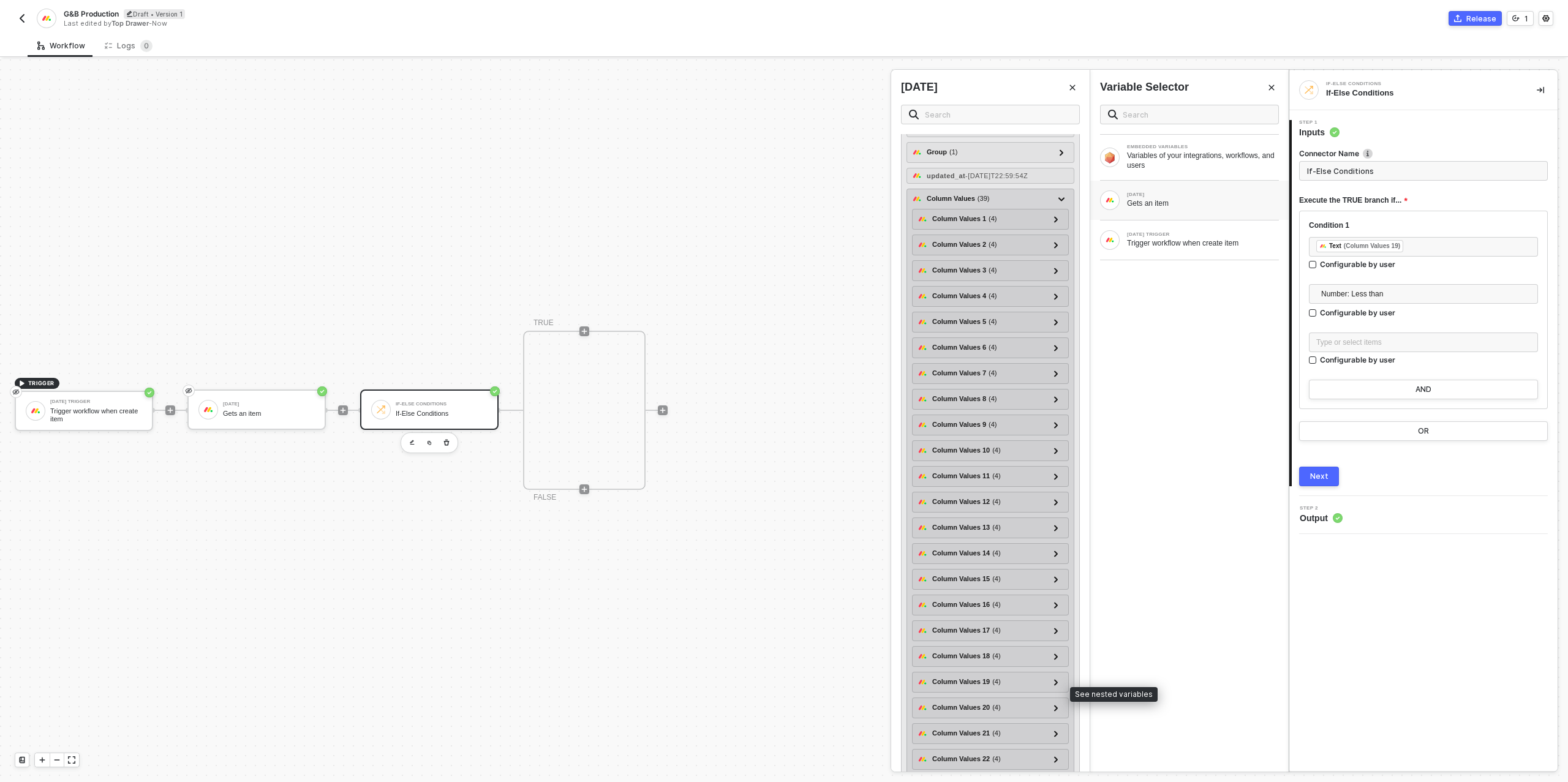
click at [1058, 685] on icon at bounding box center [1056, 682] width 4 height 6
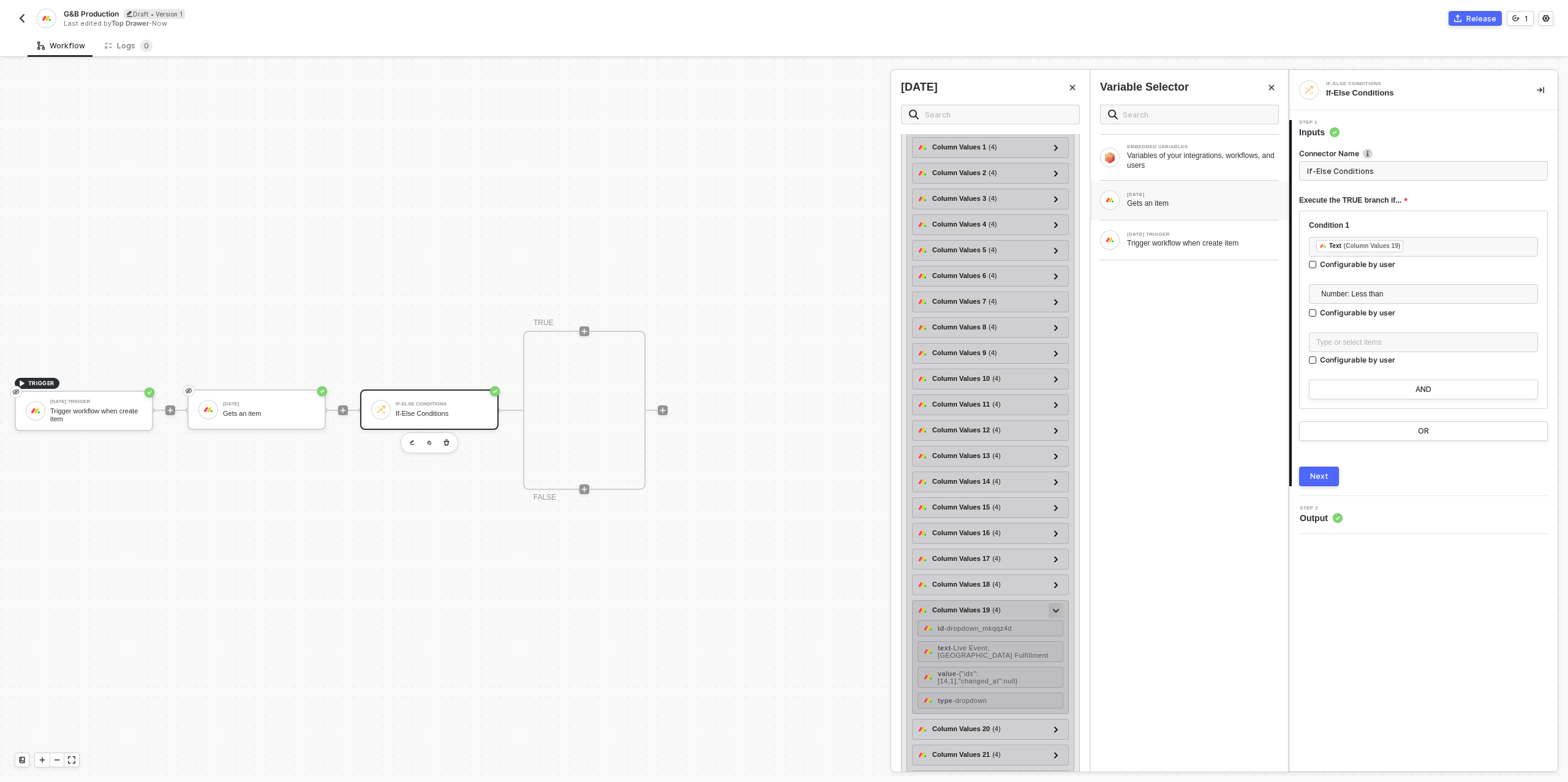
scroll to position [303, 0]
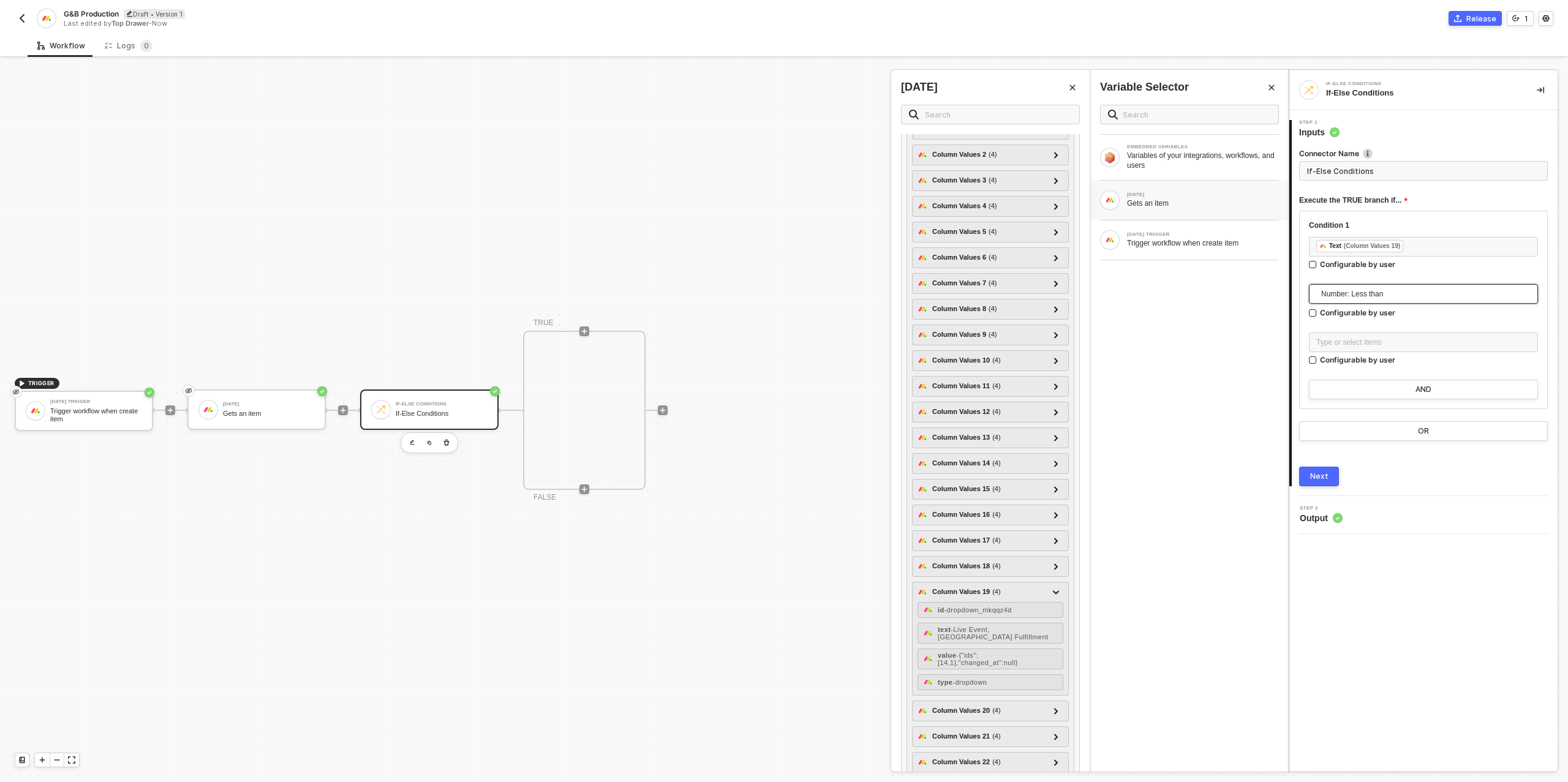
click at [1394, 291] on span "Number: Less than" at bounding box center [1426, 293] width 209 height 18
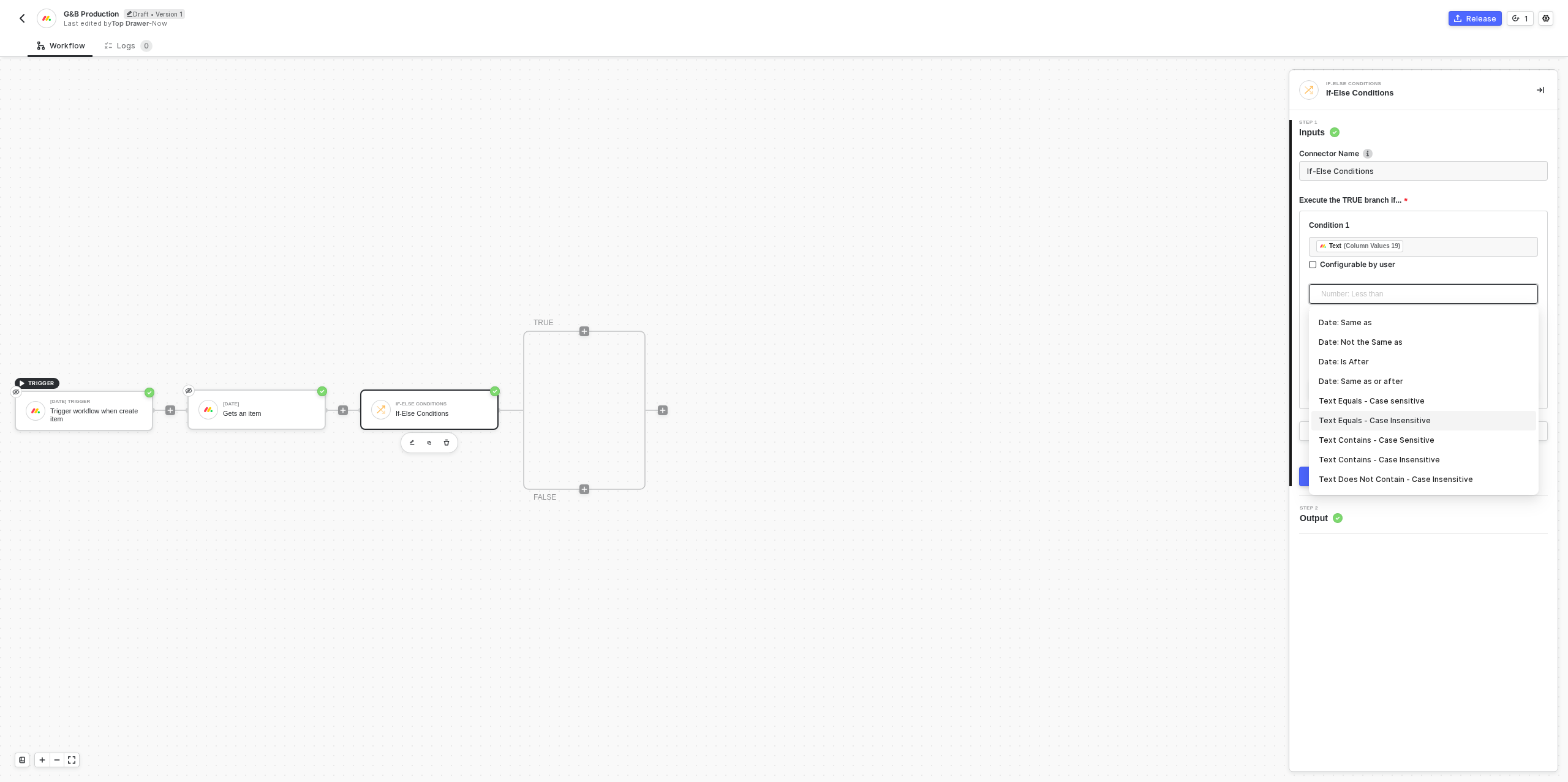
scroll to position [179, 0]
click at [1406, 433] on div "Text Contains - Case Insensitive" at bounding box center [1424, 432] width 210 height 13
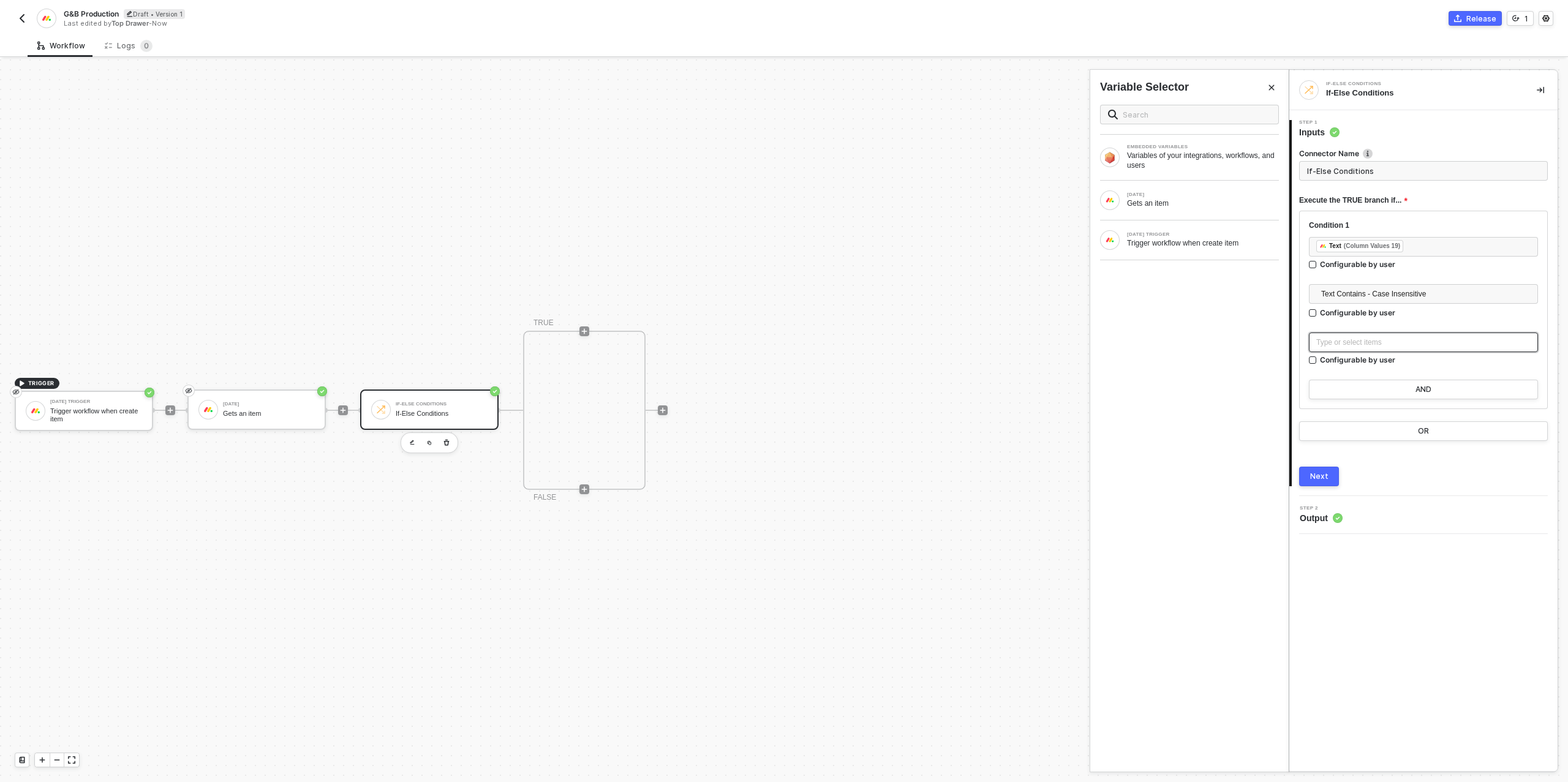
click at [1374, 342] on div "Type or select items ﻿" at bounding box center [1423, 342] width 215 height 11
type input "Only continue if Text Text Contains - Case Insensitive GB Fulfillment"
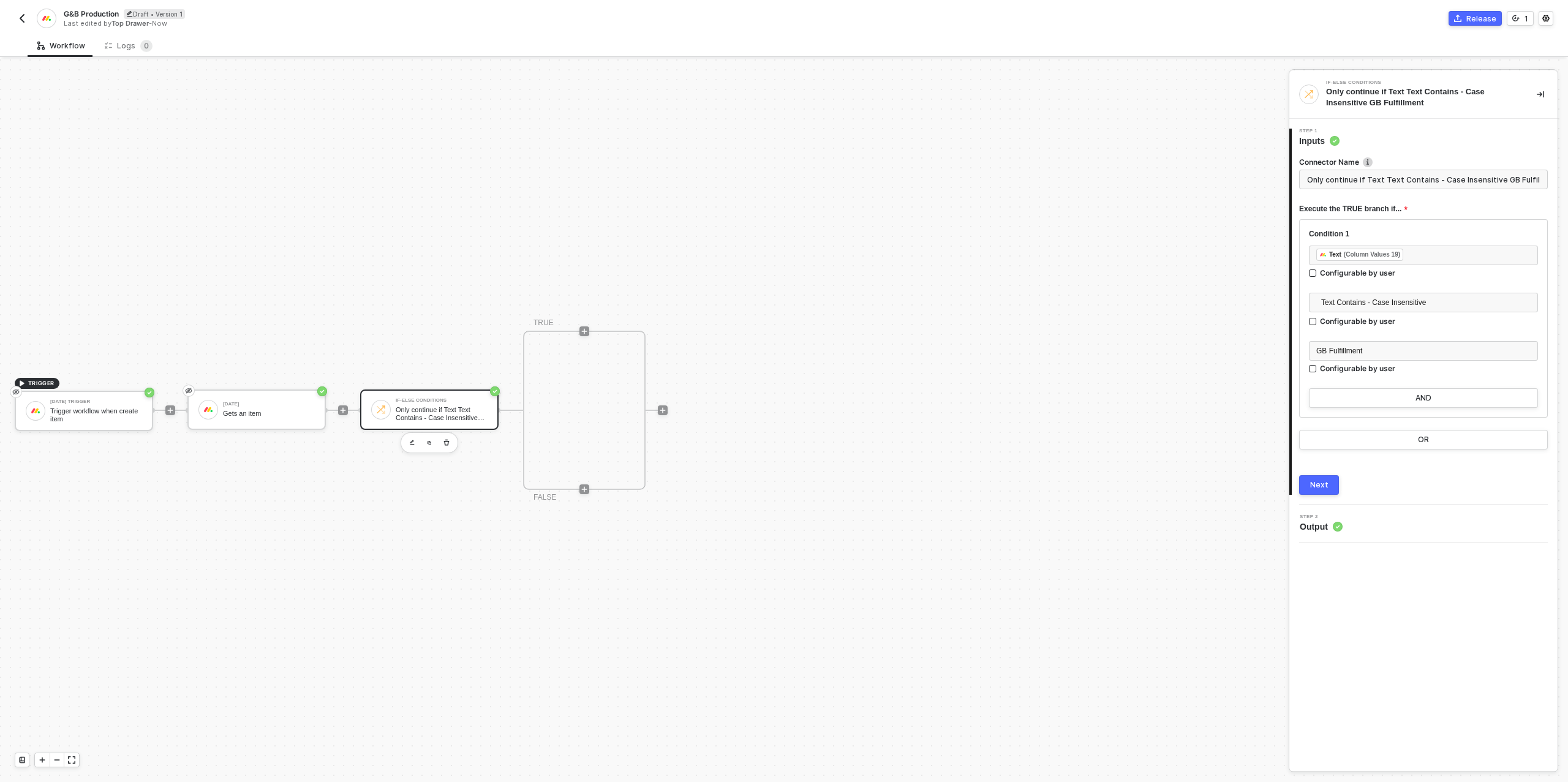
click at [1315, 485] on div "Next" at bounding box center [1319, 485] width 18 height 10
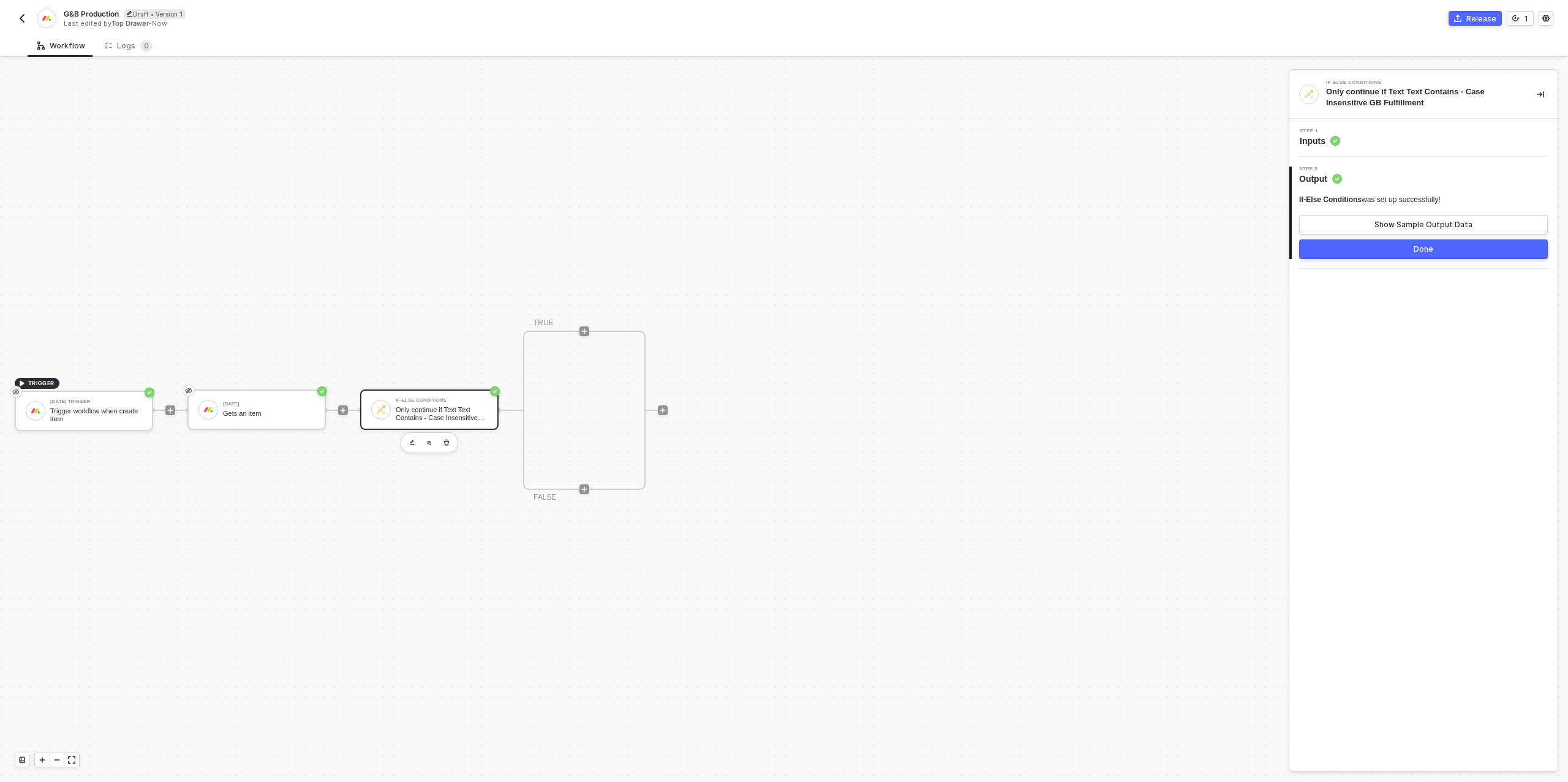
click at [1411, 243] on button "Done" at bounding box center [1424, 249] width 249 height 19
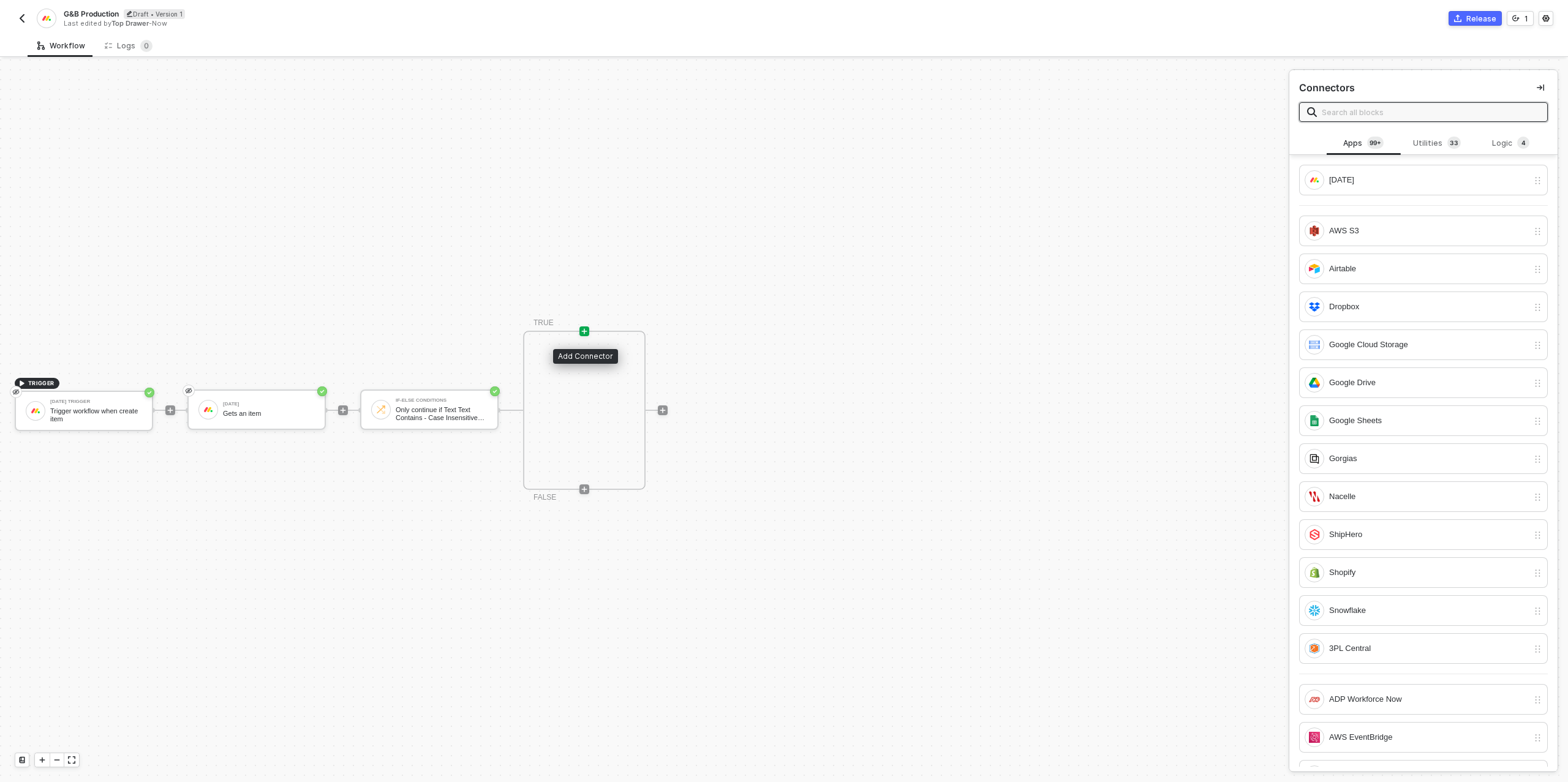
click at [582, 331] on icon "icon-play" at bounding box center [584, 331] width 7 height 7
click at [1494, 147] on div "Logic 4" at bounding box center [1510, 143] width 54 height 13
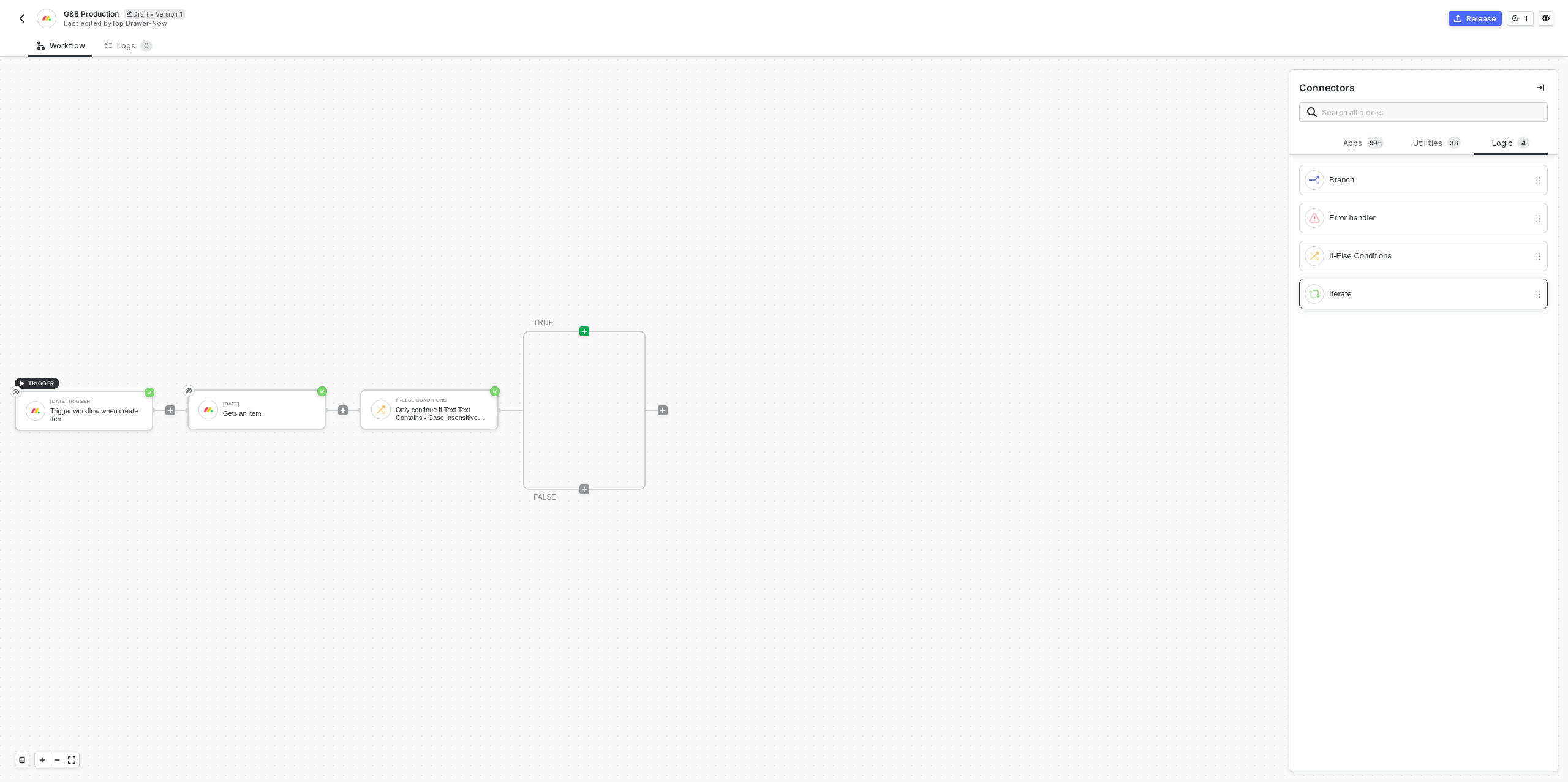
click at [1348, 301] on div "Iterate" at bounding box center [1416, 293] width 223 height 19
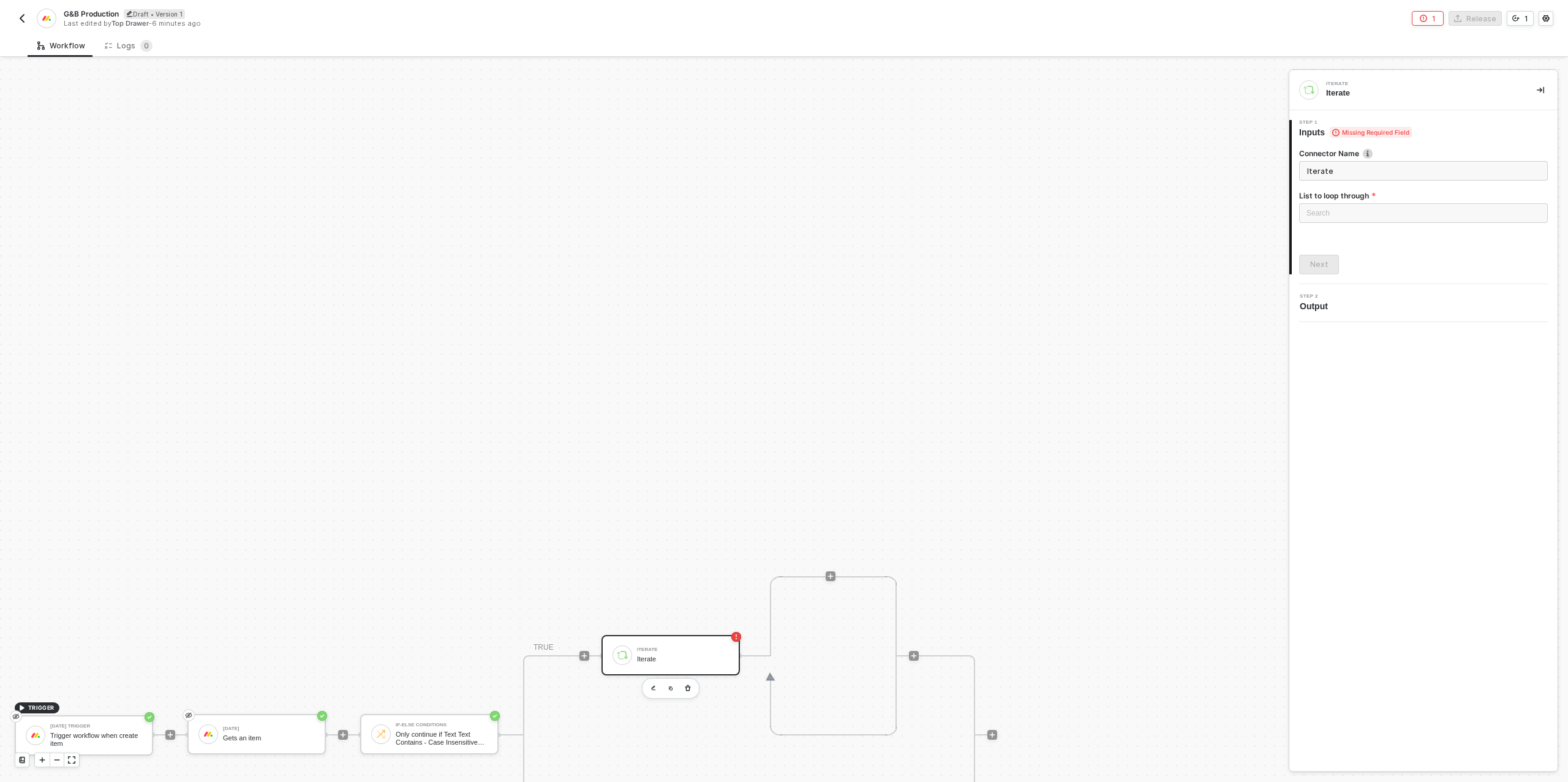
click at [1333, 202] on div "List to loop through" at bounding box center [1424, 197] width 249 height 13
click at [1333, 213] on div "Loading..." at bounding box center [1424, 213] width 249 height 19
click at [1349, 275] on div "[DATE]: item - Subitems" at bounding box center [1423, 277] width 229 height 13
type input "Loop through [DATE]: item - Subitems"
click at [1316, 262] on div "Next" at bounding box center [1319, 264] width 18 height 10
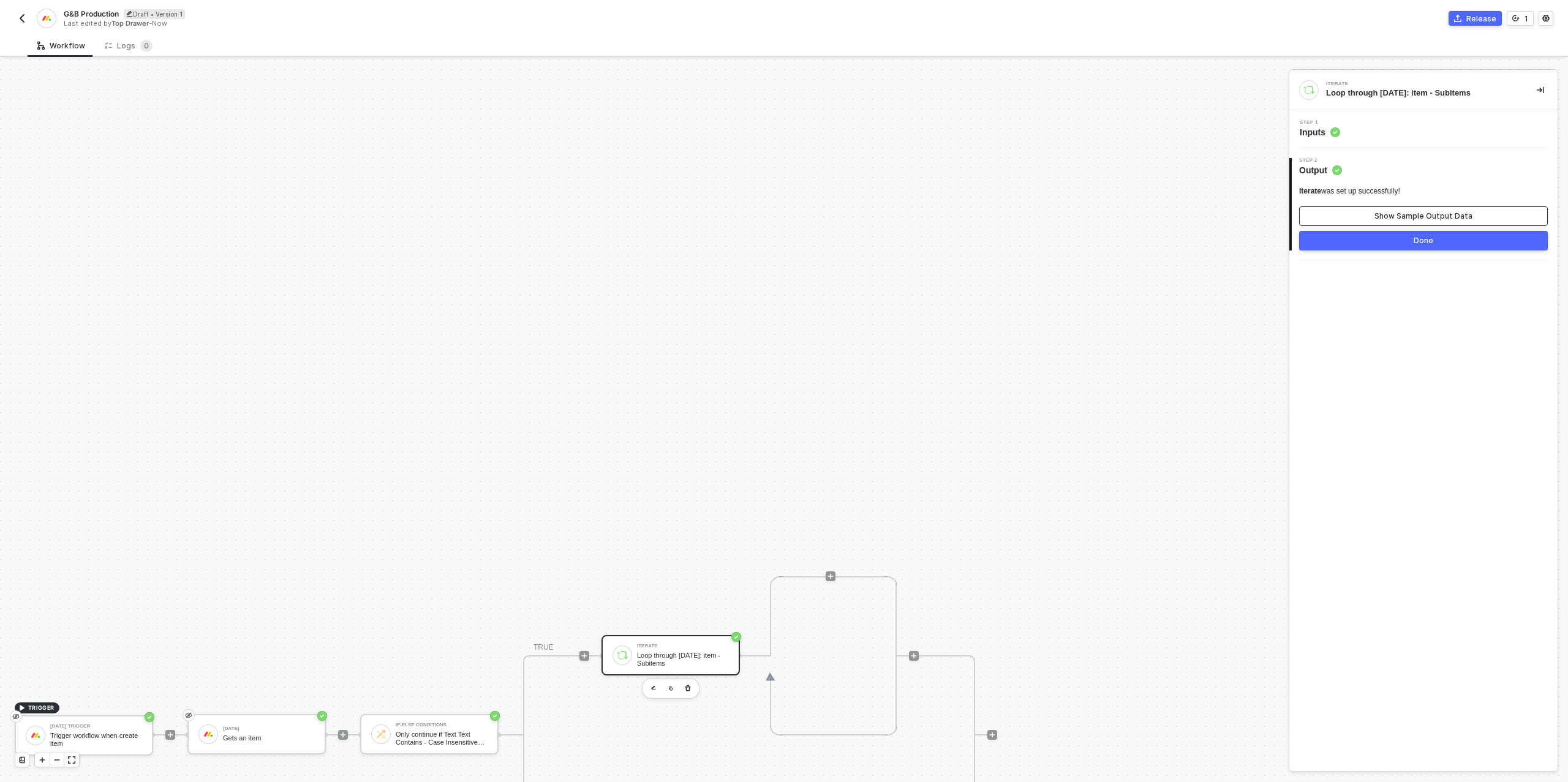
click at [1379, 212] on div "Show Sample Output Data" at bounding box center [1423, 216] width 98 height 10
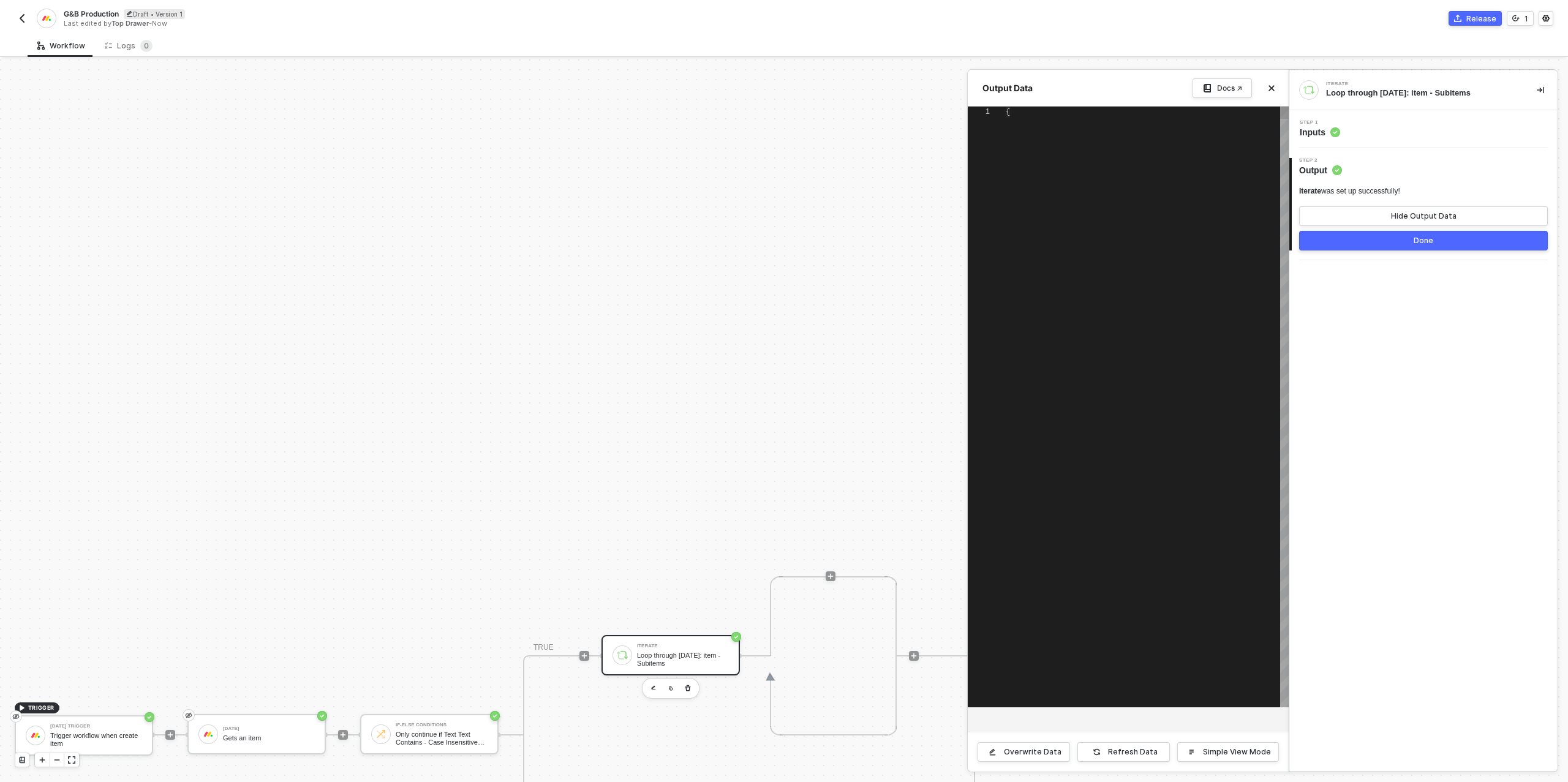
type textarea "{ "id": "9710412095", "name": "SLD-HD-BLK-VOYAGER-25", "column_values": [ { "id…"
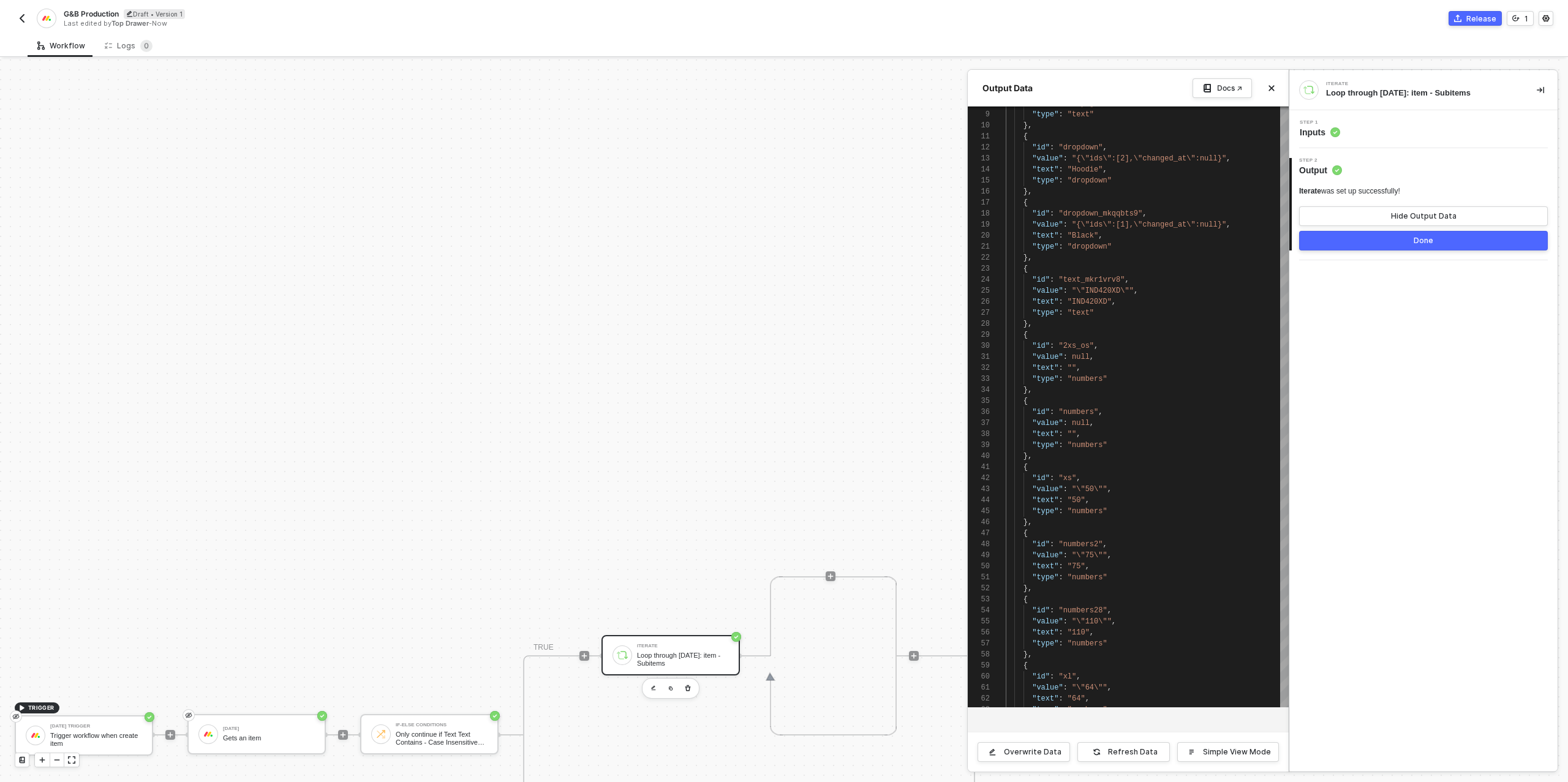
click at [1385, 245] on button "Done" at bounding box center [1424, 240] width 249 height 19
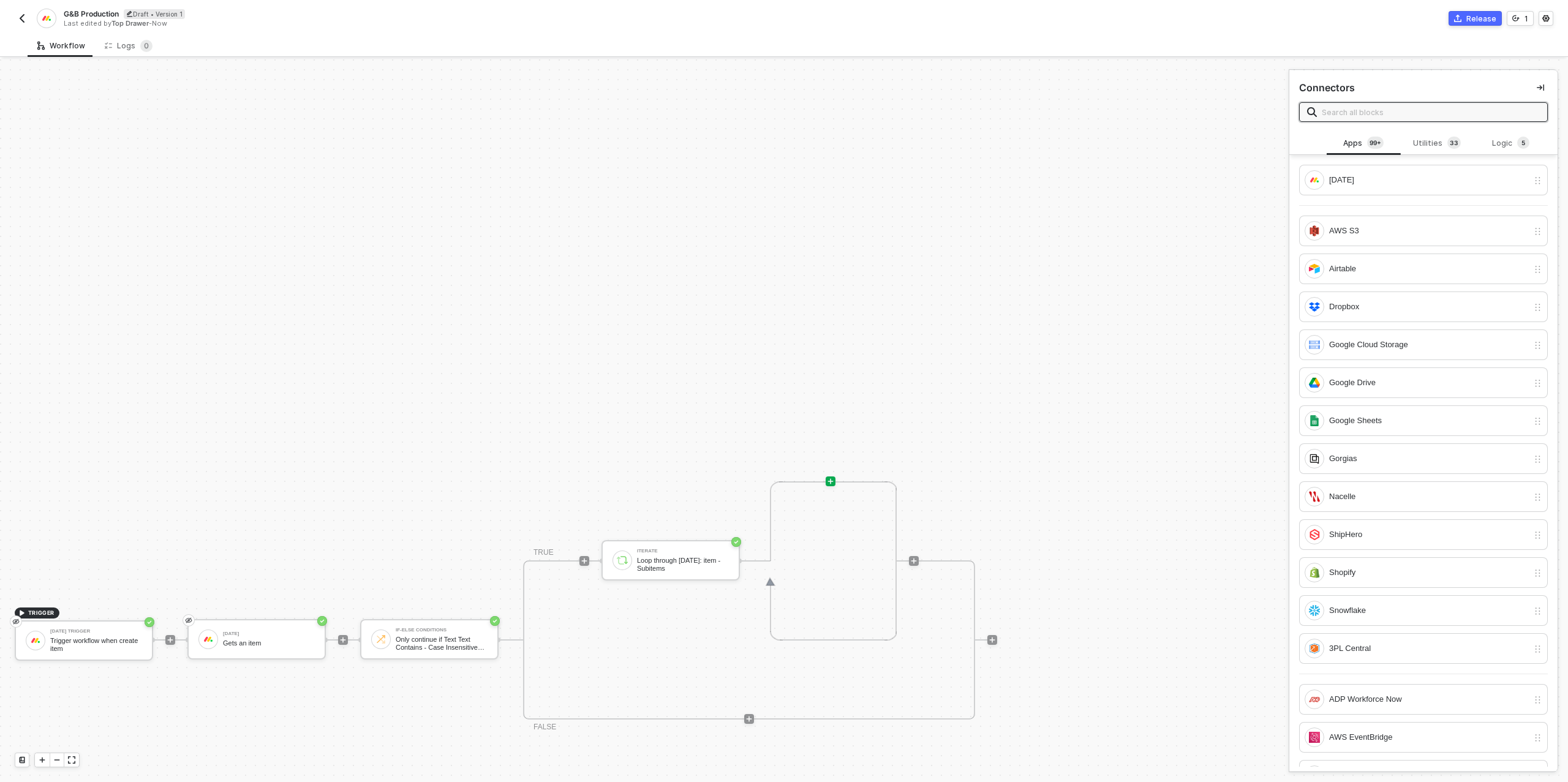
scroll to position [269, 0]
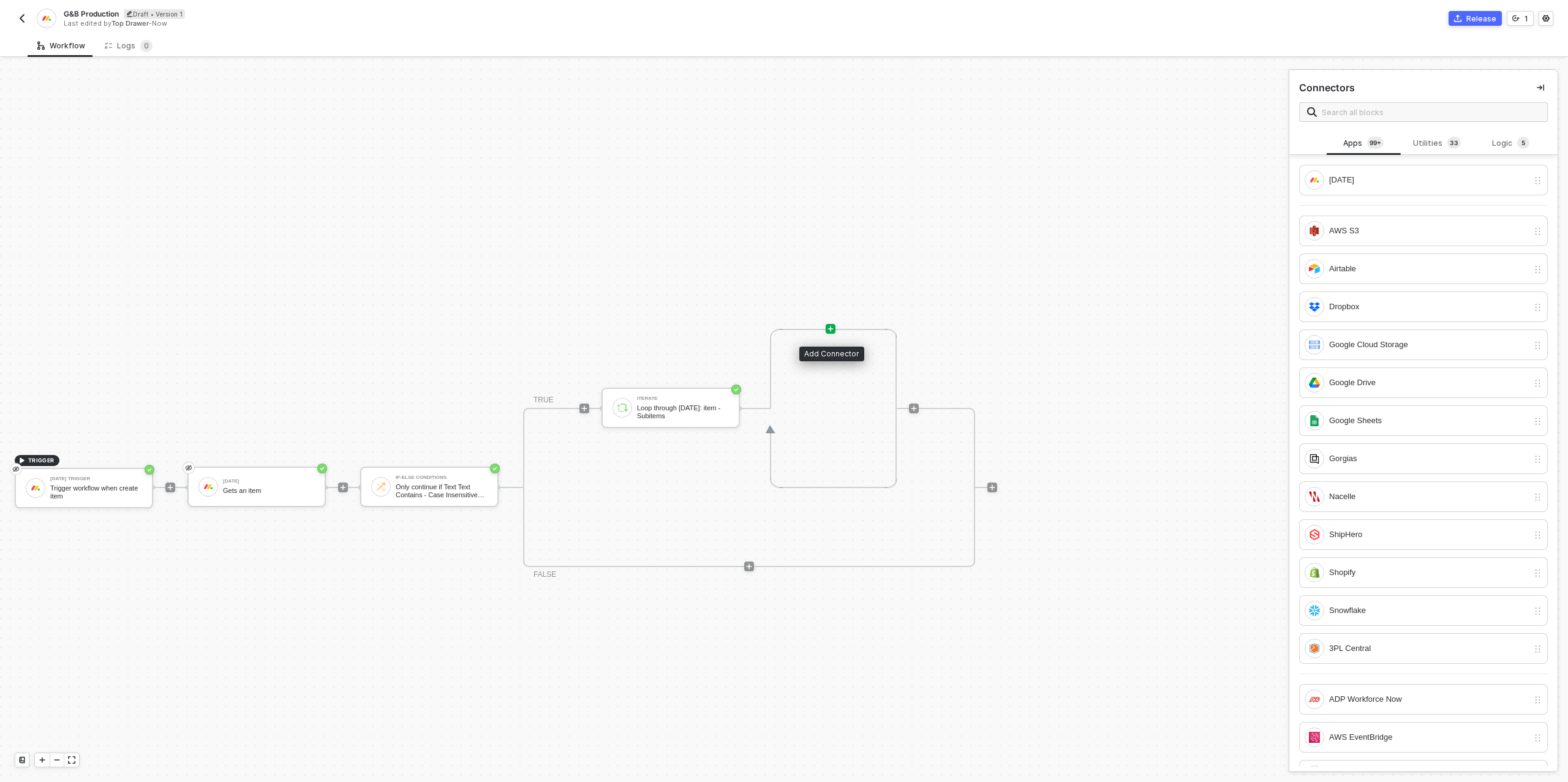
click at [829, 327] on icon "icon-play" at bounding box center [830, 328] width 7 height 7
click at [1433, 141] on div "Utilities 3 3" at bounding box center [1436, 143] width 54 height 13
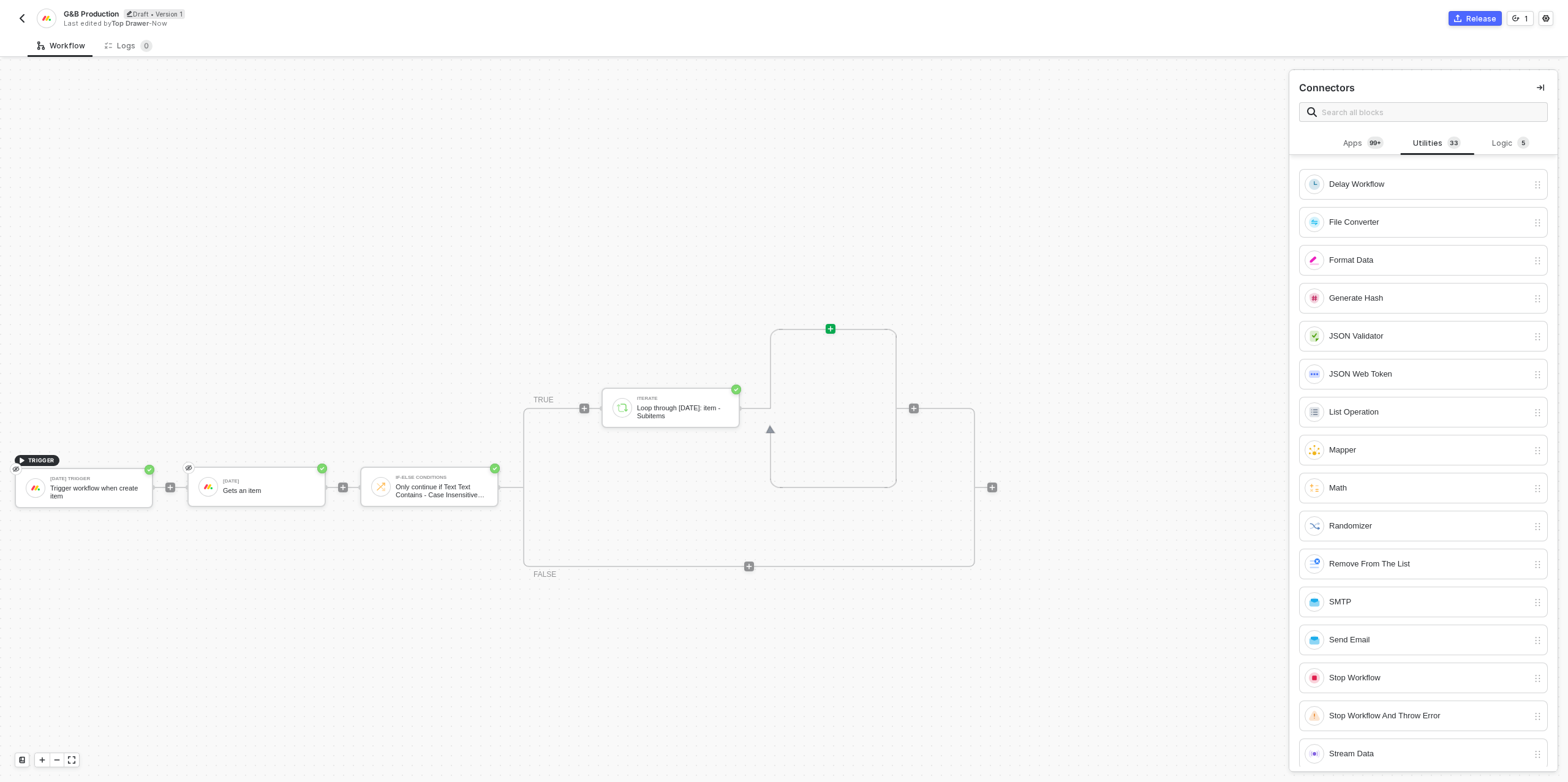
scroll to position [404, 0]
click at [1363, 452] on div "Math" at bounding box center [1428, 459] width 199 height 13
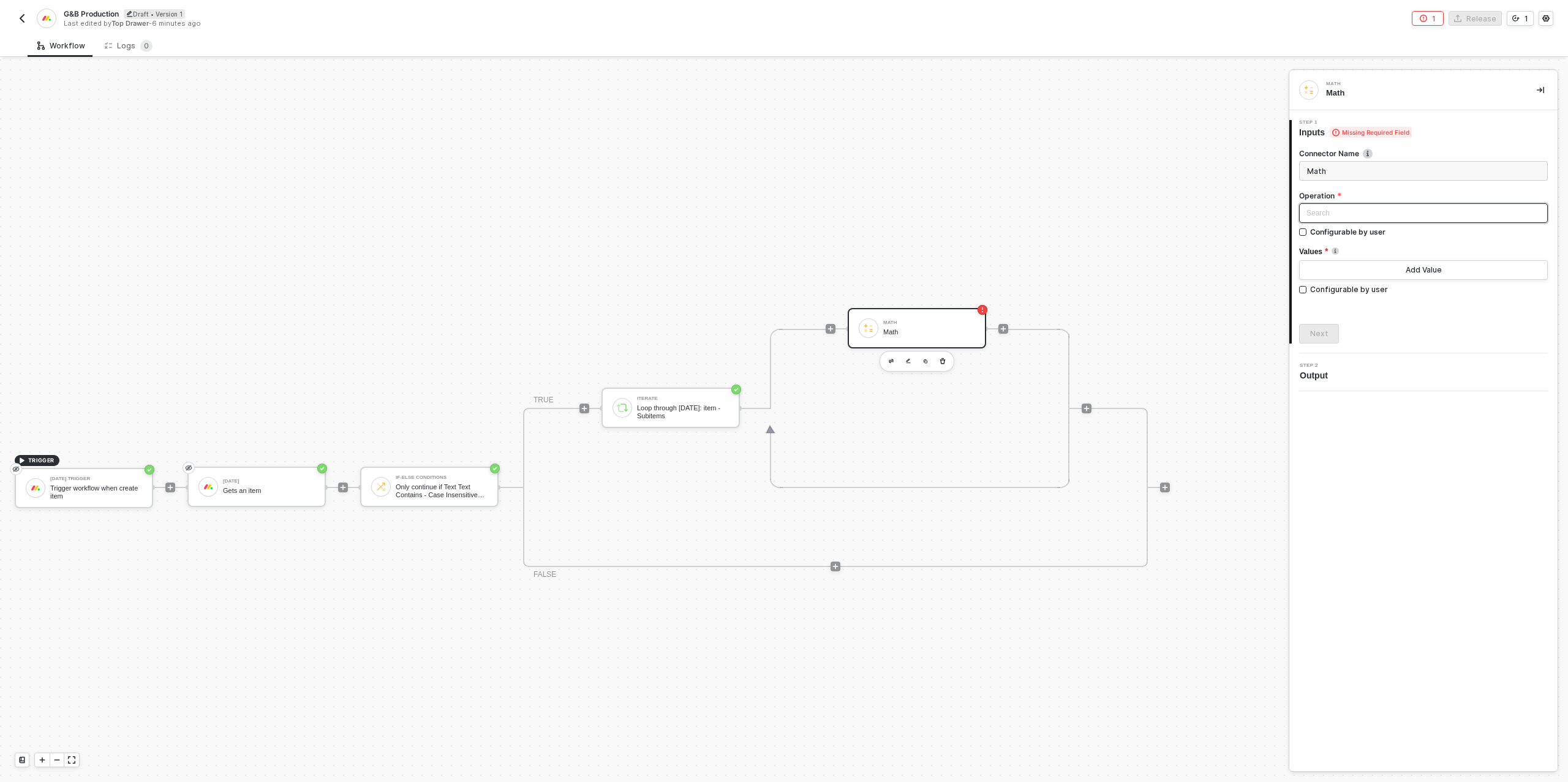
click at [1357, 215] on input "search" at bounding box center [1424, 213] width 234 height 18
click at [1346, 246] on span "Add values" at bounding box center [1423, 247] width 229 height 10
click at [1388, 272] on button "Add Value" at bounding box center [1424, 269] width 249 height 19
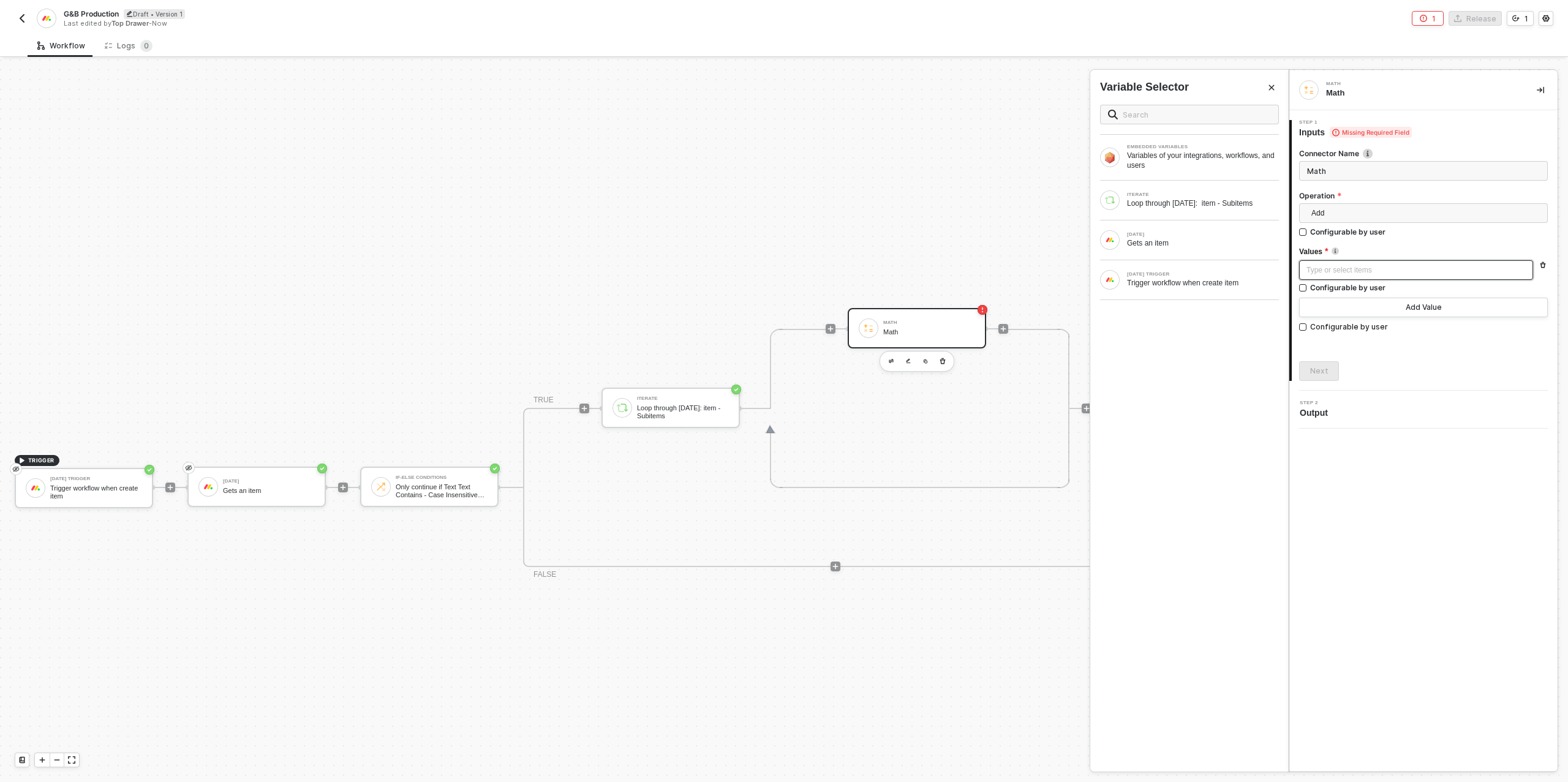
click at [1384, 273] on div "Type or select items ﻿" at bounding box center [1416, 270] width 219 height 11
click at [1177, 203] on div "Loop through [DATE]: item - Subitems" at bounding box center [1202, 203] width 152 height 10
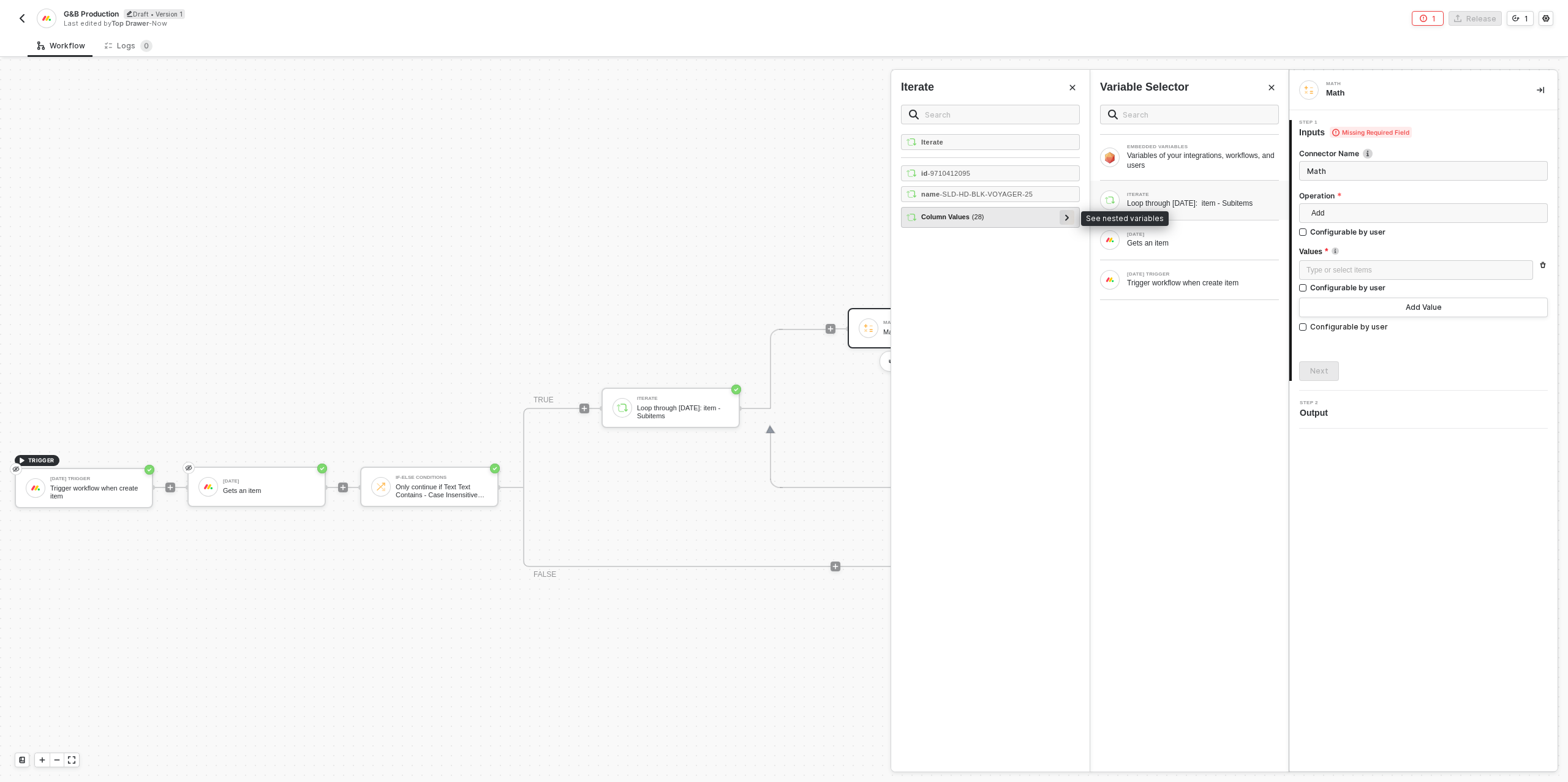
click at [1069, 215] on icon at bounding box center [1067, 217] width 4 height 6
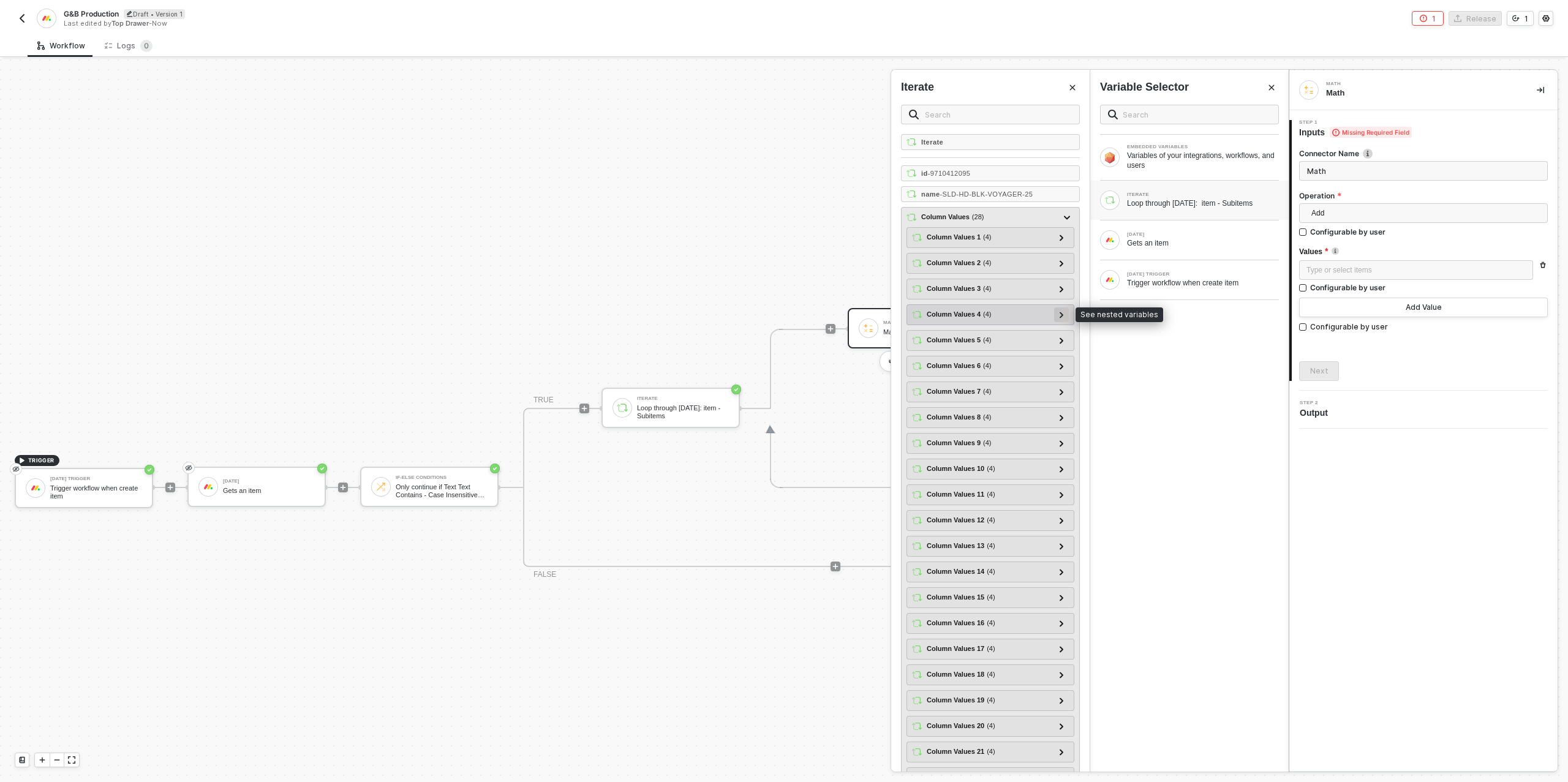
click at [1058, 313] on div at bounding box center [1061, 314] width 6 height 13
click at [1060, 313] on icon at bounding box center [1061, 315] width 6 height 4
click at [1058, 336] on div at bounding box center [1061, 340] width 6 height 13
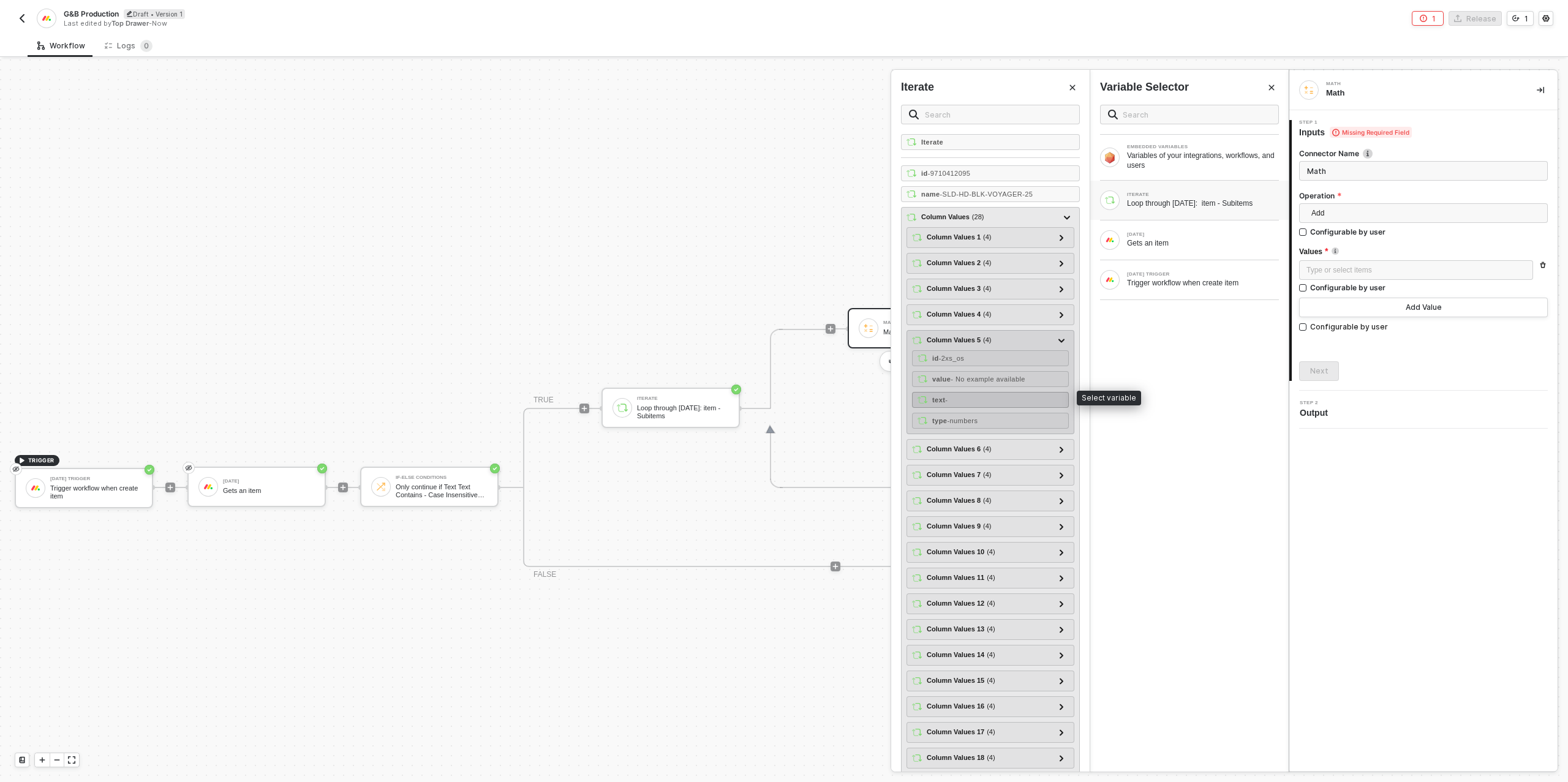
click at [989, 395] on div "text -" at bounding box center [990, 400] width 156 height 16
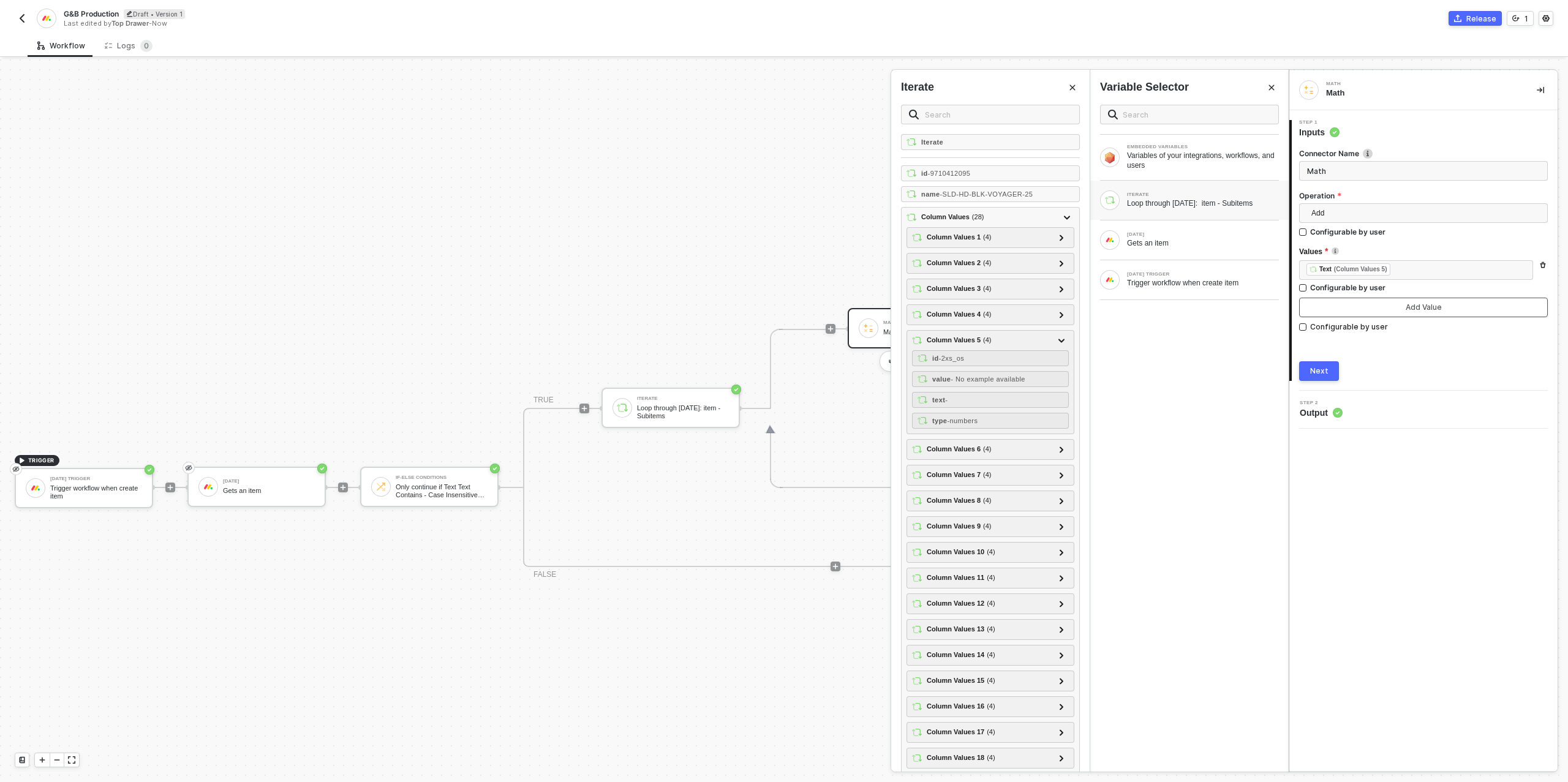
click at [1431, 309] on div "Add Value" at bounding box center [1424, 307] width 36 height 10
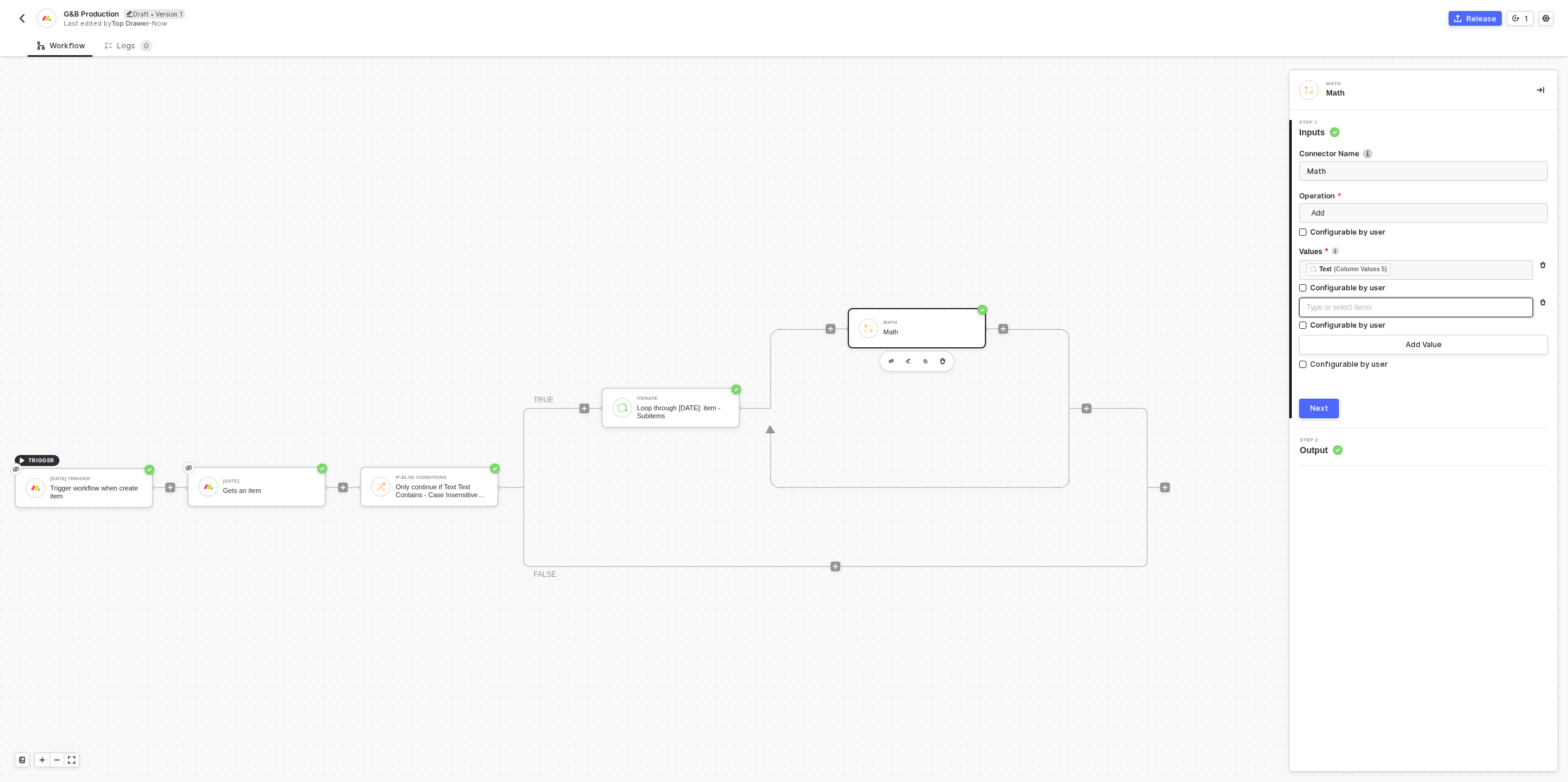
click at [1357, 309] on div "Type or select items ﻿" at bounding box center [1416, 307] width 219 height 11
click at [1165, 197] on div "ITERATE Loop through [DATE]: item - Subitems" at bounding box center [1202, 201] width 152 height 16
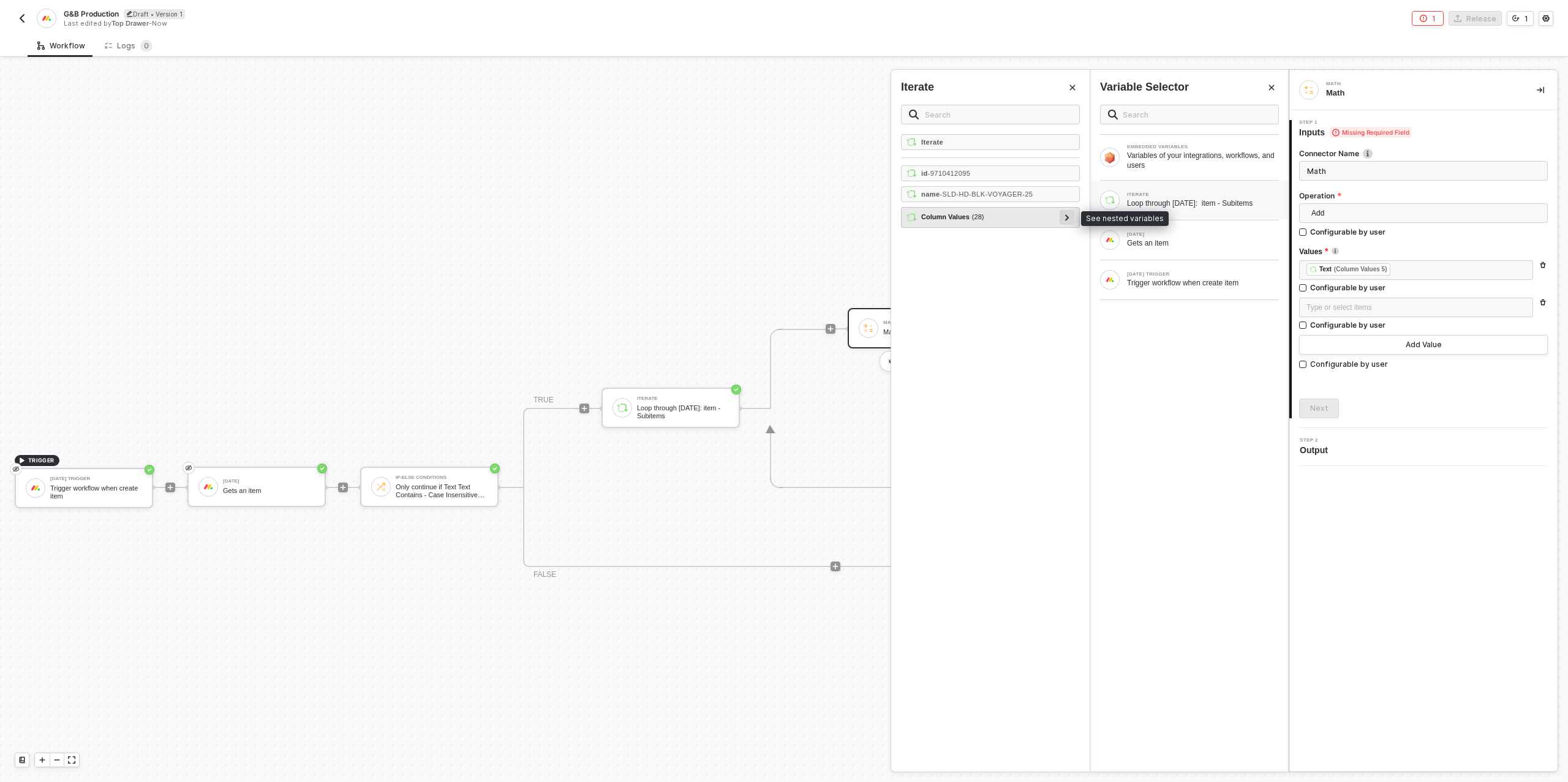
click at [1069, 215] on icon at bounding box center [1067, 217] width 4 height 6
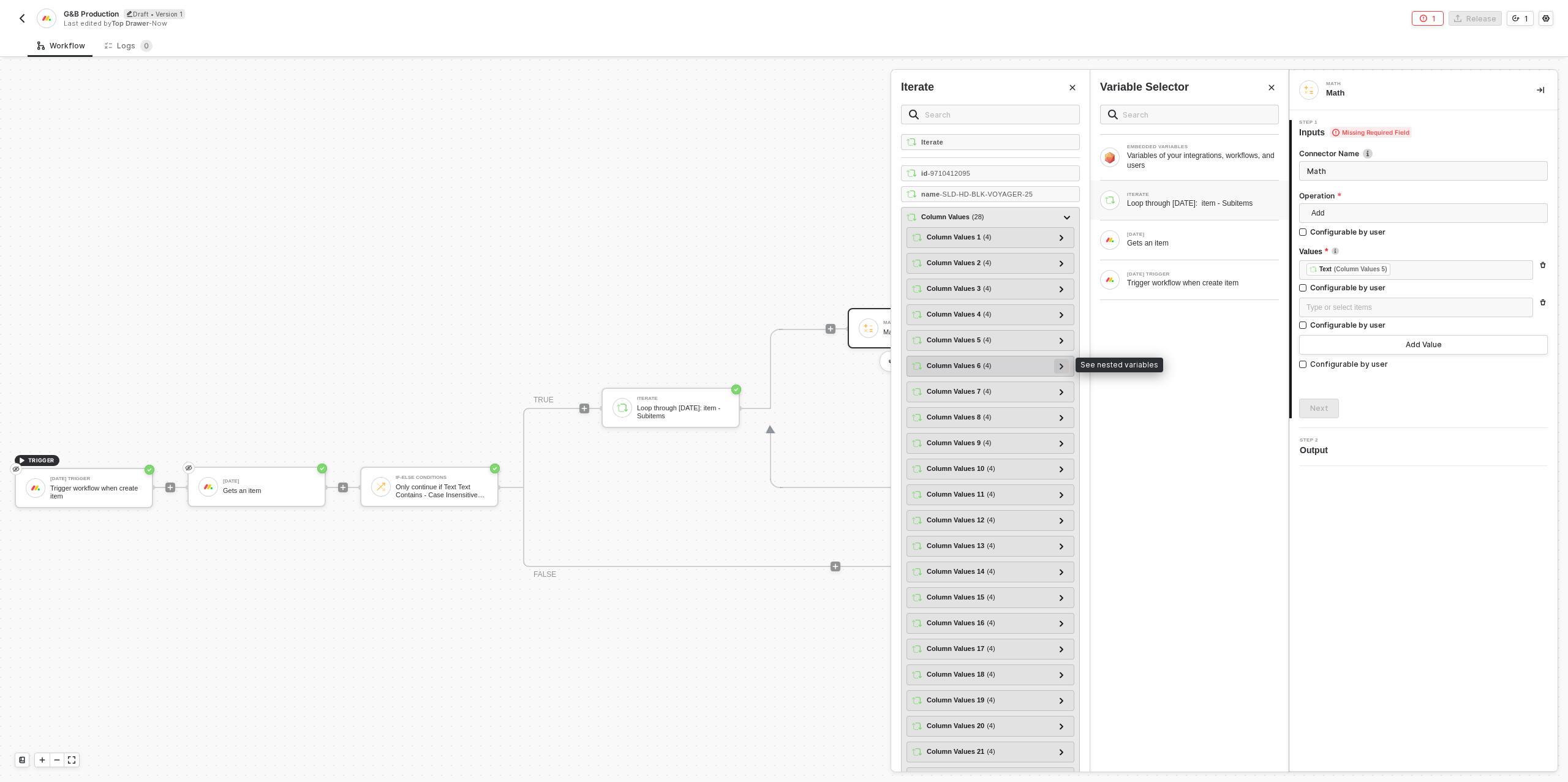
click at [1062, 363] on icon at bounding box center [1060, 366] width 3 height 6
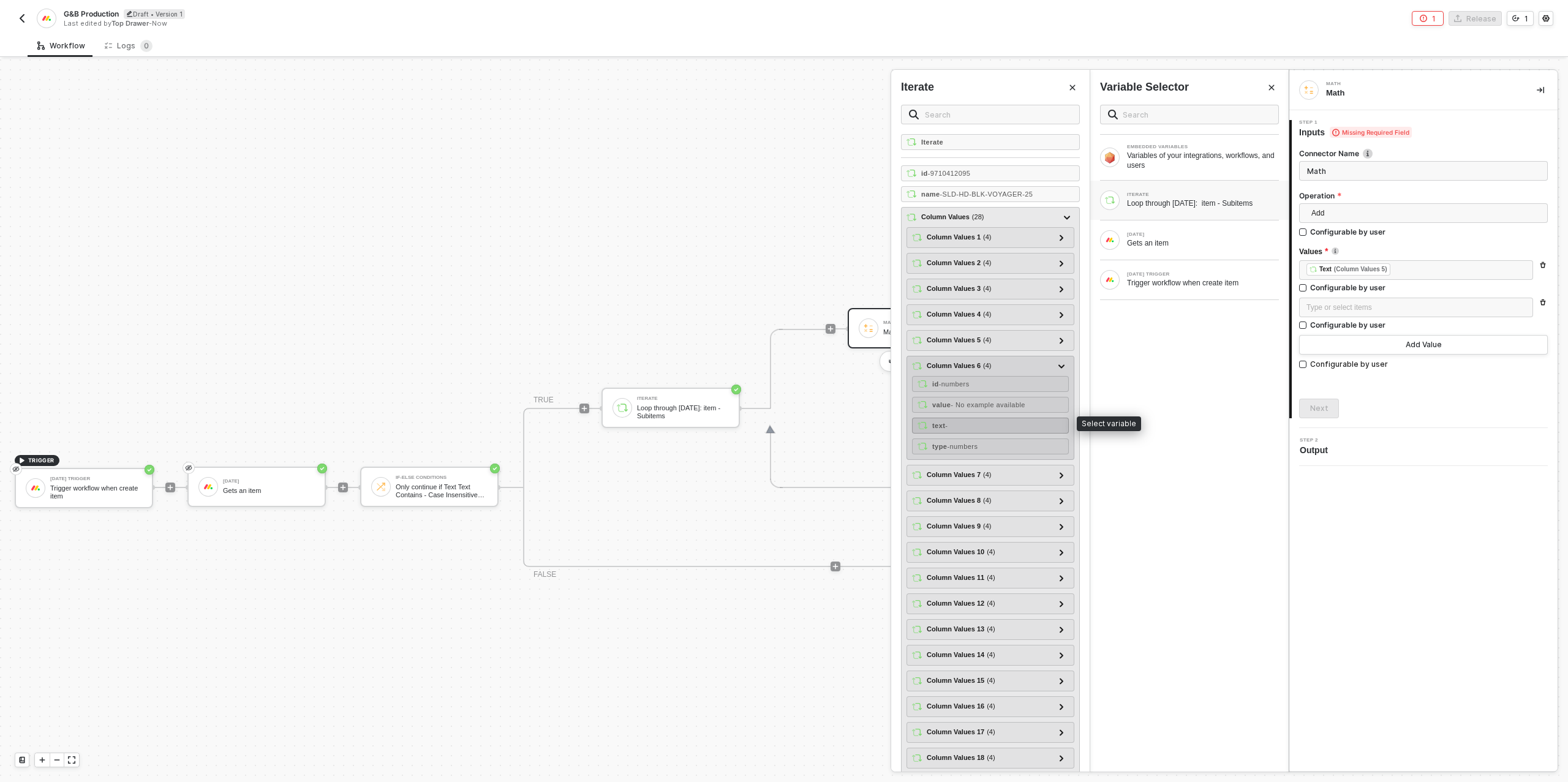
click at [978, 418] on div "text -" at bounding box center [990, 426] width 156 height 16
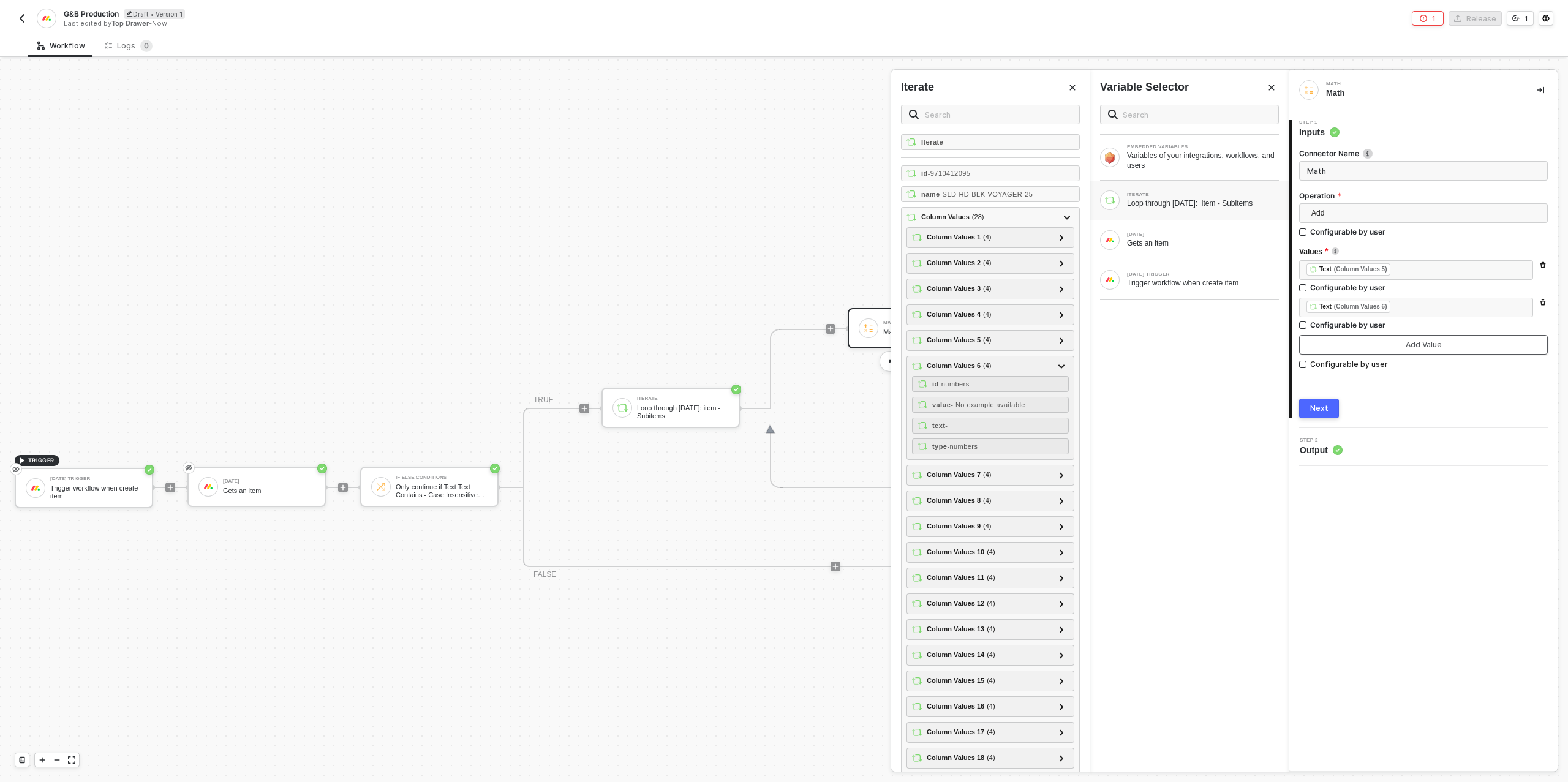
click at [1335, 348] on button "Add Value" at bounding box center [1424, 344] width 249 height 19
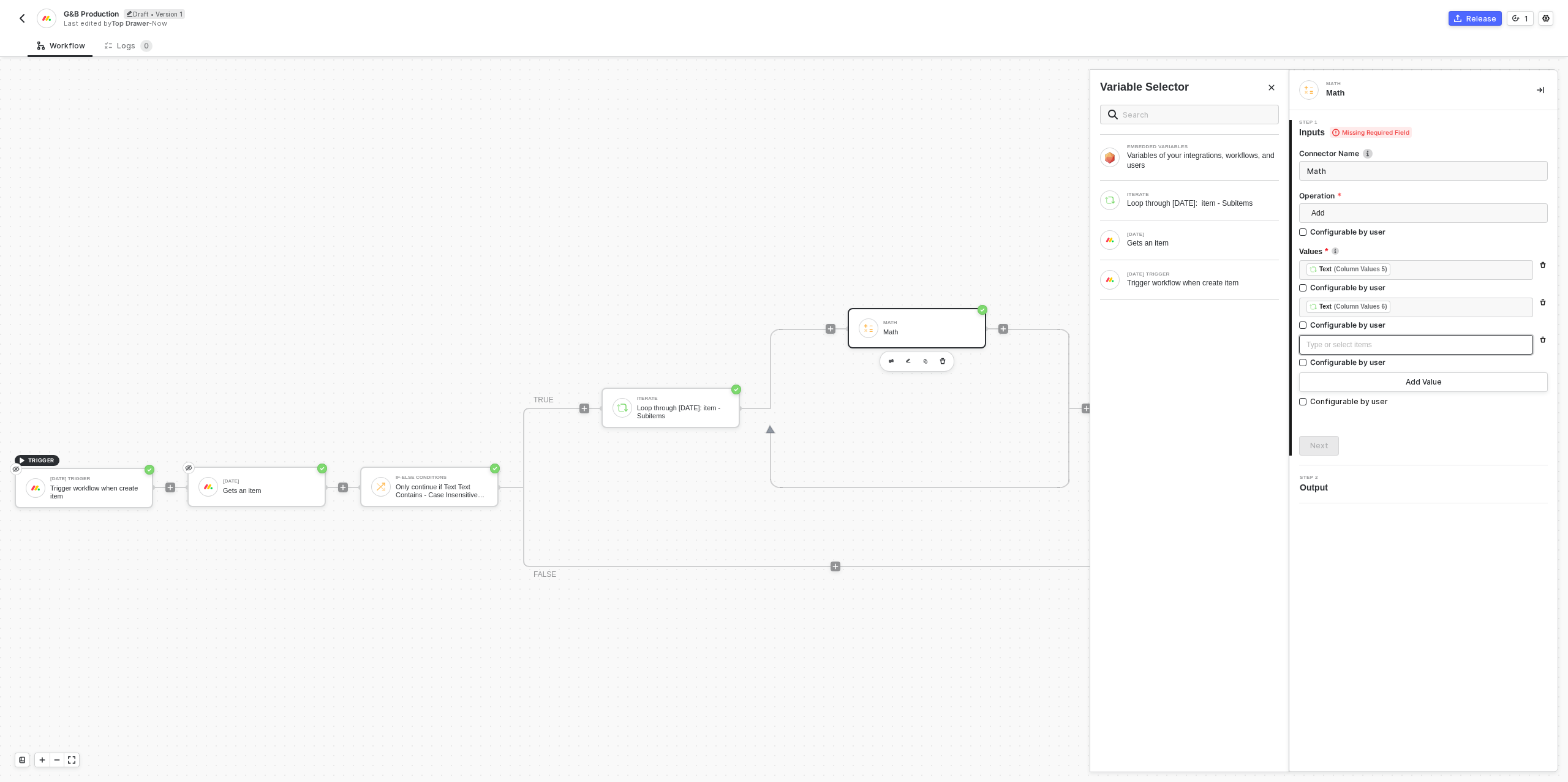
click at [1319, 344] on div "Type or select items ﻿" at bounding box center [1416, 344] width 219 height 11
click at [1213, 196] on div "ITERATE" at bounding box center [1202, 194] width 152 height 5
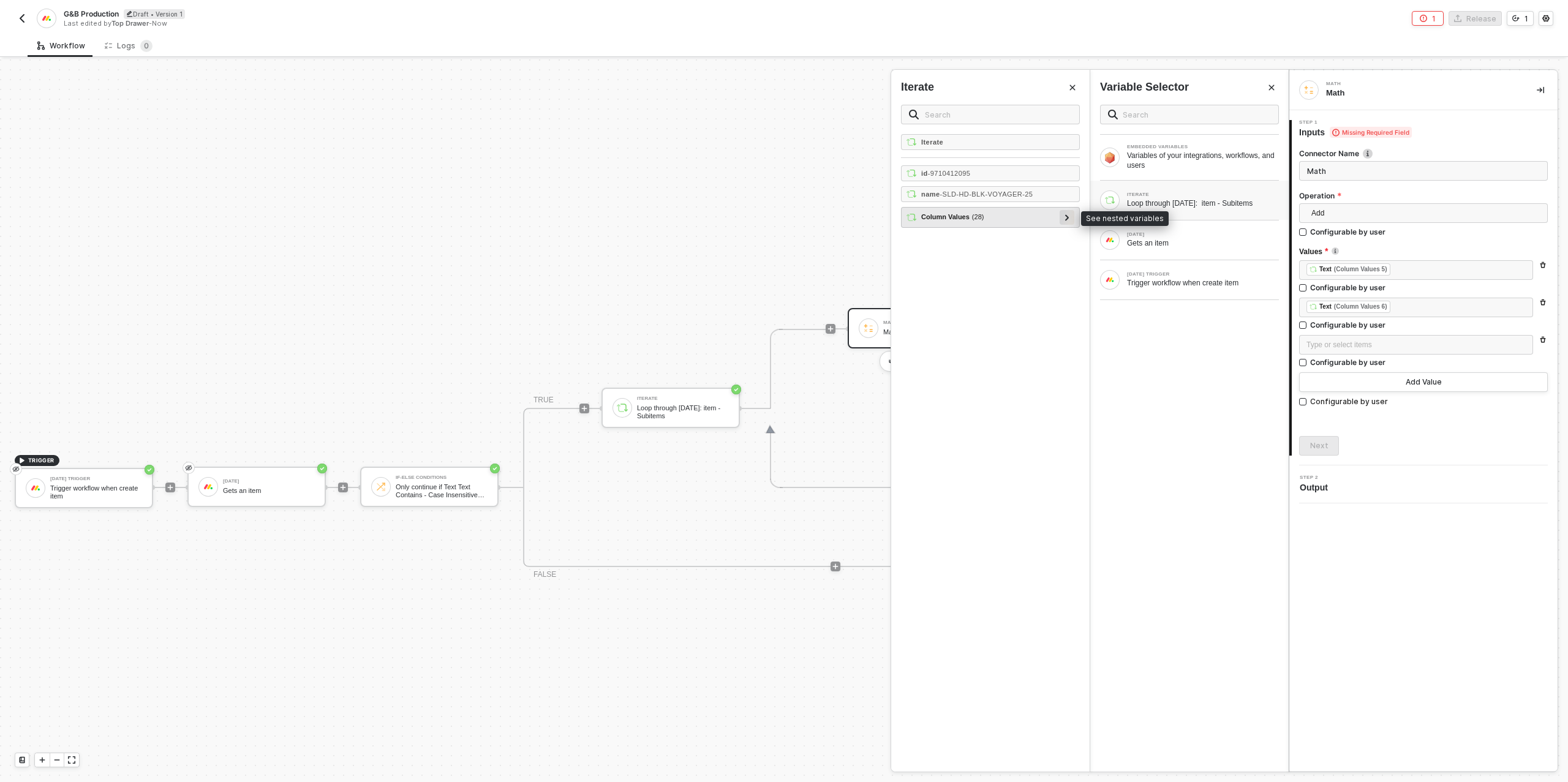
click at [1070, 215] on div at bounding box center [1067, 217] width 15 height 15
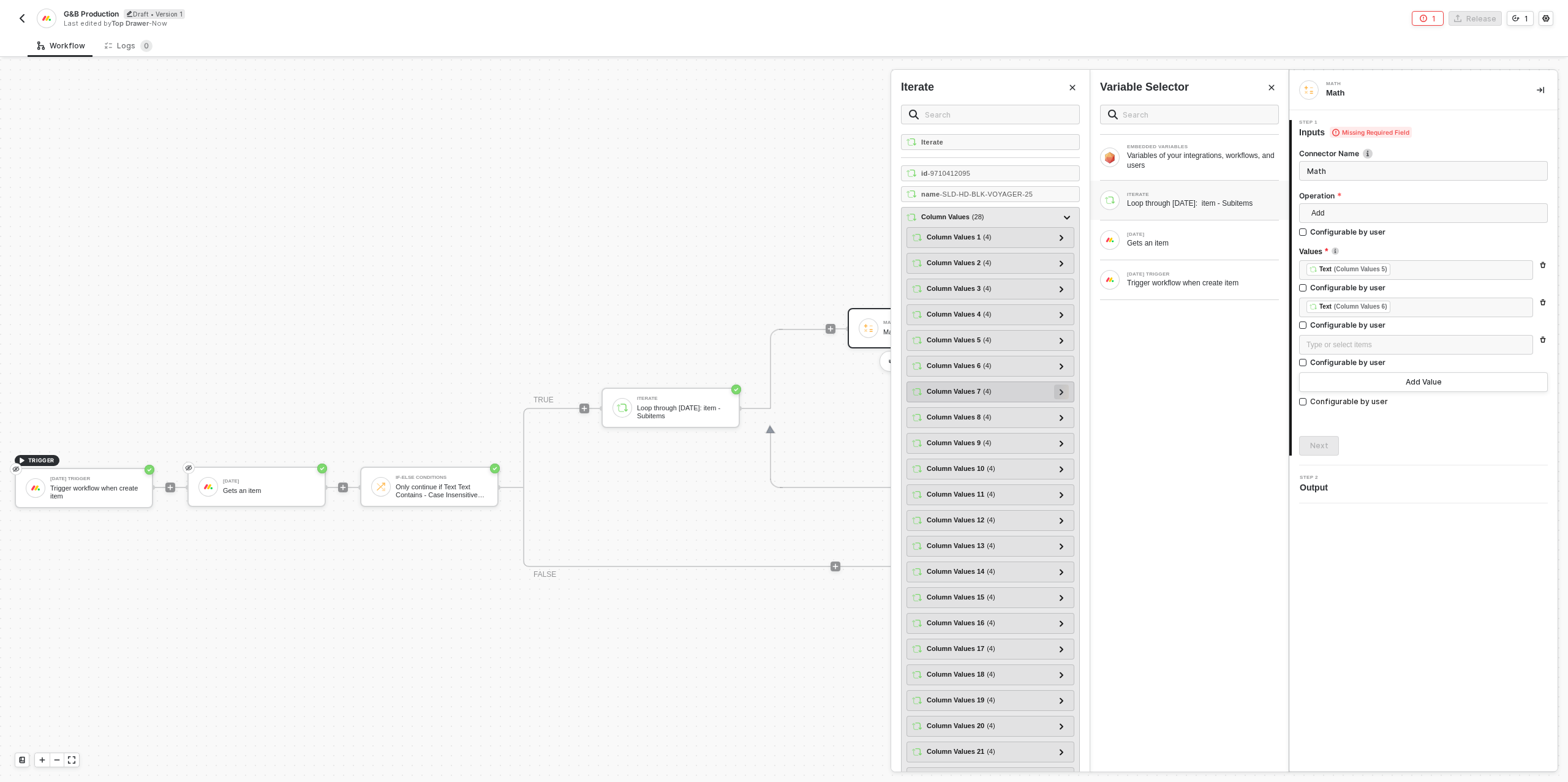
click at [1061, 390] on div at bounding box center [1061, 391] width 6 height 13
click at [975, 443] on div "text - 50" at bounding box center [990, 451] width 156 height 16
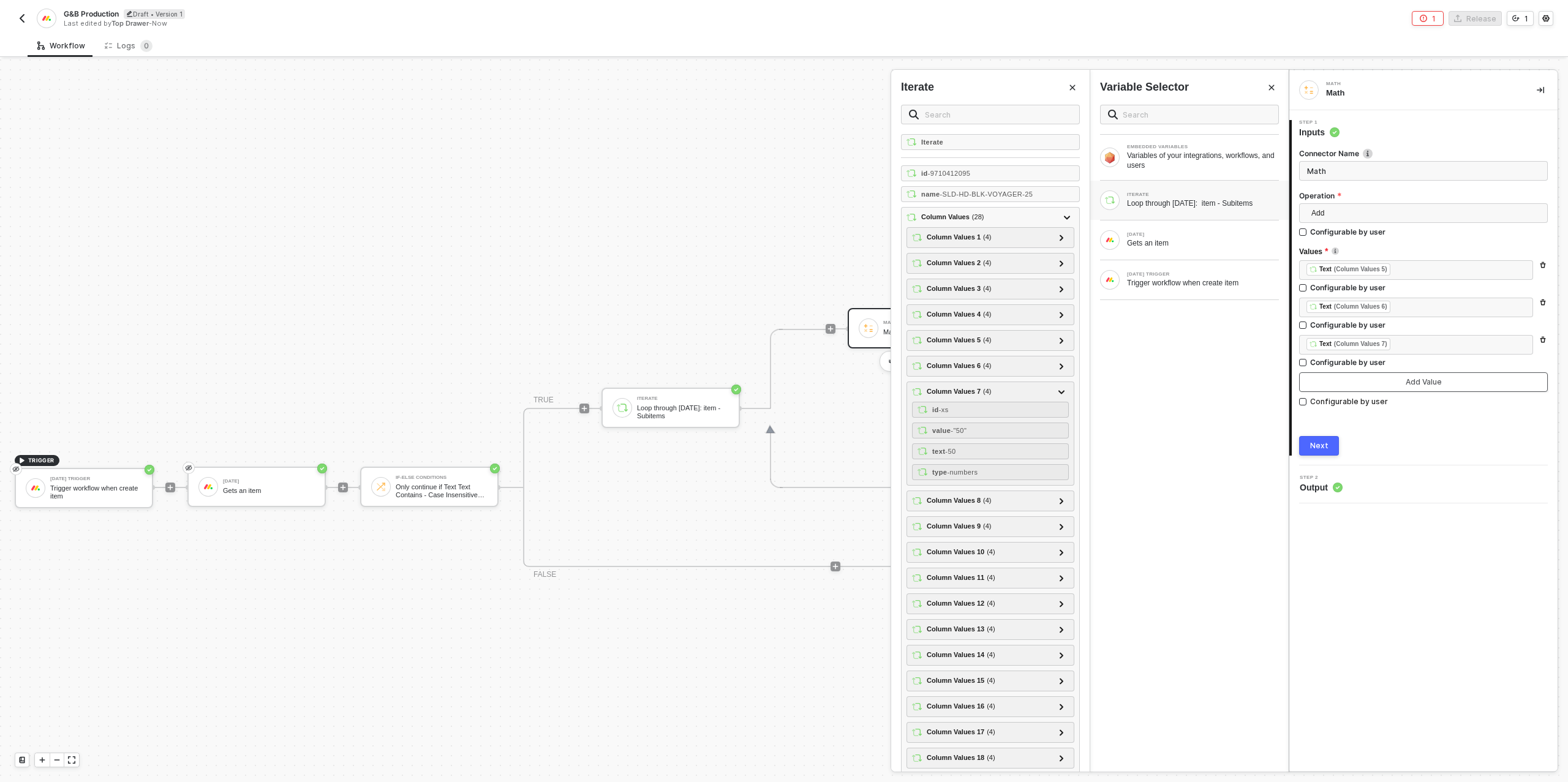
click at [1363, 383] on button "Add Value" at bounding box center [1424, 382] width 249 height 19
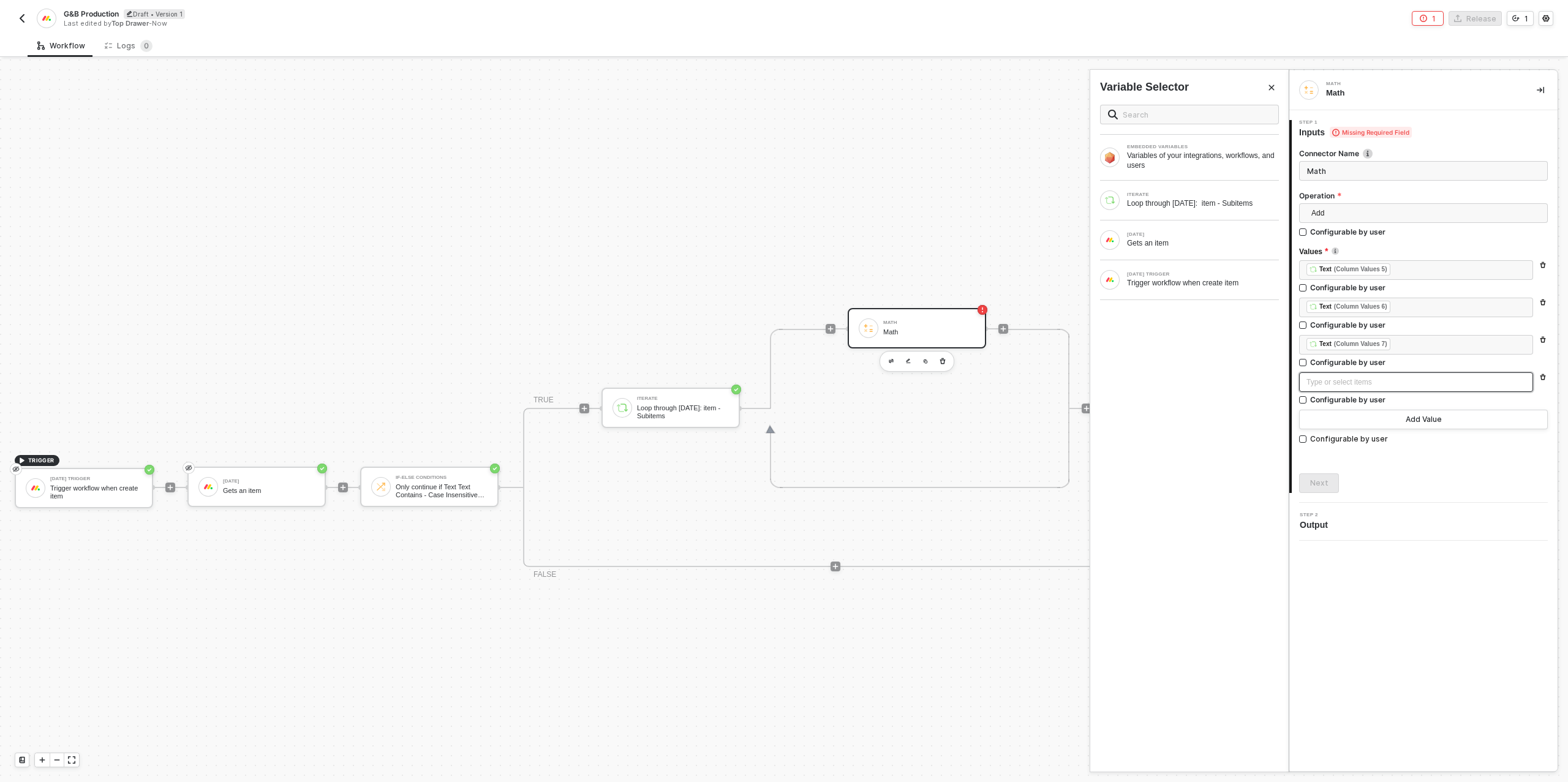
click at [1328, 384] on div "Type or select items ﻿" at bounding box center [1416, 382] width 219 height 11
click at [1191, 192] on div "ITERATE" at bounding box center [1202, 194] width 152 height 5
click at [1067, 215] on icon at bounding box center [1067, 217] width 3 height 6
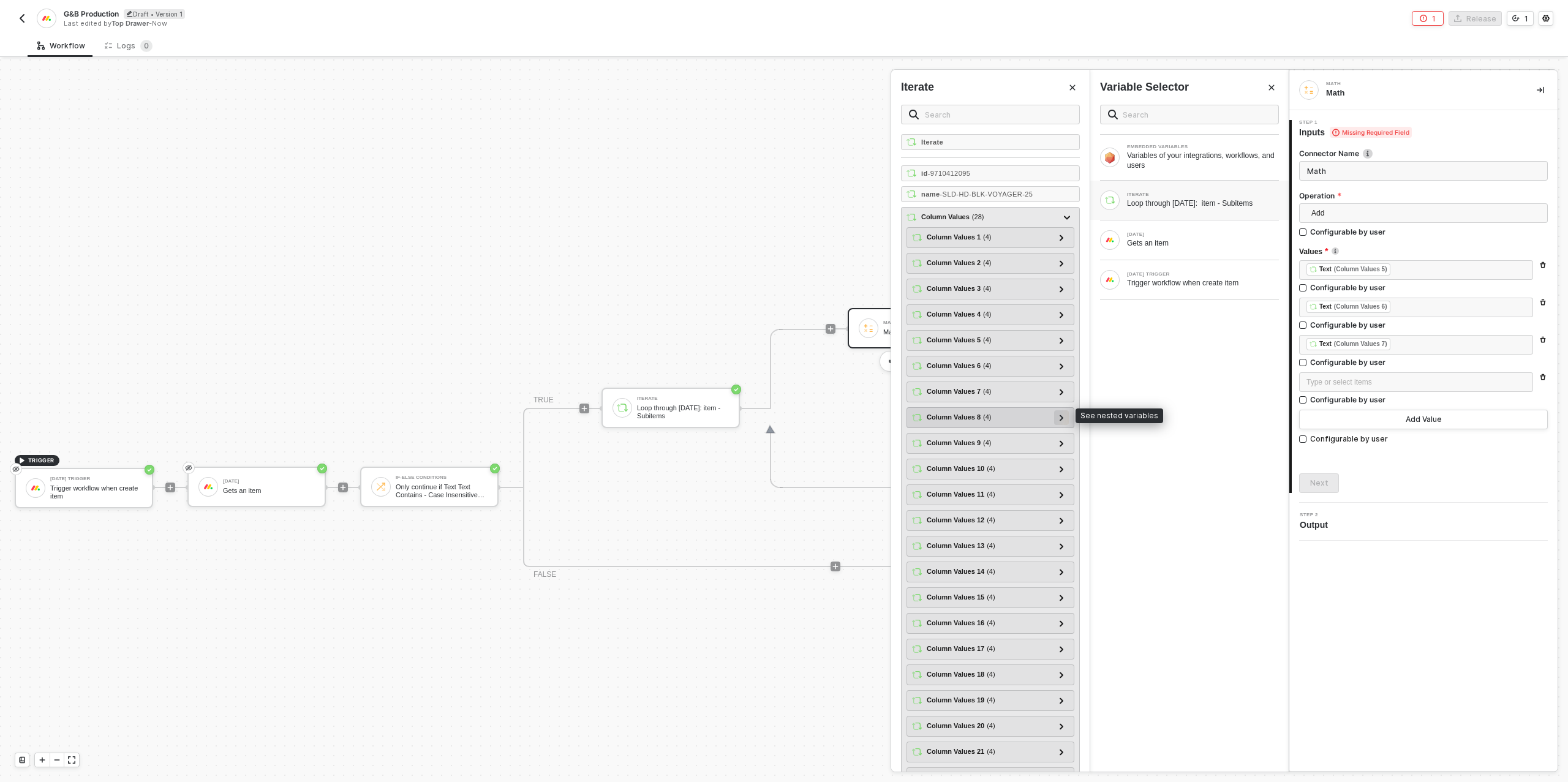
click at [1059, 413] on div at bounding box center [1061, 417] width 6 height 13
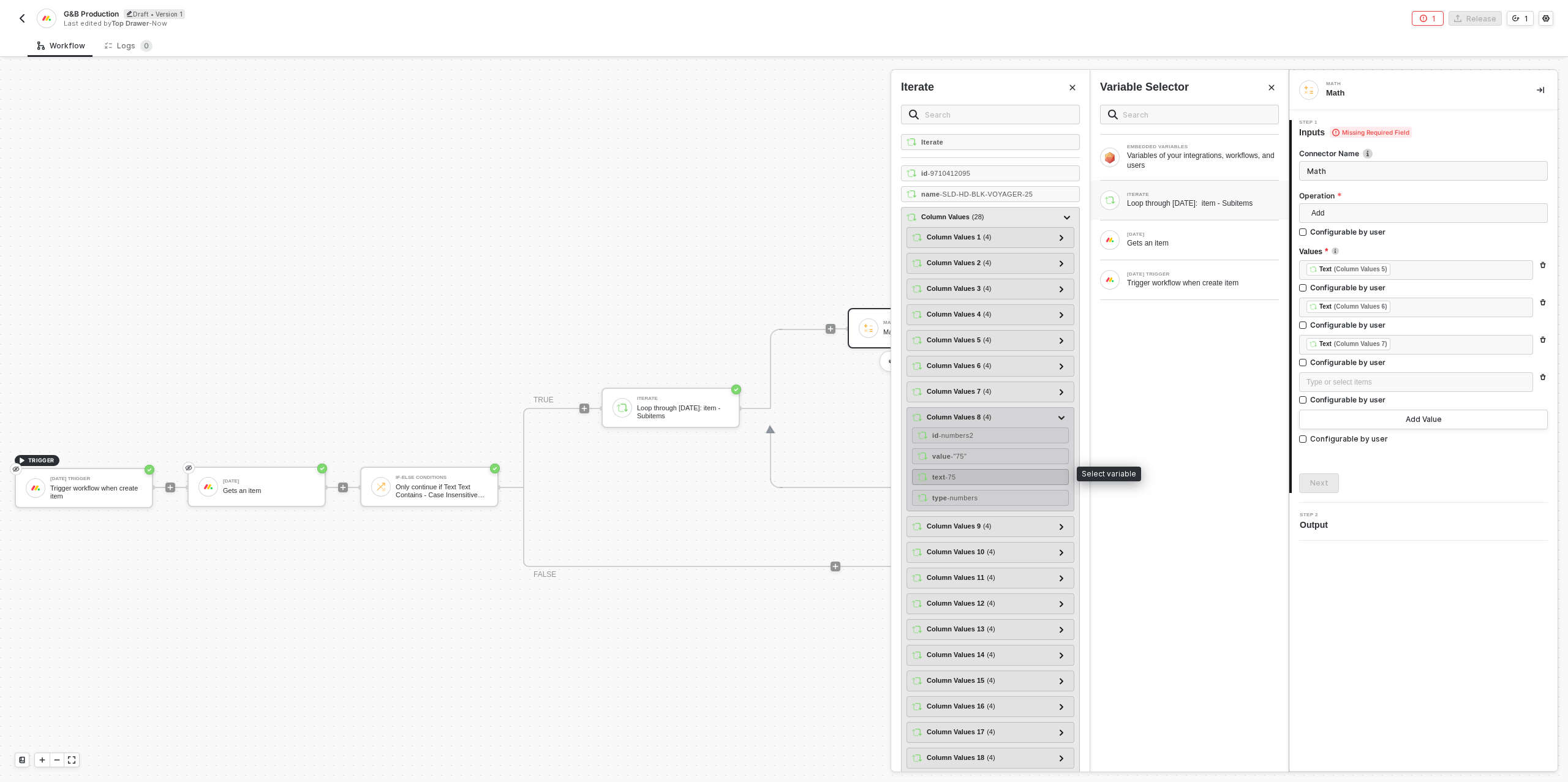
click at [956, 473] on span "- 75" at bounding box center [950, 477] width 11 height 7
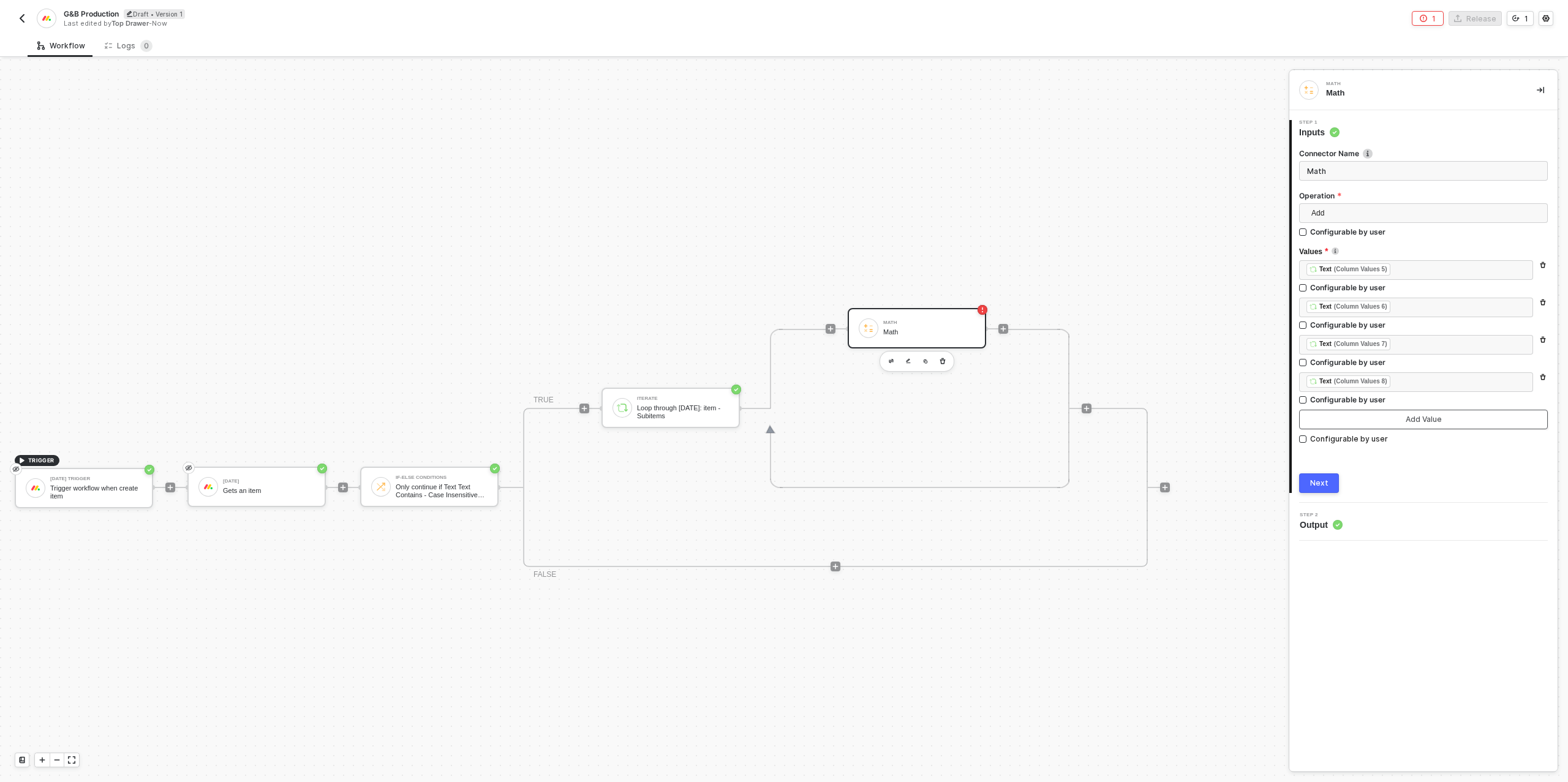
click at [1323, 414] on button "Add Value" at bounding box center [1424, 419] width 249 height 19
click at [1325, 412] on div "Type or select items ﻿" at bounding box center [1416, 419] width 234 height 19
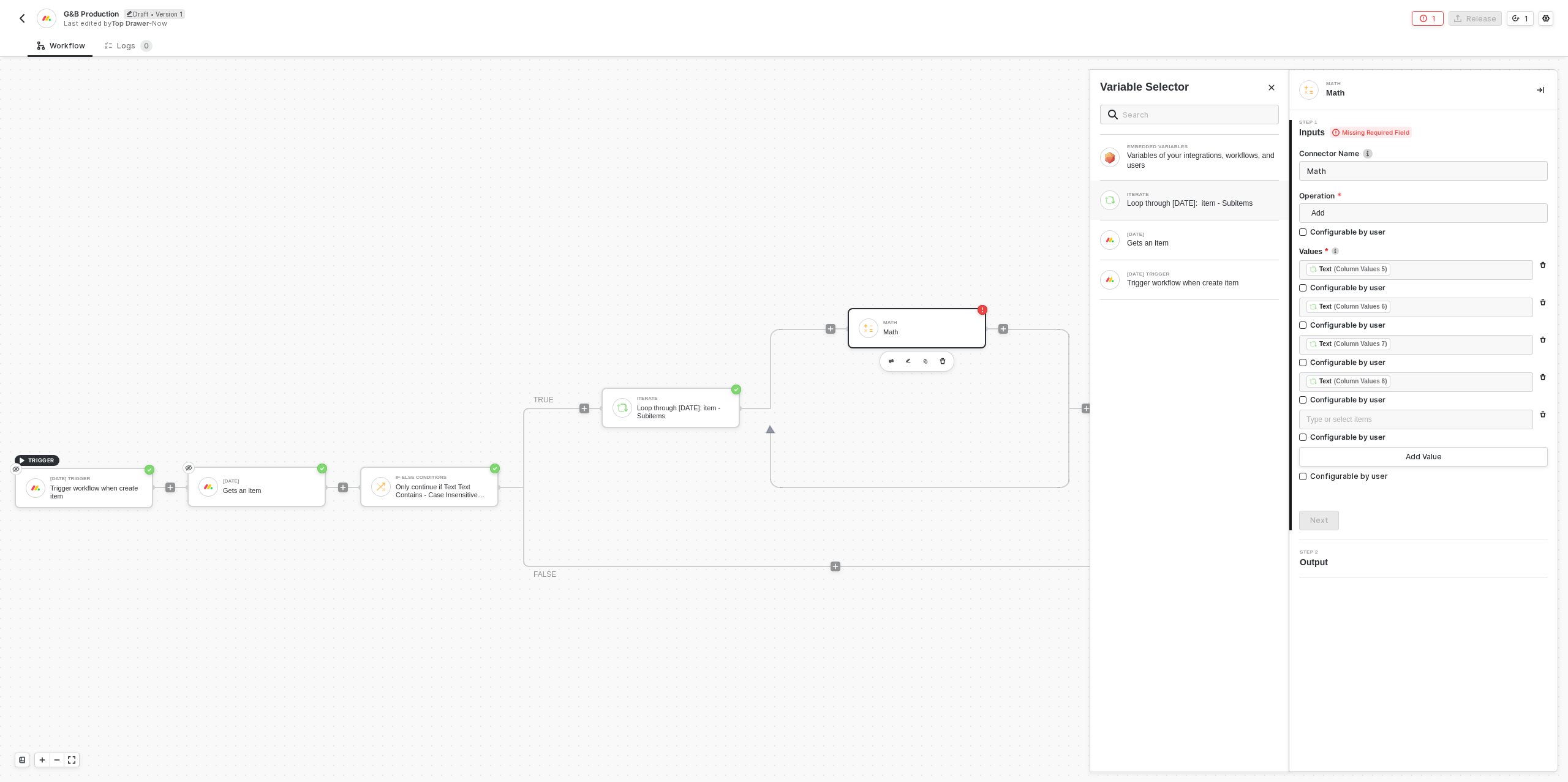
click at [1165, 209] on div "ITERATE Loop through [DATE]: item - Subitems" at bounding box center [1189, 200] width 179 height 19
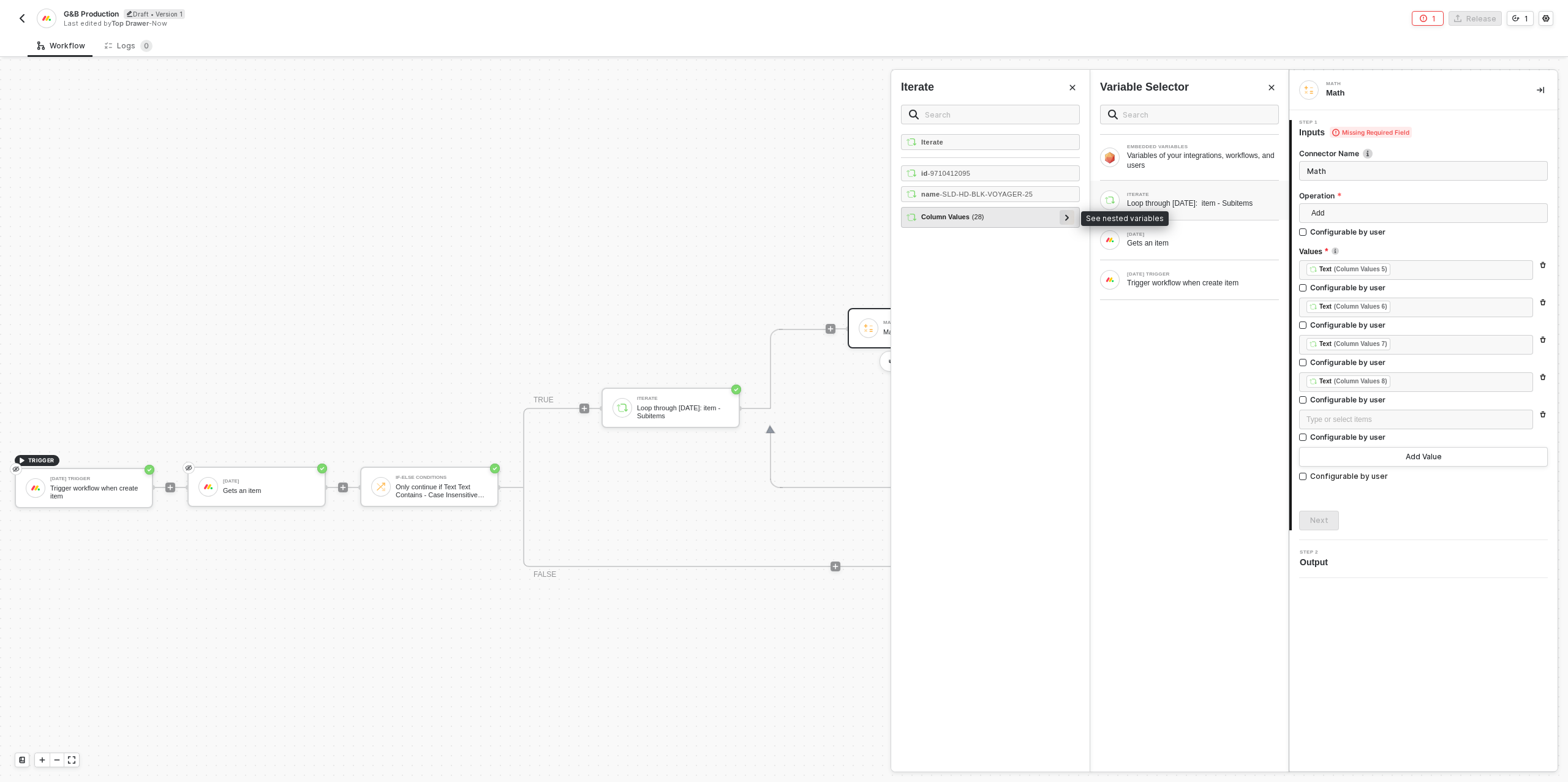
click at [1065, 215] on icon at bounding box center [1067, 217] width 4 height 6
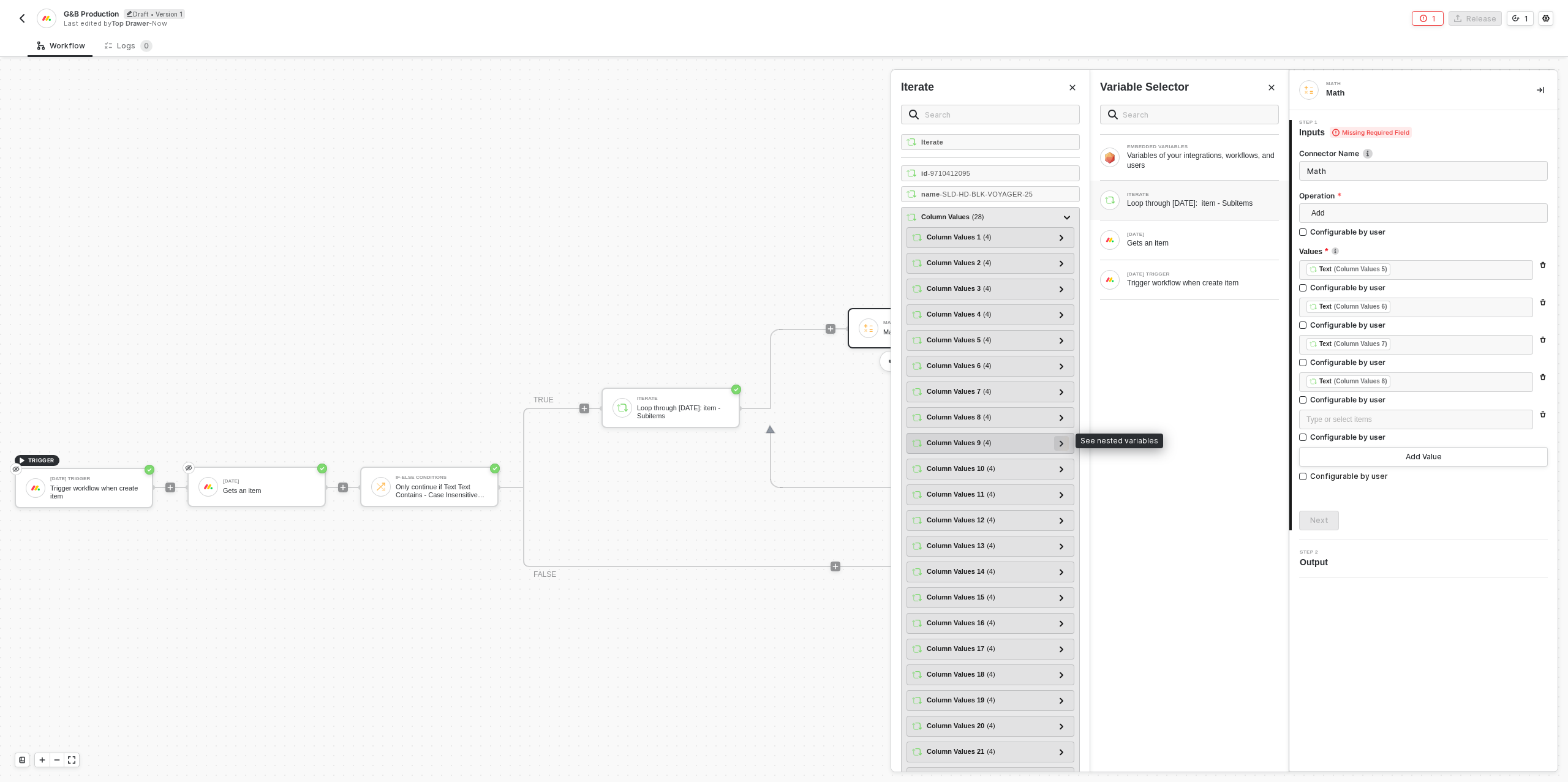
click at [1060, 440] on icon at bounding box center [1061, 443] width 4 height 6
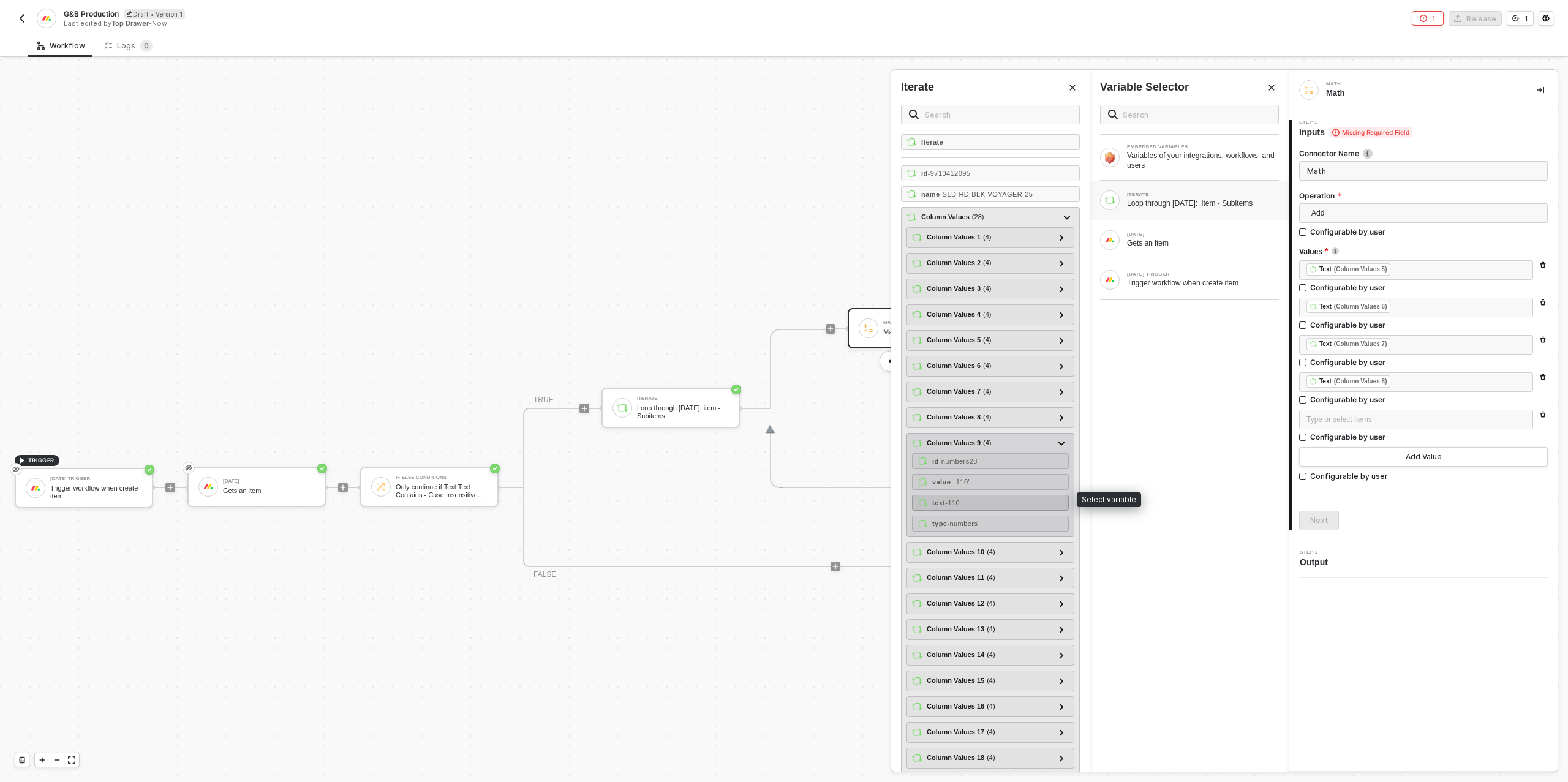
click at [993, 495] on div "text - 110" at bounding box center [990, 503] width 156 height 16
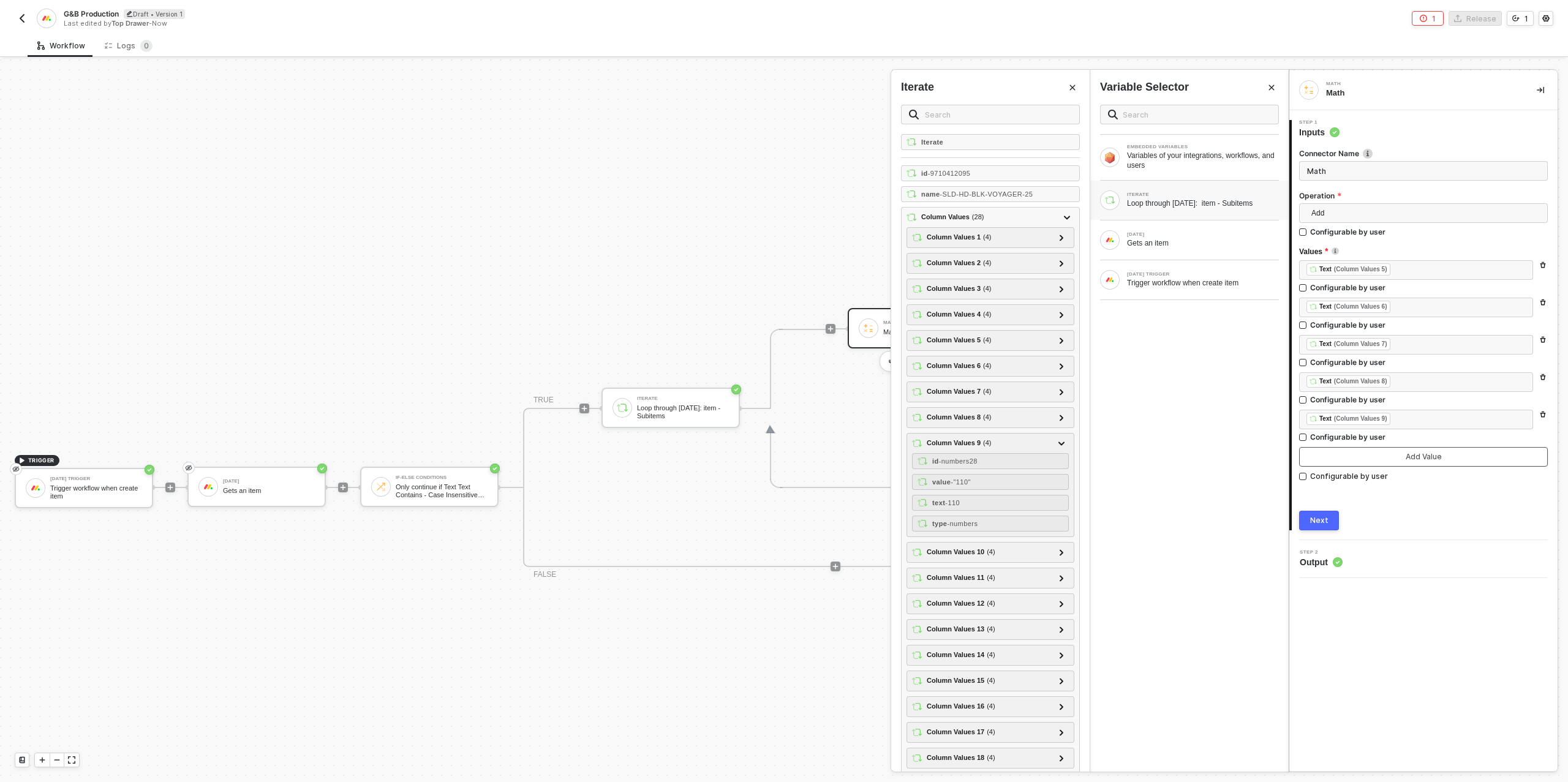
click at [1343, 461] on button "Add Value" at bounding box center [1424, 457] width 249 height 19
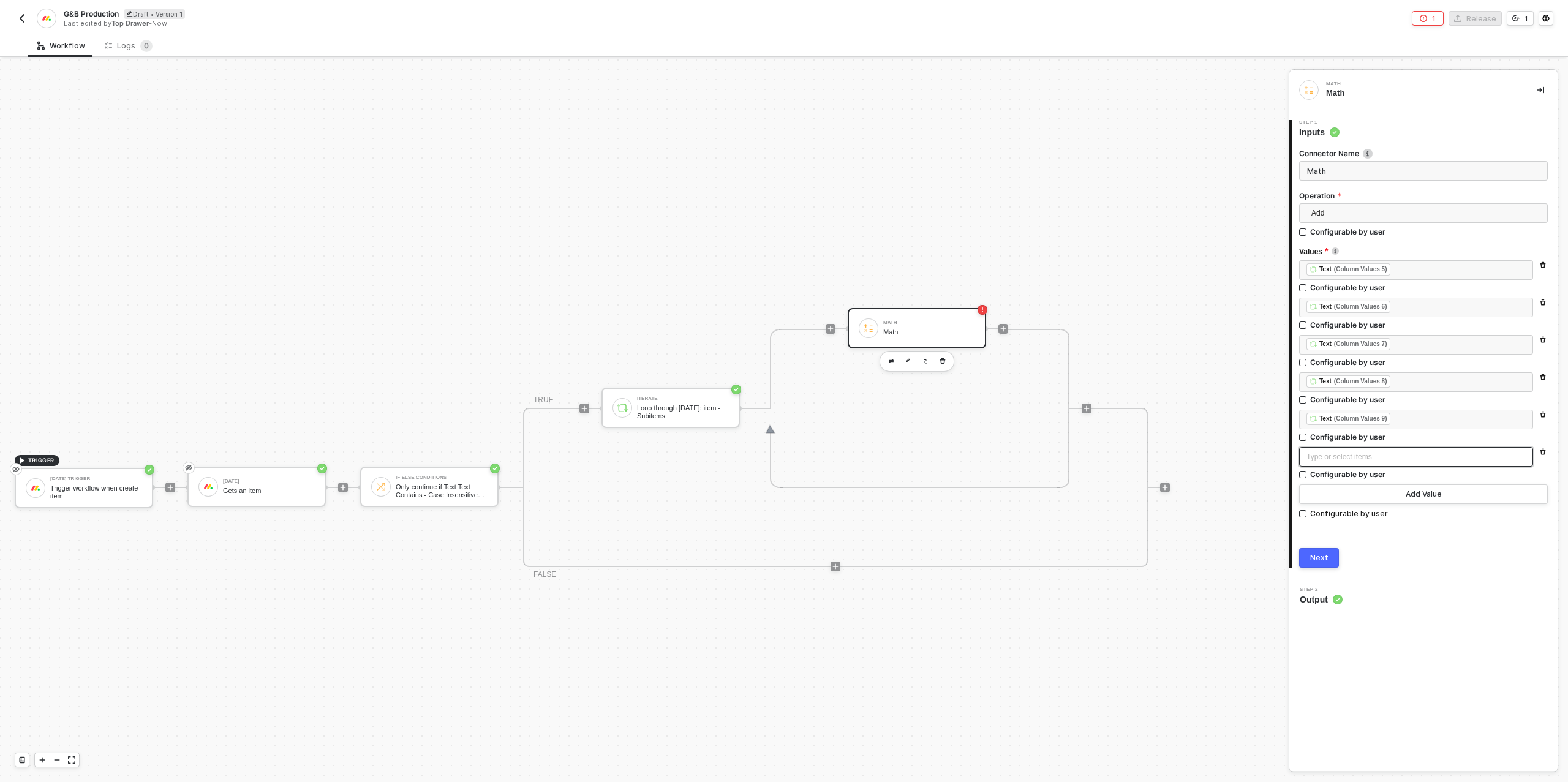
click at [1360, 457] on div "Type or select items ﻿" at bounding box center [1416, 457] width 219 height 11
click at [1164, 184] on div "ITERATE Loop through [DATE]: item - Subitems" at bounding box center [1189, 200] width 199 height 39
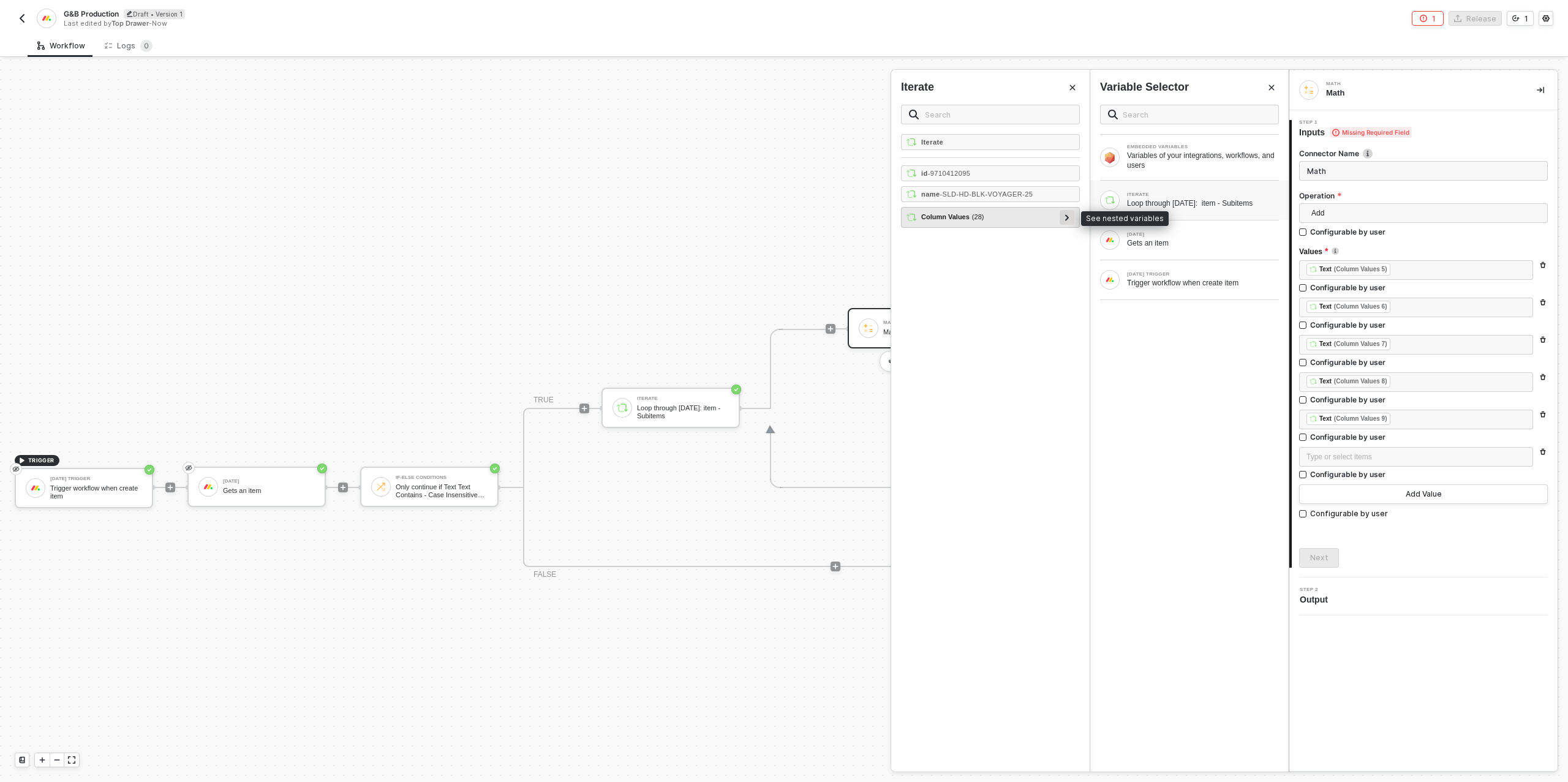
click at [1067, 215] on icon at bounding box center [1067, 217] width 3 height 6
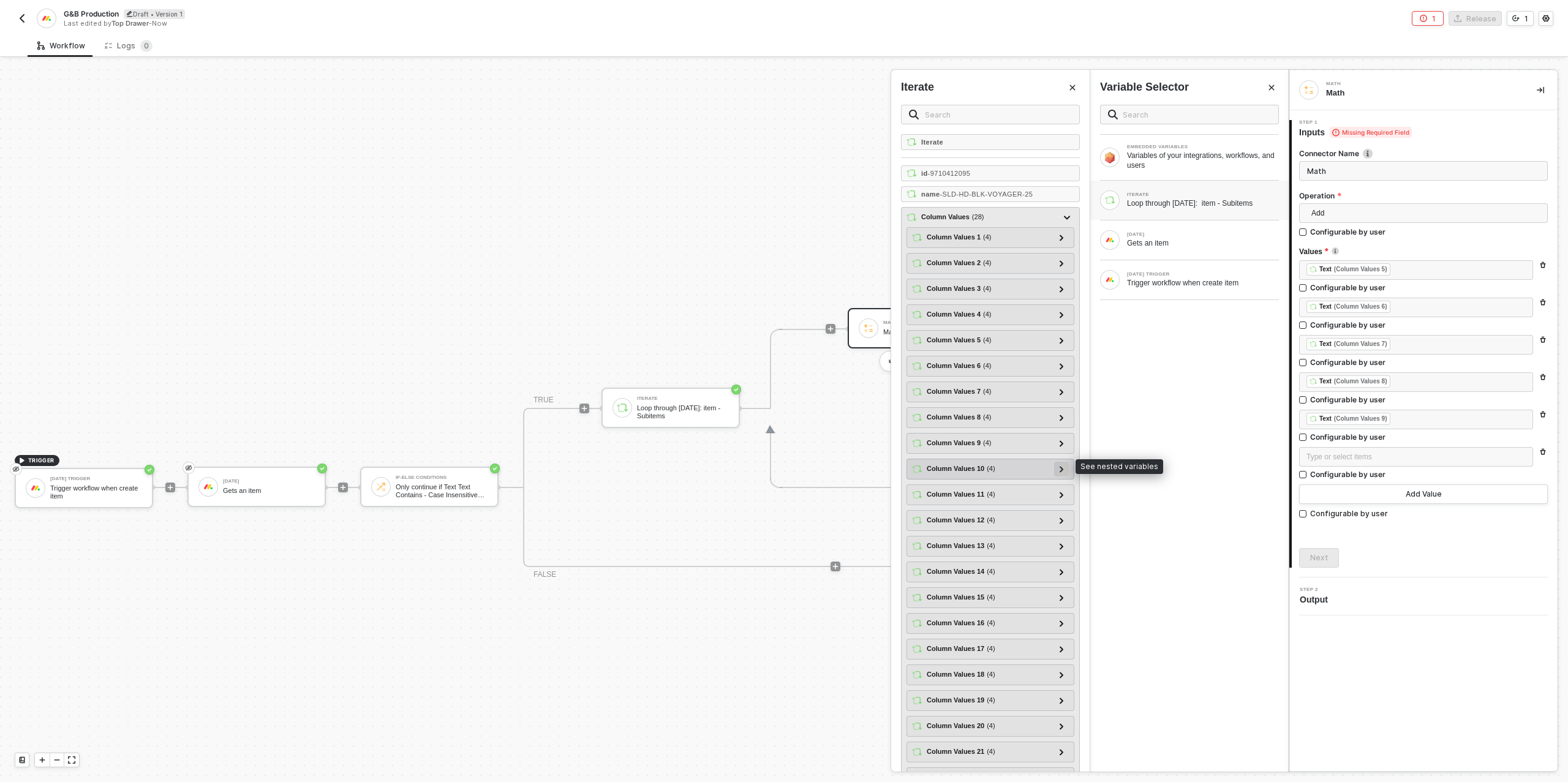
click at [1060, 466] on icon at bounding box center [1061, 469] width 4 height 6
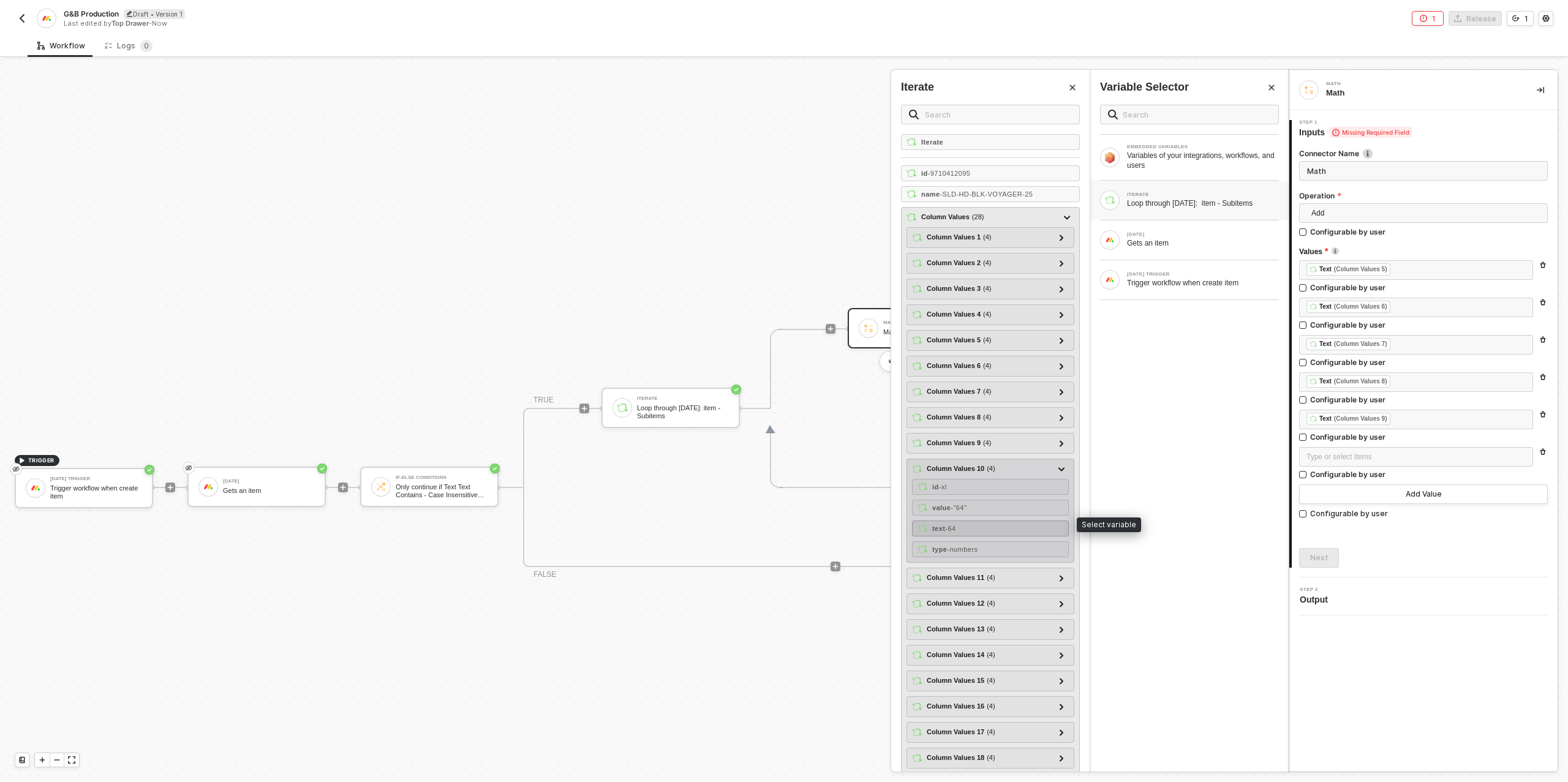
click at [971, 521] on div "text - 64" at bounding box center [990, 529] width 156 height 16
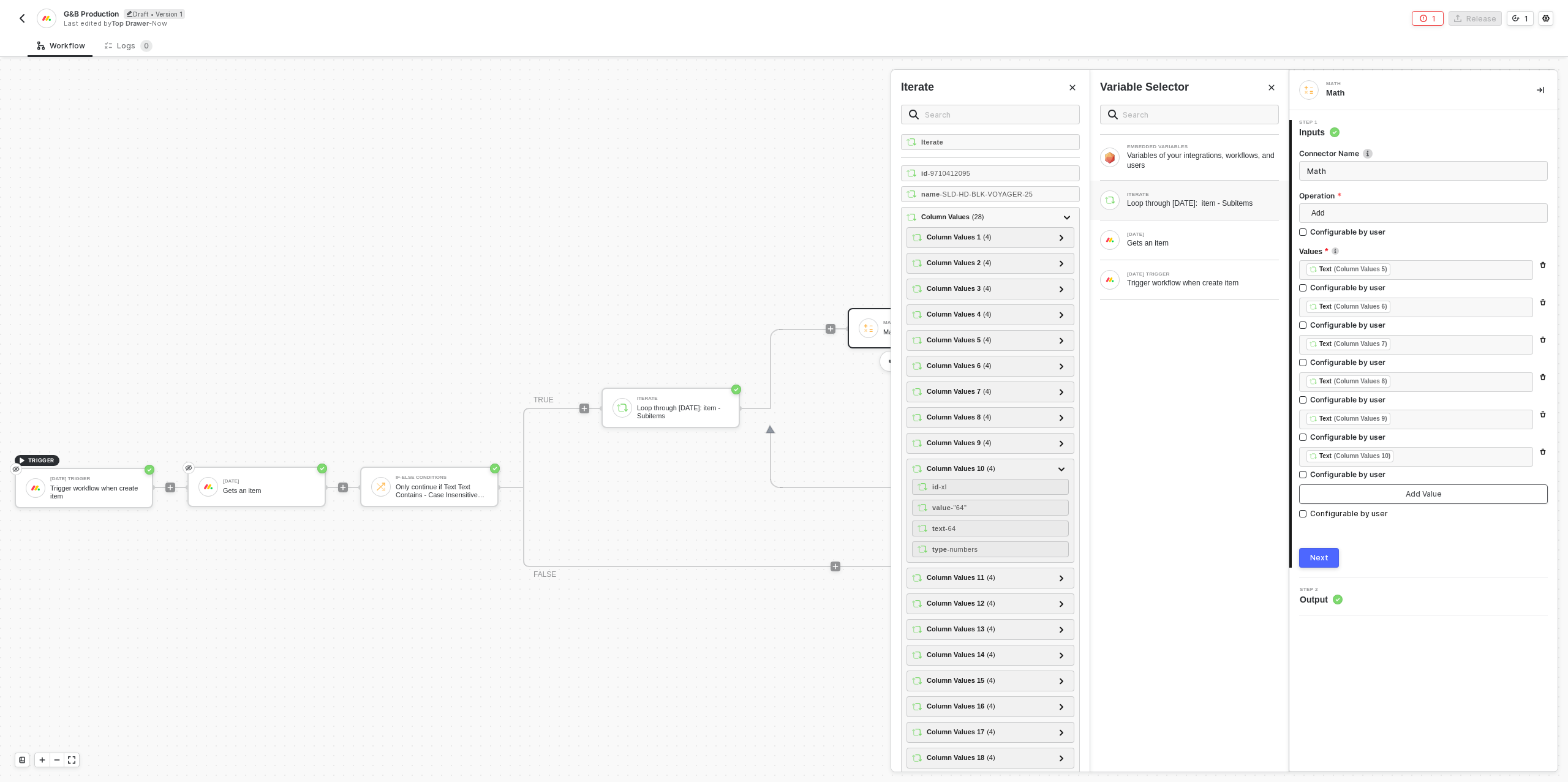
click at [1349, 493] on button "Add Value" at bounding box center [1424, 493] width 249 height 19
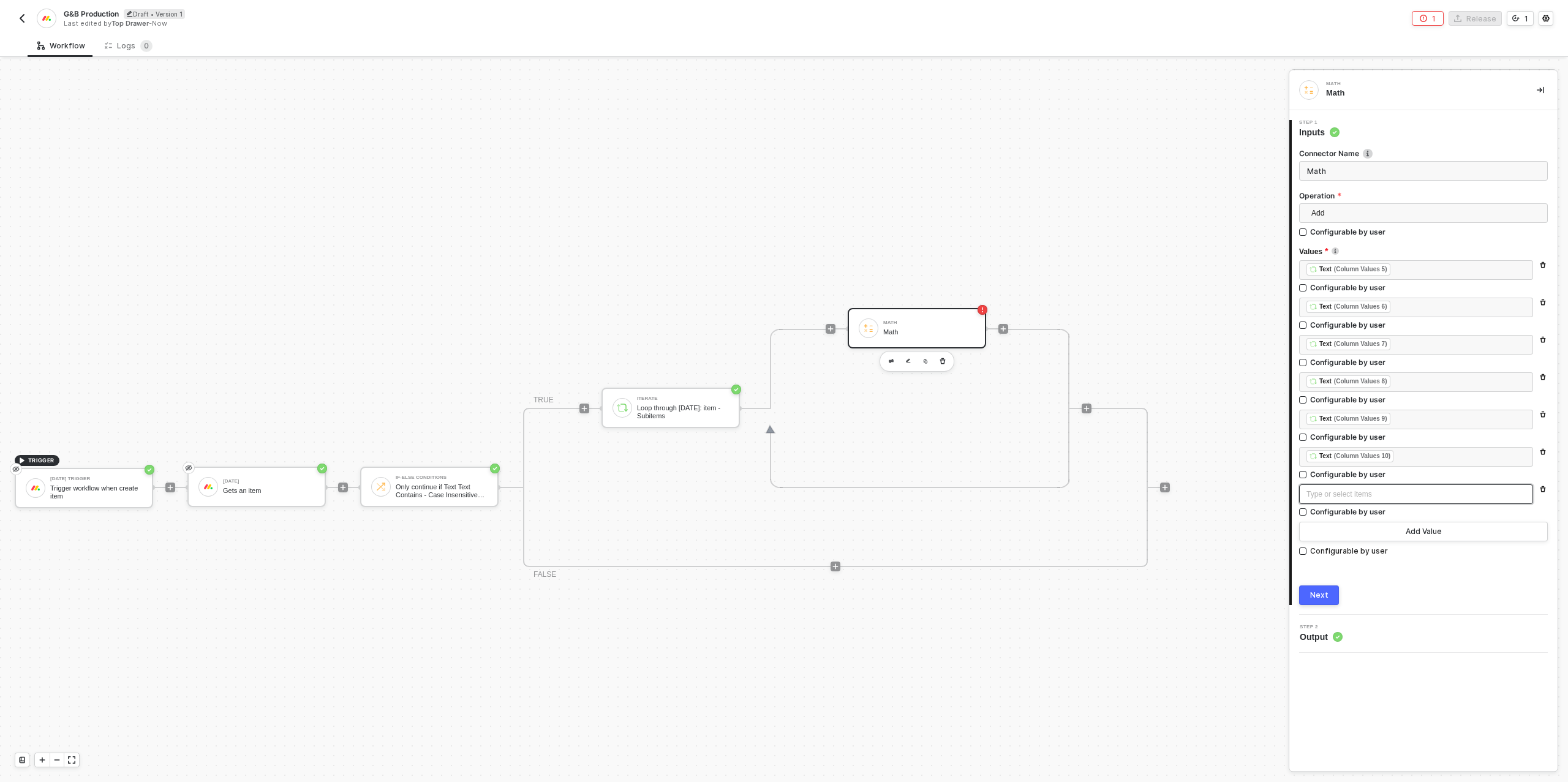
click at [1330, 494] on div "Type or select items ﻿" at bounding box center [1416, 494] width 219 height 11
click at [1201, 199] on div "Loop through [DATE]: item - Subitems" at bounding box center [1202, 203] width 152 height 10
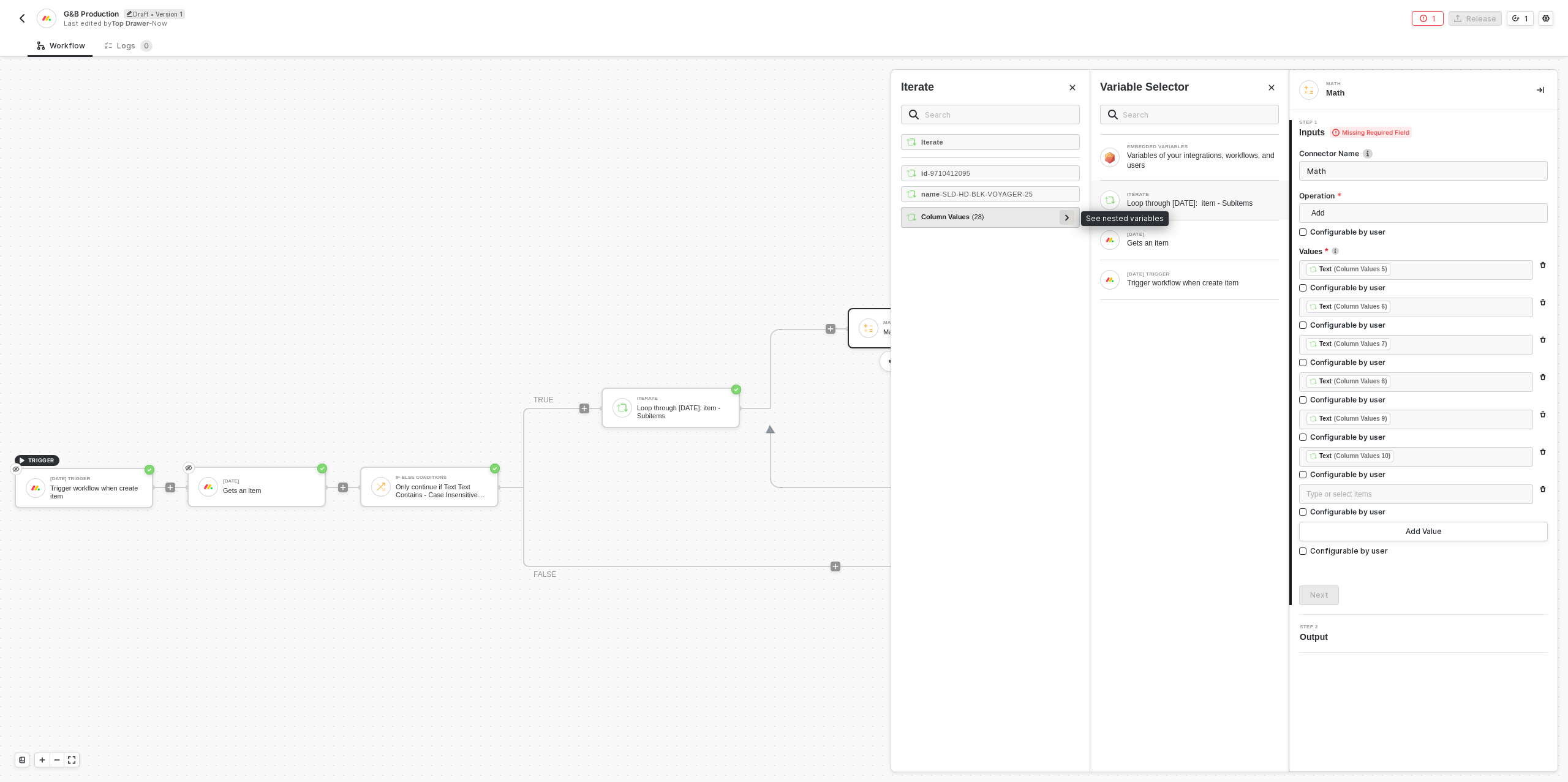
click at [1070, 216] on div at bounding box center [1067, 217] width 15 height 15
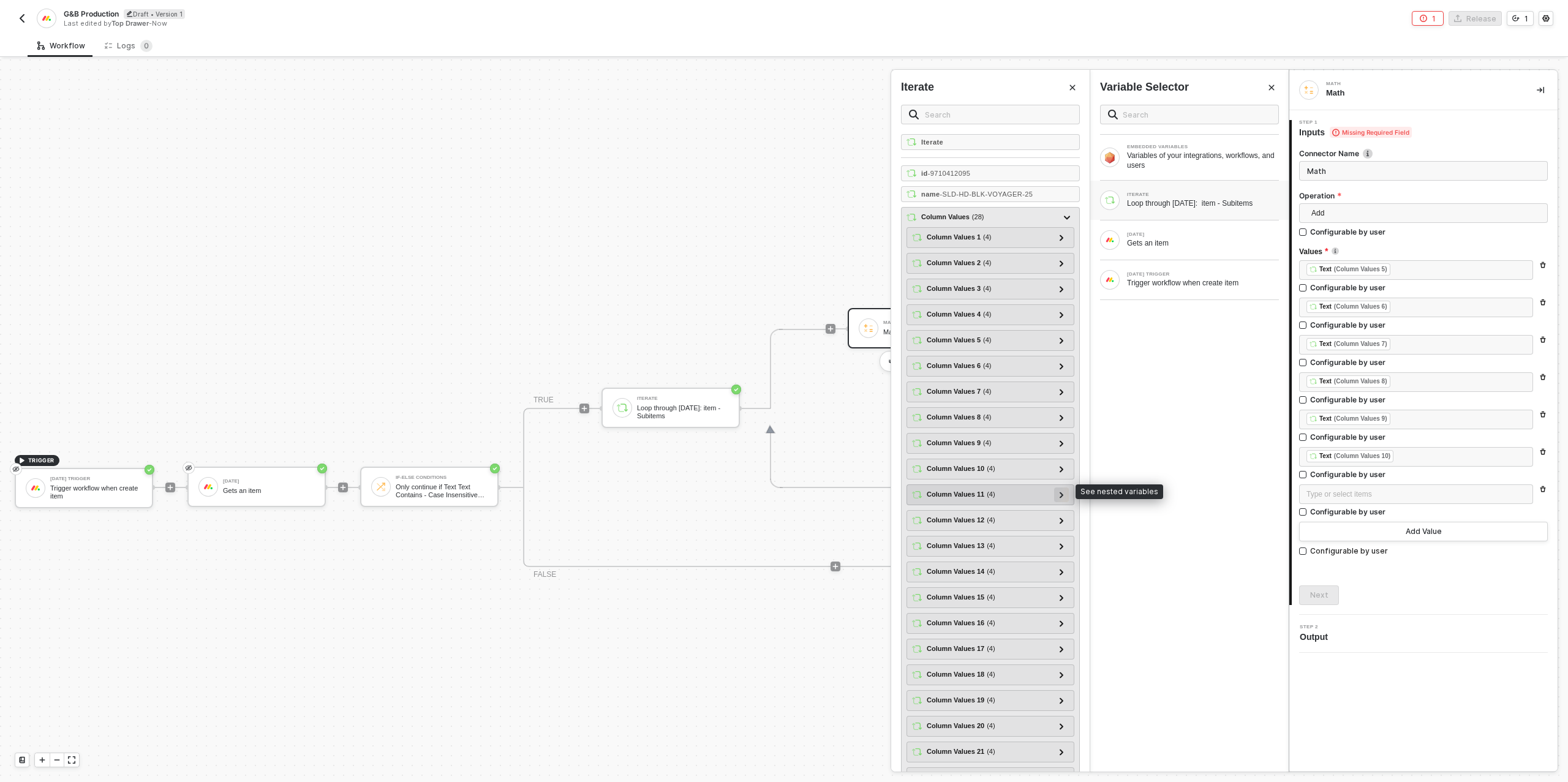
click at [1060, 491] on icon at bounding box center [1061, 494] width 4 height 6
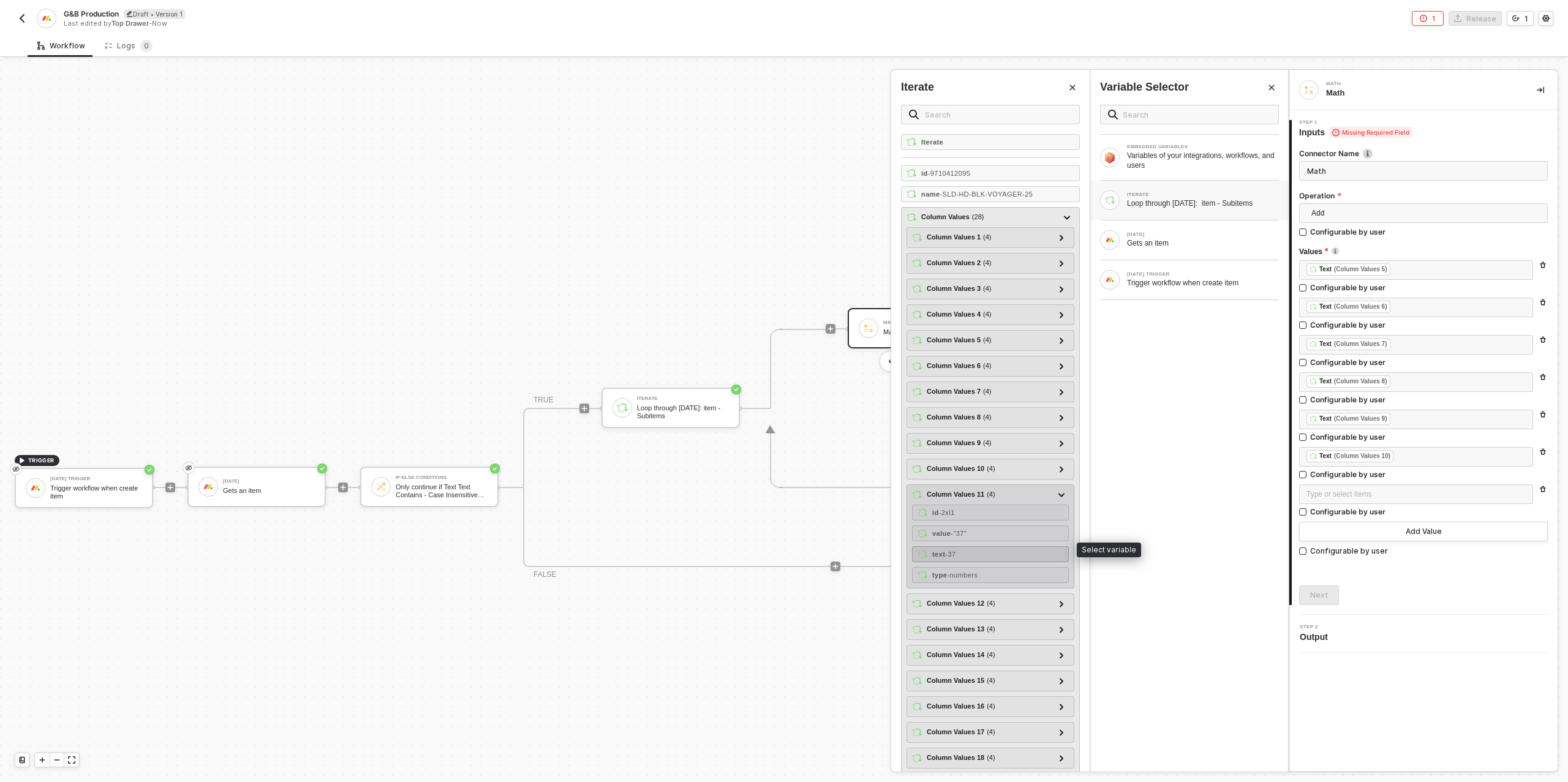
click at [988, 546] on div "text - 37" at bounding box center [990, 554] width 156 height 16
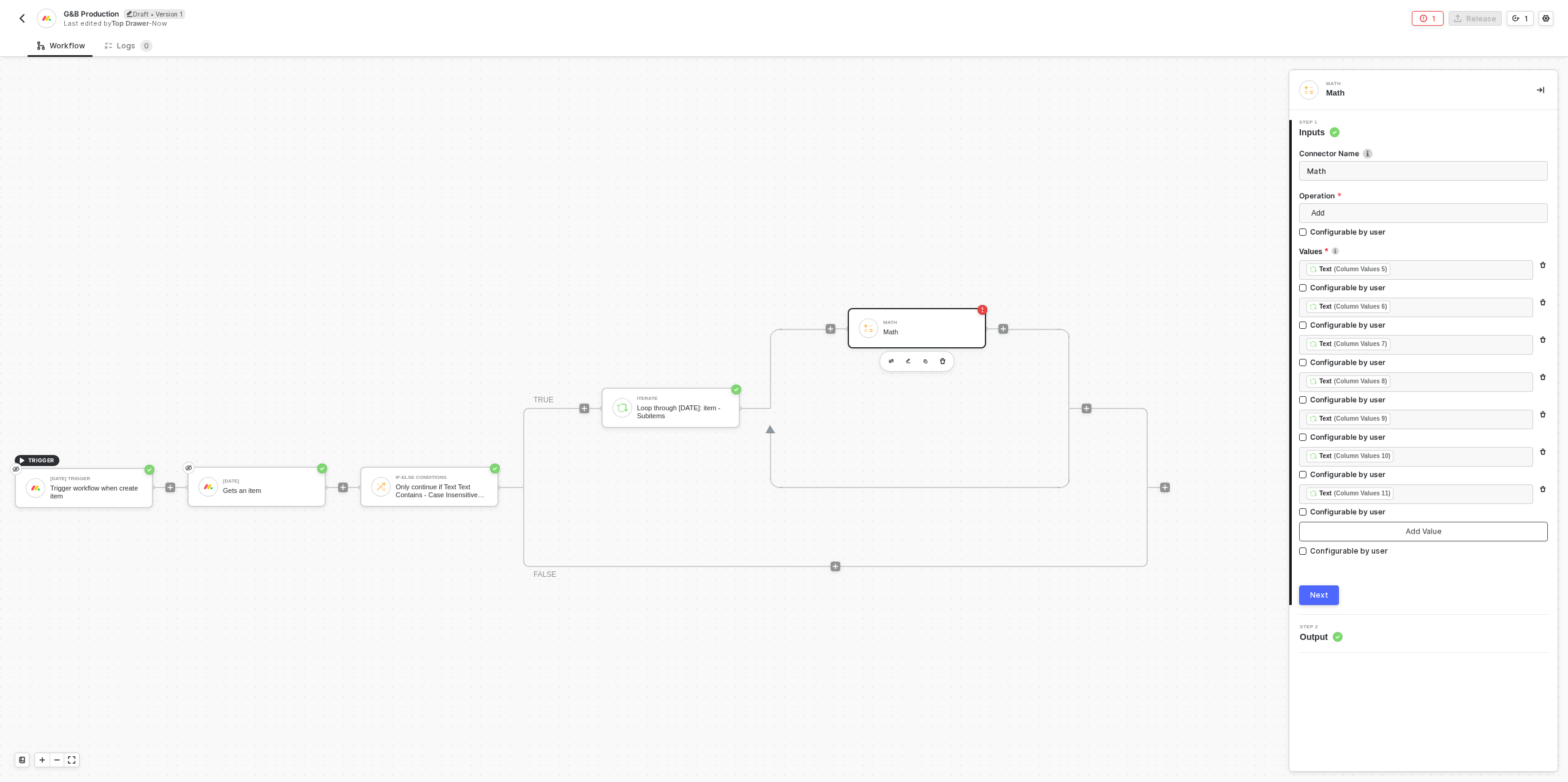
click at [1357, 525] on button "Add Value" at bounding box center [1424, 531] width 249 height 19
click at [1345, 530] on div "Type or select items ﻿" at bounding box center [1416, 531] width 219 height 11
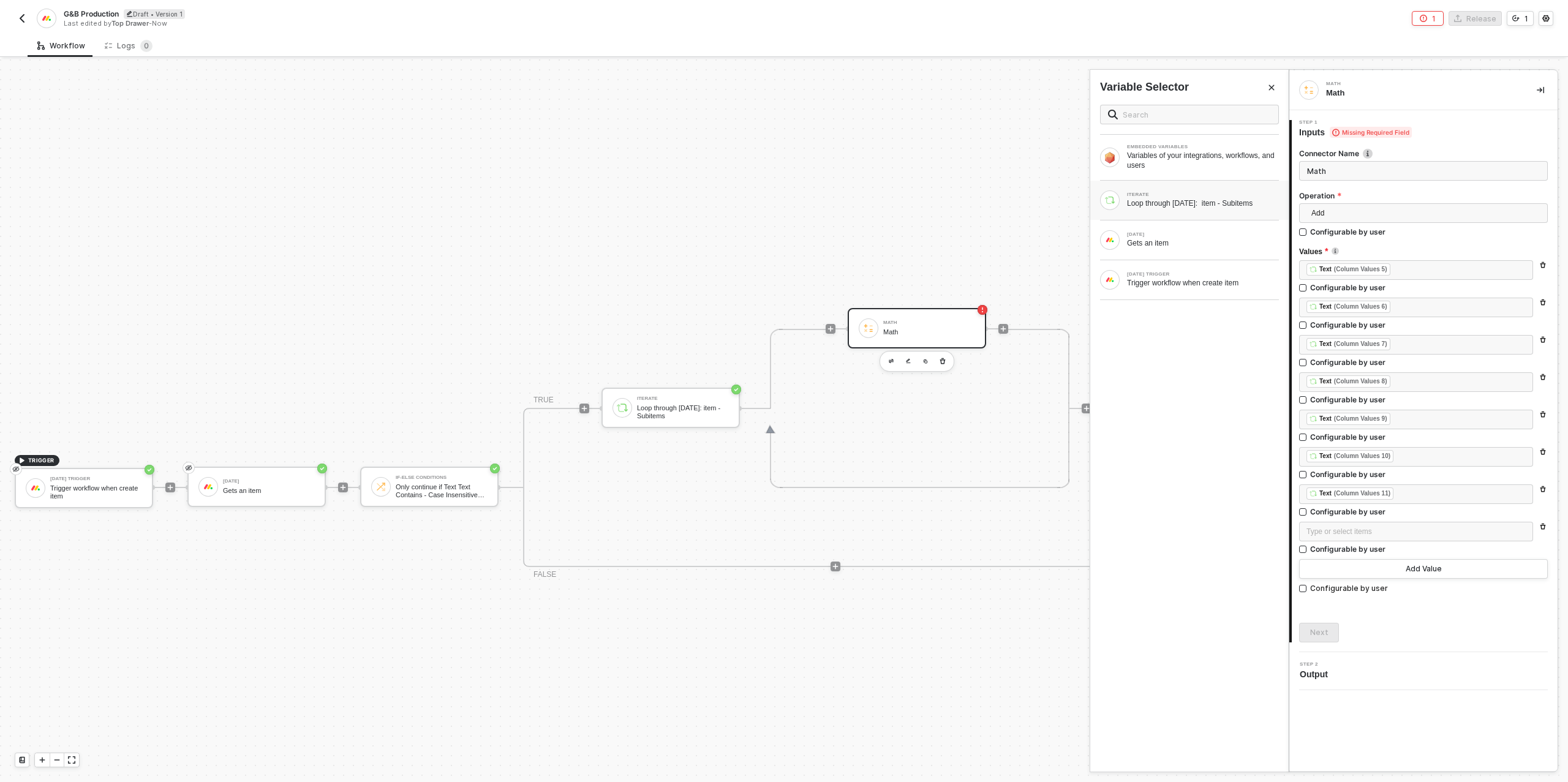
click at [1128, 188] on div "ITERATE Loop through [DATE]: item - Subitems" at bounding box center [1189, 200] width 199 height 39
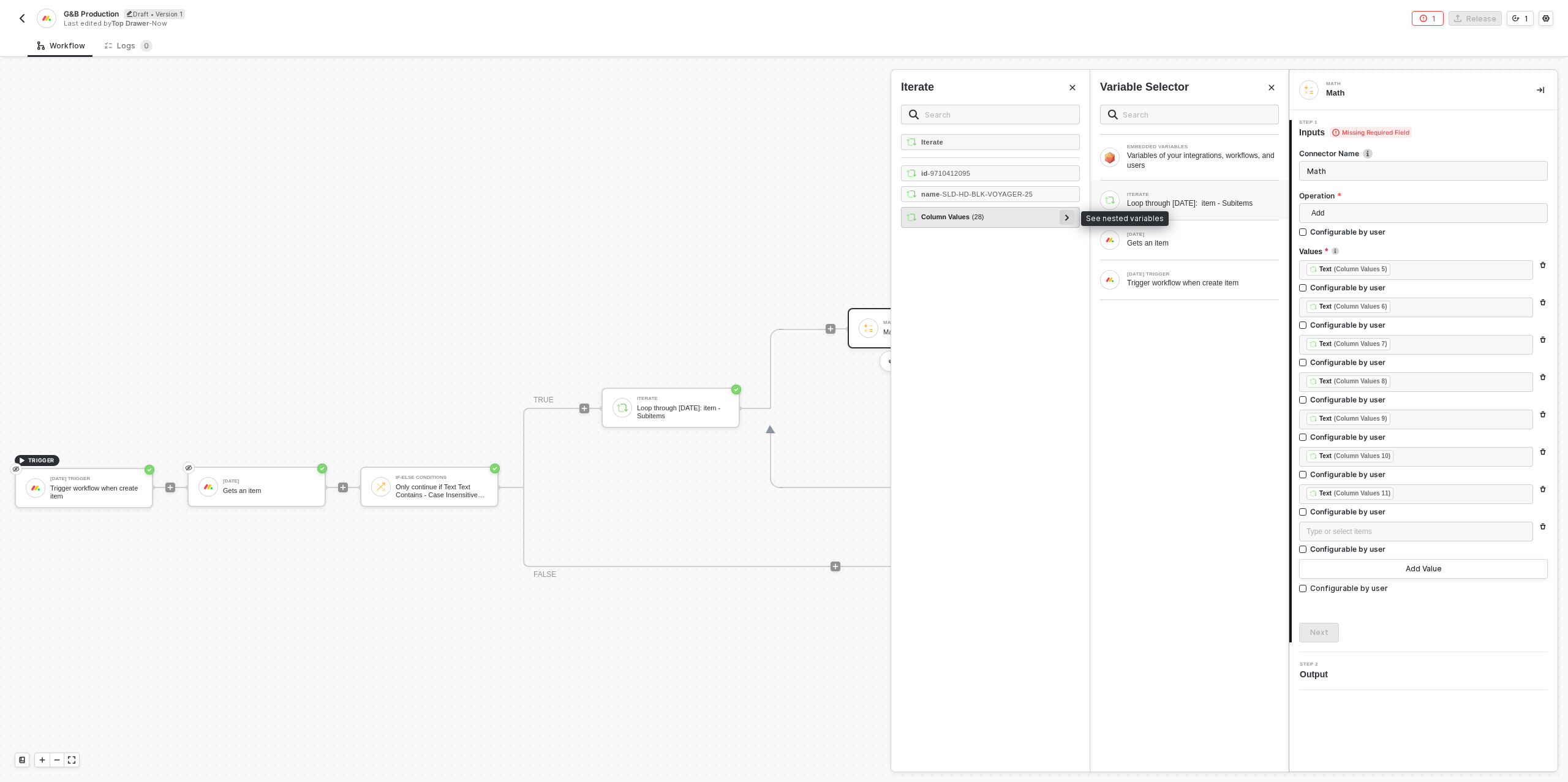
click at [1068, 215] on icon at bounding box center [1067, 217] width 4 height 6
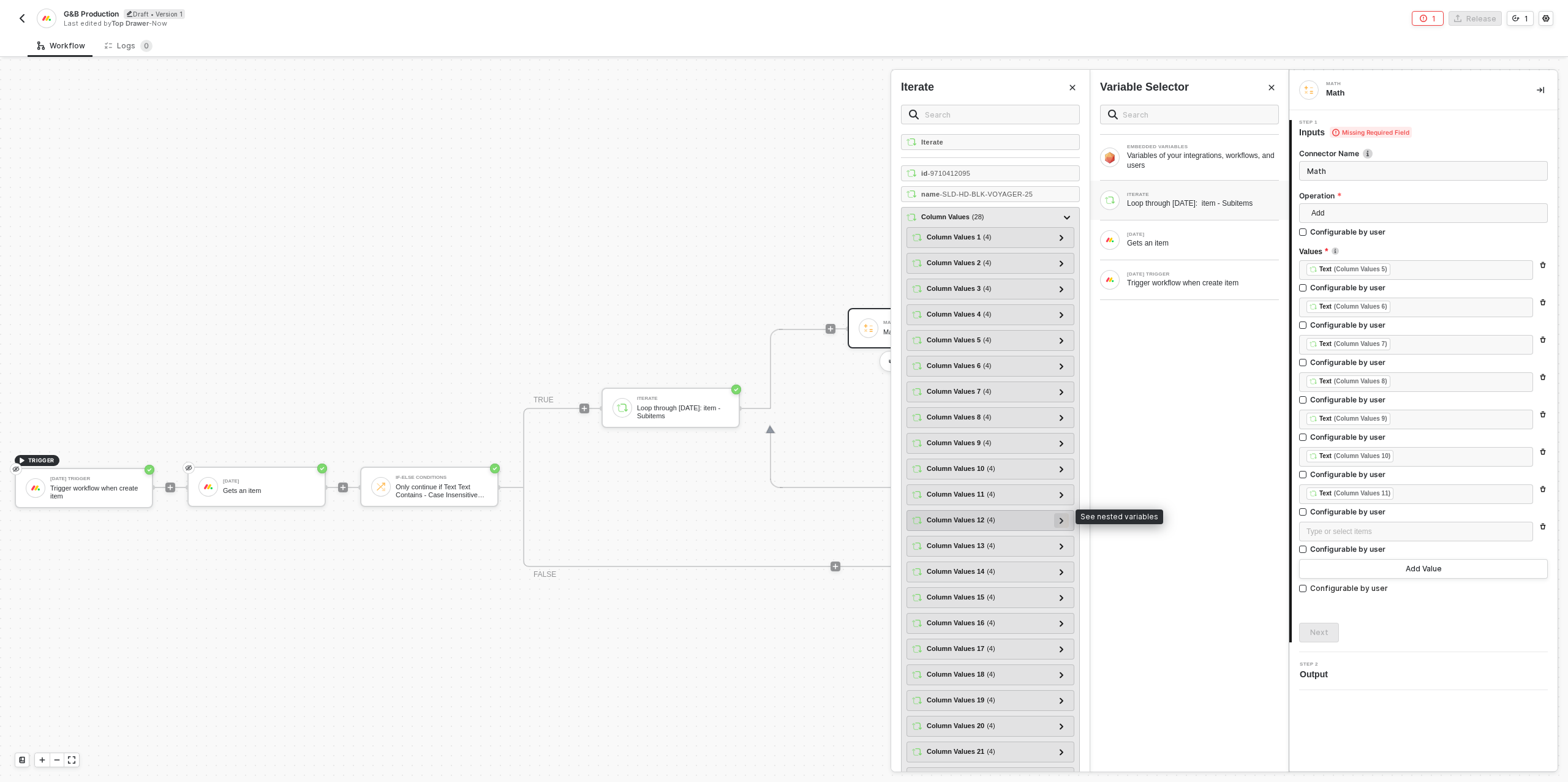
click at [1060, 517] on icon at bounding box center [1061, 520] width 4 height 6
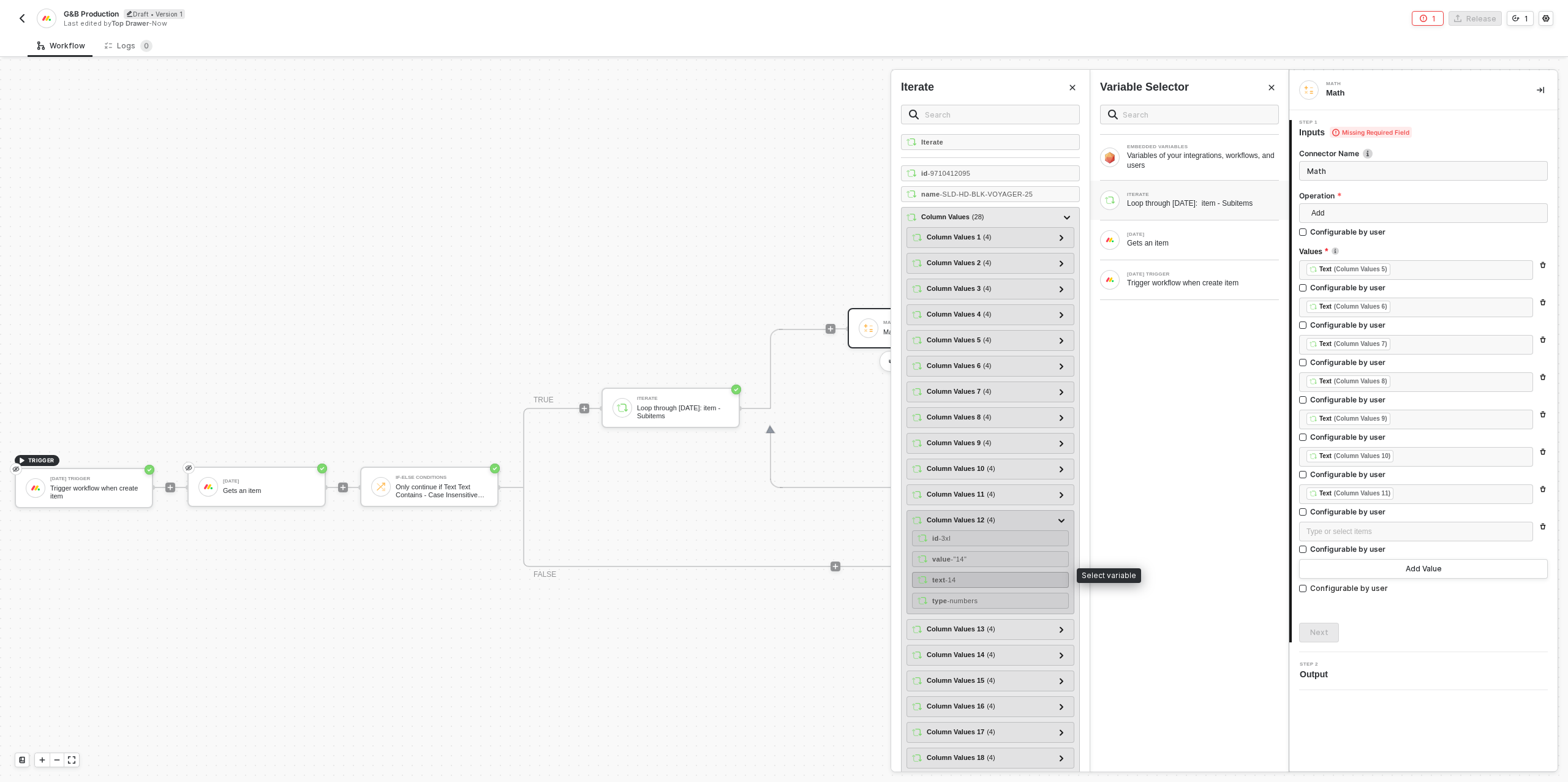
click at [994, 574] on div "text - 14" at bounding box center [990, 579] width 156 height 16
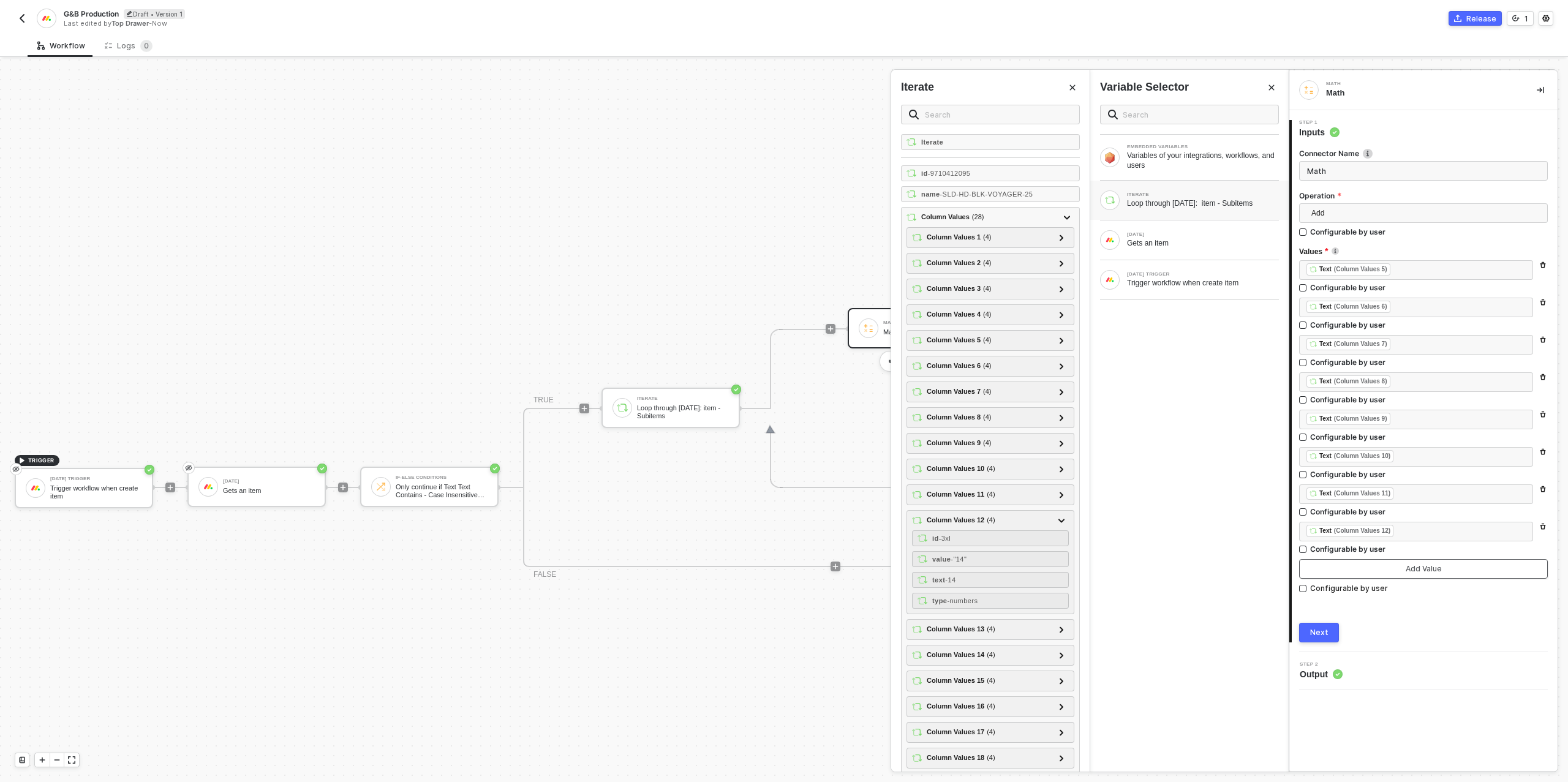
click at [1389, 573] on button "Add Value" at bounding box center [1424, 568] width 249 height 19
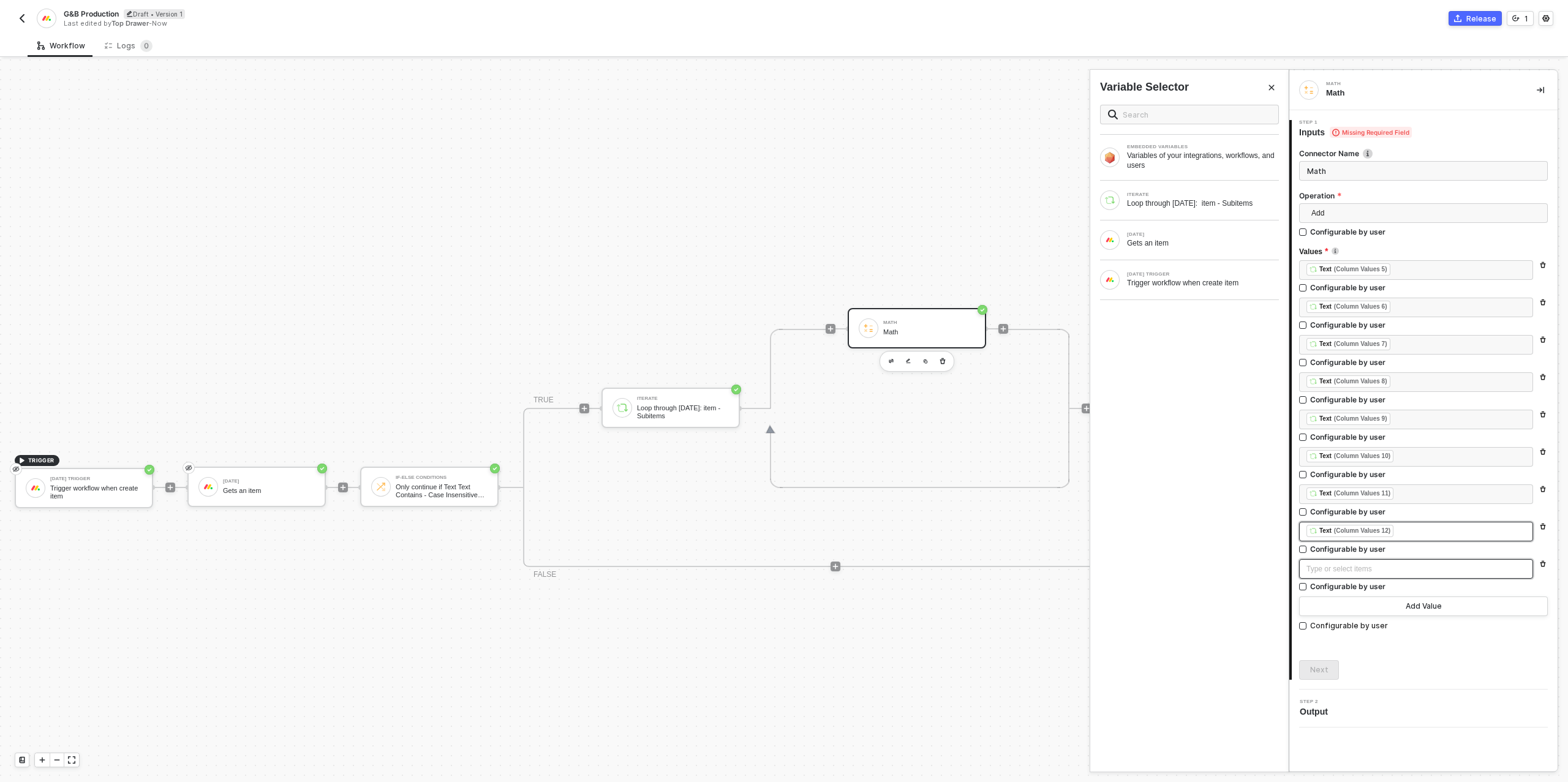
drag, startPoint x: 1372, startPoint y: 572, endPoint x: 1336, endPoint y: 528, distance: 56.9
click at [1371, 571] on div "Type or select items ﻿" at bounding box center [1416, 569] width 219 height 11
click at [1216, 205] on div "Loop through [DATE]: item - Subitems" at bounding box center [1202, 203] width 152 height 10
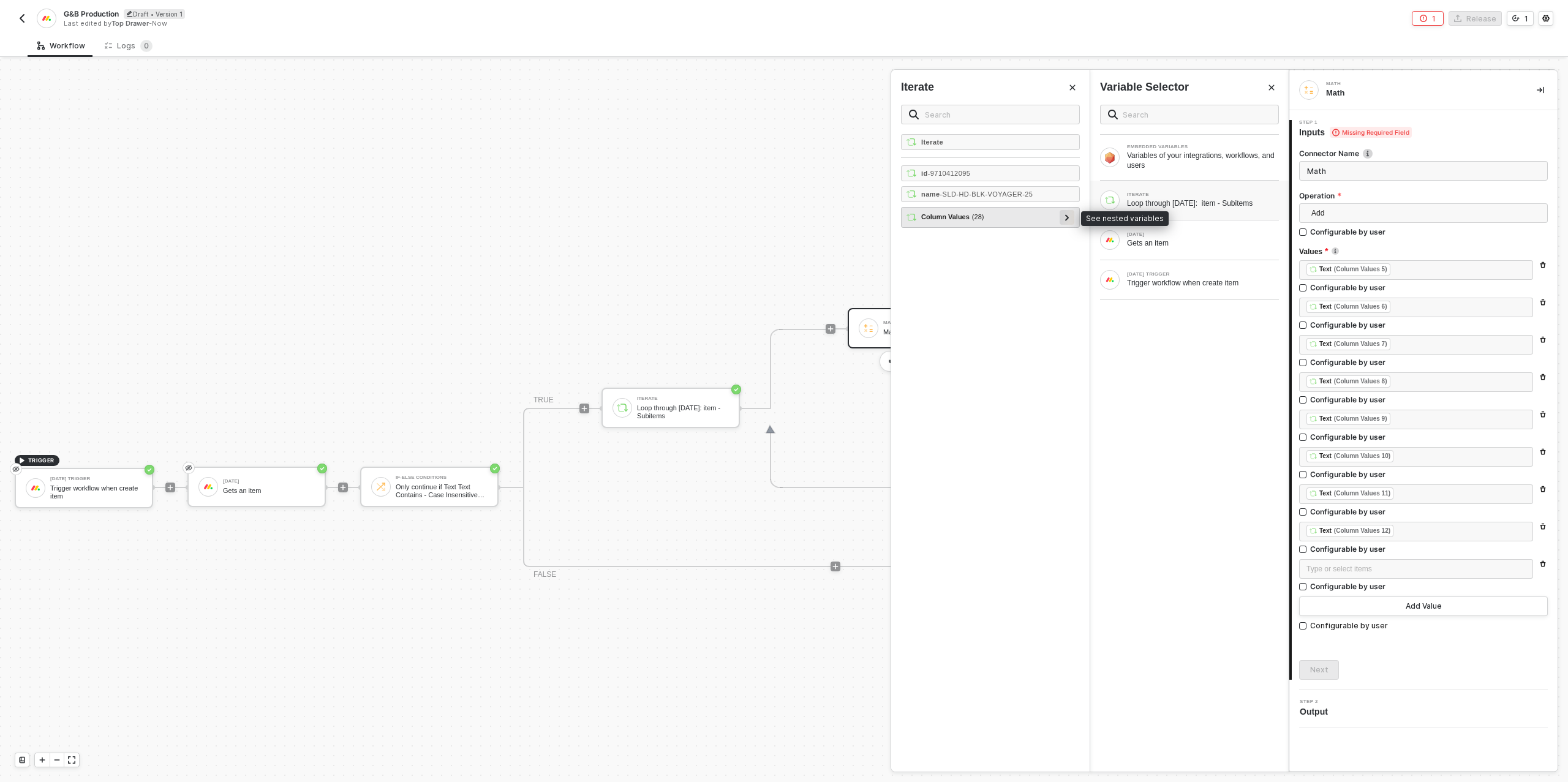
click at [1069, 215] on icon at bounding box center [1067, 217] width 3 height 6
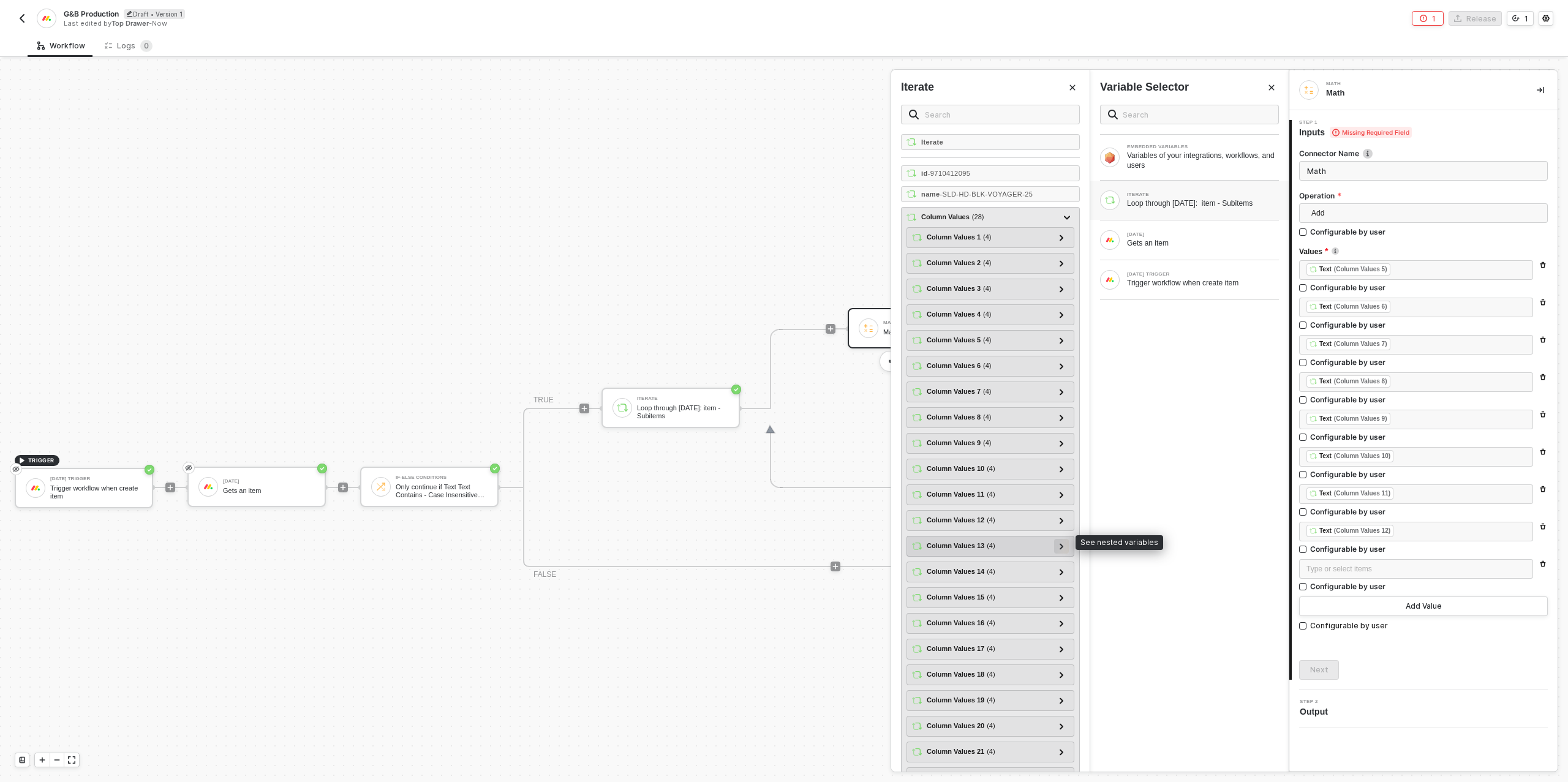
click at [1060, 543] on icon at bounding box center [1061, 545] width 4 height 6
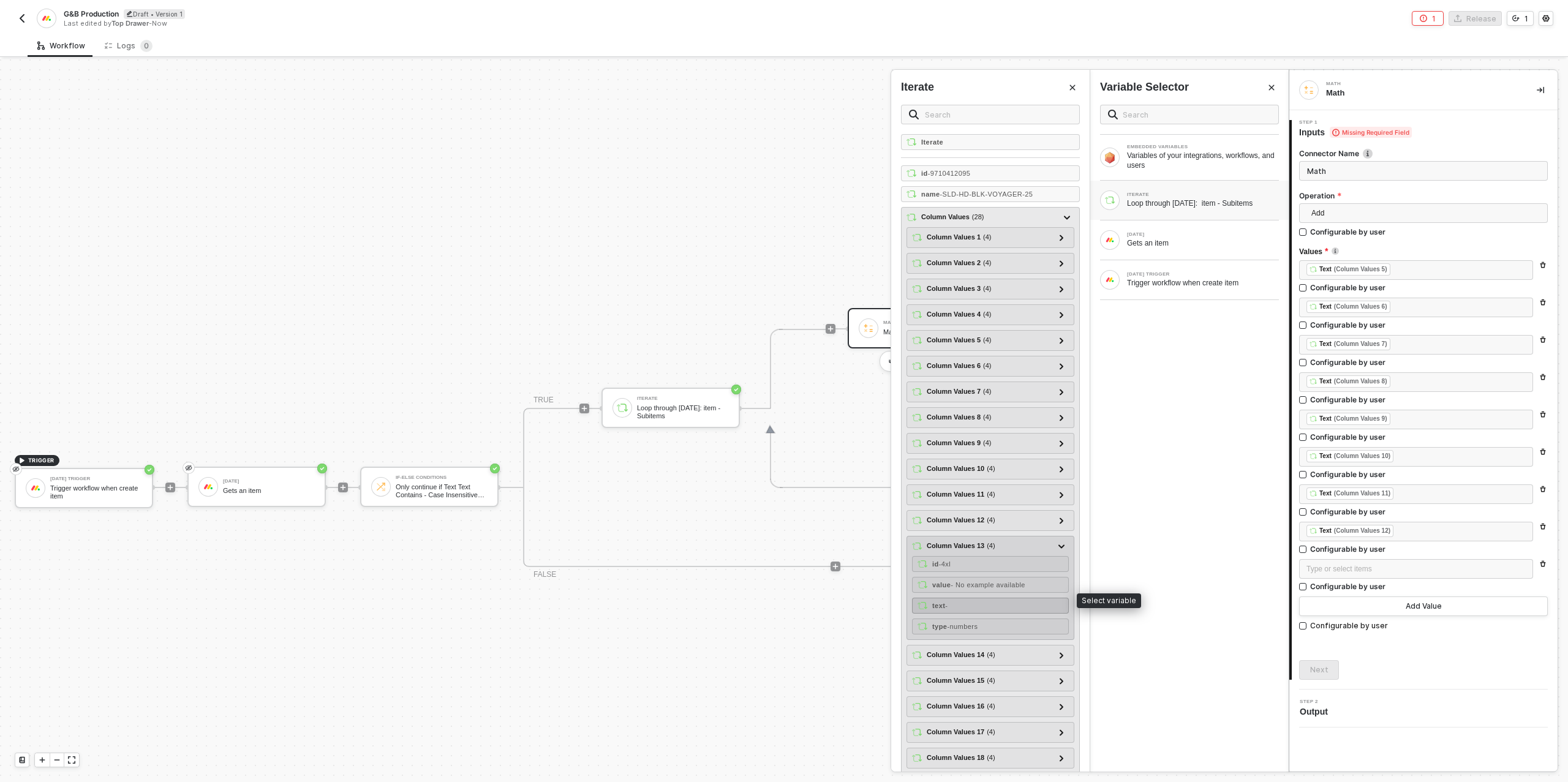
click at [976, 598] on div "text -" at bounding box center [990, 606] width 156 height 16
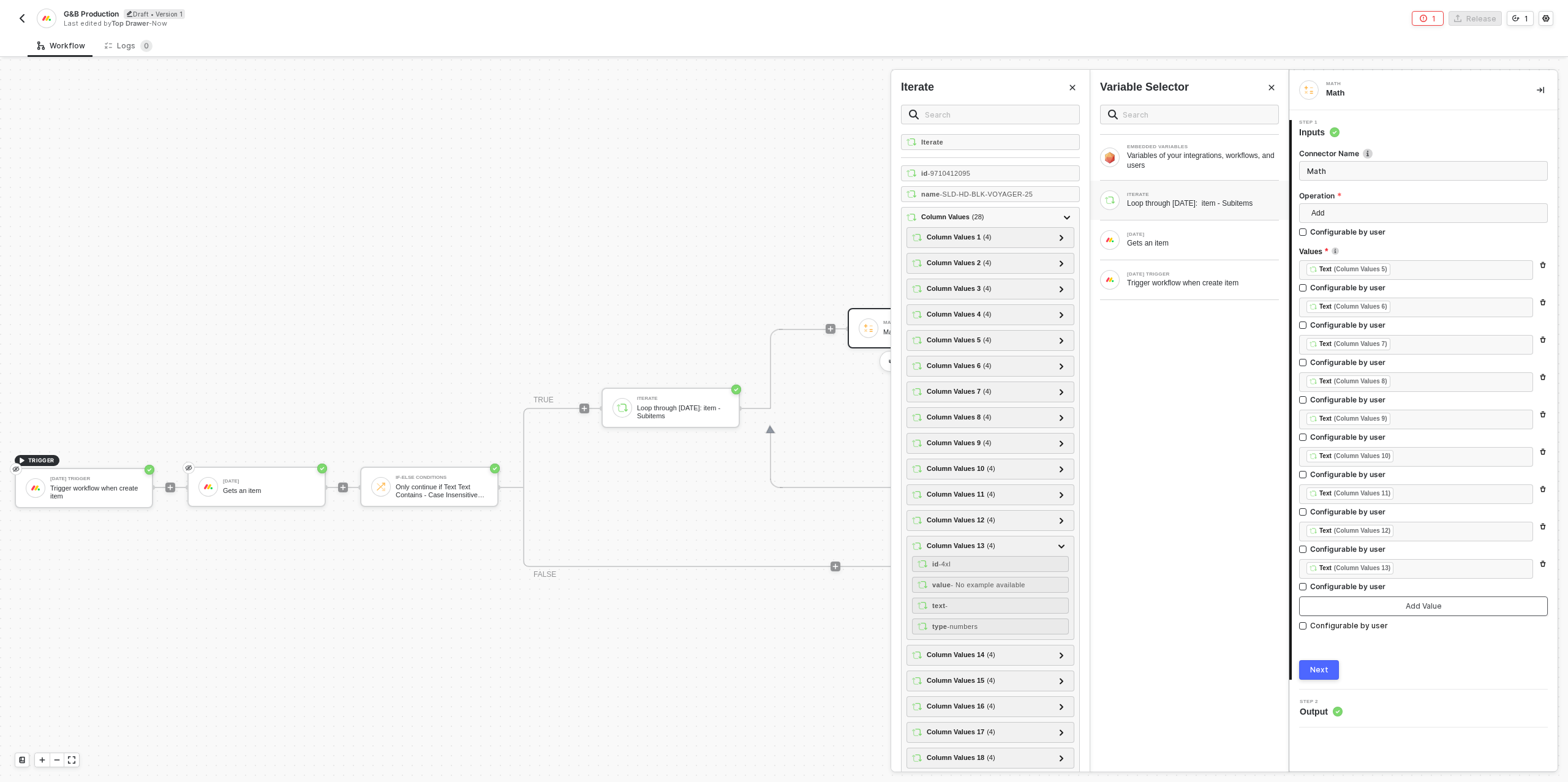
click at [1343, 602] on button "Add Value" at bounding box center [1424, 606] width 249 height 19
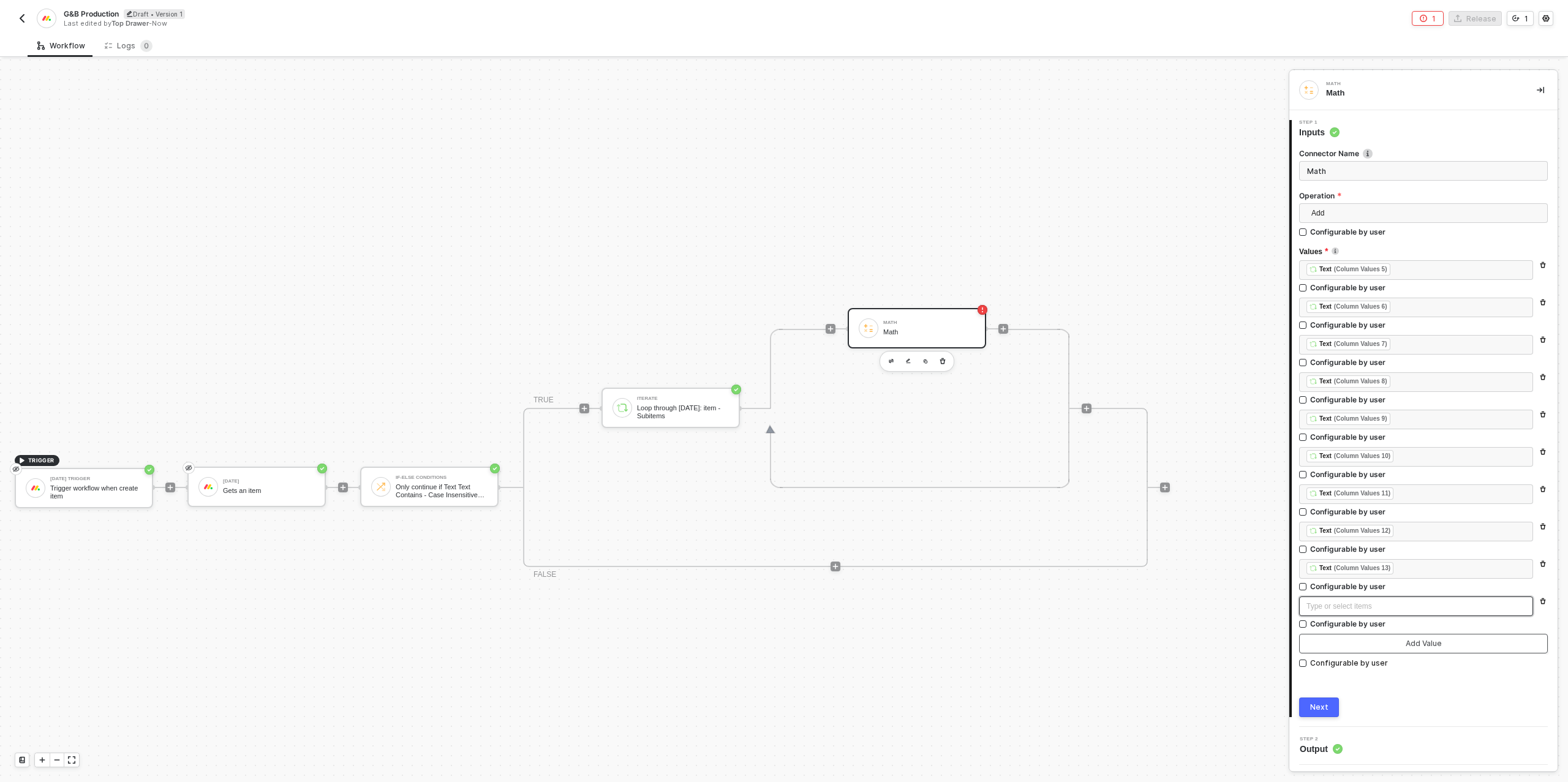
click at [1343, 602] on div "Type or select items ﻿" at bounding box center [1416, 606] width 219 height 11
click at [1372, 605] on div "Type or select items ﻿" at bounding box center [1416, 606] width 219 height 11
click at [1375, 603] on div "Type or select items ﻿" at bounding box center [1416, 606] width 219 height 11
click at [1420, 569] on div "﻿ ﻿ Text (Column Values 13) ﻿" at bounding box center [1416, 569] width 219 height 13
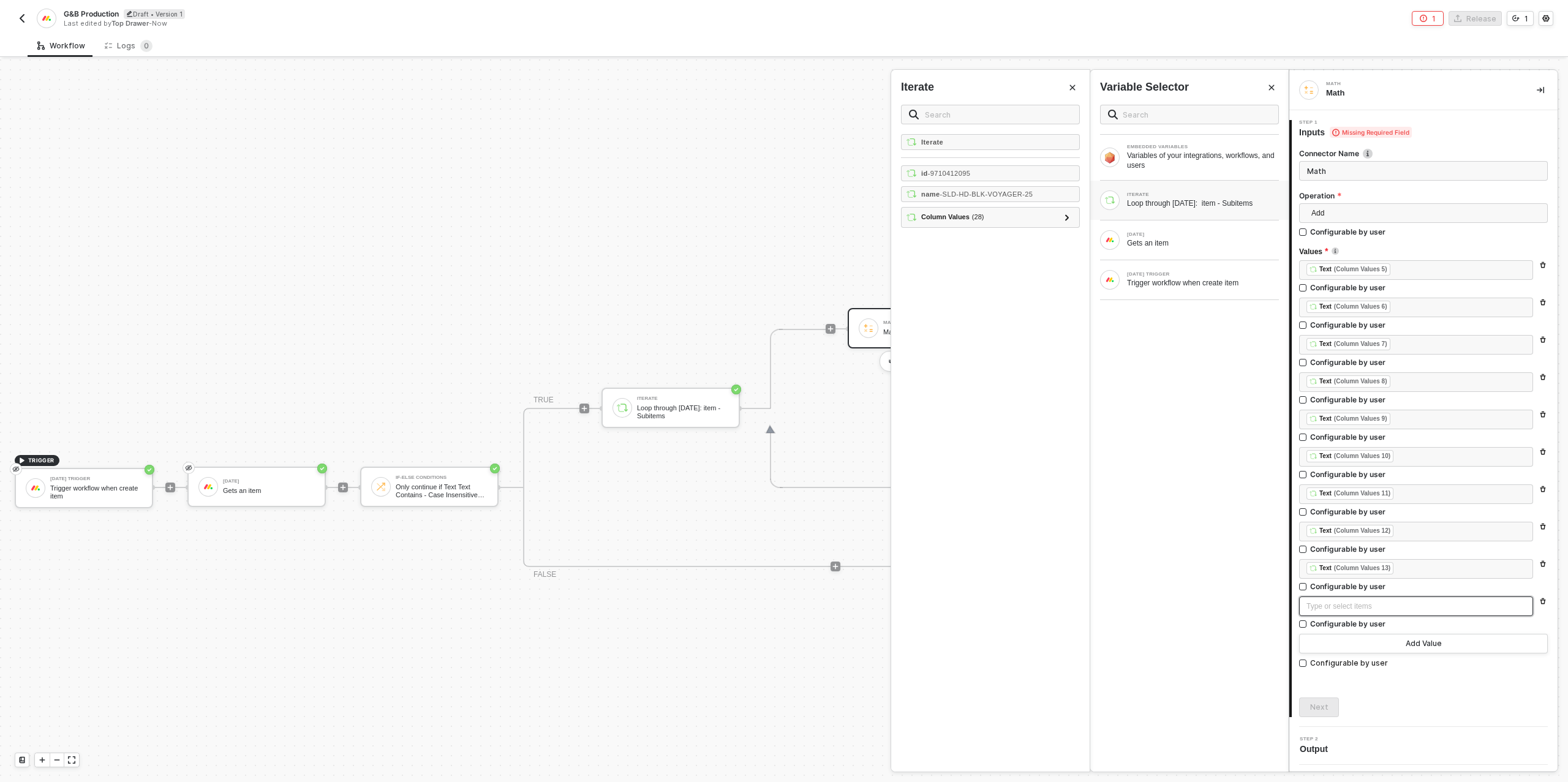
click at [1399, 602] on div "Type or select items ﻿" at bounding box center [1416, 606] width 219 height 11
click at [1212, 194] on div "ITERATE" at bounding box center [1202, 194] width 152 height 5
click at [1067, 215] on icon at bounding box center [1067, 217] width 4 height 6
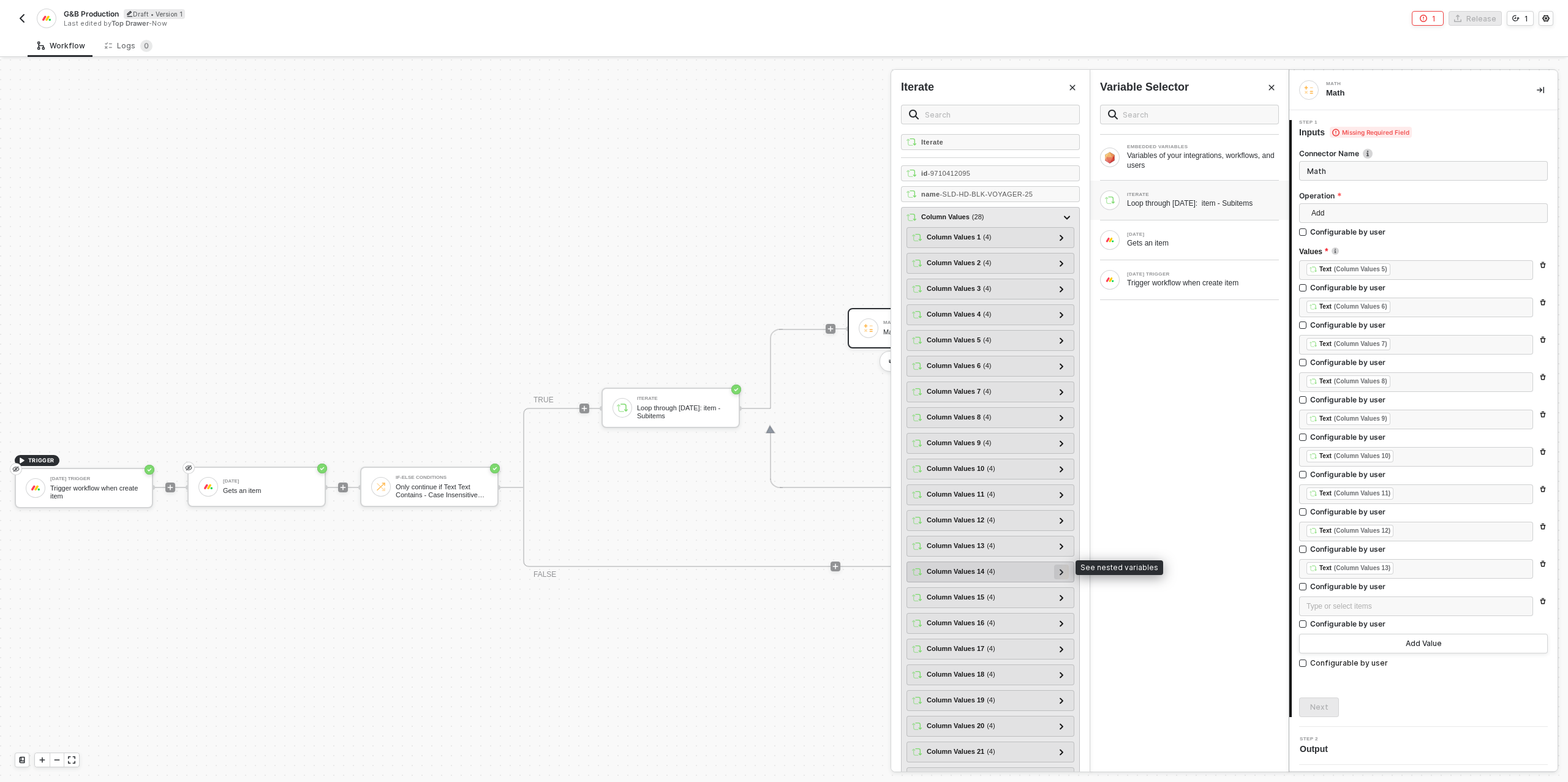
click at [1062, 569] on icon at bounding box center [1061, 571] width 4 height 6
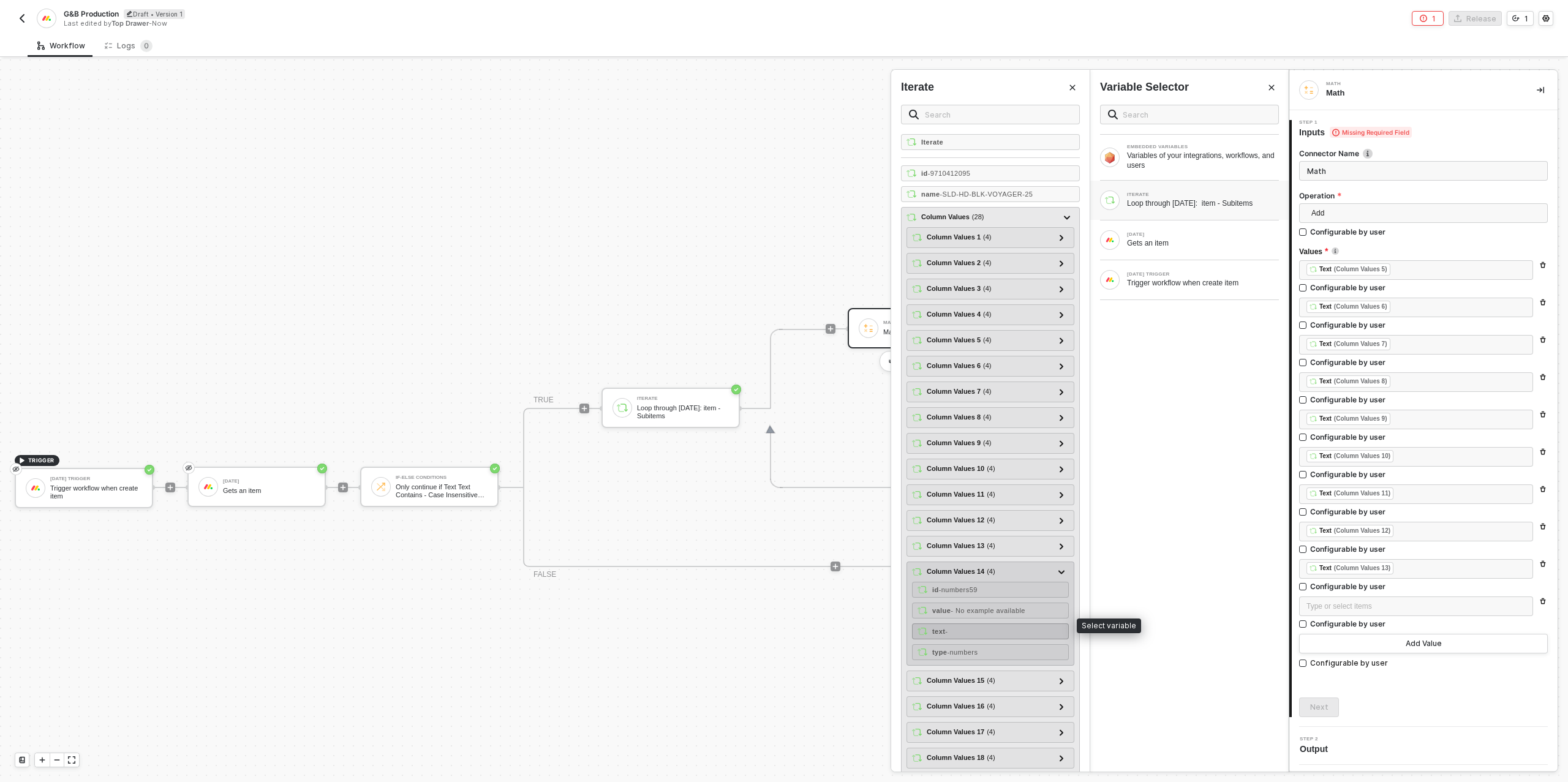
click at [991, 623] on div "text -" at bounding box center [990, 631] width 156 height 16
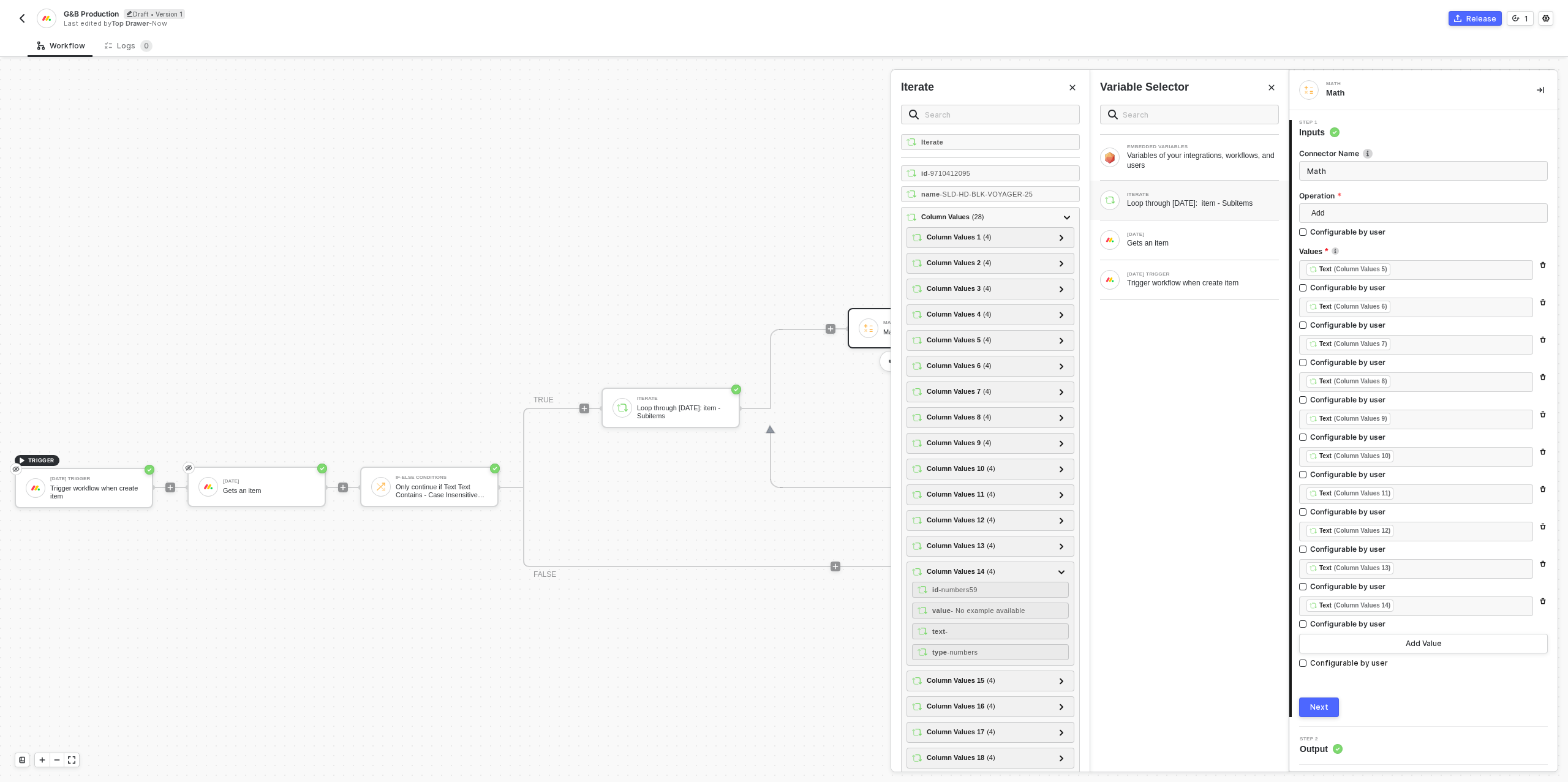
click at [1323, 705] on div "Next" at bounding box center [1319, 707] width 18 height 10
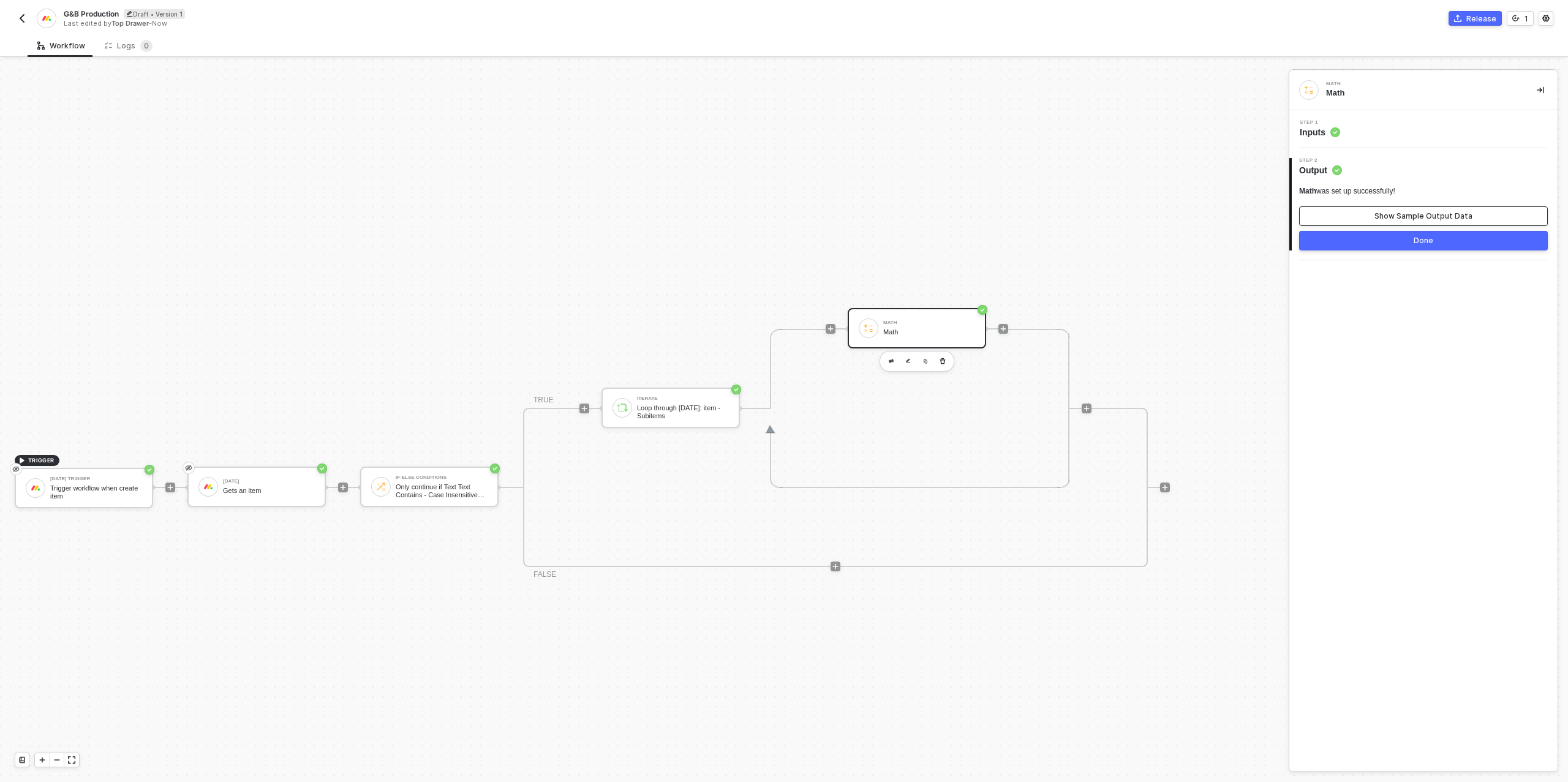
click at [1371, 220] on button "Show Sample Output Data" at bounding box center [1424, 216] width 249 height 19
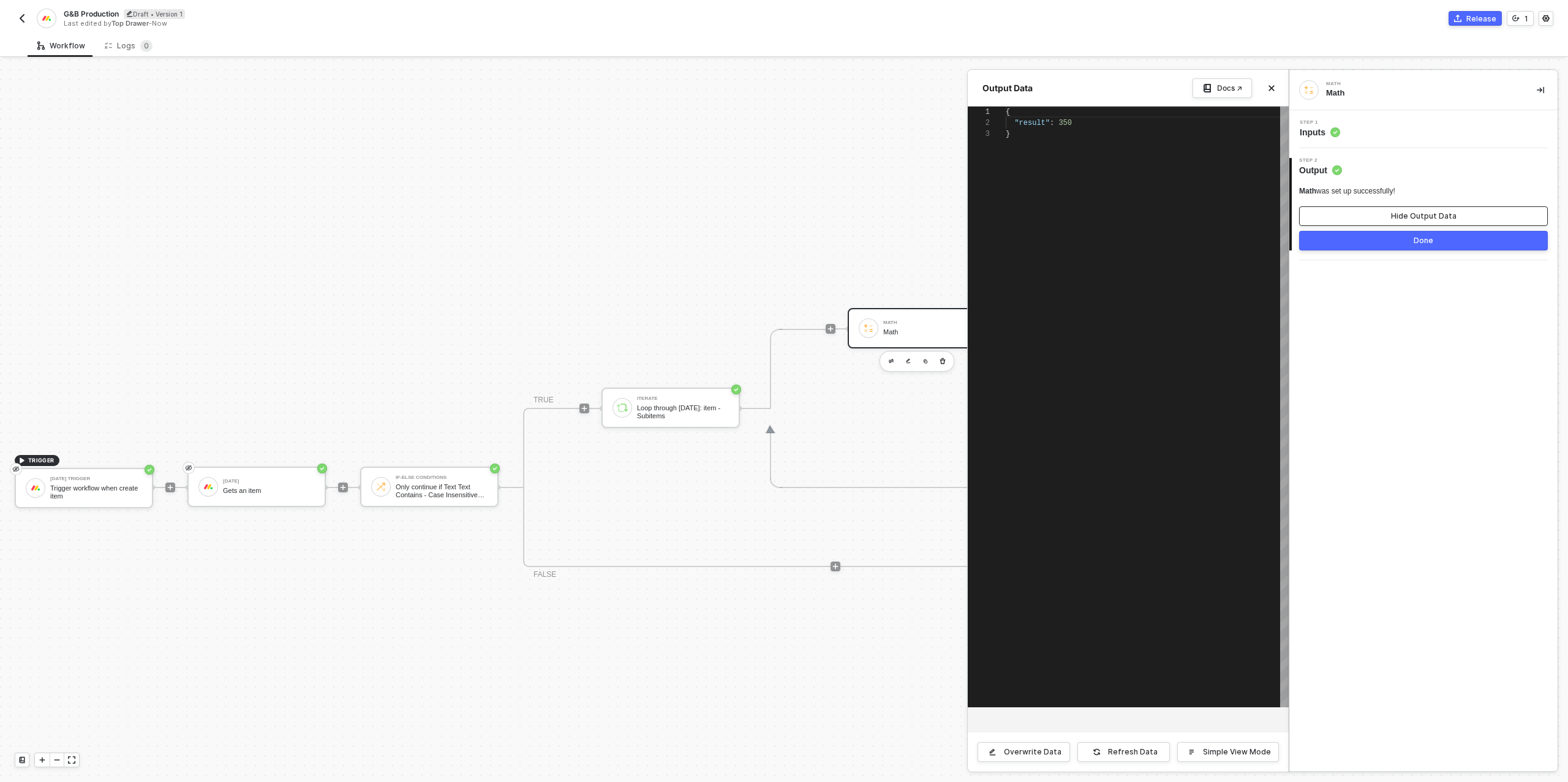
scroll to position [22, 0]
click at [1365, 243] on button "Done" at bounding box center [1424, 240] width 249 height 19
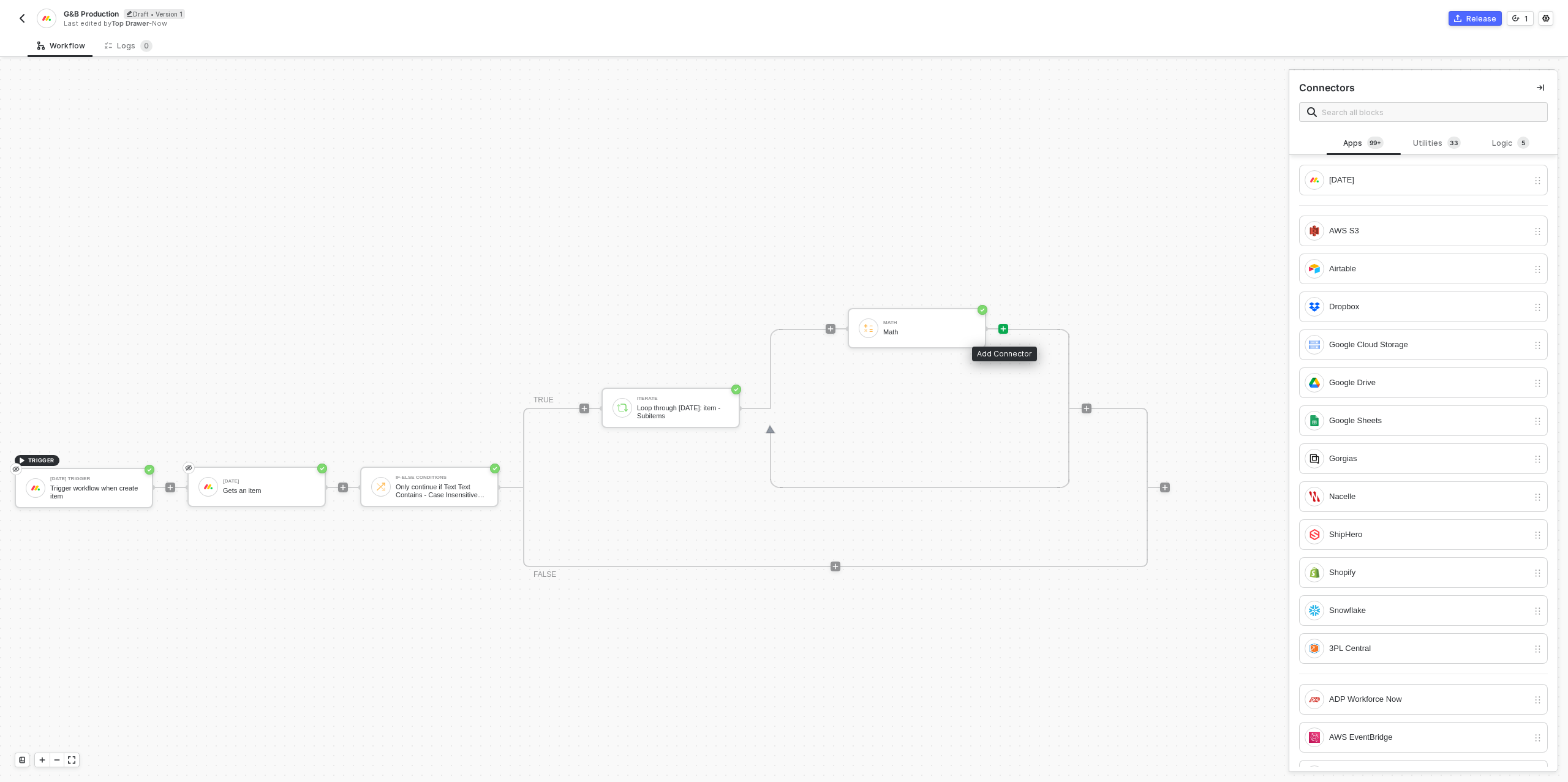
click at [1003, 330] on icon "icon-play" at bounding box center [1003, 328] width 7 height 7
click at [1391, 186] on div "[DATE]" at bounding box center [1428, 180] width 199 height 13
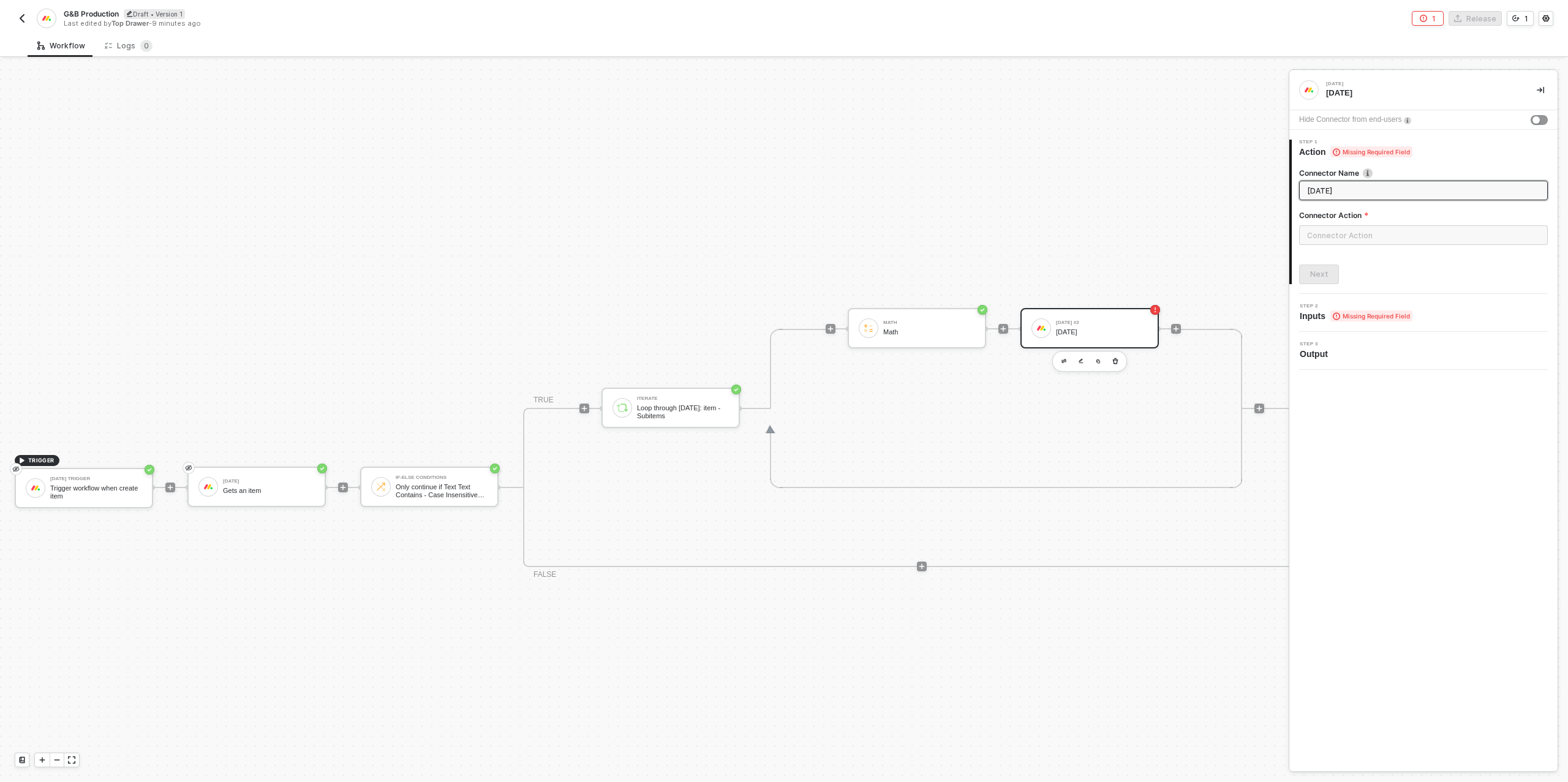
click at [1539, 113] on div "Hide Connector from end-users" at bounding box center [1423, 120] width 268 height 19
drag, startPoint x: 1535, startPoint y: 118, endPoint x: 1529, endPoint y: 124, distance: 8.5
click at [1535, 118] on div "button" at bounding box center [1536, 120] width 7 height 7
click at [1365, 236] on input "text" at bounding box center [1424, 235] width 249 height 19
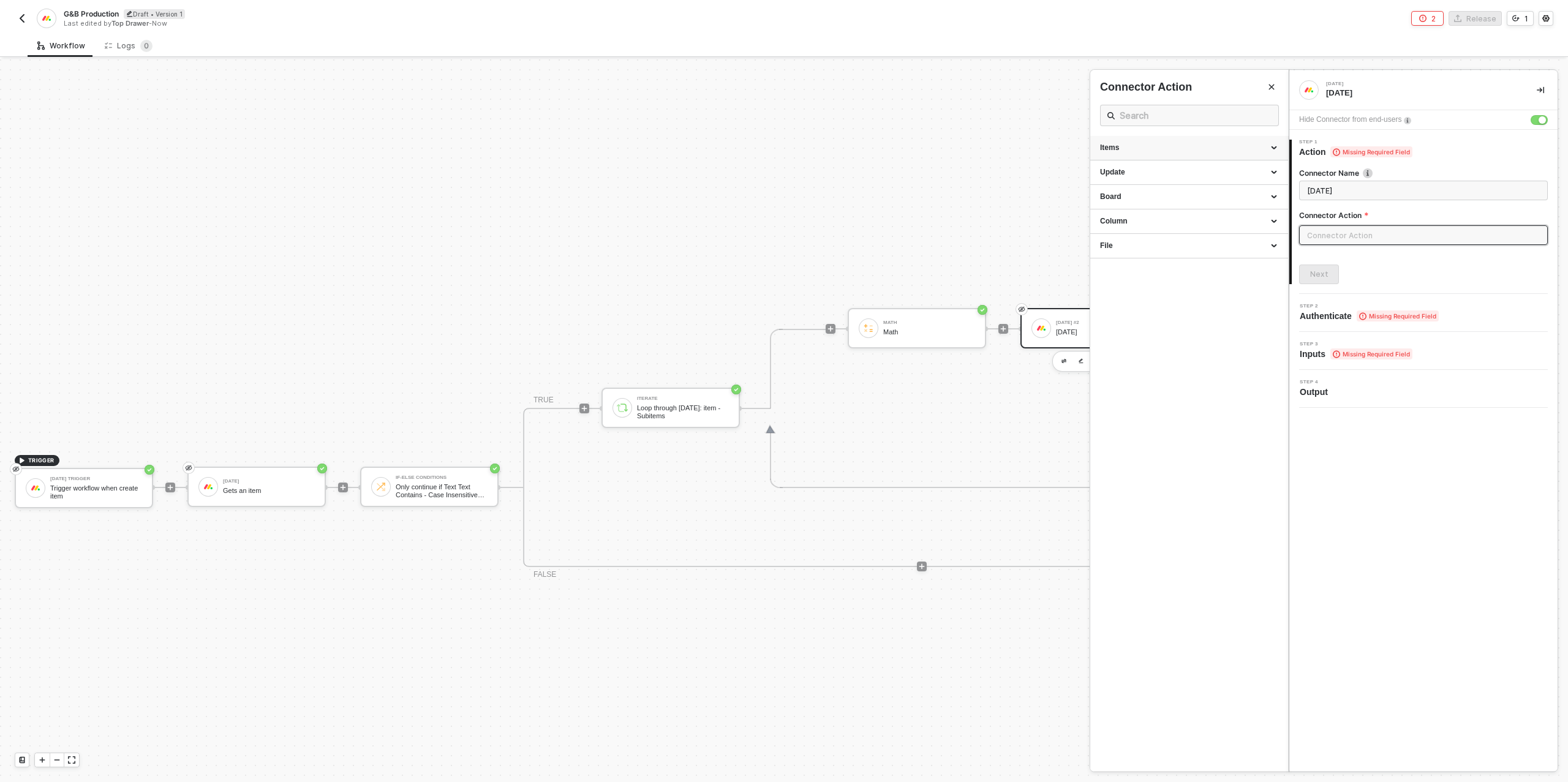
click at [1137, 144] on div "Items" at bounding box center [1189, 148] width 179 height 11
click at [1135, 197] on div "Create an Item" at bounding box center [1189, 202] width 179 height 11
type input "Creates a new item"
type input "Items - Create an Item"
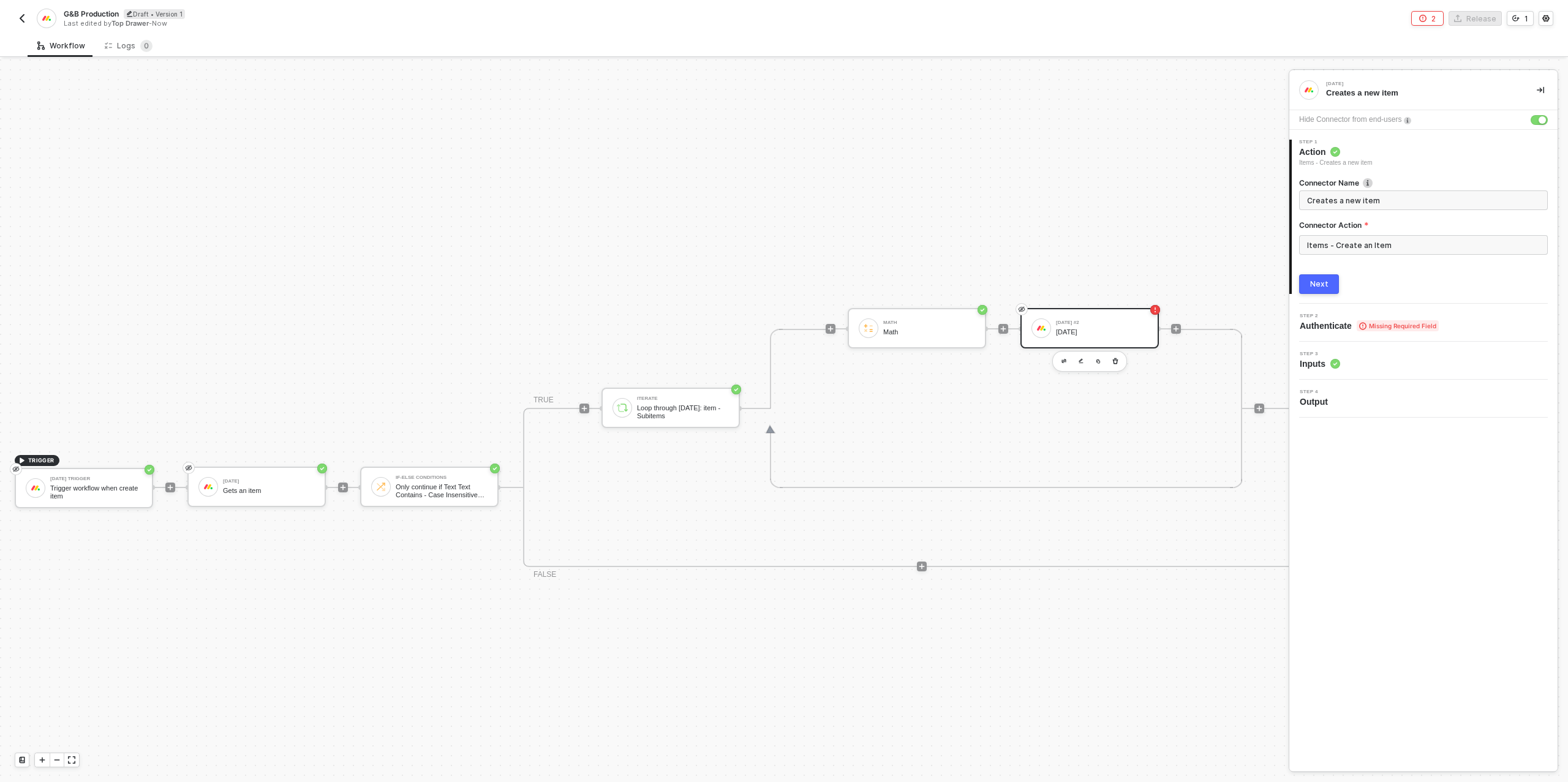
click at [1323, 278] on button "Next" at bounding box center [1319, 283] width 40 height 19
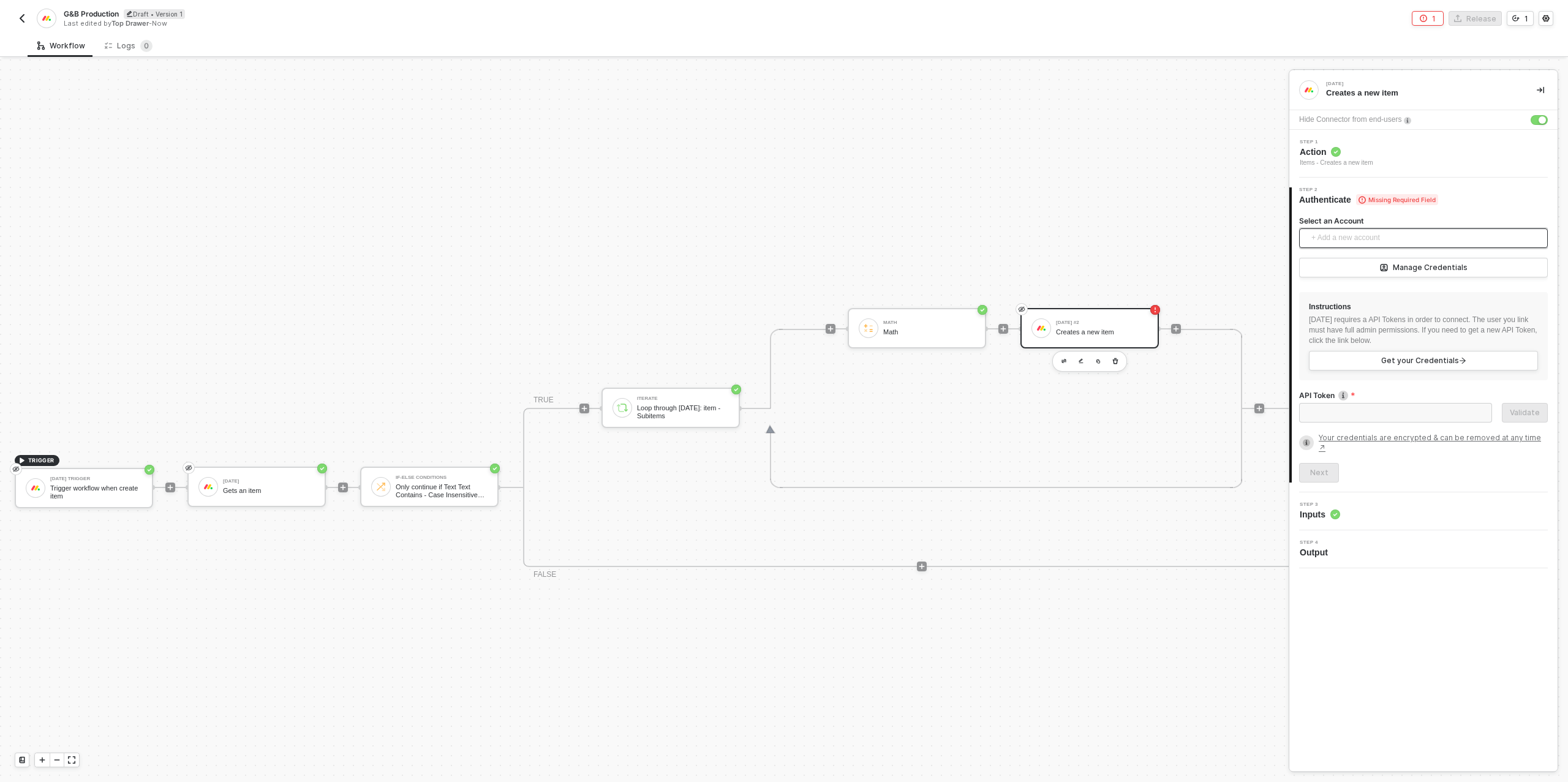
click at [1349, 234] on span "+ Add a new account" at bounding box center [1426, 238] width 229 height 19
click at [1352, 268] on span "Top Drawer's [DATE]" at bounding box center [1357, 265] width 98 height 13
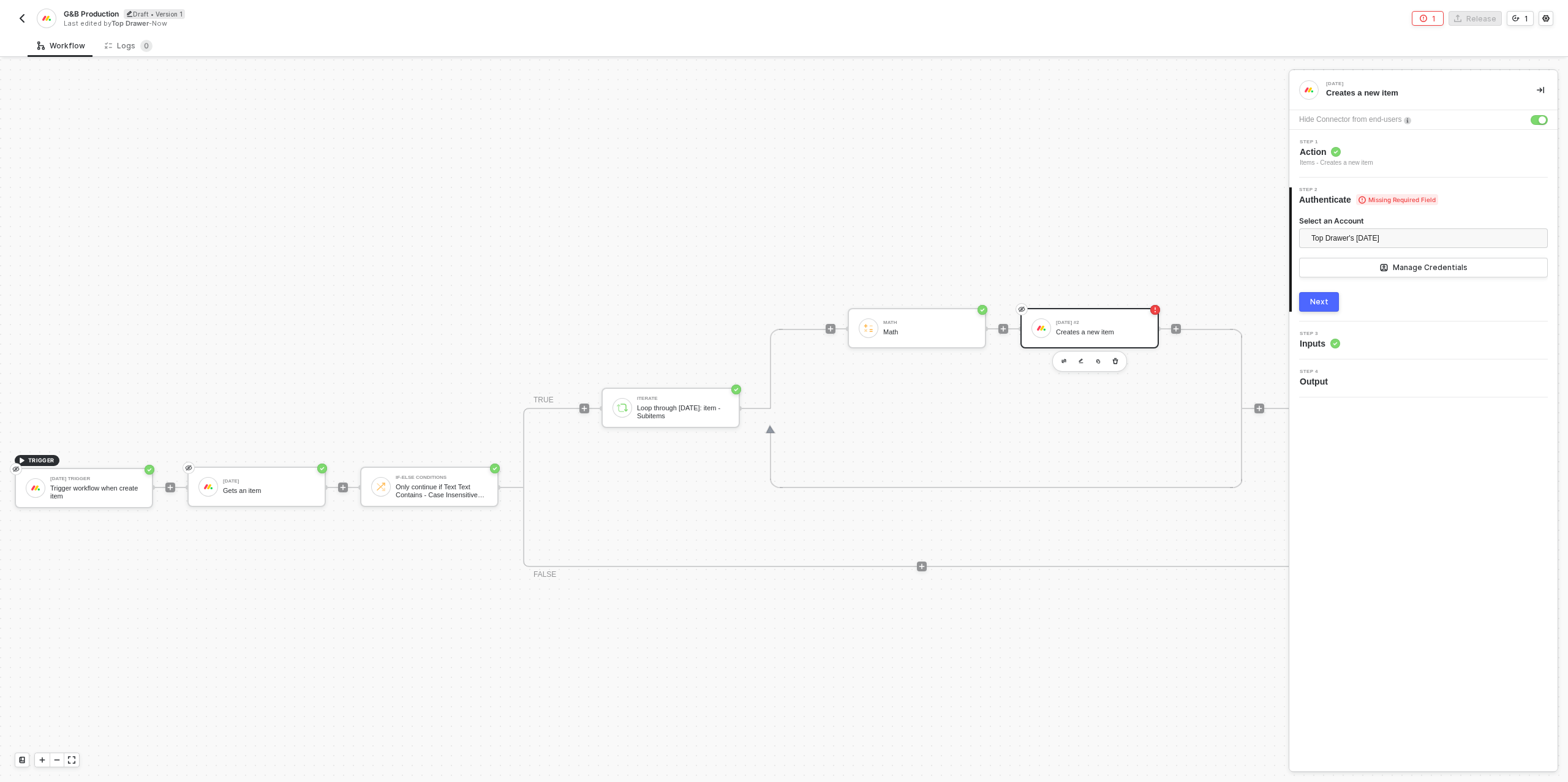
click at [1313, 313] on div "2 Step 2 Authenticate Missing Required Field Select an Account Top Drawer's [DA…" at bounding box center [1423, 249] width 268 height 144
click at [1323, 302] on div "Next" at bounding box center [1319, 301] width 18 height 10
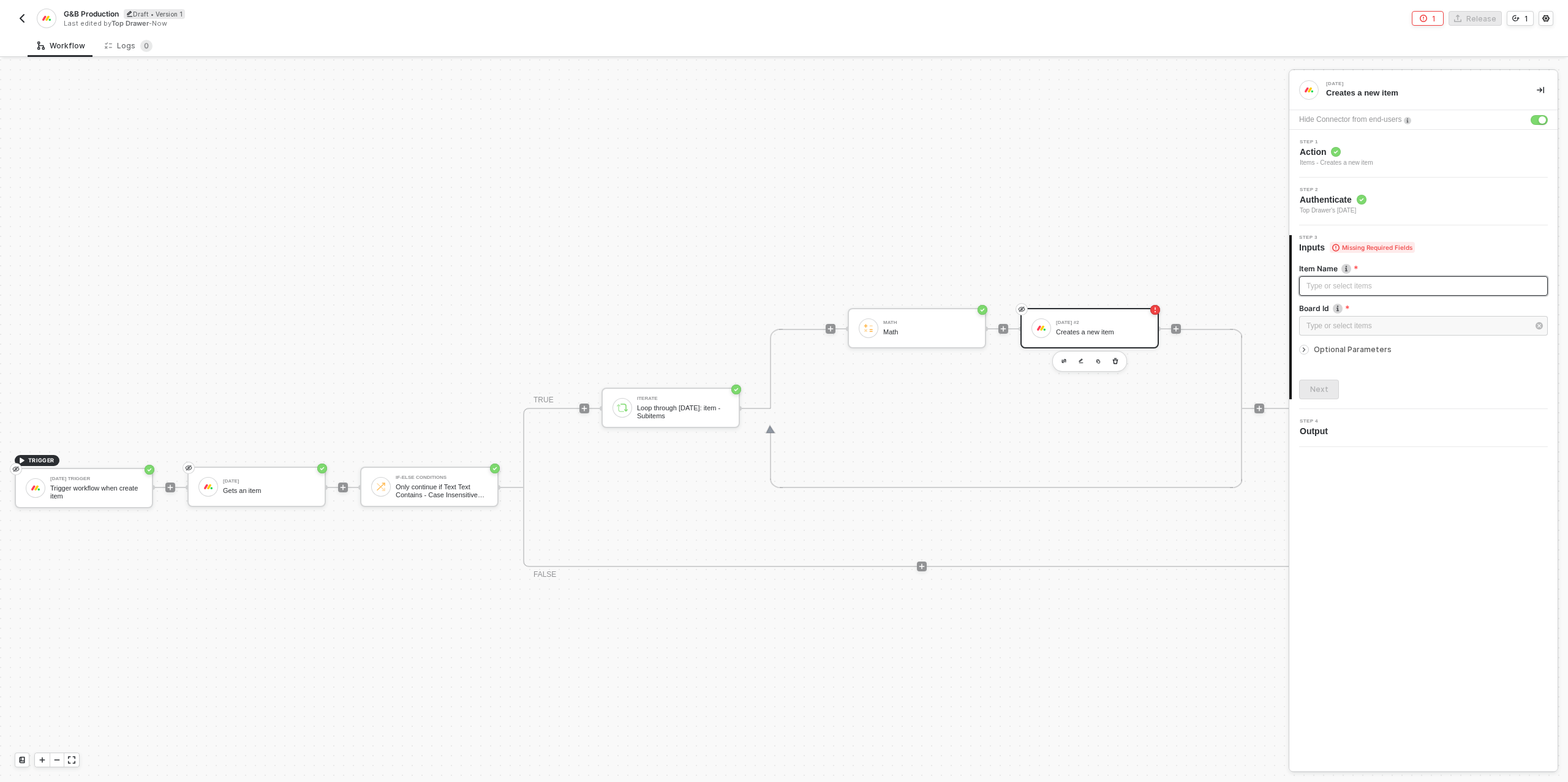
click at [1338, 282] on div "Type or select items ﻿" at bounding box center [1424, 285] width 234 height 11
click at [1173, 285] on div "Gets an item" at bounding box center [1202, 283] width 152 height 10
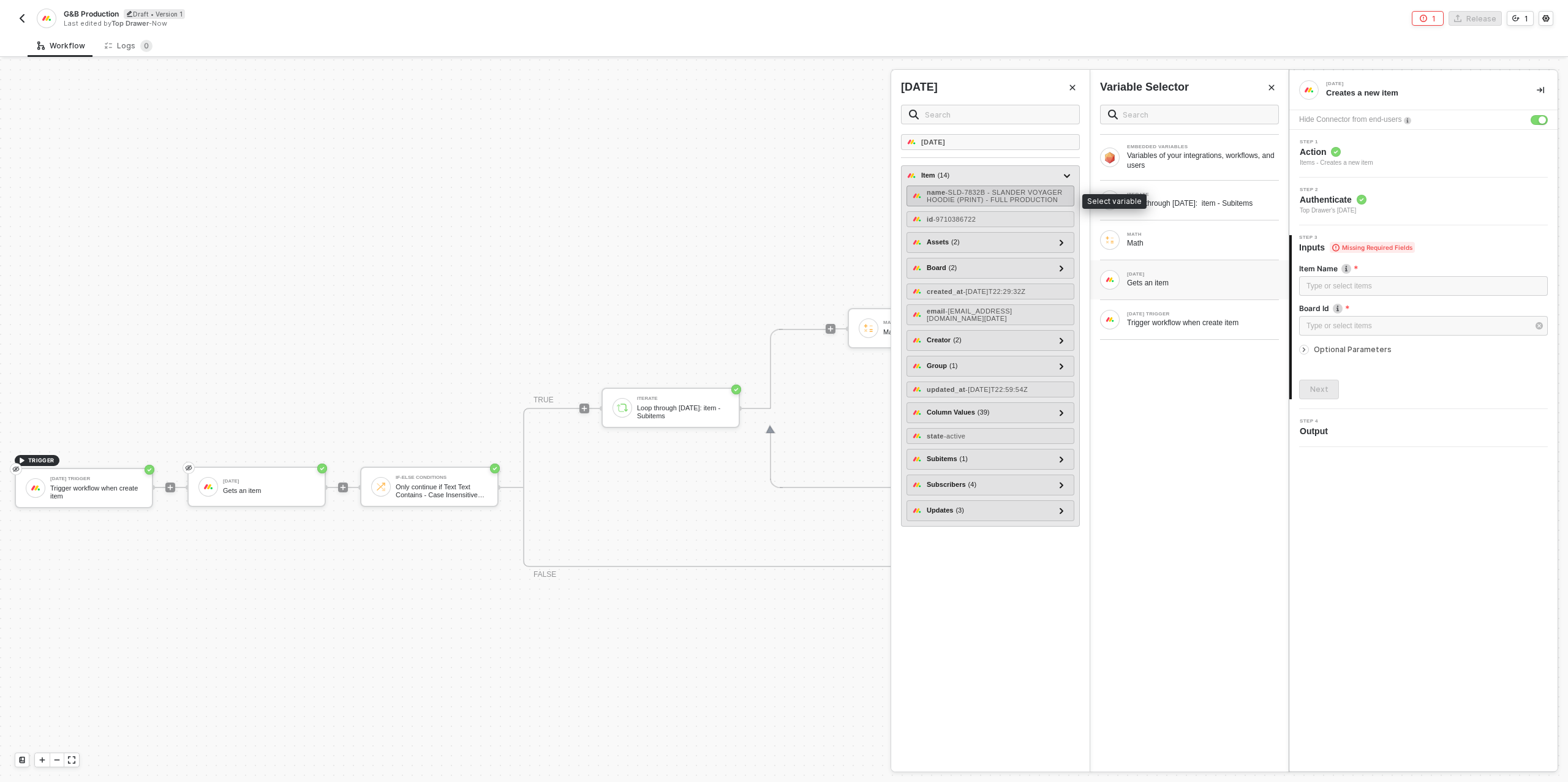
click at [991, 201] on span "- SLD-7832B - SLANDER VOYAGER HOODIE (PRINT) - FULL PRODUCTION" at bounding box center [994, 196] width 136 height 15
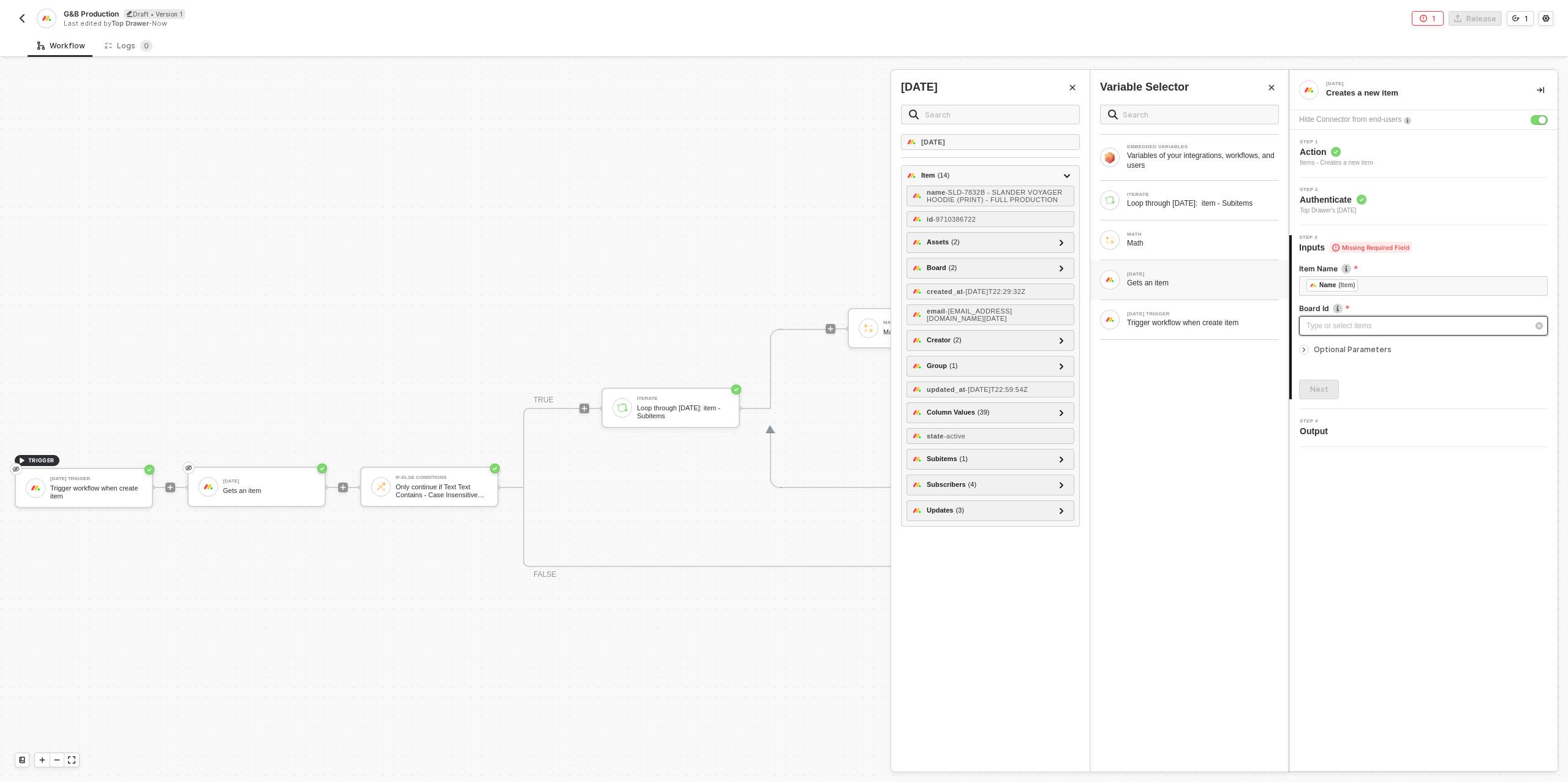
click at [1356, 328] on div "Type or select items ﻿" at bounding box center [1418, 325] width 222 height 11
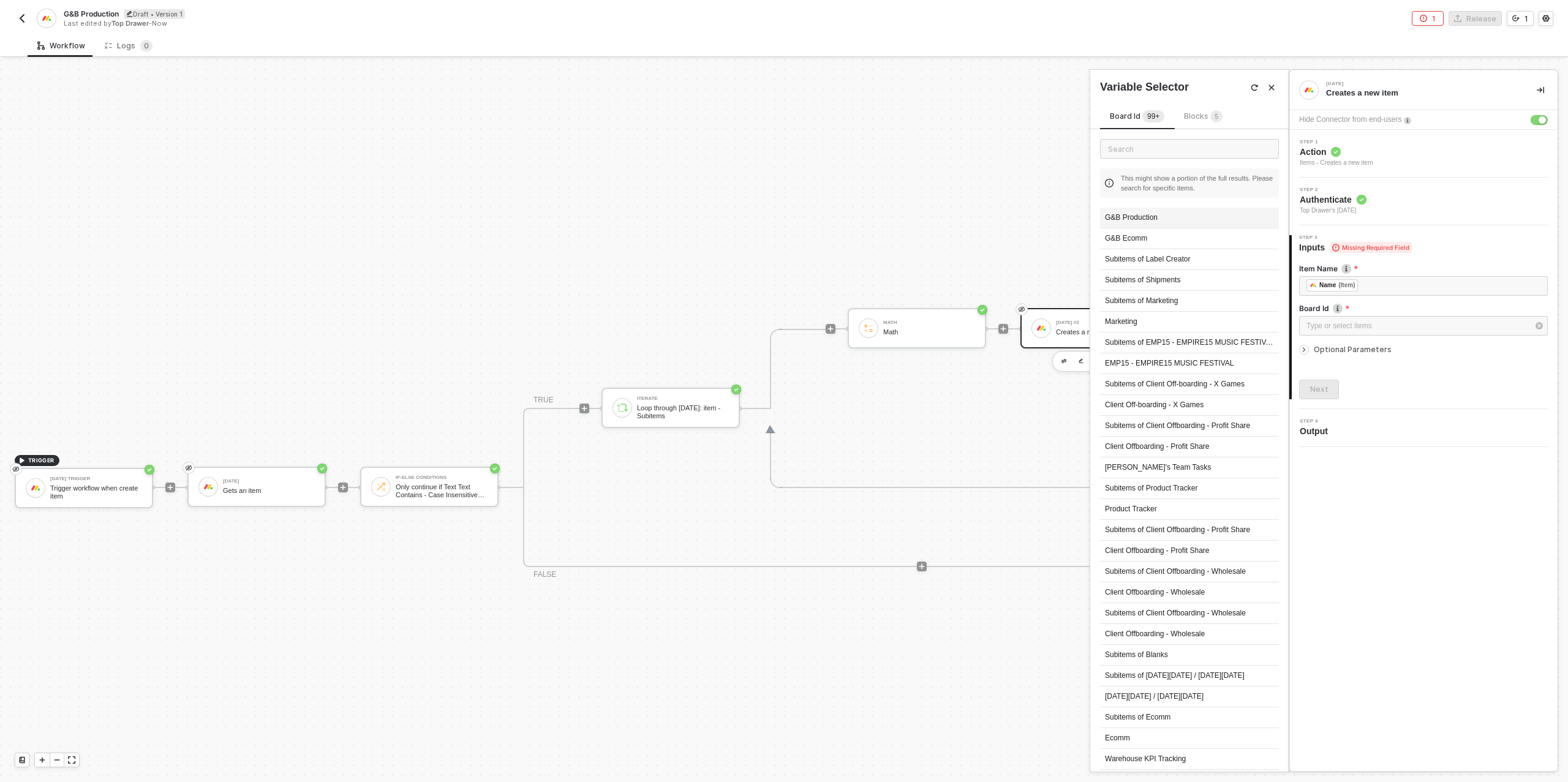
click at [1157, 220] on div "G&B Production" at bounding box center [1189, 217] width 179 height 21
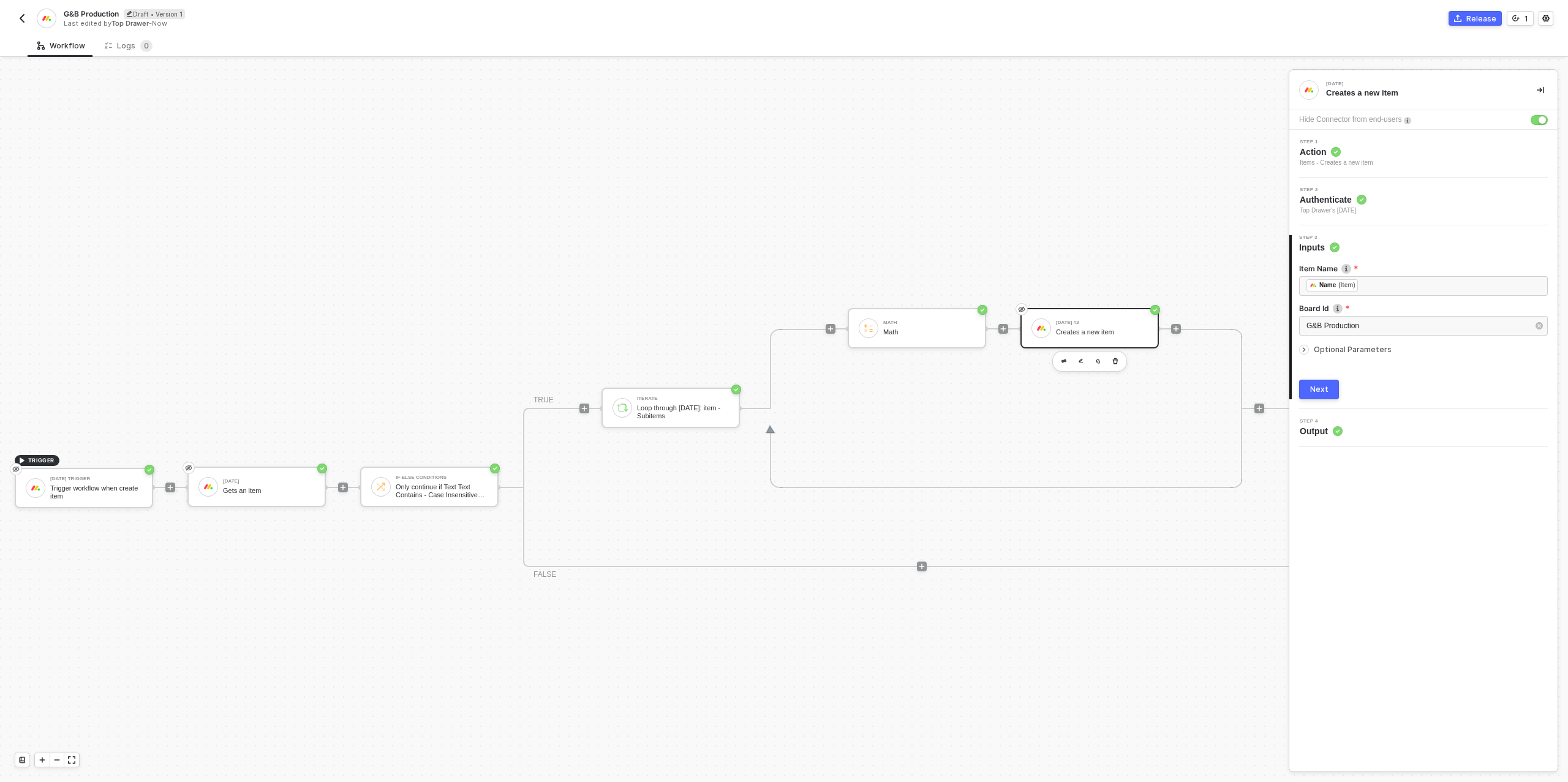
click at [1305, 351] on icon "icon-arrow-right-small" at bounding box center [1303, 349] width 7 height 7
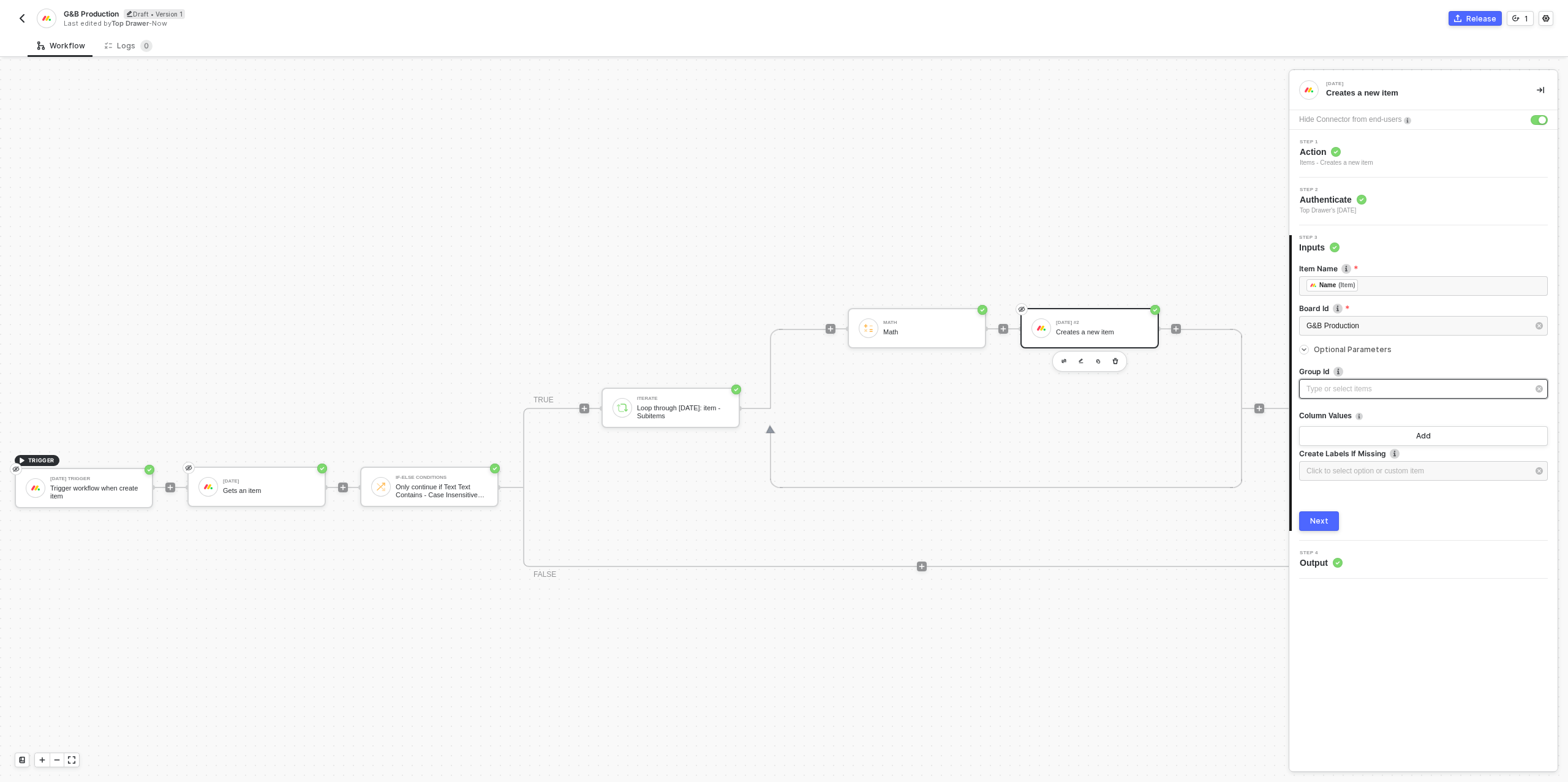
click at [1361, 386] on div "Type or select items ﻿" at bounding box center [1418, 388] width 222 height 11
click at [1162, 216] on div "Upcoming POs" at bounding box center [1189, 217] width 179 height 21
click at [1359, 441] on button "Add" at bounding box center [1424, 435] width 249 height 19
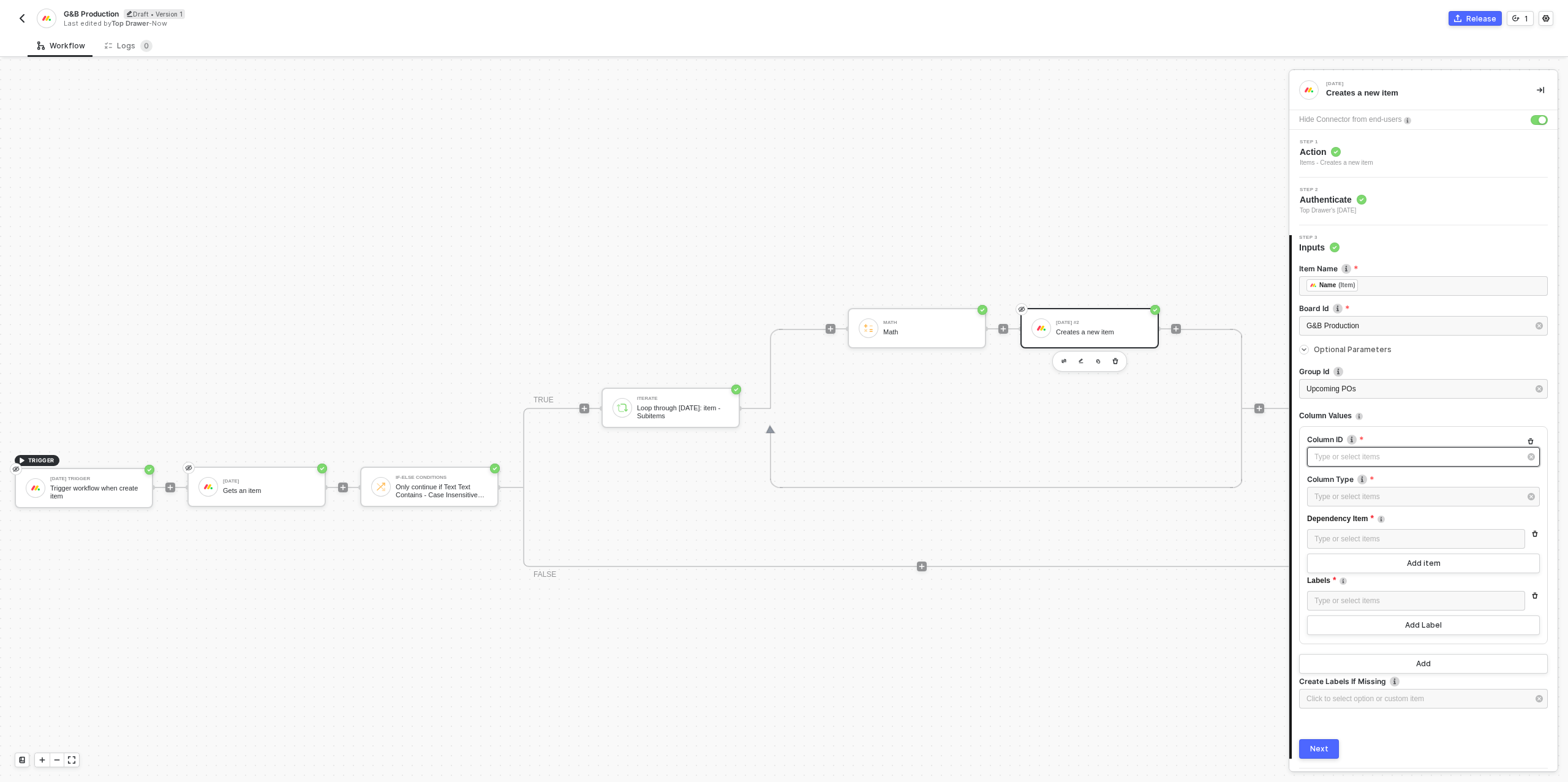
click at [1354, 455] on div "Type or select items ﻿" at bounding box center [1417, 457] width 206 height 11
click at [1145, 237] on div "Estimated Arrival" at bounding box center [1189, 239] width 179 height 21
click at [1359, 497] on div "Type or select items ﻿" at bounding box center [1417, 497] width 206 height 11
click at [1117, 238] on div "Date" at bounding box center [1189, 241] width 179 height 21
click at [1358, 535] on div "Click to select date or custom item ﻿" at bounding box center [1417, 536] width 206 height 11
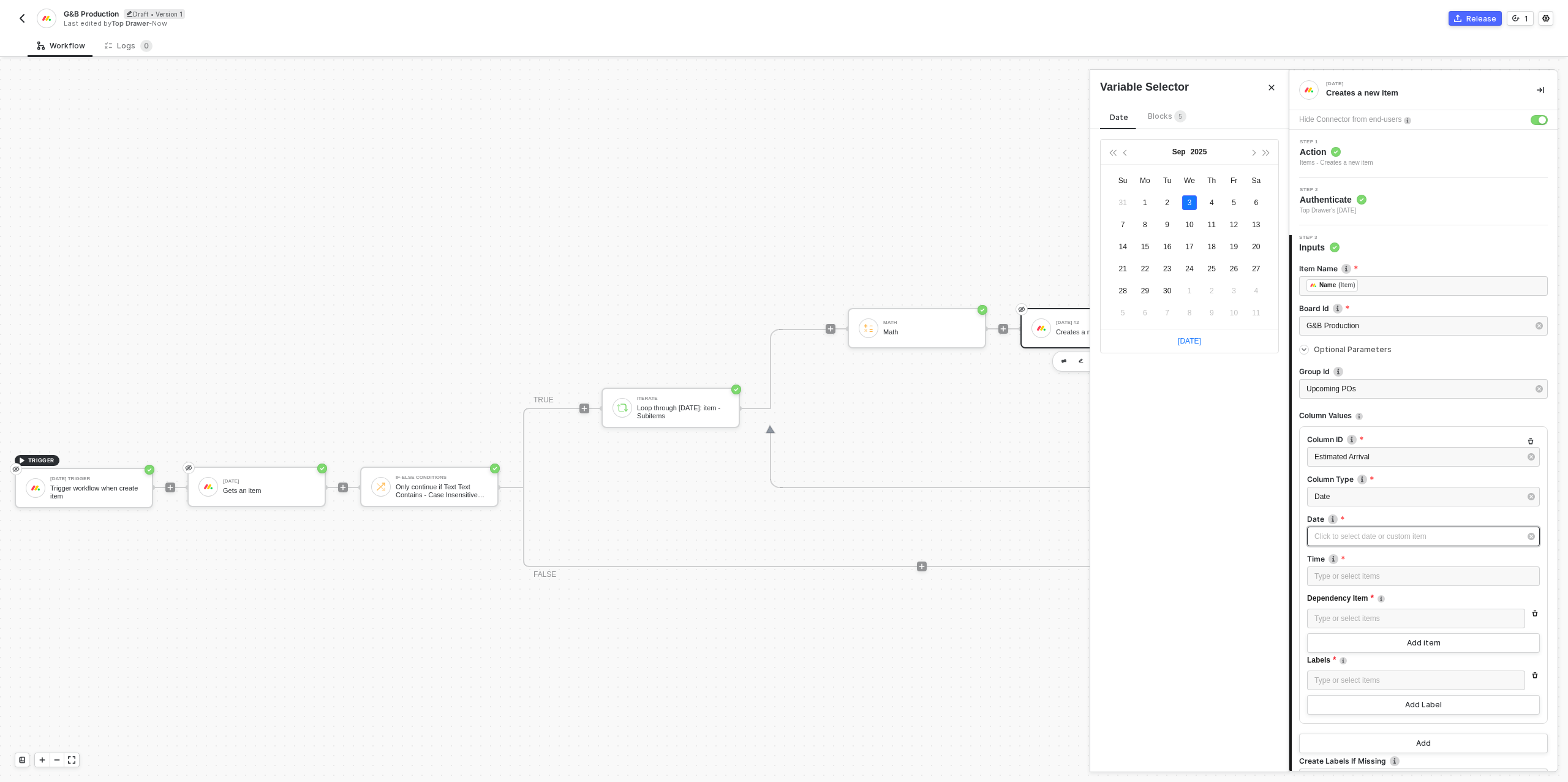
type input "[DATE]"
click at [1162, 120] on span "Blocks 5" at bounding box center [1167, 116] width 39 height 9
click at [1183, 313] on div "Gets an item" at bounding box center [1202, 317] width 152 height 10
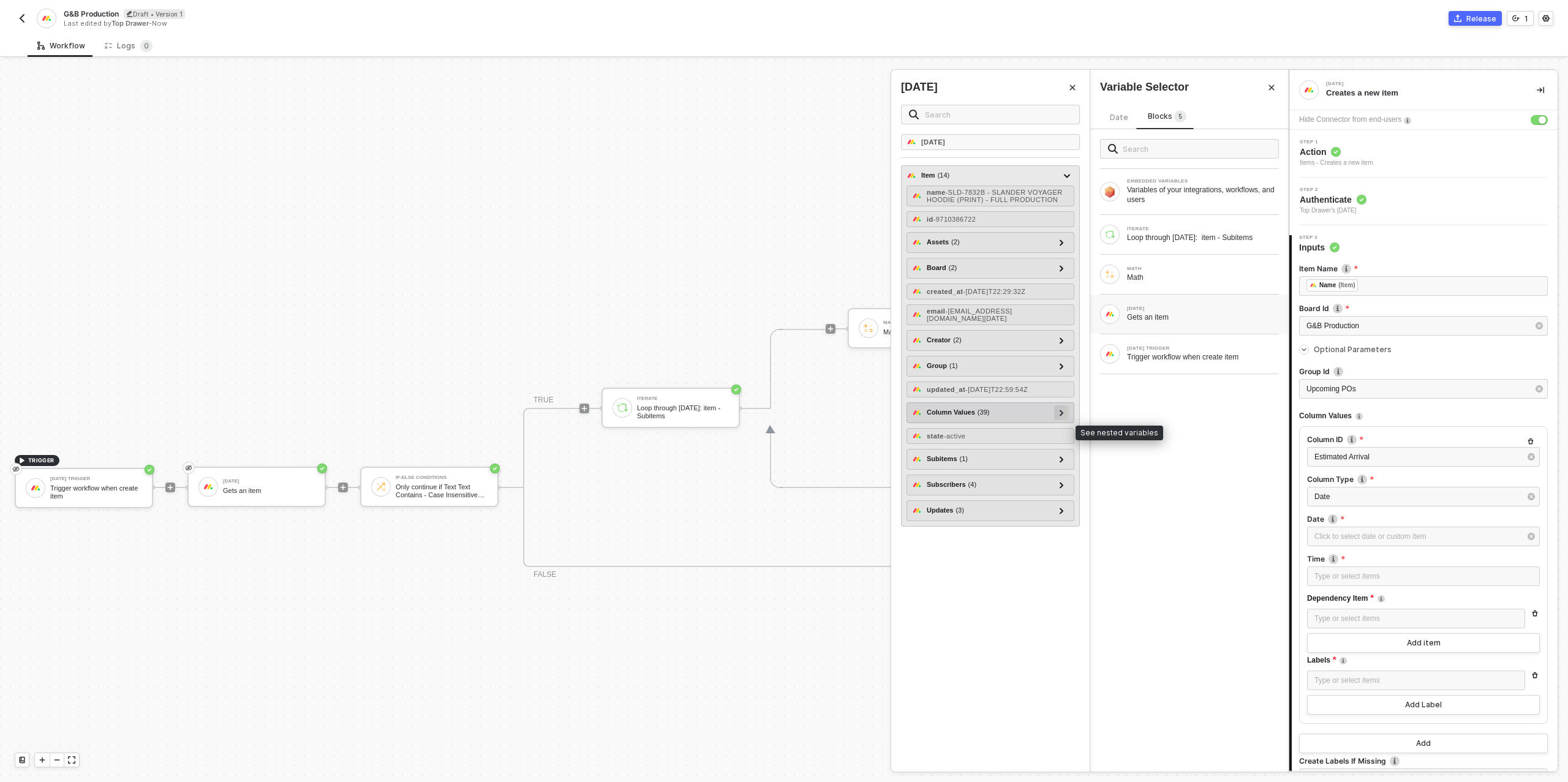
click at [1060, 416] on icon at bounding box center [1060, 412] width 3 height 6
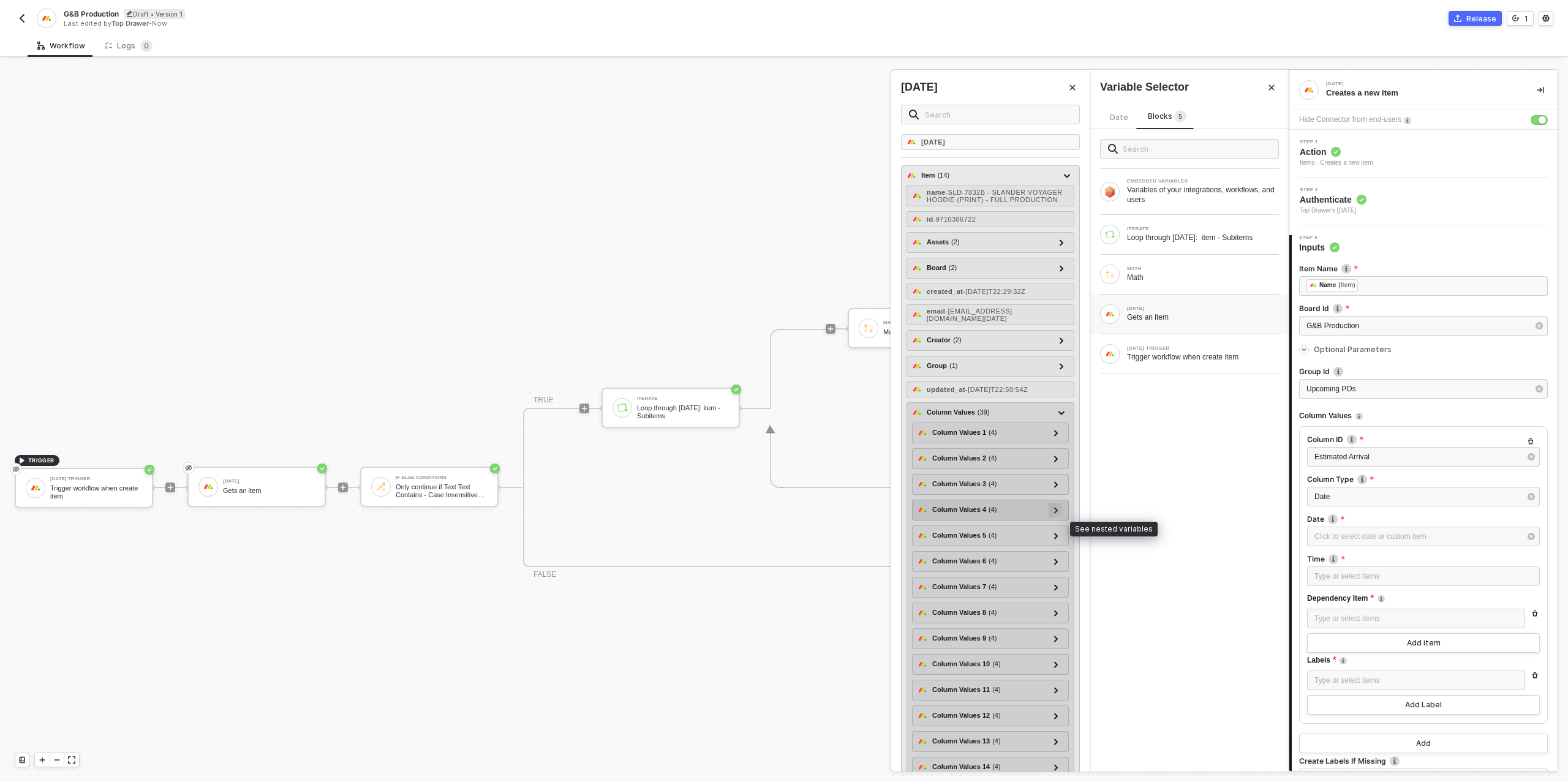
click at [1053, 516] on div at bounding box center [1055, 509] width 6 height 13
click at [1053, 513] on icon at bounding box center [1055, 510] width 6 height 4
click at [1054, 539] on icon at bounding box center [1056, 535] width 4 height 6
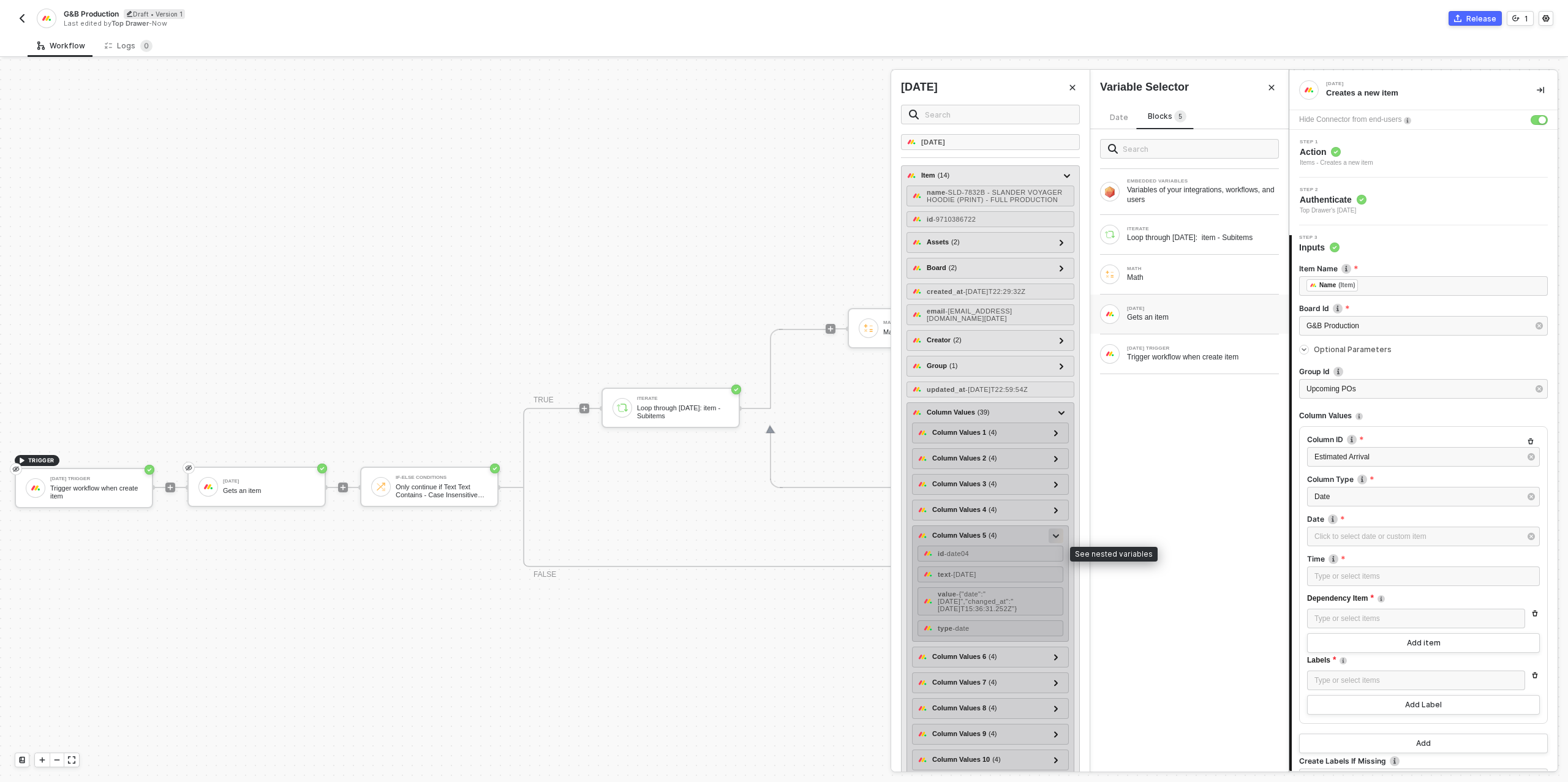
click at [1054, 537] on icon at bounding box center [1055, 535] width 6 height 3
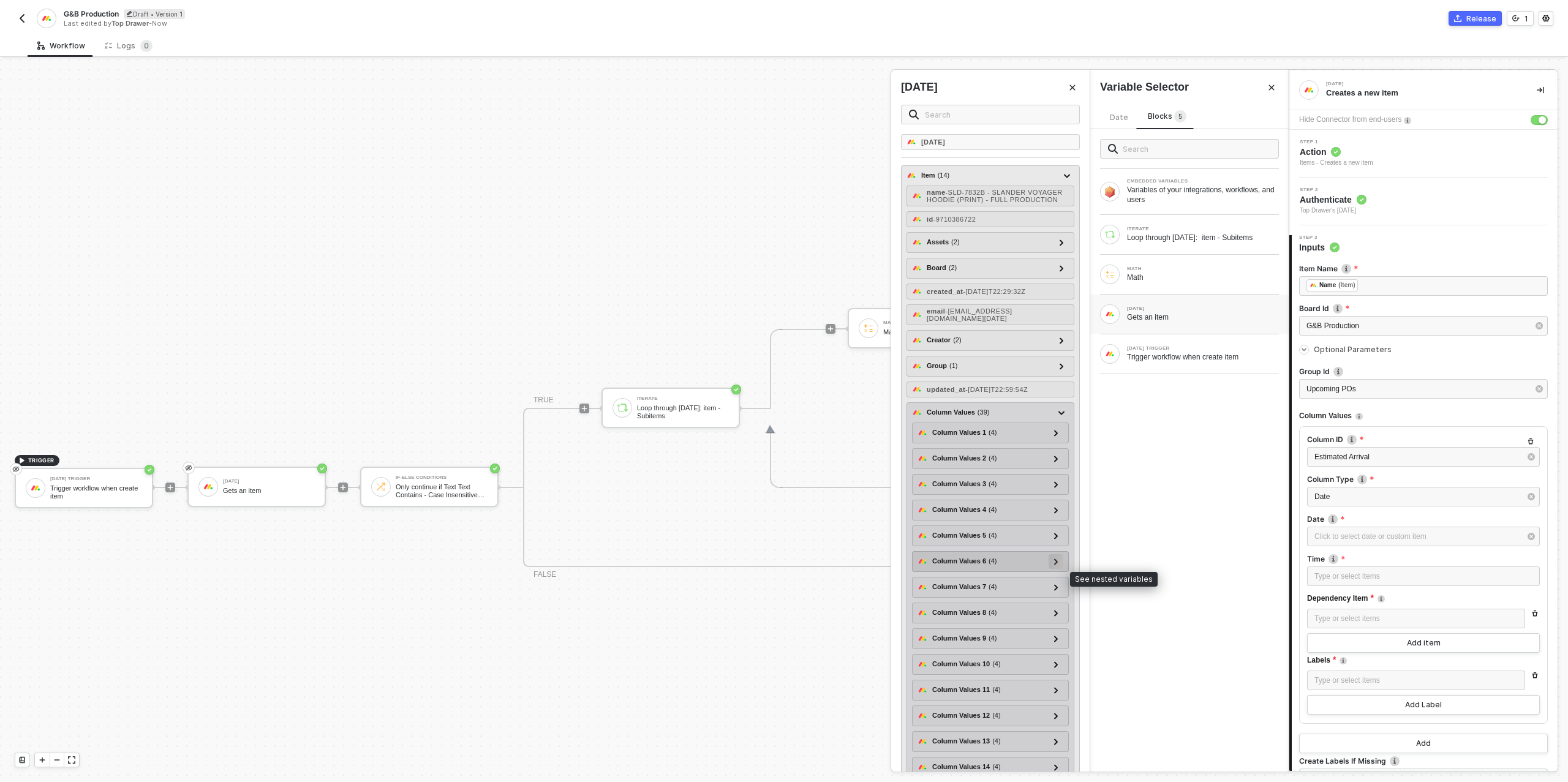
click at [1057, 564] on icon at bounding box center [1055, 561] width 3 height 6
click at [1057, 563] on icon at bounding box center [1055, 561] width 6 height 3
click at [1057, 539] on icon at bounding box center [1055, 535] width 3 height 6
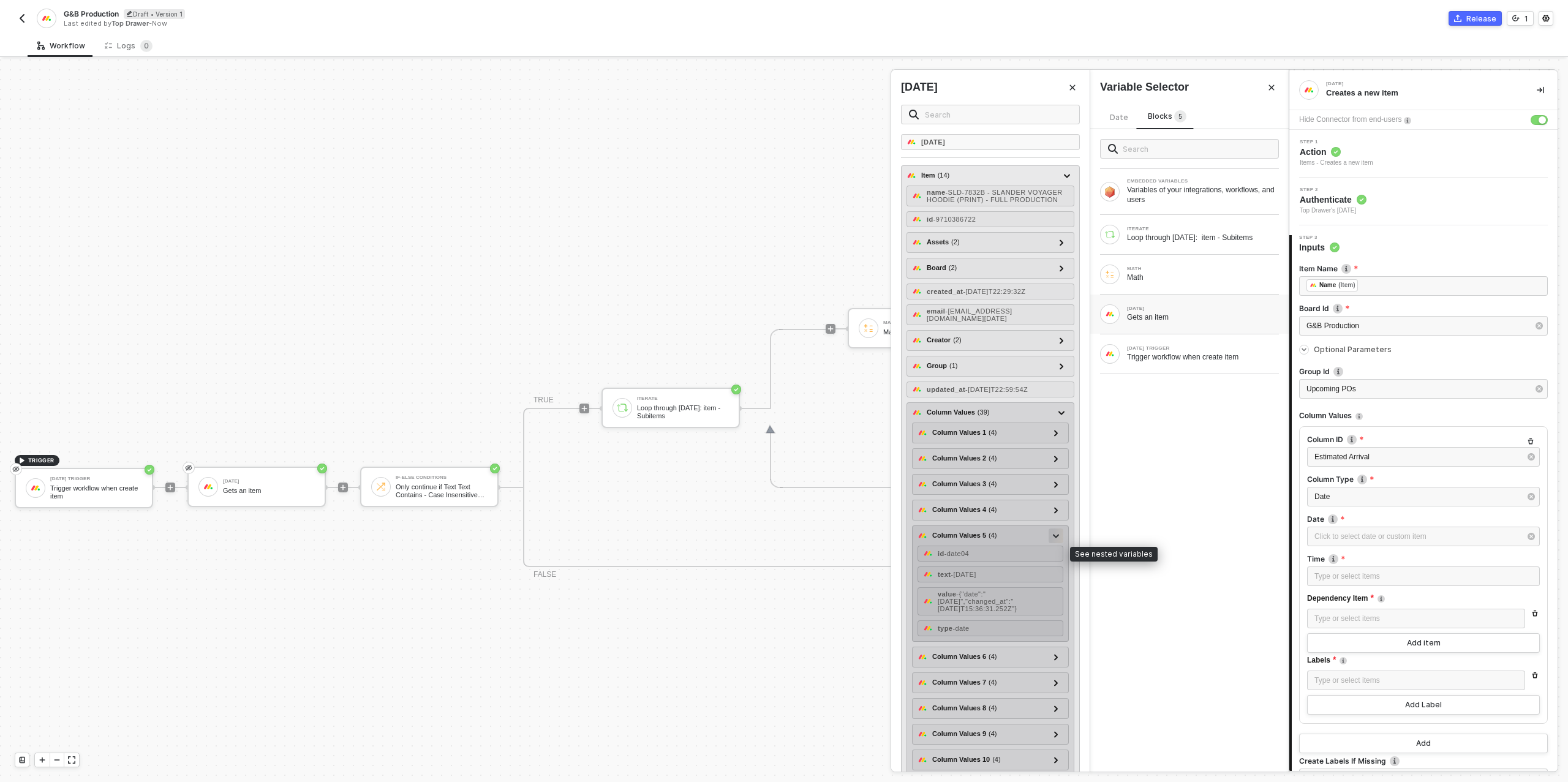
click at [1057, 538] on icon at bounding box center [1055, 536] width 6 height 4
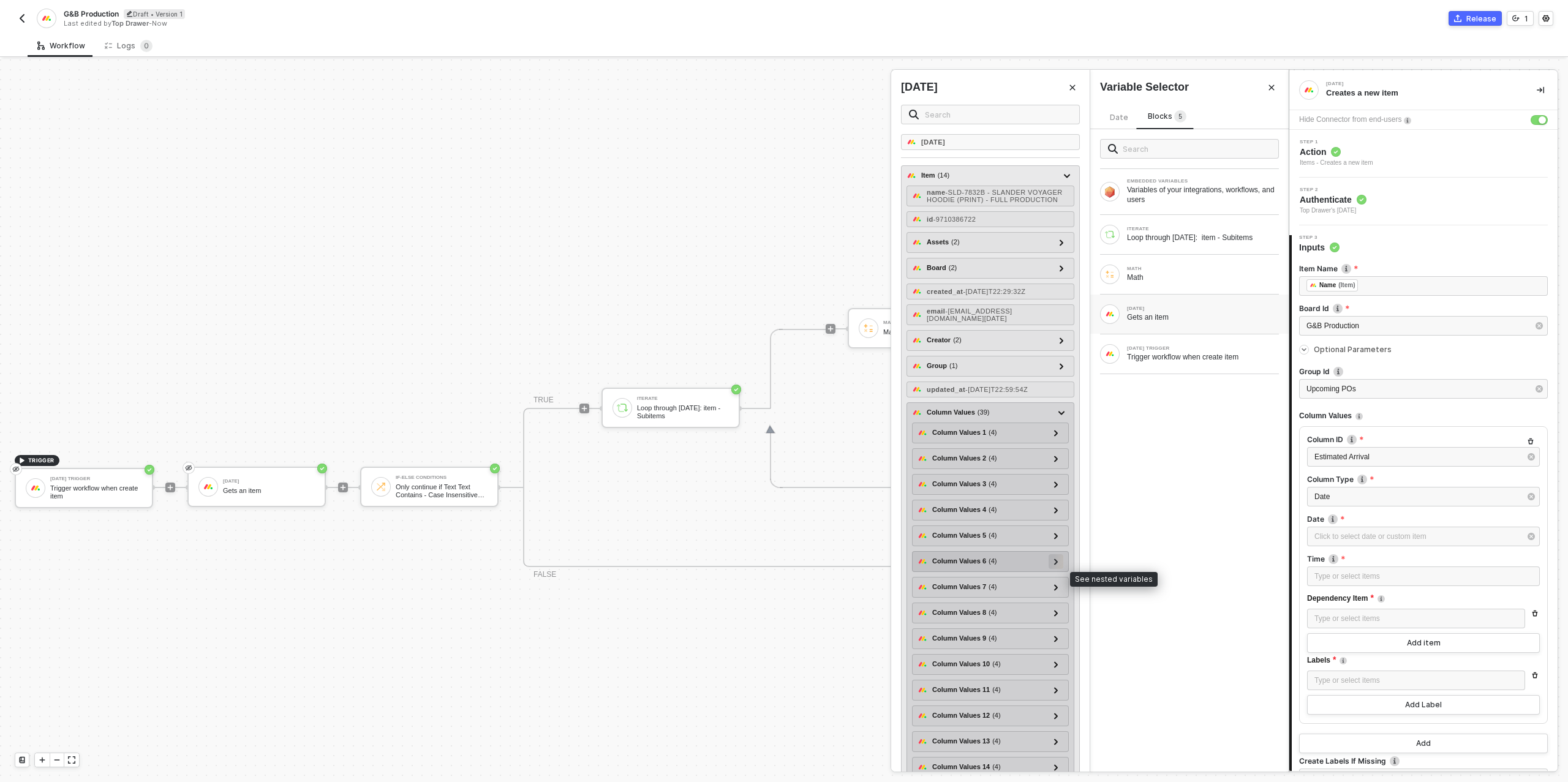
click at [1058, 564] on icon at bounding box center [1056, 561] width 4 height 6
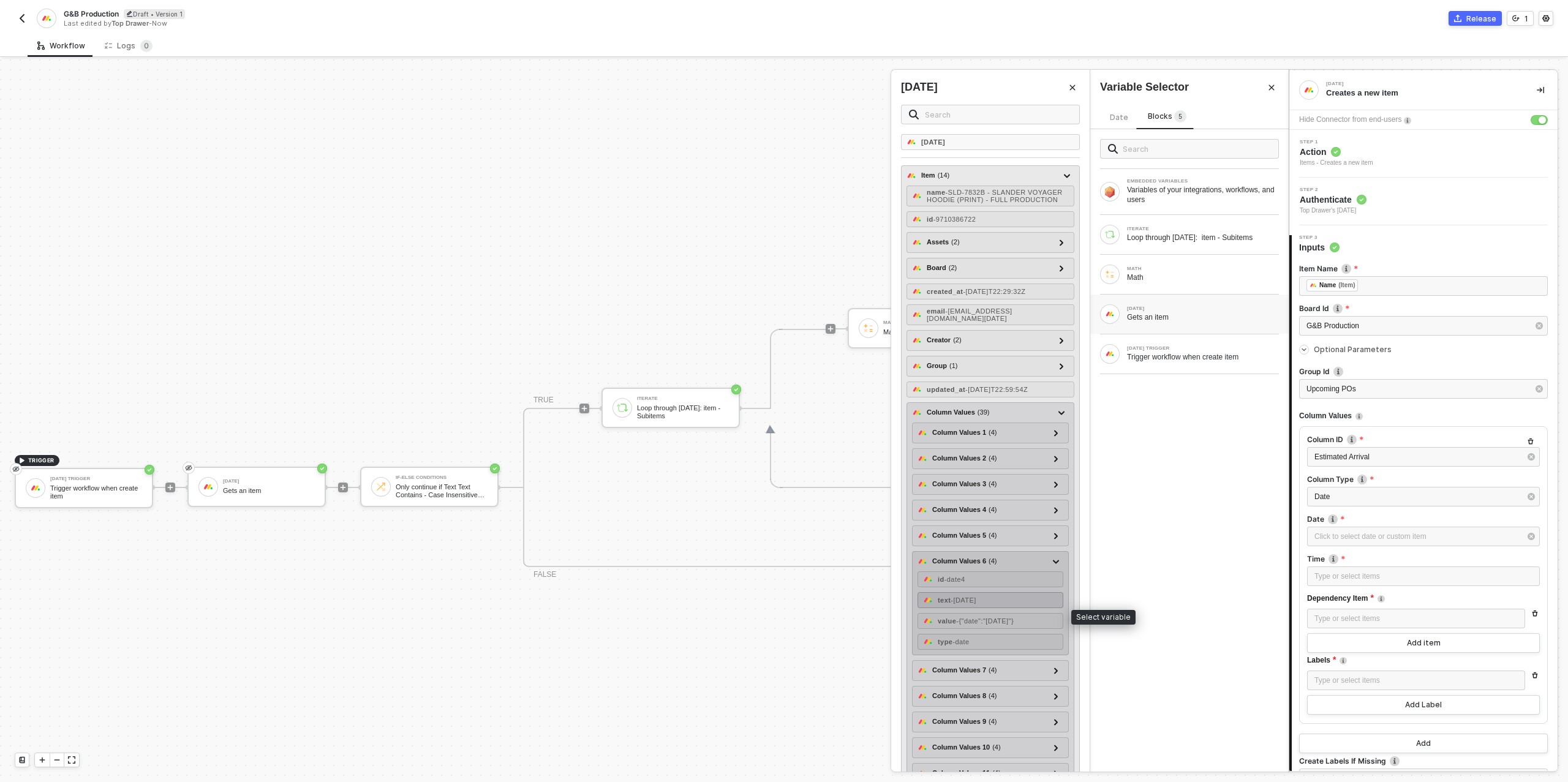
click at [1012, 608] on div "text - [DATE]" at bounding box center [990, 600] width 146 height 16
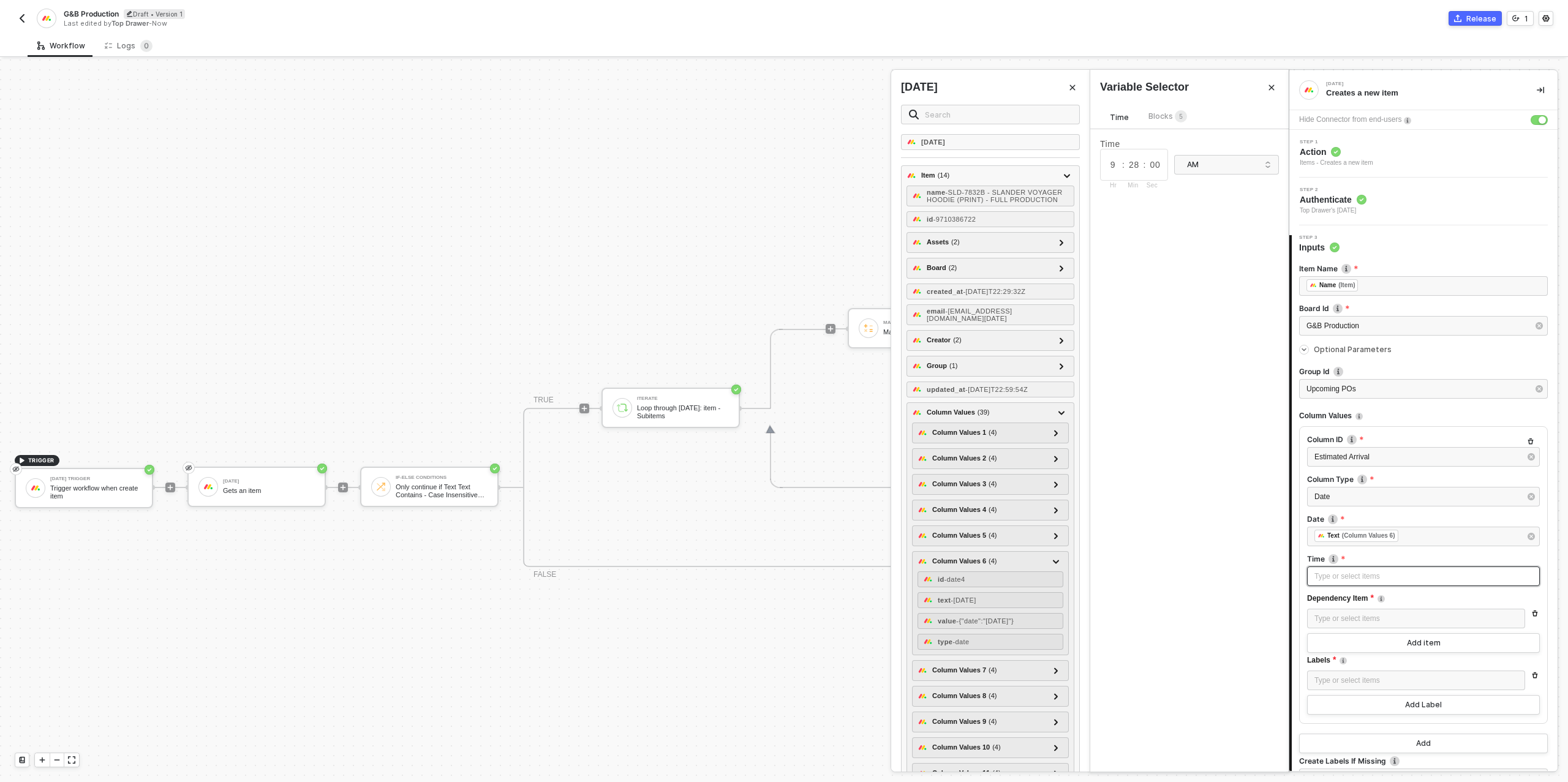
click at [1388, 576] on div "Type or select items ﻿" at bounding box center [1423, 576] width 218 height 11
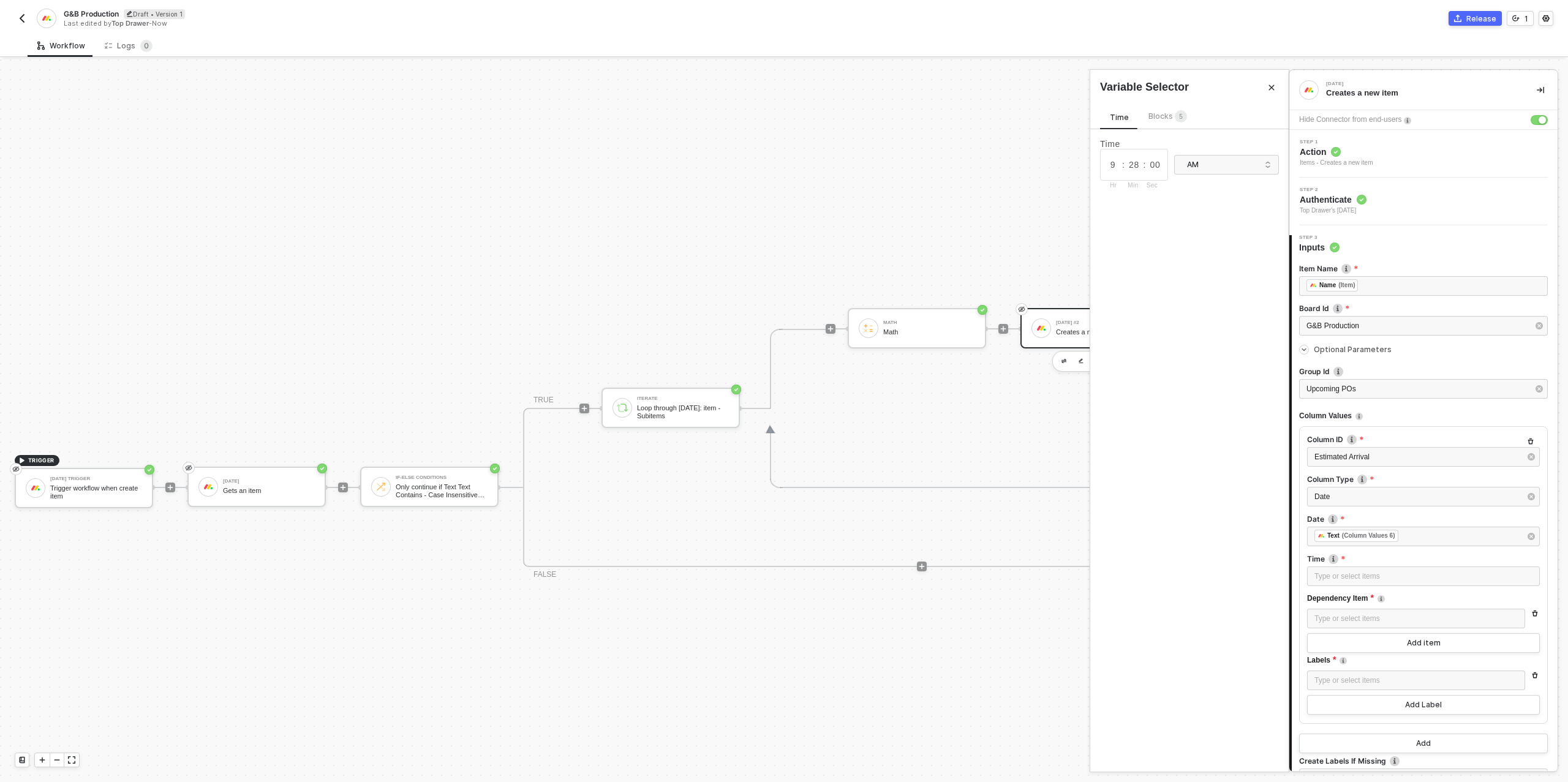
click at [1161, 112] on span "Blocks 5" at bounding box center [1167, 116] width 39 height 9
click at [1177, 314] on div "Gets an item" at bounding box center [1202, 317] width 152 height 10
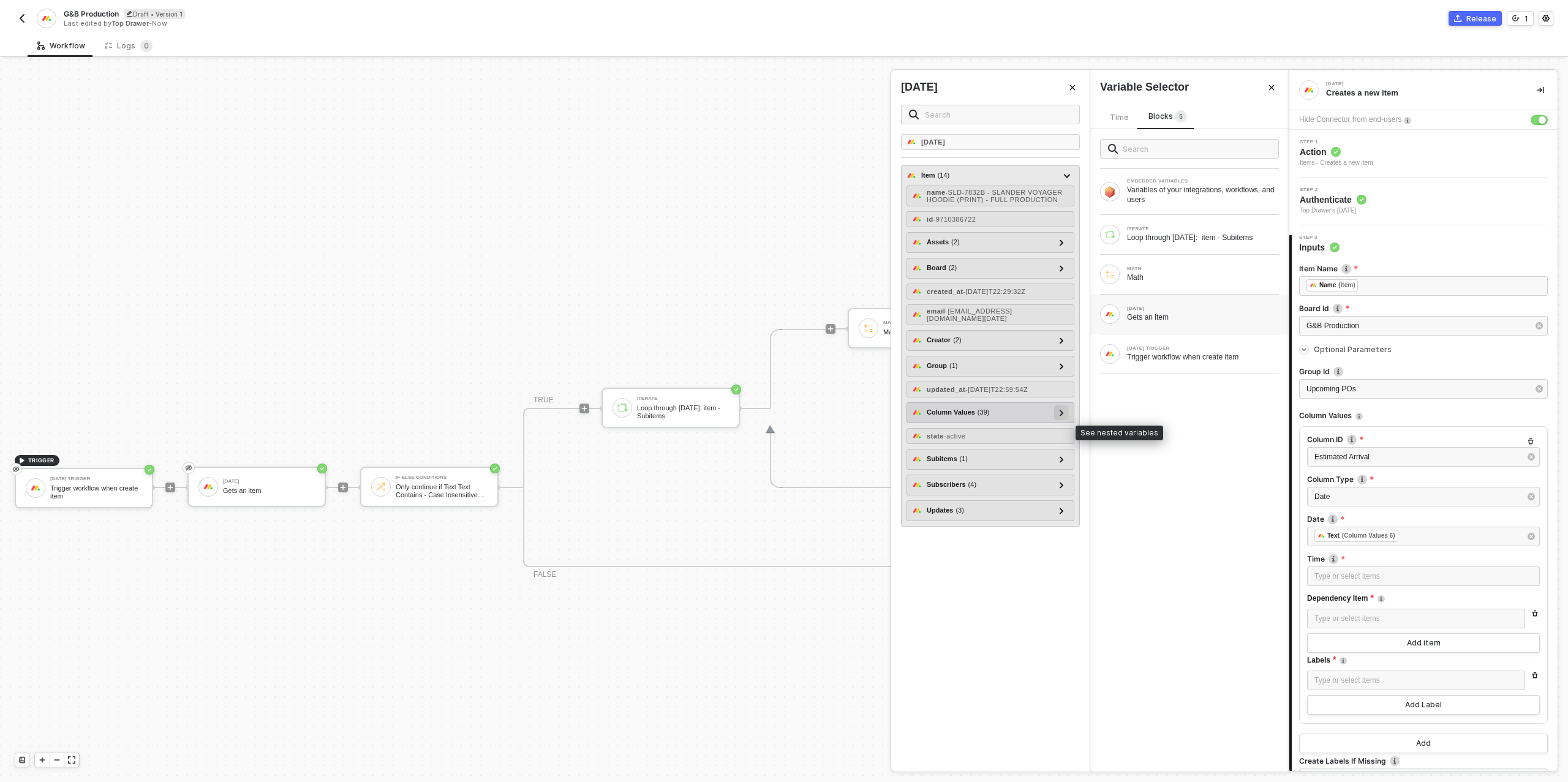
click at [1060, 416] on icon at bounding box center [1061, 412] width 4 height 6
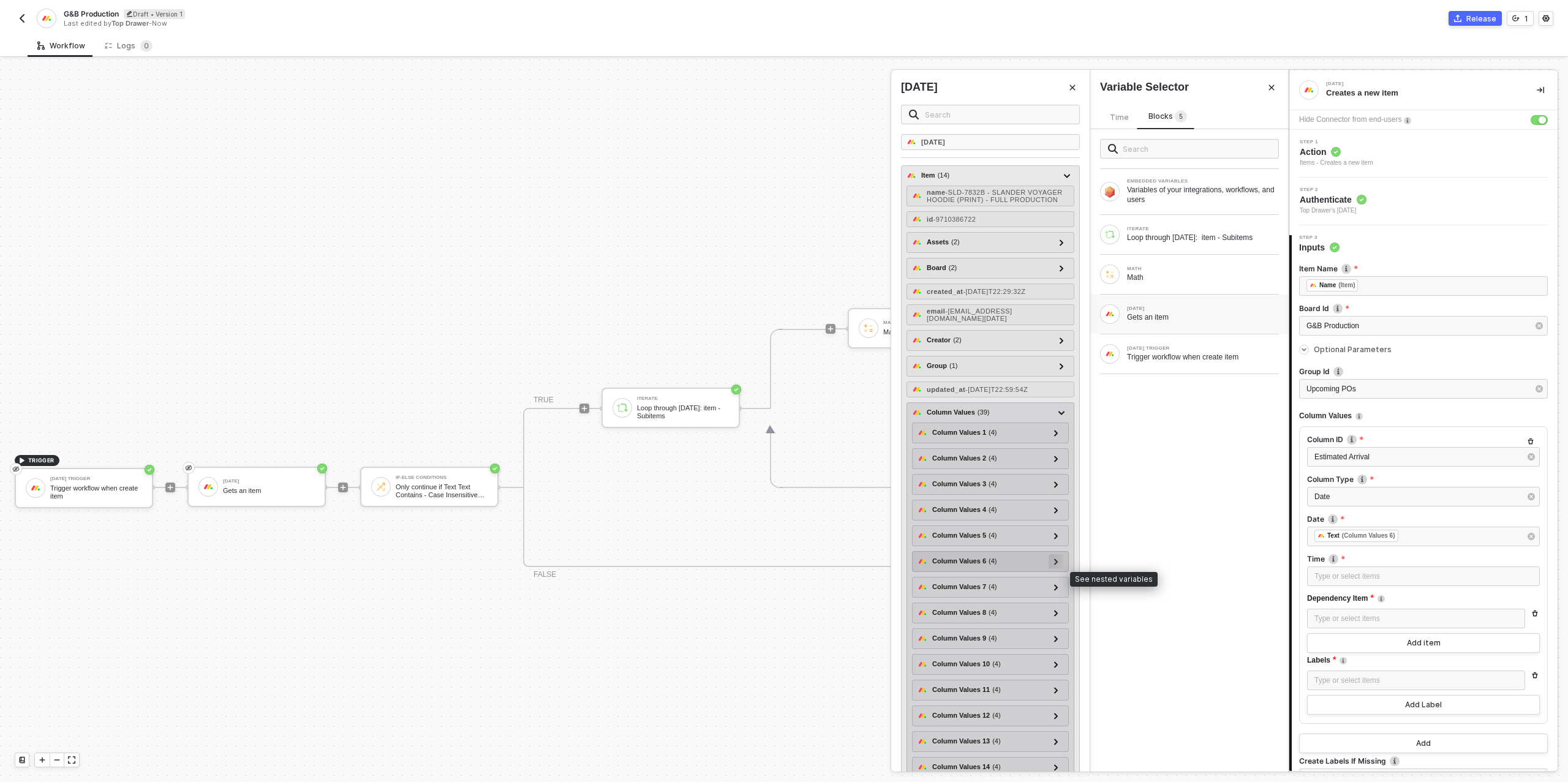
click at [1056, 564] on icon at bounding box center [1055, 561] width 3 height 6
click at [976, 604] on span "- [DATE]" at bounding box center [963, 600] width 25 height 7
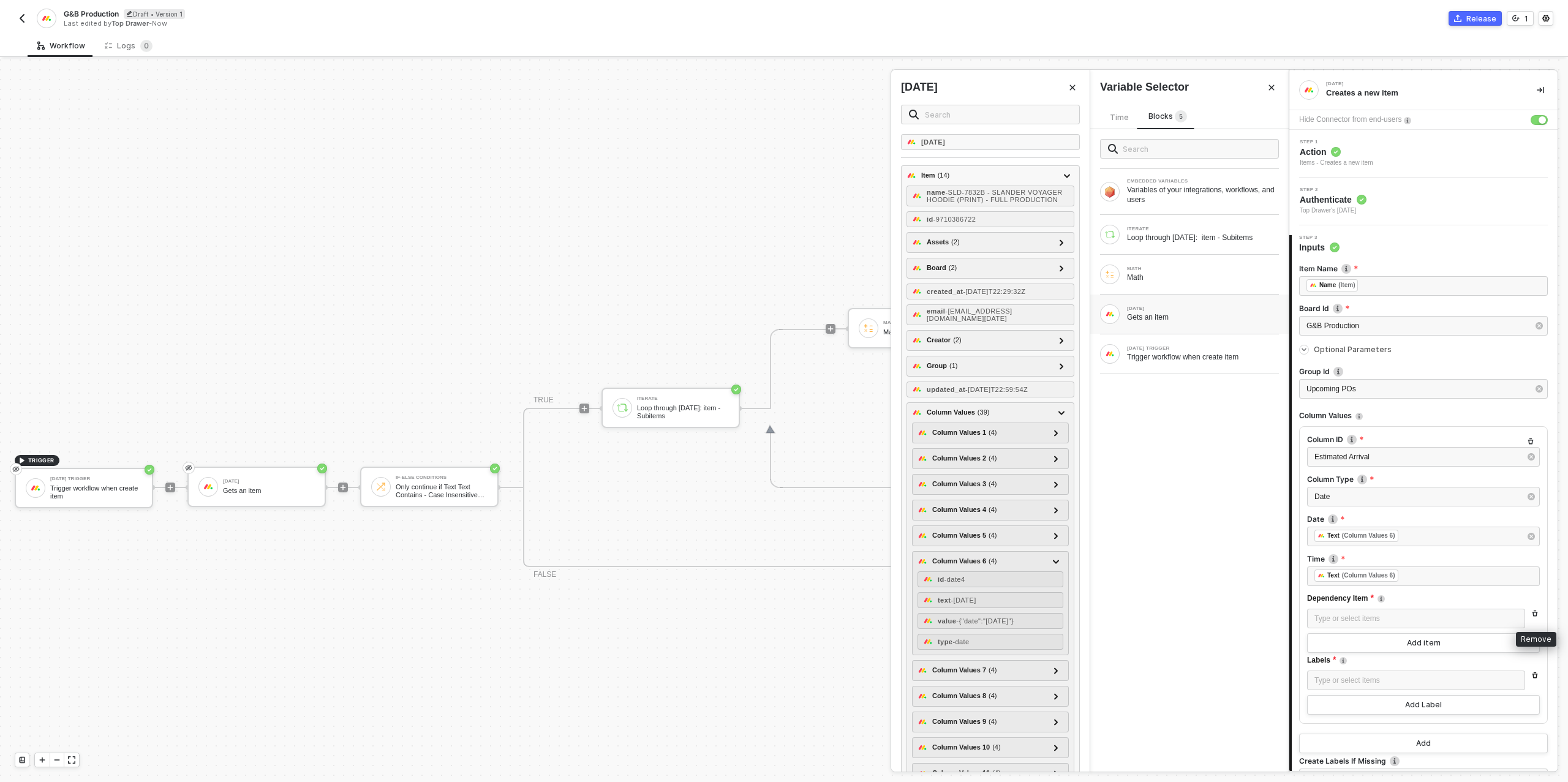
click at [1533, 611] on icon "button" at bounding box center [1535, 613] width 7 height 7
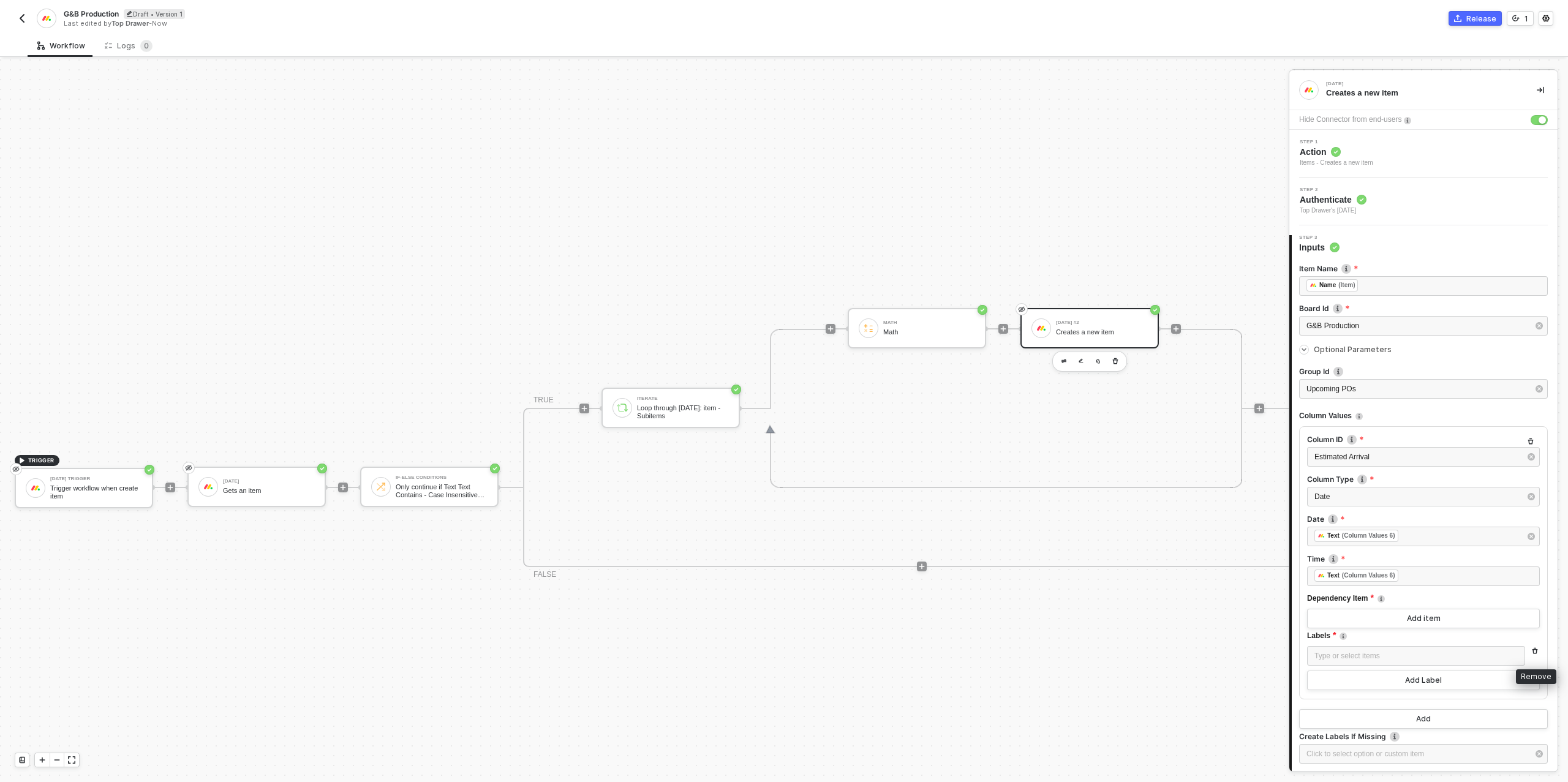
click at [1535, 648] on icon "button" at bounding box center [1535, 650] width 5 height 6
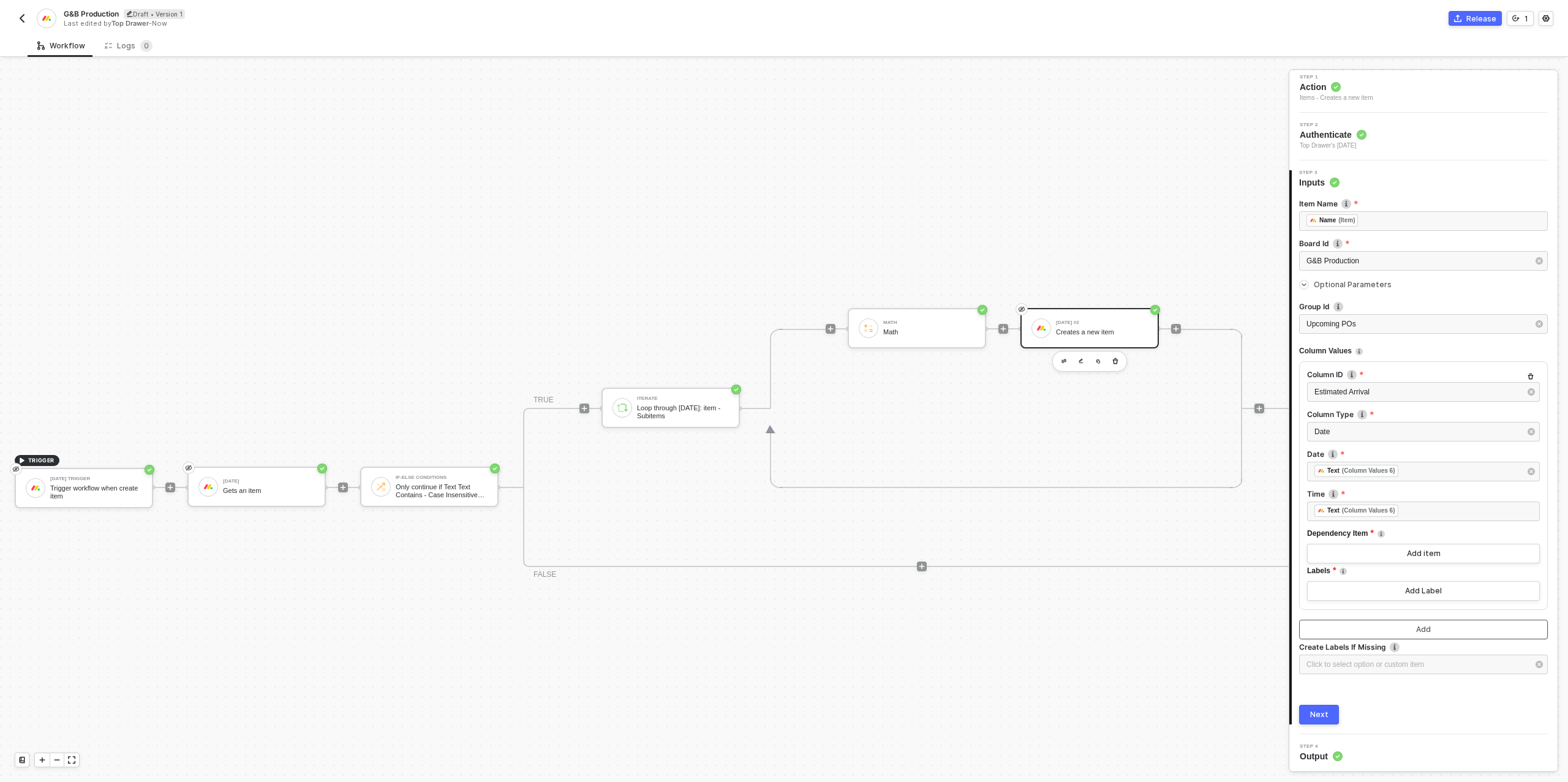
click at [1436, 627] on button "Add" at bounding box center [1424, 629] width 249 height 19
click at [1390, 645] on div "Type or select items ﻿" at bounding box center [1417, 650] width 206 height 11
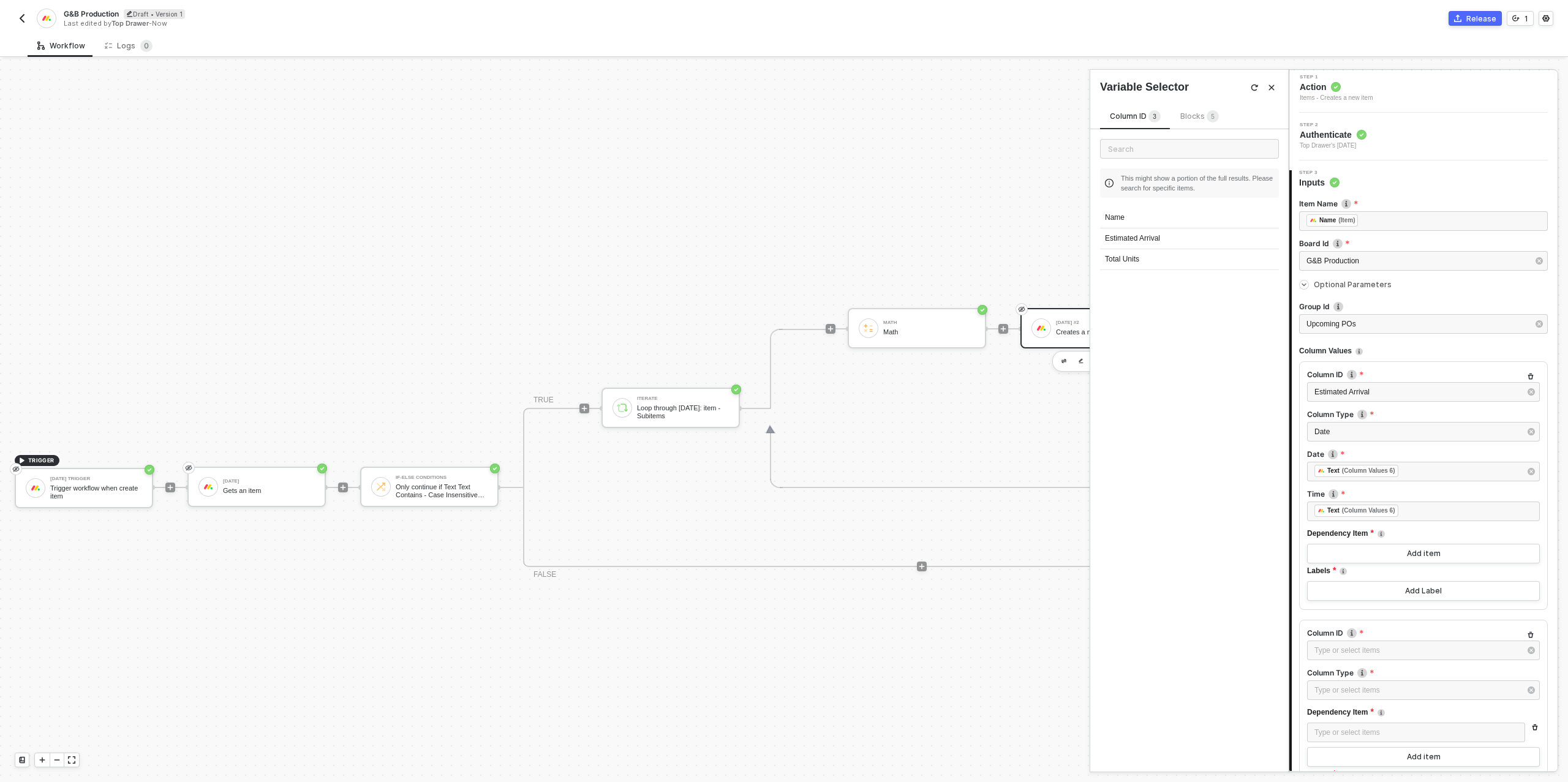
click at [1142, 260] on div "Total Units" at bounding box center [1189, 259] width 179 height 21
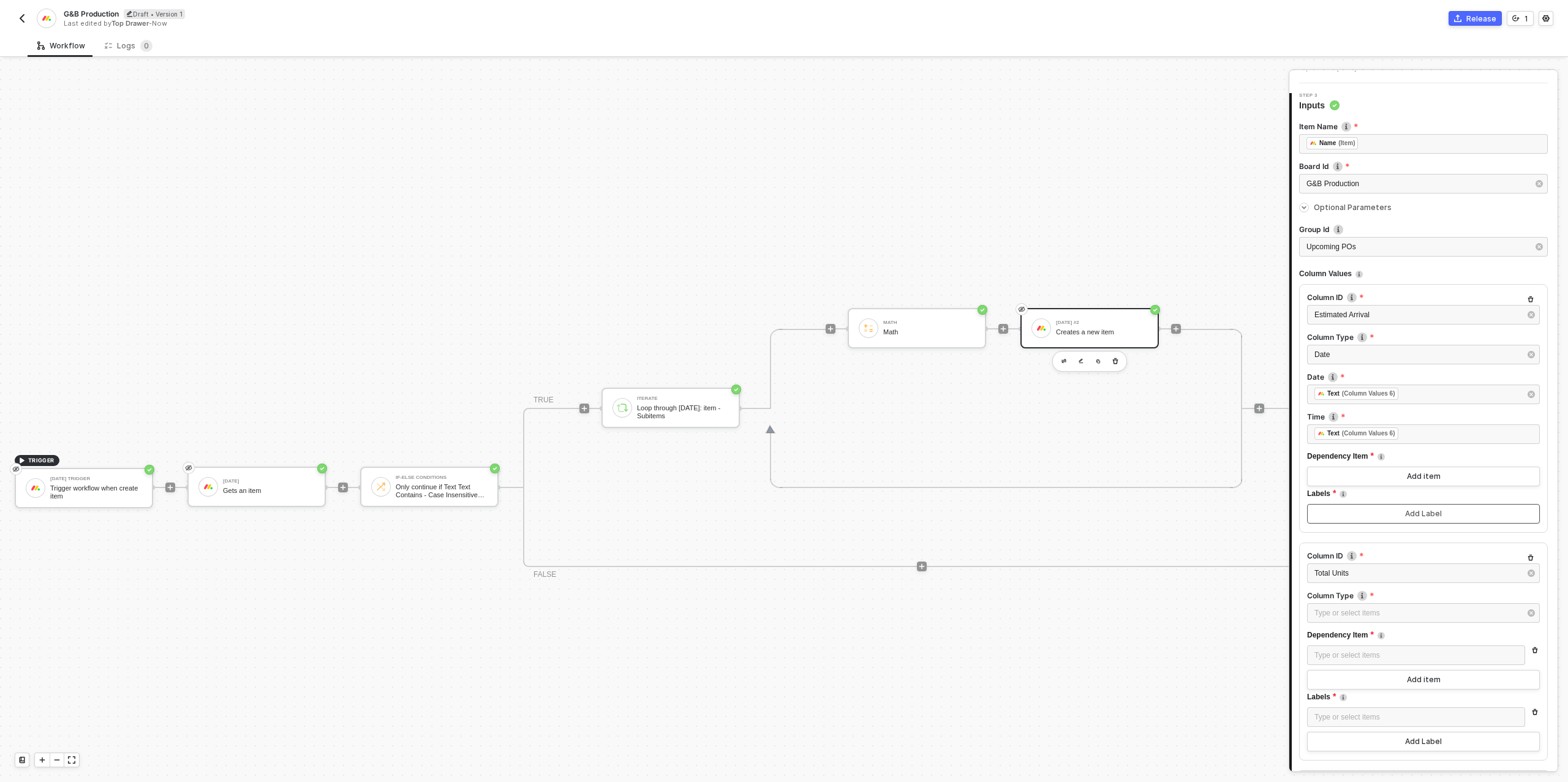
scroll to position [230, 0]
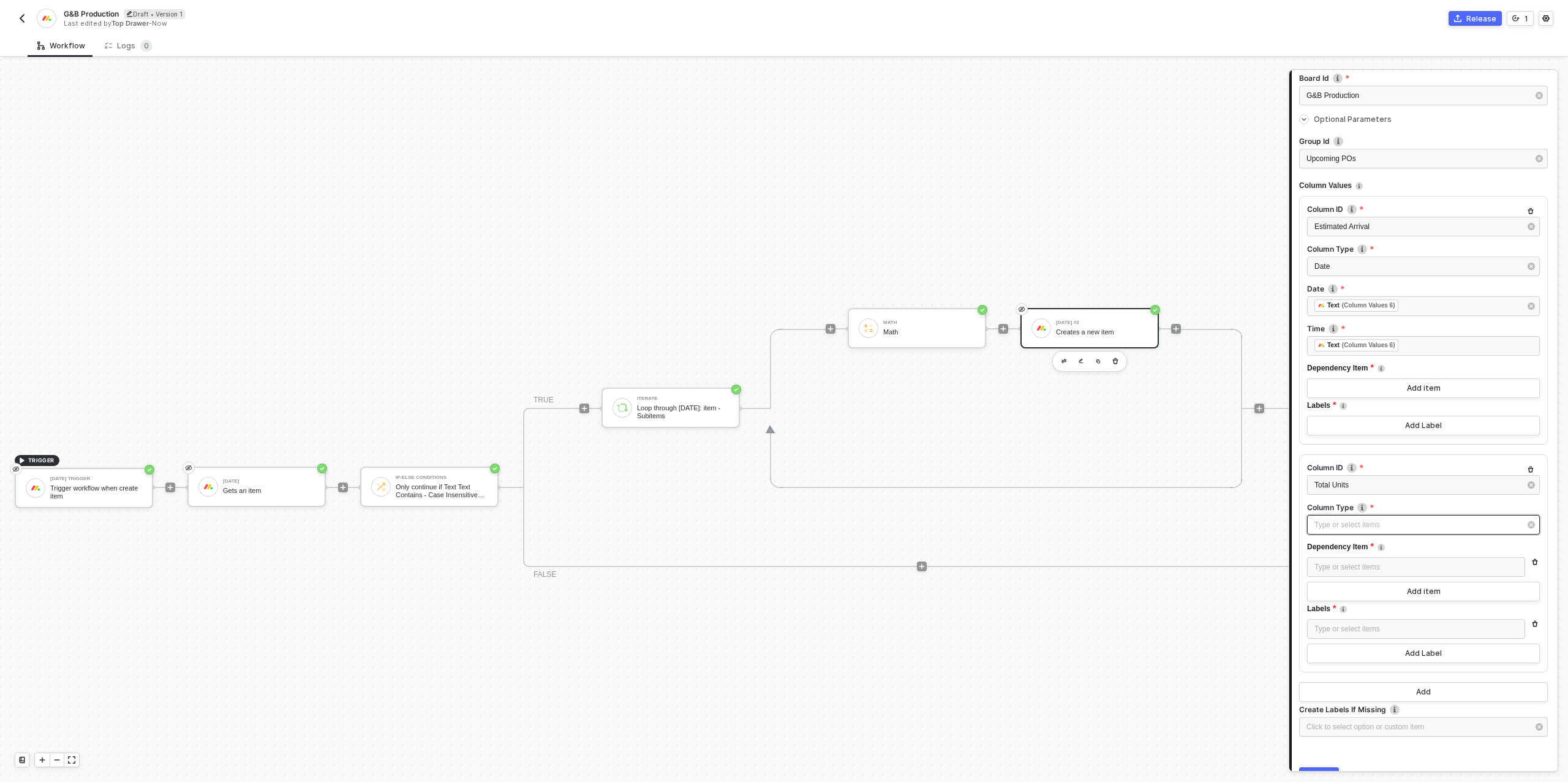
click at [1360, 525] on div "Type or select items ﻿" at bounding box center [1417, 525] width 206 height 11
click at [1125, 199] on div "Number" at bounding box center [1189, 199] width 179 height 21
click at [1533, 559] on icon "button" at bounding box center [1535, 561] width 5 height 6
click at [1533, 598] on icon "button" at bounding box center [1535, 599] width 7 height 7
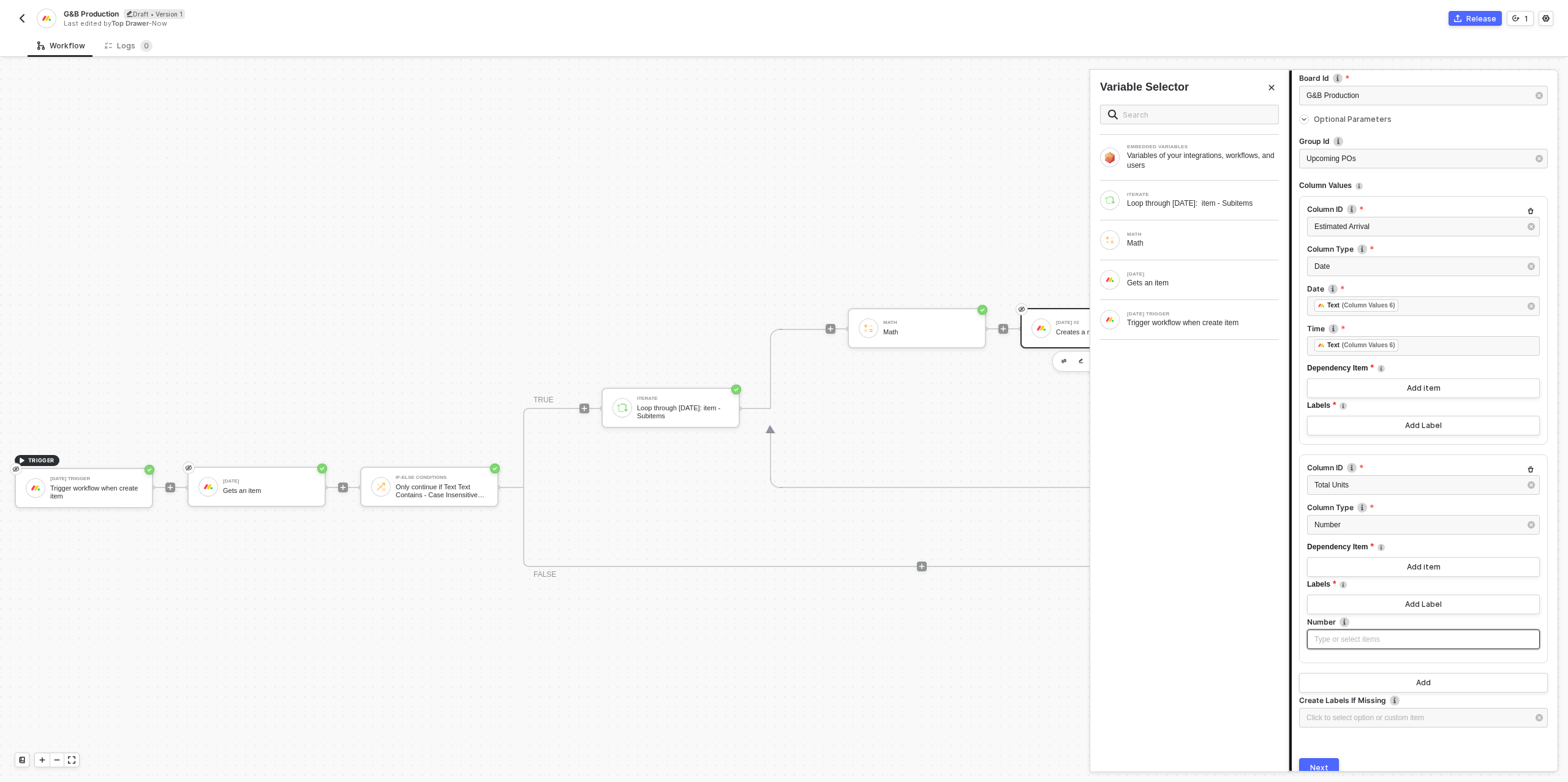
click at [1347, 634] on div "Type or select items ﻿" at bounding box center [1423, 639] width 218 height 11
click at [1149, 243] on div "Math" at bounding box center [1202, 243] width 152 height 10
click at [956, 171] on span "- 350" at bounding box center [949, 173] width 15 height 7
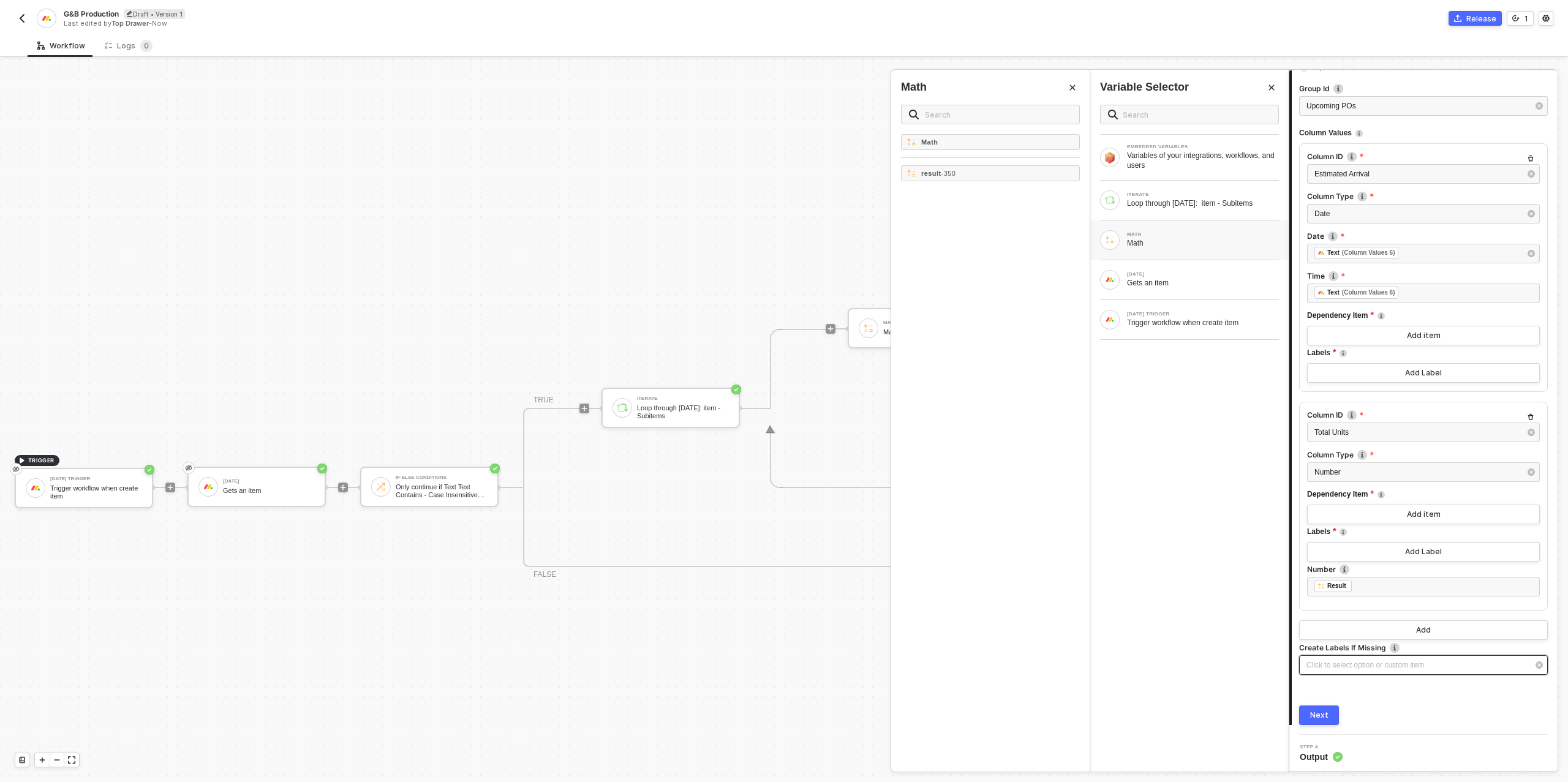
click at [1353, 664] on div "Click to select option or custom item ﻿" at bounding box center [1418, 664] width 222 height 11
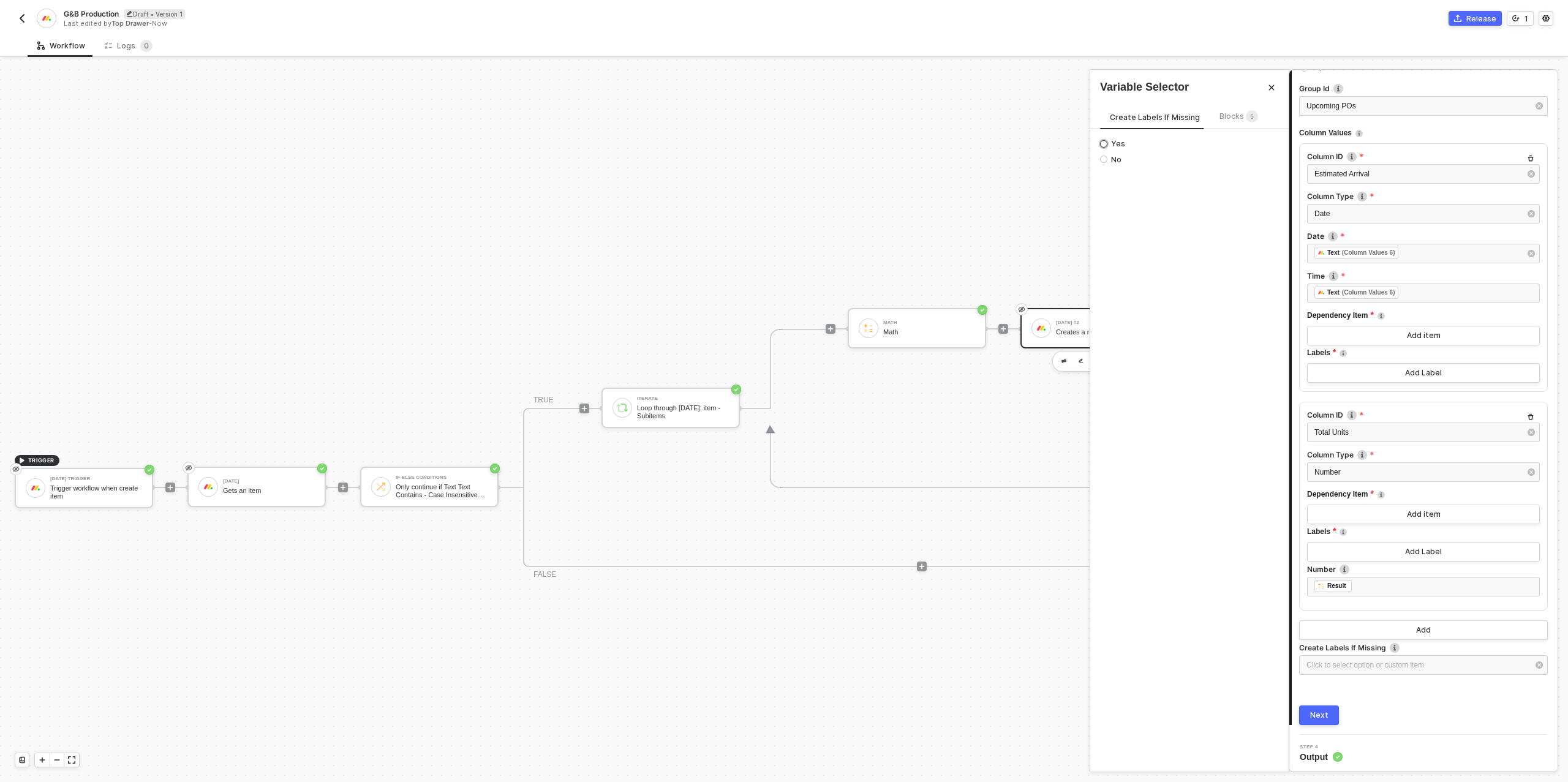
click at [1110, 143] on span "Yes" at bounding box center [1116, 144] width 18 height 10
click at [1107, 143] on input "Yes" at bounding box center [1103, 144] width 7 height 7
click at [1309, 710] on button "Next" at bounding box center [1319, 714] width 40 height 19
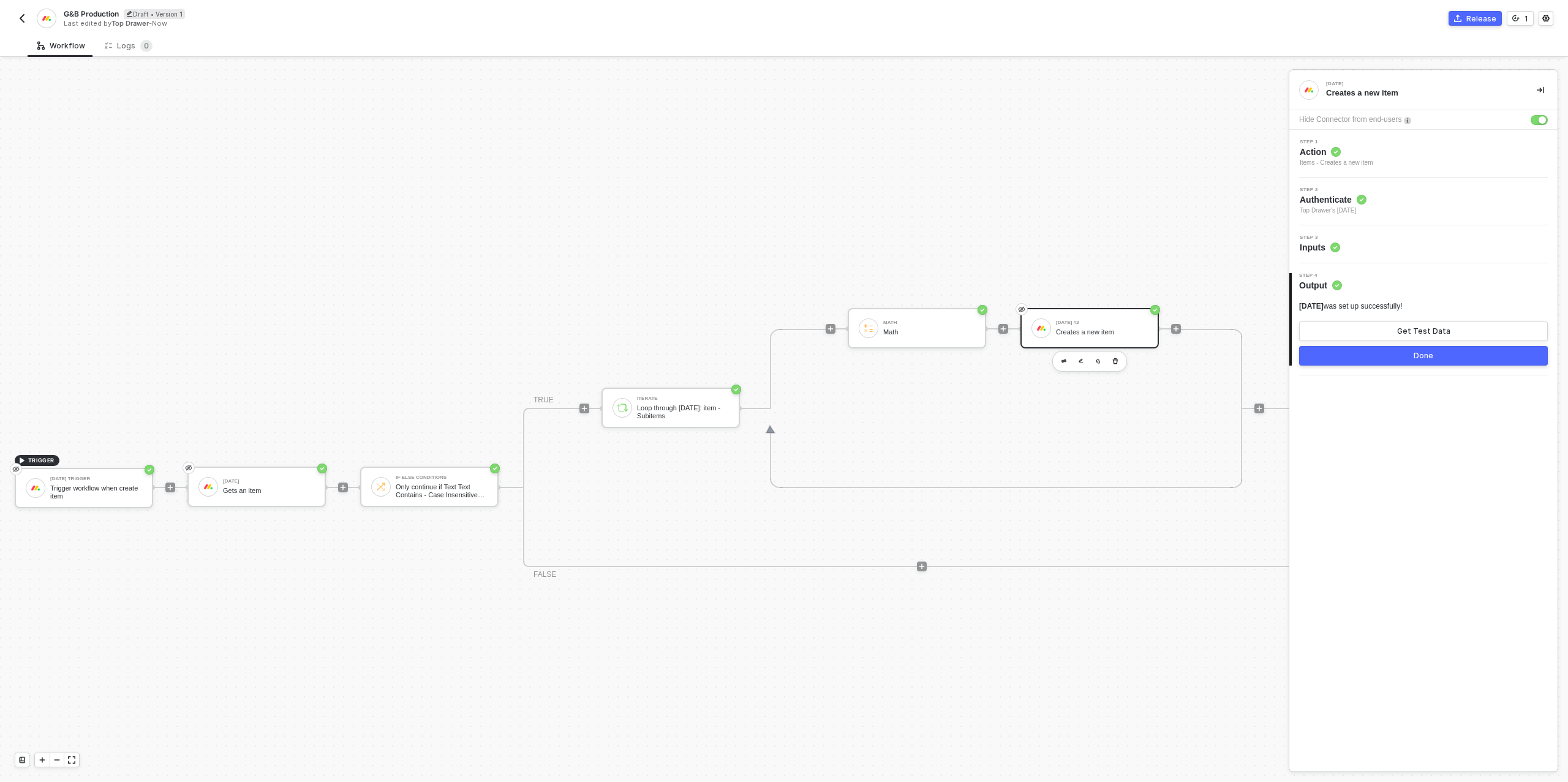
scroll to position [0, 0]
click at [1423, 355] on div "Done" at bounding box center [1423, 356] width 19 height 10
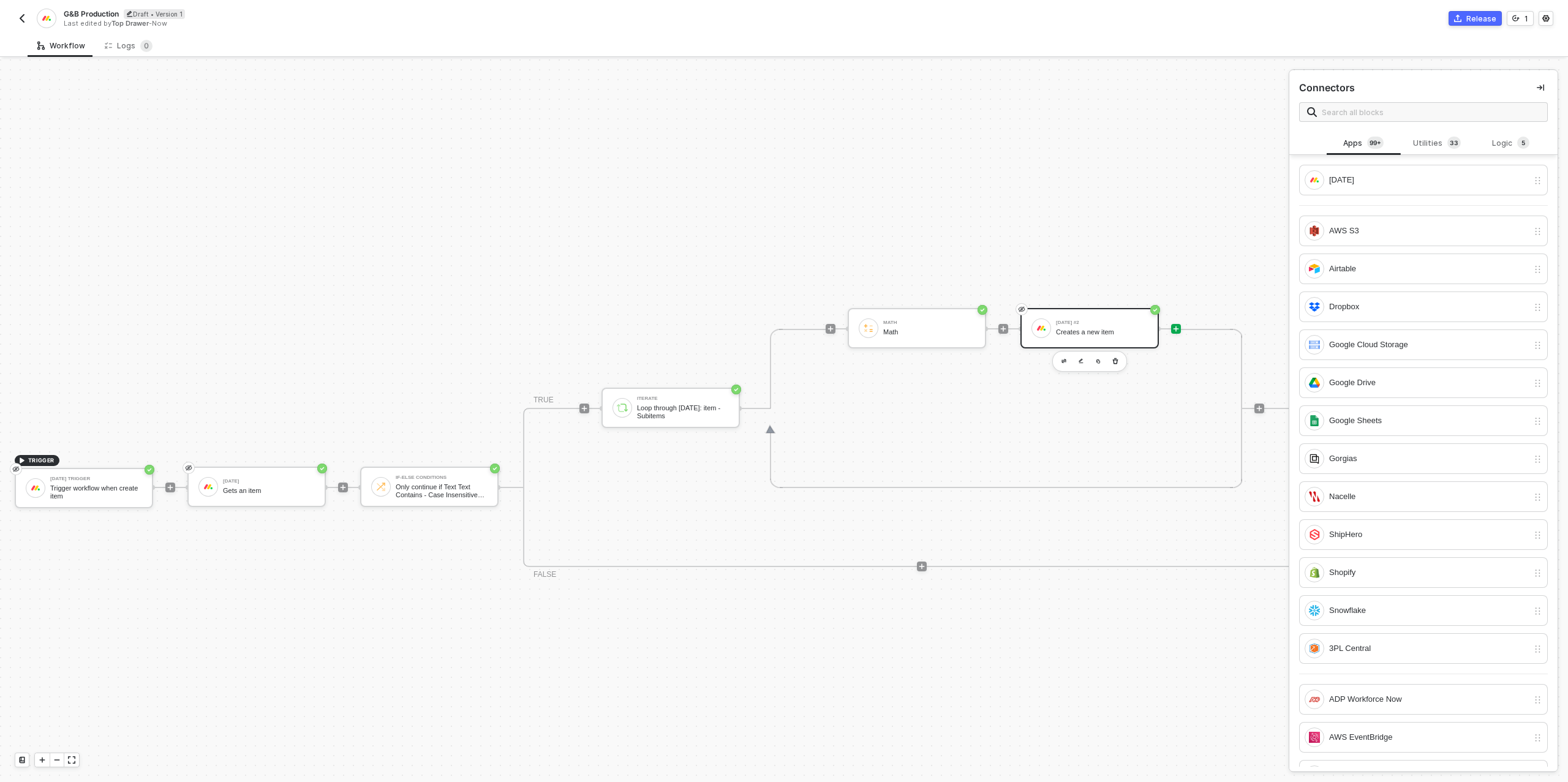
click at [1073, 337] on div "[DATE] #2 Creates a new item" at bounding box center [1101, 328] width 92 height 23
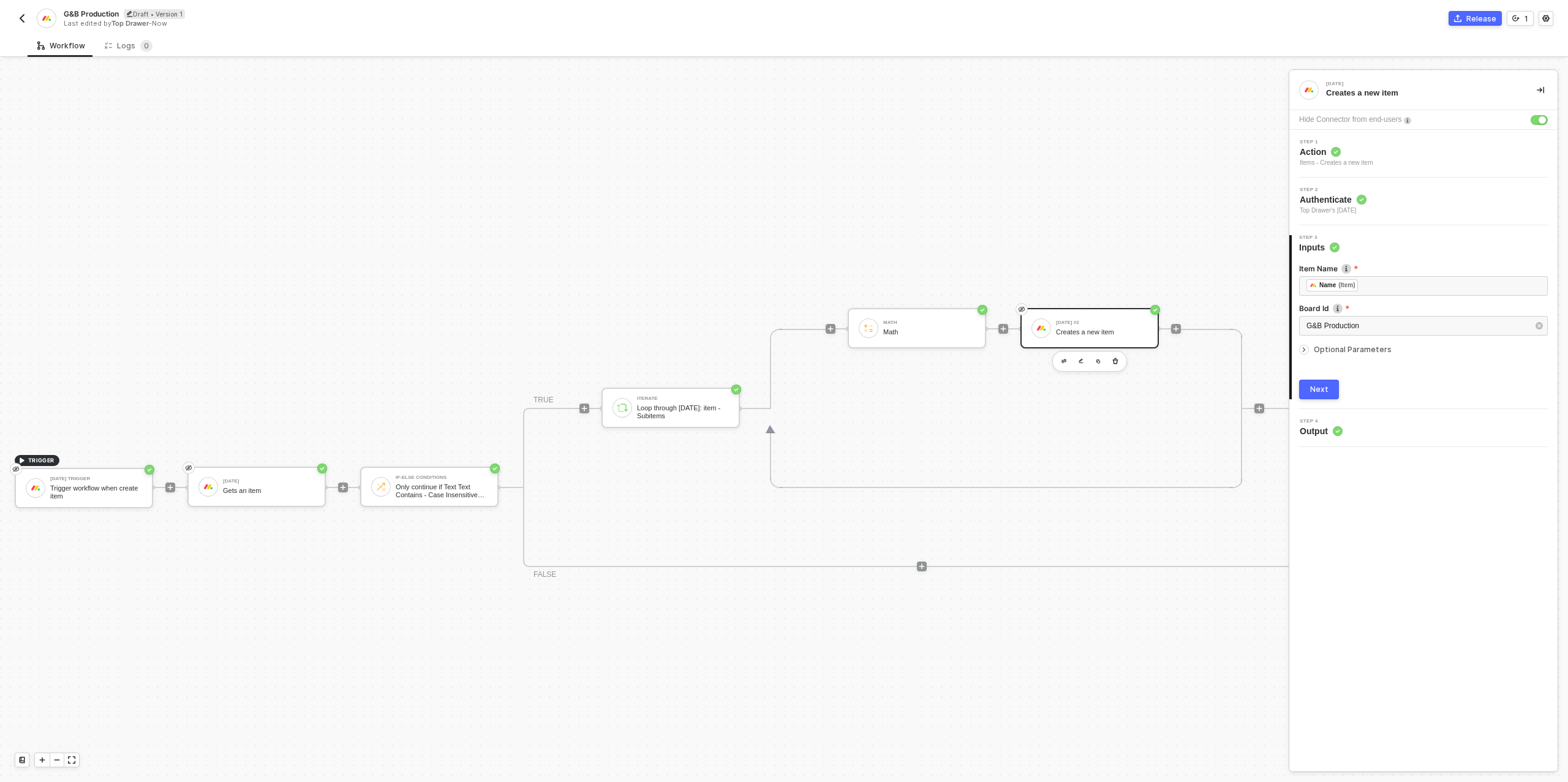
click at [1321, 384] on div "Next" at bounding box center [1319, 389] width 18 height 10
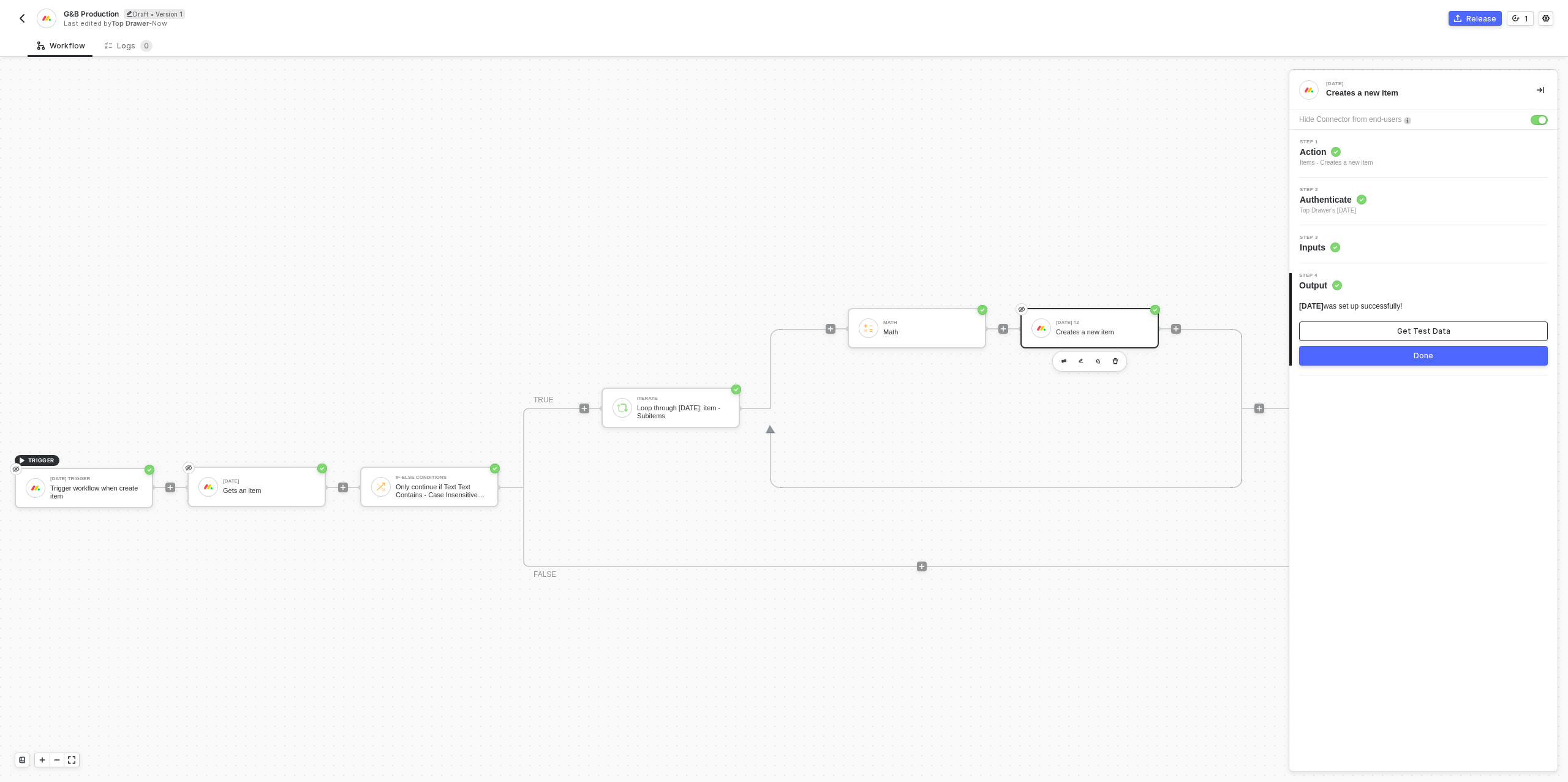
click at [1391, 330] on button "Get Test Data" at bounding box center [1424, 331] width 249 height 19
click at [1405, 356] on button "Done" at bounding box center [1424, 355] width 249 height 19
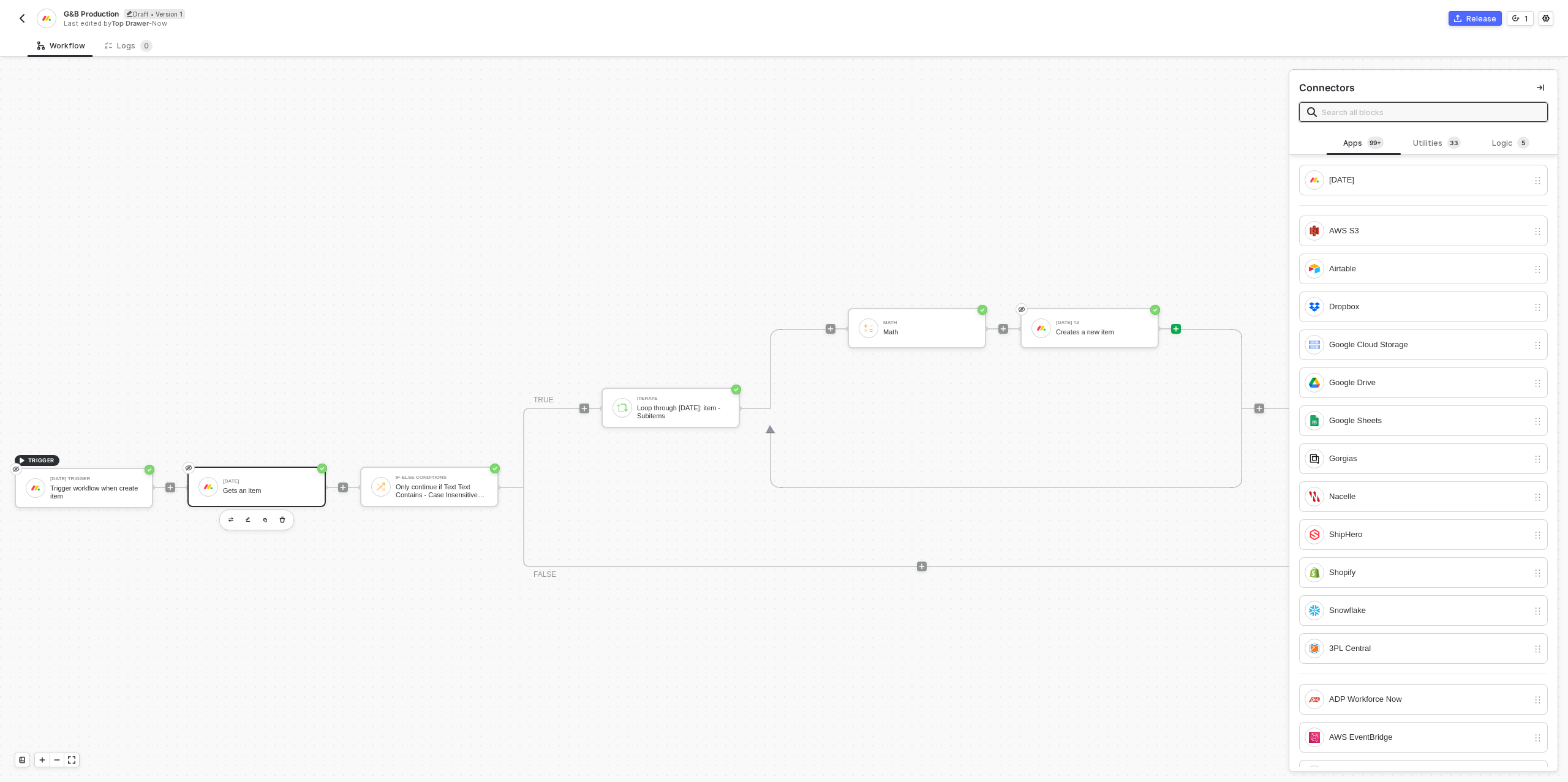
click at [274, 495] on div "[DATE] Gets an item" at bounding box center [268, 487] width 92 height 23
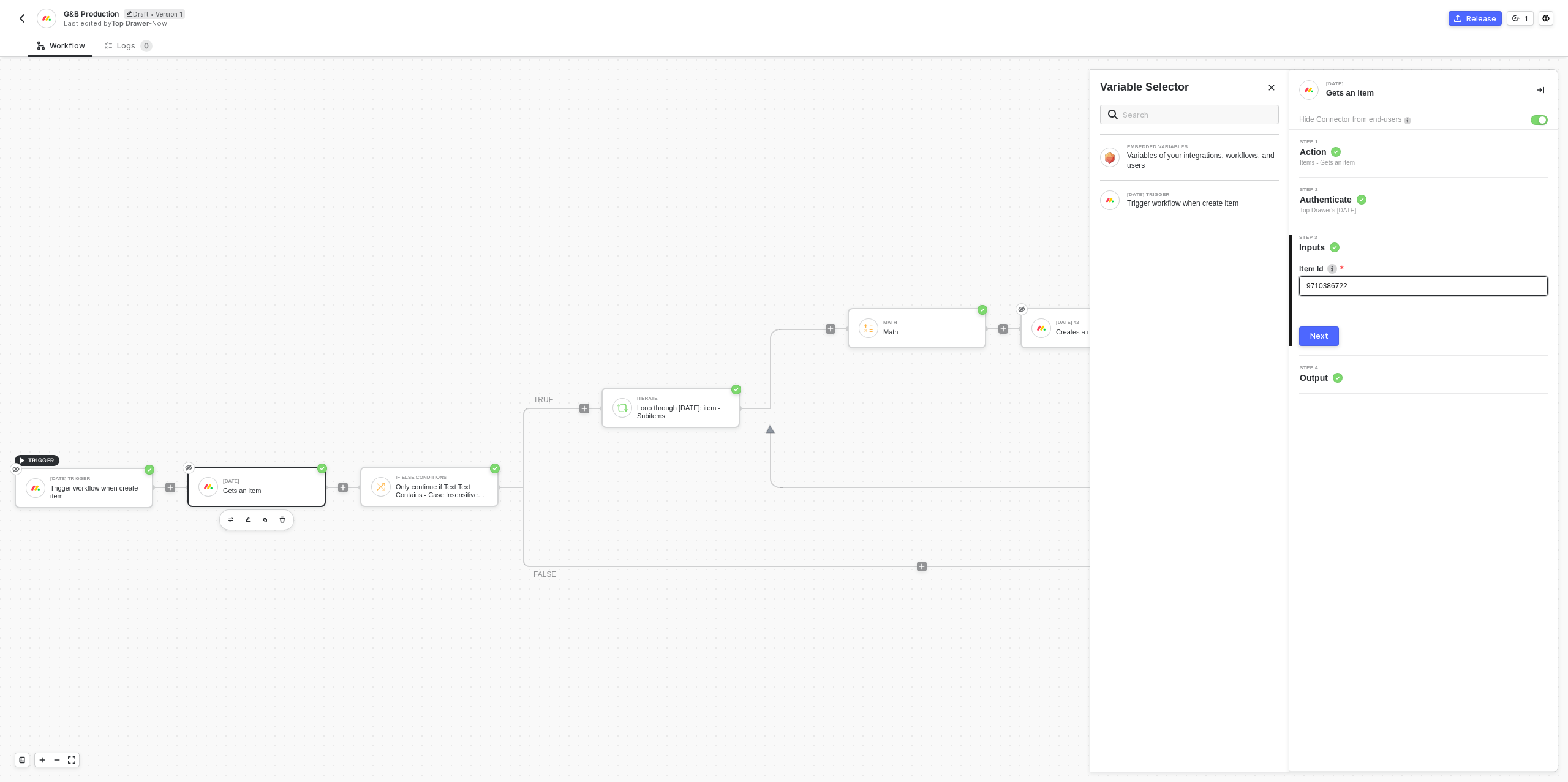
click at [1338, 289] on div "9710386722" at bounding box center [1424, 285] width 234 height 11
click at [1339, 289] on div "9710386722" at bounding box center [1424, 285] width 234 height 11
click at [1182, 202] on div "Trigger workflow when create item" at bounding box center [1202, 203] width 152 height 10
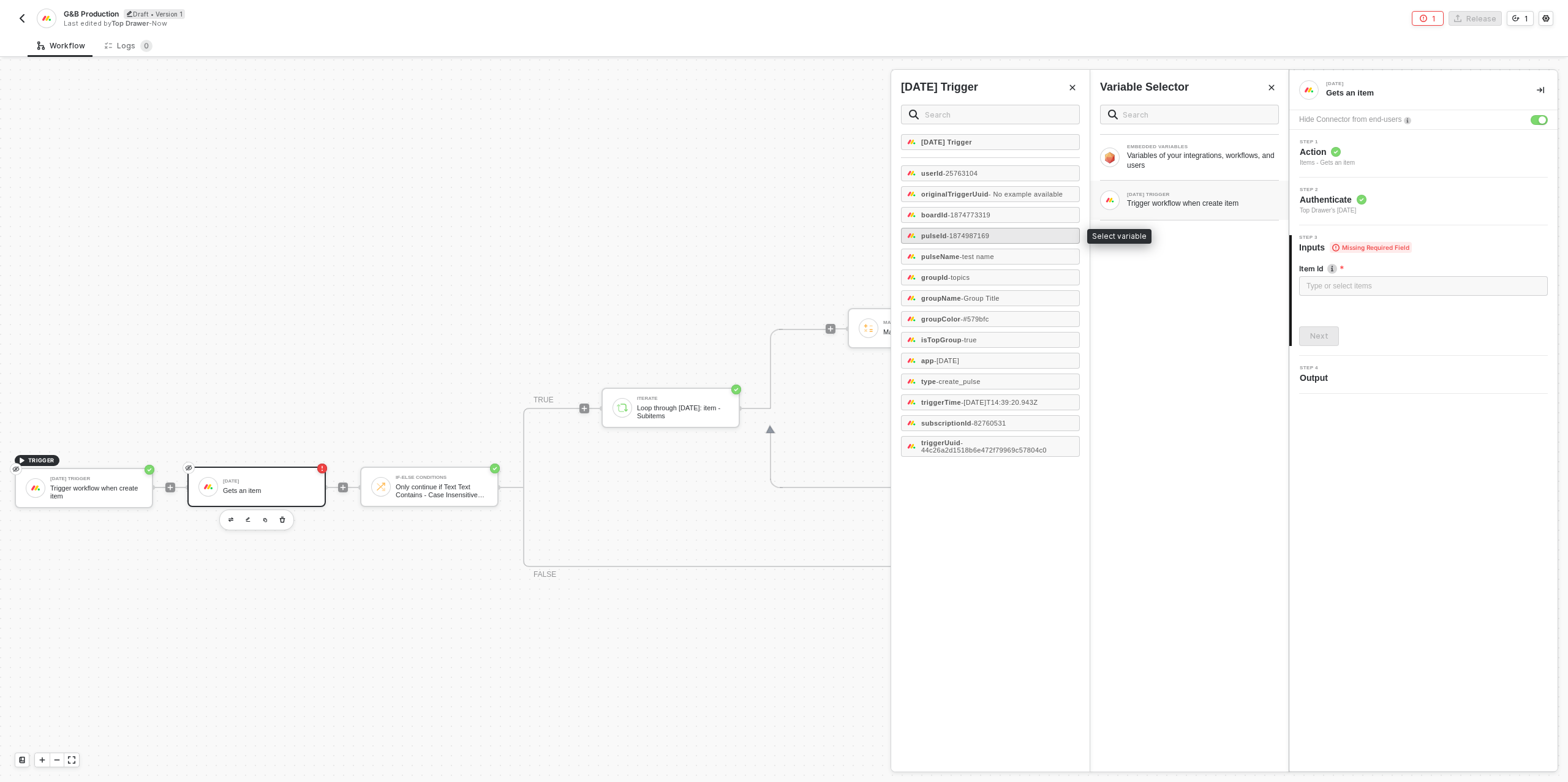
click at [979, 236] on span "- 1874987169" at bounding box center [968, 235] width 43 height 7
click at [1312, 334] on div "Next" at bounding box center [1319, 336] width 18 height 10
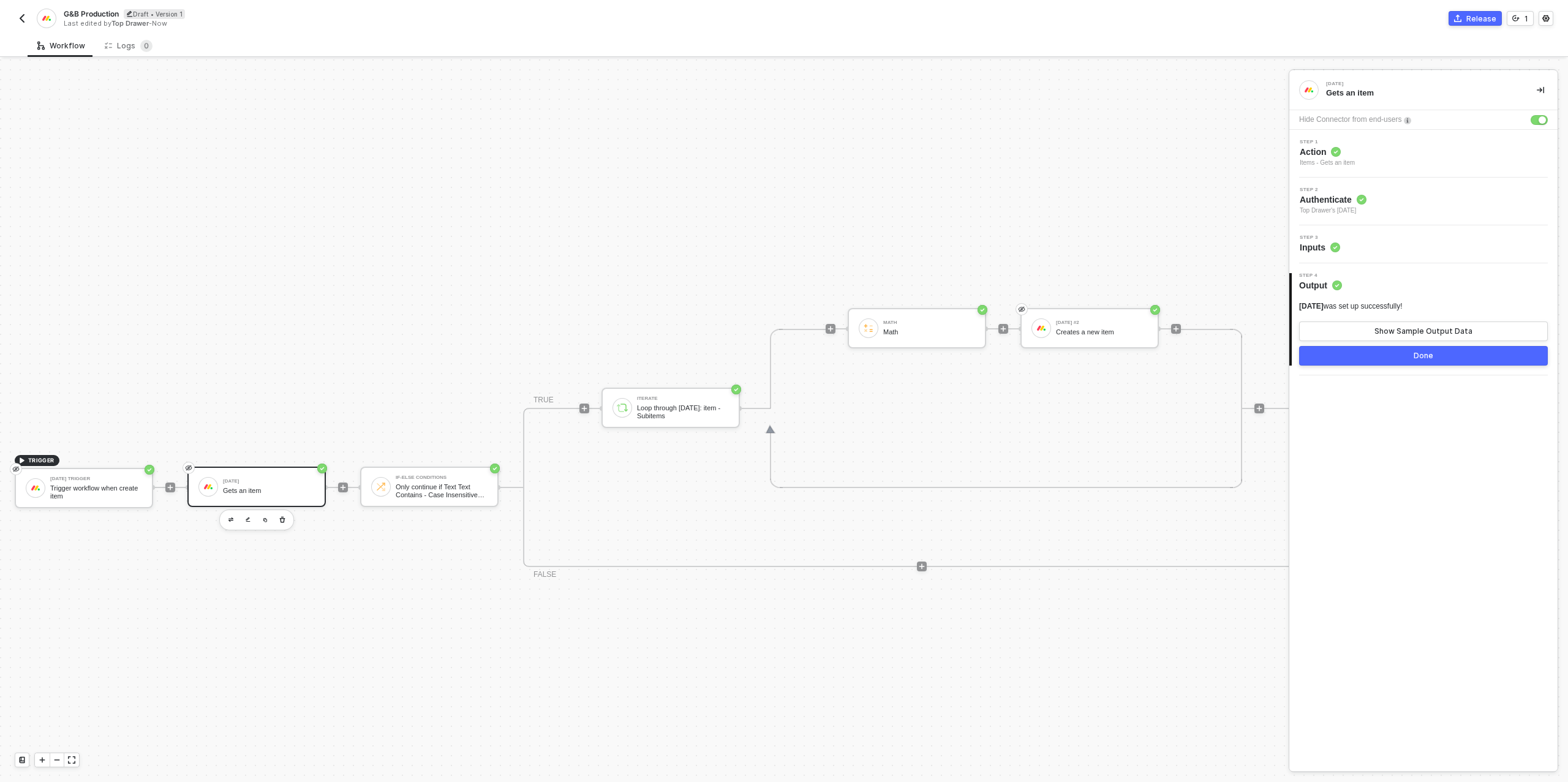
click at [1382, 358] on button "Done" at bounding box center [1424, 355] width 249 height 19
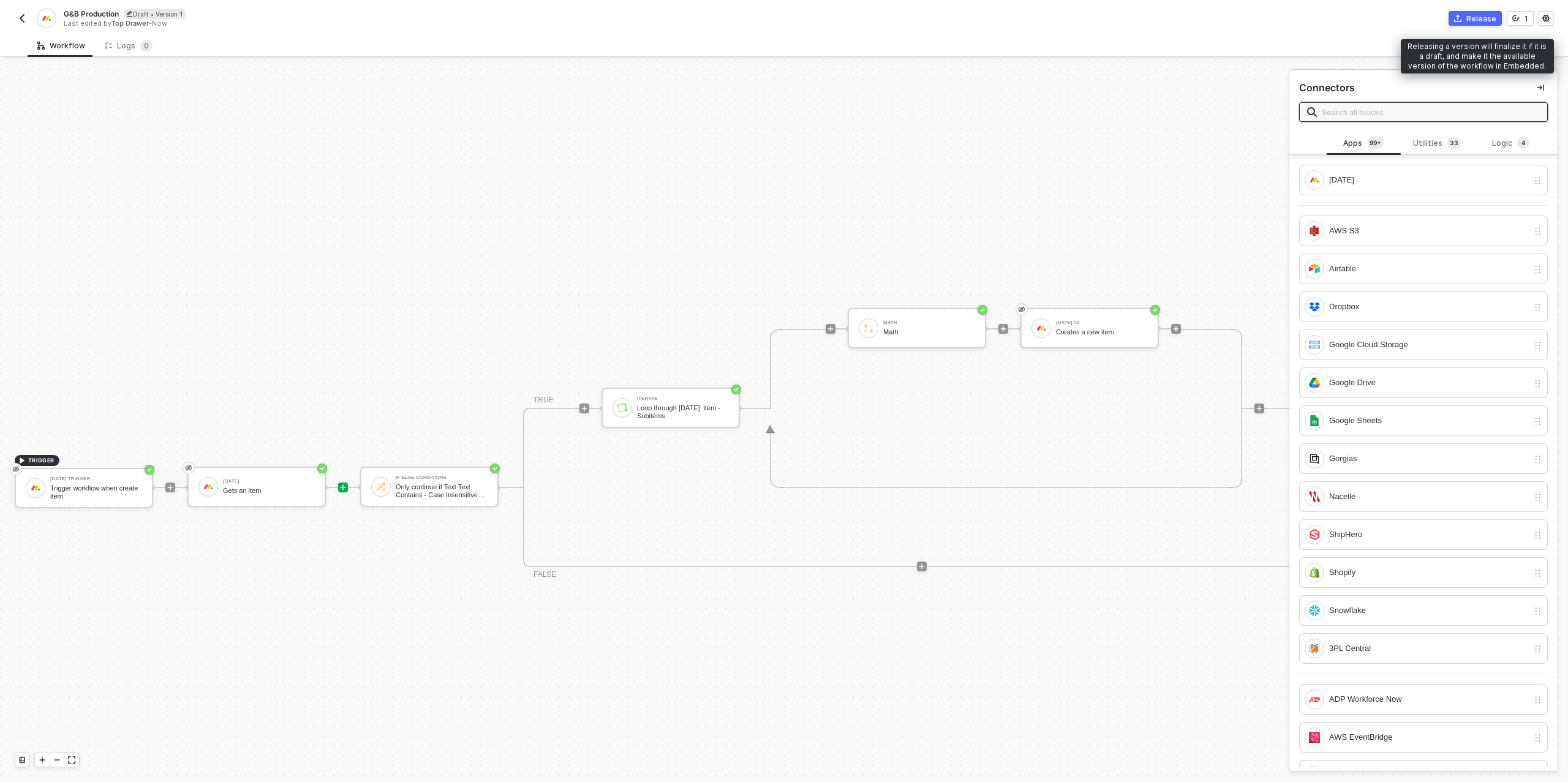
click at [1474, 15] on div "Release" at bounding box center [1481, 19] width 30 height 11
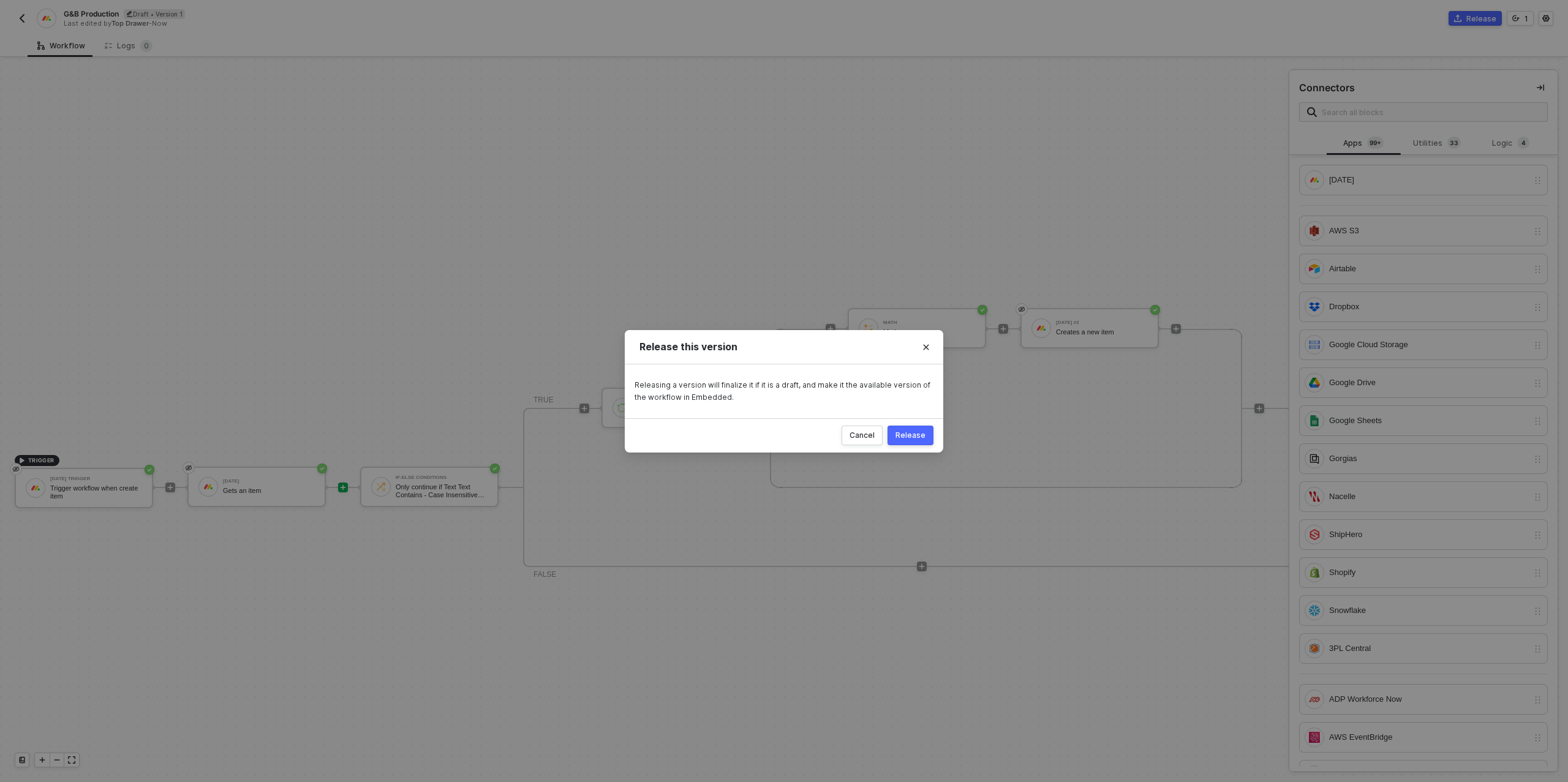
click at [916, 437] on div "Release" at bounding box center [910, 435] width 30 height 10
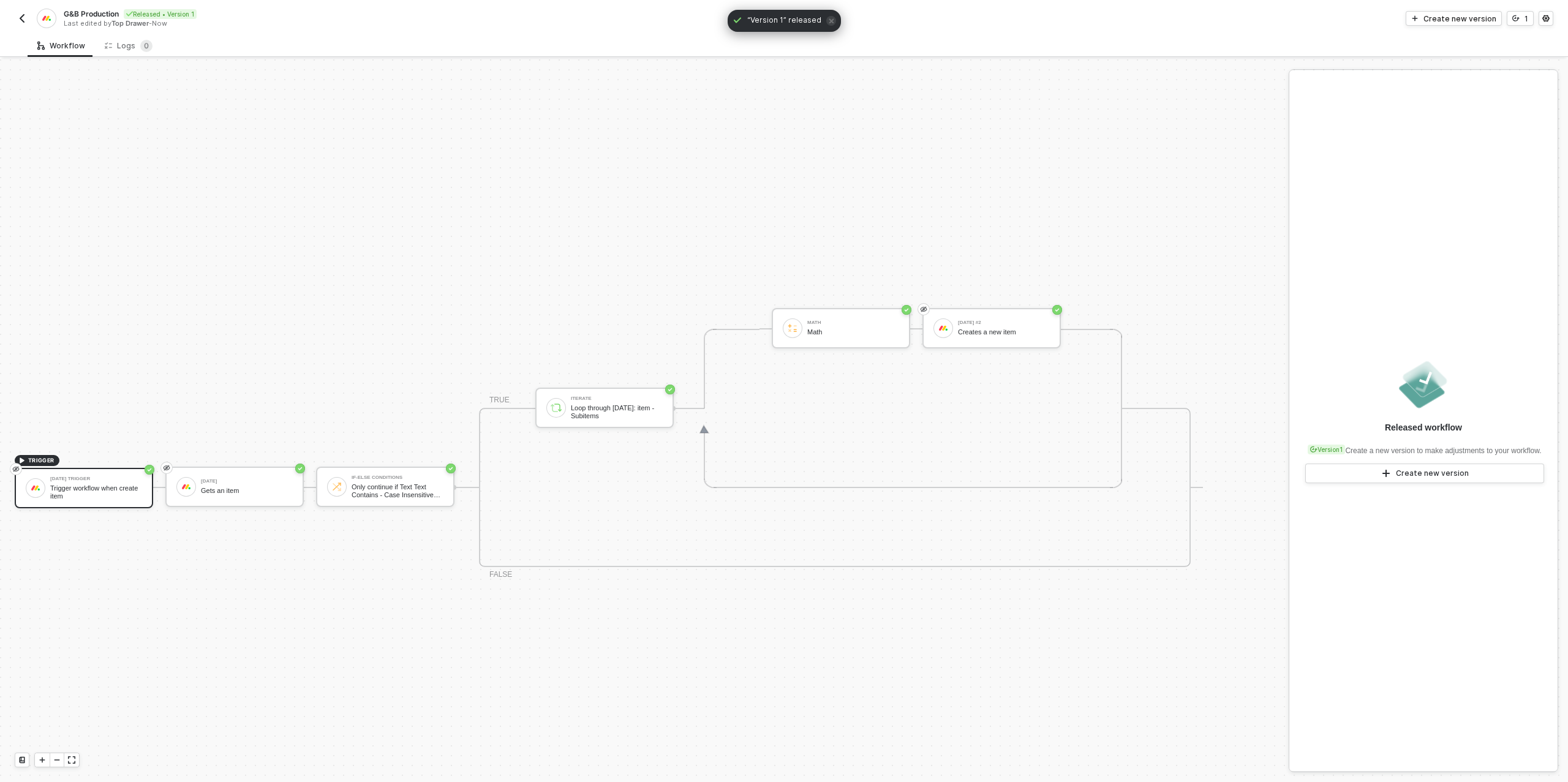
click at [21, 18] on img "button" at bounding box center [22, 18] width 10 height 10
